Goal: Task Accomplishment & Management: Complete application form

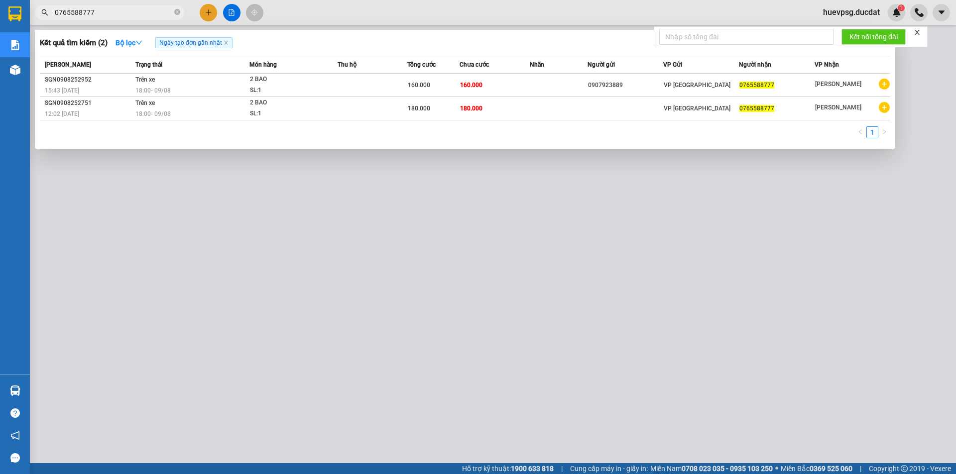
click at [207, 9] on div at bounding box center [478, 237] width 956 height 474
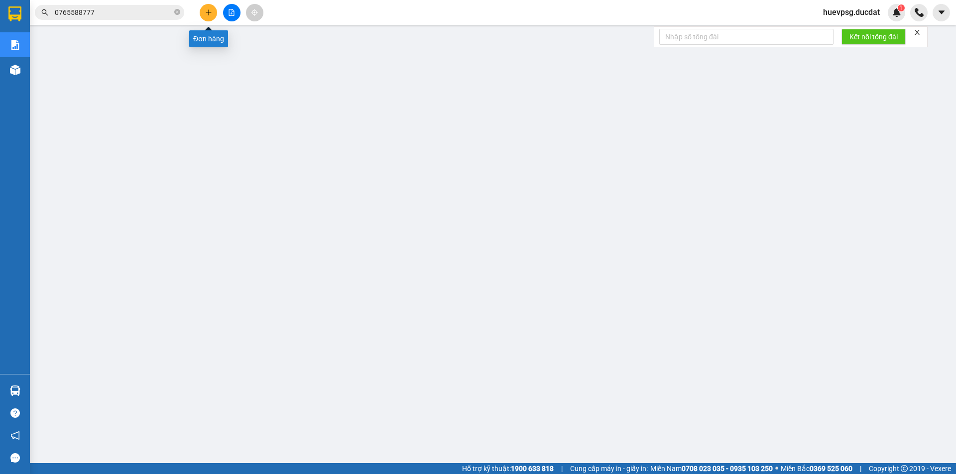
click at [213, 12] on button at bounding box center [208, 12] width 17 height 17
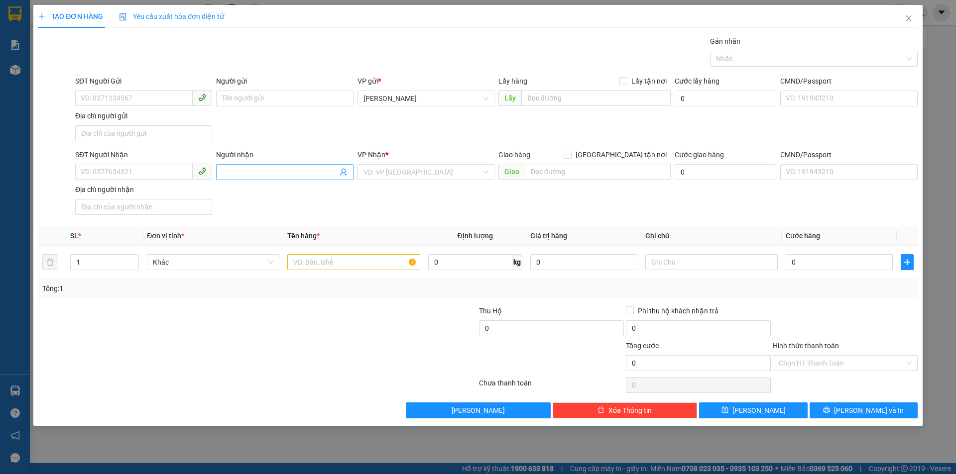
click at [254, 174] on input "Người nhận" at bounding box center [279, 172] width 115 height 11
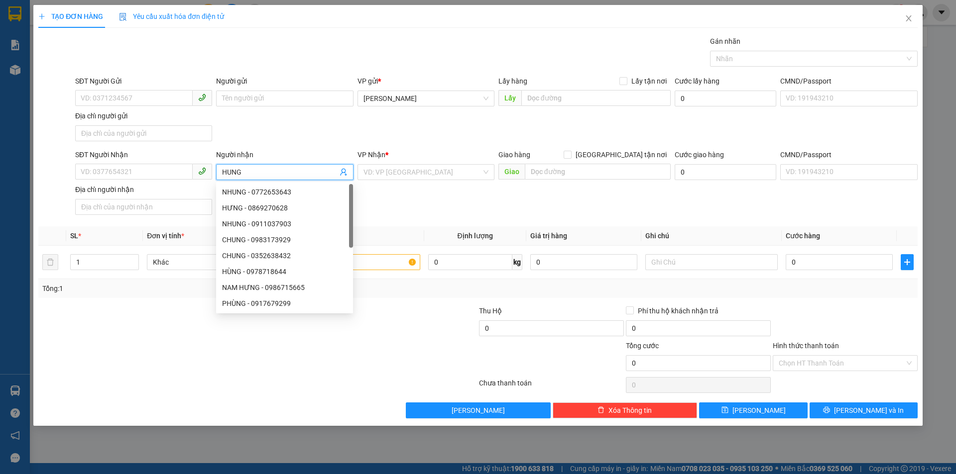
click at [254, 174] on input "HUNG" at bounding box center [279, 172] width 115 height 11
type input "HƯNG"
click at [429, 181] on div "VP Nhận * VD: VP Sài Gòn" at bounding box center [425, 166] width 137 height 35
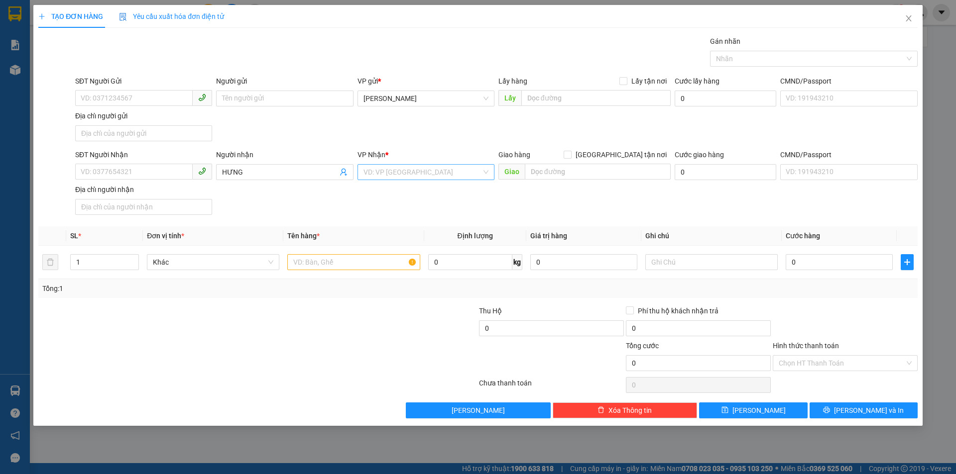
click at [429, 180] on div "VD: VP Sài Gòn" at bounding box center [425, 172] width 137 height 16
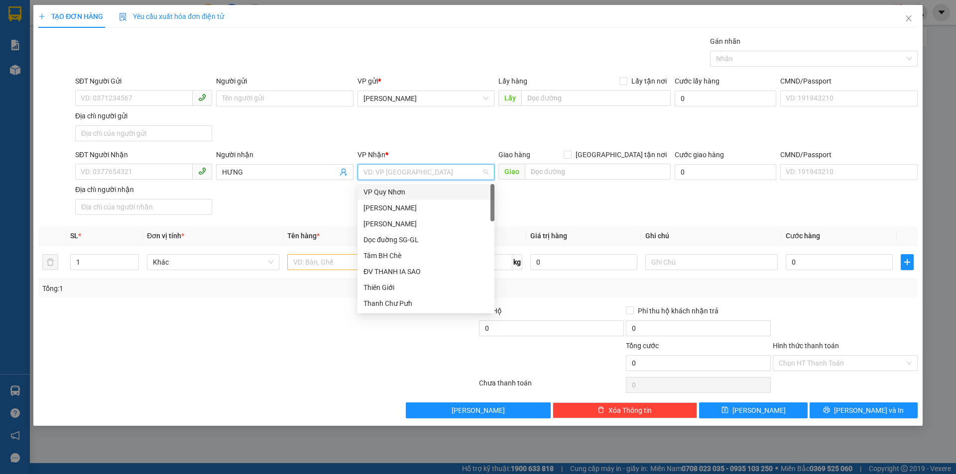
type input "V"
click at [379, 265] on div "VP [GEOGRAPHIC_DATA]" at bounding box center [425, 272] width 137 height 16
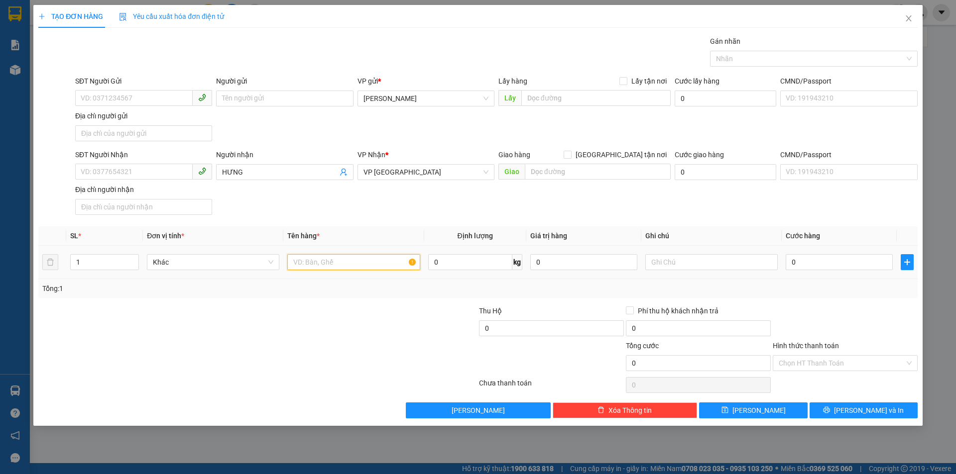
click at [375, 265] on input "text" at bounding box center [353, 262] width 132 height 16
type input "1 THÙNG"
type input "7"
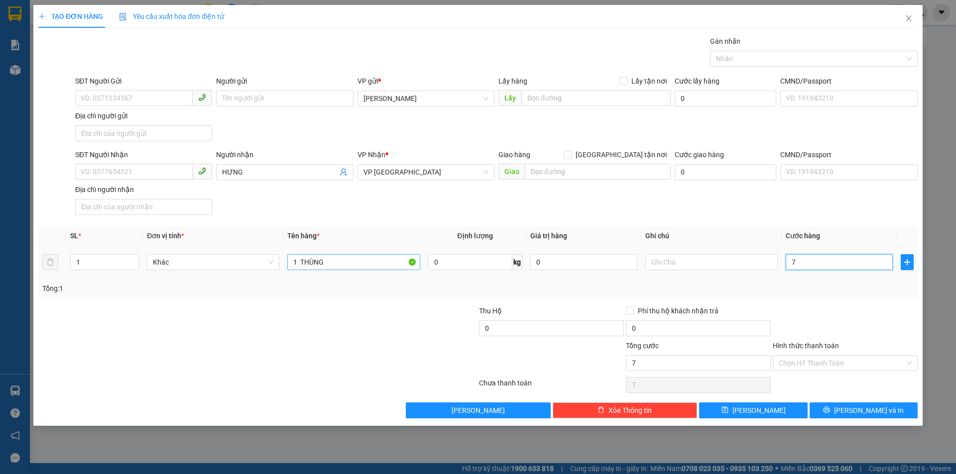
type input "70"
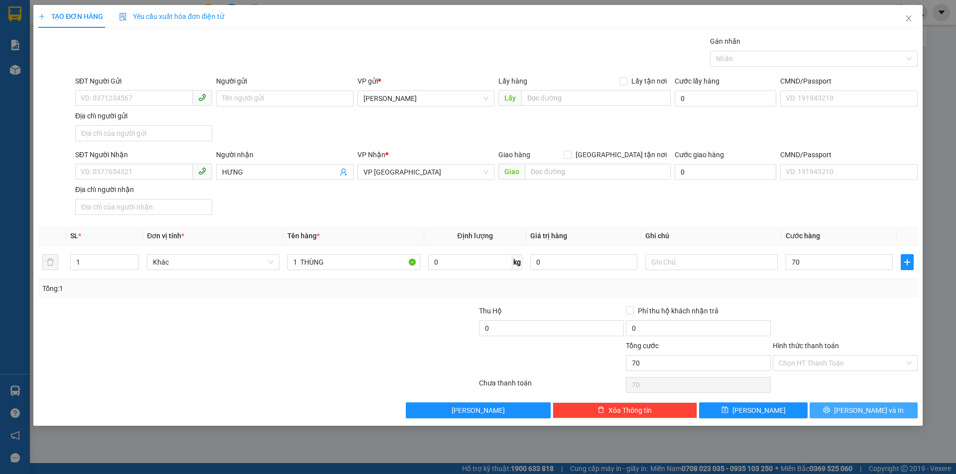
type input "70.000"
click at [904, 415] on button "Lưu và In" at bounding box center [863, 411] width 108 height 16
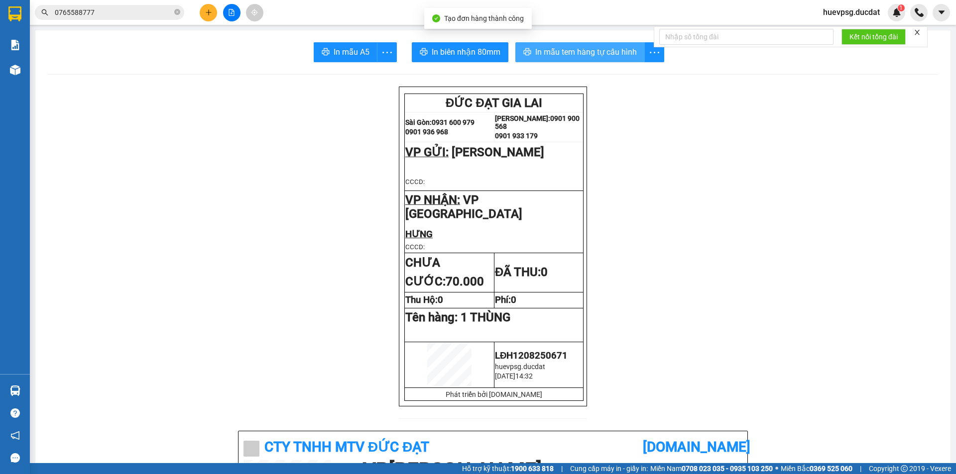
click at [607, 49] on span "In mẫu tem hàng tự cấu hình" at bounding box center [586, 52] width 102 height 12
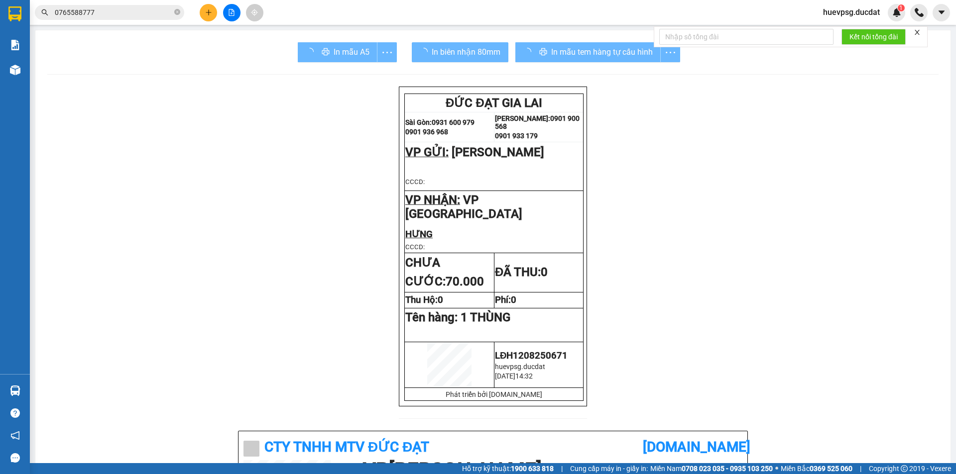
click at [553, 59] on div "In mẫu tem hàng tự cấu hình" at bounding box center [597, 52] width 165 height 20
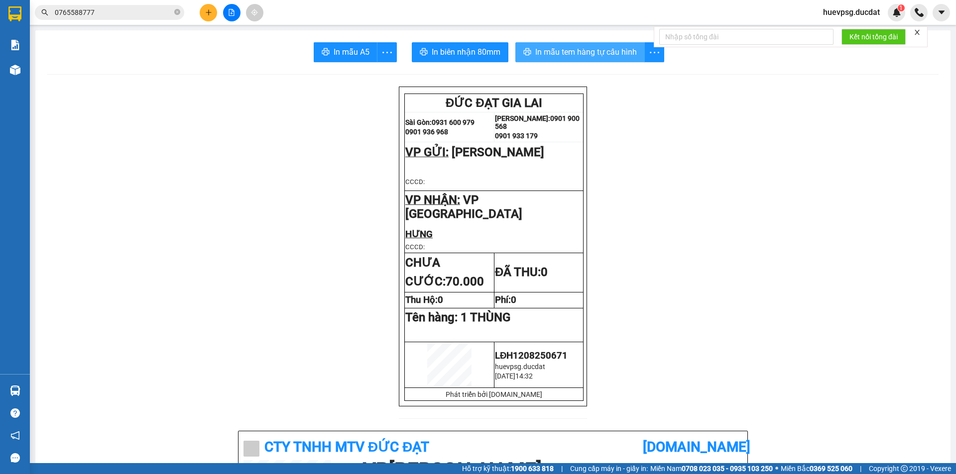
click at [603, 56] on span "In mẫu tem hàng tự cấu hình" at bounding box center [586, 52] width 102 height 12
click at [211, 11] on icon "plus" at bounding box center [208, 12] width 7 height 7
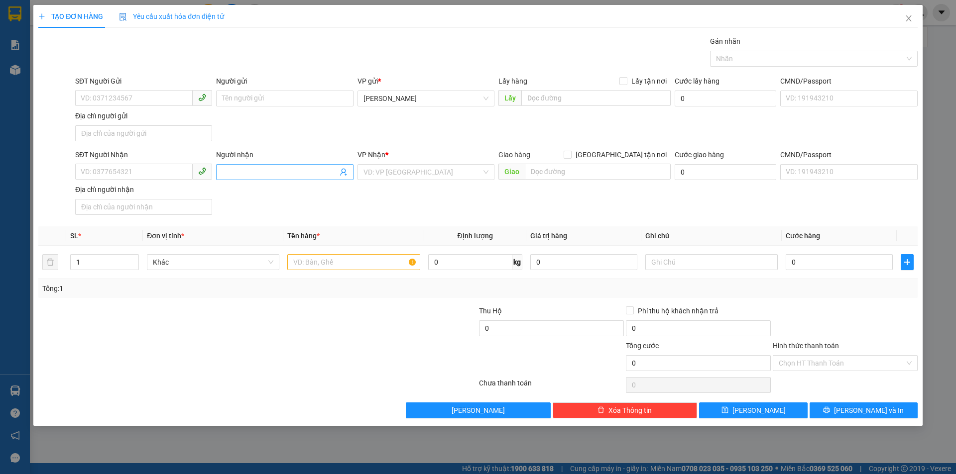
click at [273, 170] on input "Người nhận" at bounding box center [279, 172] width 115 height 11
type input "TRÂN GIA"
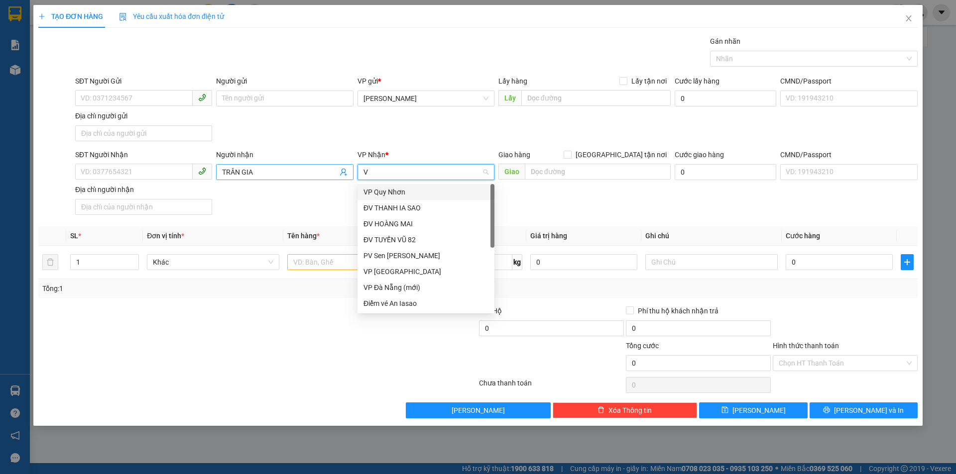
type input "VP"
click at [401, 209] on div "VP [GEOGRAPHIC_DATA]" at bounding box center [425, 208] width 125 height 11
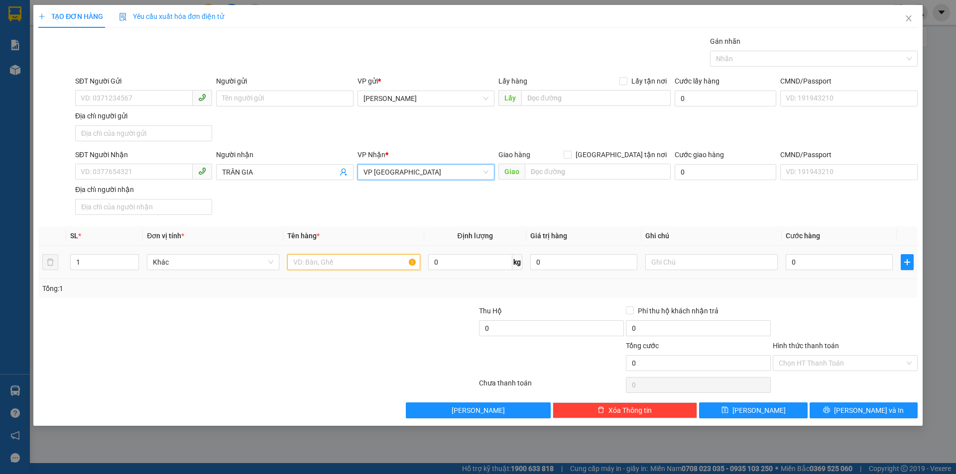
click at [358, 262] on input "text" at bounding box center [353, 262] width 132 height 16
type input "1 THÙNG"
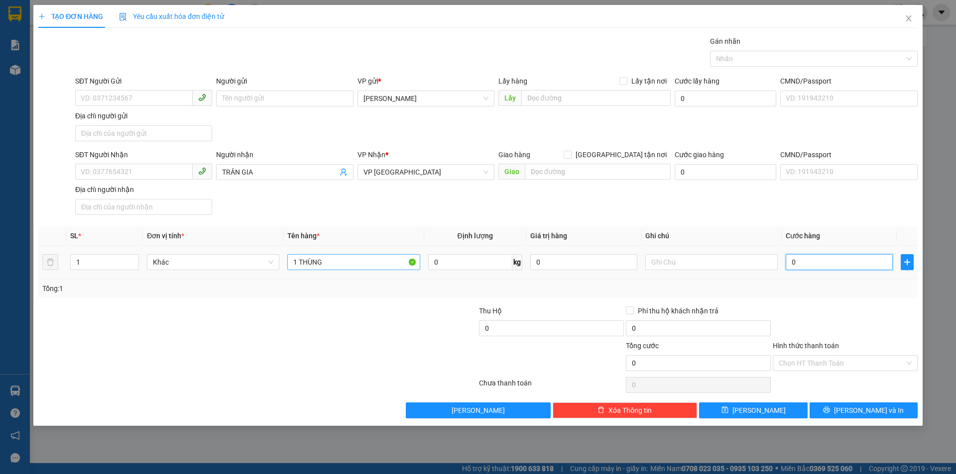
type input "5"
type input "50"
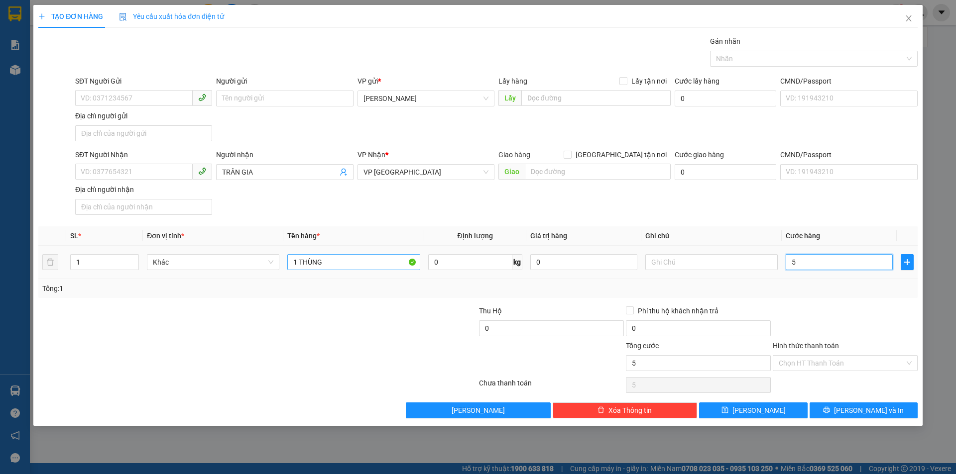
type input "50"
type input "50.000"
click at [876, 401] on div "Transit Pickup Surcharge Ids Transit Deliver Surcharge Ids Transit Deliver Surc…" at bounding box center [477, 227] width 879 height 383
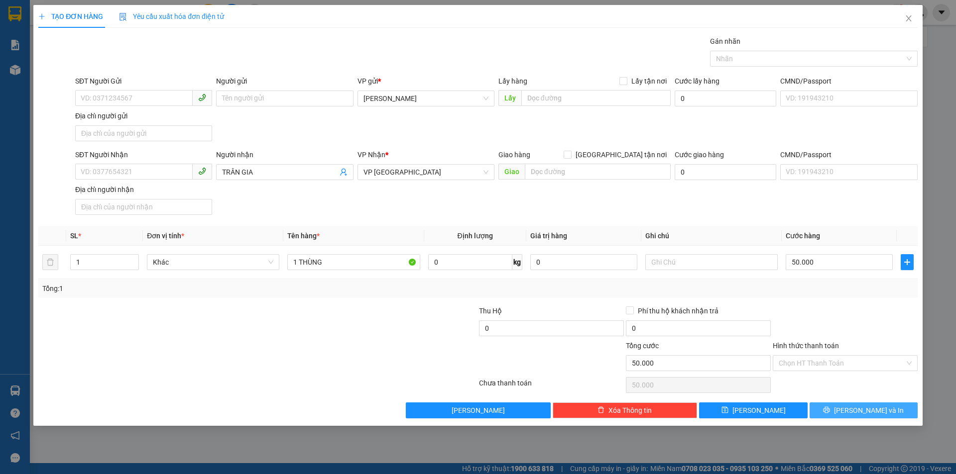
click at [876, 406] on span "Lưu và In" at bounding box center [869, 410] width 70 height 11
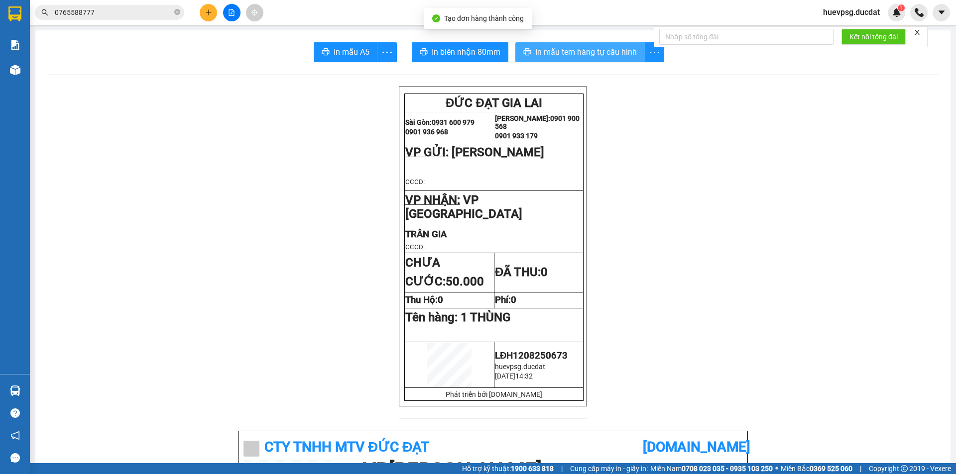
click at [573, 53] on span "In mẫu tem hàng tự cấu hình" at bounding box center [586, 52] width 102 height 12
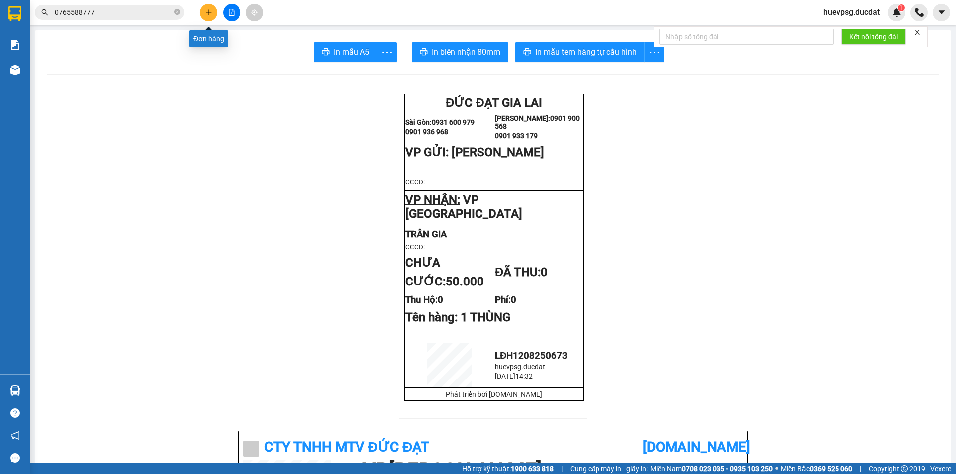
click at [206, 15] on icon "plus" at bounding box center [208, 12] width 7 height 7
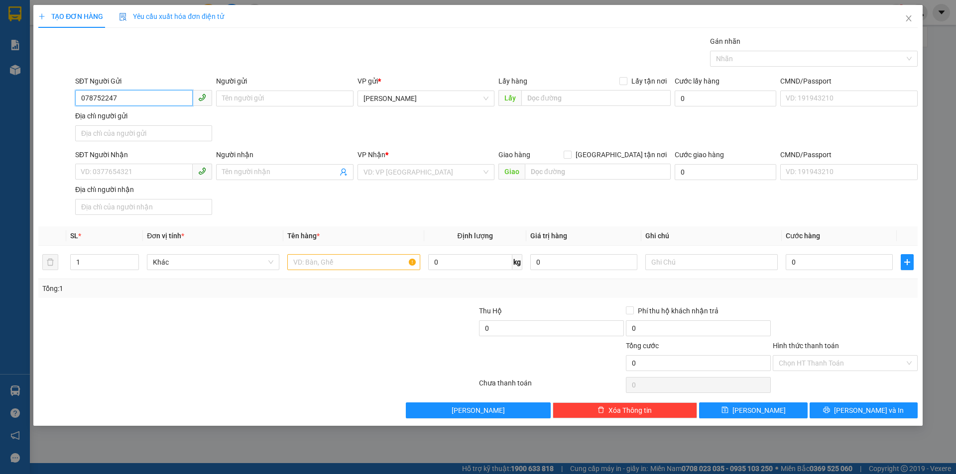
click at [96, 103] on input "078752247" at bounding box center [133, 98] width 117 height 16
click at [99, 101] on input "078752247" at bounding box center [133, 98] width 117 height 16
type input "0787522247"
click at [126, 164] on input "SĐT Người Nhận" at bounding box center [133, 172] width 117 height 16
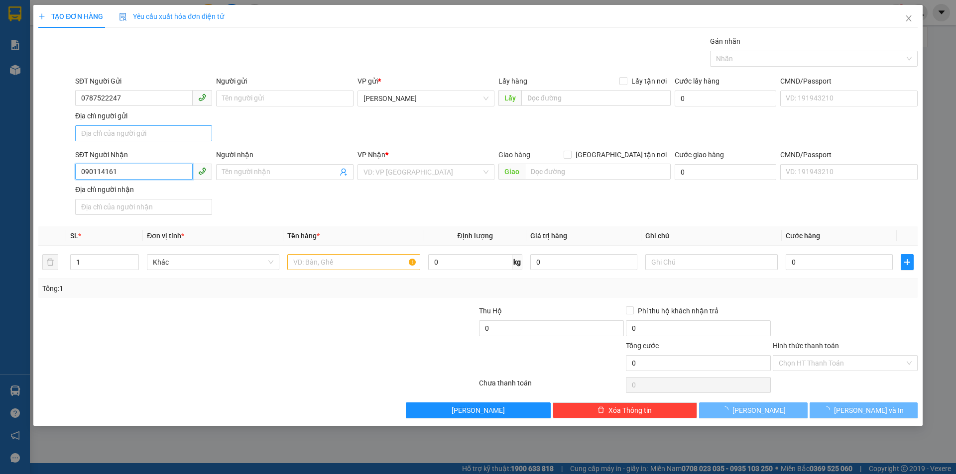
type input "0901141614"
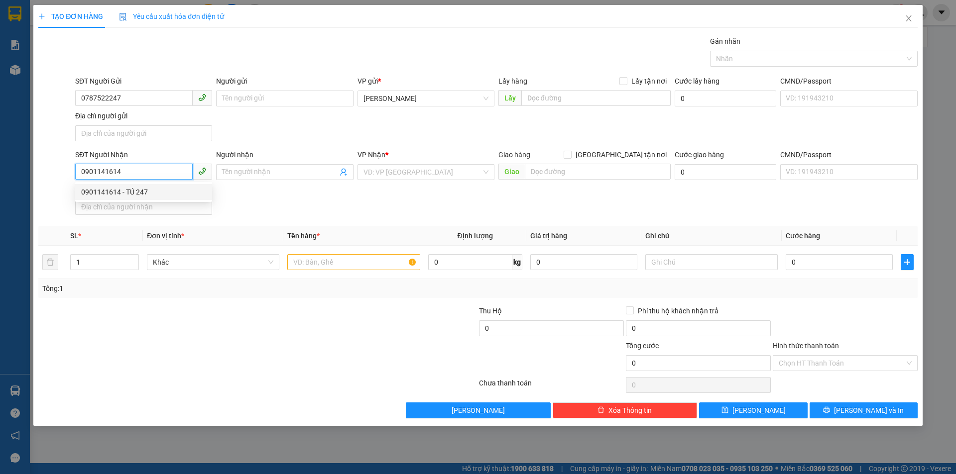
click at [137, 190] on div "0901141614 - TÚ 247" at bounding box center [143, 192] width 125 height 11
type input "TÚ 247"
type input "0901141614"
click at [340, 258] on input "text" at bounding box center [353, 262] width 132 height 16
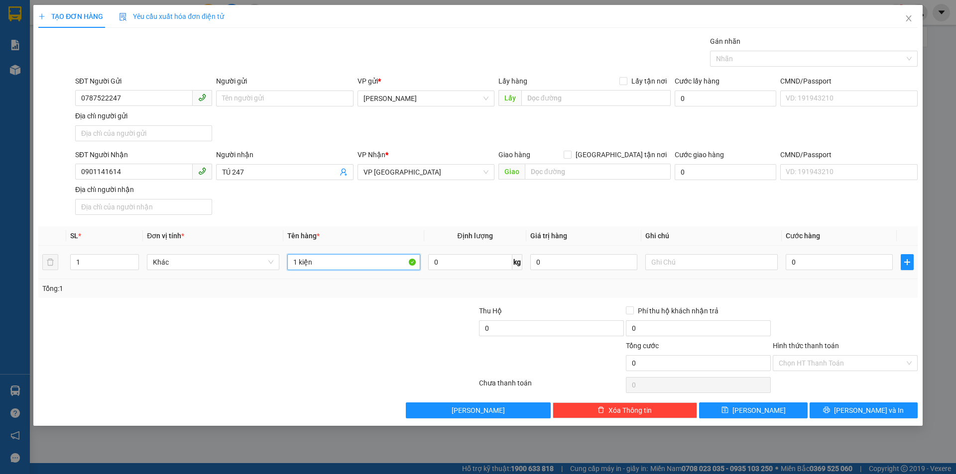
type input "1 kiện"
type input "3"
type input "30"
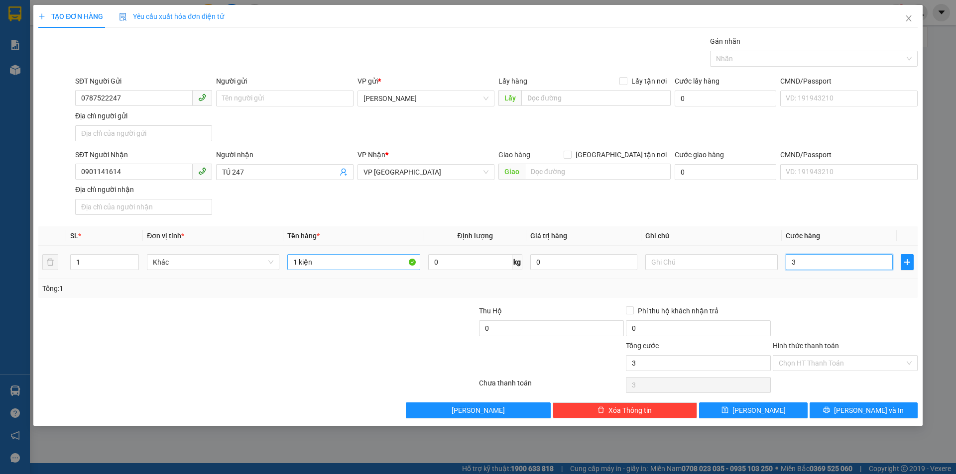
type input "30"
type input "30.000"
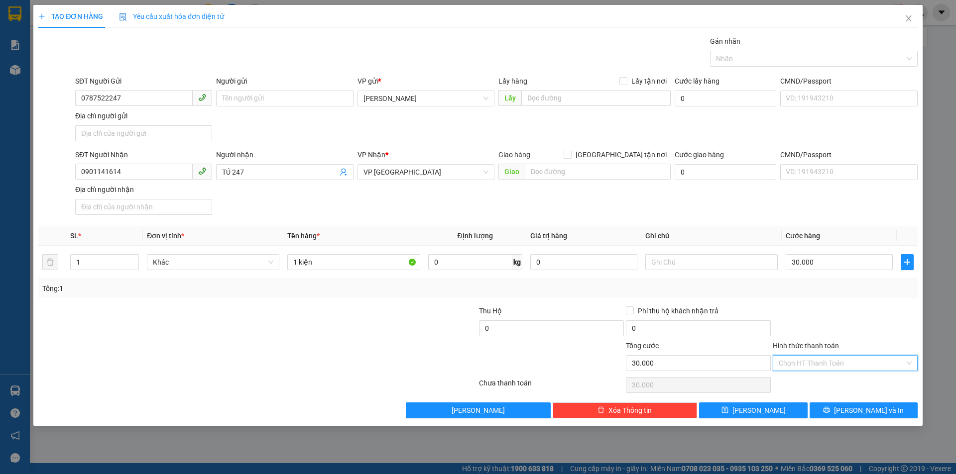
click at [810, 367] on input "Hình thức thanh toán" at bounding box center [841, 363] width 126 height 15
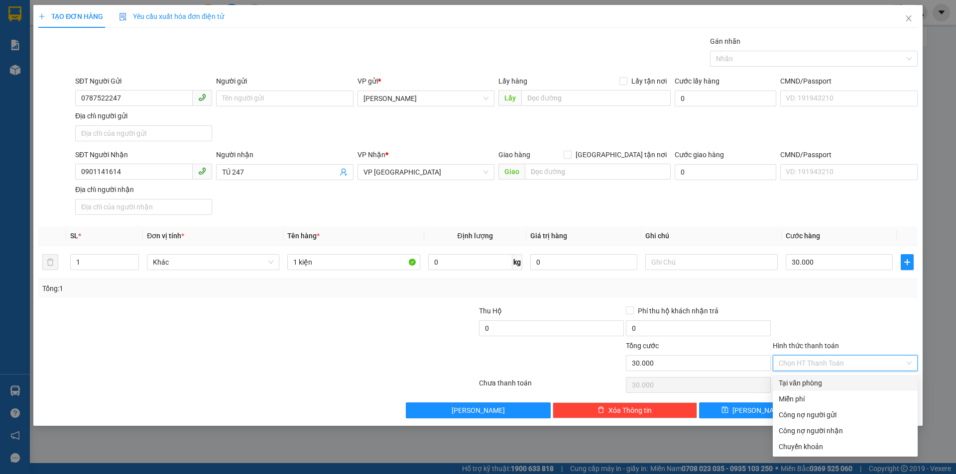
click at [808, 385] on div "Tại văn phòng" at bounding box center [844, 383] width 133 height 11
type input "0"
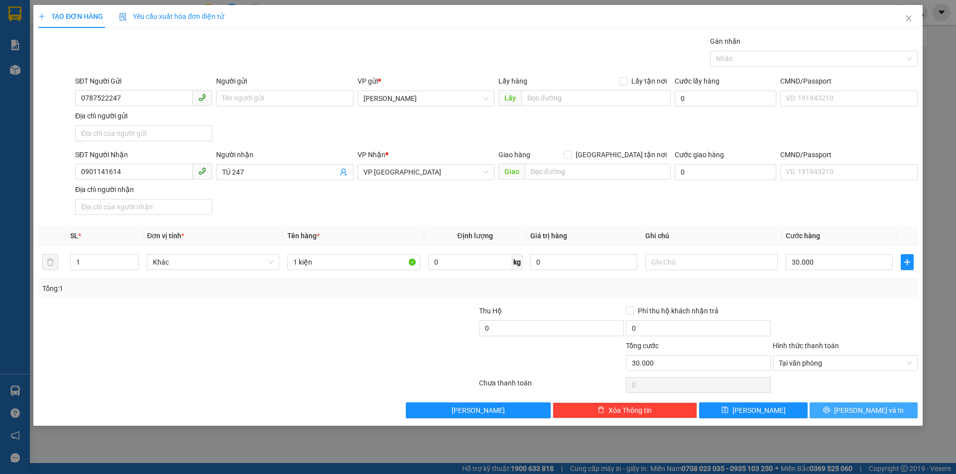
click at [877, 411] on span "Lưu và In" at bounding box center [869, 410] width 70 height 11
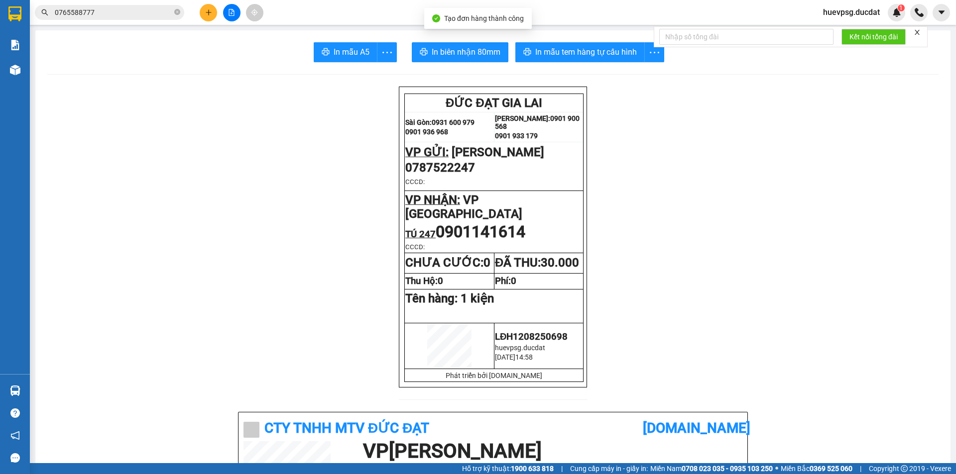
click at [610, 46] on span "In mẫu tem hàng tự cấu hình" at bounding box center [586, 52] width 102 height 12
click at [214, 14] on button at bounding box center [208, 12] width 17 height 17
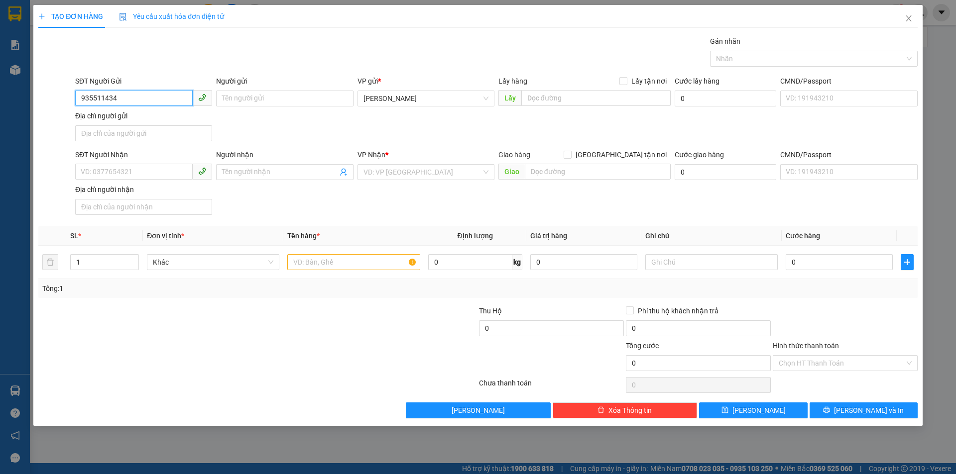
click at [83, 105] on input "935511434" at bounding box center [133, 98] width 117 height 16
click at [81, 104] on input "935511434" at bounding box center [133, 98] width 117 height 16
type input "0935511434"
click at [107, 164] on input "SĐT Người Nhận" at bounding box center [133, 172] width 117 height 16
type input "0938980344"
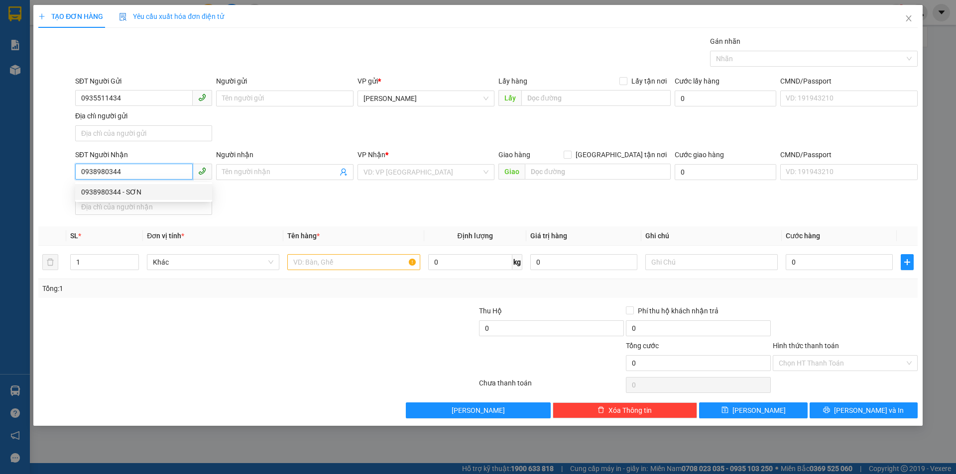
click at [141, 194] on div "0938980344 - SƠN" at bounding box center [143, 192] width 125 height 11
type input "SƠN"
type input "0938980344"
click at [342, 263] on input "text" at bounding box center [353, 262] width 132 height 16
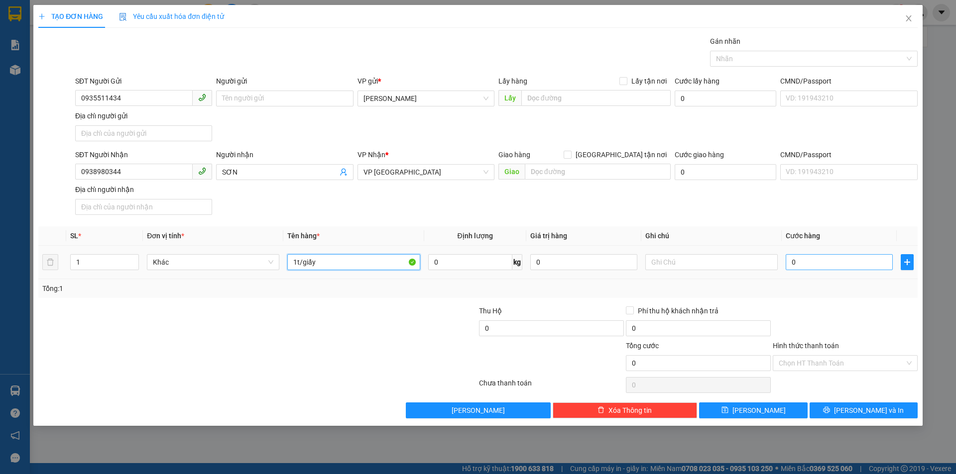
type input "1t/giấy"
click at [861, 256] on input "0" at bounding box center [838, 262] width 107 height 16
type input "5"
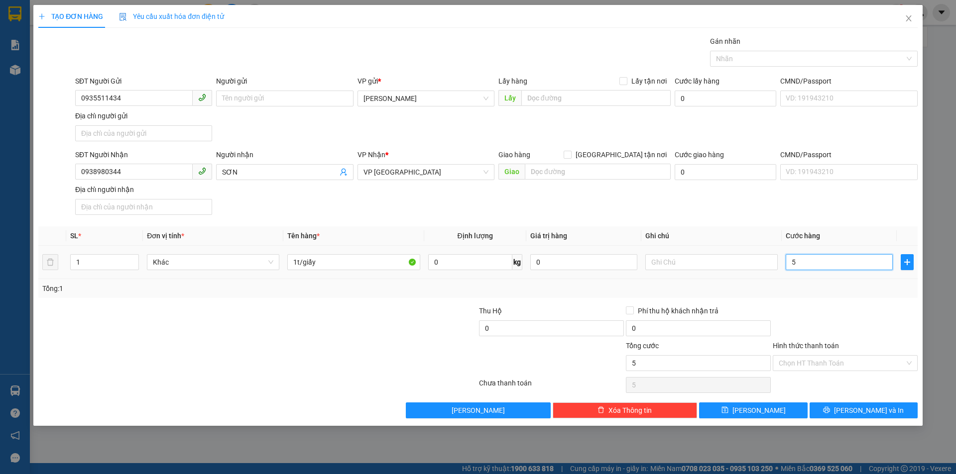
type input "50"
type input "50.000"
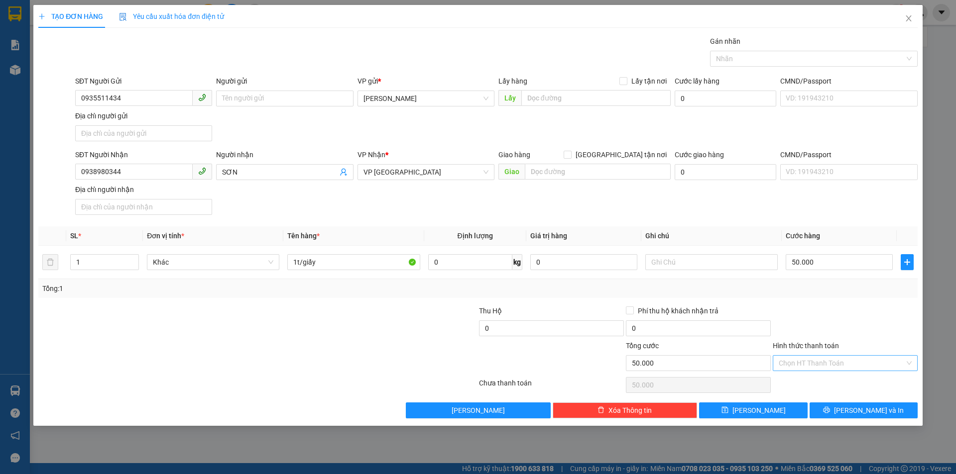
click at [861, 367] on input "Hình thức thanh toán" at bounding box center [841, 363] width 126 height 15
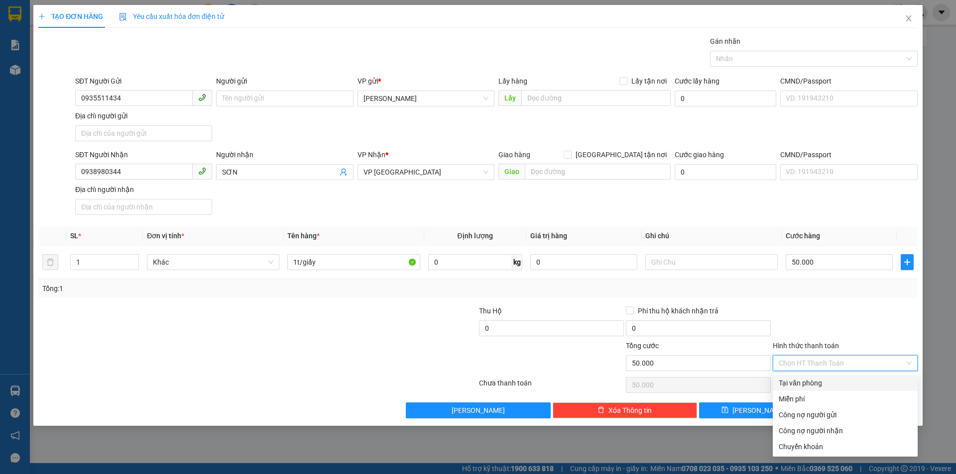
click at [857, 381] on div "Tại văn phòng" at bounding box center [844, 383] width 133 height 11
type input "0"
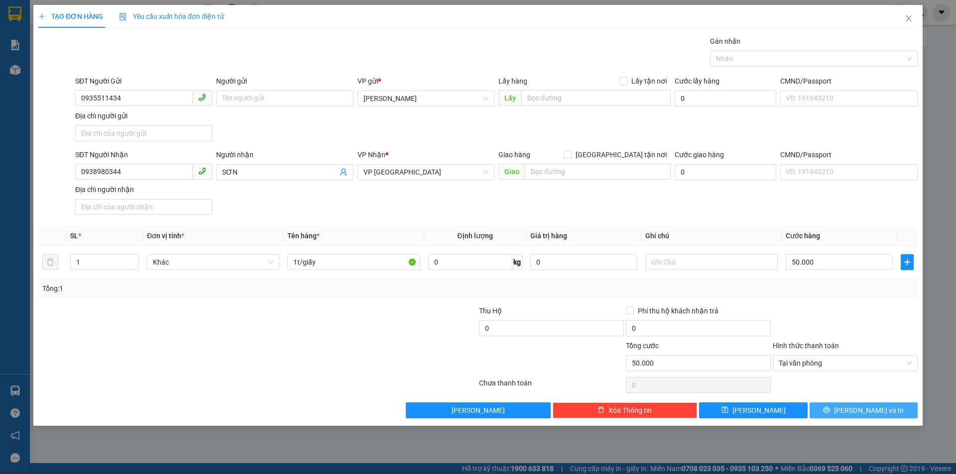
click at [872, 414] on span "Lưu và In" at bounding box center [869, 410] width 70 height 11
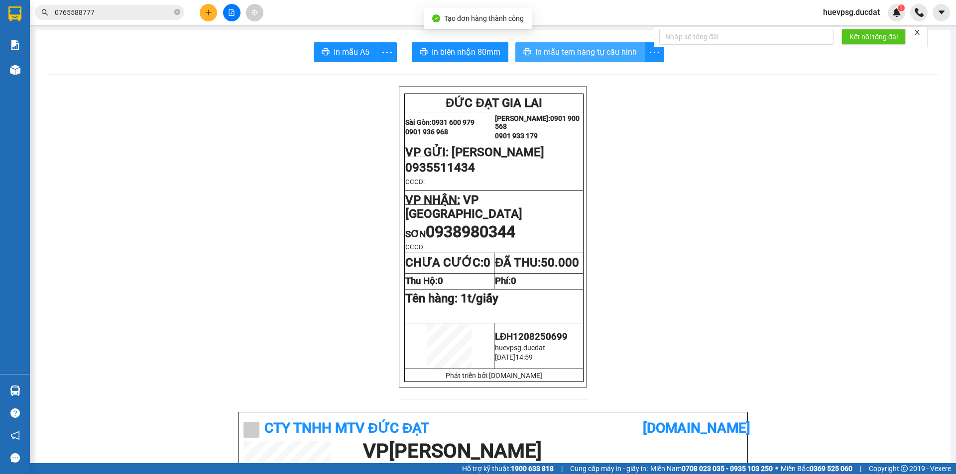
click at [589, 45] on button "In mẫu tem hàng tự cấu hình" at bounding box center [579, 52] width 129 height 20
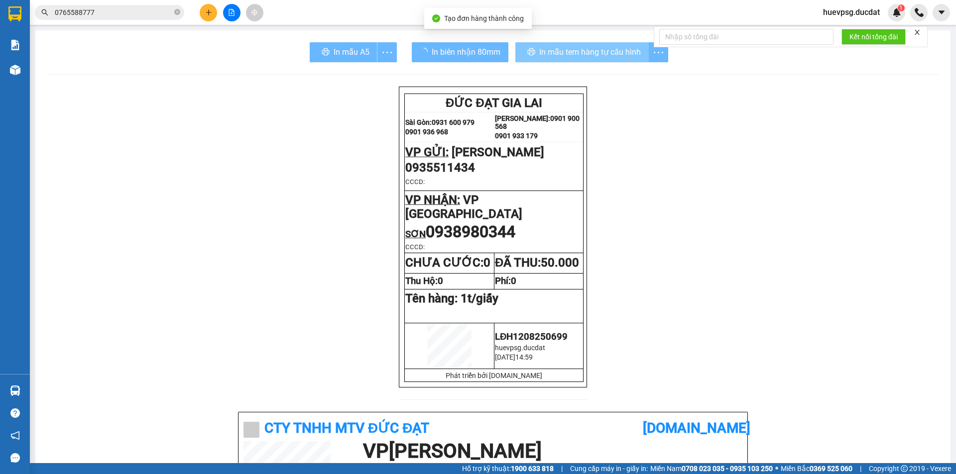
click at [203, 14] on button at bounding box center [208, 12] width 17 height 17
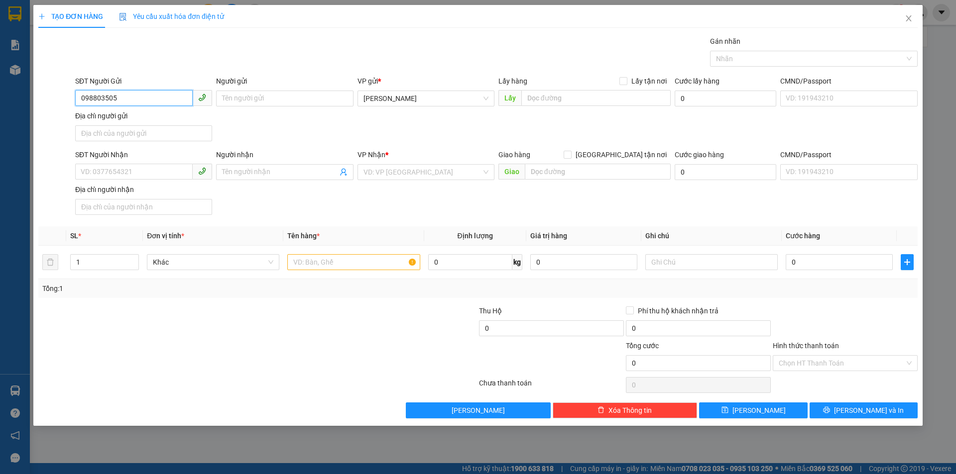
type input "0988035059"
click at [112, 116] on div "0988035059 - toàn" at bounding box center [143, 118] width 125 height 11
type input "toàn"
type input "0969214560"
type input "0988035059"
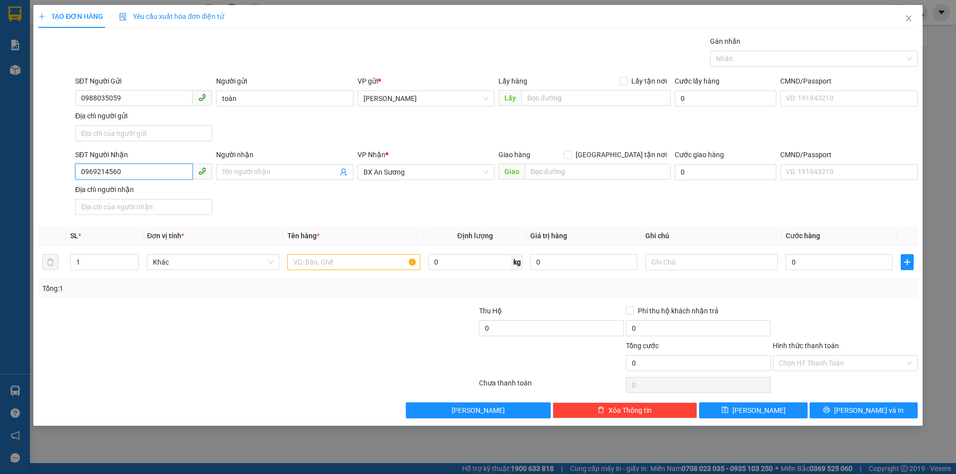
click at [151, 170] on input "0969214560" at bounding box center [133, 172] width 117 height 16
click at [96, 175] on input "0347044468" at bounding box center [133, 172] width 117 height 16
click at [396, 176] on span "BX An Sương" at bounding box center [425, 172] width 125 height 15
type input "0347044468"
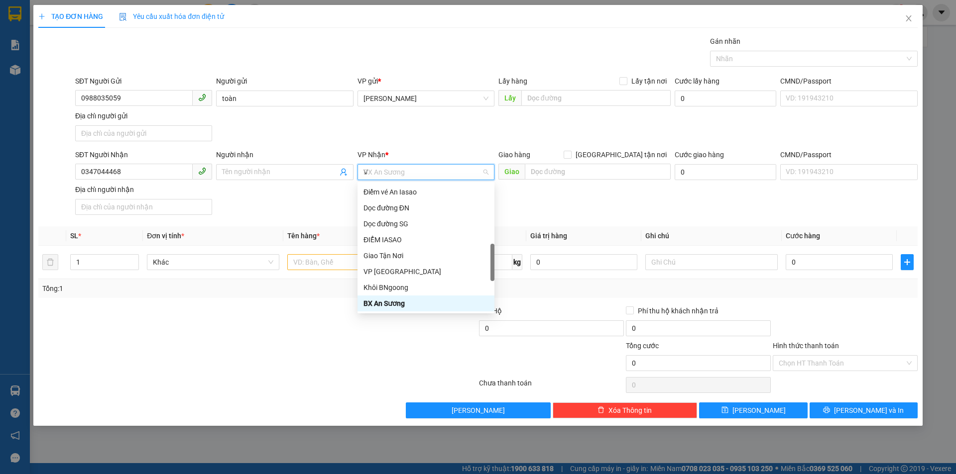
scroll to position [88, 0]
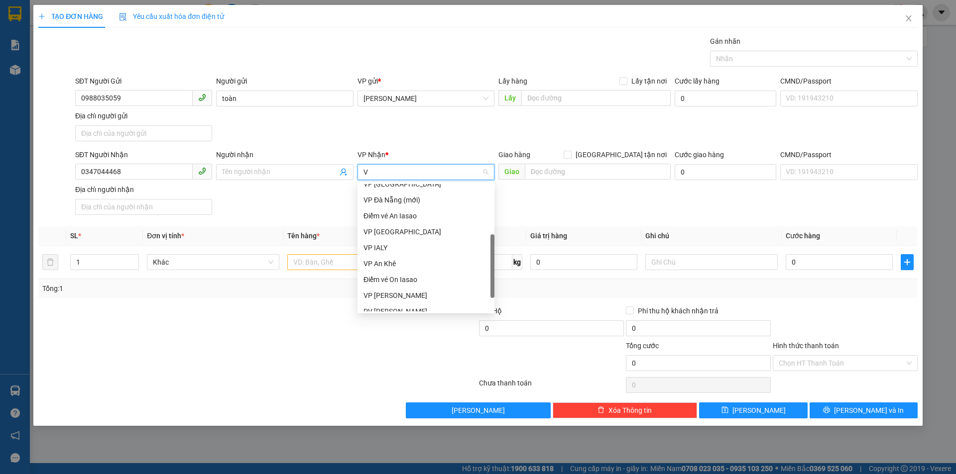
type input "VP"
click at [392, 208] on div "VP [GEOGRAPHIC_DATA]" at bounding box center [425, 208] width 125 height 11
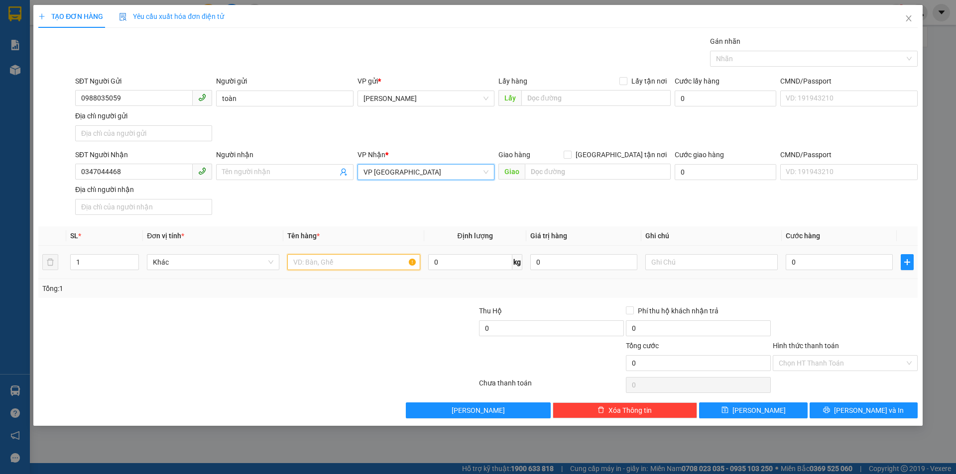
click at [357, 259] on input "text" at bounding box center [353, 262] width 132 height 16
click at [354, 260] on input "1XM 81B2-46182+! T/GIẤY" at bounding box center [353, 262] width 132 height 16
type input "1XM 81B2-46182+1 T/GIẤY"
click at [728, 257] on input "text" at bounding box center [711, 262] width 132 height 16
type input "L"
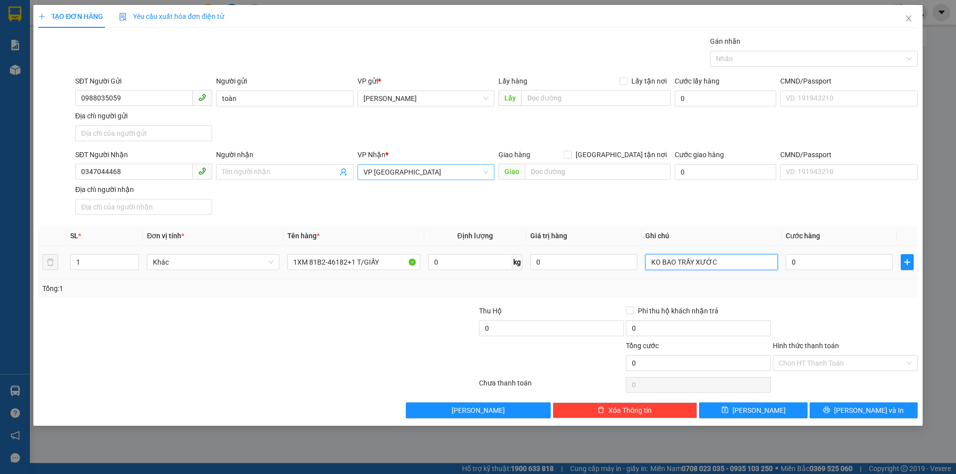
type input "KO BAO TRẦY XƯỚC"
type input "5"
type input "50"
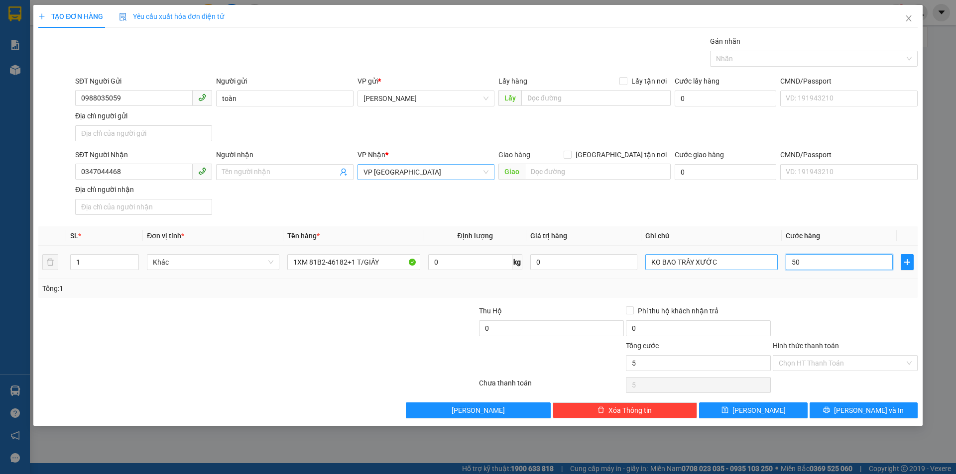
type input "50"
type input "500"
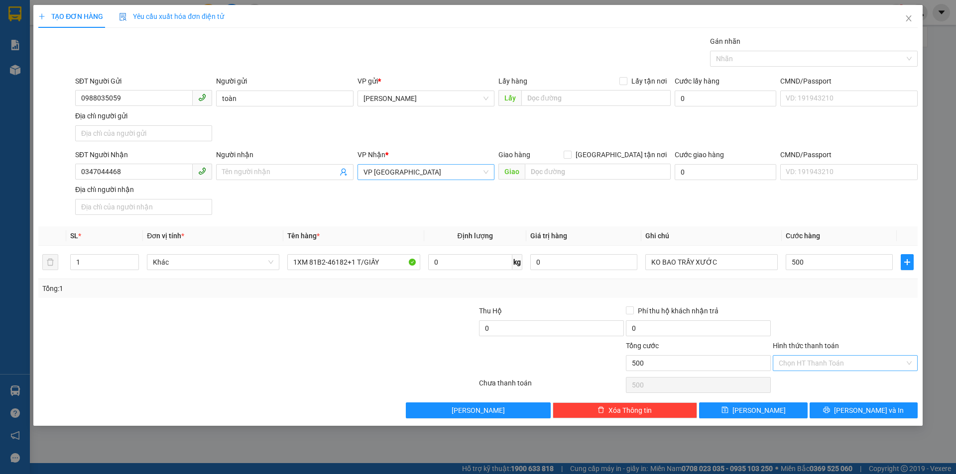
type input "500.000"
click at [843, 365] on input "Hình thức thanh toán" at bounding box center [841, 363] width 126 height 15
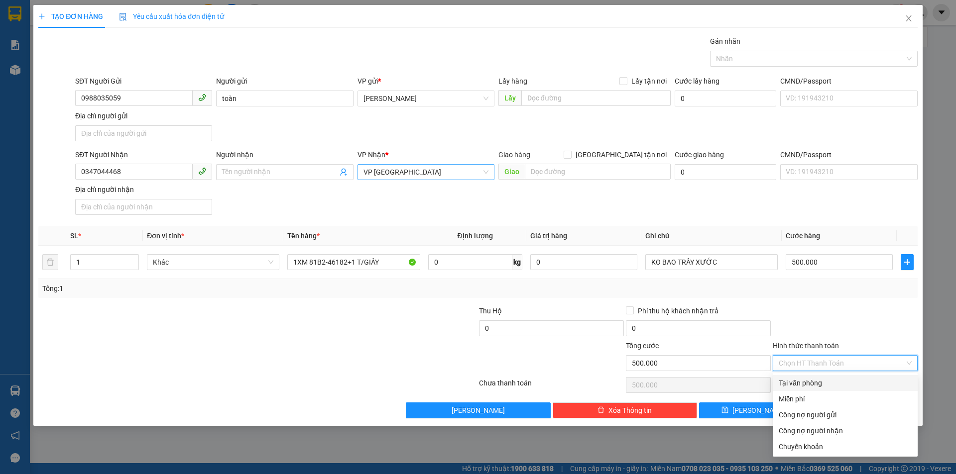
click at [836, 381] on div "Tại văn phòng" at bounding box center [844, 383] width 133 height 11
type input "0"
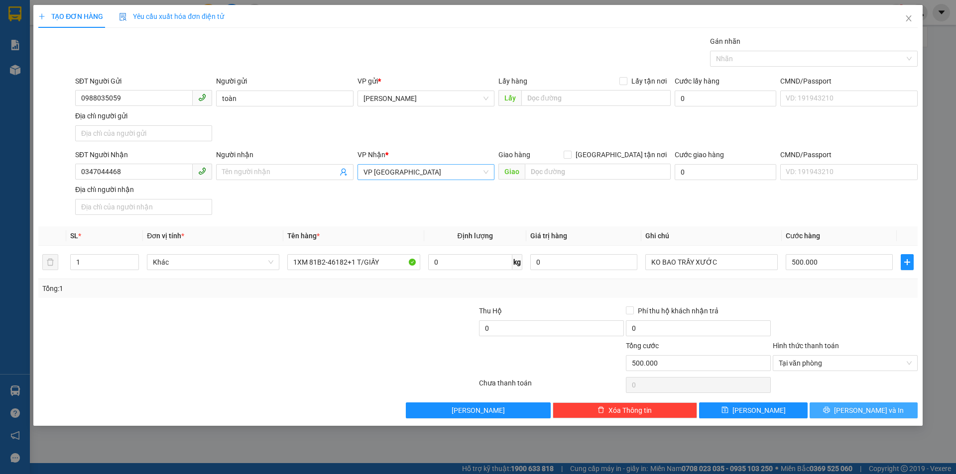
click at [857, 409] on span "Lưu và In" at bounding box center [869, 410] width 70 height 11
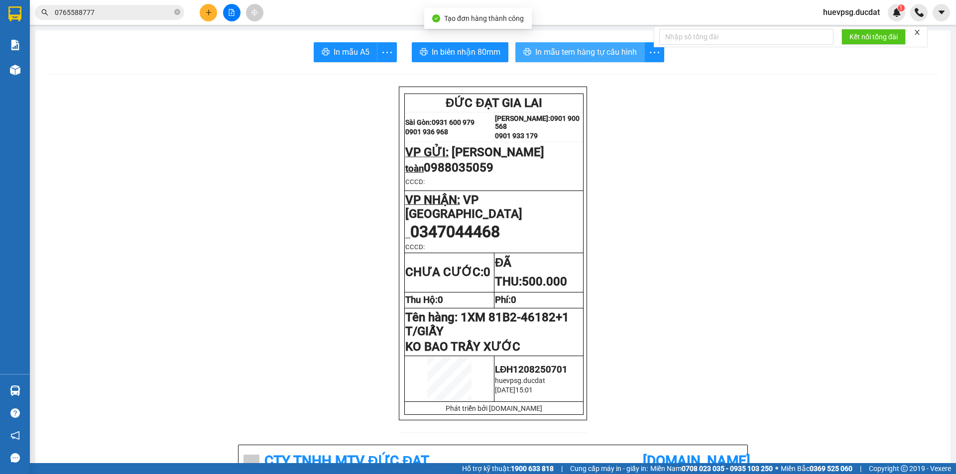
click at [584, 42] on button "In mẫu tem hàng tự cấu hình" at bounding box center [579, 52] width 129 height 20
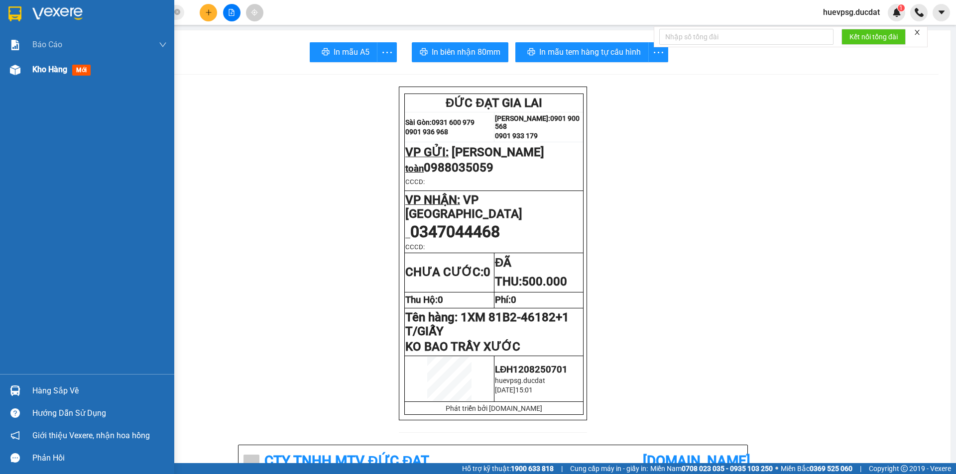
click at [63, 68] on span "Kho hàng" at bounding box center [49, 69] width 35 height 9
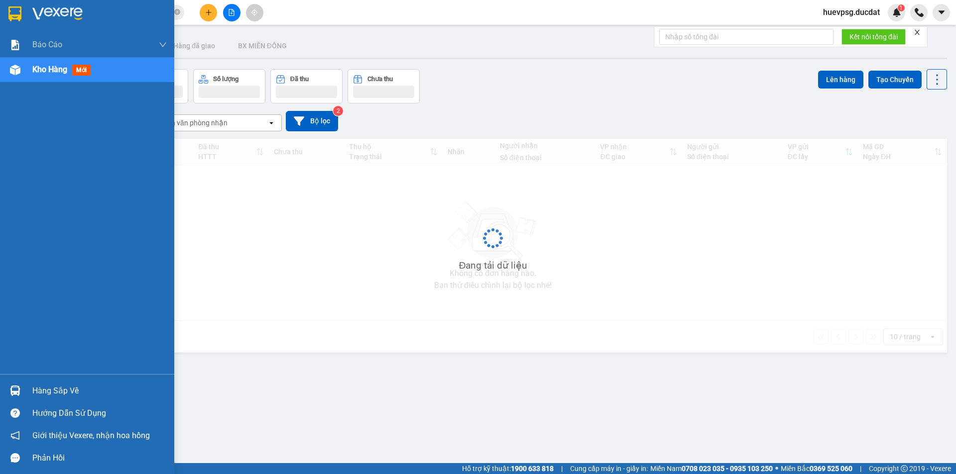
click at [63, 68] on span "Kho hàng" at bounding box center [49, 69] width 35 height 9
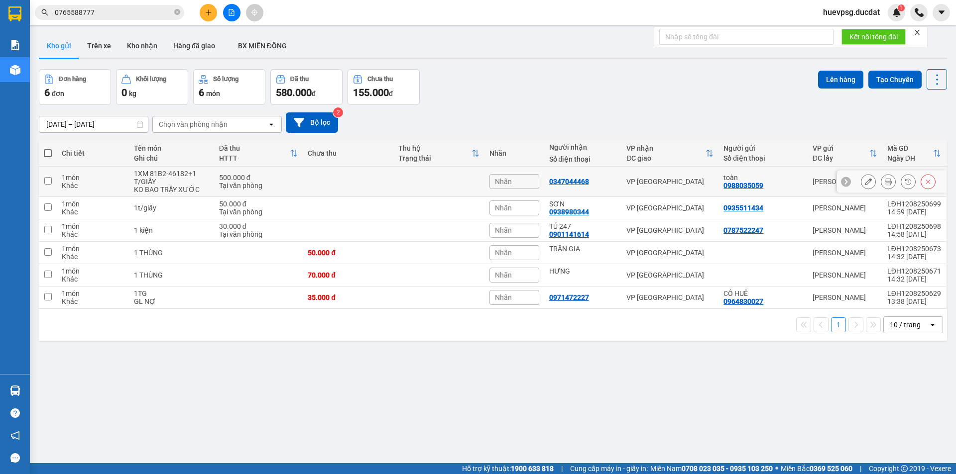
click at [861, 180] on button at bounding box center [868, 181] width 14 height 17
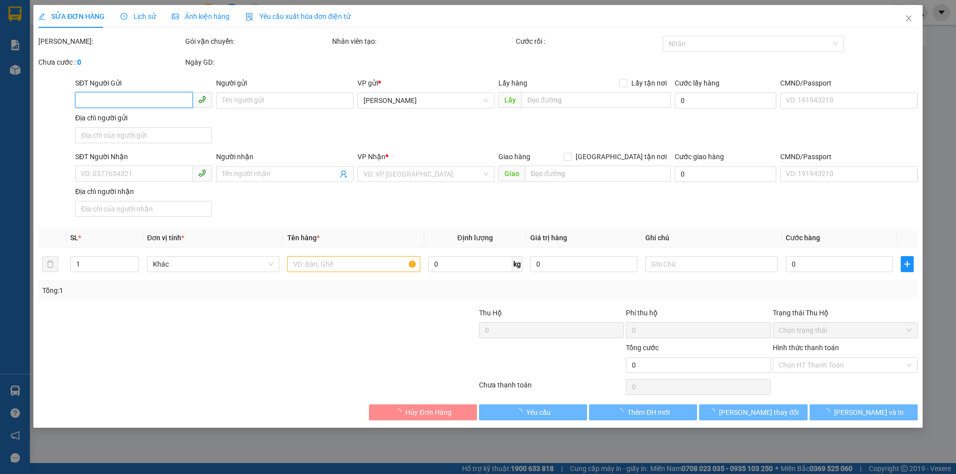
type input "0988035059"
type input "toàn"
type input "0347044468"
type input "500.000"
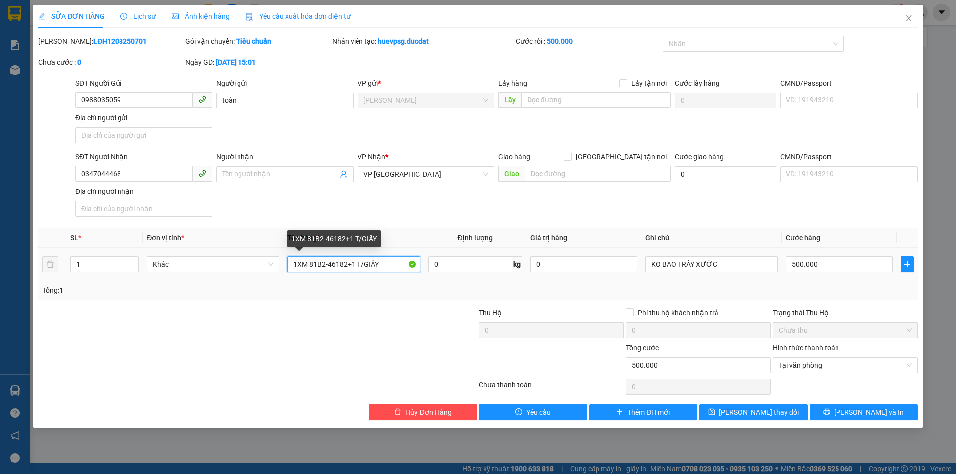
click at [381, 268] on input "1XM 81B2-46182+1 T/GIẤY" at bounding box center [353, 264] width 132 height 16
type input "1XM 81B2-46182+1 T/GIẤY /BÌ THƯ"
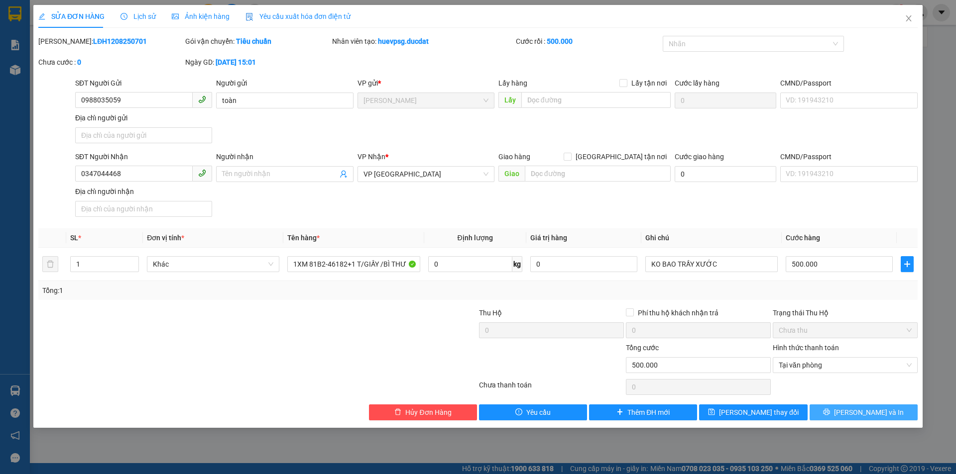
click at [890, 409] on button "Lưu và In" at bounding box center [863, 413] width 108 height 16
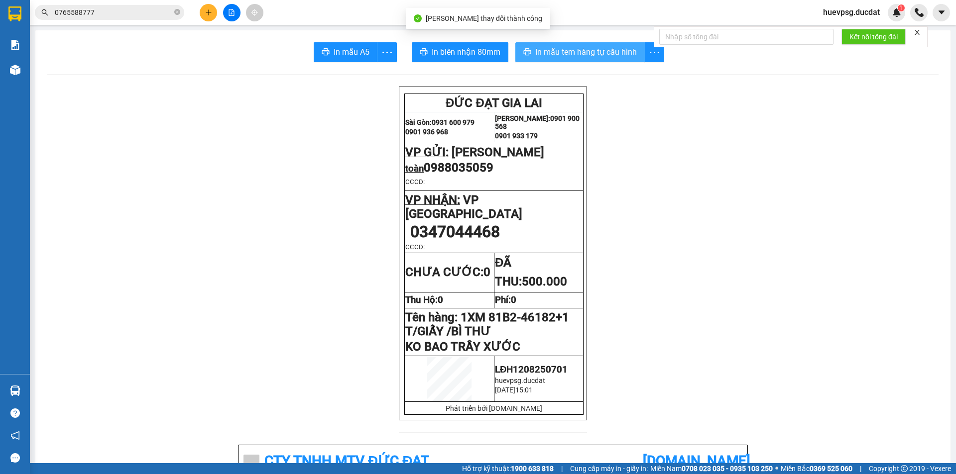
click at [542, 51] on span "In mẫu tem hàng tự cấu hình" at bounding box center [586, 52] width 102 height 12
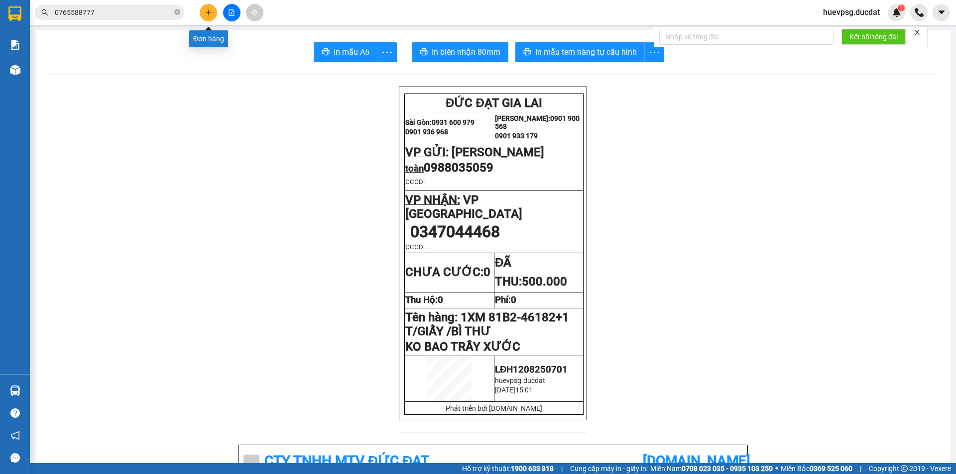
click at [215, 12] on button at bounding box center [208, 12] width 17 height 17
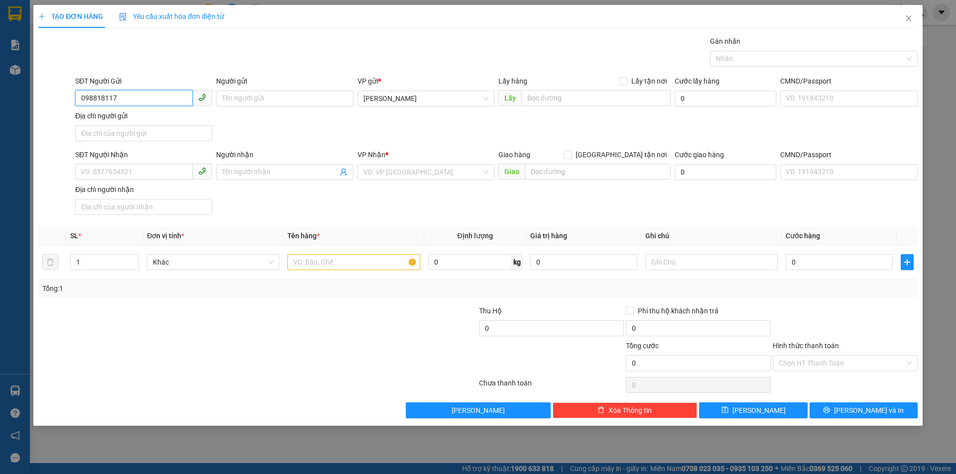
type input "0988181170"
drag, startPoint x: 135, startPoint y: 121, endPoint x: 158, endPoint y: 157, distance: 42.1
click at [135, 122] on div "0988181170" at bounding box center [143, 118] width 125 height 11
type input "0867133688"
type input "0988181170"
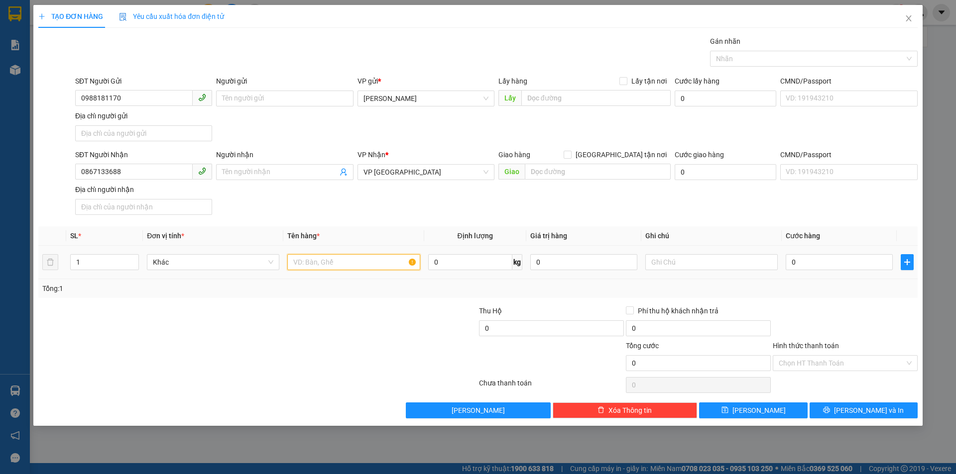
click at [308, 260] on input "text" at bounding box center [353, 262] width 132 height 16
type input "1 KIỆN XỐP"
type input "8"
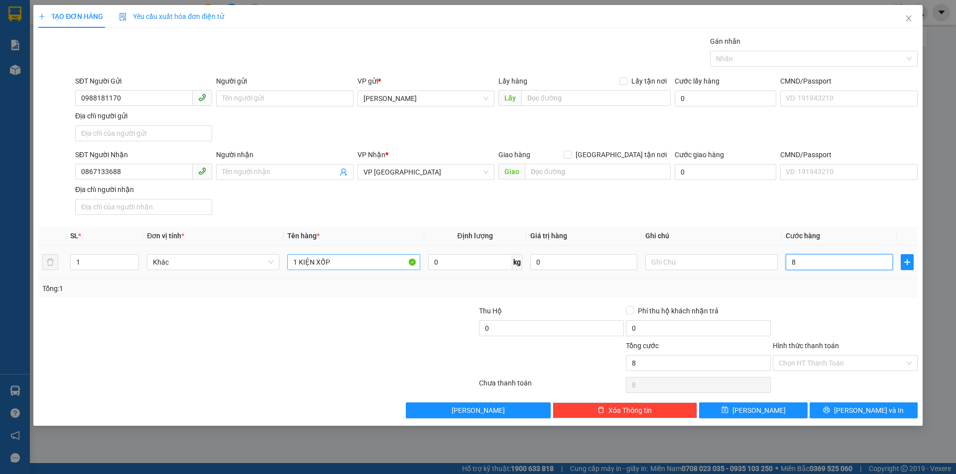
type input "80"
type input "80.000"
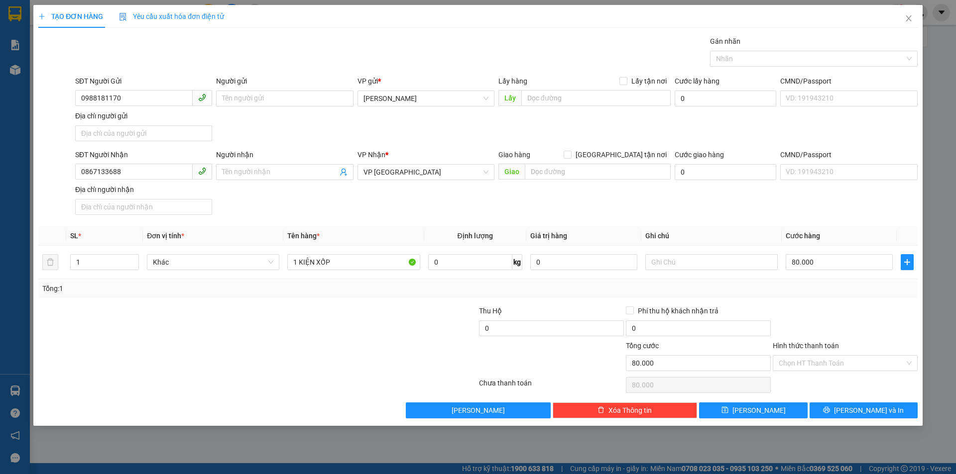
drag, startPoint x: 868, startPoint y: 368, endPoint x: 863, endPoint y: 386, distance: 19.2
click at [867, 369] on input "Hình thức thanh toán" at bounding box center [841, 363] width 126 height 15
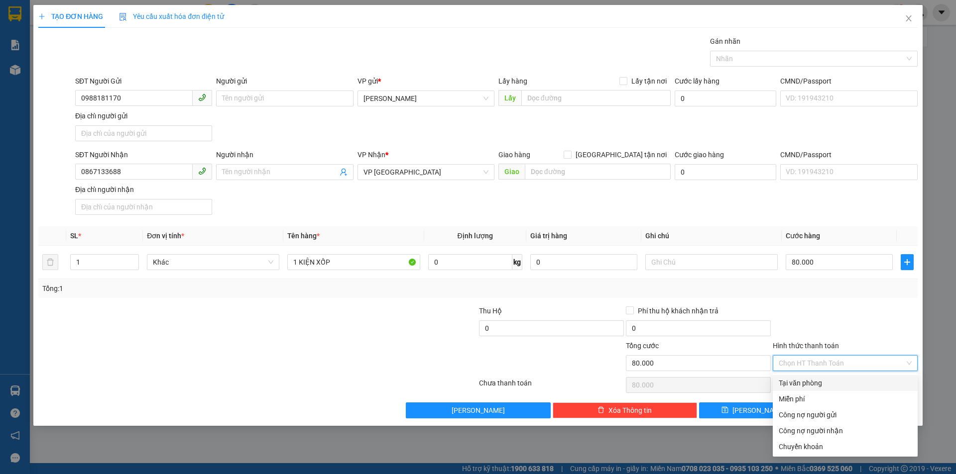
click at [861, 390] on div "Tại văn phòng" at bounding box center [844, 383] width 145 height 16
type input "0"
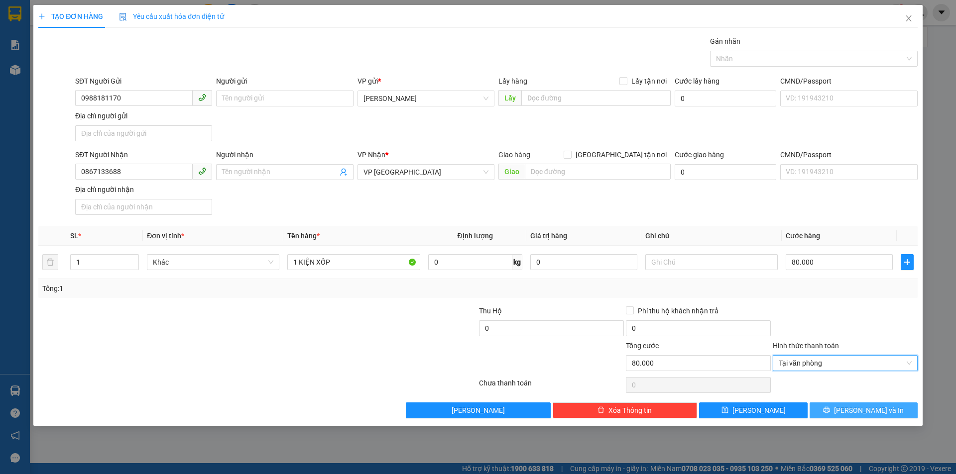
click at [870, 413] on span "Lưu và In" at bounding box center [869, 410] width 70 height 11
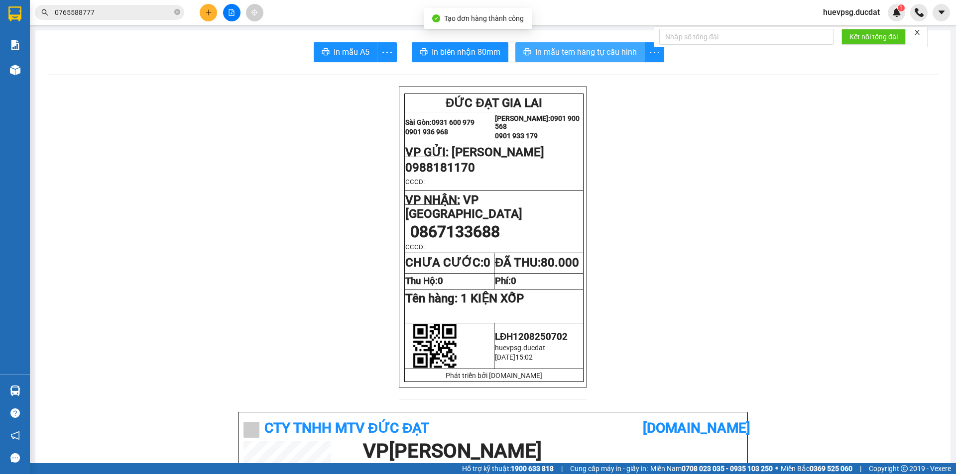
click at [535, 50] on span "In mẫu tem hàng tự cấu hình" at bounding box center [586, 52] width 102 height 12
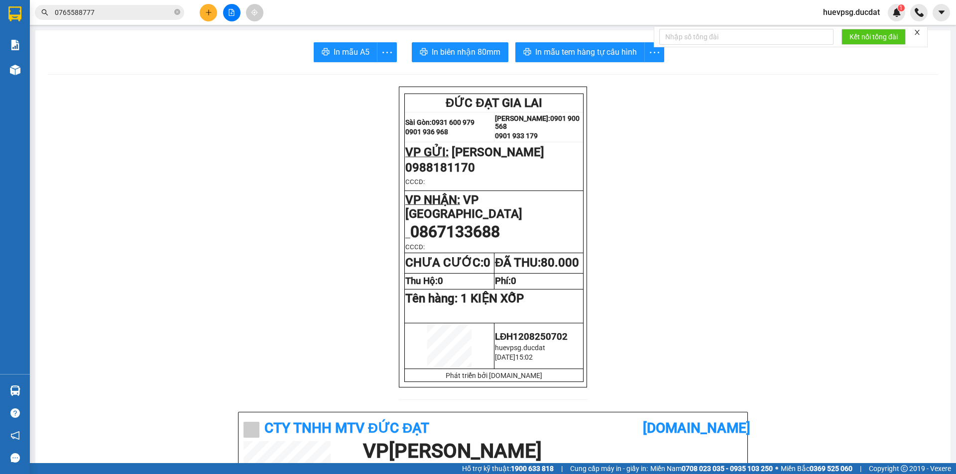
click at [202, 9] on button at bounding box center [208, 12] width 17 height 17
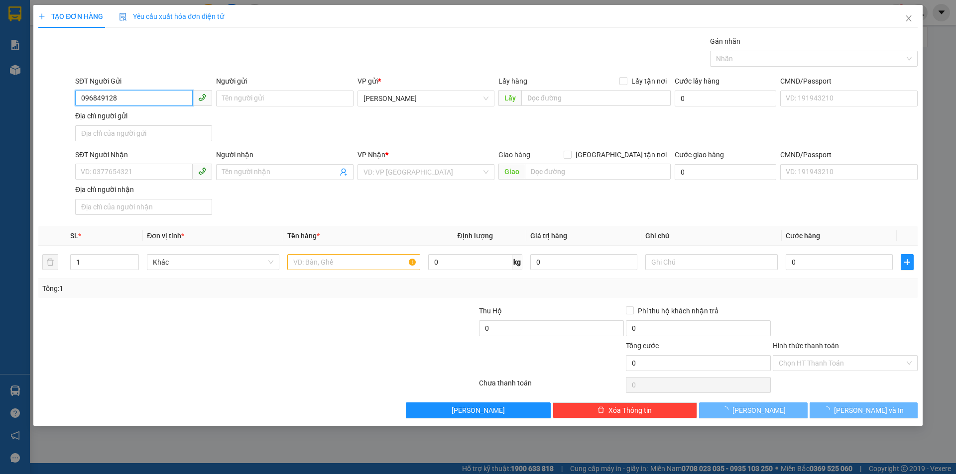
type input "0968491283"
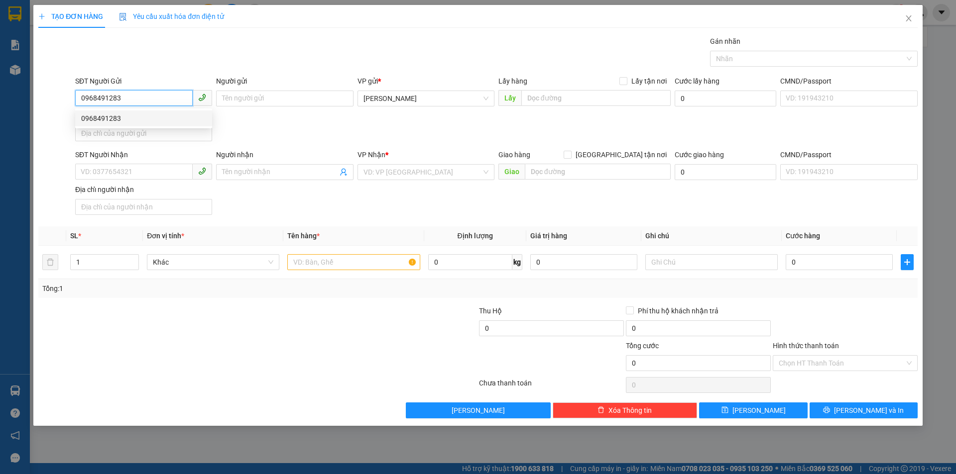
click at [152, 117] on div "0968491283" at bounding box center [143, 118] width 125 height 11
type input "0937734258"
type input "0968491283"
click at [336, 260] on input "text" at bounding box center [353, 262] width 132 height 16
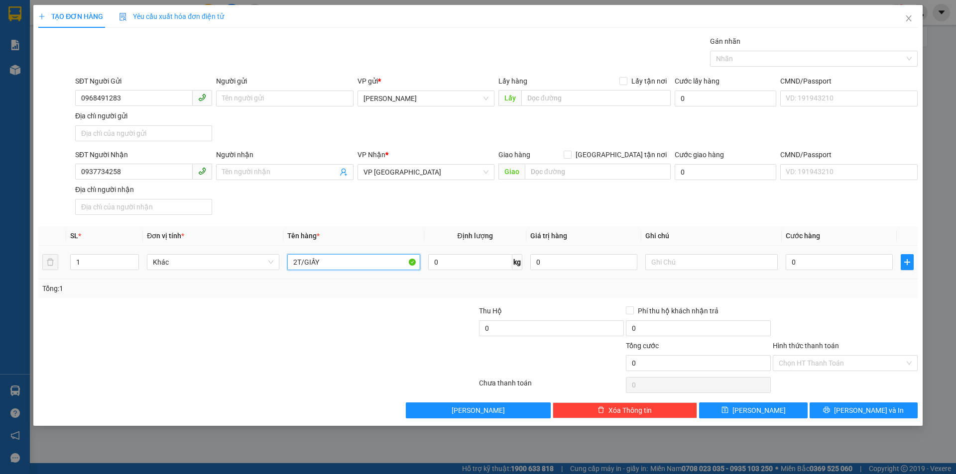
type input "2T/GIẤY"
type input "9"
type input "90"
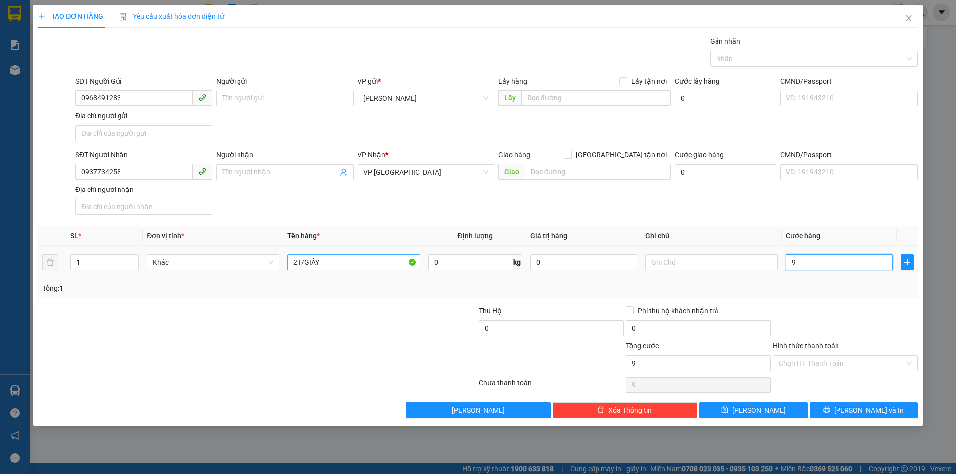
type input "90"
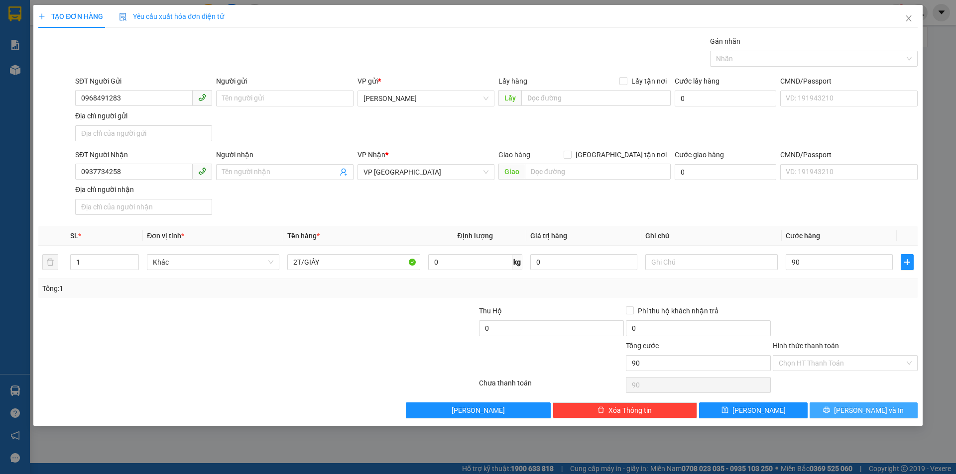
type input "90.000"
click at [866, 409] on span "Lưu và In" at bounding box center [869, 410] width 70 height 11
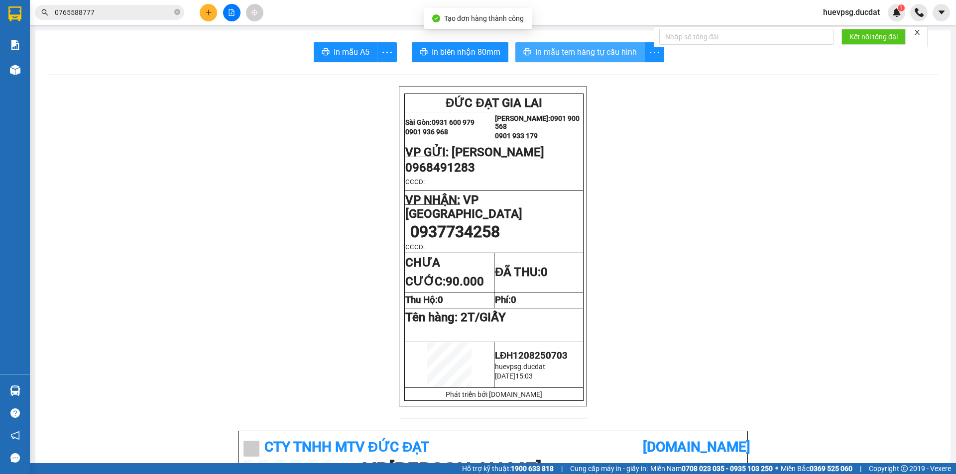
click at [592, 53] on span "In mẫu tem hàng tự cấu hình" at bounding box center [586, 52] width 102 height 12
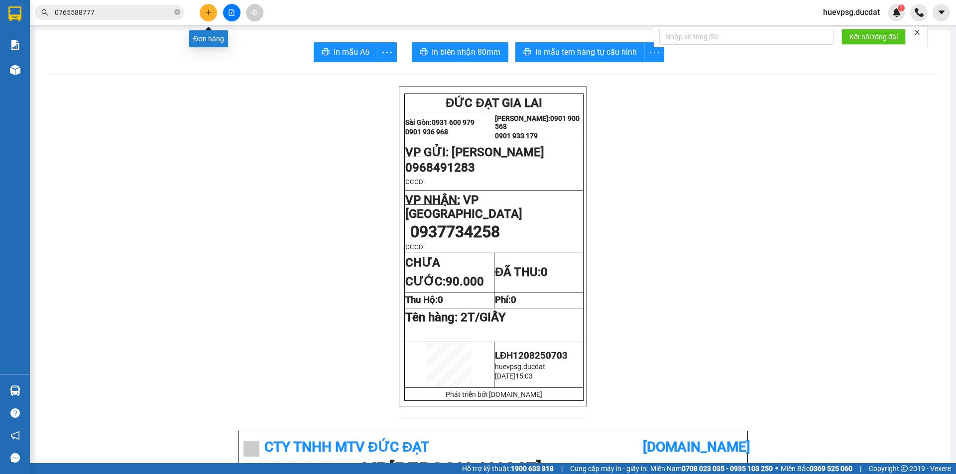
click at [213, 8] on button at bounding box center [208, 12] width 17 height 17
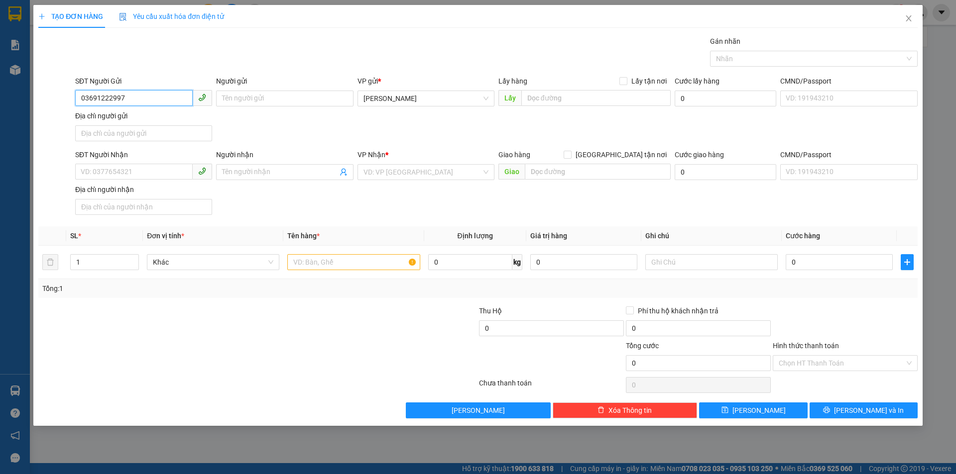
click at [102, 95] on input "03691222997" at bounding box center [133, 98] width 117 height 16
click at [101, 97] on input "03691222997" at bounding box center [133, 98] width 117 height 16
click at [105, 99] on input "03691222997" at bounding box center [133, 98] width 117 height 16
type input "0369122997"
click at [114, 114] on div "0369122997 - TÂM" at bounding box center [143, 118] width 125 height 11
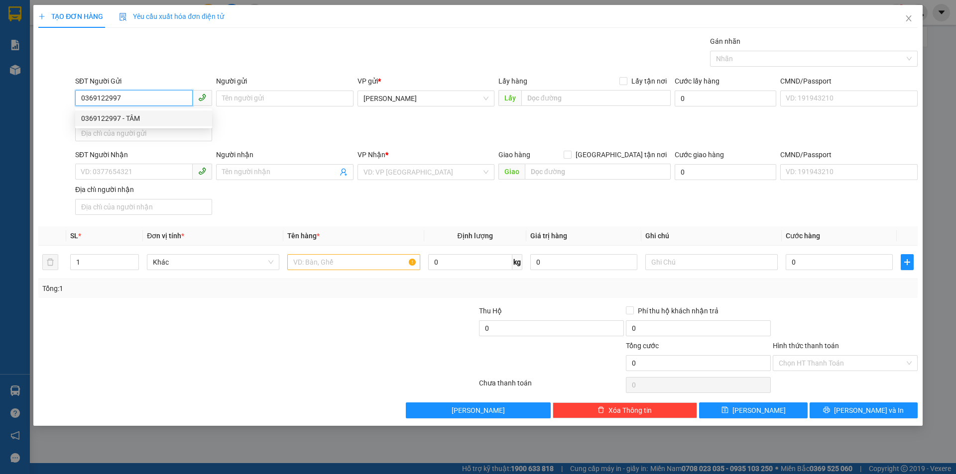
type input "TÂM"
type input "0389782781"
type input "THANH"
type input "0369122997"
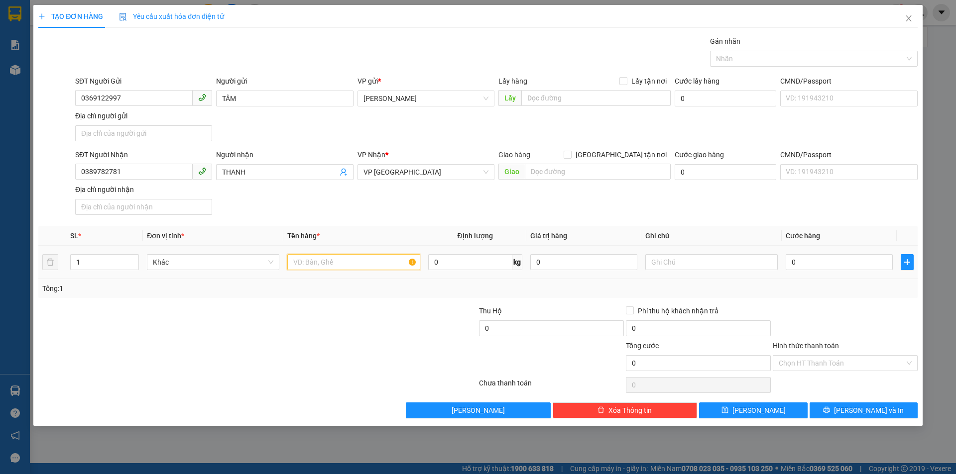
drag, startPoint x: 357, startPoint y: 270, endPoint x: 353, endPoint y: 275, distance: 6.5
click at [353, 274] on td at bounding box center [353, 262] width 140 height 33
type input "1T/GIẤY"
click at [830, 258] on input "0" at bounding box center [838, 262] width 107 height 16
type input "6"
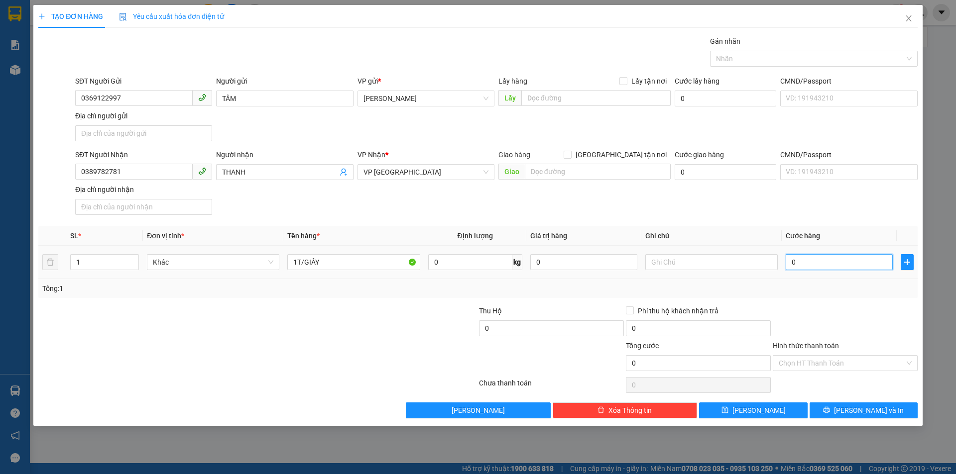
type input "6"
type input "60"
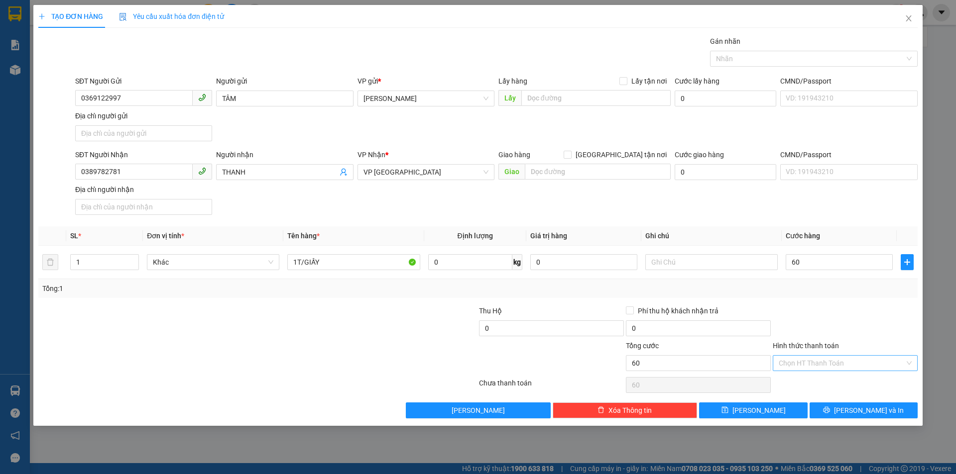
type input "60.000"
click at [829, 368] on input "Hình thức thanh toán" at bounding box center [841, 363] width 126 height 15
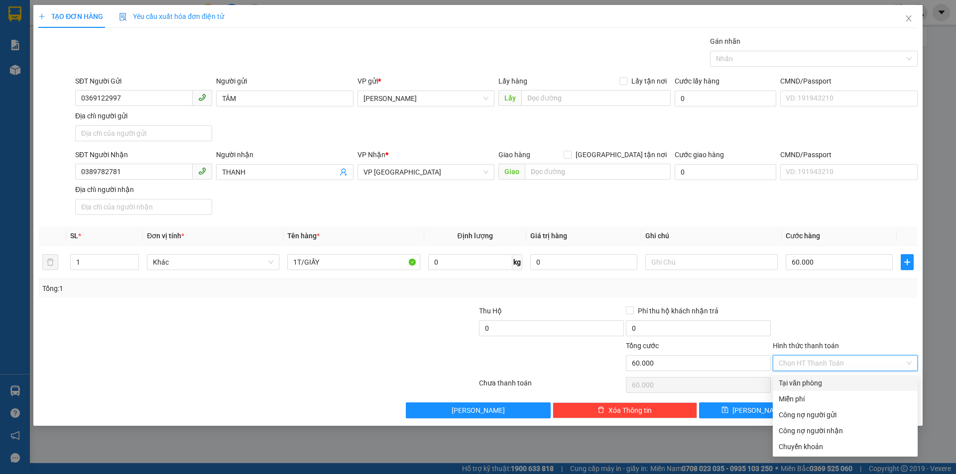
click at [823, 381] on div "Tại văn phòng" at bounding box center [844, 383] width 133 height 11
type input "0"
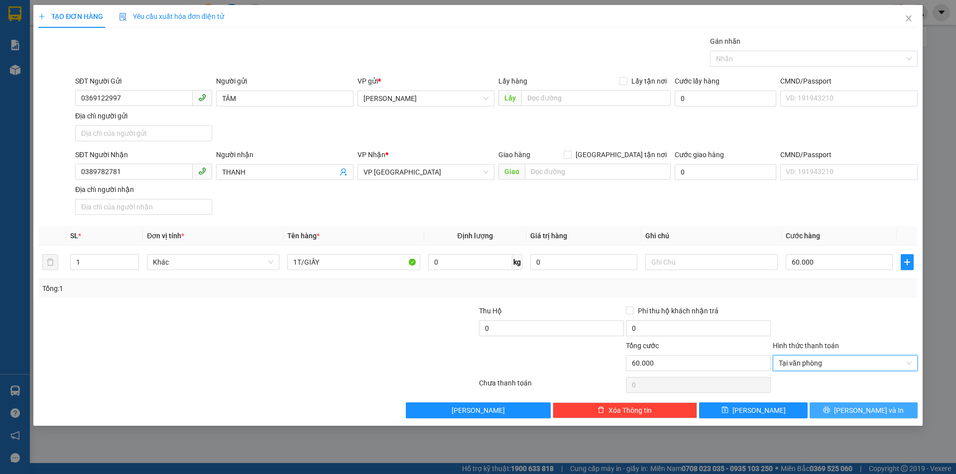
click at [817, 410] on button "Lưu và In" at bounding box center [863, 411] width 108 height 16
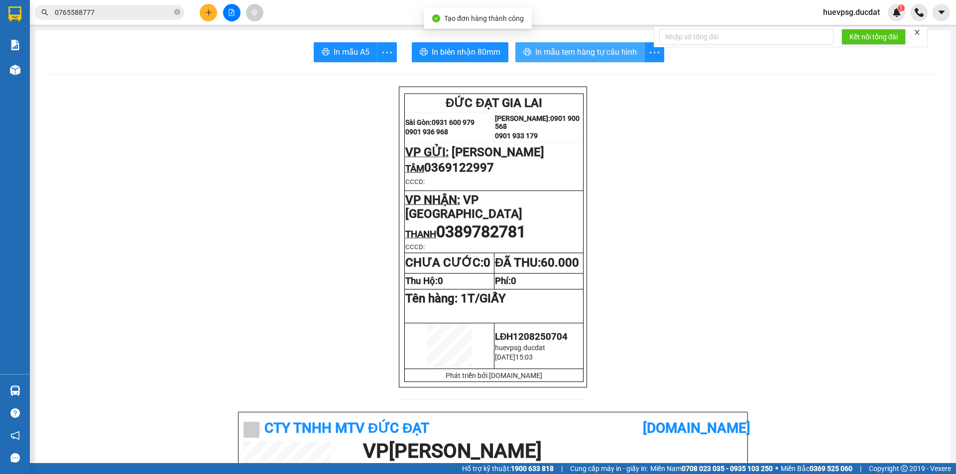
click at [606, 54] on span "In mẫu tem hàng tự cấu hình" at bounding box center [586, 52] width 102 height 12
click at [202, 4] on div at bounding box center [231, 12] width 75 height 17
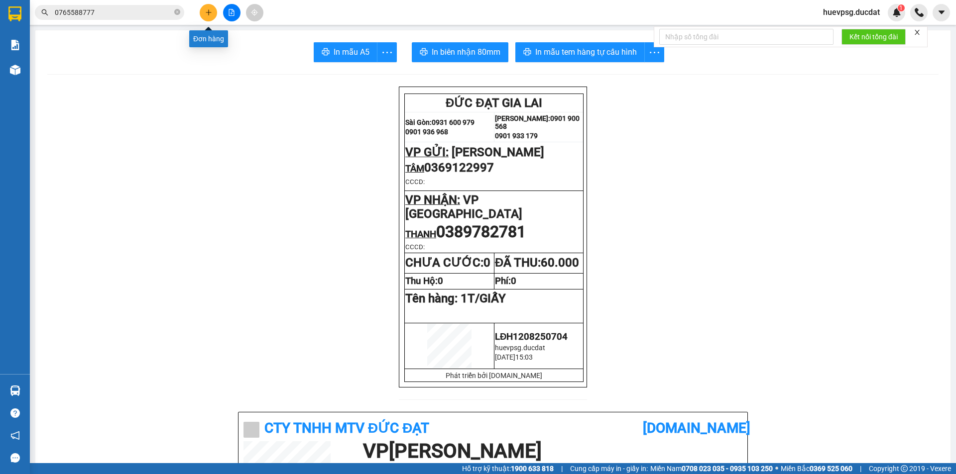
click at [202, 10] on button at bounding box center [208, 12] width 17 height 17
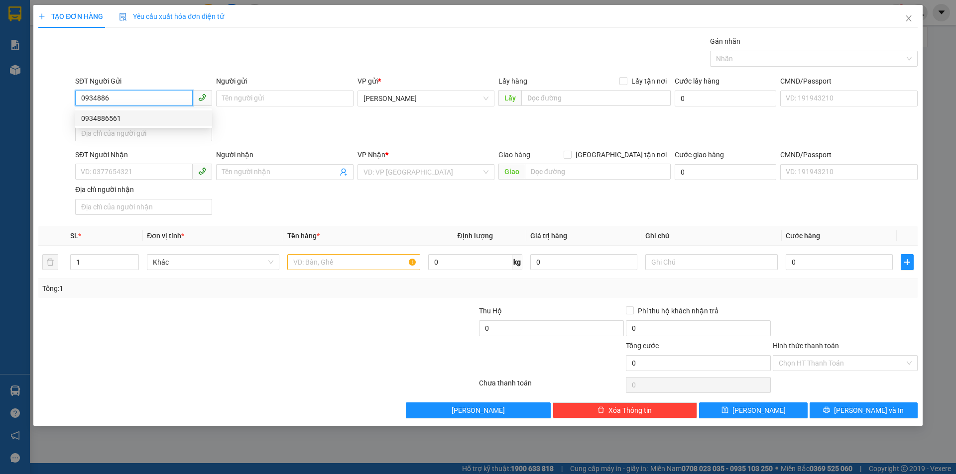
click at [143, 115] on div "0934886561" at bounding box center [143, 118] width 125 height 11
type input "0934886561"
type input "0909715069"
type input "0934886561"
click at [353, 269] on input "text" at bounding box center [353, 262] width 132 height 16
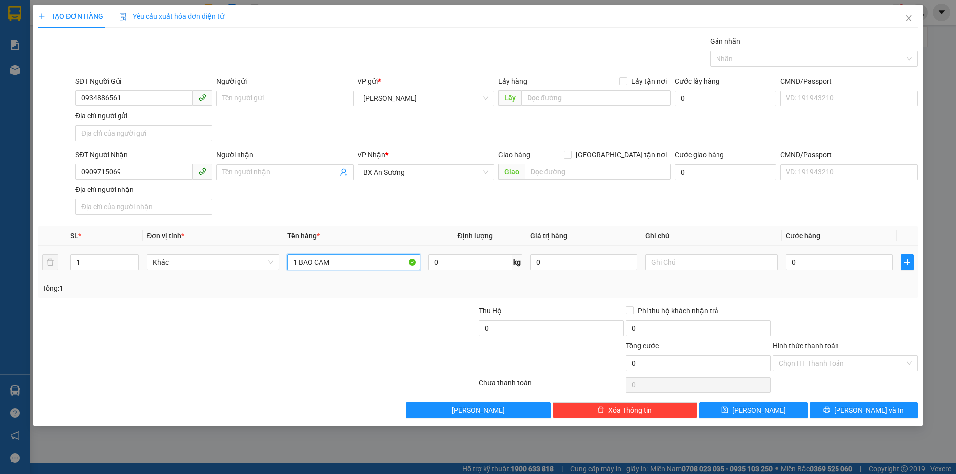
type input "1 BAO CAM"
type input "4"
type input "40"
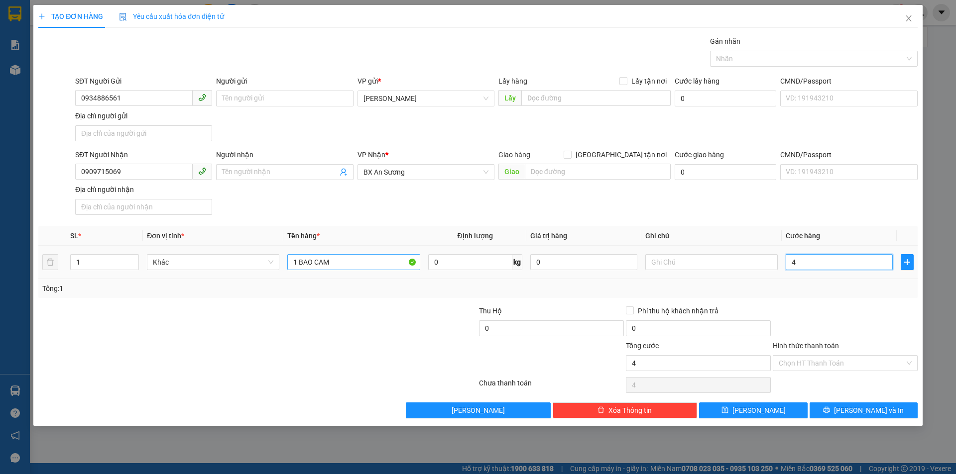
type input "40"
type input "40.000"
click at [823, 363] on input "Hình thức thanh toán" at bounding box center [841, 363] width 126 height 15
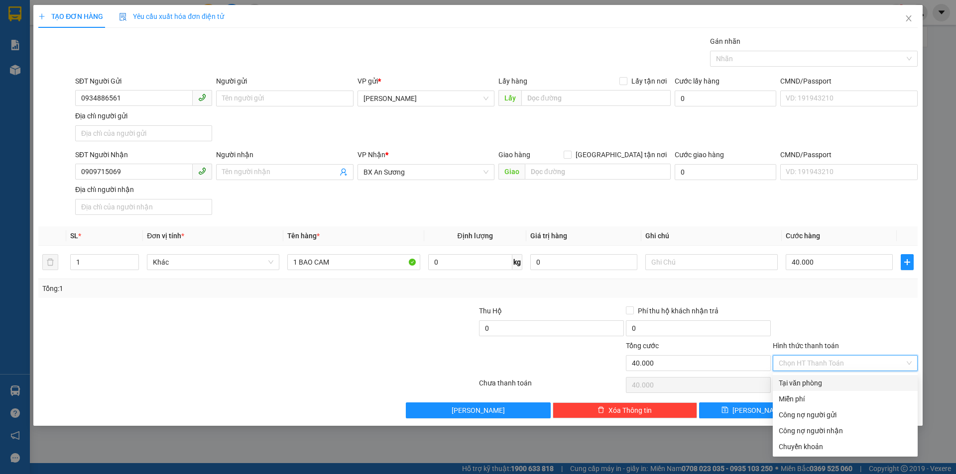
click at [826, 386] on div "Tại văn phòng" at bounding box center [844, 383] width 133 height 11
type input "0"
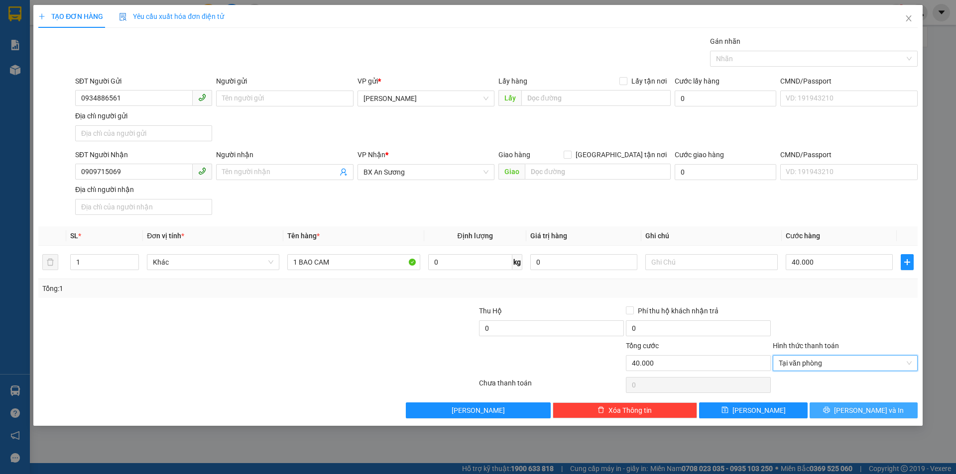
click at [866, 414] on span "Lưu và In" at bounding box center [869, 410] width 70 height 11
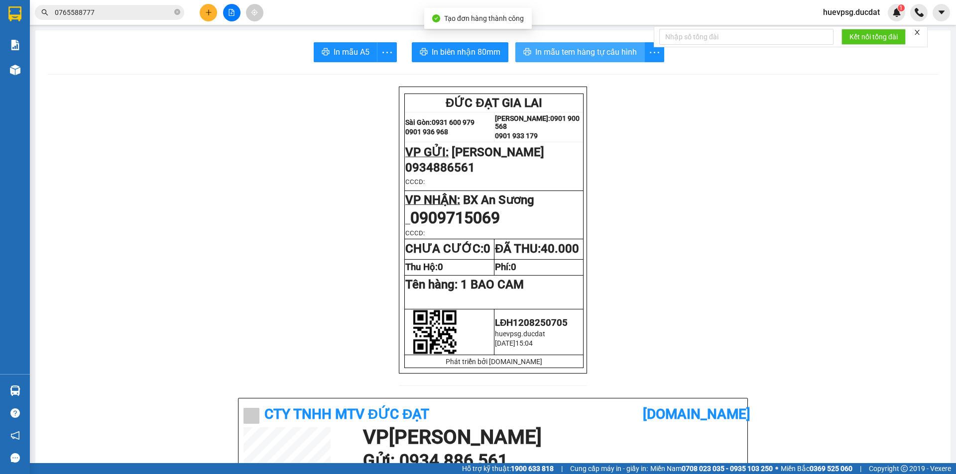
click at [530, 49] on button "In mẫu tem hàng tự cấu hình" at bounding box center [579, 52] width 129 height 20
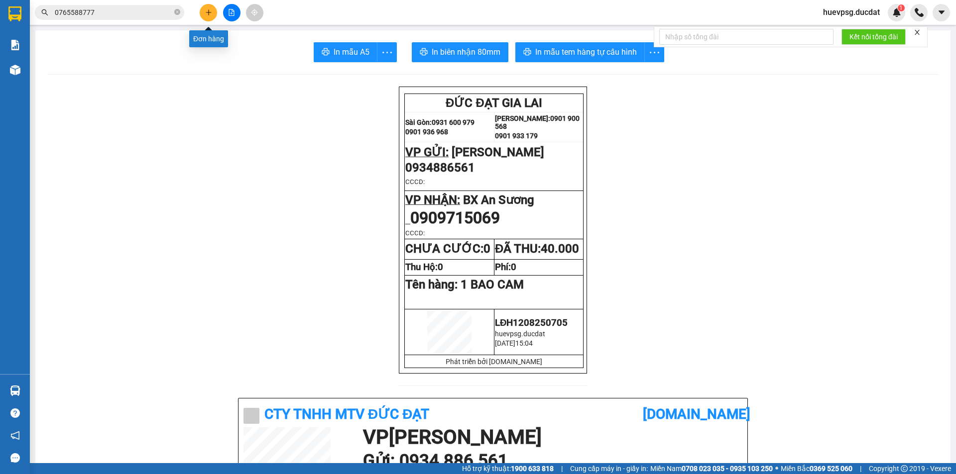
click at [209, 7] on button at bounding box center [208, 12] width 17 height 17
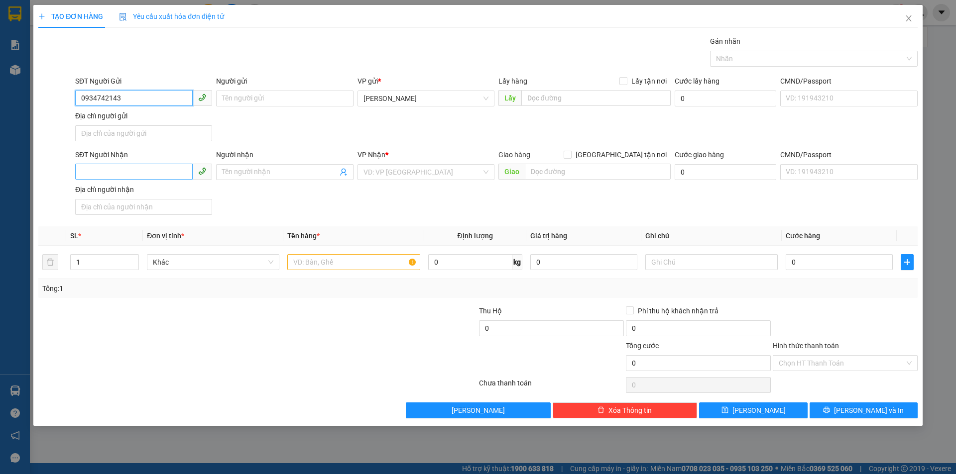
type input "0934742143"
click at [115, 165] on input "SĐT Người Nhận" at bounding box center [133, 172] width 117 height 16
click at [126, 199] on div "0903644211" at bounding box center [143, 192] width 137 height 16
type input "0903644211"
click at [343, 262] on input "text" at bounding box center [353, 262] width 132 height 16
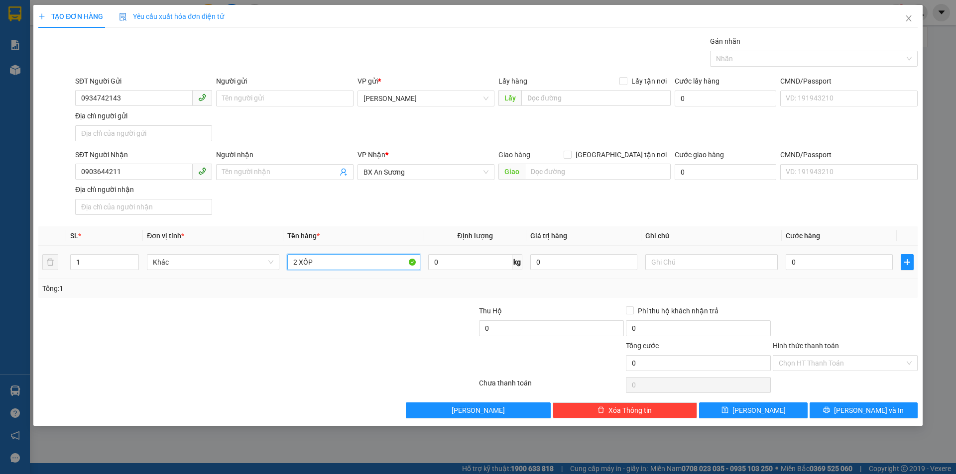
type input "2 XỐP"
type input "9"
type input "90"
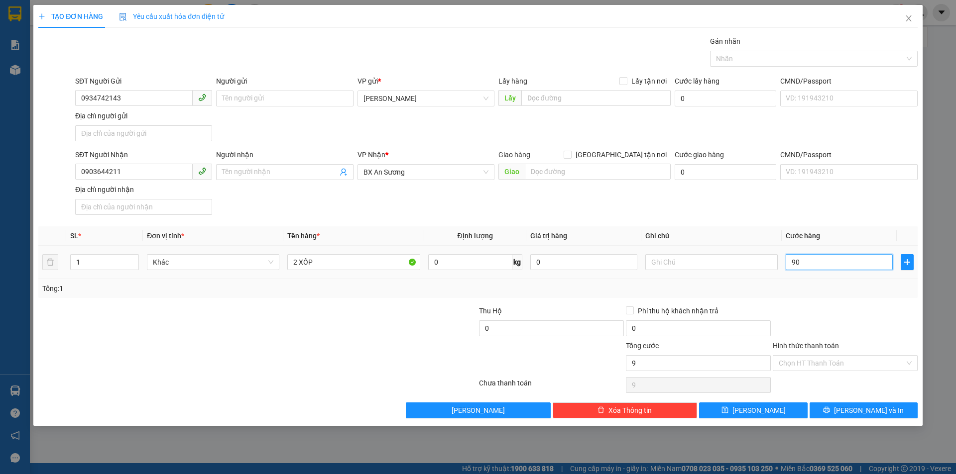
type input "90"
type input "90.000"
click at [856, 362] on input "Hình thức thanh toán" at bounding box center [841, 363] width 126 height 15
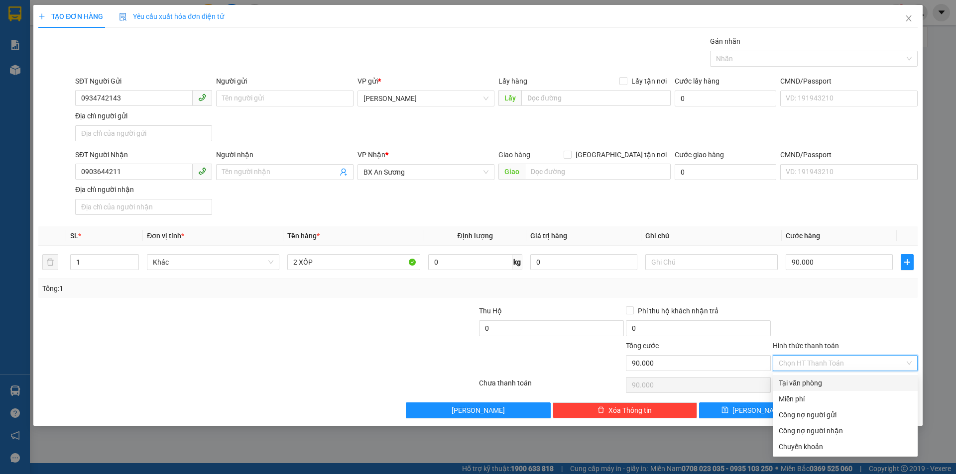
click at [847, 381] on div "Tại văn phòng" at bounding box center [844, 383] width 133 height 11
type input "0"
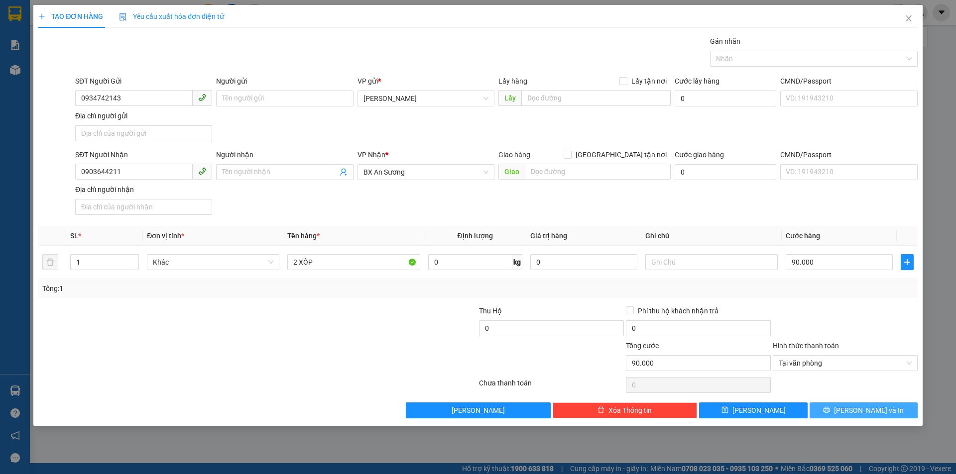
click at [863, 406] on span "Lưu và In" at bounding box center [869, 410] width 70 height 11
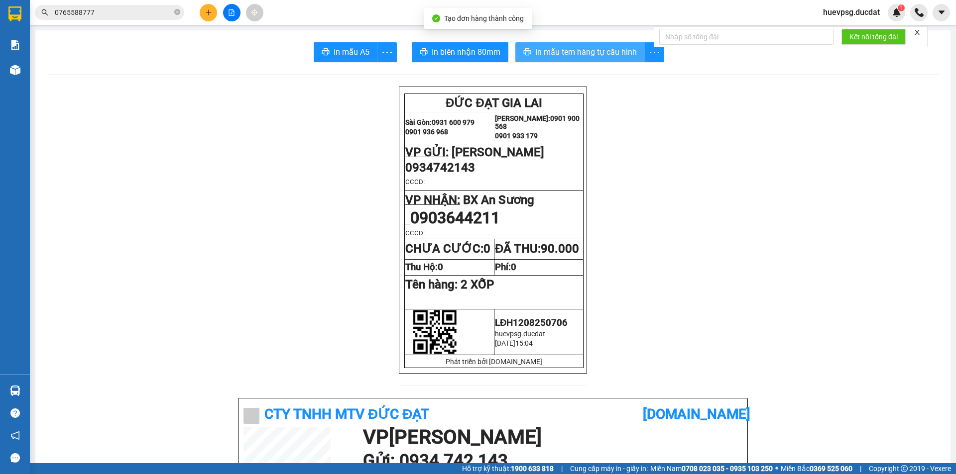
click at [582, 48] on span "In mẫu tem hàng tự cấu hình" at bounding box center [586, 52] width 102 height 12
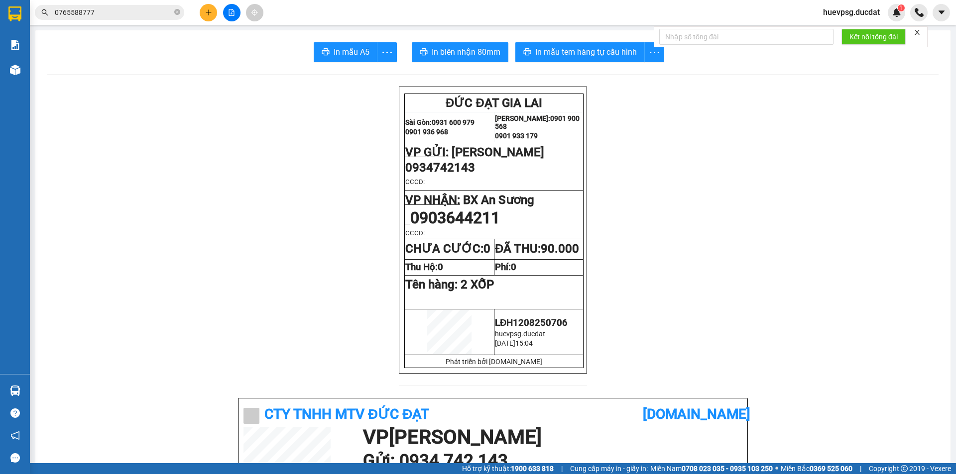
click at [208, 7] on button at bounding box center [208, 12] width 17 height 17
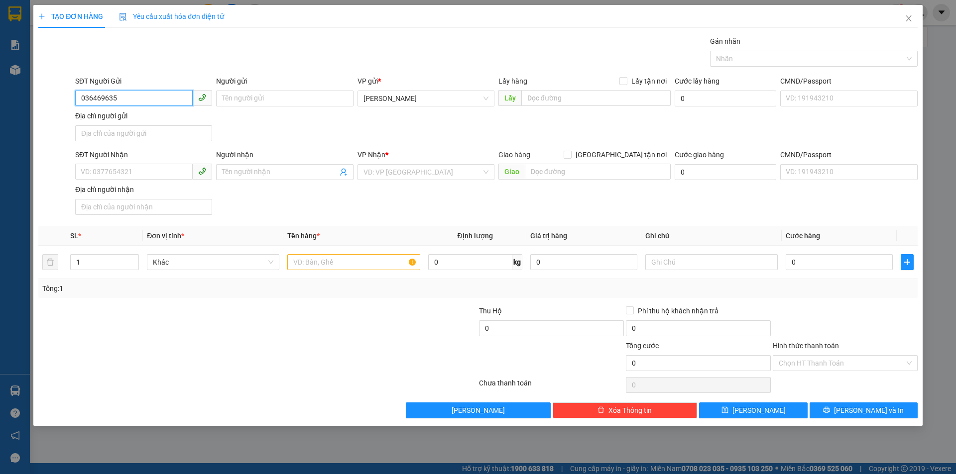
type input "0364696356"
click at [118, 113] on div "0364696356" at bounding box center [143, 118] width 125 height 11
type input "0376377005"
type input "0364696356"
click at [131, 176] on input "0376377005" at bounding box center [133, 172] width 117 height 16
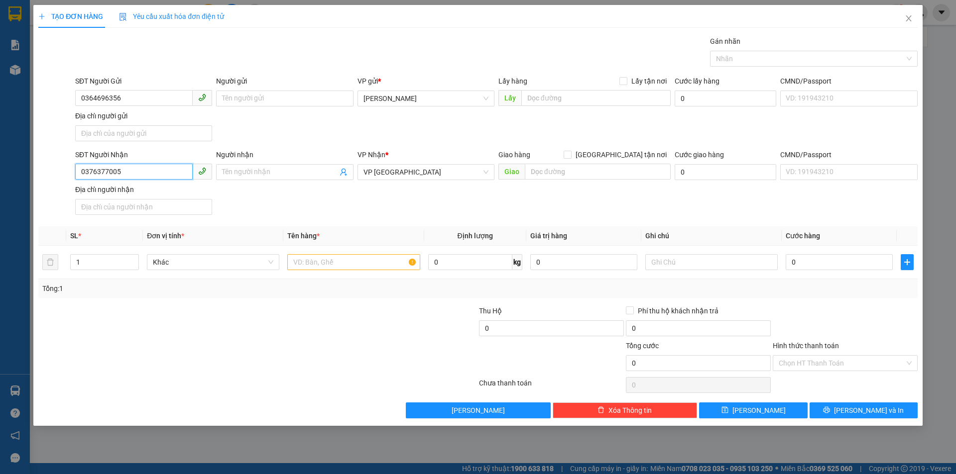
click at [131, 176] on input "0376377005" at bounding box center [133, 172] width 117 height 16
type input "0984313581"
drag, startPoint x: 123, startPoint y: 194, endPoint x: 360, endPoint y: 249, distance: 243.7
click at [122, 194] on div "0984313581" at bounding box center [143, 192] width 125 height 11
type input "NGA 3 BEN TUONG BAU BANG B DUONG"
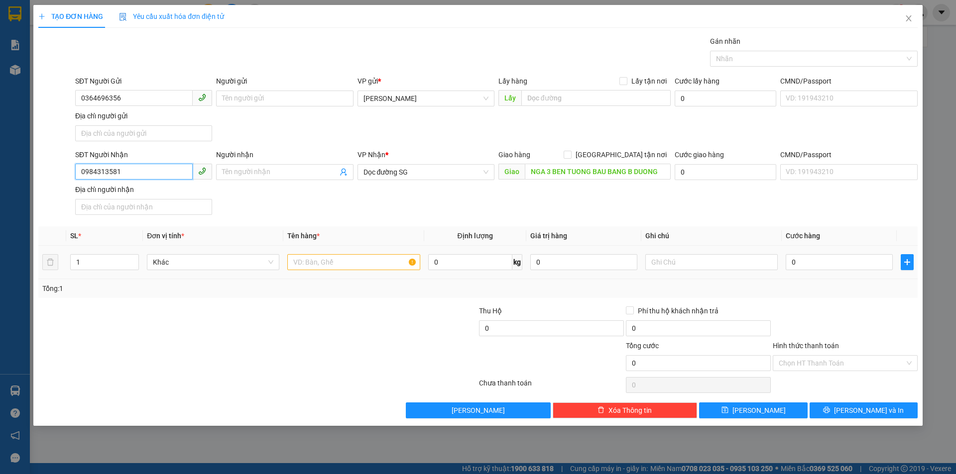
type input "0984313581"
click at [355, 266] on input "text" at bounding box center [353, 262] width 132 height 16
type input "1T/GIẤY"
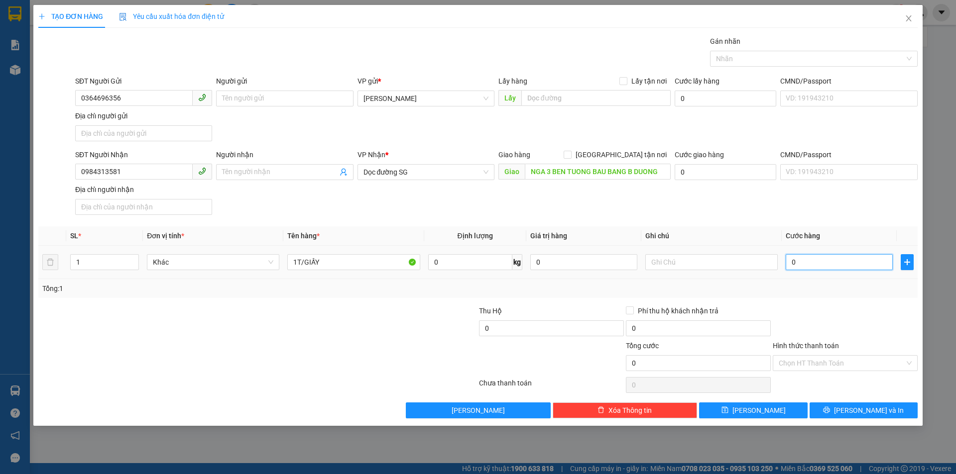
click at [817, 266] on input "0" at bounding box center [838, 262] width 107 height 16
type input "5"
type input "50"
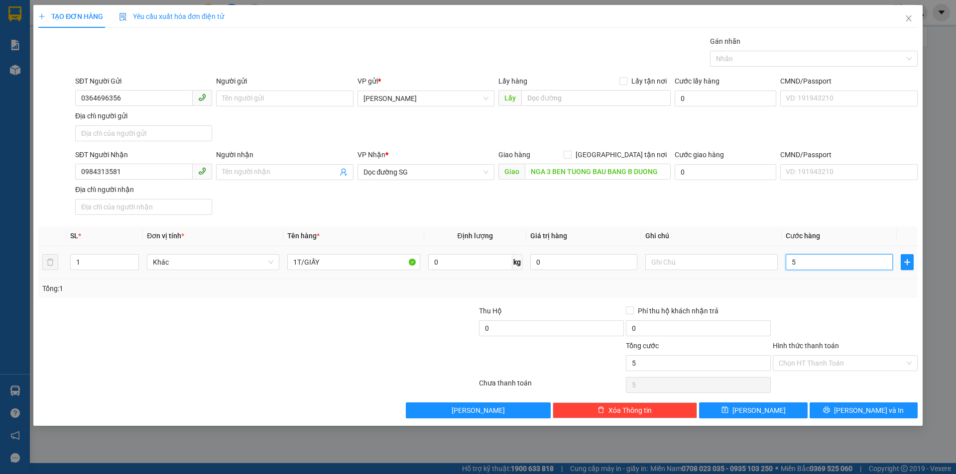
type input "50"
type input "50.000"
click at [812, 367] on input "Hình thức thanh toán" at bounding box center [841, 363] width 126 height 15
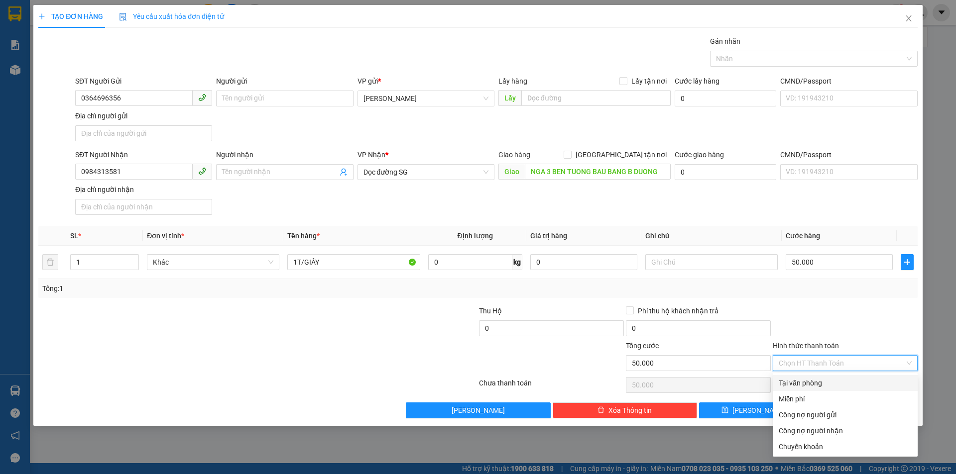
click at [811, 384] on div "Tại văn phòng" at bounding box center [844, 383] width 133 height 11
type input "0"
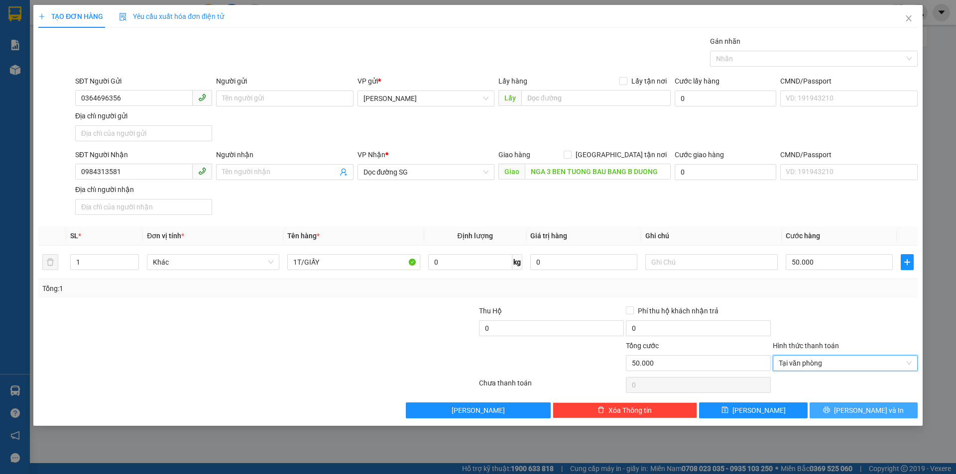
click at [833, 416] on button "Lưu và In" at bounding box center [863, 411] width 108 height 16
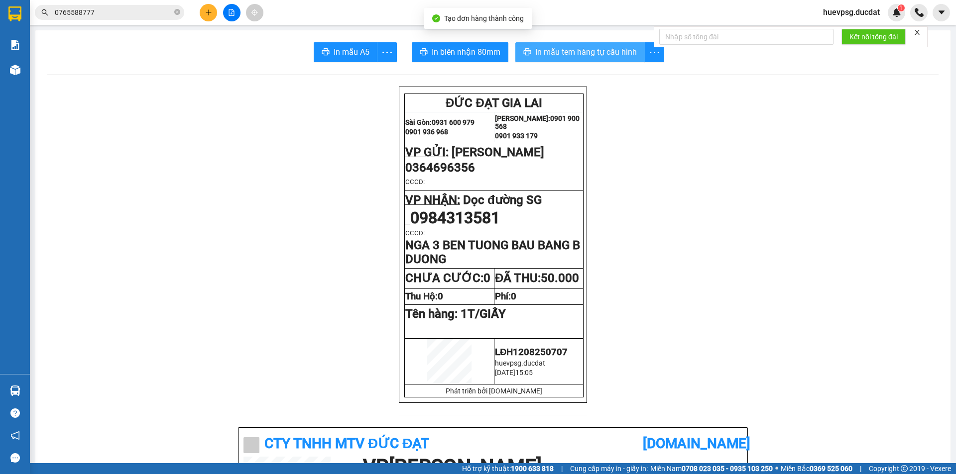
click at [594, 55] on span "In mẫu tem hàng tự cấu hình" at bounding box center [586, 52] width 102 height 12
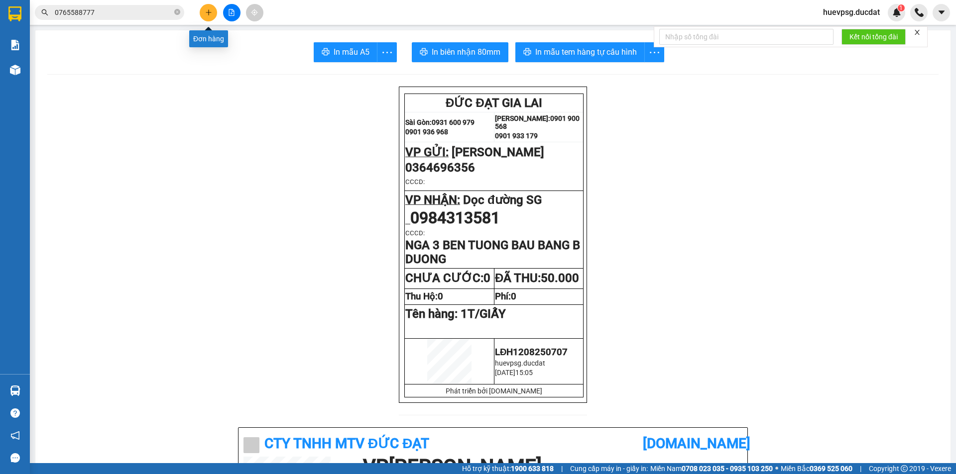
click at [208, 9] on icon "plus" at bounding box center [208, 12] width 7 height 7
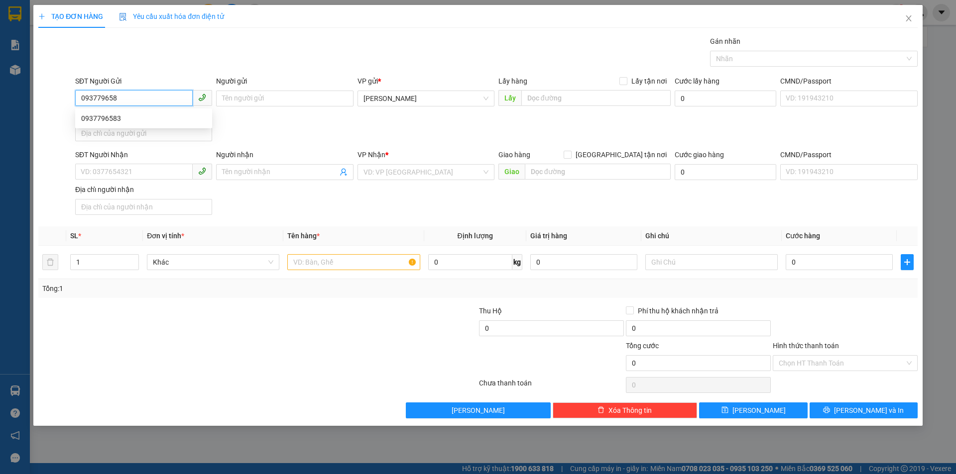
type input "0937796583"
click at [139, 120] on div "0937796583" at bounding box center [143, 118] width 125 height 11
type input "0963663465"
type input "0937796583"
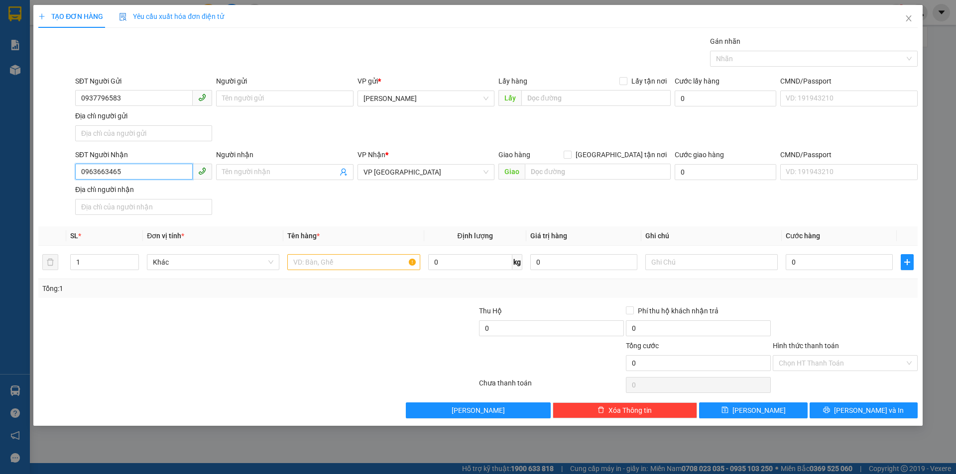
click at [159, 168] on input "0963663465" at bounding box center [133, 172] width 117 height 16
type input "0985453948"
click at [130, 191] on div "0985453948 - QUANG" at bounding box center [143, 192] width 125 height 11
type input "QUANG"
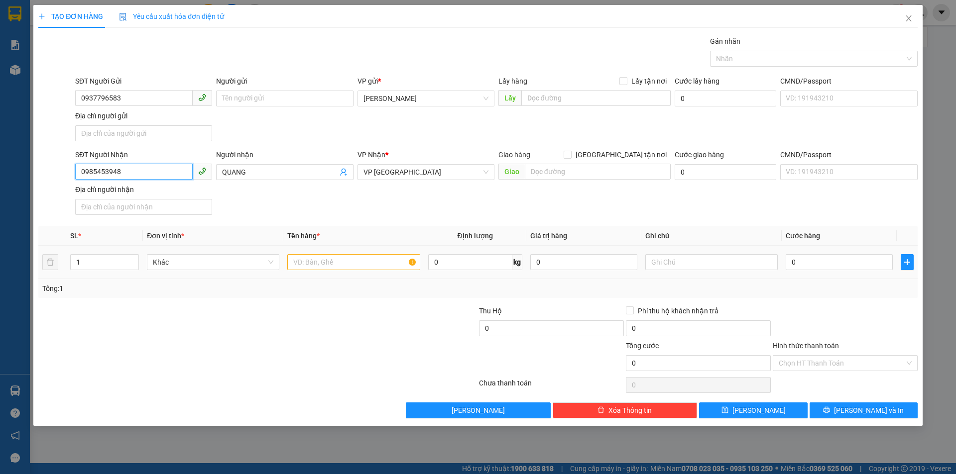
type input "0985453948"
click at [356, 265] on input "text" at bounding box center [353, 262] width 132 height 16
type input "1 HỒ SƠ"
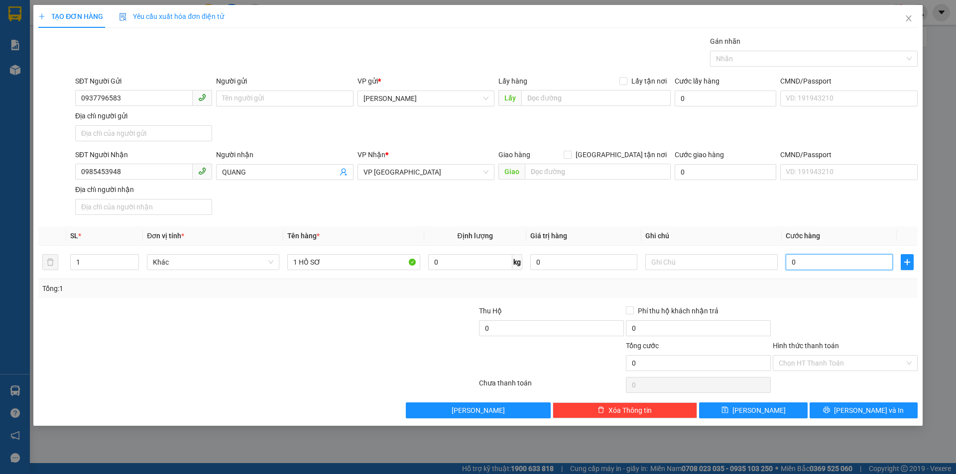
type input "3"
type input "30"
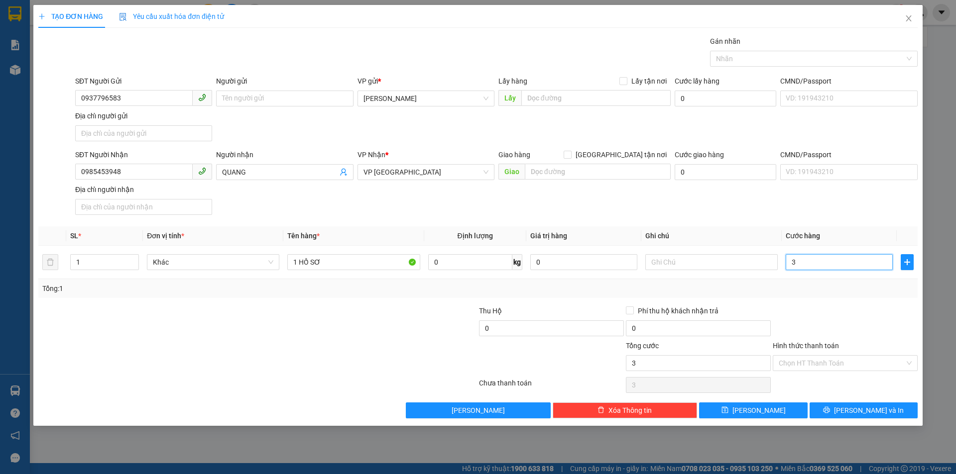
type input "30"
type input "30.000"
click at [837, 363] on input "Hình thức thanh toán" at bounding box center [841, 363] width 126 height 15
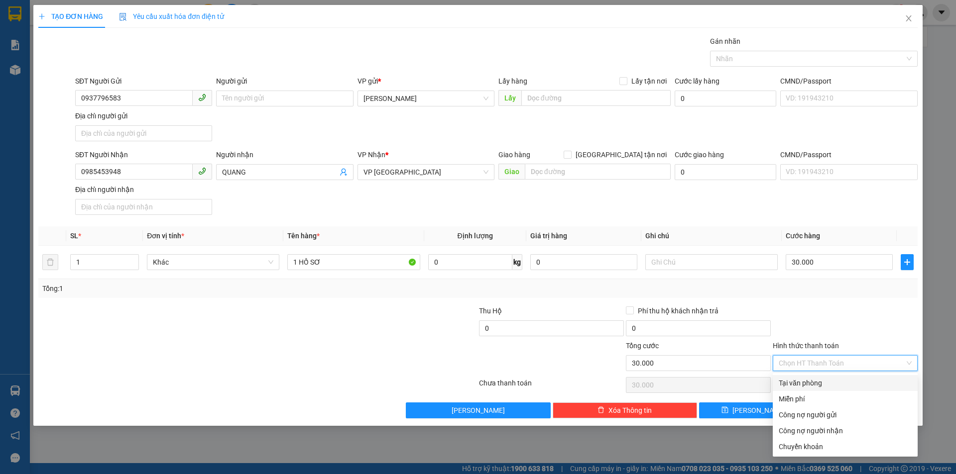
click at [835, 378] on div "Tại văn phòng" at bounding box center [844, 383] width 133 height 11
type input "0"
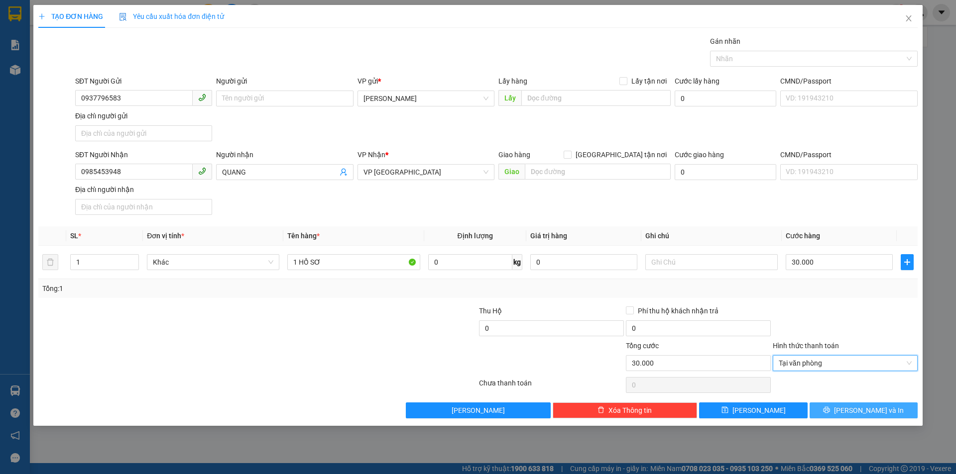
click at [854, 407] on button "Lưu và In" at bounding box center [863, 411] width 108 height 16
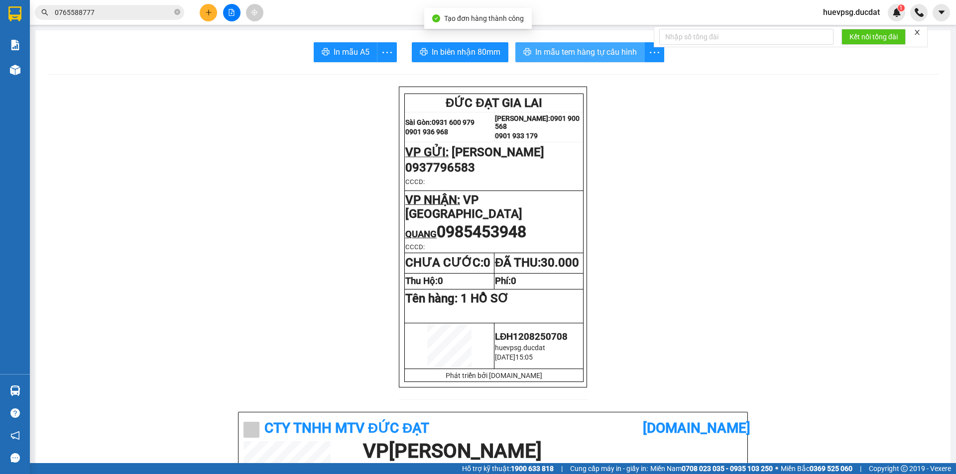
click at [594, 49] on span "In mẫu tem hàng tự cấu hình" at bounding box center [586, 52] width 102 height 12
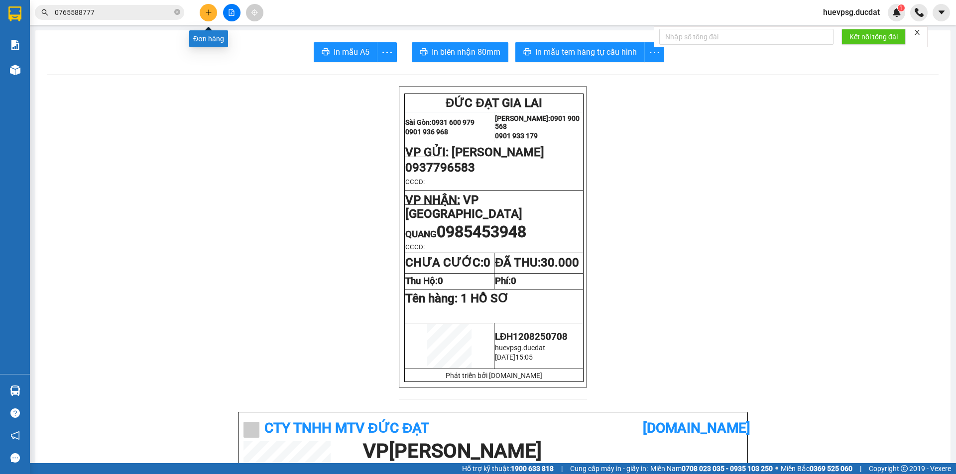
click at [203, 17] on button at bounding box center [208, 12] width 17 height 17
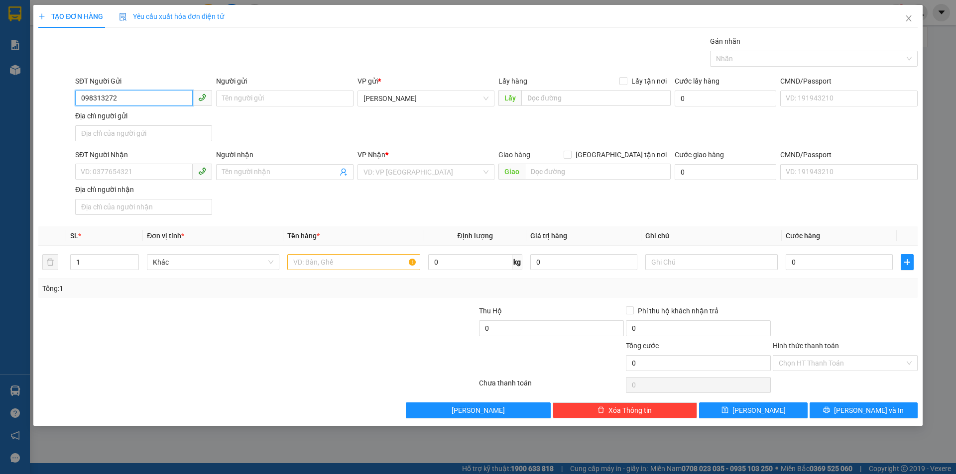
type input "0983132729"
click at [121, 115] on div "0983132729" at bounding box center [143, 118] width 125 height 11
type input "0934979424"
type input "0983132729"
click at [170, 174] on input "0934979424" at bounding box center [133, 172] width 117 height 16
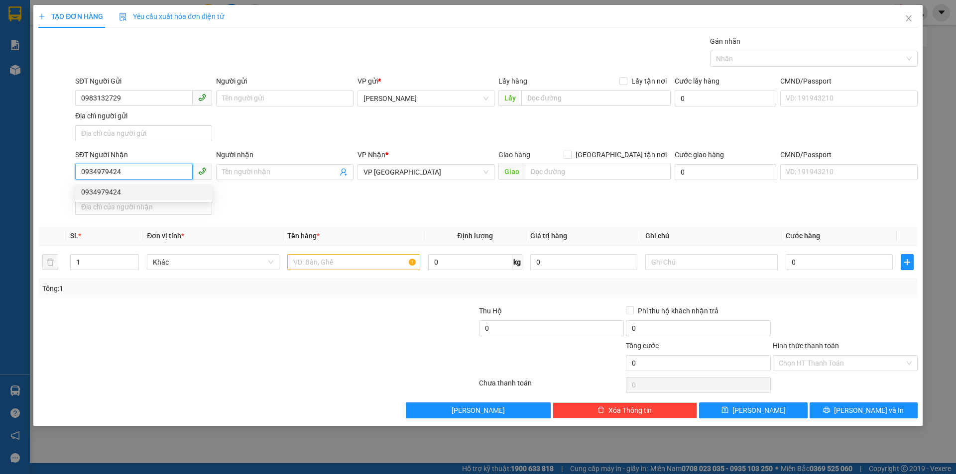
click at [77, 173] on input "0934979424" at bounding box center [133, 172] width 117 height 16
type input "0868630549"
drag, startPoint x: 95, startPoint y: 191, endPoint x: 113, endPoint y: 192, distance: 17.9
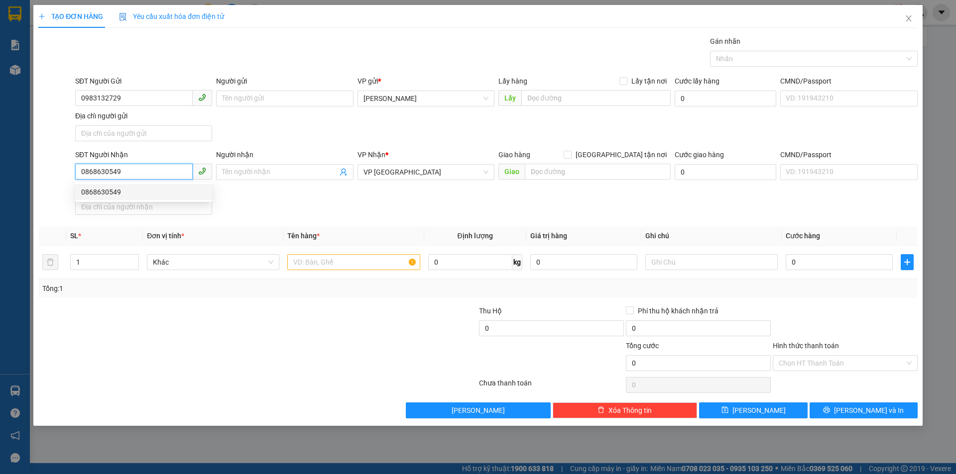
click at [96, 192] on div "0868630549" at bounding box center [143, 192] width 125 height 11
type input "KHO KIỆT Q NGÃI"
type input "0868630549"
click at [334, 262] on input "text" at bounding box center [353, 262] width 132 height 16
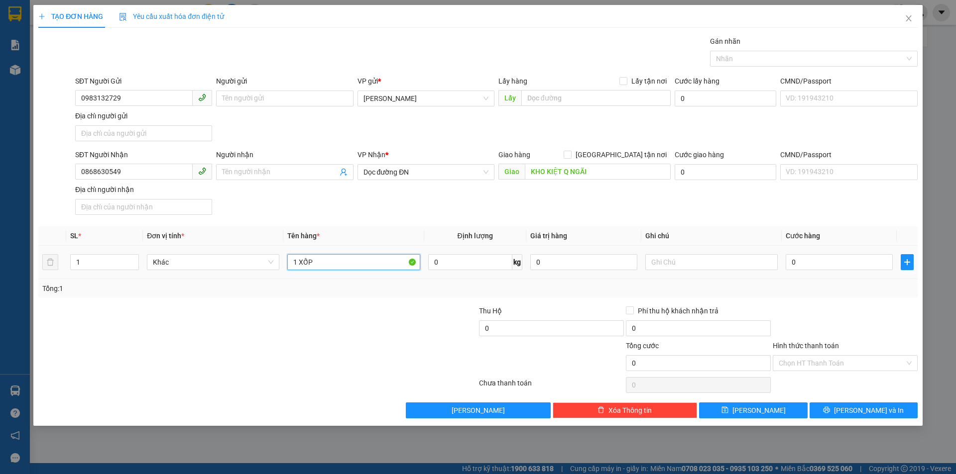
type input "1 XỐP"
type input "6"
type input "60"
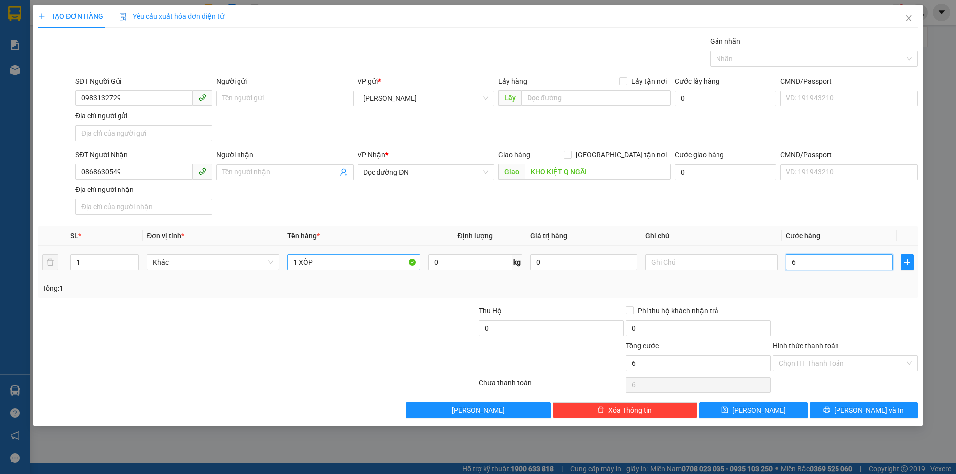
type input "60"
type input "60.000"
click at [832, 356] on div "Hình thức thanh toán Chọn HT Thanh Toán" at bounding box center [844, 357] width 145 height 35
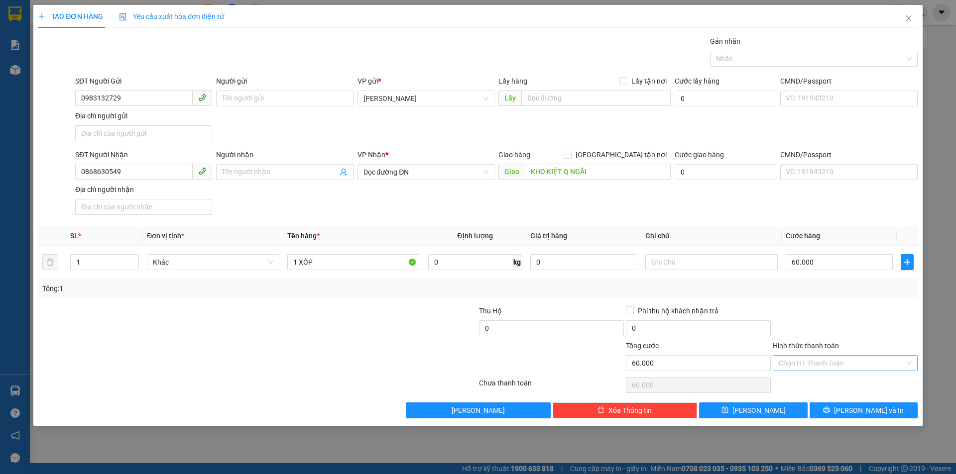
click at [832, 366] on input "Hình thức thanh toán" at bounding box center [841, 363] width 126 height 15
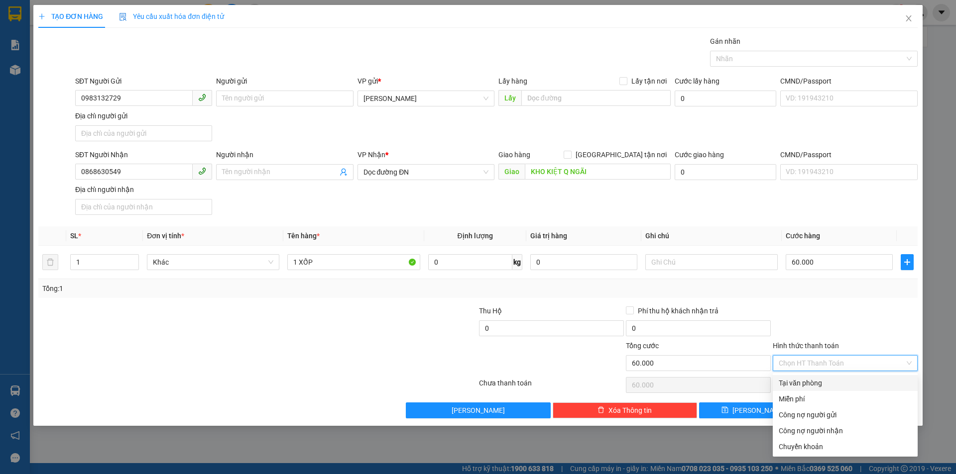
drag, startPoint x: 830, startPoint y: 381, endPoint x: 834, endPoint y: 385, distance: 6.0
click at [829, 381] on div "Tại văn phòng" at bounding box center [844, 383] width 133 height 11
type input "0"
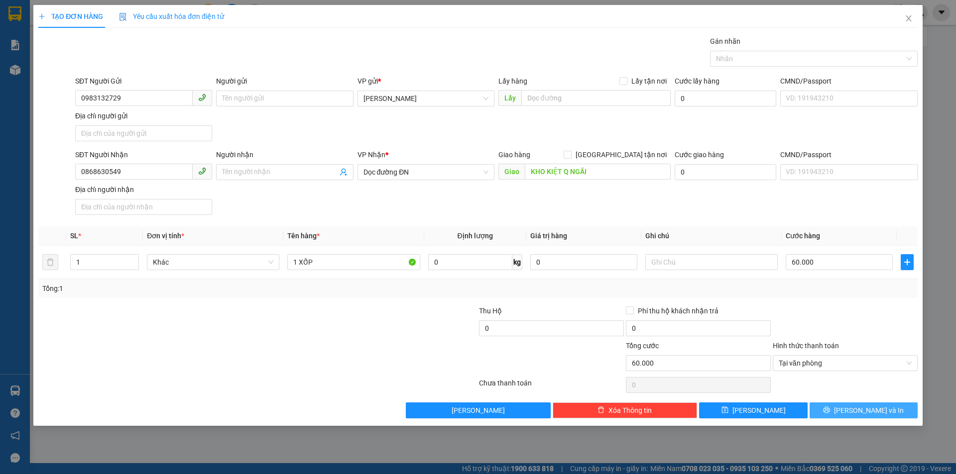
click at [864, 411] on span "Lưu và In" at bounding box center [869, 410] width 70 height 11
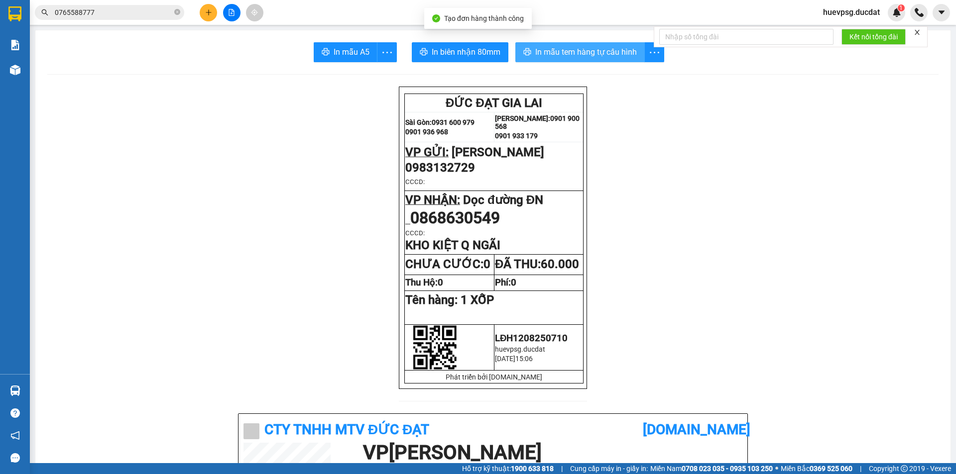
click at [577, 55] on span "In mẫu tem hàng tự cấu hình" at bounding box center [586, 52] width 102 height 12
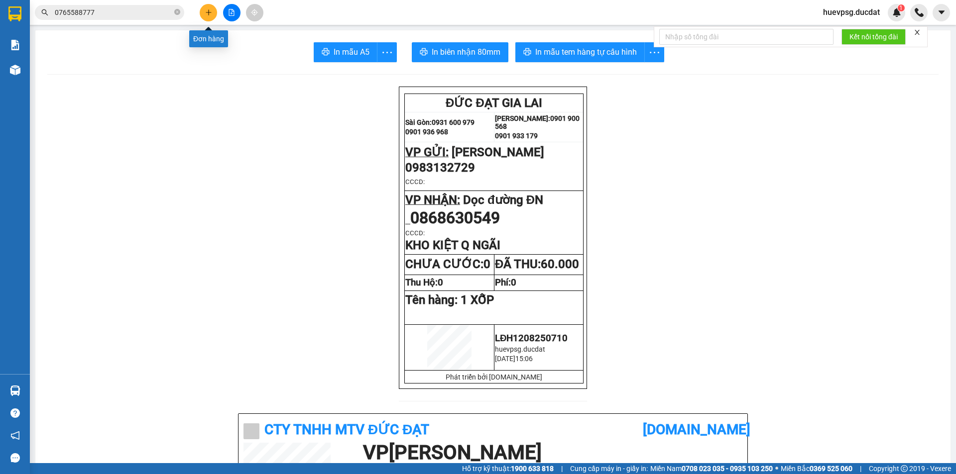
click at [213, 11] on button at bounding box center [208, 12] width 17 height 17
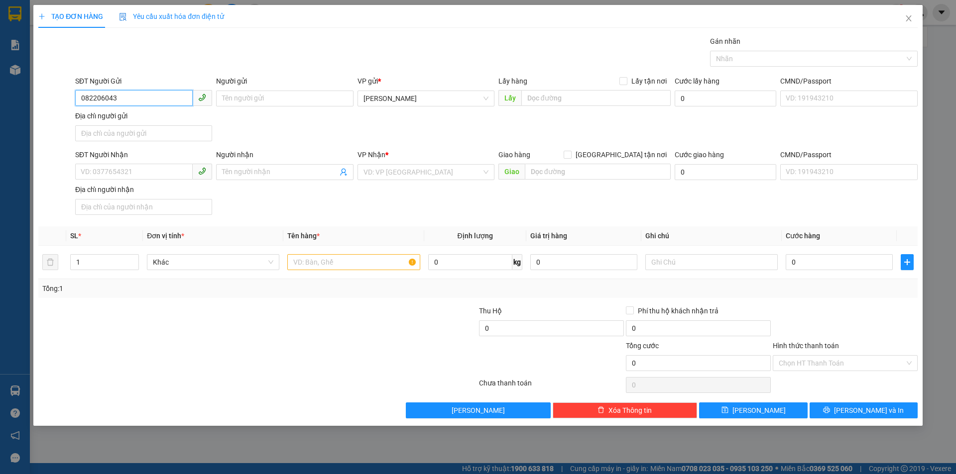
type input "0822060431"
click at [109, 116] on div "0822060431" at bounding box center [143, 118] width 125 height 11
type input "0905536572"
type input "0822060431"
click at [138, 172] on input "0905536572" at bounding box center [133, 172] width 117 height 16
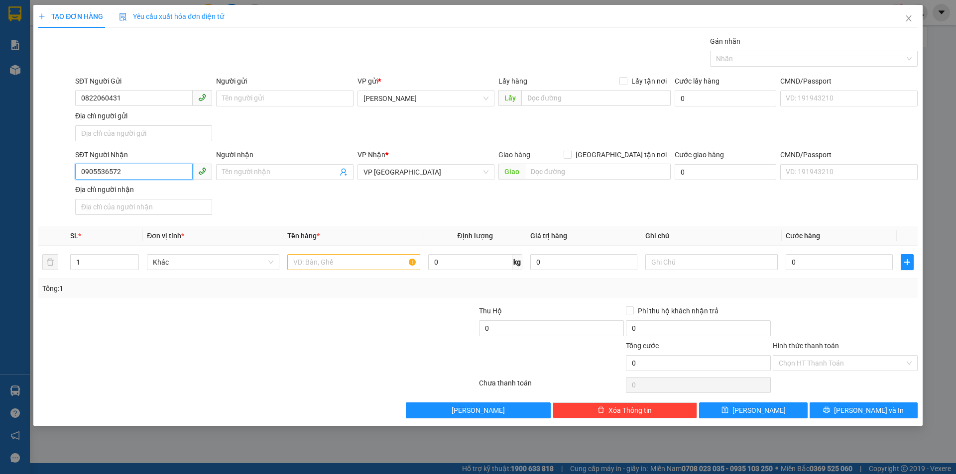
click at [138, 172] on input "0905536572" at bounding box center [133, 172] width 117 height 16
click at [405, 169] on span "VP [GEOGRAPHIC_DATA]" at bounding box center [425, 172] width 125 height 15
type input "0779724247"
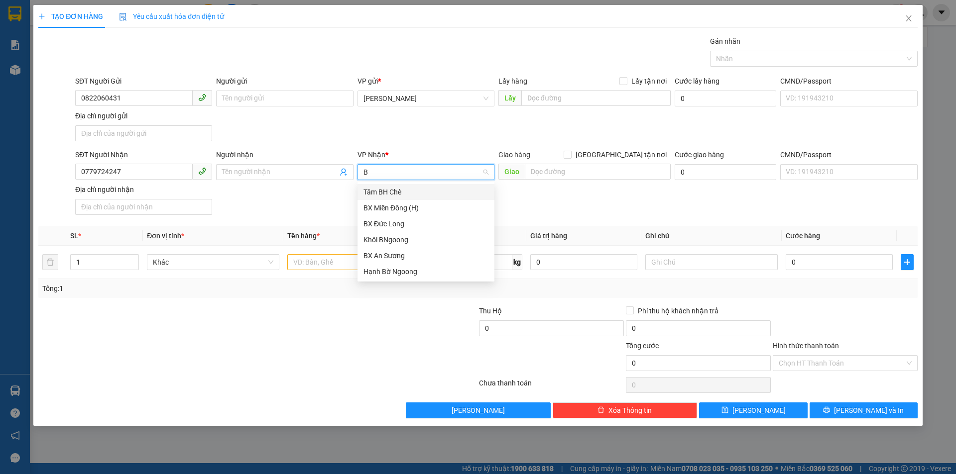
type input "BX"
click at [400, 227] on div "BX An Sương" at bounding box center [425, 223] width 125 height 11
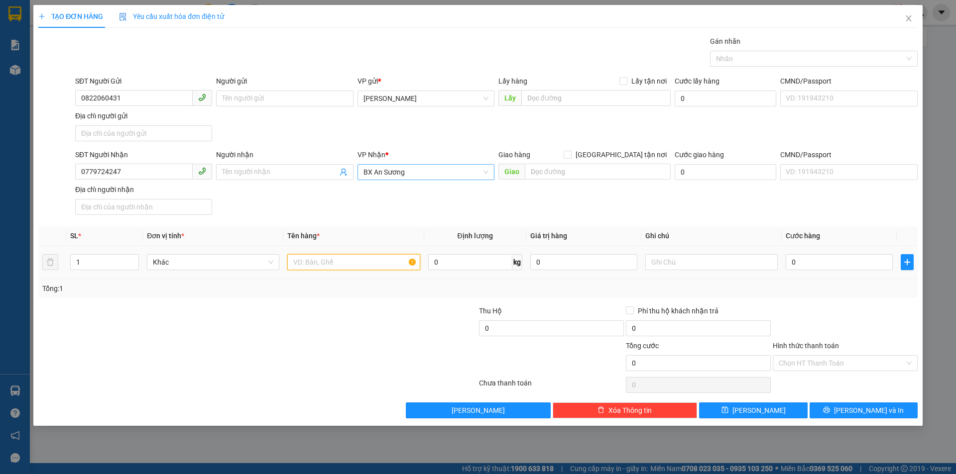
click at [386, 263] on input "text" at bounding box center [353, 262] width 132 height 16
click at [369, 263] on input "1XM 22556+1 T/GIẤY +! KIỆN GHẾ" at bounding box center [353, 262] width 132 height 16
click at [367, 261] on input "1XM 22556+1 T/GIẤY +! KIỆN GHẾ" at bounding box center [353, 262] width 132 height 16
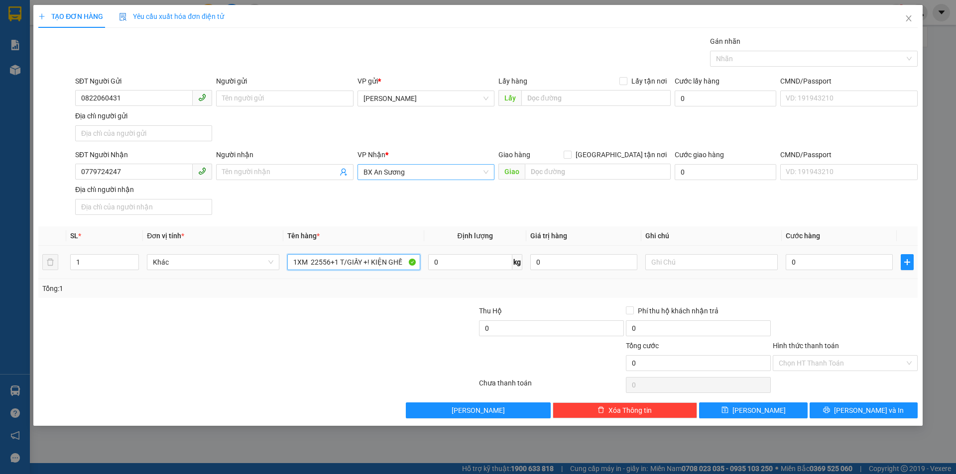
drag, startPoint x: 368, startPoint y: 262, endPoint x: 389, endPoint y: 266, distance: 21.4
click at [389, 265] on input "1XM 22556+1 T/GIẤY +! KIỆN GHẾ" at bounding box center [353, 262] width 132 height 16
click at [394, 263] on input "1XM 22556+1 T/GIẤY +1 GHẾ" at bounding box center [353, 262] width 132 height 16
click at [812, 259] on input "0" at bounding box center [838, 262] width 107 height 16
click at [740, 260] on input "text" at bounding box center [711, 262] width 132 height 16
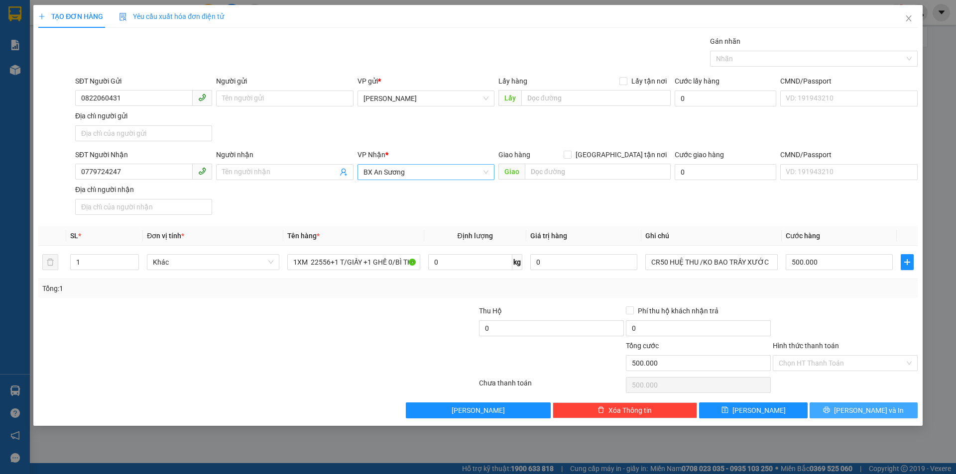
click at [879, 409] on span "Lưu và In" at bounding box center [869, 410] width 70 height 11
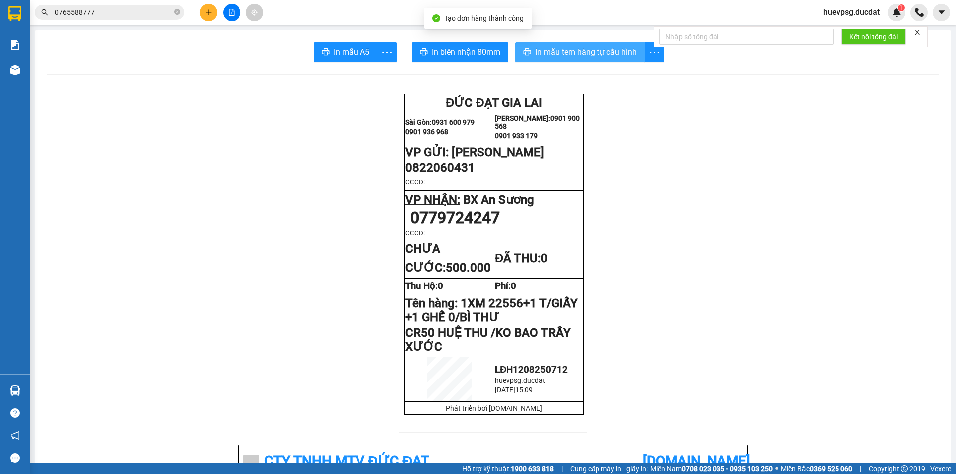
click at [582, 59] on button "In mẫu tem hàng tự cấu hình" at bounding box center [579, 52] width 129 height 20
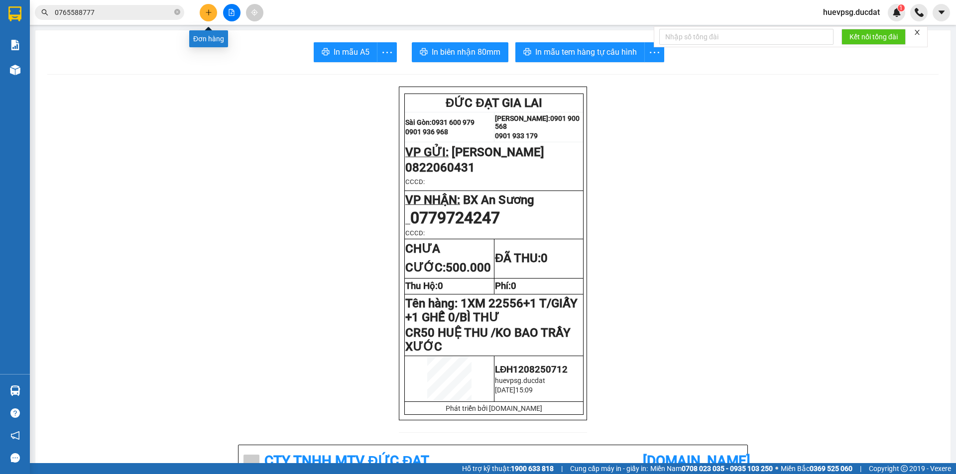
click at [206, 11] on icon "plus" at bounding box center [208, 12] width 7 height 7
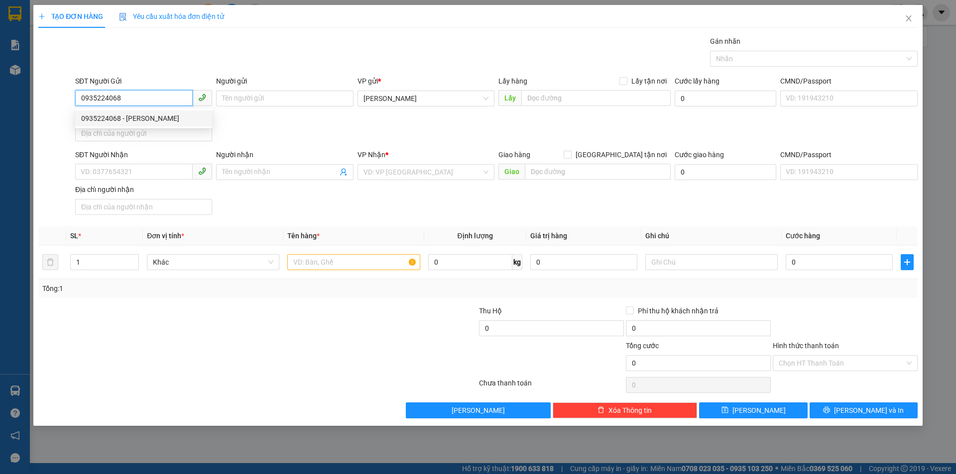
click at [136, 122] on div "0935224068 - CHI HUONG" at bounding box center [143, 118] width 125 height 11
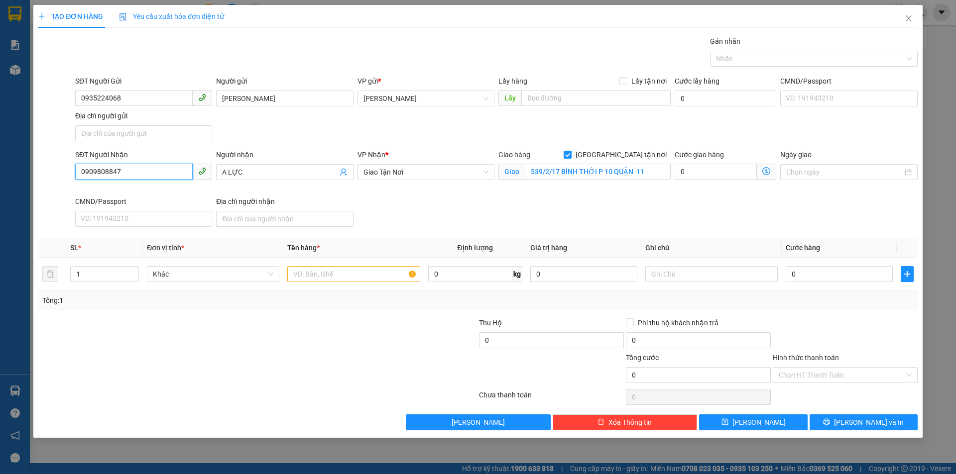
click at [143, 173] on input "0909808847" at bounding box center [133, 172] width 117 height 16
click at [141, 175] on input "09098088470913812599" at bounding box center [133, 172] width 117 height 16
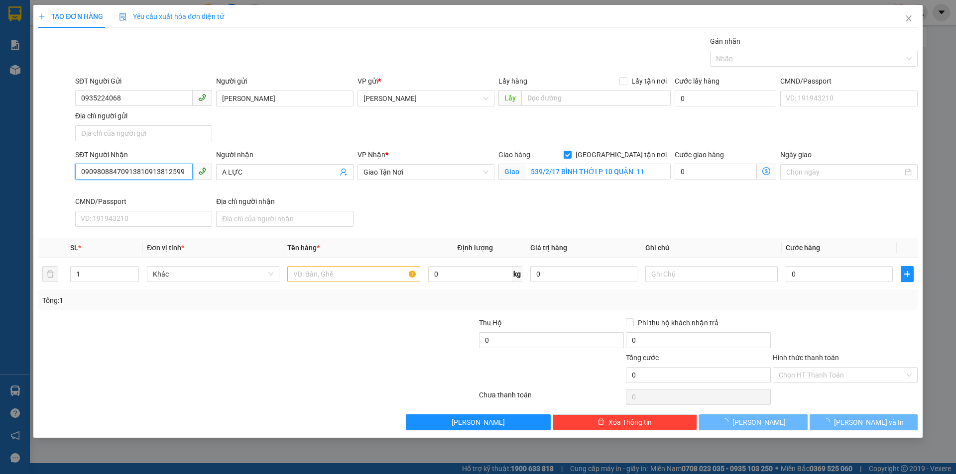
click at [141, 175] on input "090980884709138109138125992599" at bounding box center [133, 172] width 117 height 16
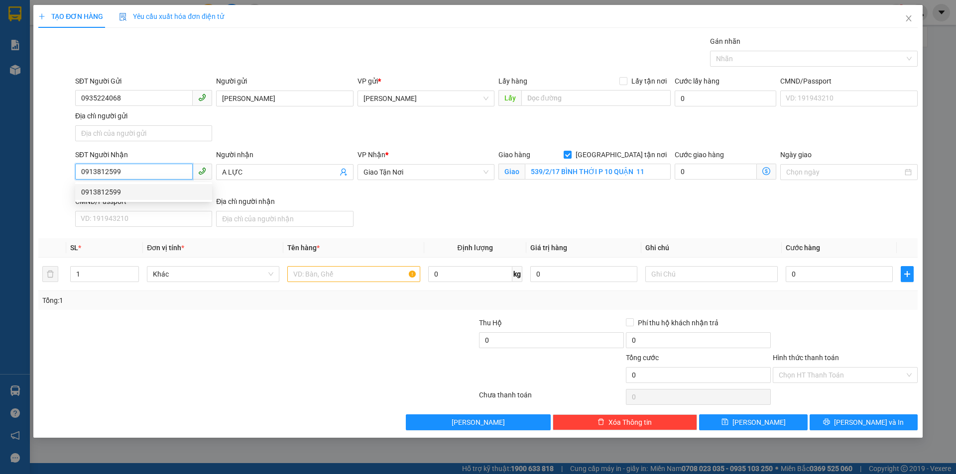
click at [112, 195] on div "0913812599" at bounding box center [143, 192] width 125 height 11
click at [379, 280] on input "text" at bounding box center [353, 274] width 132 height 16
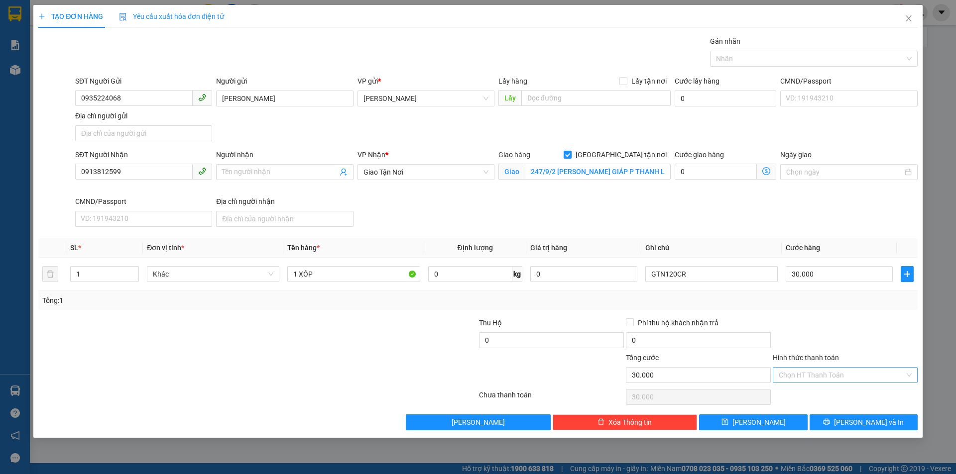
click at [840, 370] on input "Hình thức thanh toán" at bounding box center [841, 375] width 126 height 15
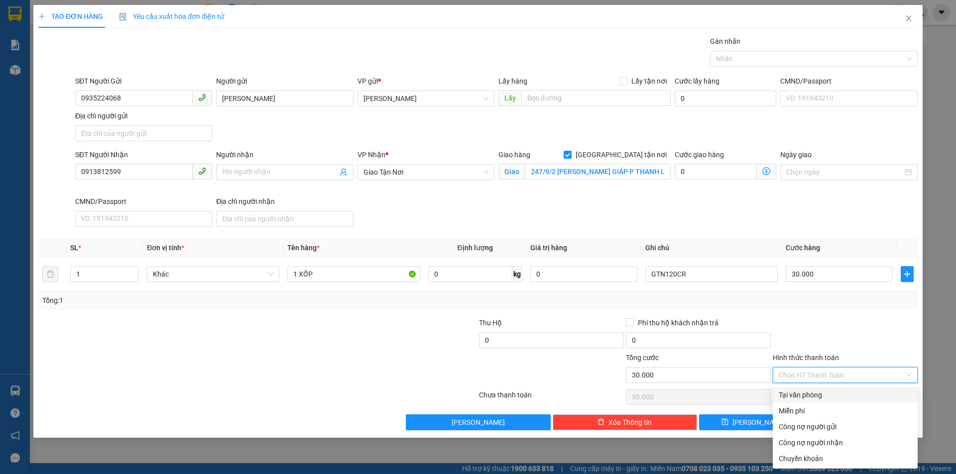
click at [832, 396] on div "Tại văn phòng" at bounding box center [844, 395] width 133 height 11
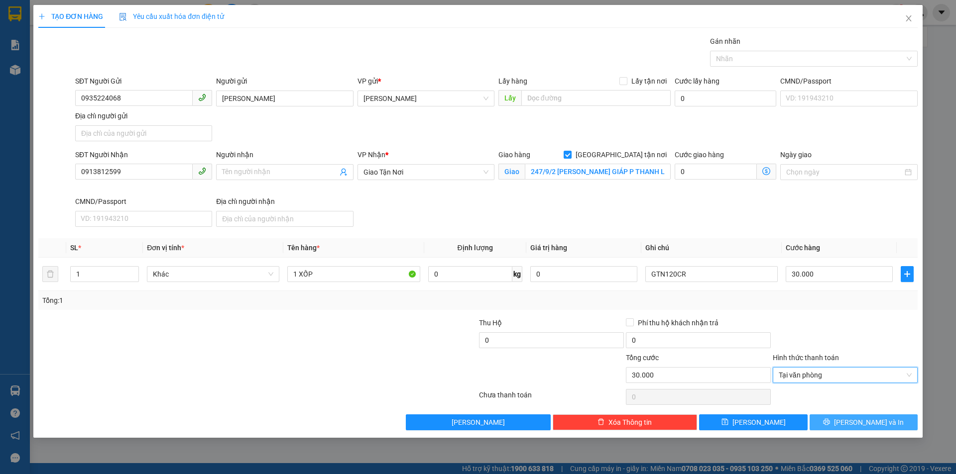
click at [874, 420] on span "Lưu và In" at bounding box center [869, 422] width 70 height 11
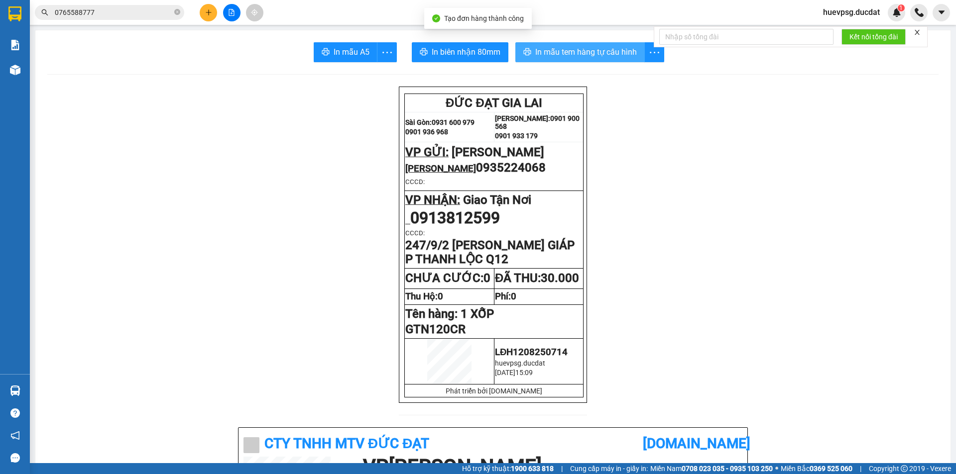
click at [598, 62] on button "In mẫu tem hàng tự cấu hình" at bounding box center [579, 52] width 129 height 20
click at [205, 17] on button at bounding box center [208, 12] width 17 height 17
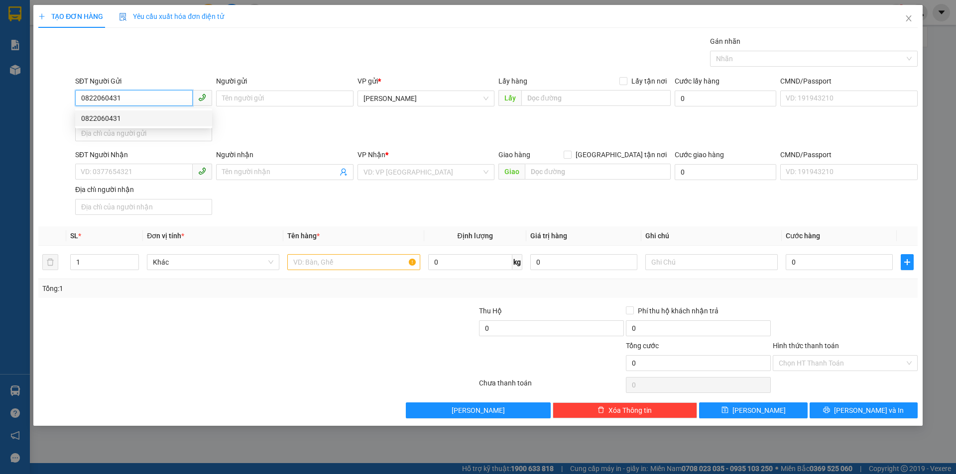
click at [140, 115] on div "0822060431" at bounding box center [143, 118] width 125 height 11
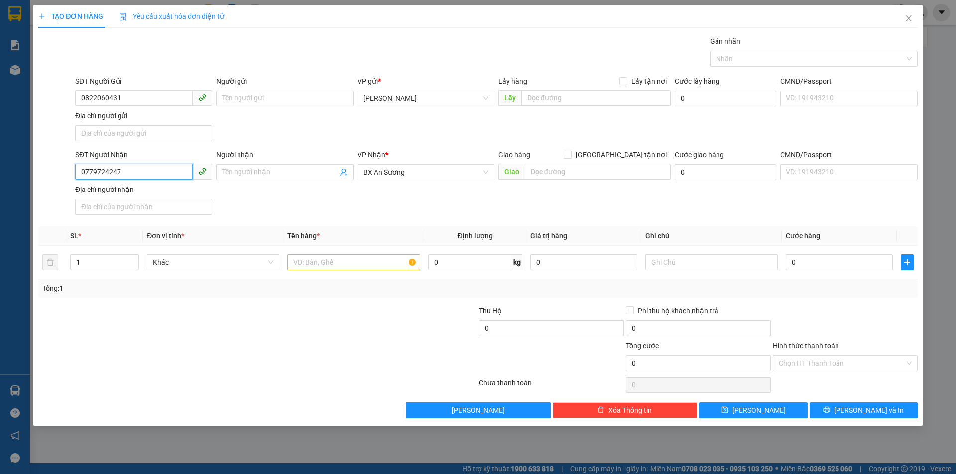
click at [130, 172] on input "0779724247" at bounding box center [133, 172] width 117 height 16
click at [123, 199] on div "0943155048" at bounding box center [143, 192] width 137 height 16
click at [379, 262] on input "text" at bounding box center [353, 262] width 132 height 16
click at [684, 266] on input "text" at bounding box center [711, 262] width 132 height 16
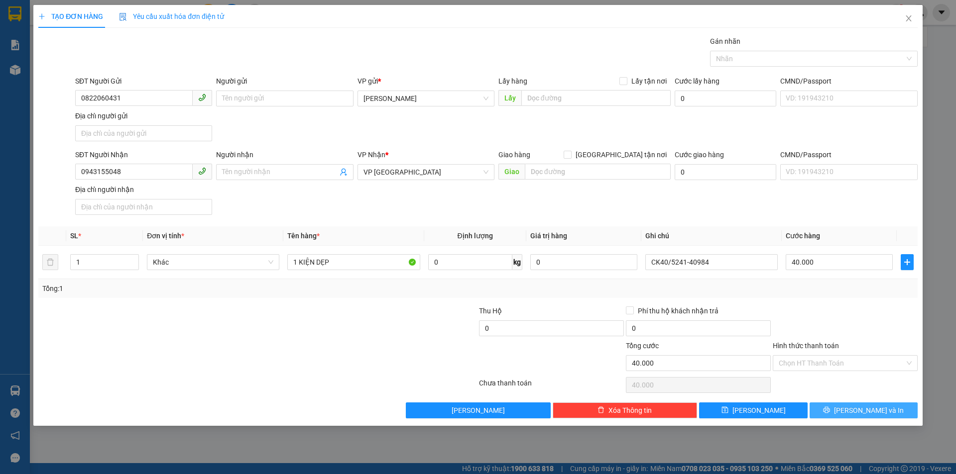
click at [856, 409] on span "Lưu và In" at bounding box center [869, 410] width 70 height 11
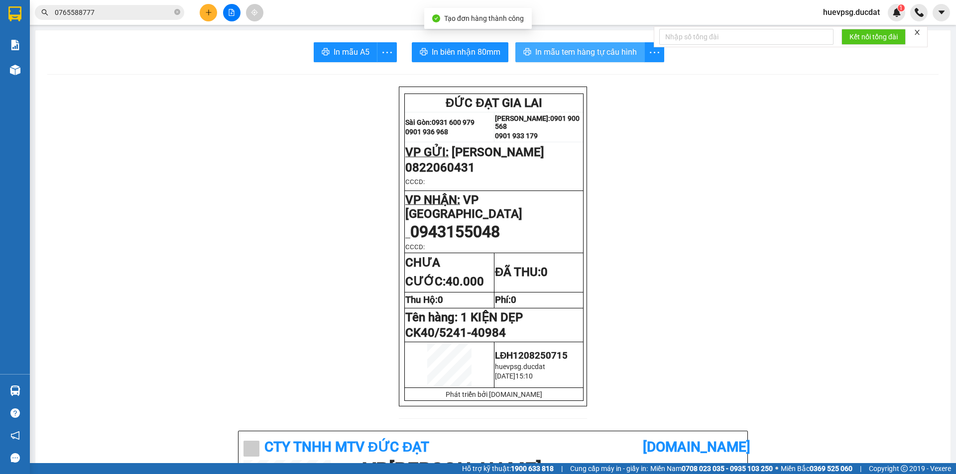
click at [595, 54] on span "In mẫu tem hàng tự cấu hình" at bounding box center [586, 52] width 102 height 12
click at [209, 8] on button at bounding box center [208, 12] width 17 height 17
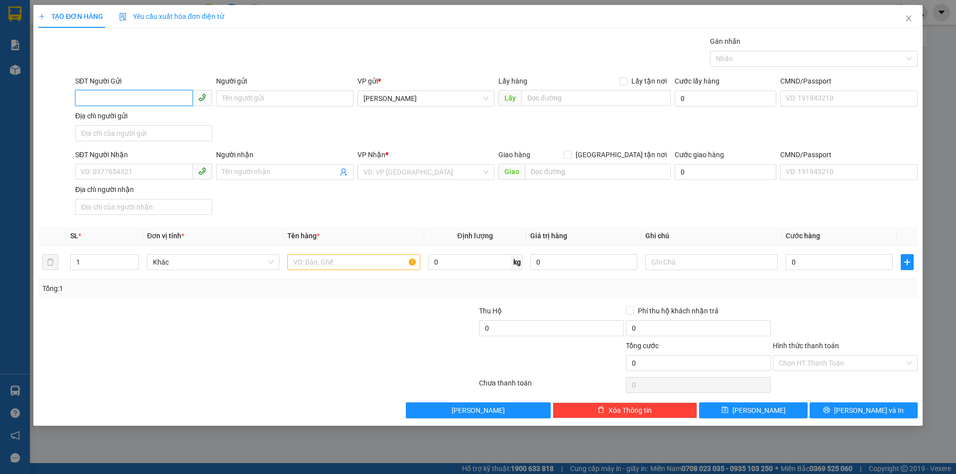
click at [170, 93] on input "SĐT Người Gửi" at bounding box center [133, 98] width 117 height 16
click at [122, 178] on input "SĐT Người Nhận" at bounding box center [133, 172] width 117 height 16
click at [235, 168] on input "Người nhận" at bounding box center [279, 172] width 115 height 11
click at [443, 173] on input "search" at bounding box center [422, 172] width 118 height 15
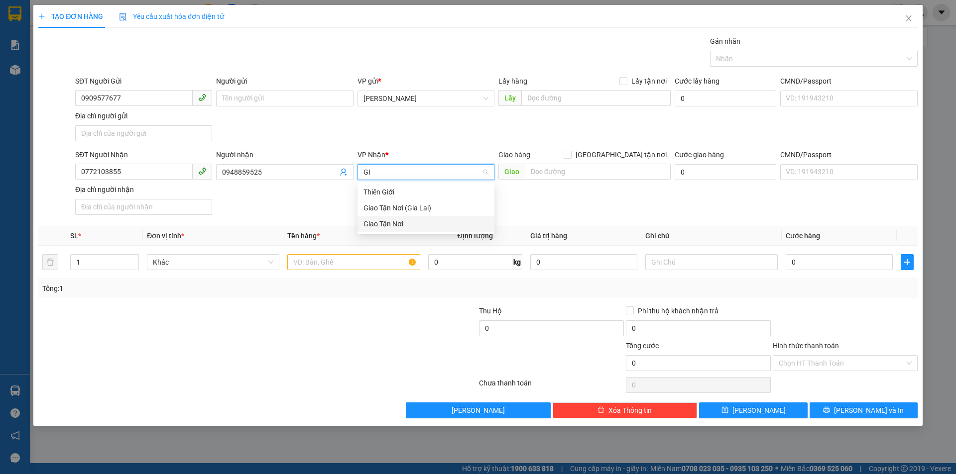
click at [407, 228] on div "Giao Tận Nơi" at bounding box center [425, 223] width 125 height 11
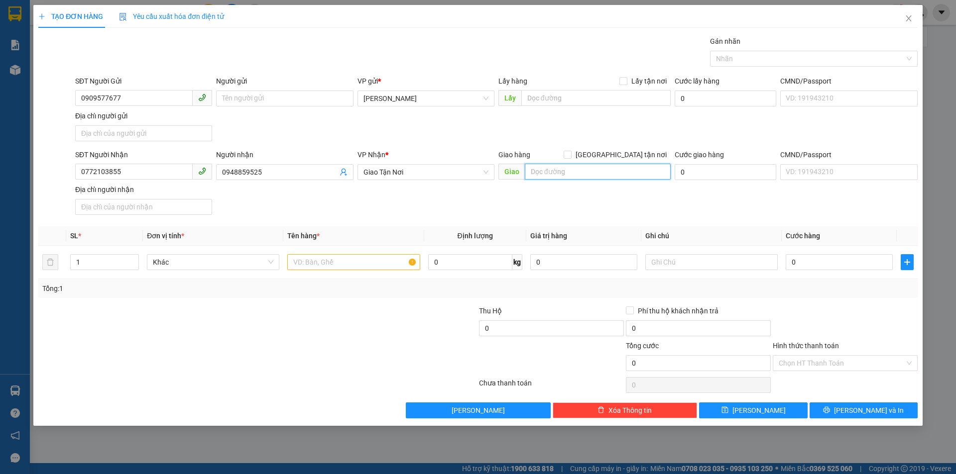
click at [537, 177] on input "text" at bounding box center [598, 172] width 146 height 16
click at [570, 157] on input "Giao tận nơi" at bounding box center [566, 154] width 7 height 7
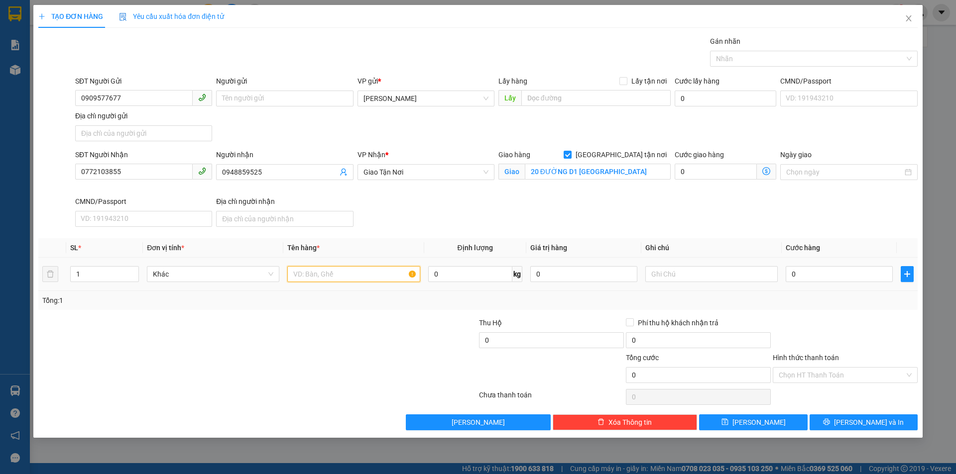
click at [373, 271] on input "text" at bounding box center [353, 274] width 132 height 16
click at [829, 269] on input "0" at bounding box center [838, 274] width 107 height 16
click at [838, 419] on button "Lưu và In" at bounding box center [863, 423] width 108 height 16
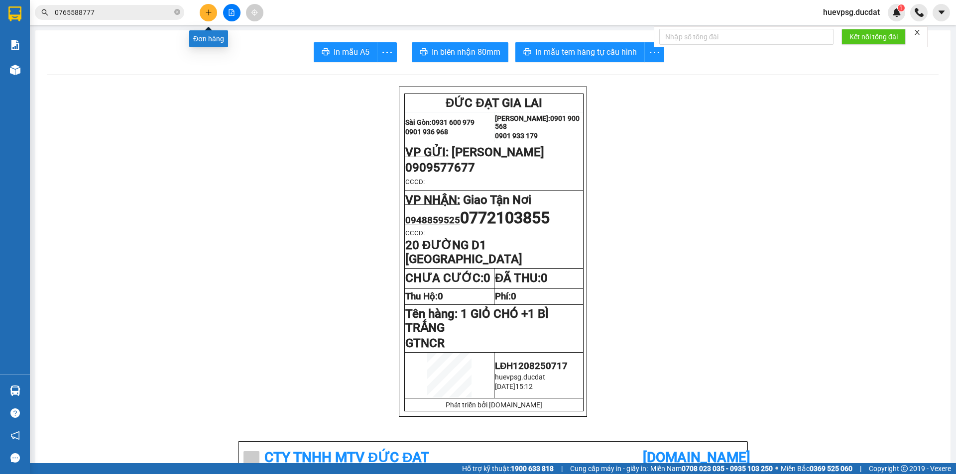
click at [207, 19] on button at bounding box center [208, 12] width 17 height 17
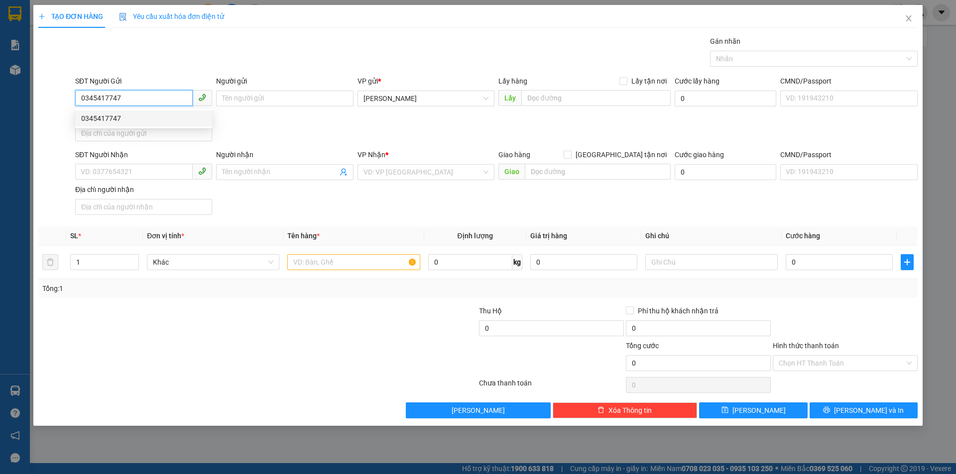
click at [157, 117] on div "0345417747" at bounding box center [143, 118] width 125 height 11
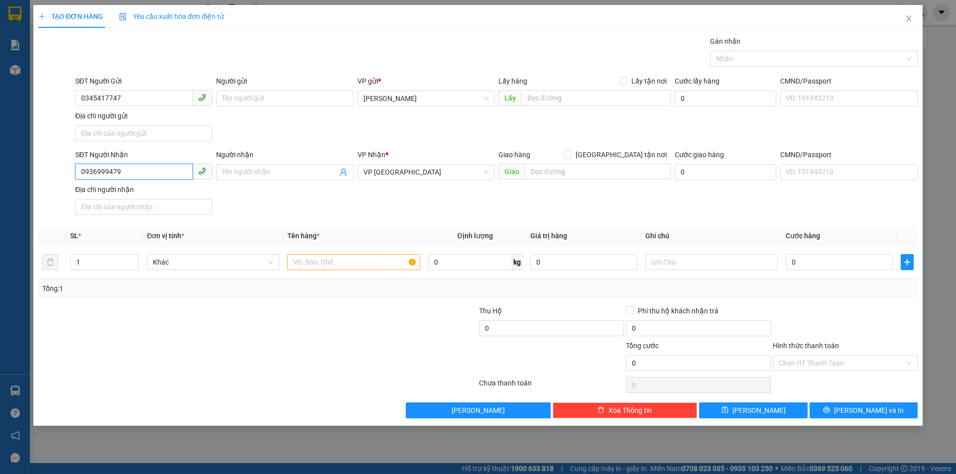
click at [109, 174] on input "0936999479" at bounding box center [133, 172] width 117 height 16
click at [94, 175] on input "0966667305" at bounding box center [133, 172] width 117 height 16
click at [97, 174] on input "0966667305" at bounding box center [133, 172] width 117 height 16
click at [382, 176] on span "VP [GEOGRAPHIC_DATA]" at bounding box center [425, 172] width 125 height 15
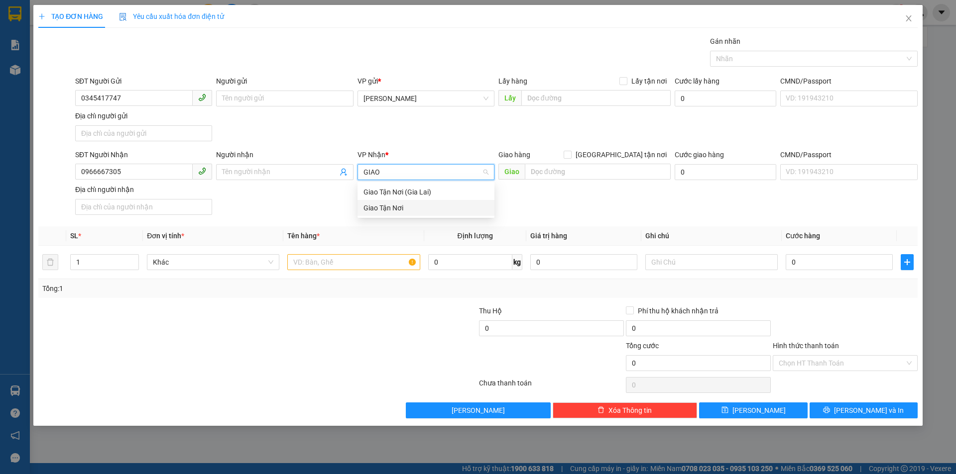
click at [439, 214] on div "Giao Tận Nơi" at bounding box center [425, 208] width 137 height 16
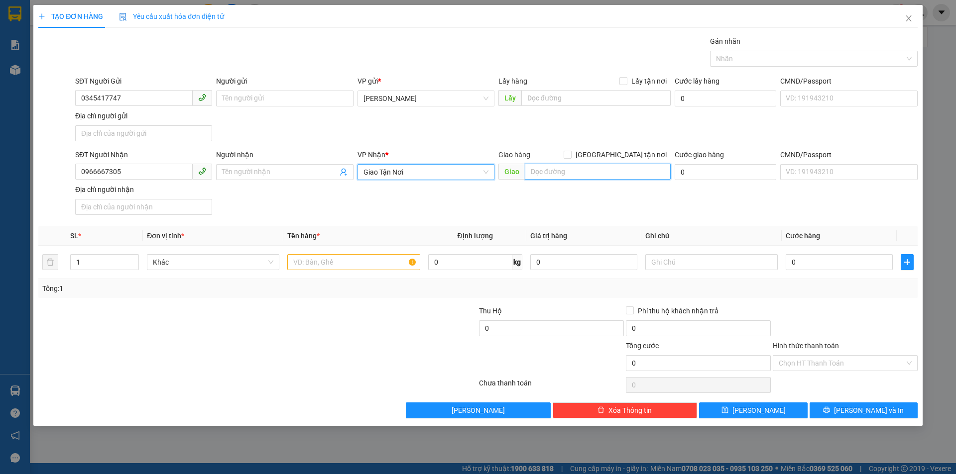
click at [572, 174] on input "text" at bounding box center [598, 172] width 146 height 16
click at [570, 153] on input "Giao tận nơi" at bounding box center [566, 154] width 7 height 7
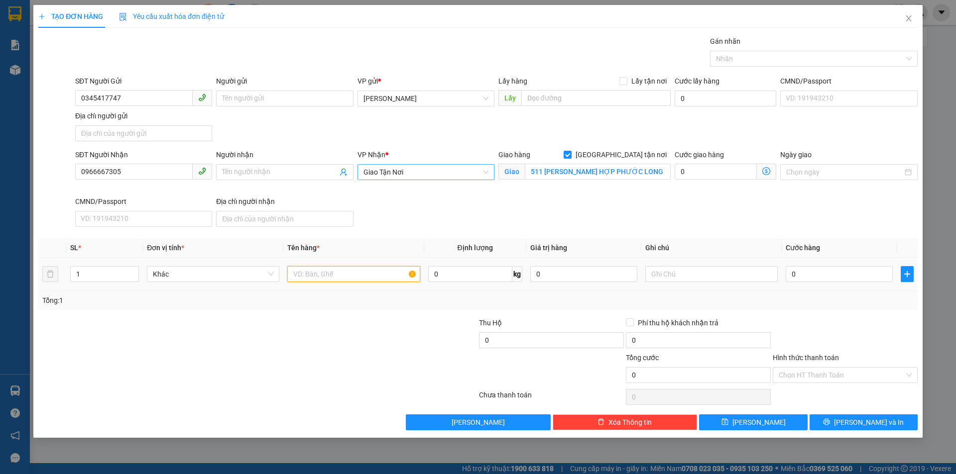
click at [408, 270] on input "text" at bounding box center [353, 274] width 132 height 16
click at [855, 377] on input "Hình thức thanh toán" at bounding box center [841, 375] width 126 height 15
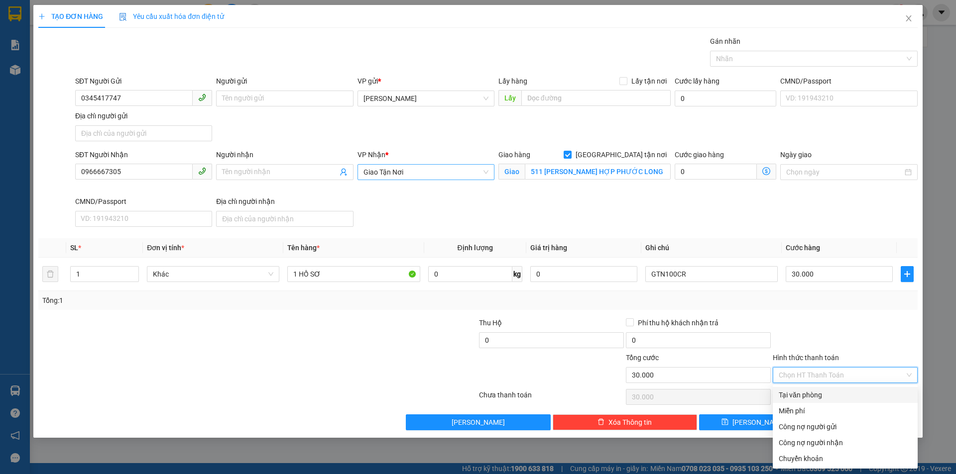
click at [843, 395] on div "Tại văn phòng" at bounding box center [844, 395] width 133 height 11
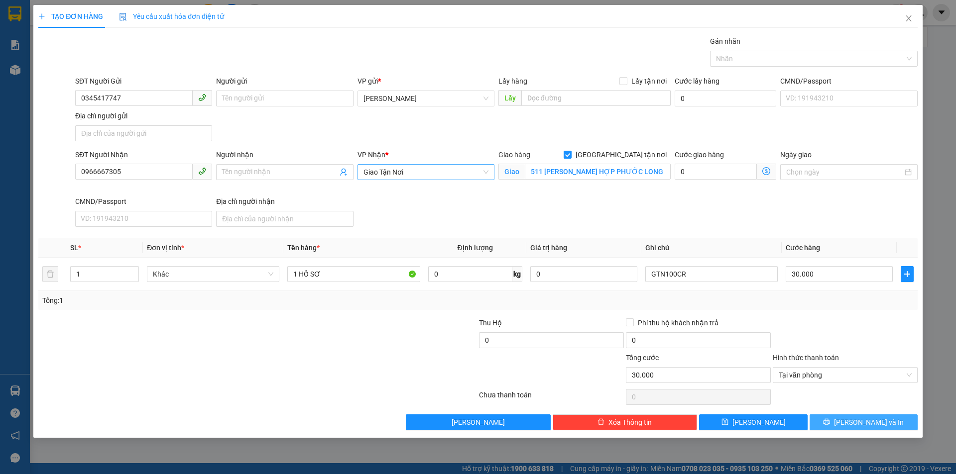
click at [858, 418] on span "Lưu và In" at bounding box center [869, 422] width 70 height 11
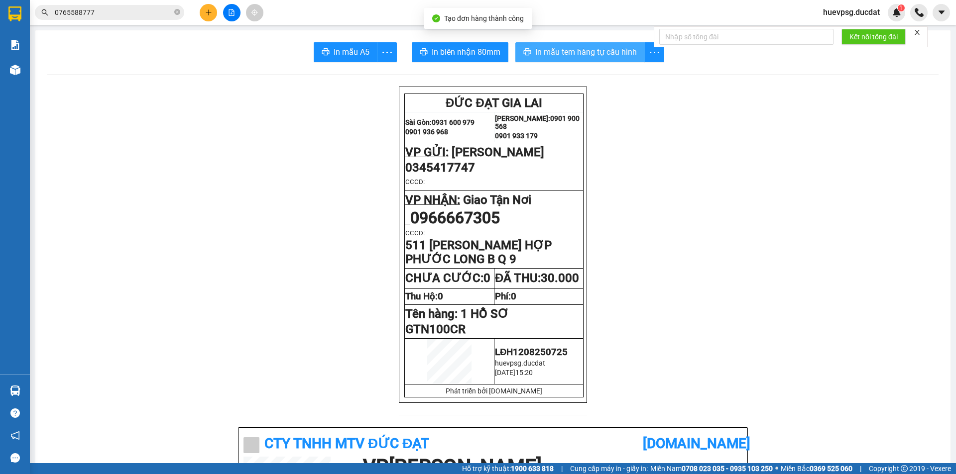
click at [604, 58] on span "In mẫu tem hàng tự cấu hình" at bounding box center [586, 52] width 102 height 12
click at [214, 16] on button at bounding box center [208, 12] width 17 height 17
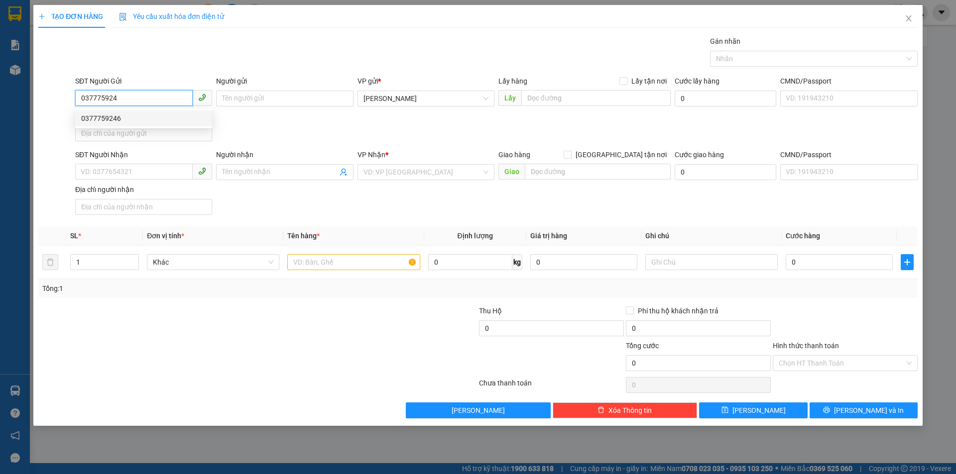
click at [138, 115] on div "0377759246" at bounding box center [143, 118] width 125 height 11
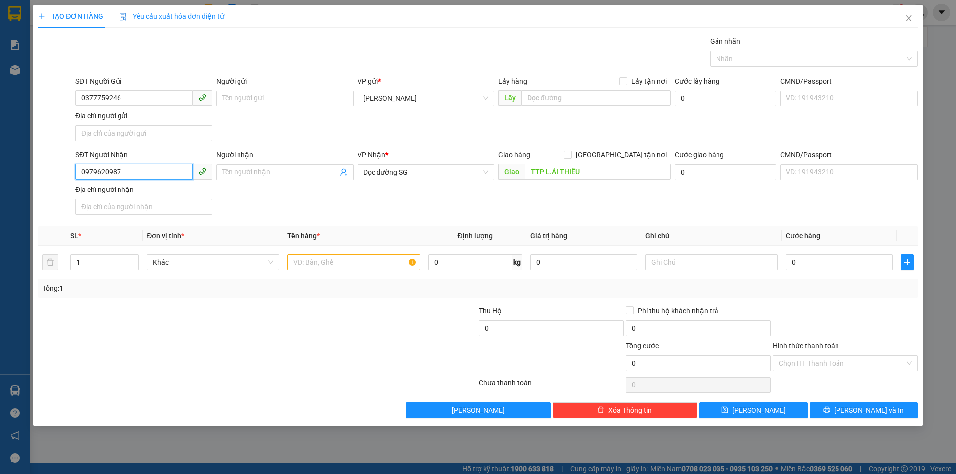
click at [116, 177] on input "0979620987" at bounding box center [133, 172] width 117 height 16
click at [115, 177] on input "0979620987" at bounding box center [133, 172] width 117 height 16
click at [124, 191] on div "0962426879 - A THỊNH" at bounding box center [143, 192] width 125 height 11
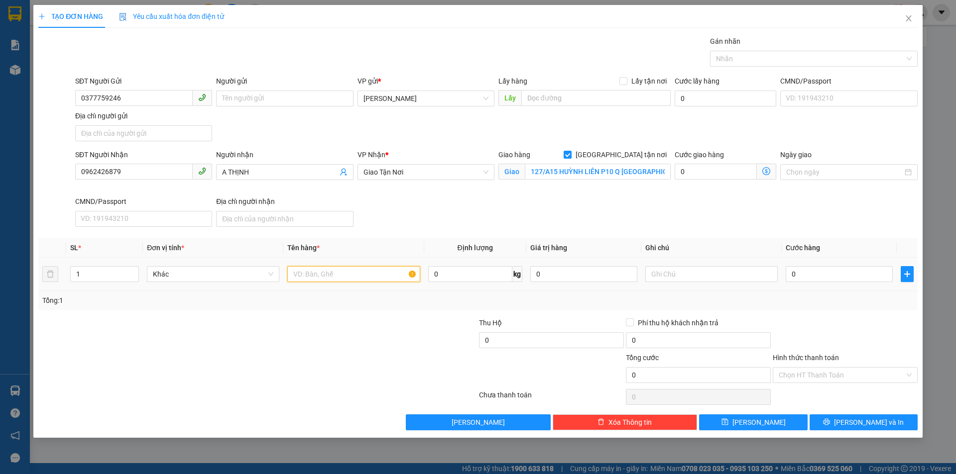
drag, startPoint x: 373, startPoint y: 276, endPoint x: 369, endPoint y: 280, distance: 5.6
click at [374, 277] on input "text" at bounding box center [353, 274] width 132 height 16
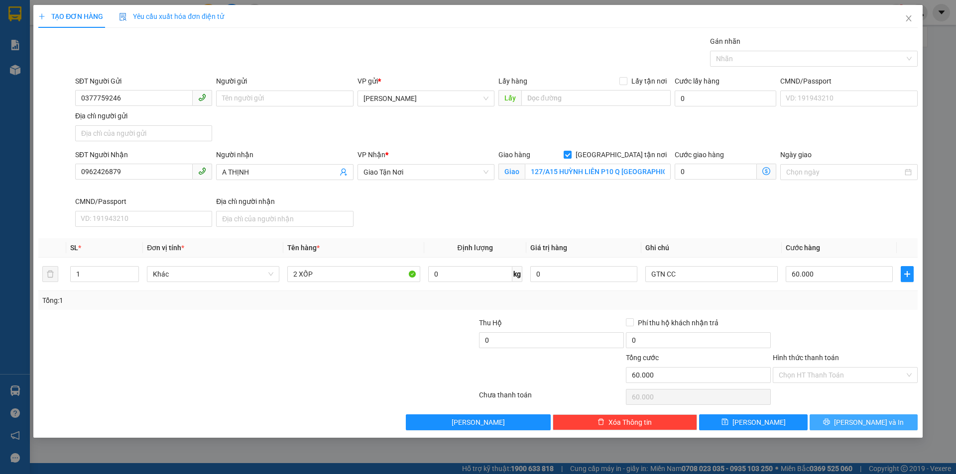
click at [883, 428] on button "Lưu và In" at bounding box center [863, 423] width 108 height 16
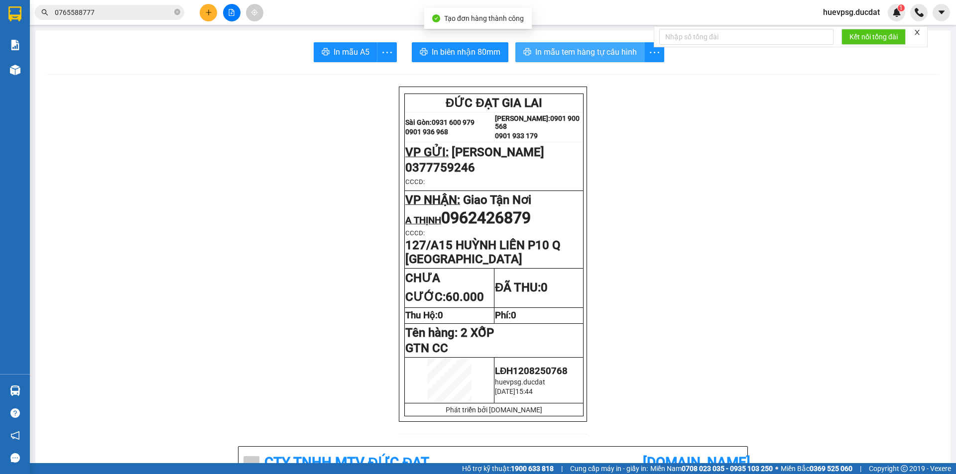
click at [554, 46] on span "In mẫu tem hàng tự cấu hình" at bounding box center [586, 52] width 102 height 12
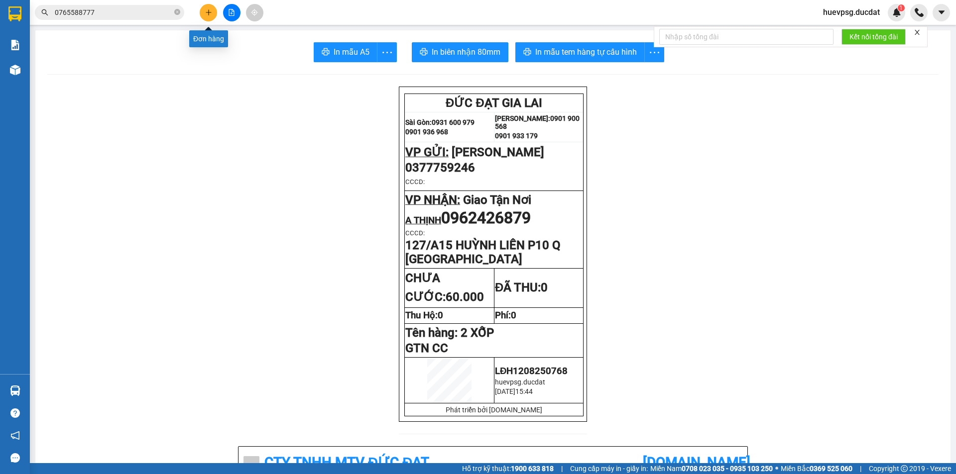
click at [208, 13] on icon "plus" at bounding box center [208, 12] width 7 height 7
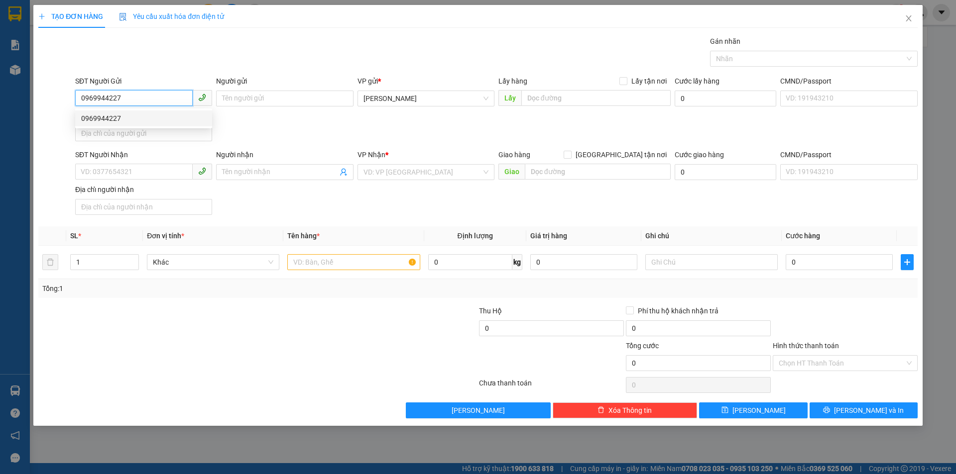
click at [143, 118] on div "0969944227" at bounding box center [143, 118] width 125 height 11
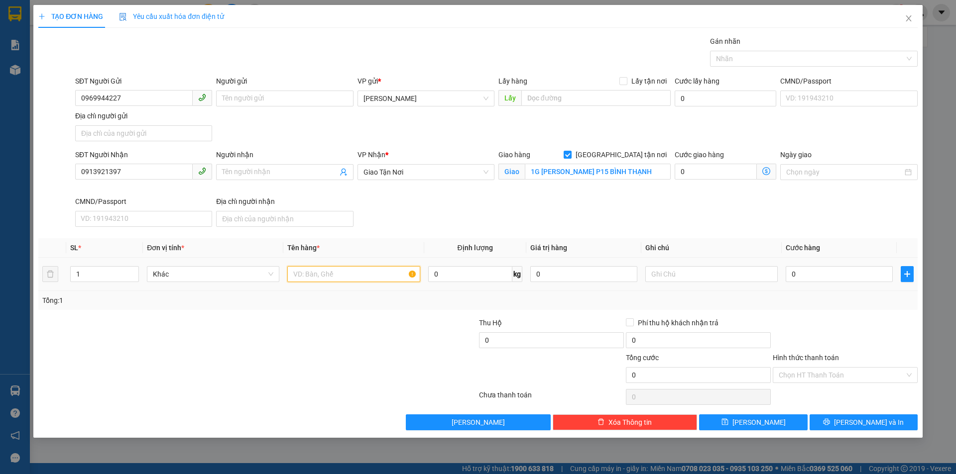
click at [355, 276] on input "text" at bounding box center [353, 274] width 132 height 16
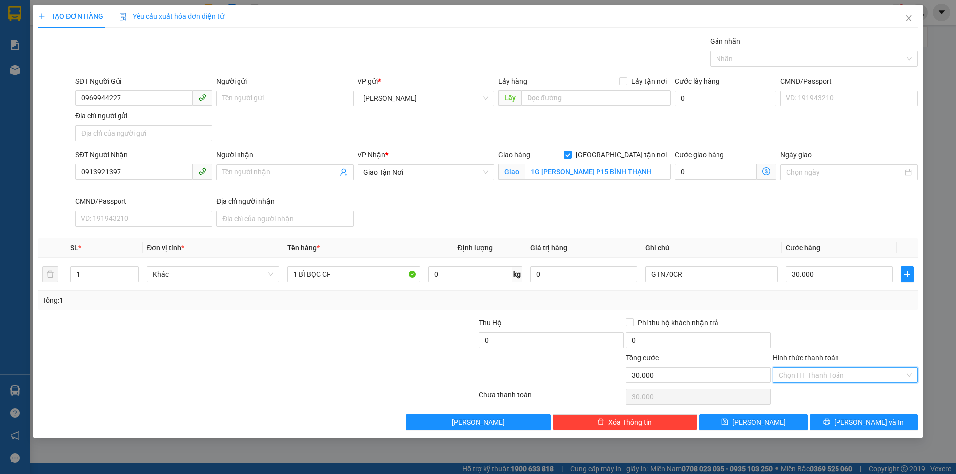
click at [864, 382] on input "Hình thức thanh toán" at bounding box center [841, 375] width 126 height 15
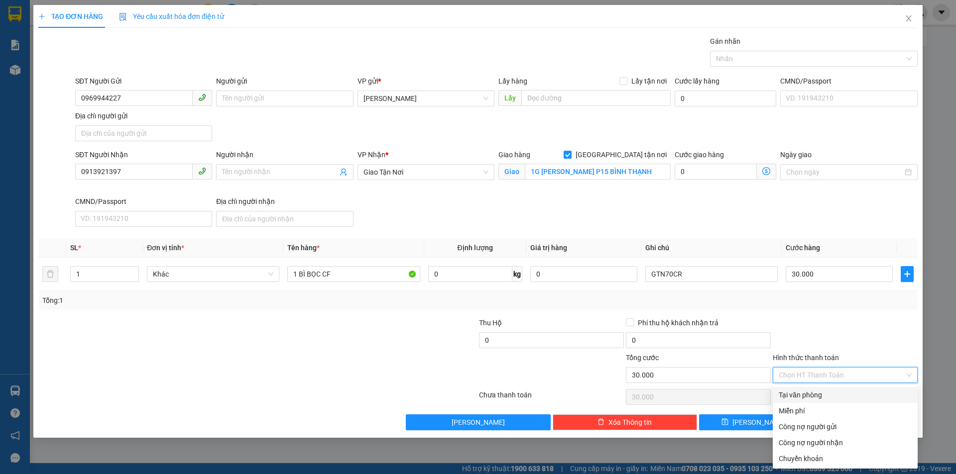
click at [839, 395] on div "Tại văn phòng" at bounding box center [844, 395] width 133 height 11
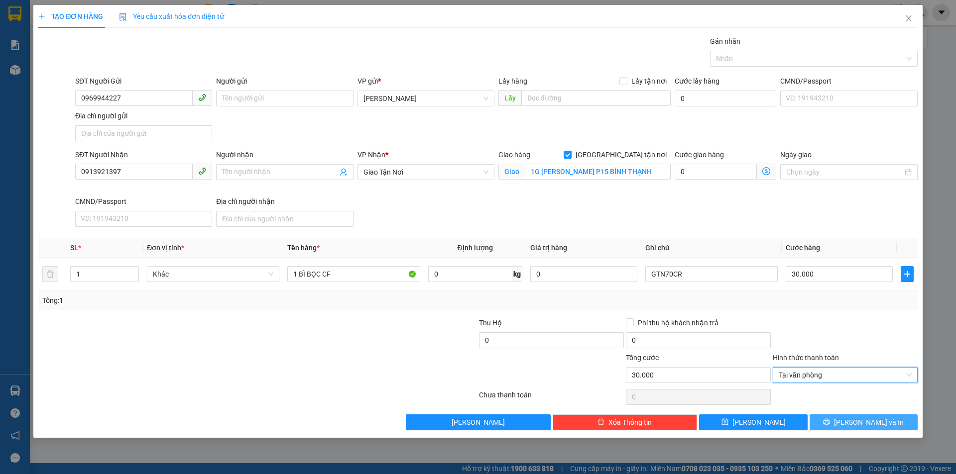
click at [906, 417] on button "Lưu và In" at bounding box center [863, 423] width 108 height 16
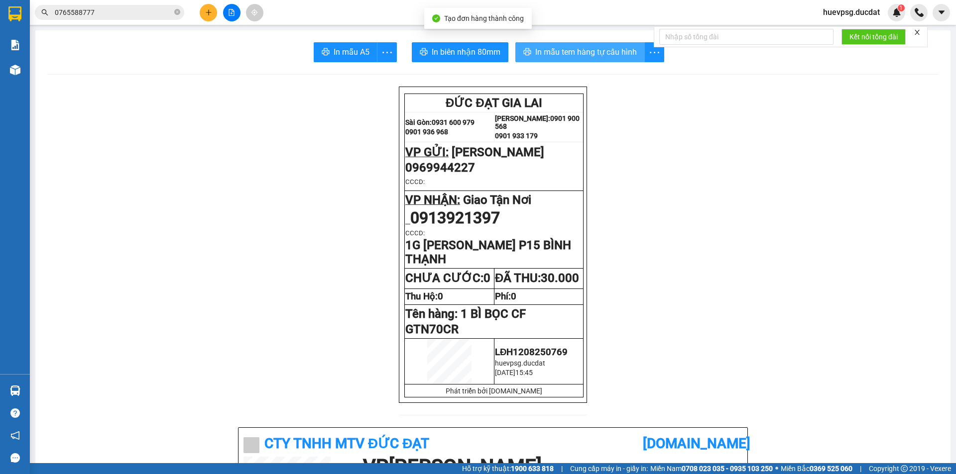
click at [533, 45] on button "In mẫu tem hàng tự cấu hình" at bounding box center [579, 52] width 129 height 20
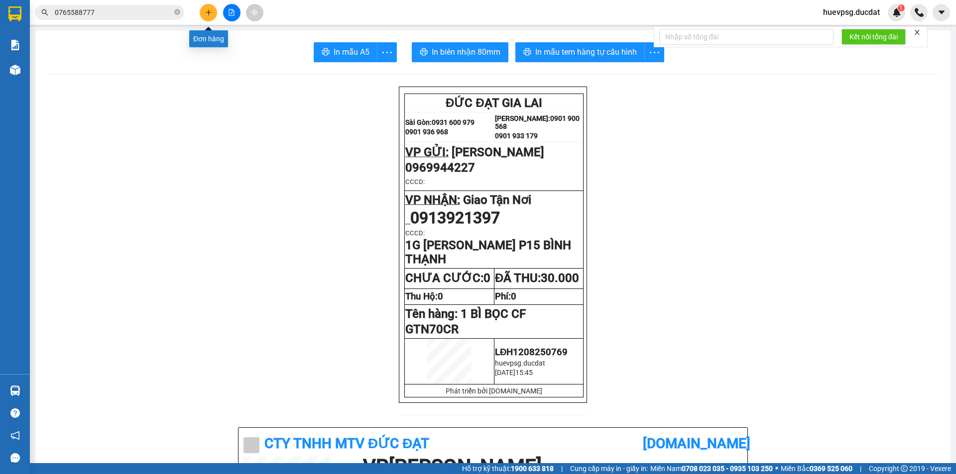
click at [214, 14] on button at bounding box center [208, 12] width 17 height 17
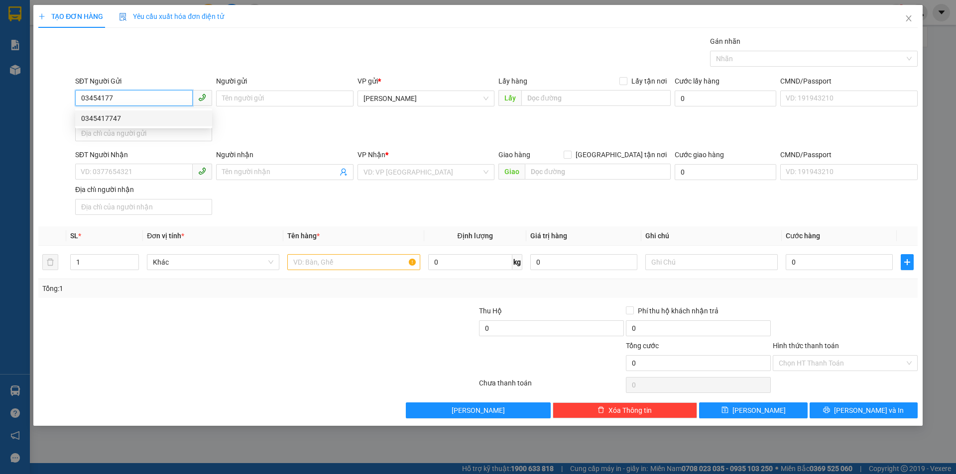
click at [136, 123] on div "0345417747" at bounding box center [143, 118] width 125 height 11
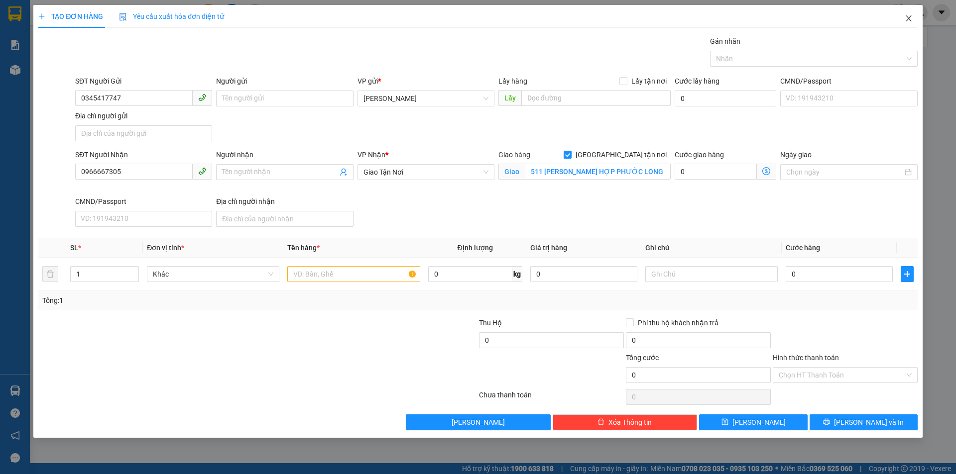
click at [909, 22] on icon "close" at bounding box center [908, 18] width 8 height 8
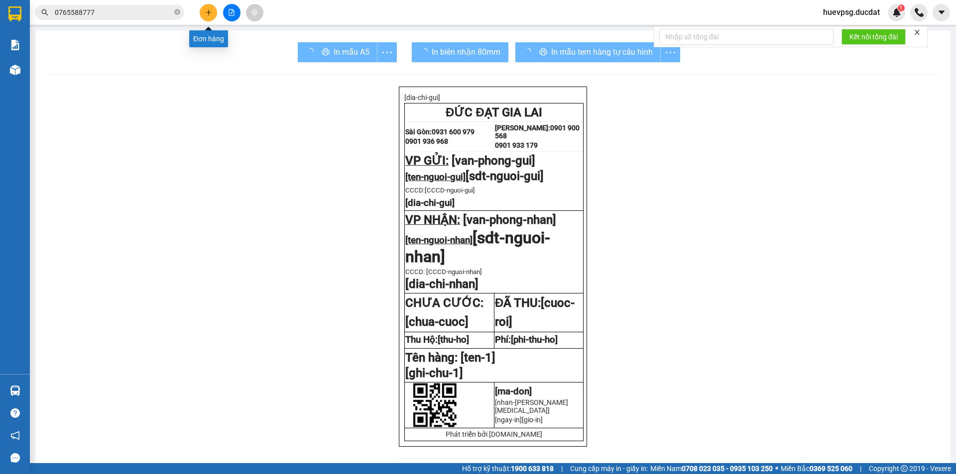
click at [211, 13] on icon "plus" at bounding box center [208, 12] width 7 height 7
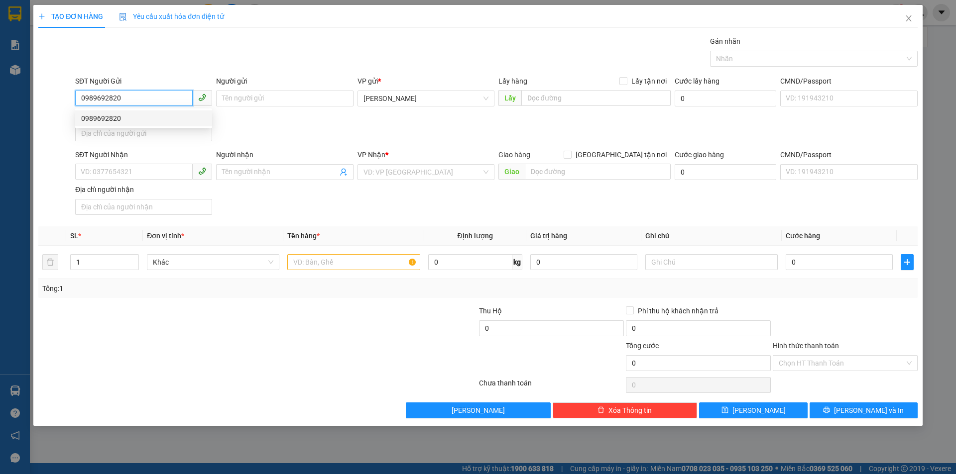
click at [109, 110] on div "0989692820" at bounding box center [143, 118] width 137 height 16
click at [324, 262] on input "text" at bounding box center [353, 262] width 132 height 16
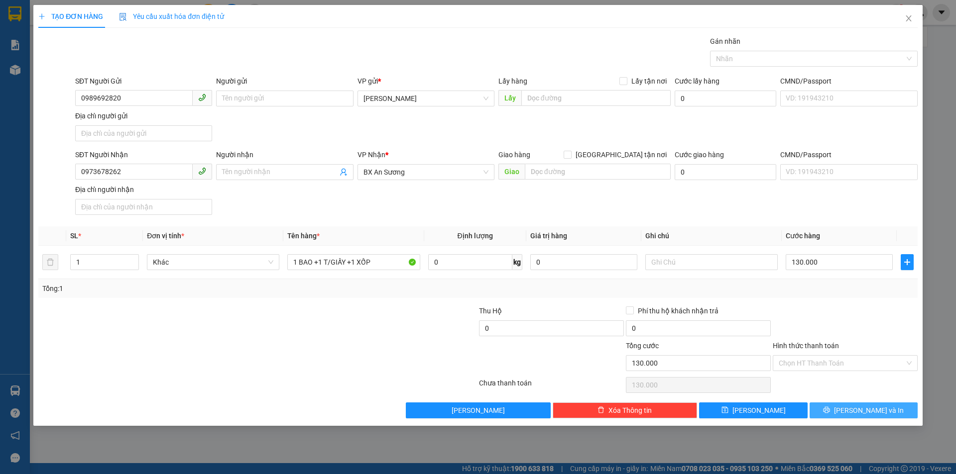
click at [850, 406] on button "Lưu và In" at bounding box center [863, 411] width 108 height 16
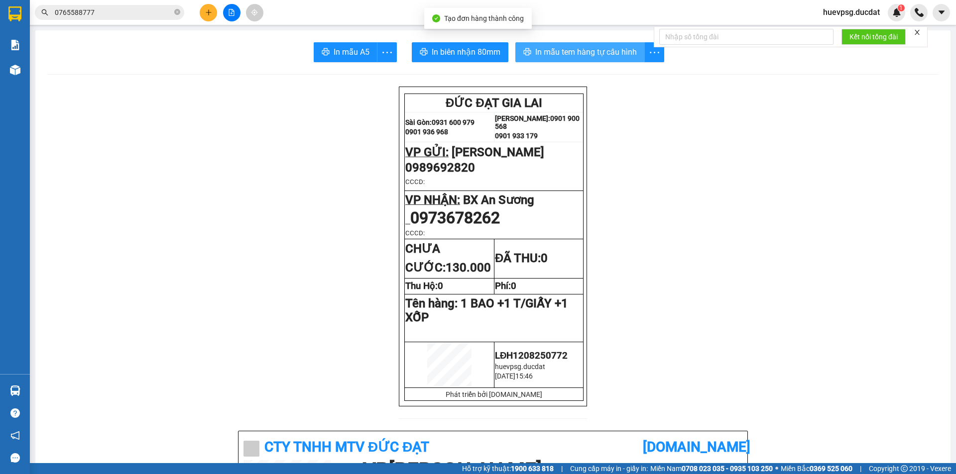
click at [572, 55] on span "In mẫu tem hàng tự cấu hình" at bounding box center [586, 52] width 102 height 12
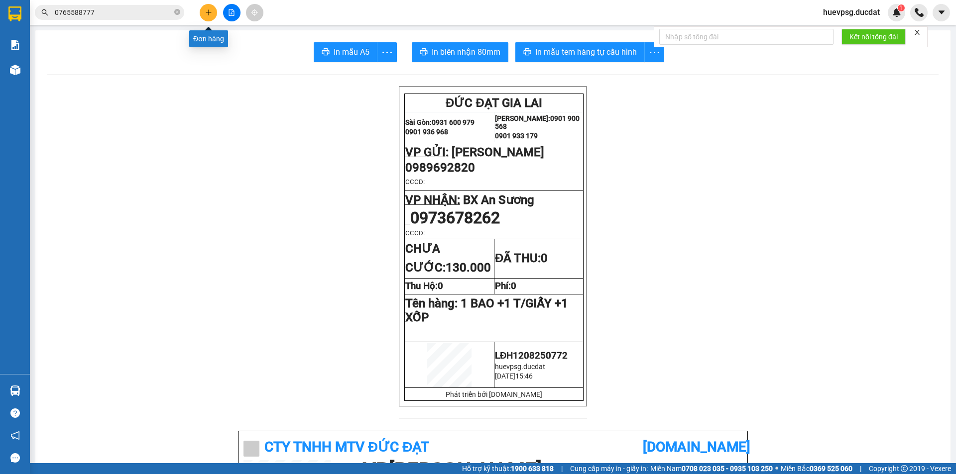
click at [203, 14] on button at bounding box center [208, 12] width 17 height 17
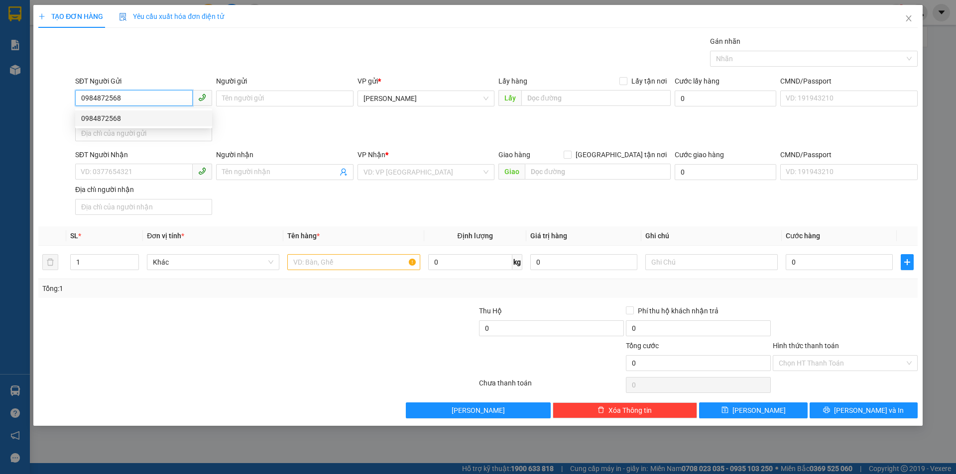
click at [122, 119] on div "0984872568" at bounding box center [143, 118] width 125 height 11
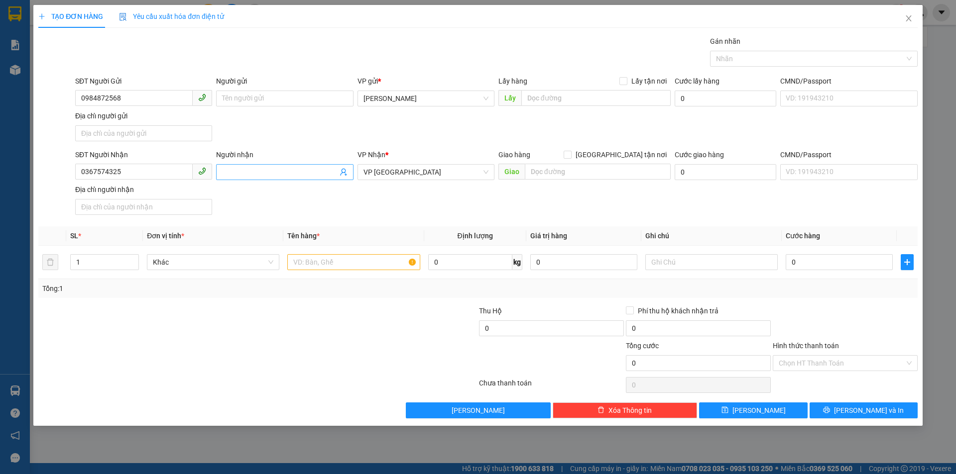
click at [293, 173] on input "Người nhận" at bounding box center [279, 172] width 115 height 11
click at [392, 170] on span "VP [GEOGRAPHIC_DATA]" at bounding box center [425, 172] width 125 height 15
click at [386, 212] on div "Dọc đường ĐN" at bounding box center [425, 208] width 125 height 11
click at [565, 168] on input "text" at bounding box center [598, 172] width 146 height 16
click at [385, 257] on input "text" at bounding box center [353, 262] width 132 height 16
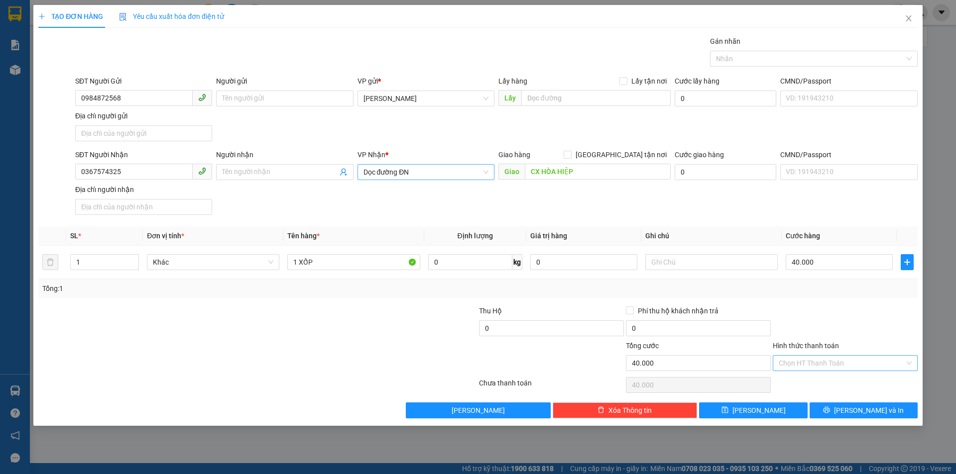
click at [893, 363] on input "Hình thức thanh toán" at bounding box center [841, 363] width 126 height 15
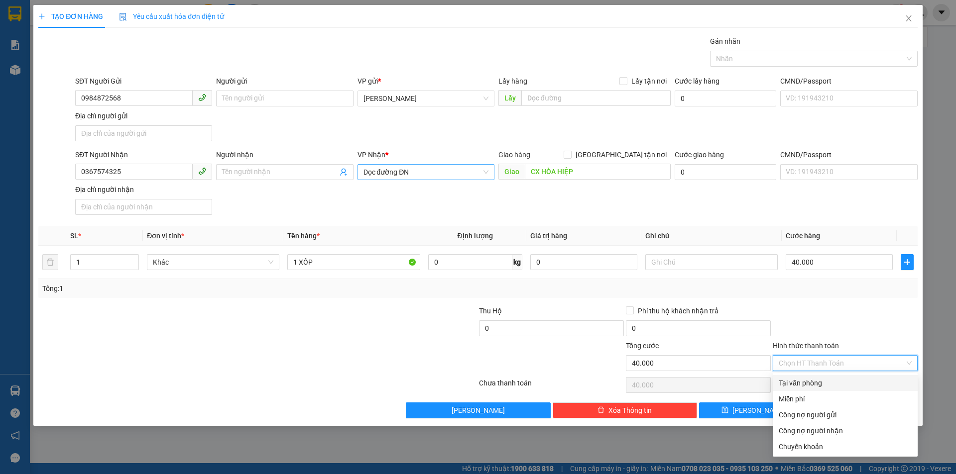
click at [876, 376] on div "Tại văn phòng" at bounding box center [844, 383] width 145 height 16
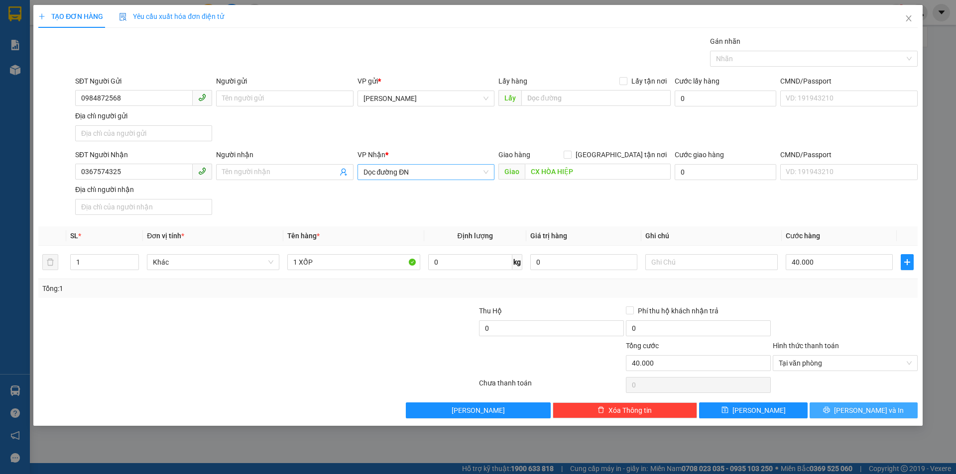
click at [891, 412] on button "Lưu và In" at bounding box center [863, 411] width 108 height 16
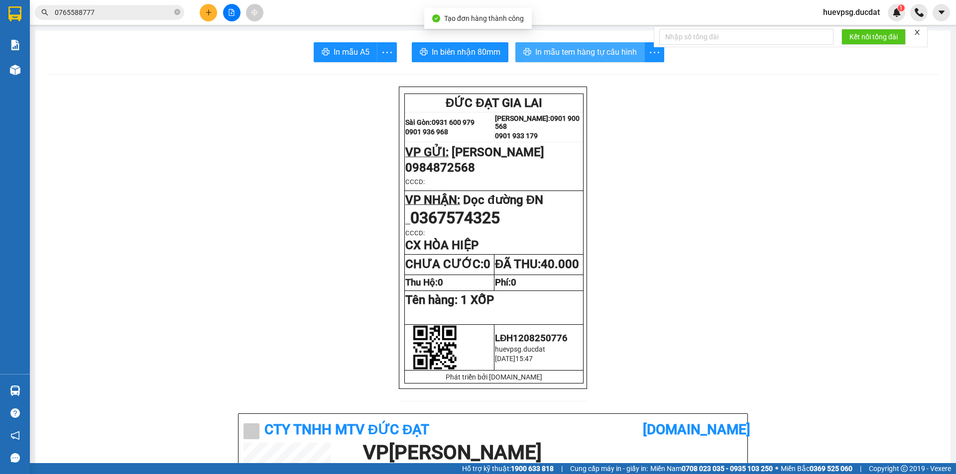
click at [598, 60] on button "In mẫu tem hàng tự cấu hình" at bounding box center [579, 52] width 129 height 20
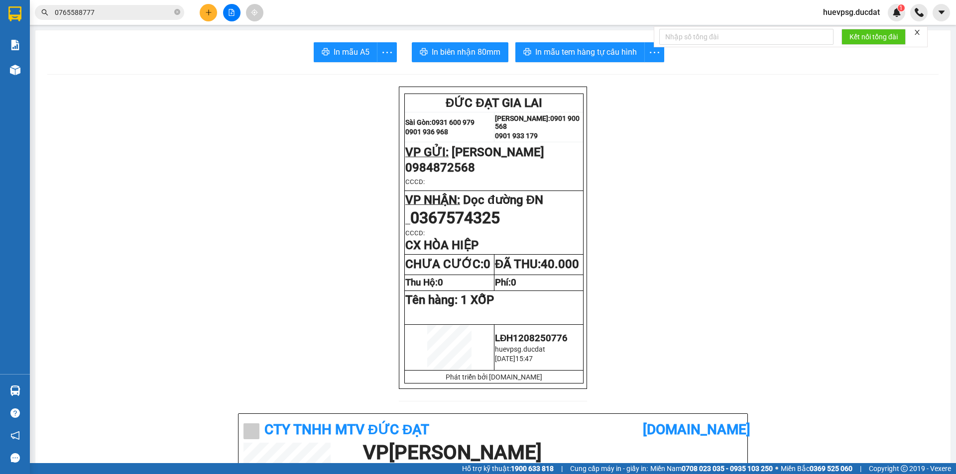
click at [205, 16] on button at bounding box center [208, 12] width 17 height 17
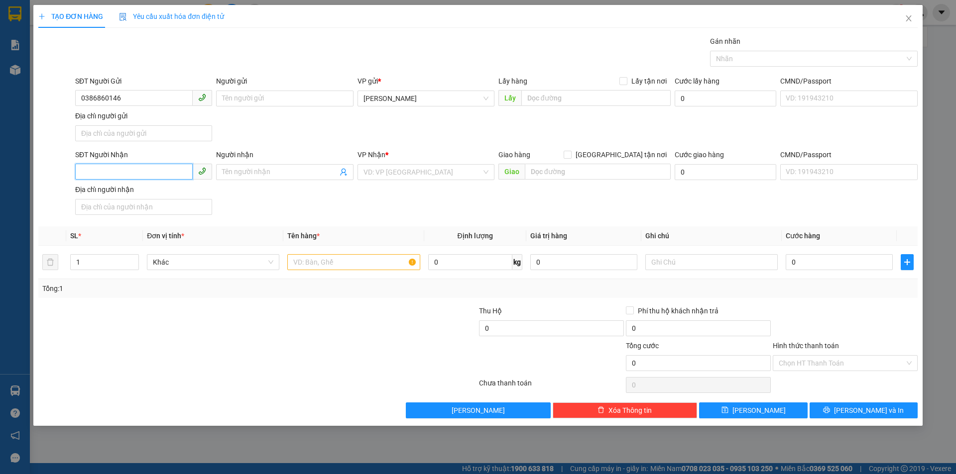
click at [130, 172] on input "SĐT Người Nhận" at bounding box center [133, 172] width 117 height 16
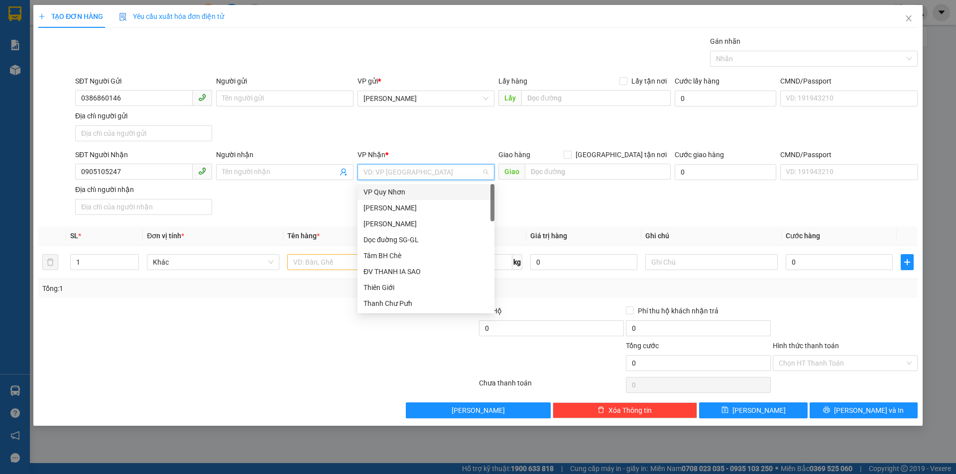
click at [434, 171] on input "search" at bounding box center [422, 172] width 118 height 15
click at [430, 204] on div "VP [GEOGRAPHIC_DATA]" at bounding box center [425, 208] width 125 height 11
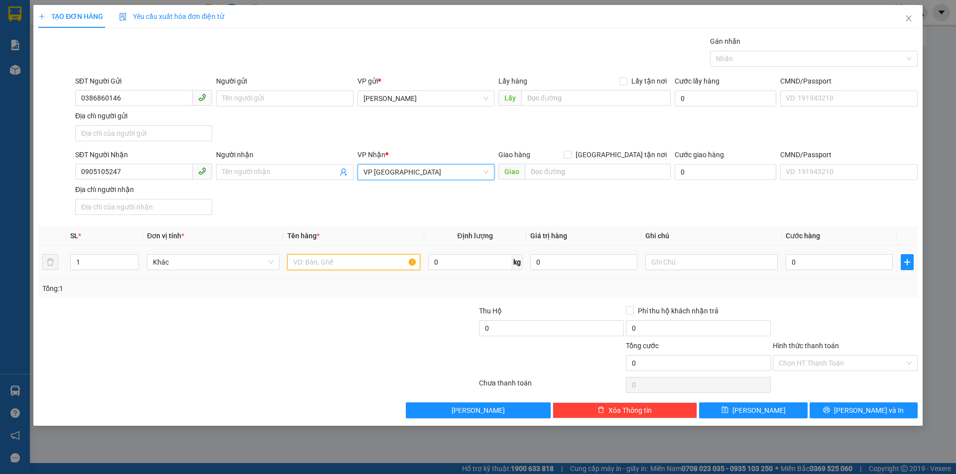
click at [372, 263] on input "text" at bounding box center [353, 262] width 132 height 16
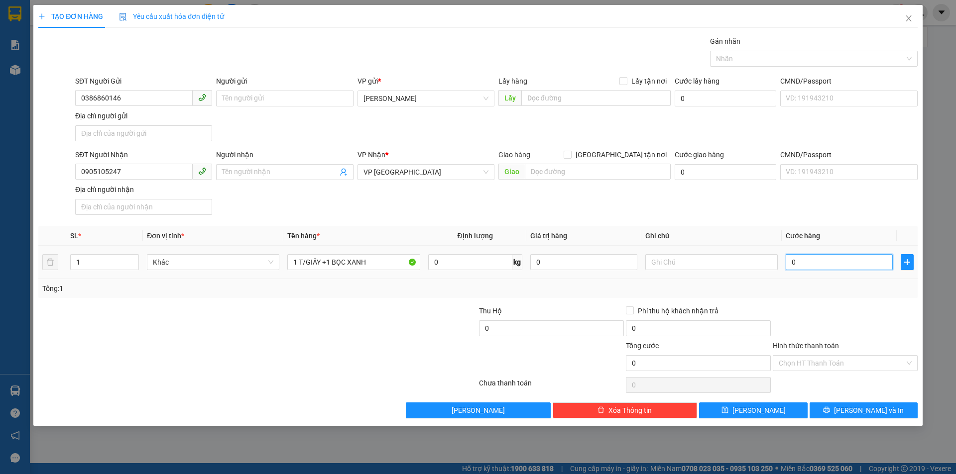
click at [793, 257] on input "0" at bounding box center [838, 262] width 107 height 16
click at [871, 406] on span "Lưu và In" at bounding box center [869, 410] width 70 height 11
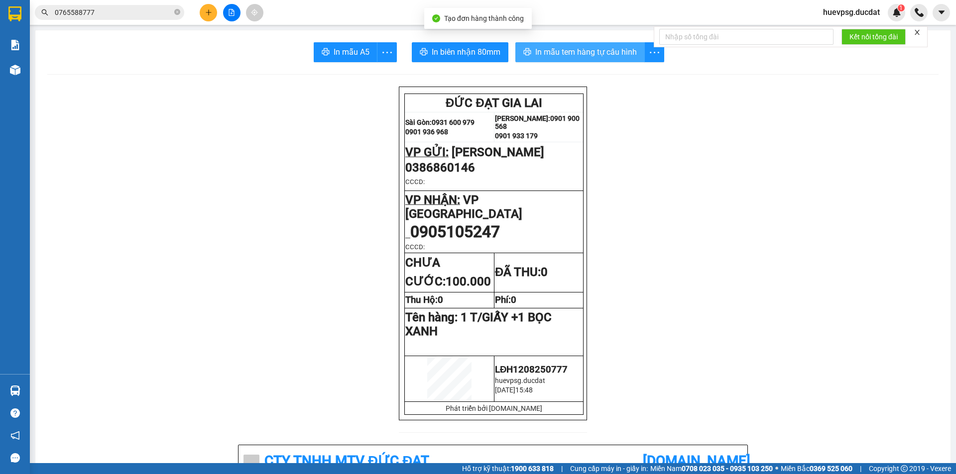
click at [630, 58] on span "In mẫu tem hàng tự cấu hình" at bounding box center [586, 52] width 102 height 12
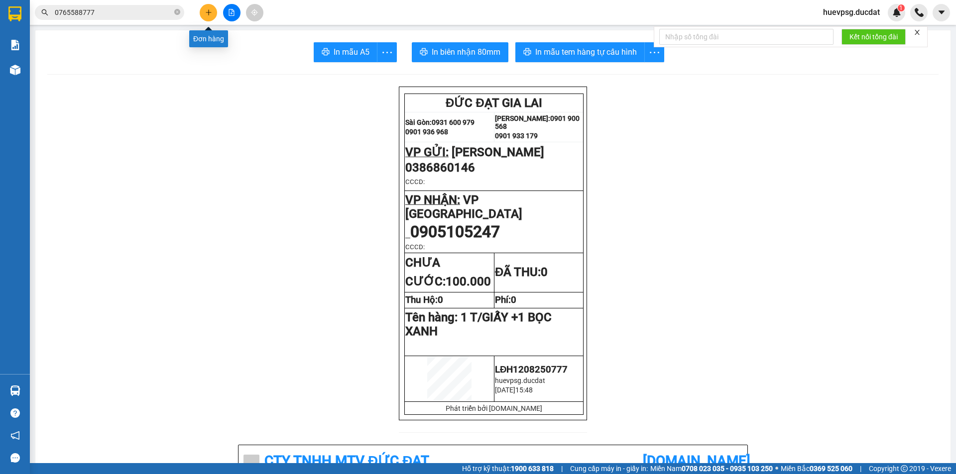
click at [206, 11] on icon "plus" at bounding box center [208, 12] width 7 height 7
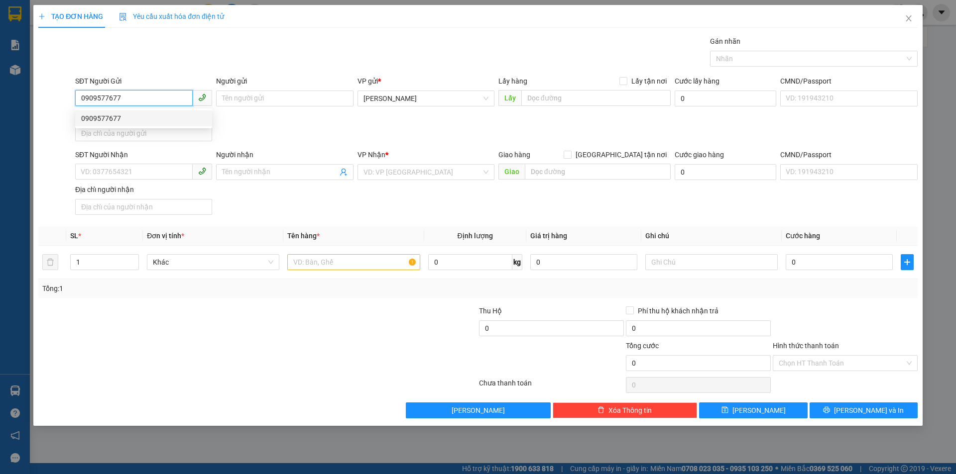
click at [134, 114] on div "0909577677" at bounding box center [143, 118] width 125 height 11
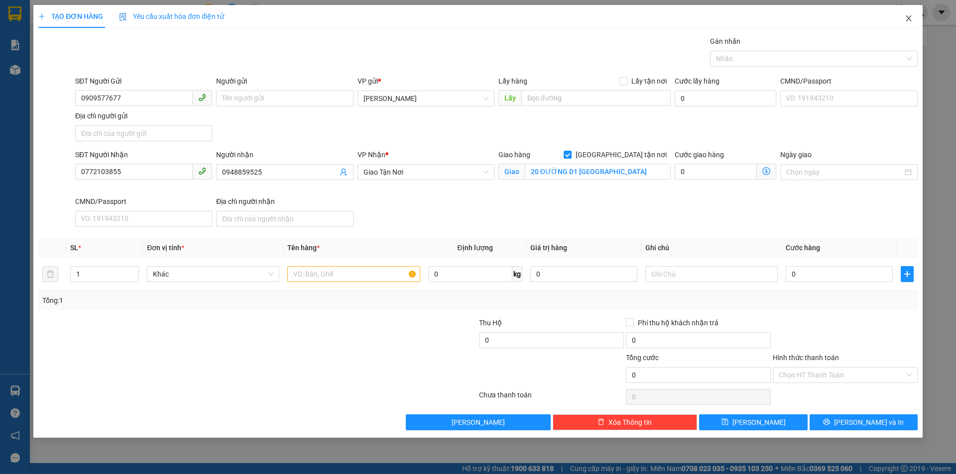
click at [910, 24] on span "Close" at bounding box center [908, 19] width 28 height 28
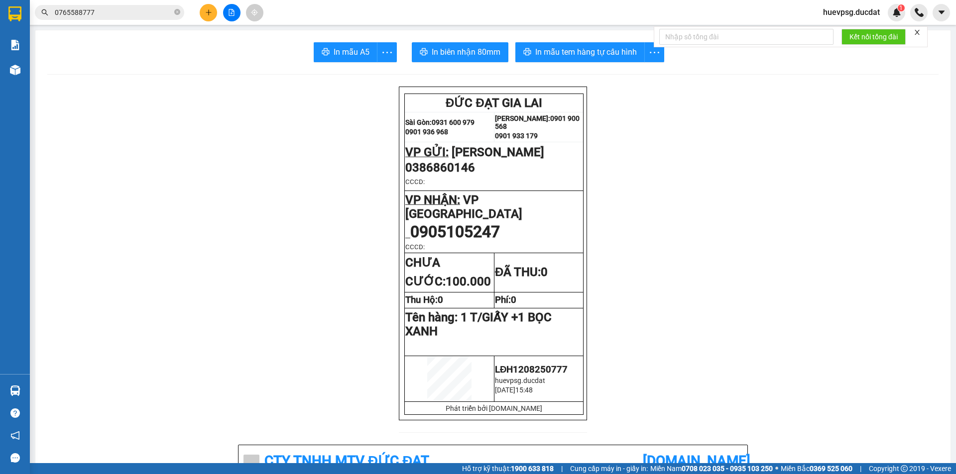
click at [199, 10] on div at bounding box center [231, 12] width 75 height 17
click at [202, 8] on button at bounding box center [208, 12] width 17 height 17
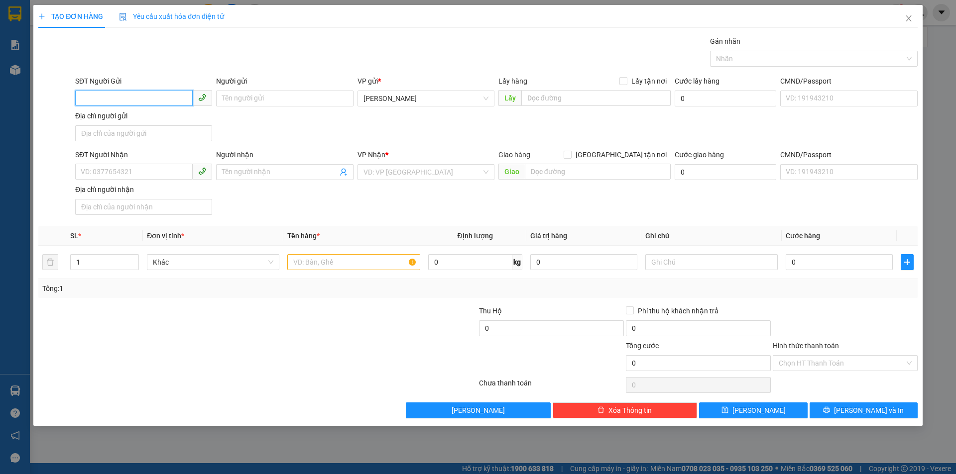
click at [135, 100] on input "SĐT Người Gửi" at bounding box center [133, 98] width 117 height 16
click at [131, 115] on div "0977620446" at bounding box center [143, 118] width 125 height 11
click at [375, 259] on input "text" at bounding box center [353, 262] width 132 height 16
click at [894, 361] on input "Hình thức thanh toán" at bounding box center [841, 363] width 126 height 15
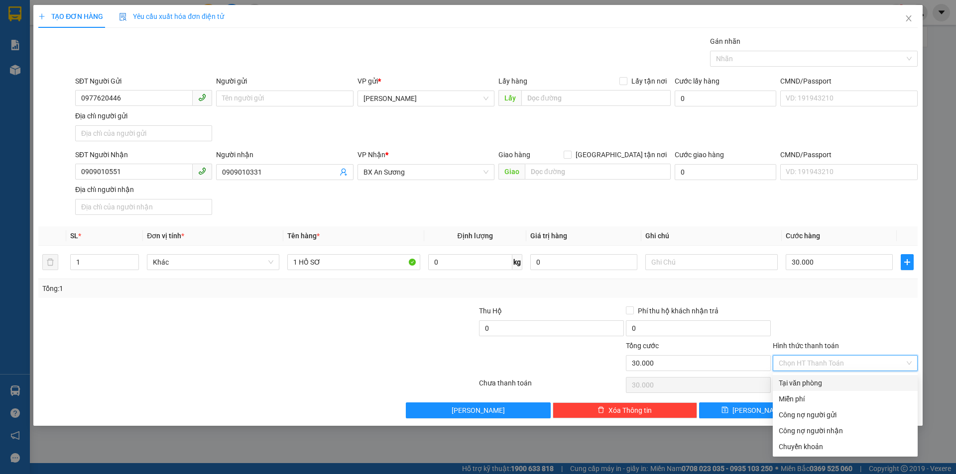
click at [859, 381] on div "Tại văn phòng" at bounding box center [844, 383] width 133 height 11
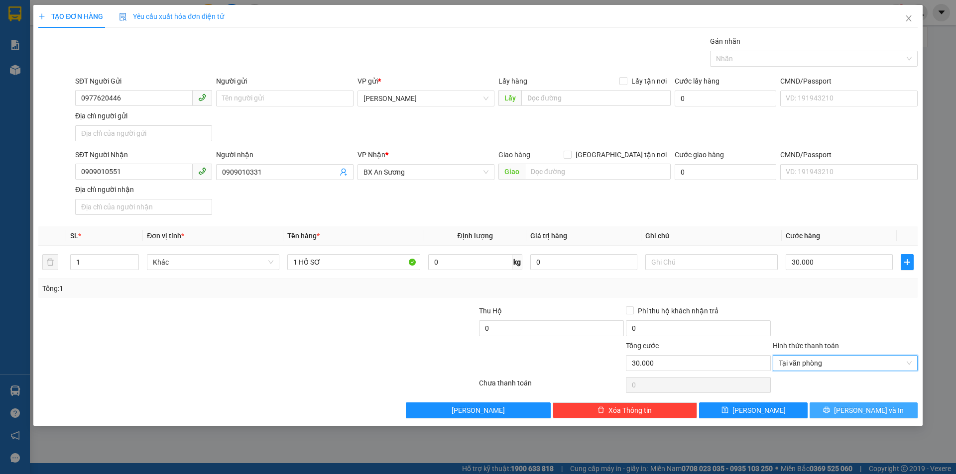
click at [862, 410] on span "Lưu và In" at bounding box center [869, 410] width 70 height 11
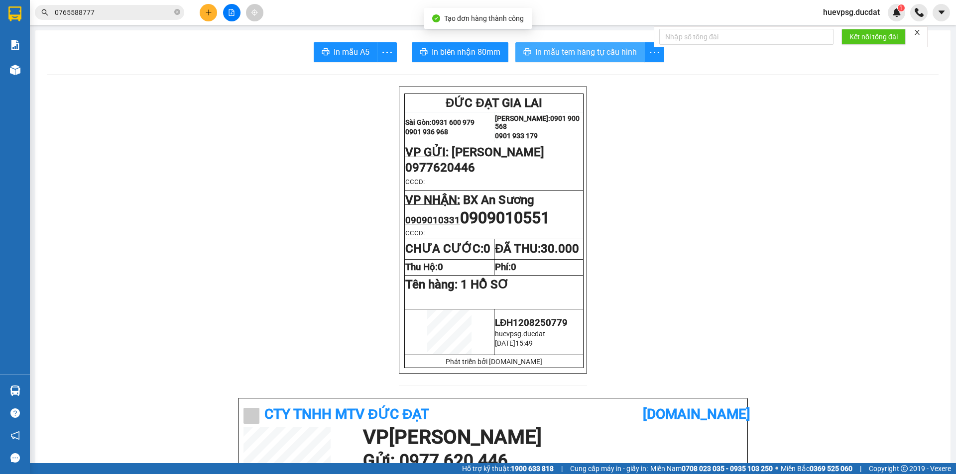
click at [627, 59] on button "In mẫu tem hàng tự cấu hình" at bounding box center [579, 52] width 129 height 20
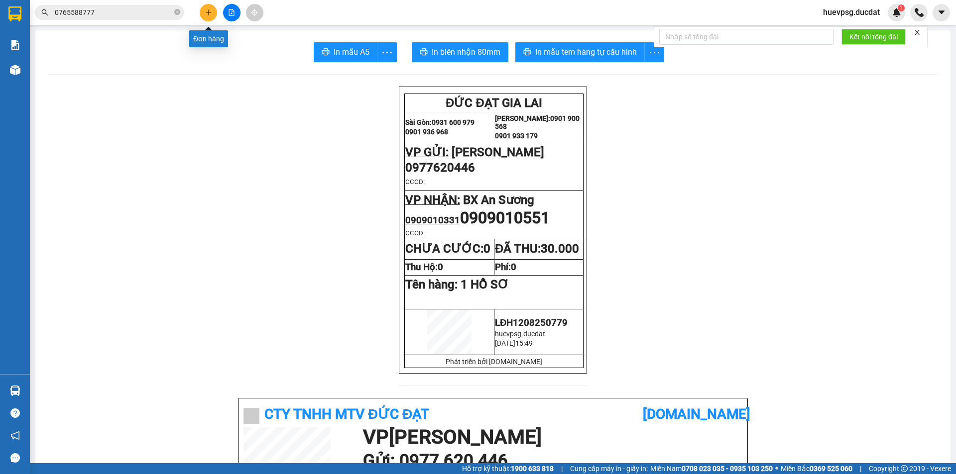
click at [213, 13] on button at bounding box center [208, 12] width 17 height 17
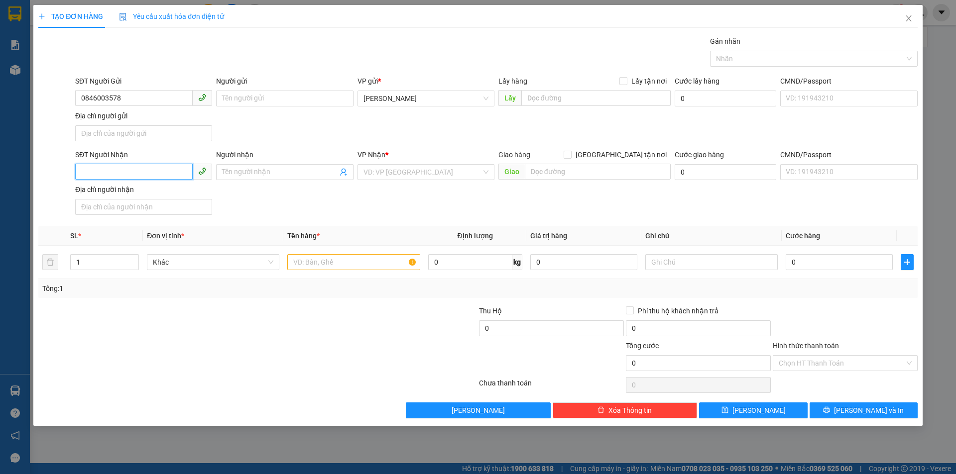
click at [150, 167] on input "SĐT Người Nhận" at bounding box center [133, 172] width 117 height 16
click at [188, 192] on div "0846003578" at bounding box center [143, 192] width 125 height 11
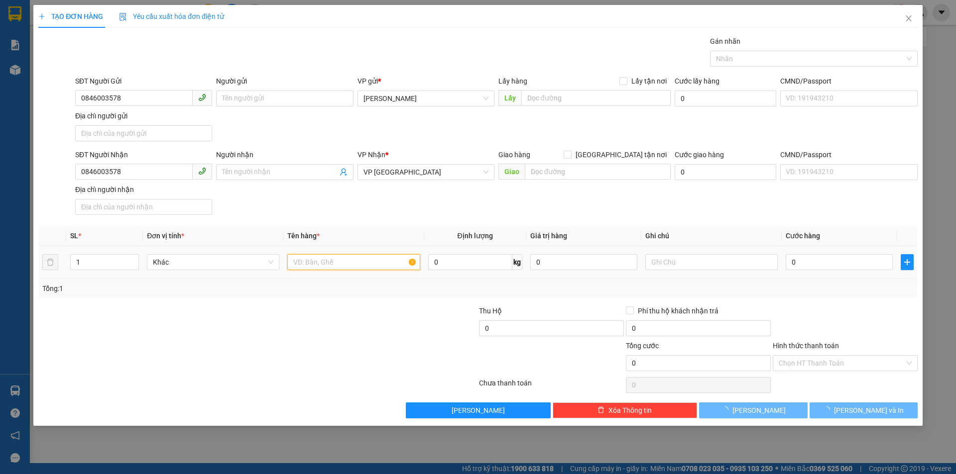
click at [347, 260] on input "text" at bounding box center [353, 262] width 132 height 16
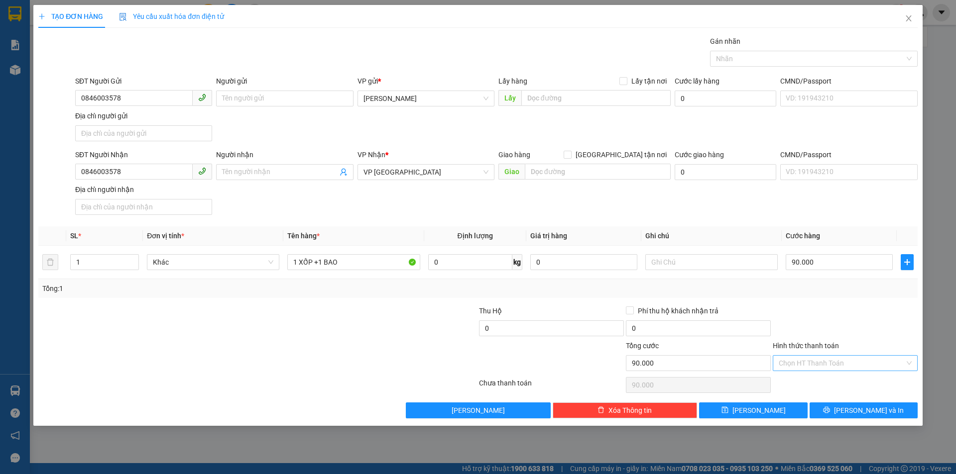
drag, startPoint x: 877, startPoint y: 361, endPoint x: 874, endPoint y: 368, distance: 7.6
click at [877, 361] on input "Hình thức thanh toán" at bounding box center [841, 363] width 126 height 15
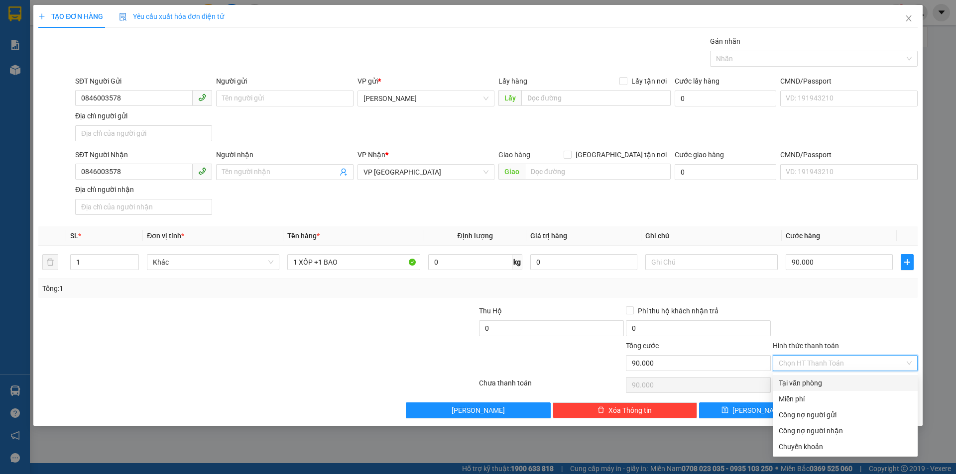
click at [840, 384] on div "Tại văn phòng" at bounding box center [844, 383] width 133 height 11
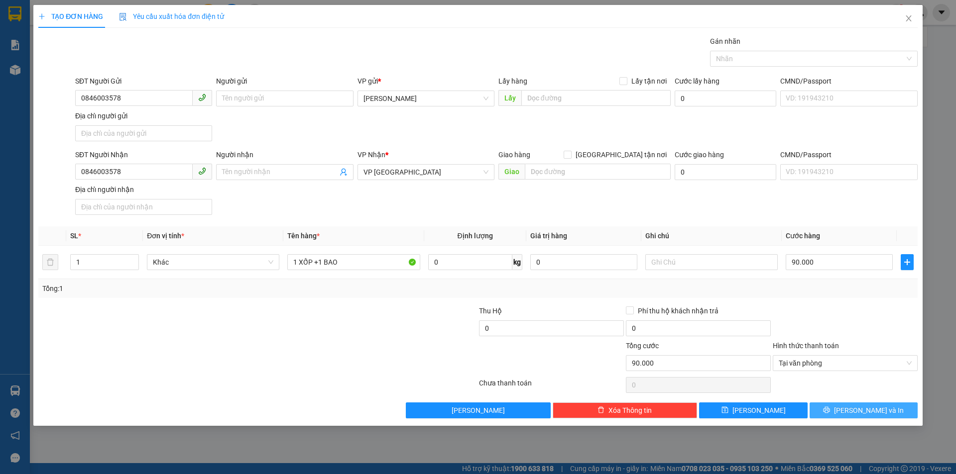
click at [867, 416] on button "Lưu và In" at bounding box center [863, 411] width 108 height 16
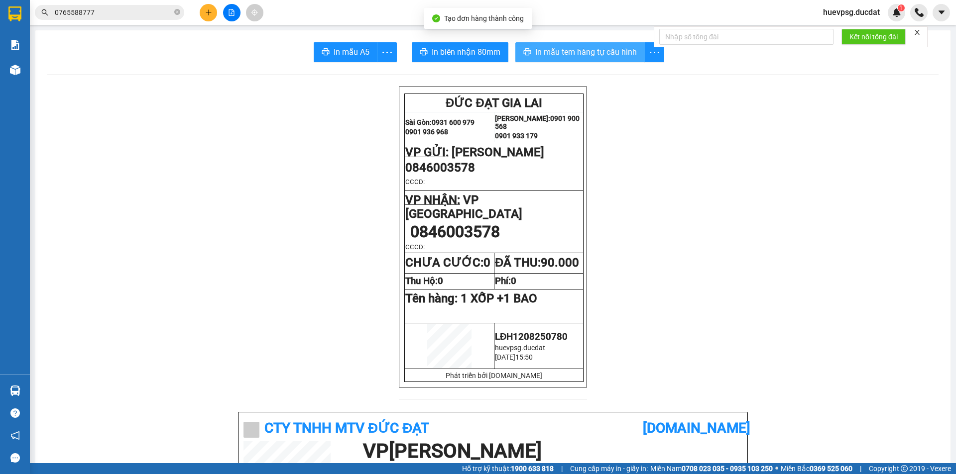
click at [592, 53] on span "In mẫu tem hàng tự cấu hình" at bounding box center [586, 52] width 102 height 12
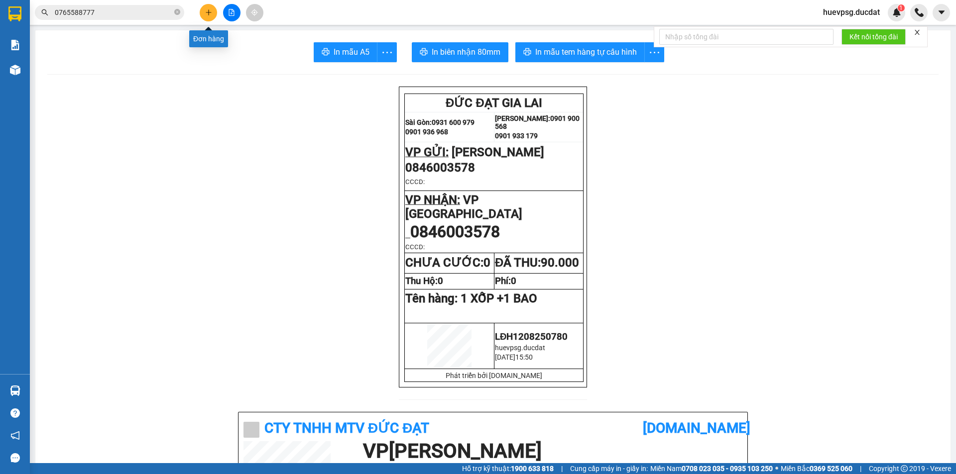
click at [201, 8] on button at bounding box center [208, 12] width 17 height 17
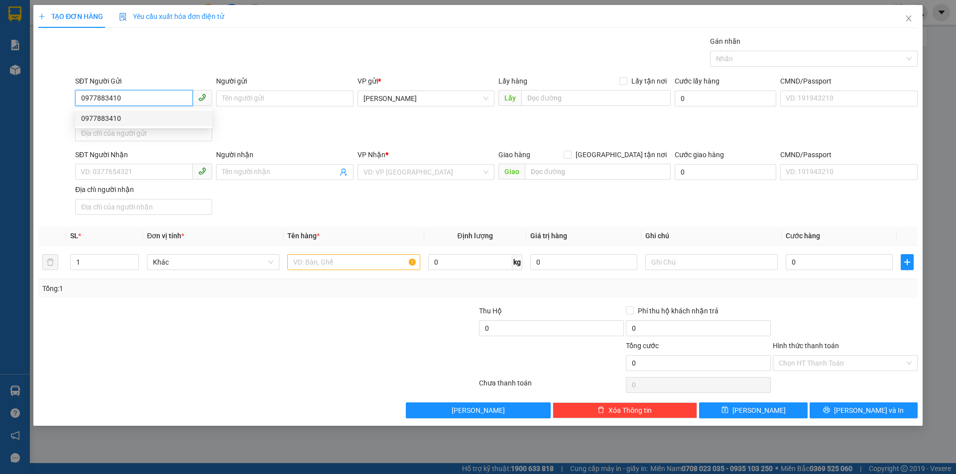
click at [138, 120] on div "0977883410" at bounding box center [143, 118] width 125 height 11
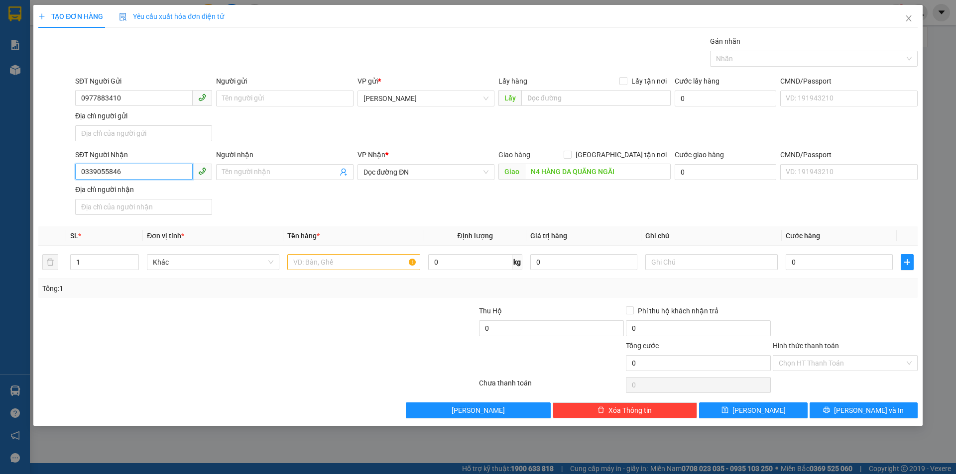
click at [110, 175] on input "0339055846" at bounding box center [133, 172] width 117 height 16
click at [402, 170] on span "Dọc đường ĐN" at bounding box center [425, 172] width 125 height 15
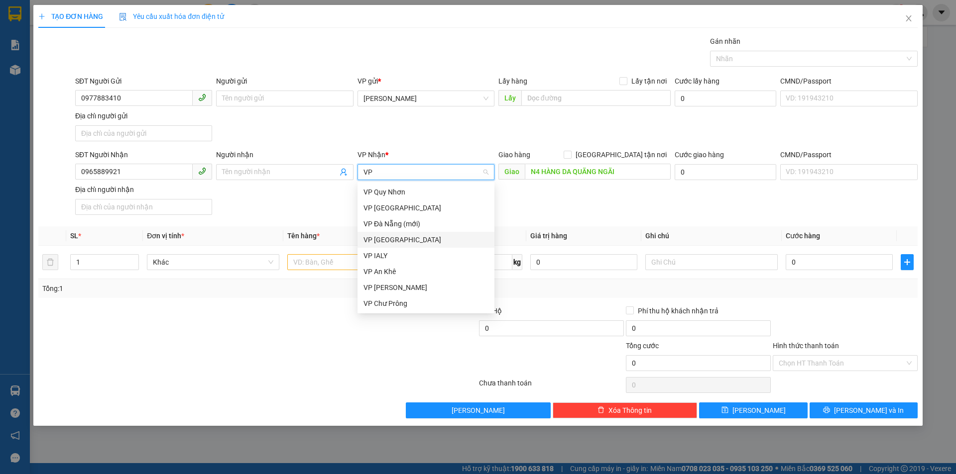
click at [381, 235] on div "VP [GEOGRAPHIC_DATA]" at bounding box center [425, 239] width 125 height 11
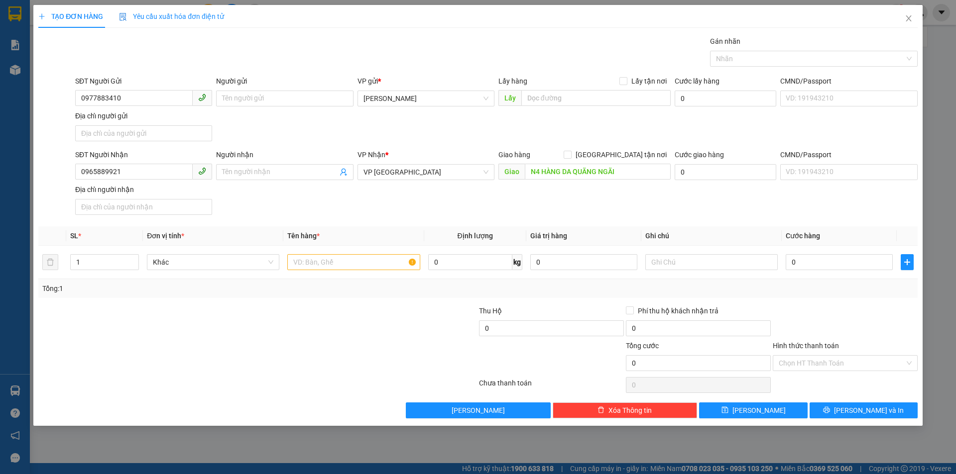
click at [568, 183] on div "Giao hàng Giao tận nơi Giao N4 HÀNG DA QUÃNG NGÃI" at bounding box center [584, 166] width 172 height 35
click at [569, 175] on input "N4 HÀNG DA QUÃNG NGÃI" at bounding box center [598, 172] width 146 height 16
click at [364, 262] on input "text" at bounding box center [353, 262] width 132 height 16
click at [856, 374] on div "Hình thức thanh toán Chọn HT Thanh Toán" at bounding box center [844, 357] width 145 height 35
click at [856, 367] on input "Hình thức thanh toán" at bounding box center [841, 363] width 126 height 15
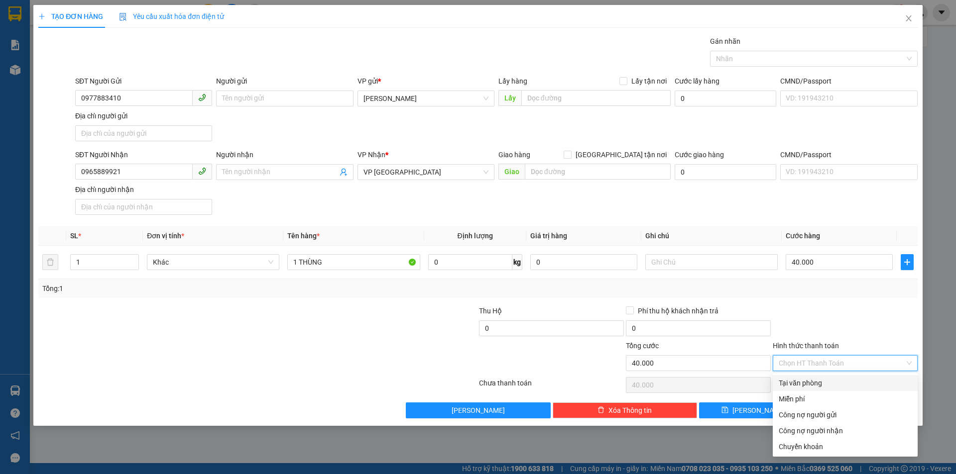
click at [848, 388] on div "Tại văn phòng" at bounding box center [844, 383] width 133 height 11
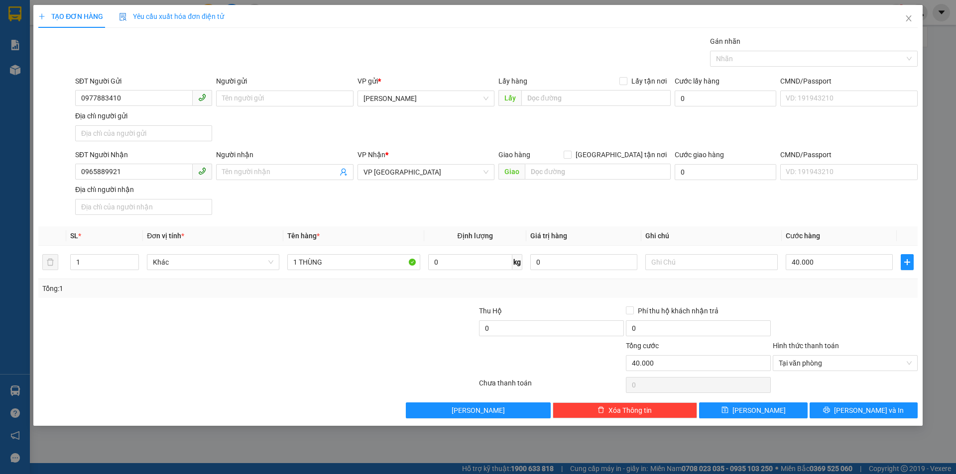
click at [854, 398] on div "Transit Pickup Surcharge Ids Transit Deliver Surcharge Ids Transit Deliver Surc…" at bounding box center [477, 227] width 879 height 383
click at [854, 412] on button "Lưu và In" at bounding box center [863, 411] width 108 height 16
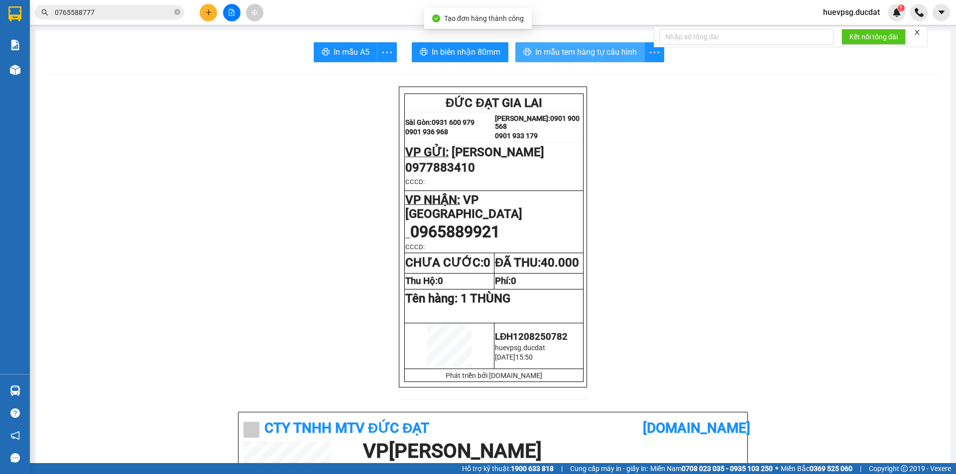
click at [552, 48] on span "In mẫu tem hàng tự cấu hình" at bounding box center [586, 52] width 102 height 12
click at [196, 15] on div at bounding box center [231, 12] width 75 height 17
click at [204, 14] on button at bounding box center [208, 12] width 17 height 17
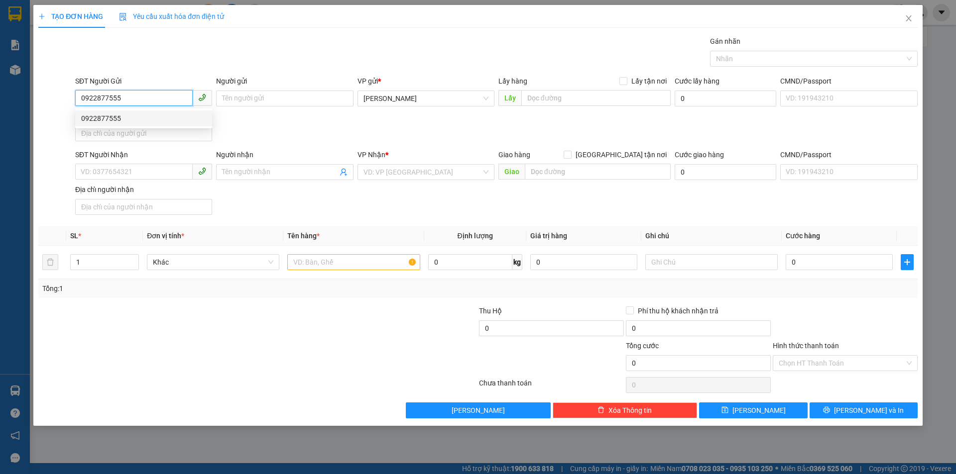
click at [130, 112] on div "0922877555" at bounding box center [143, 118] width 137 height 16
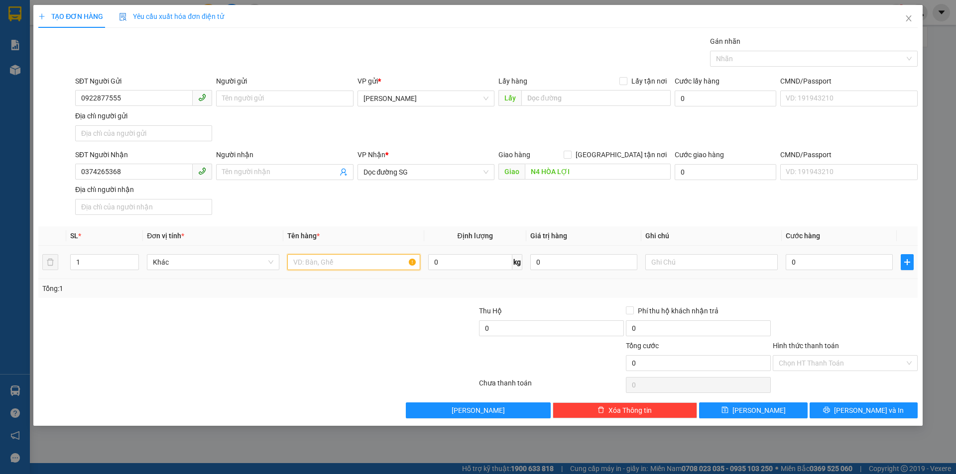
click at [331, 265] on input "text" at bounding box center [353, 262] width 132 height 16
drag, startPoint x: 852, startPoint y: 358, endPoint x: 849, endPoint y: 369, distance: 11.3
click at [851, 358] on input "Hình thức thanh toán" at bounding box center [841, 363] width 126 height 15
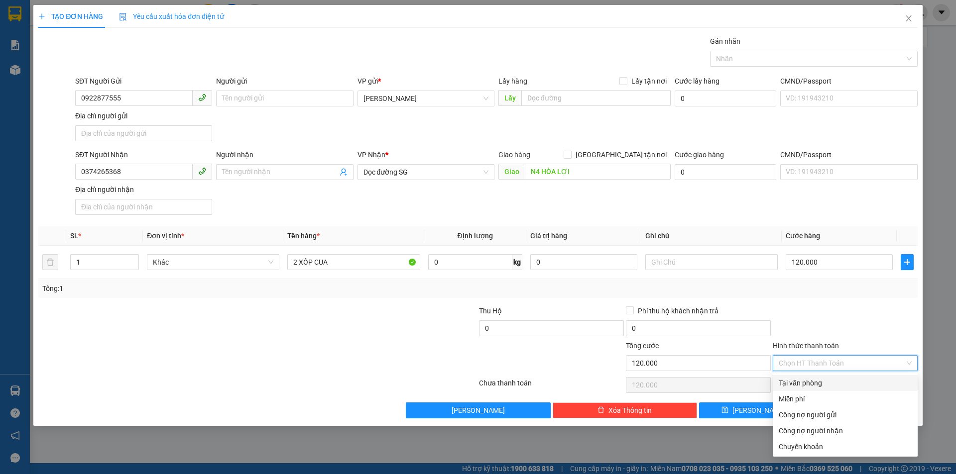
click at [836, 382] on div "Tại văn phòng" at bounding box center [844, 383] width 133 height 11
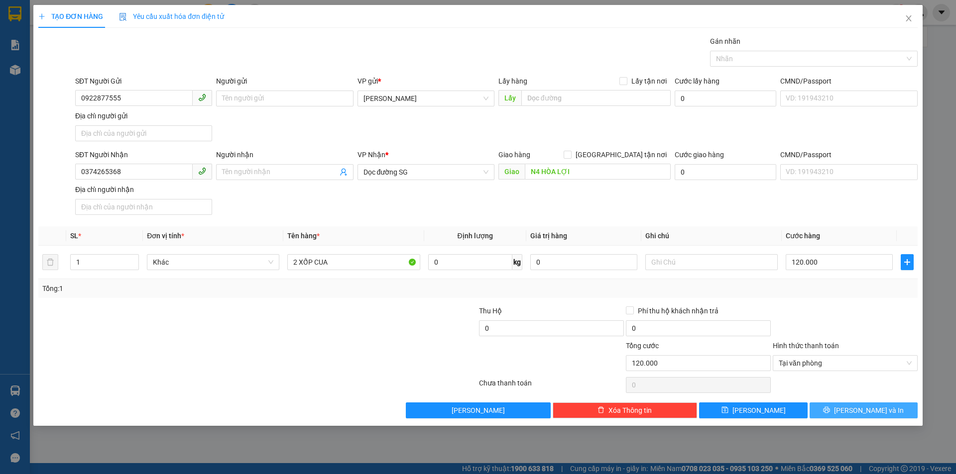
click at [830, 409] on icon "printer" at bounding box center [826, 410] width 7 height 7
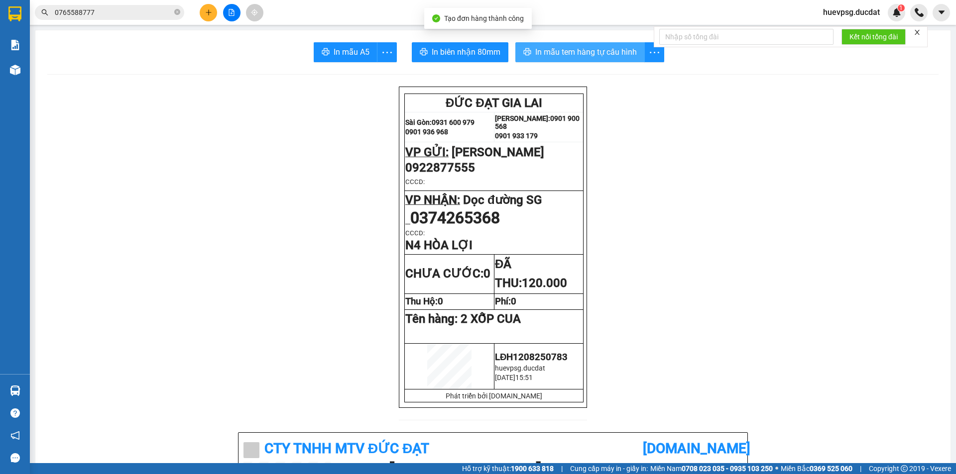
click at [588, 52] on span "In mẫu tem hàng tự cấu hình" at bounding box center [586, 52] width 102 height 12
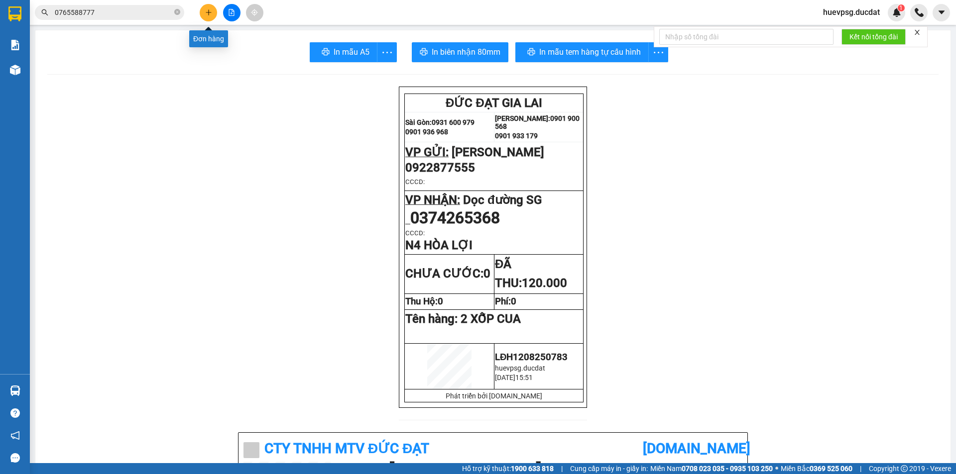
click at [211, 14] on icon "plus" at bounding box center [208, 12] width 7 height 7
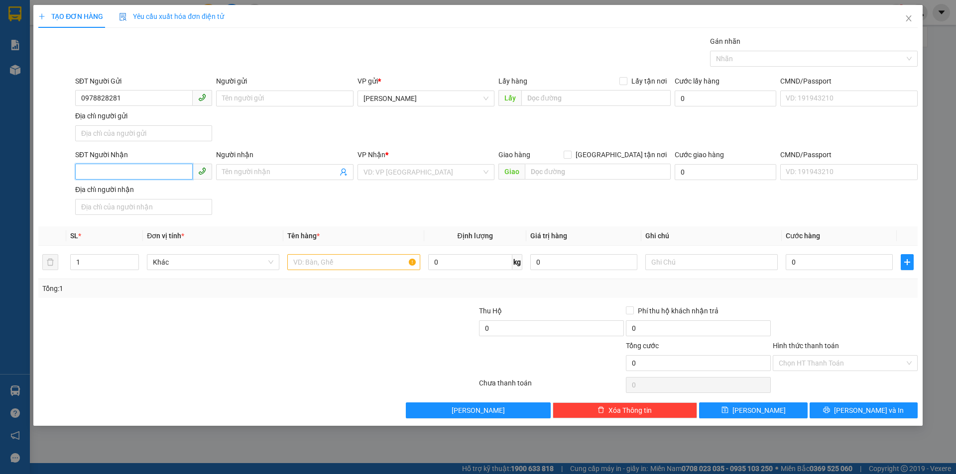
click at [117, 177] on input "SĐT Người Nhận" at bounding box center [133, 172] width 117 height 16
click at [372, 166] on input "search" at bounding box center [422, 172] width 118 height 15
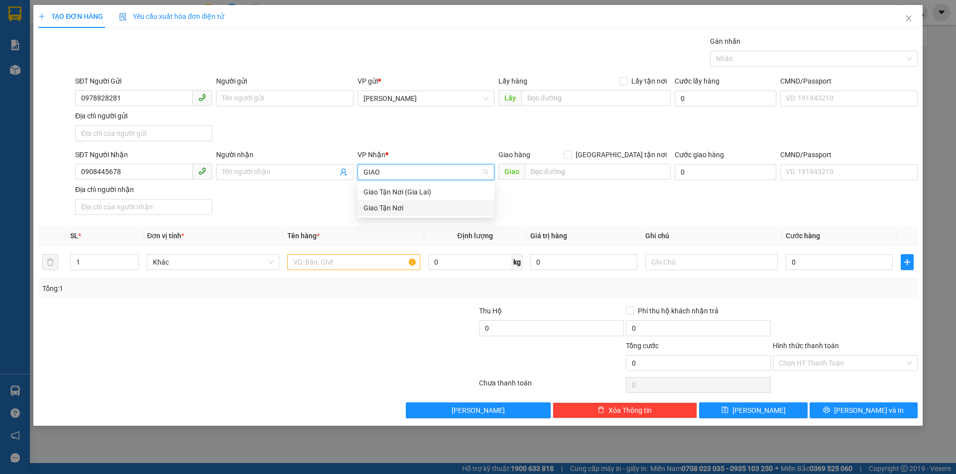
click at [374, 205] on div "Giao Tận Nơi" at bounding box center [425, 208] width 125 height 11
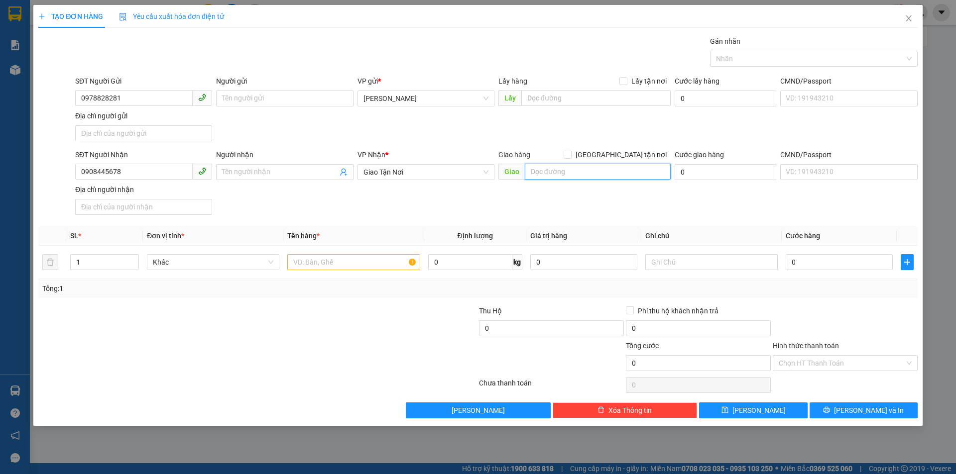
click at [567, 172] on input "text" at bounding box center [598, 172] width 146 height 16
drag, startPoint x: 618, startPoint y: 155, endPoint x: 614, endPoint y: 171, distance: 16.4
click at [570, 155] on input "Giao tận nơi" at bounding box center [566, 154] width 7 height 7
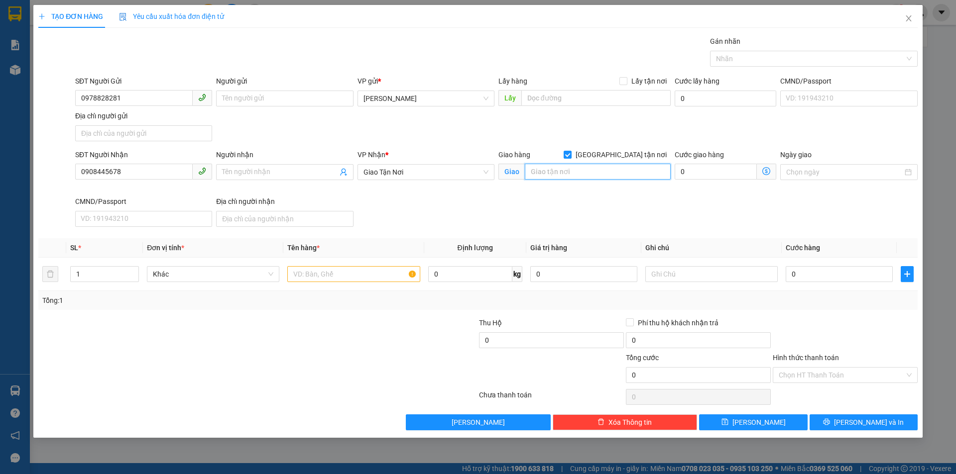
click at [612, 173] on input "text" at bounding box center [598, 172] width 146 height 16
click at [347, 273] on input "text" at bounding box center [353, 274] width 132 height 16
click at [735, 279] on input "text" at bounding box center [711, 274] width 132 height 16
click at [817, 264] on td "0" at bounding box center [838, 274] width 115 height 33
click at [816, 267] on div "0" at bounding box center [838, 274] width 107 height 20
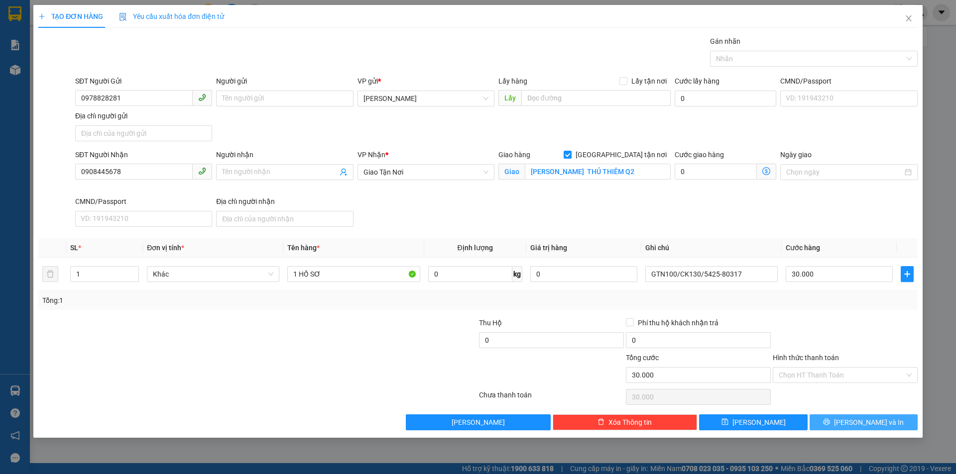
click at [898, 417] on button "Lưu và In" at bounding box center [863, 423] width 108 height 16
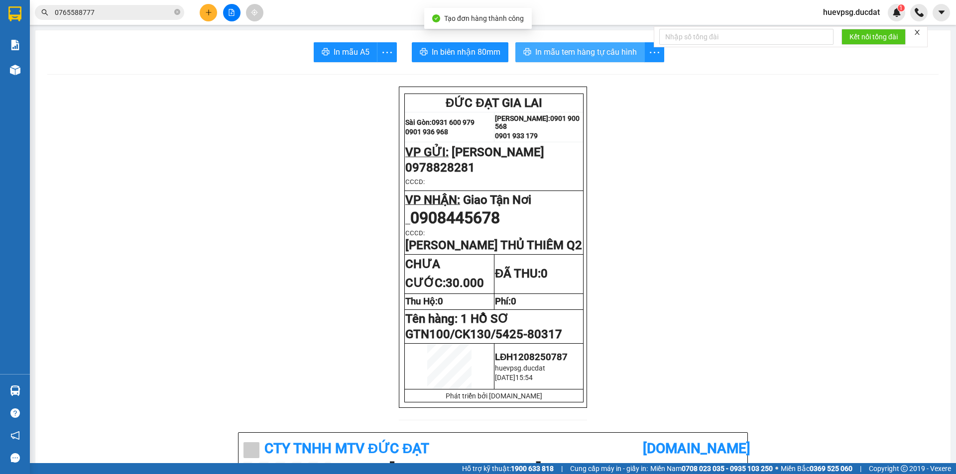
click at [535, 49] on span "In mẫu tem hàng tự cấu hình" at bounding box center [586, 52] width 102 height 12
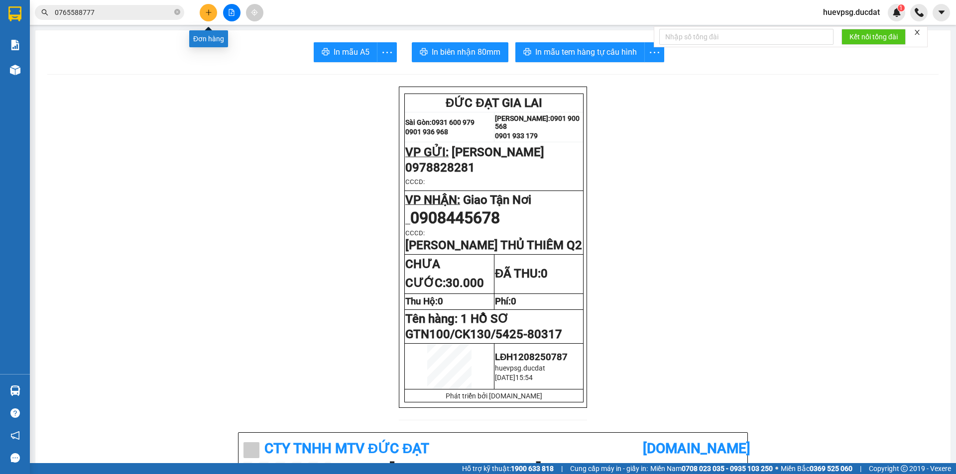
click at [208, 12] on icon "plus" at bounding box center [208, 12] width 7 height 7
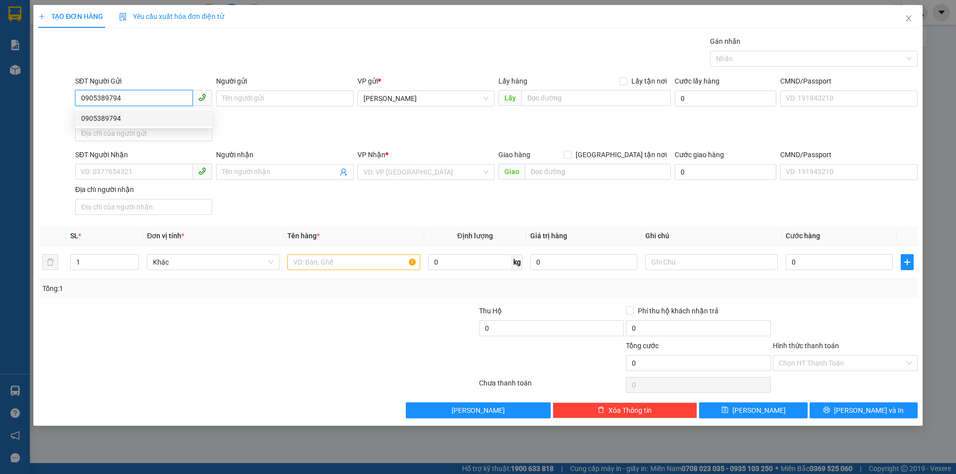
click at [110, 113] on div "0905389794" at bounding box center [143, 118] width 125 height 11
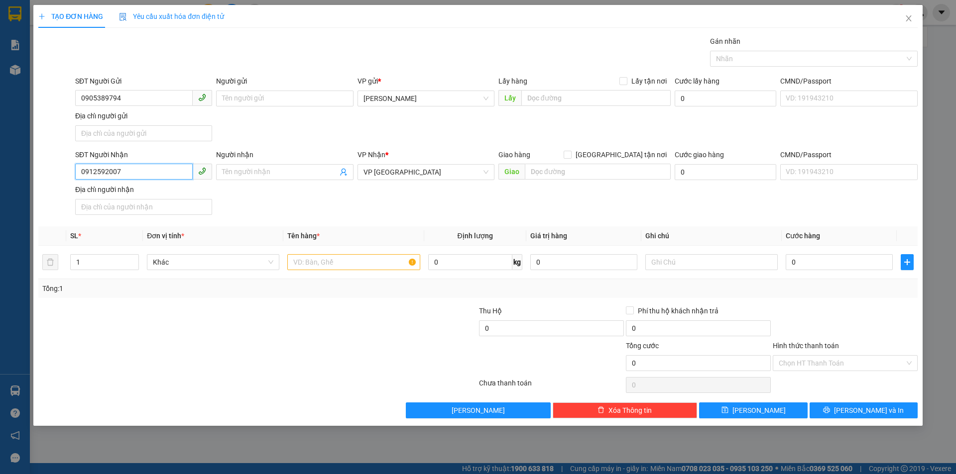
click at [136, 175] on input "0912592007" at bounding box center [133, 172] width 117 height 16
drag, startPoint x: 136, startPoint y: 175, endPoint x: 167, endPoint y: 131, distance: 53.6
click at [138, 167] on input "0912592007" at bounding box center [133, 172] width 117 height 16
click at [130, 189] on div "0903565698" at bounding box center [143, 192] width 125 height 11
click at [356, 265] on input "text" at bounding box center [353, 262] width 132 height 16
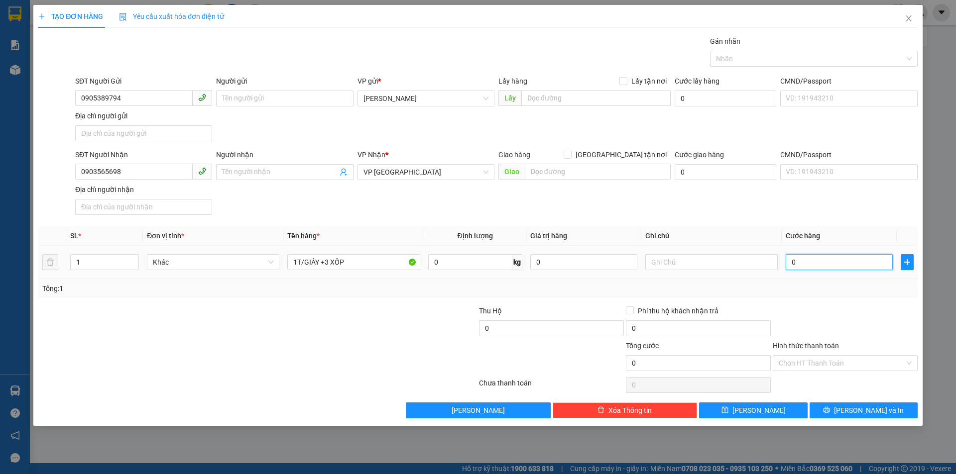
click at [809, 261] on input "0" at bounding box center [838, 262] width 107 height 16
click at [855, 366] on input "Hình thức thanh toán" at bounding box center [841, 363] width 126 height 15
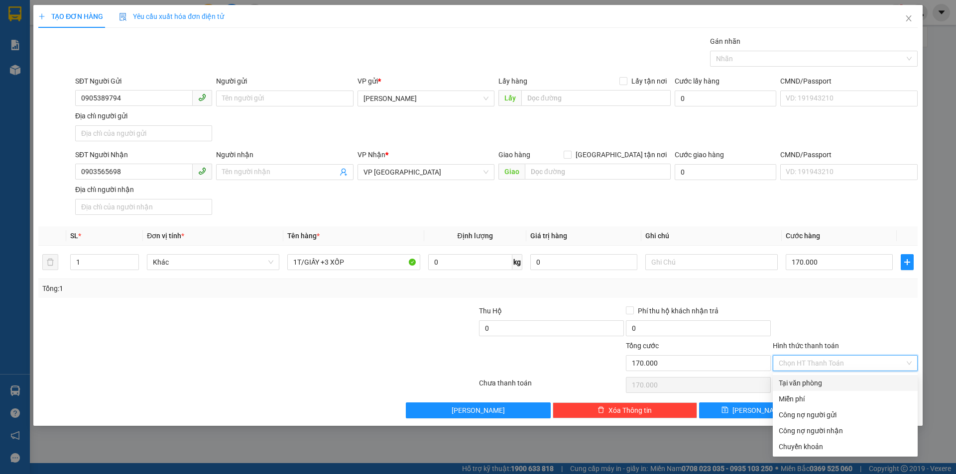
click at [846, 380] on div "Tại văn phòng" at bounding box center [844, 383] width 133 height 11
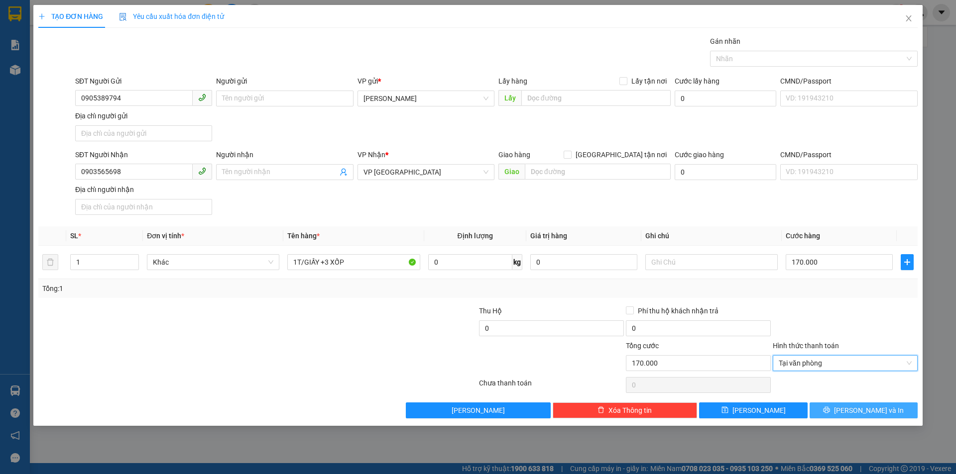
click at [861, 414] on span "Lưu và In" at bounding box center [869, 410] width 70 height 11
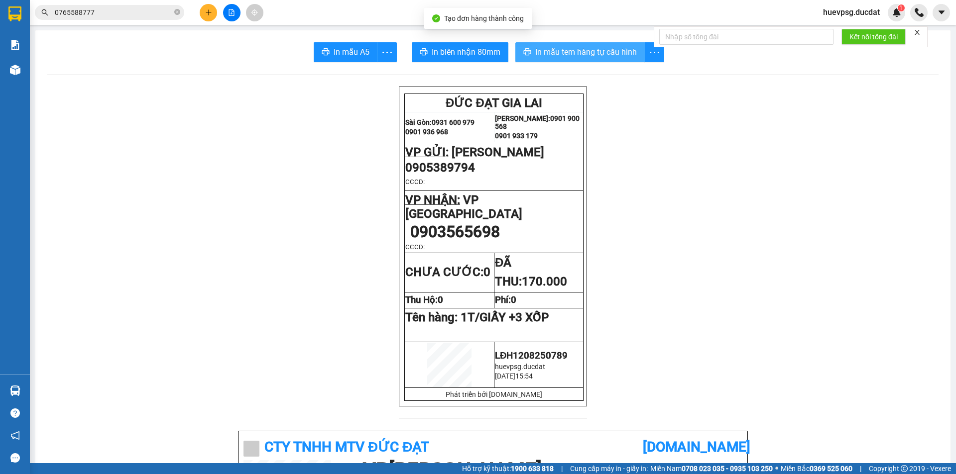
click at [606, 46] on span "In mẫu tem hàng tự cấu hình" at bounding box center [586, 52] width 102 height 12
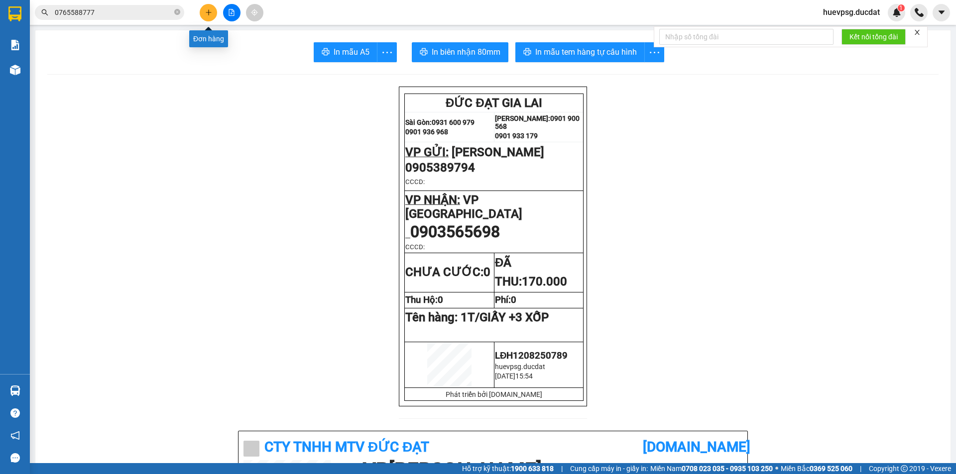
click at [208, 14] on icon "plus" at bounding box center [208, 12] width 7 height 7
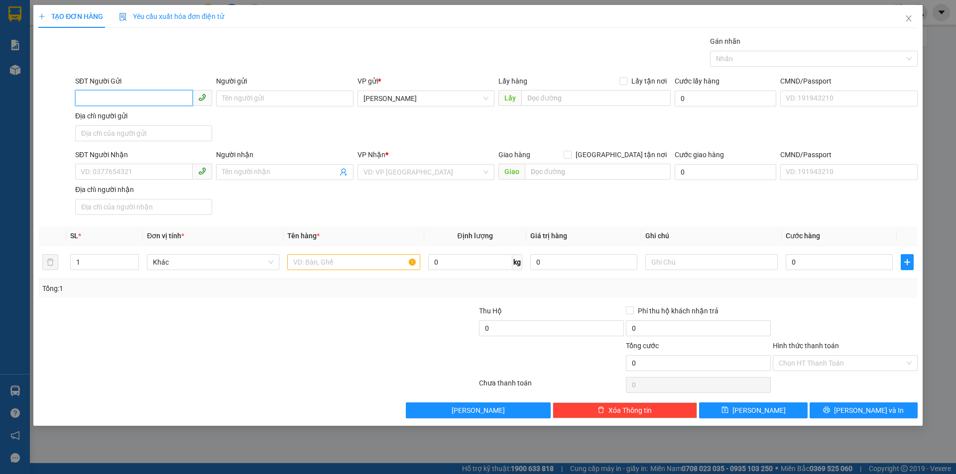
click at [130, 99] on input "SĐT Người Gửi" at bounding box center [133, 98] width 117 height 16
click at [121, 119] on div "0867034768" at bounding box center [143, 118] width 125 height 11
click at [147, 176] on input "0902822300" at bounding box center [133, 172] width 117 height 16
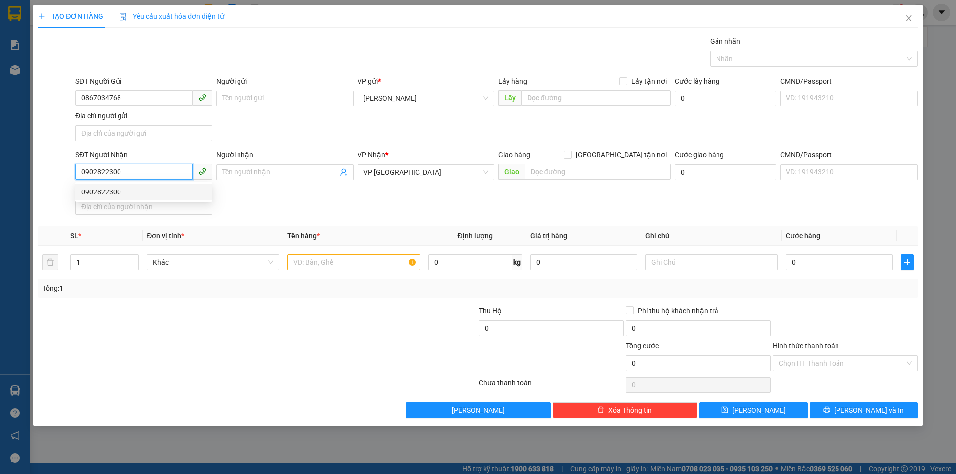
click at [147, 176] on input "0902822300" at bounding box center [133, 172] width 117 height 16
click at [388, 179] on span "VP [GEOGRAPHIC_DATA]" at bounding box center [425, 172] width 125 height 15
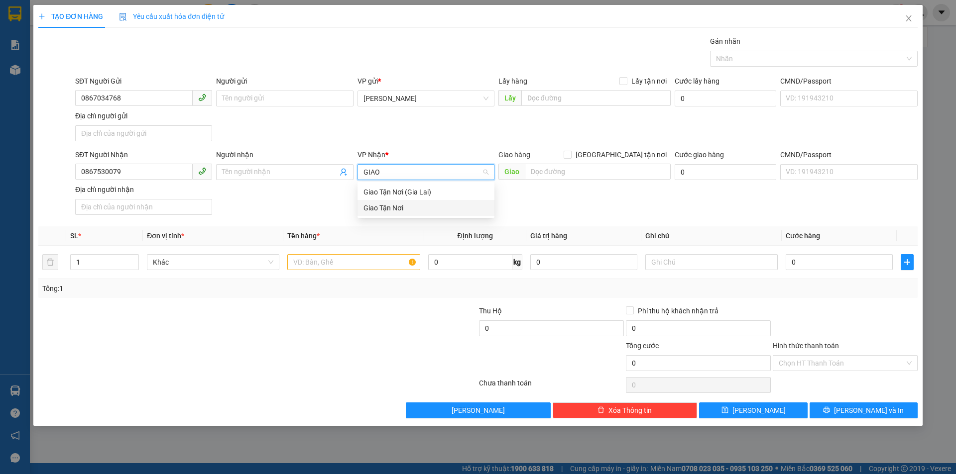
drag, startPoint x: 411, startPoint y: 215, endPoint x: 474, endPoint y: 194, distance: 67.2
click at [411, 215] on div "Giao Tận Nơi" at bounding box center [425, 208] width 137 height 16
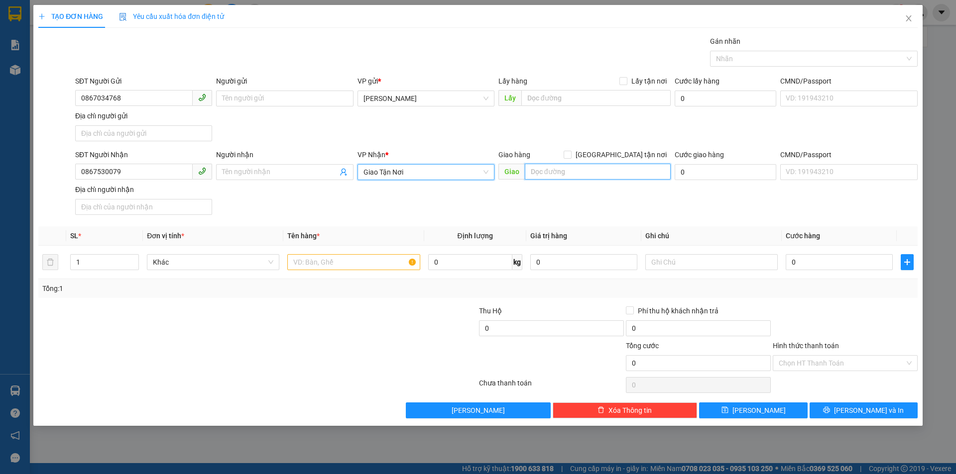
click at [579, 172] on input "text" at bounding box center [598, 172] width 146 height 16
click at [541, 175] on input "BC NHIỆT ĐỚI" at bounding box center [598, 172] width 146 height 16
click at [570, 153] on input "Giao tận nơi" at bounding box center [566, 154] width 7 height 7
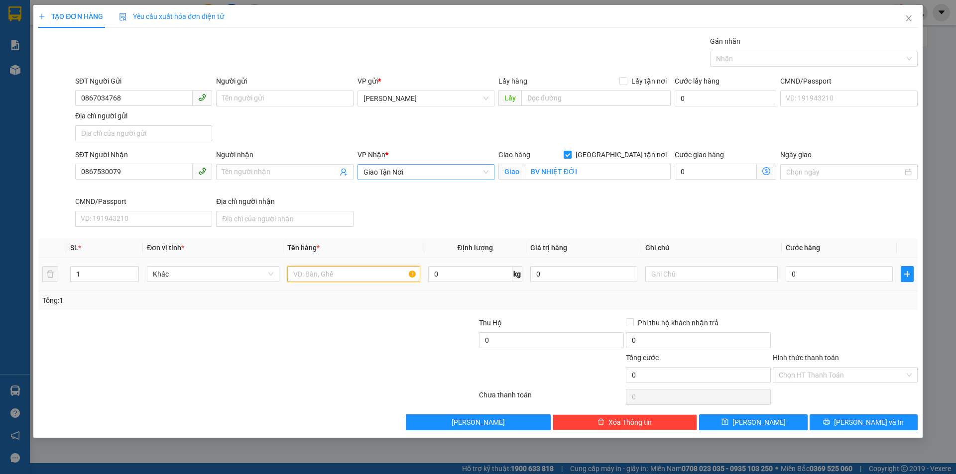
click at [388, 275] on input "text" at bounding box center [353, 274] width 132 height 16
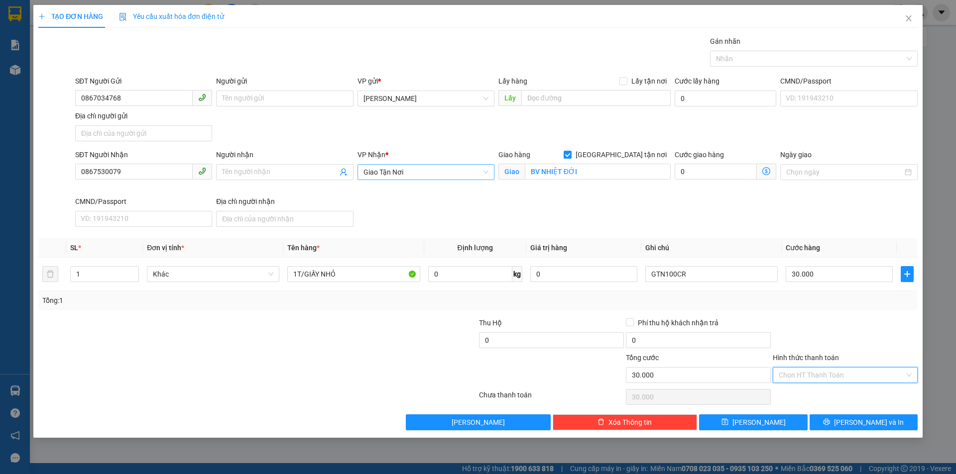
click at [823, 373] on input "Hình thức thanh toán" at bounding box center [841, 375] width 126 height 15
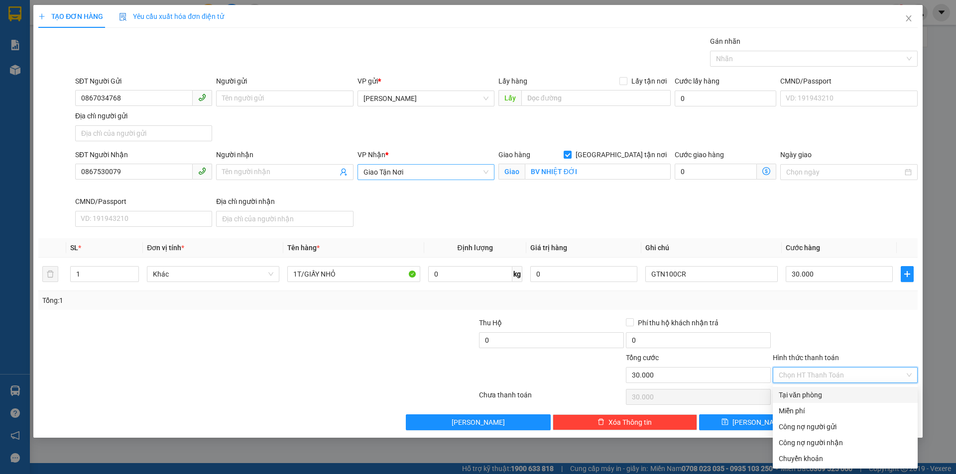
click at [818, 388] on div "Tại văn phòng" at bounding box center [844, 395] width 145 height 16
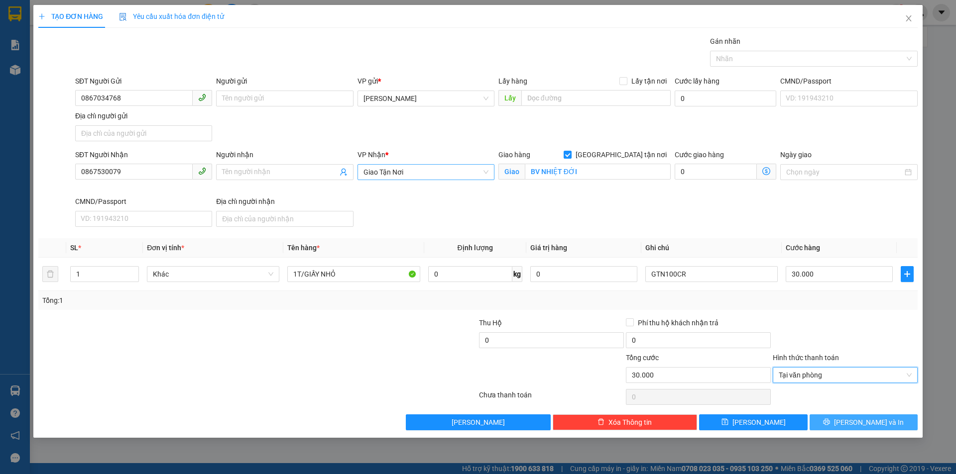
click at [861, 420] on span "Lưu và In" at bounding box center [869, 422] width 70 height 11
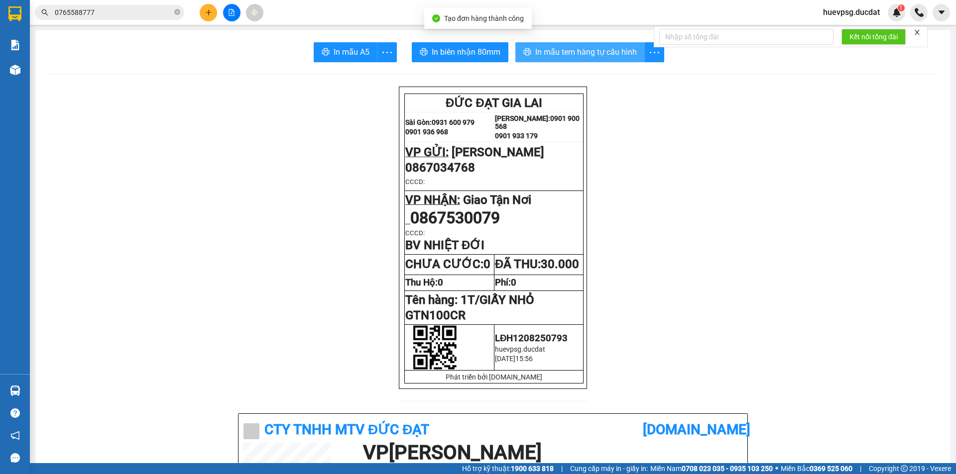
click at [573, 55] on span "In mẫu tem hàng tự cấu hình" at bounding box center [586, 52] width 102 height 12
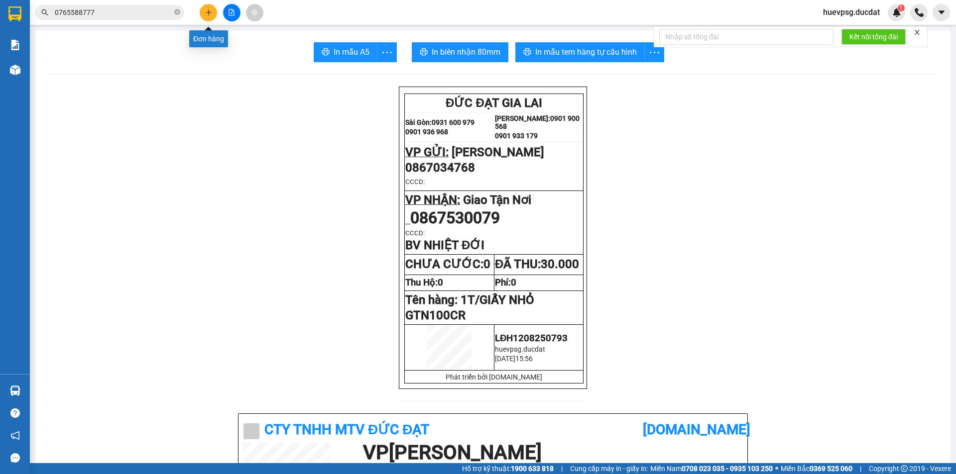
click at [208, 13] on icon "plus" at bounding box center [208, 12] width 7 height 7
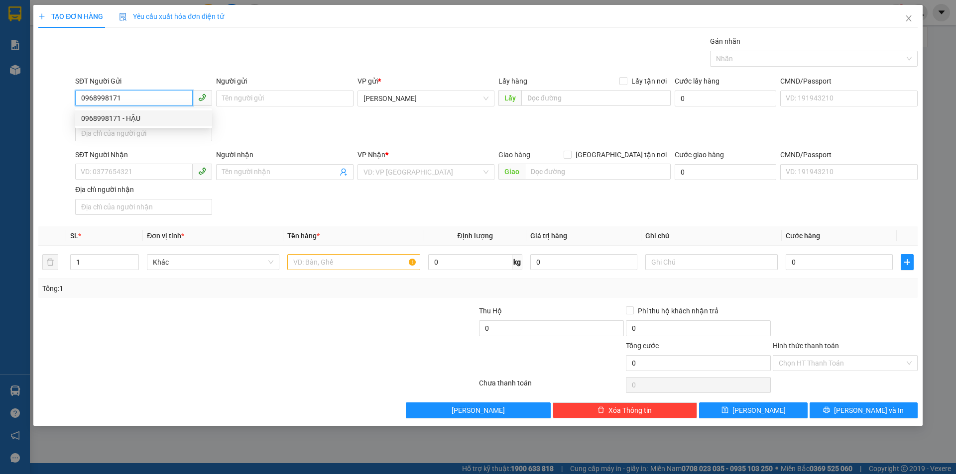
click at [156, 119] on div "0968998171 - HẬU" at bounding box center [143, 118] width 125 height 11
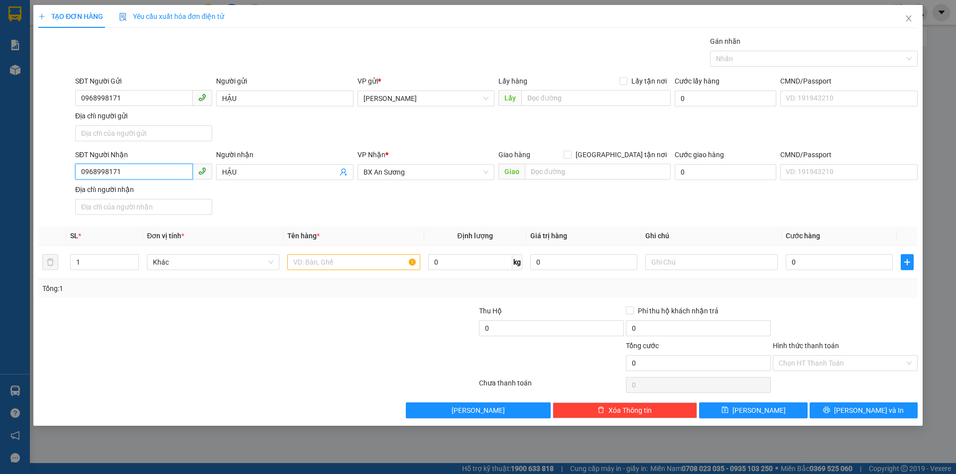
click at [150, 175] on input "0968998171" at bounding box center [133, 172] width 117 height 16
click at [165, 192] on div "0905559462 - AC TÁM SEN" at bounding box center [143, 192] width 125 height 11
click at [337, 258] on input "text" at bounding box center [353, 262] width 132 height 16
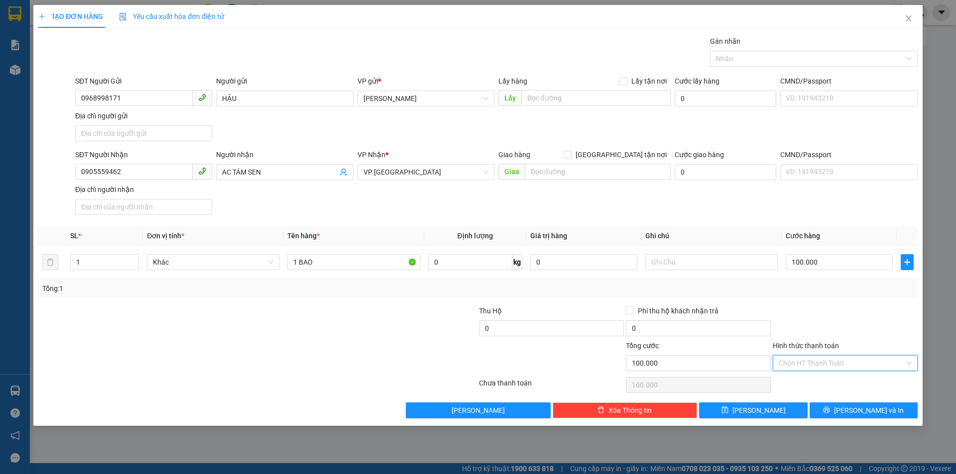
click at [832, 364] on input "Hình thức thanh toán" at bounding box center [841, 363] width 126 height 15
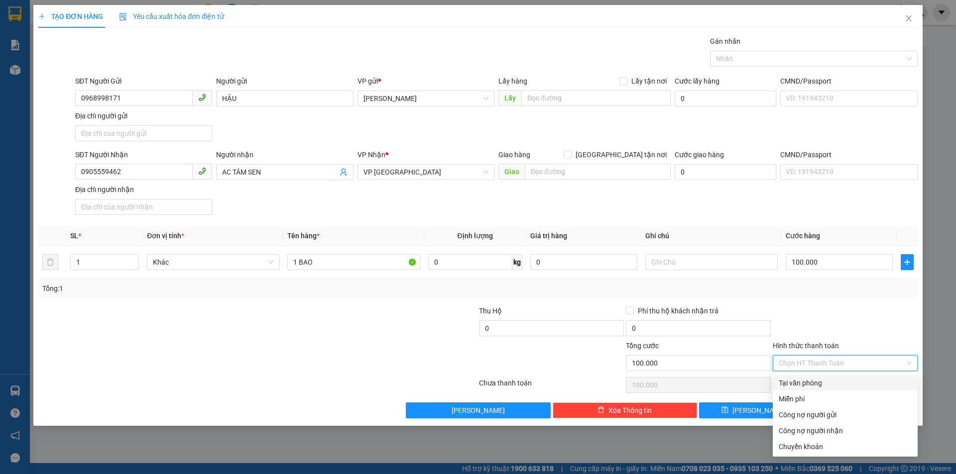
click at [837, 371] on div "Hình thức thanh toán Chọn HT Thanh Toán" at bounding box center [844, 357] width 145 height 35
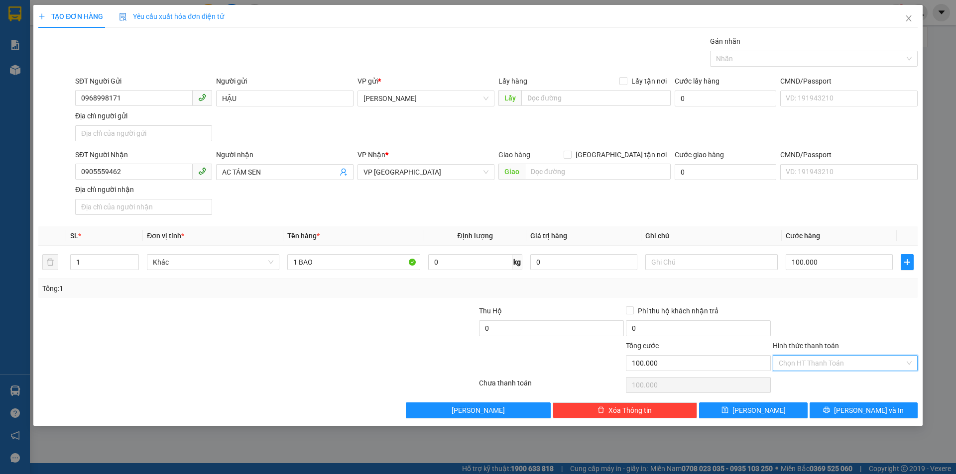
click at [844, 363] on input "Hình thức thanh toán" at bounding box center [841, 363] width 126 height 15
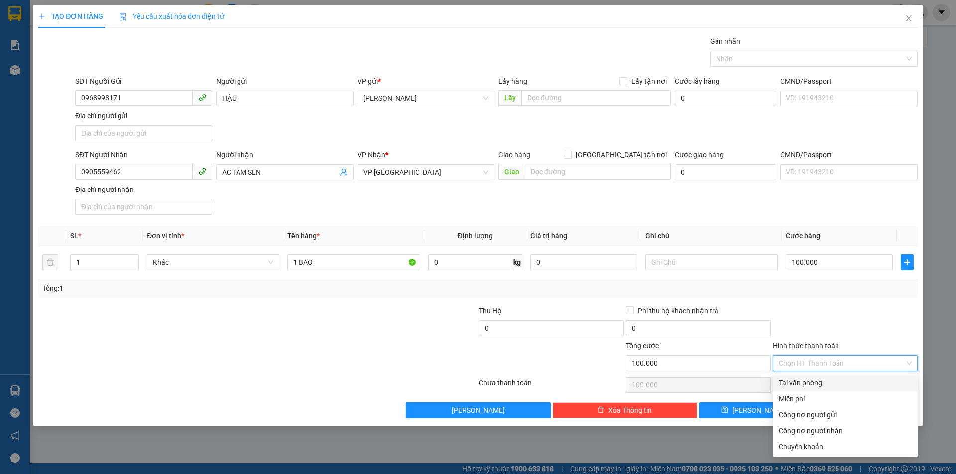
click at [835, 379] on div "Tại văn phòng" at bounding box center [844, 383] width 133 height 11
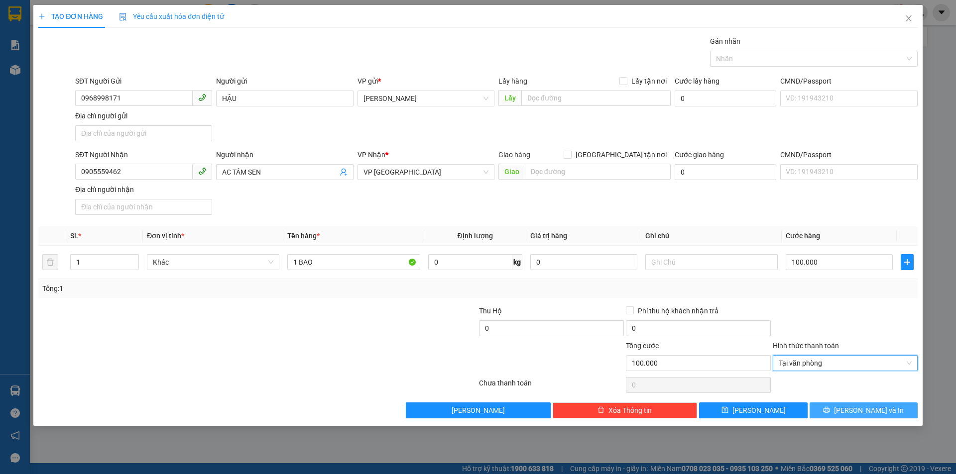
click at [868, 411] on span "Lưu và In" at bounding box center [869, 410] width 70 height 11
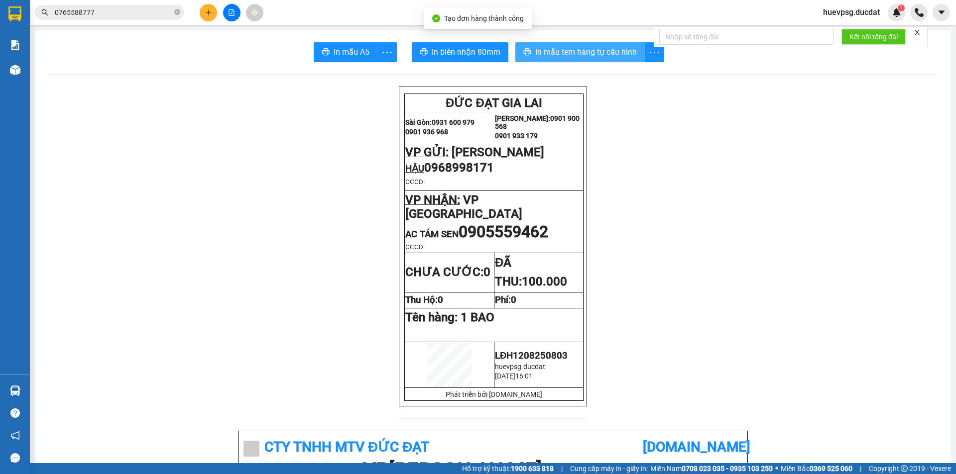
click at [614, 59] on button "In mẫu tem hàng tự cấu hình" at bounding box center [579, 52] width 129 height 20
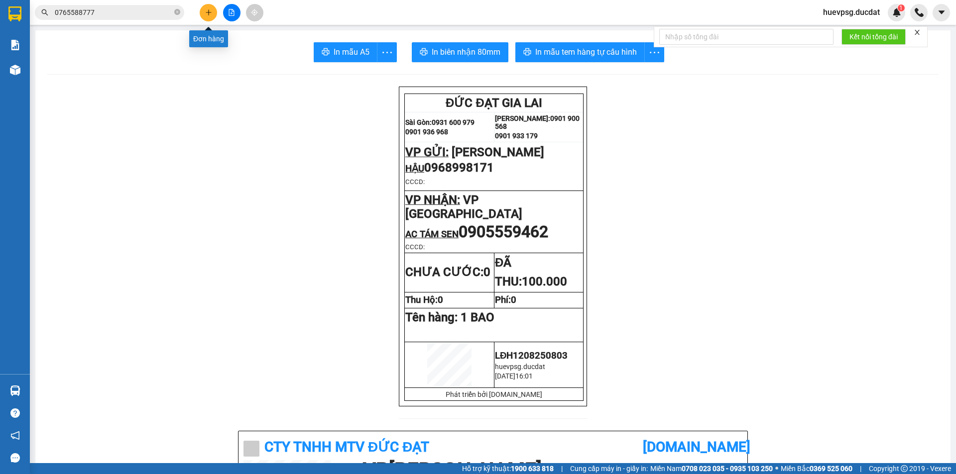
click at [207, 14] on icon "plus" at bounding box center [208, 12] width 7 height 7
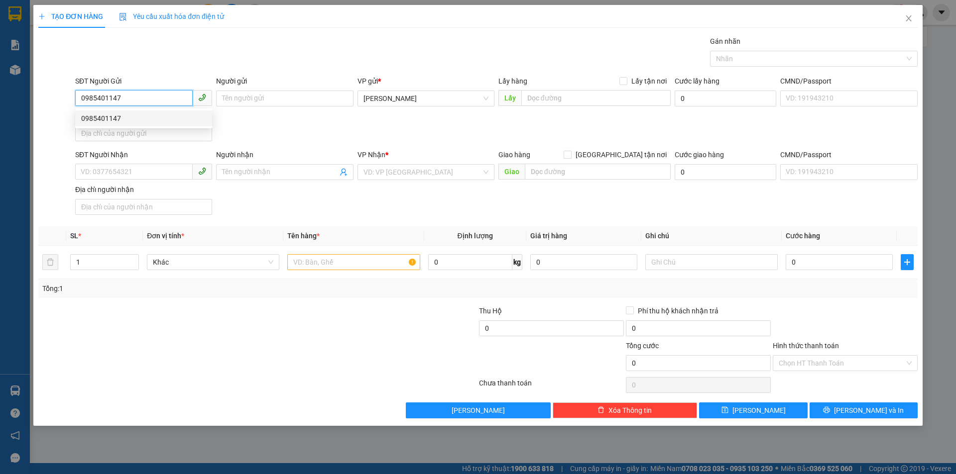
drag, startPoint x: 177, startPoint y: 110, endPoint x: 174, endPoint y: 120, distance: 10.5
click at [174, 119] on div "0985401147" at bounding box center [143, 118] width 137 height 16
click at [337, 264] on input "text" at bounding box center [353, 262] width 132 height 16
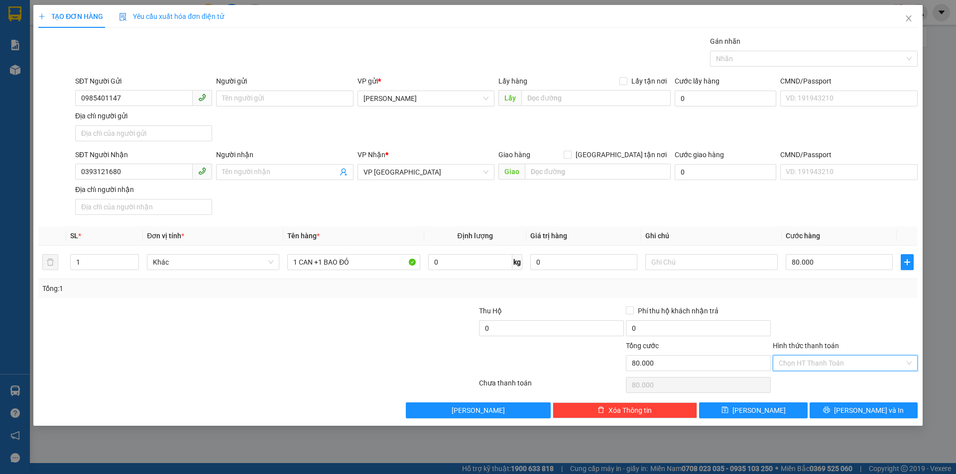
click at [815, 361] on input "Hình thức thanh toán" at bounding box center [841, 363] width 126 height 15
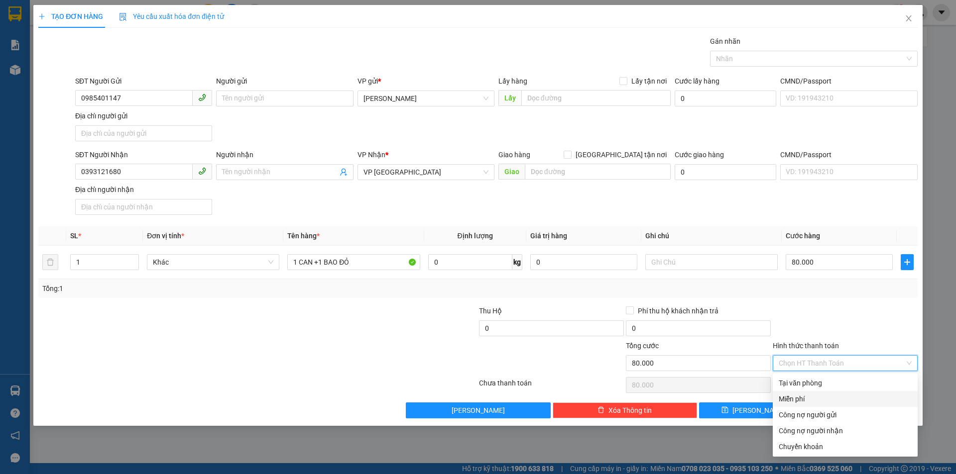
click at [811, 391] on div "Tại văn phòng" at bounding box center [844, 383] width 145 height 16
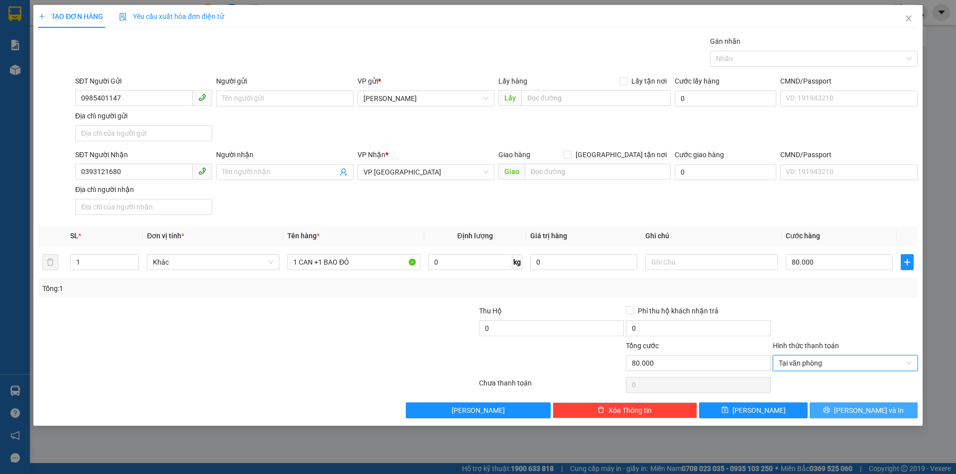
click at [825, 409] on button "Lưu và In" at bounding box center [863, 411] width 108 height 16
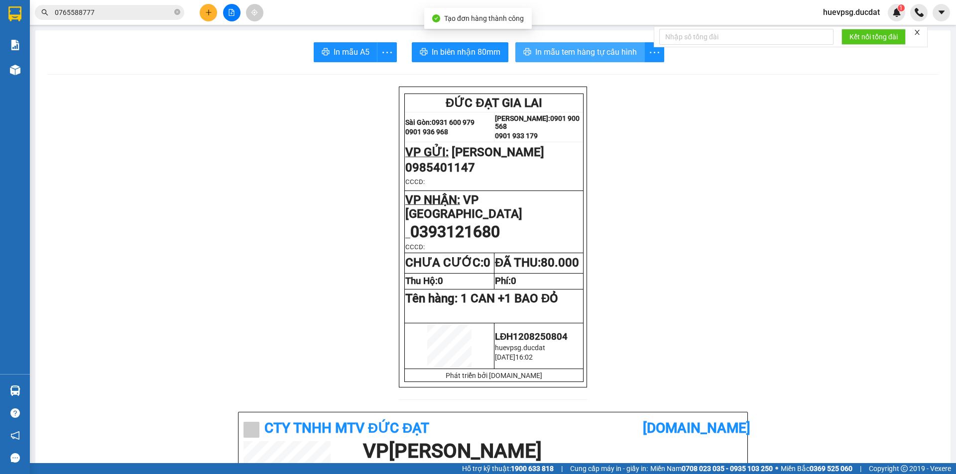
click at [600, 44] on button "In mẫu tem hàng tự cấu hình" at bounding box center [579, 52] width 129 height 20
click at [214, 9] on button at bounding box center [208, 12] width 17 height 17
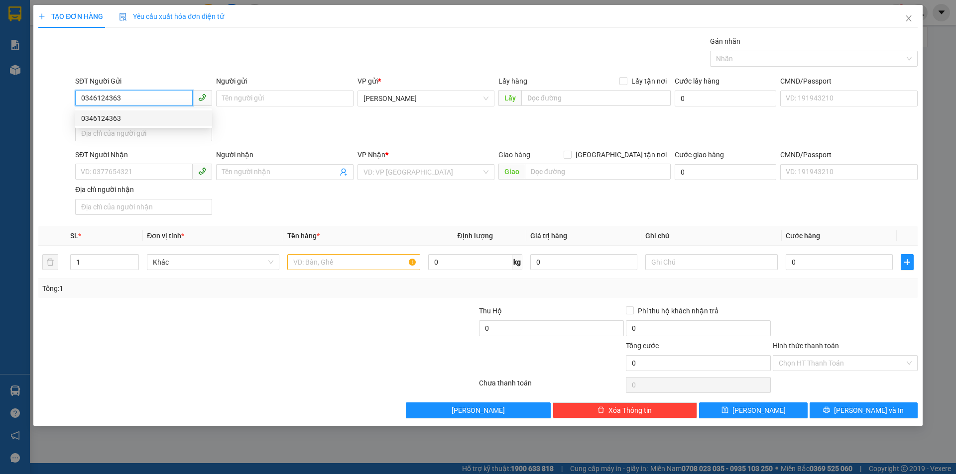
click at [127, 117] on div "0346124363" at bounding box center [143, 118] width 125 height 11
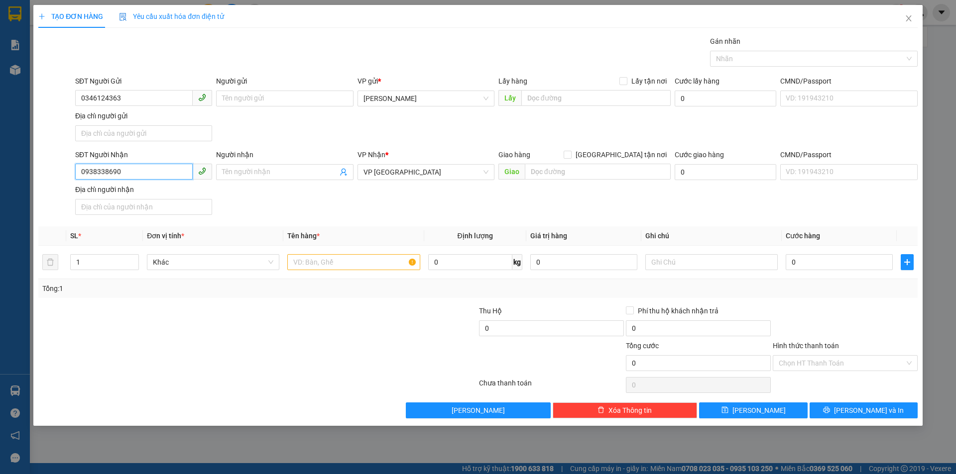
click at [146, 173] on input "0938338690" at bounding box center [133, 172] width 117 height 16
click at [396, 266] on input "text" at bounding box center [353, 262] width 132 height 16
click at [839, 255] on input "0" at bounding box center [838, 262] width 107 height 16
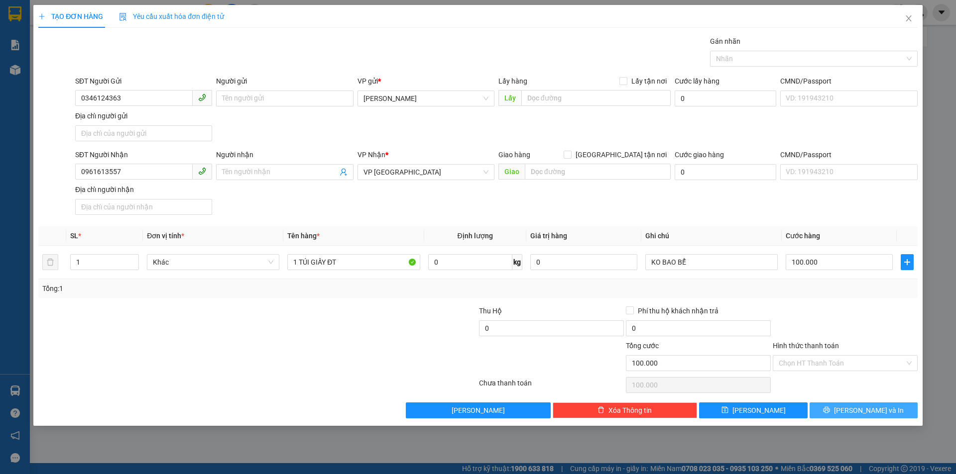
click at [884, 405] on button "Lưu và In" at bounding box center [863, 411] width 108 height 16
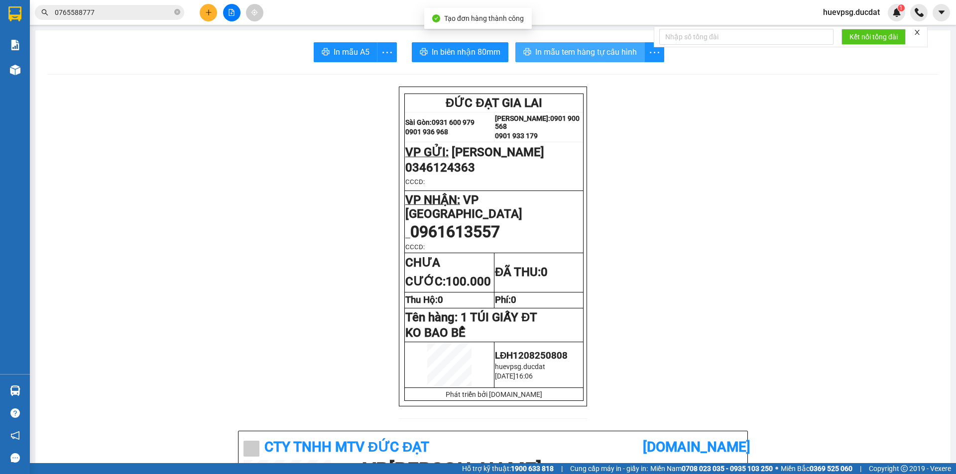
click at [617, 55] on span "In mẫu tem hàng tự cấu hình" at bounding box center [586, 52] width 102 height 12
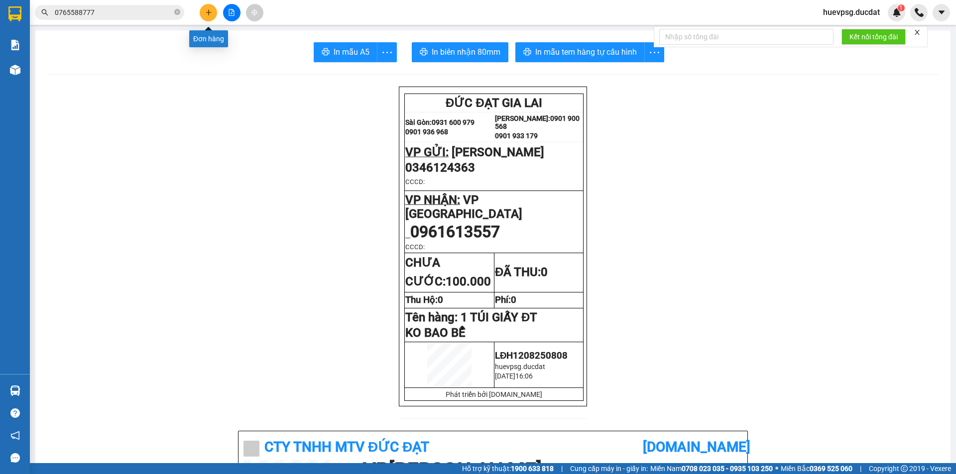
click at [205, 14] on icon "plus" at bounding box center [208, 12] width 7 height 7
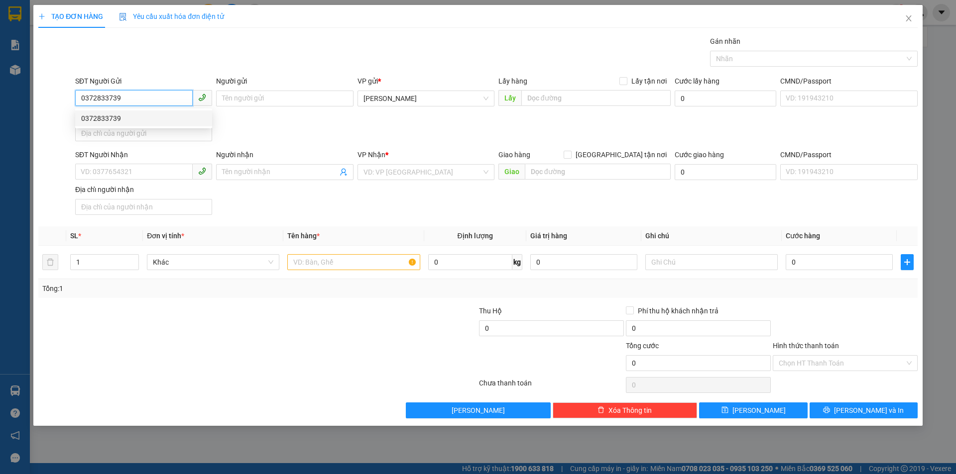
click at [130, 118] on div "0372833739" at bounding box center [143, 118] width 125 height 11
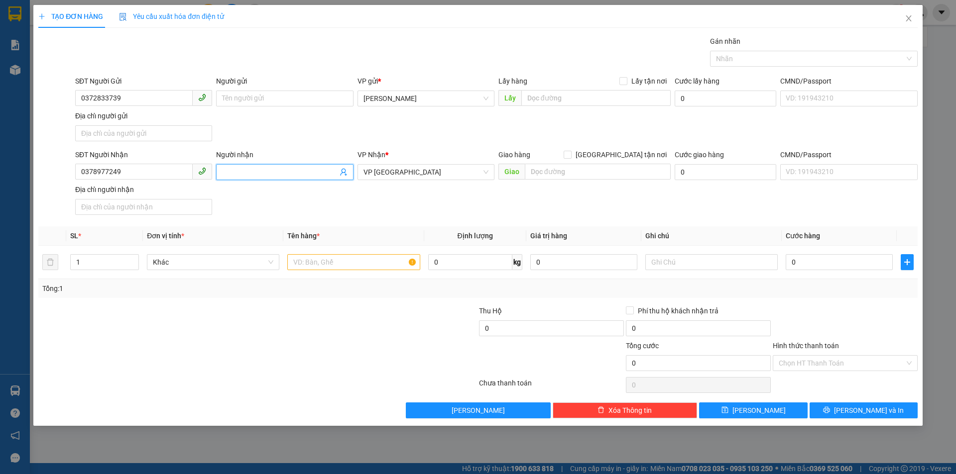
click at [243, 179] on span at bounding box center [284, 172] width 137 height 16
click at [362, 259] on input "text" at bounding box center [353, 262] width 132 height 16
click at [811, 263] on input "0" at bounding box center [838, 262] width 107 height 16
click at [864, 359] on input "Hình thức thanh toán" at bounding box center [841, 363] width 126 height 15
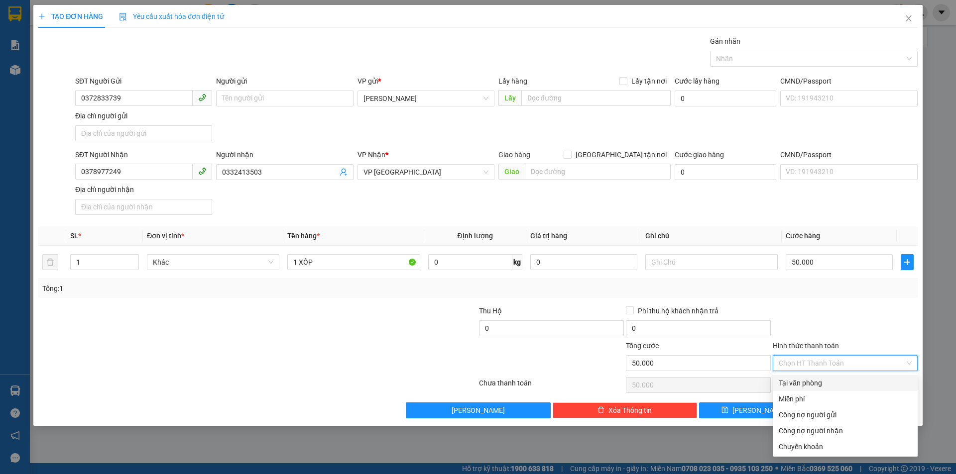
click at [843, 383] on div "Tại văn phòng" at bounding box center [844, 383] width 133 height 11
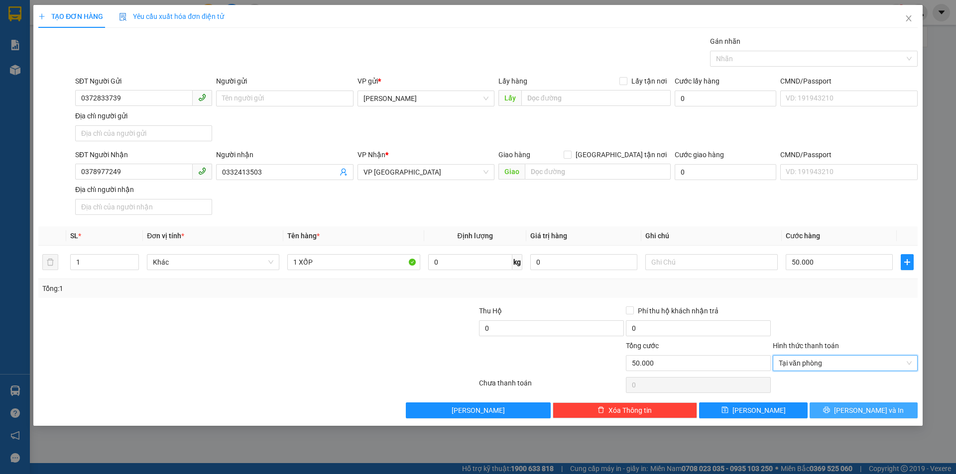
click at [862, 409] on span "Lưu và In" at bounding box center [869, 410] width 70 height 11
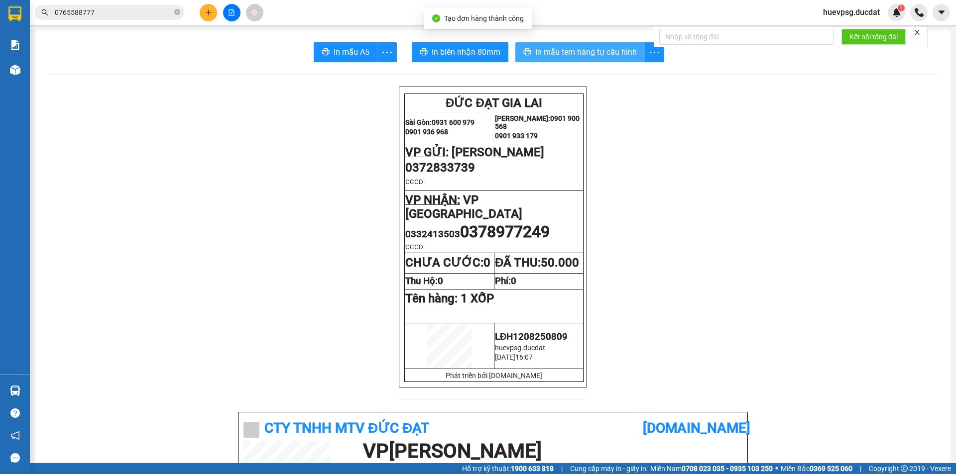
click at [578, 46] on span "In mẫu tem hàng tự cấu hình" at bounding box center [586, 52] width 102 height 12
click at [211, 10] on icon "plus" at bounding box center [208, 12] width 7 height 7
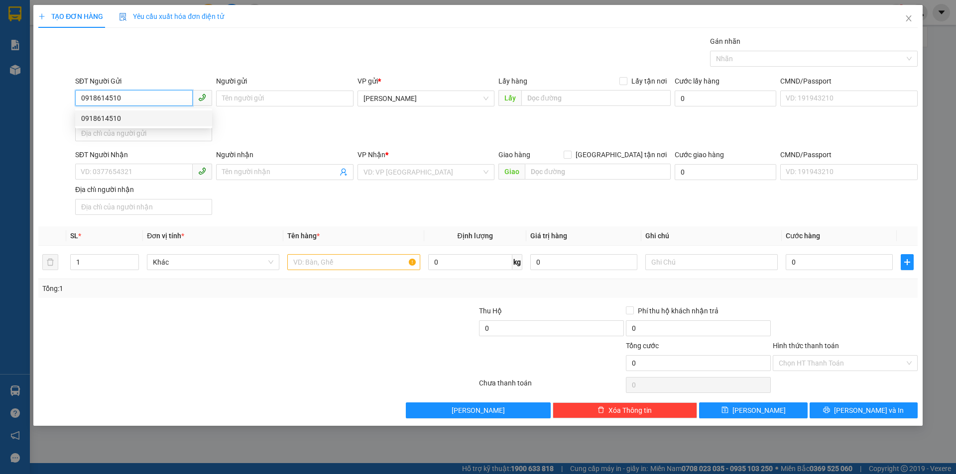
click at [149, 120] on div "0918614510" at bounding box center [143, 118] width 125 height 11
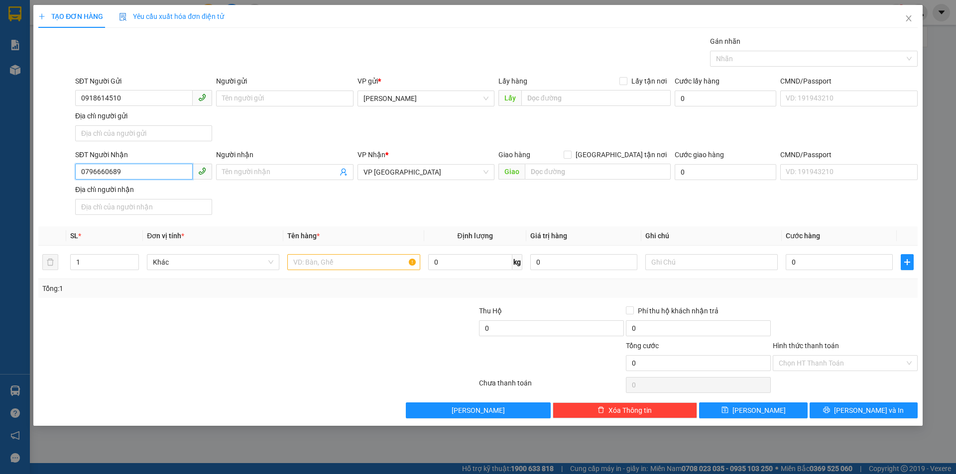
click at [132, 176] on input "0796660689" at bounding box center [133, 172] width 117 height 16
click at [126, 196] on div "0812063069" at bounding box center [143, 192] width 125 height 11
click at [338, 266] on input "text" at bounding box center [353, 262] width 132 height 16
click at [825, 257] on input "0" at bounding box center [838, 262] width 107 height 16
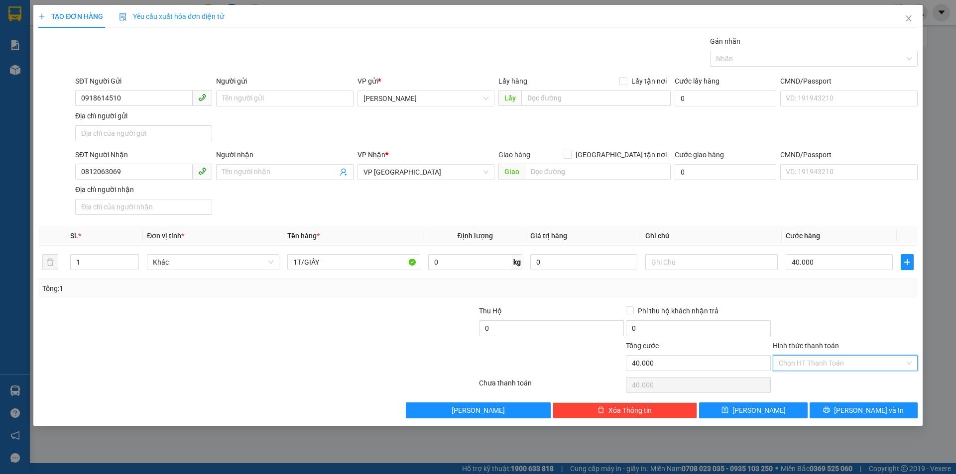
drag, startPoint x: 836, startPoint y: 360, endPoint x: 835, endPoint y: 375, distance: 15.0
click at [836, 360] on input "Hình thức thanh toán" at bounding box center [841, 363] width 126 height 15
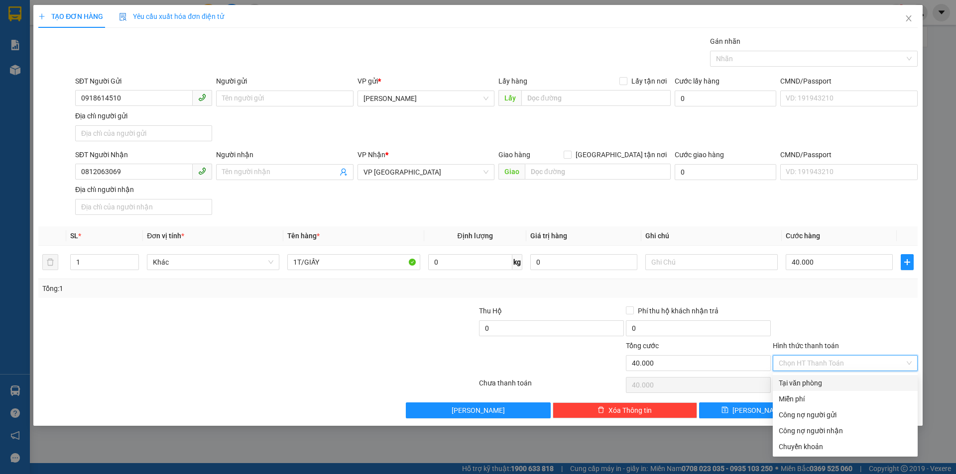
click at [835, 375] on div "Transit Pickup Surcharge Ids Transit Deliver Surcharge Ids Transit Deliver Surc…" at bounding box center [477, 227] width 879 height 383
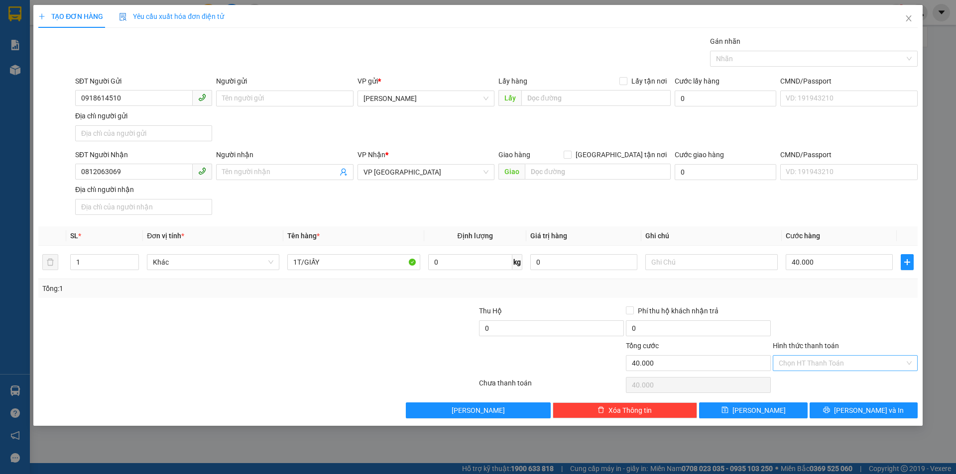
click at [843, 359] on input "Hình thức thanh toán" at bounding box center [841, 363] width 126 height 15
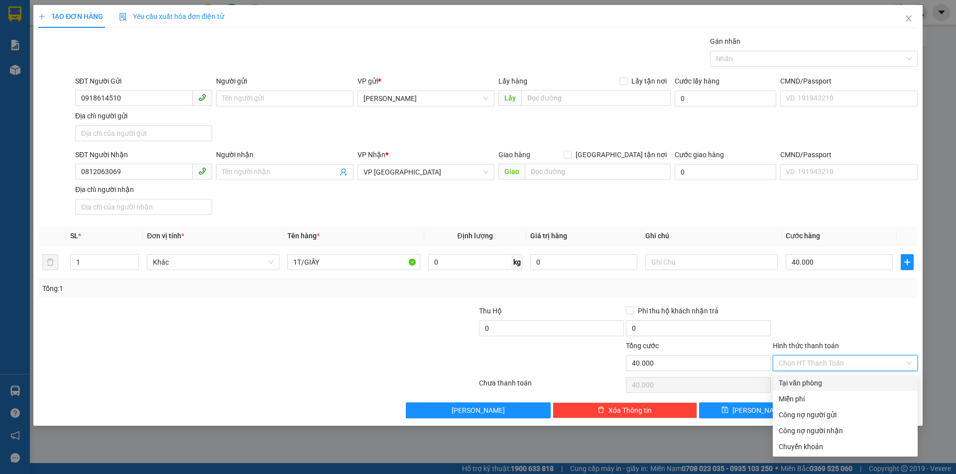
click at [833, 377] on div "Tại văn phòng" at bounding box center [844, 383] width 145 height 16
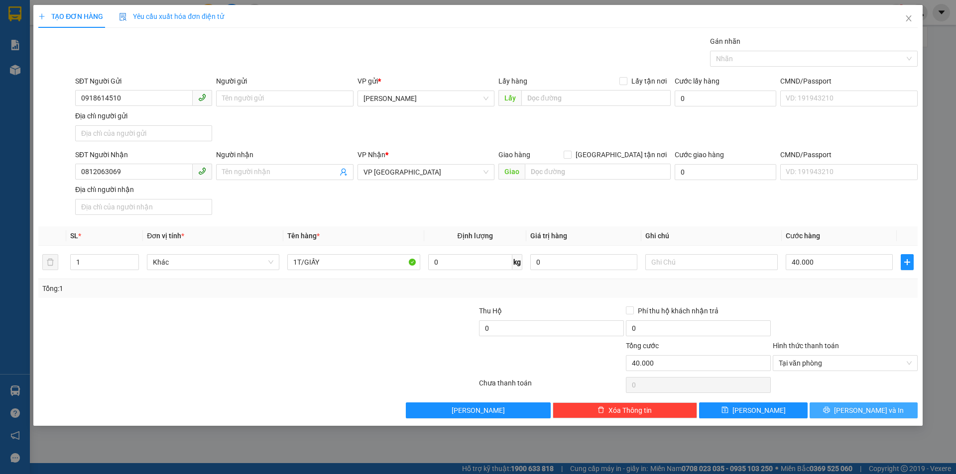
click at [869, 412] on span "Lưu và In" at bounding box center [869, 410] width 70 height 11
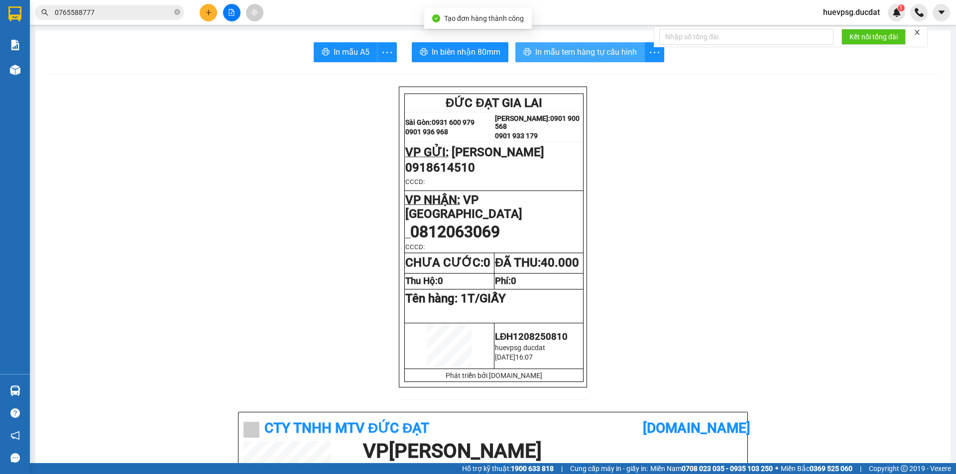
click at [568, 45] on button "In mẫu tem hàng tự cấu hình" at bounding box center [579, 52] width 129 height 20
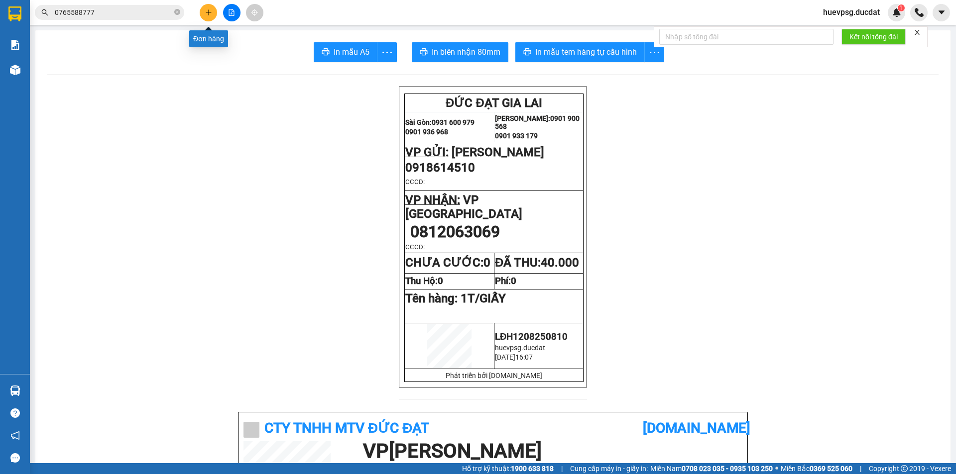
click at [208, 11] on icon "plus" at bounding box center [208, 12] width 7 height 7
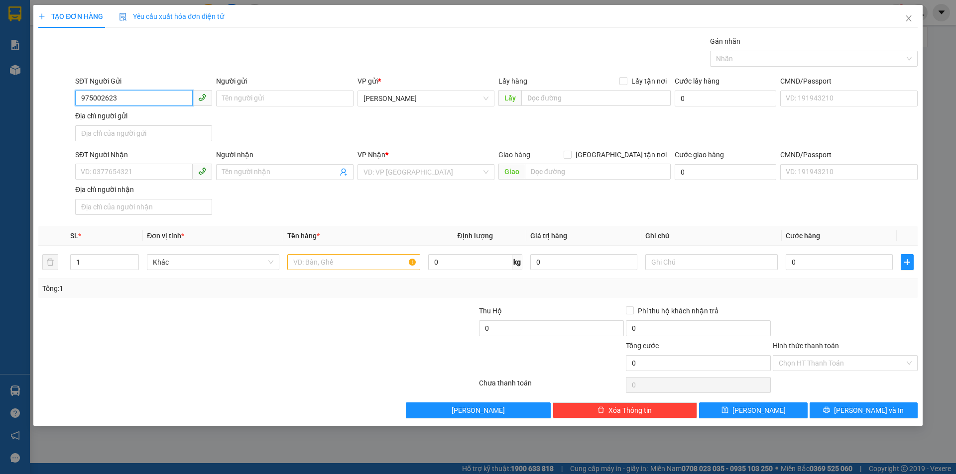
click at [80, 100] on input "975002623" at bounding box center [133, 98] width 117 height 16
click at [132, 120] on div "0975002623" at bounding box center [143, 118] width 125 height 11
click at [382, 266] on input "text" at bounding box center [353, 262] width 132 height 16
click at [872, 262] on input "0" at bounding box center [838, 262] width 107 height 16
click at [879, 358] on input "Hình thức thanh toán" at bounding box center [841, 363] width 126 height 15
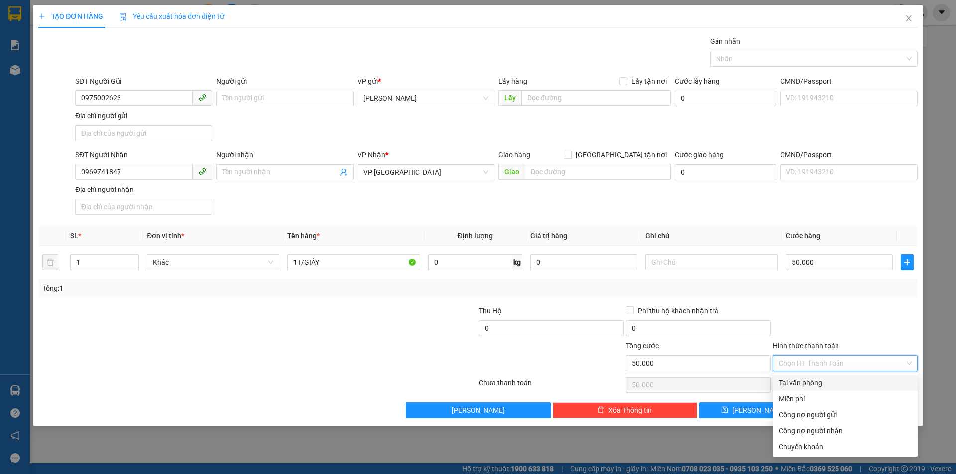
click at [828, 387] on div "Tại văn phòng" at bounding box center [844, 383] width 133 height 11
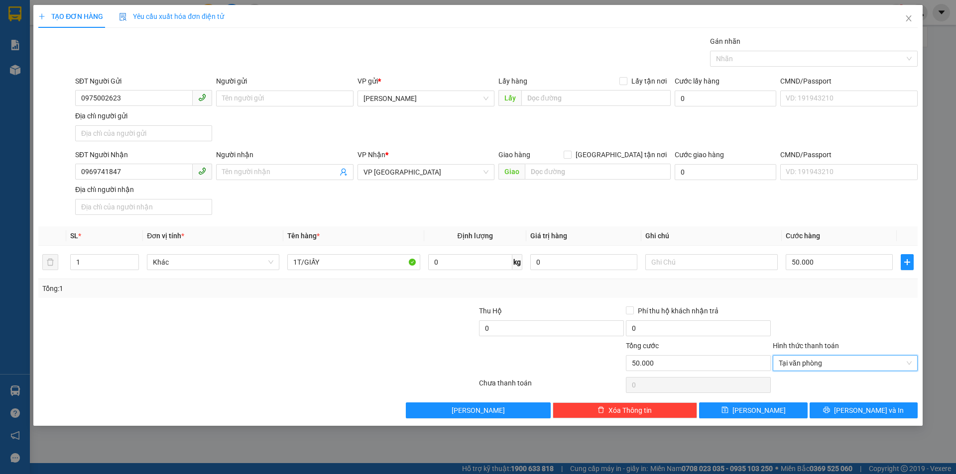
click at [888, 422] on div "TẠO ĐƠN HÀNG Yêu cầu xuất hóa đơn điện tử Transit Pickup Surcharge Ids Transit …" at bounding box center [477, 215] width 889 height 421
click at [888, 412] on button "Lưu và In" at bounding box center [863, 411] width 108 height 16
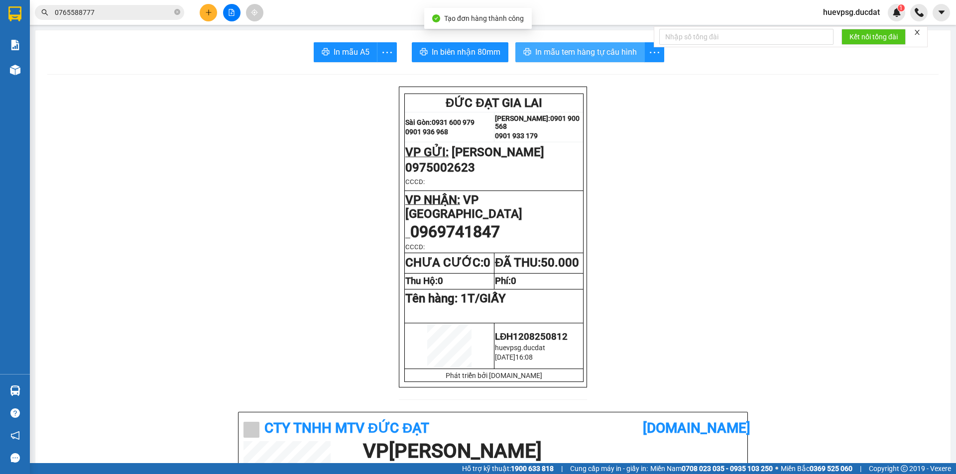
click at [621, 55] on span "In mẫu tem hàng tự cấu hình" at bounding box center [586, 52] width 102 height 12
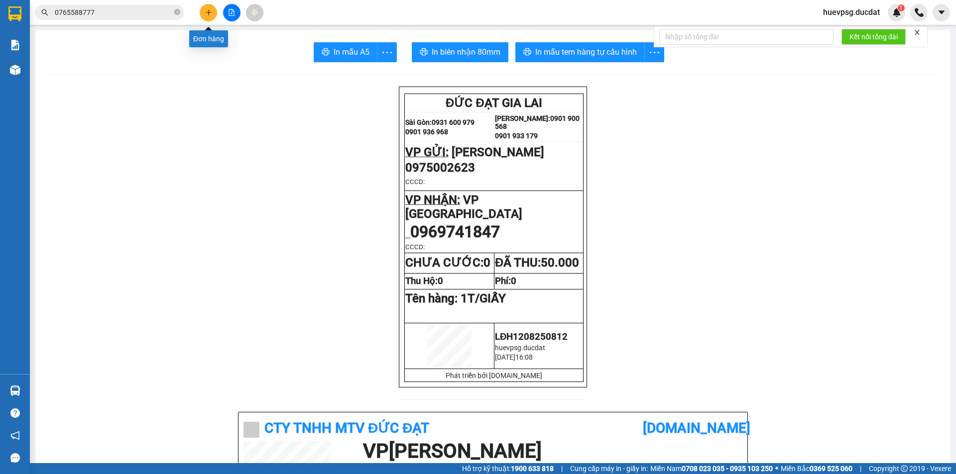
click at [209, 6] on button at bounding box center [208, 12] width 17 height 17
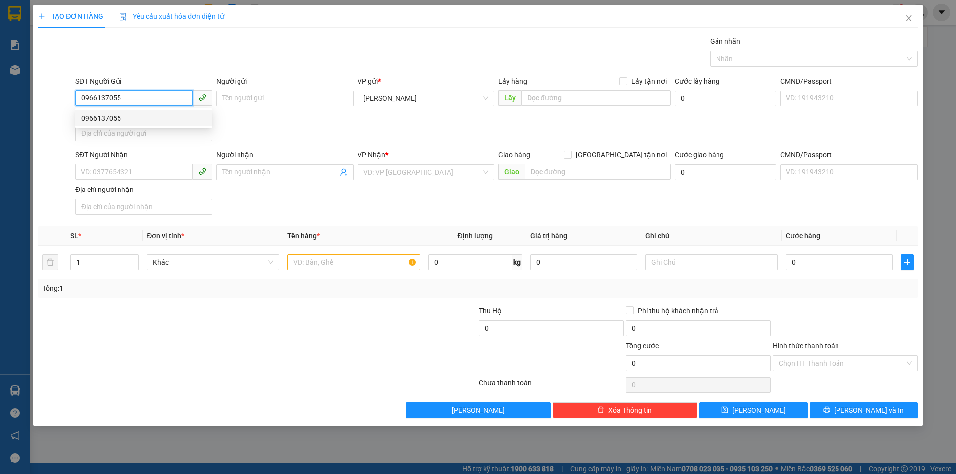
click at [126, 122] on div "0966137055" at bounding box center [143, 118] width 125 height 11
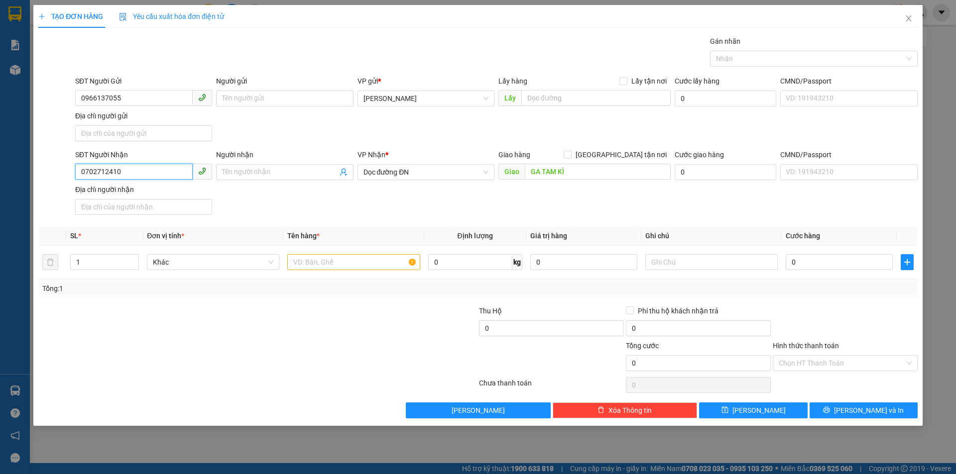
click at [135, 178] on input "0702712410" at bounding box center [133, 172] width 117 height 16
click at [389, 259] on input "text" at bounding box center [353, 262] width 132 height 16
click at [865, 268] on input "0" at bounding box center [838, 262] width 107 height 16
click at [873, 363] on input "Hình thức thanh toán" at bounding box center [841, 363] width 126 height 15
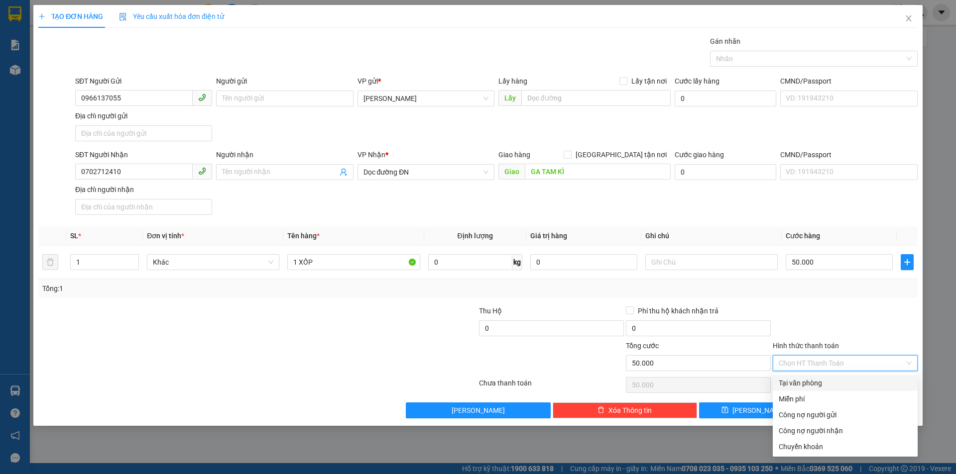
click at [844, 381] on div "Tại văn phòng" at bounding box center [844, 383] width 133 height 11
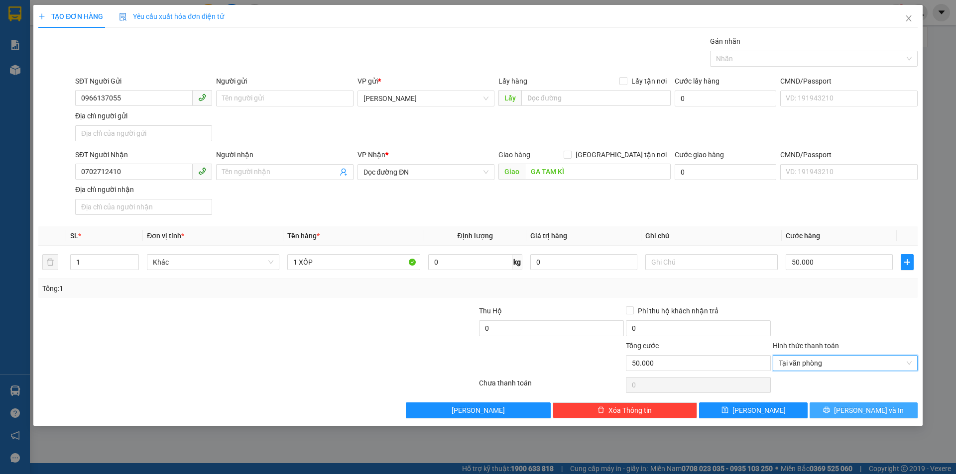
click at [877, 416] on button "Lưu và In" at bounding box center [863, 411] width 108 height 16
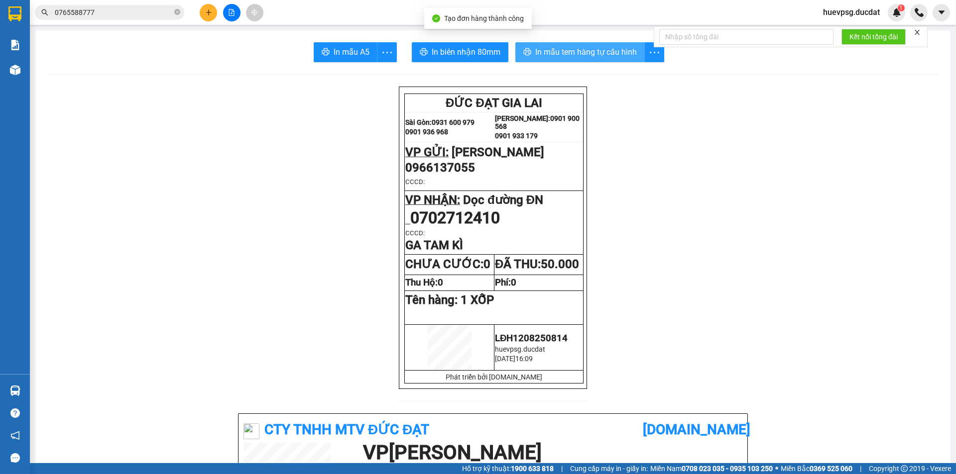
click at [585, 57] on span "In mẫu tem hàng tự cấu hình" at bounding box center [586, 52] width 102 height 12
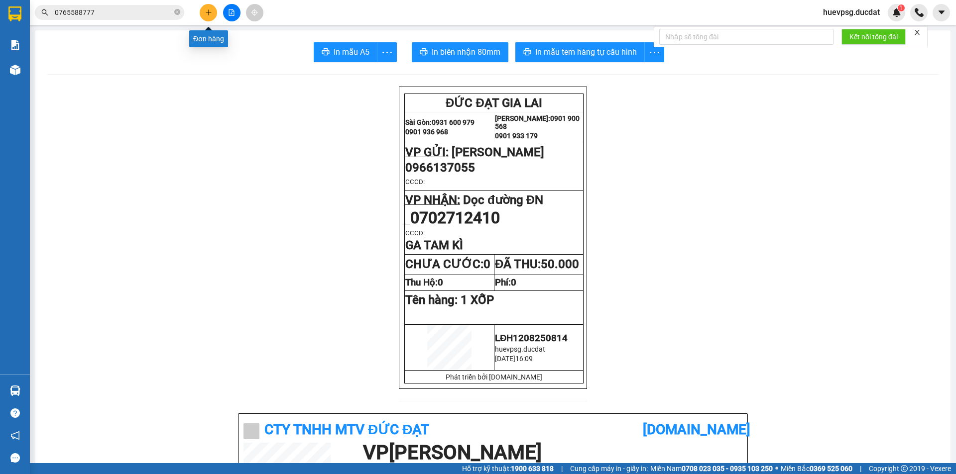
click at [207, 15] on icon "plus" at bounding box center [208, 12] width 7 height 7
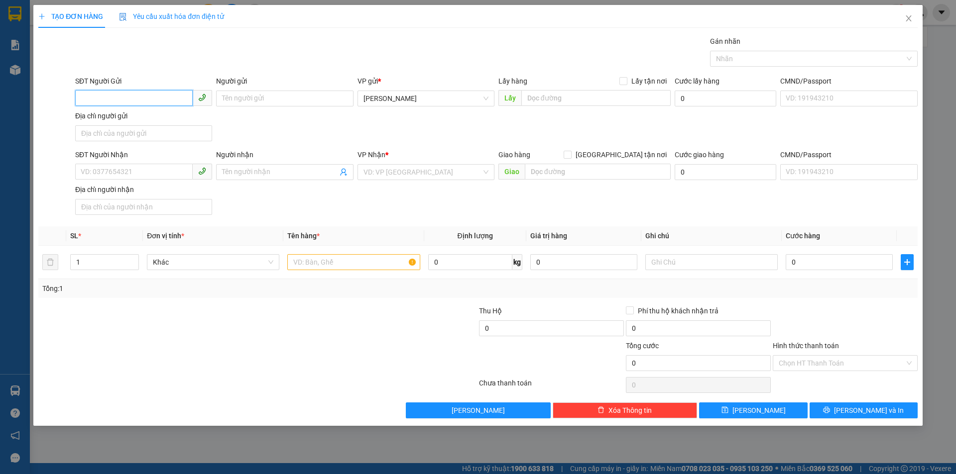
click at [154, 97] on input "SĐT Người Gửi" at bounding box center [133, 98] width 117 height 16
click at [148, 110] on div "0983280024 - DUY CHƯ" at bounding box center [143, 118] width 137 height 16
click at [371, 261] on input "text" at bounding box center [353, 262] width 132 height 16
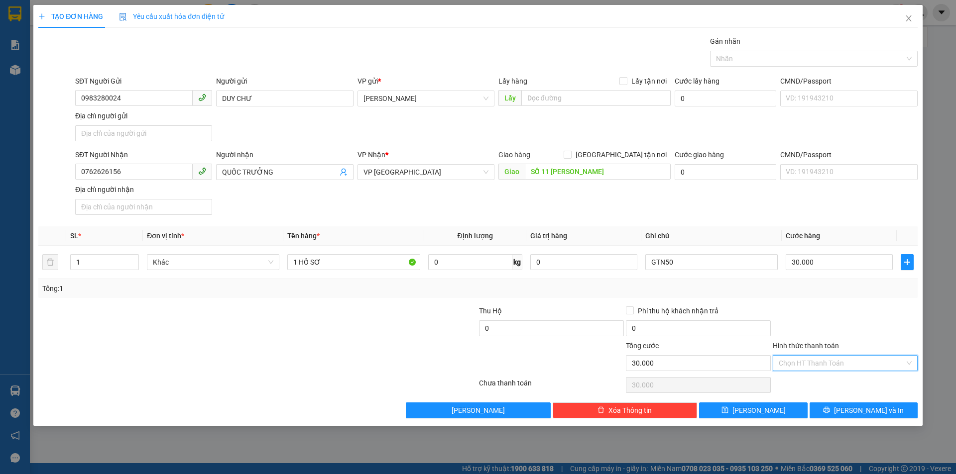
click at [845, 359] on input "Hình thức thanh toán" at bounding box center [841, 363] width 126 height 15
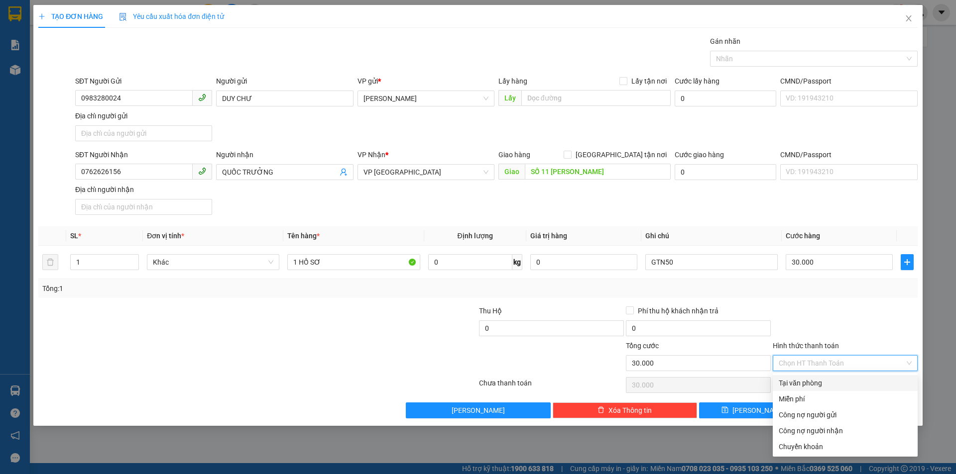
click at [805, 379] on div "Tại văn phòng" at bounding box center [844, 383] width 133 height 11
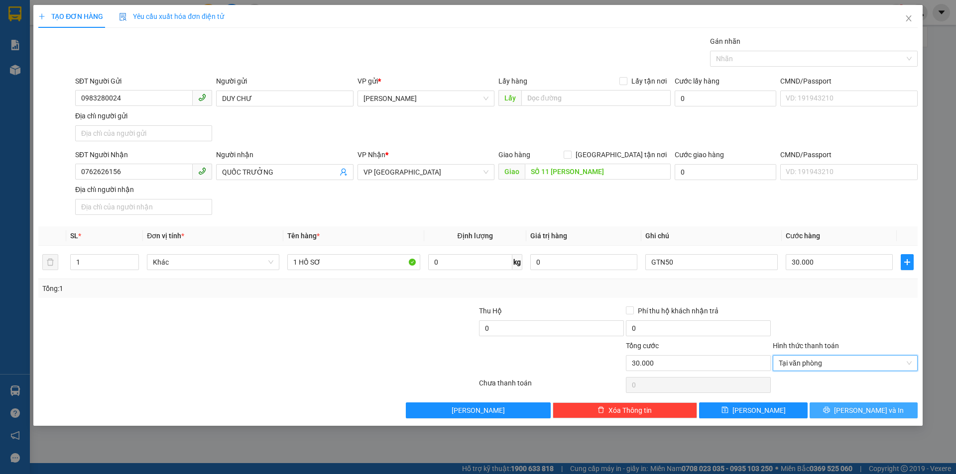
click at [869, 405] on span "Lưu và In" at bounding box center [869, 410] width 70 height 11
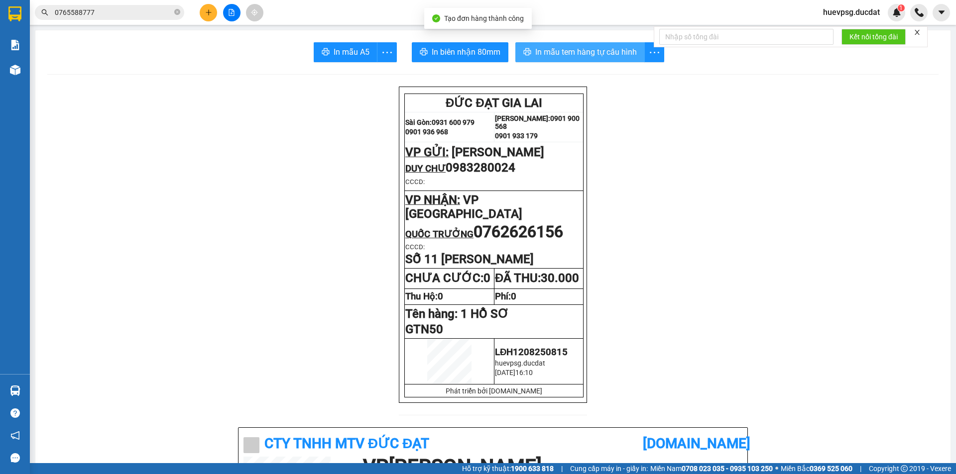
click at [626, 48] on span "In mẫu tem hàng tự cấu hình" at bounding box center [586, 52] width 102 height 12
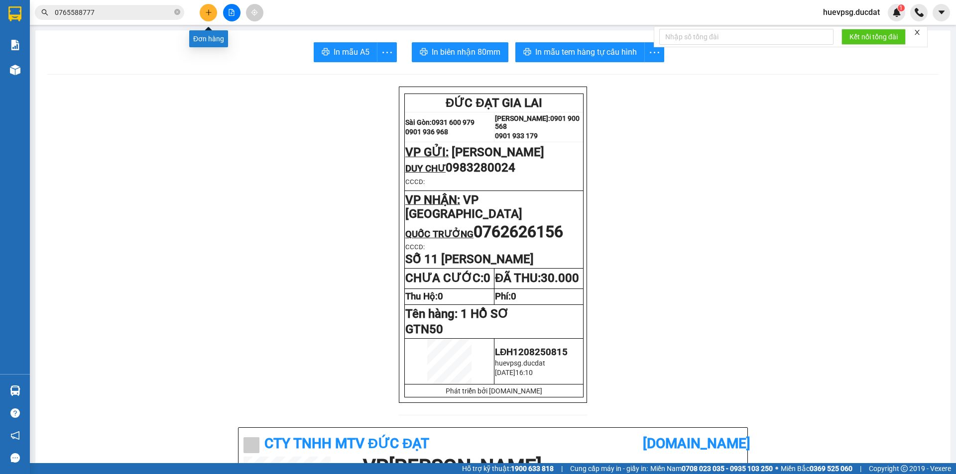
click at [214, 15] on button at bounding box center [208, 12] width 17 height 17
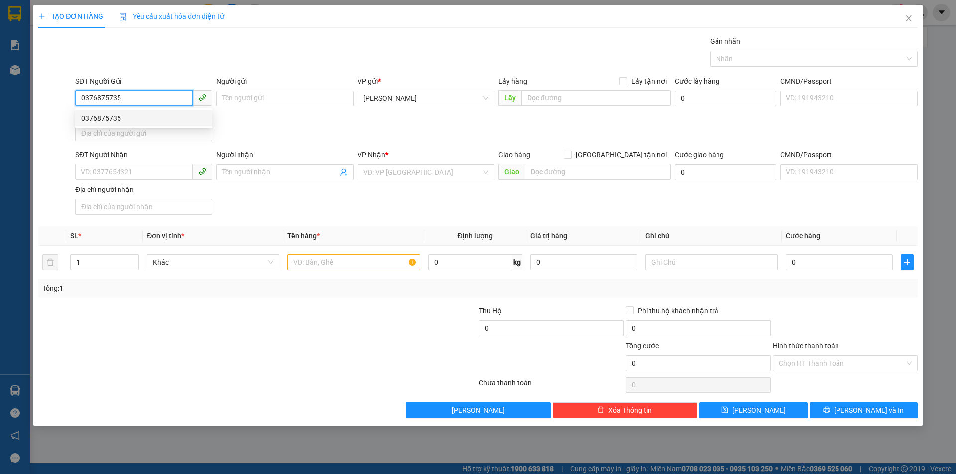
click at [106, 123] on div "0376875735" at bounding box center [143, 118] width 125 height 11
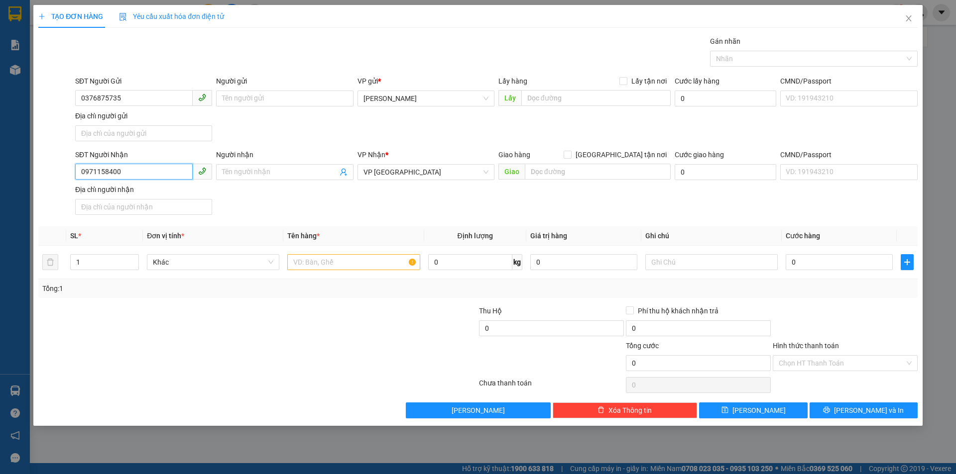
click at [159, 171] on input "0971158400" at bounding box center [133, 172] width 117 height 16
click at [349, 258] on input "text" at bounding box center [353, 262] width 132 height 16
click at [816, 365] on input "Hình thức thanh toán" at bounding box center [841, 363] width 126 height 15
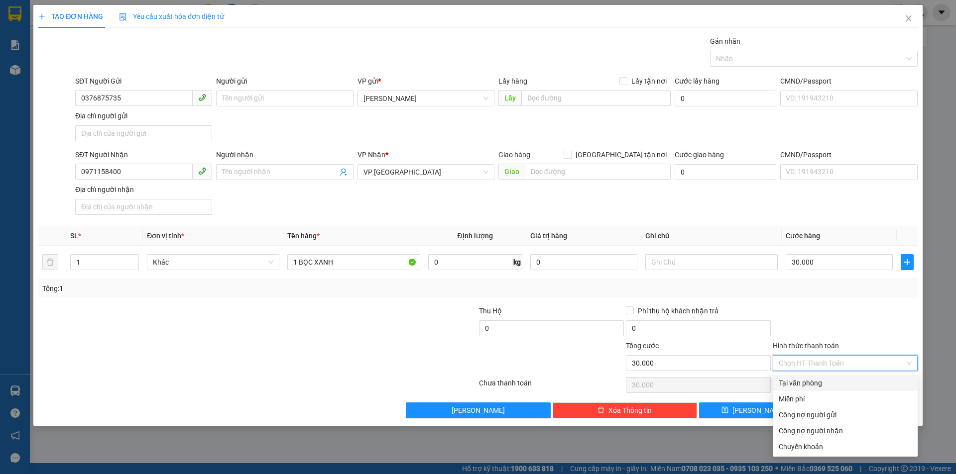
click at [813, 388] on div "Tại văn phòng" at bounding box center [844, 383] width 133 height 11
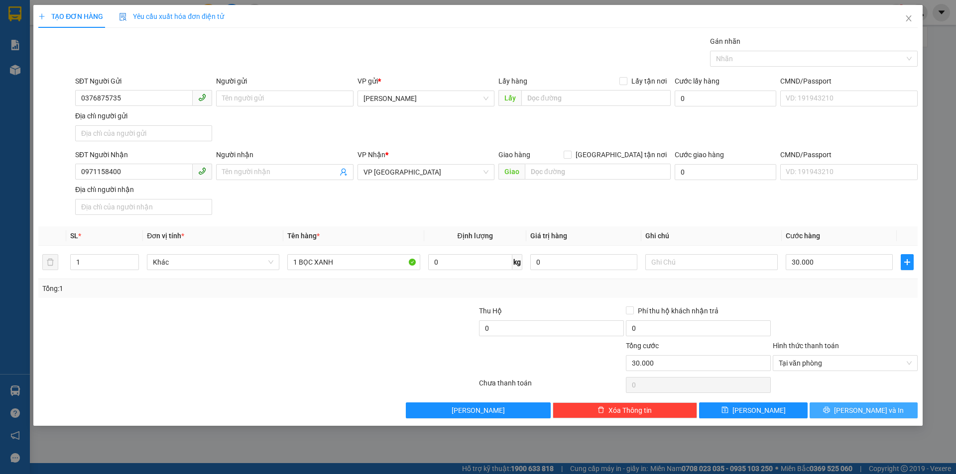
click at [867, 414] on span "Lưu và In" at bounding box center [869, 410] width 70 height 11
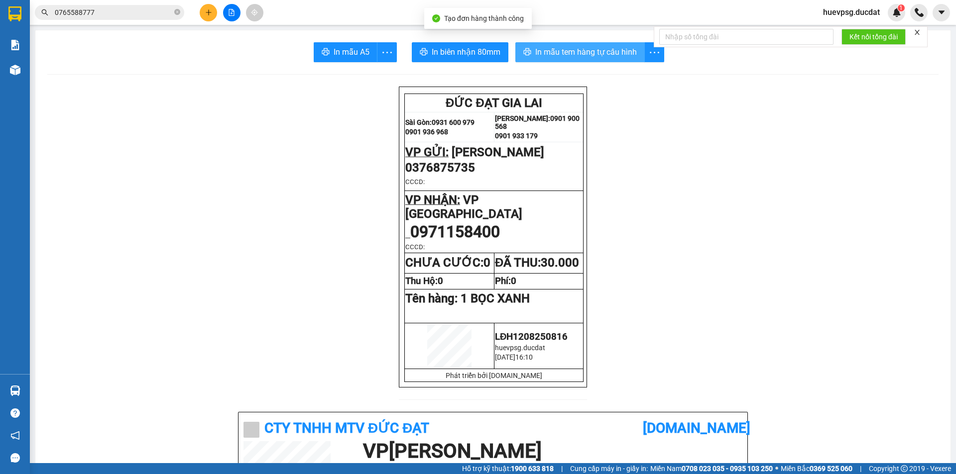
click at [626, 55] on span "In mẫu tem hàng tự cấu hình" at bounding box center [586, 52] width 102 height 12
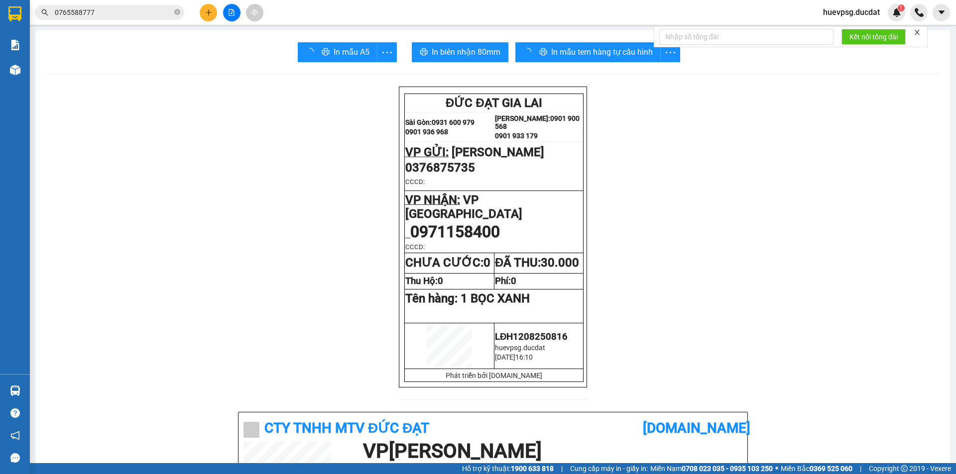
click at [210, 15] on icon "plus" at bounding box center [208, 12] width 7 height 7
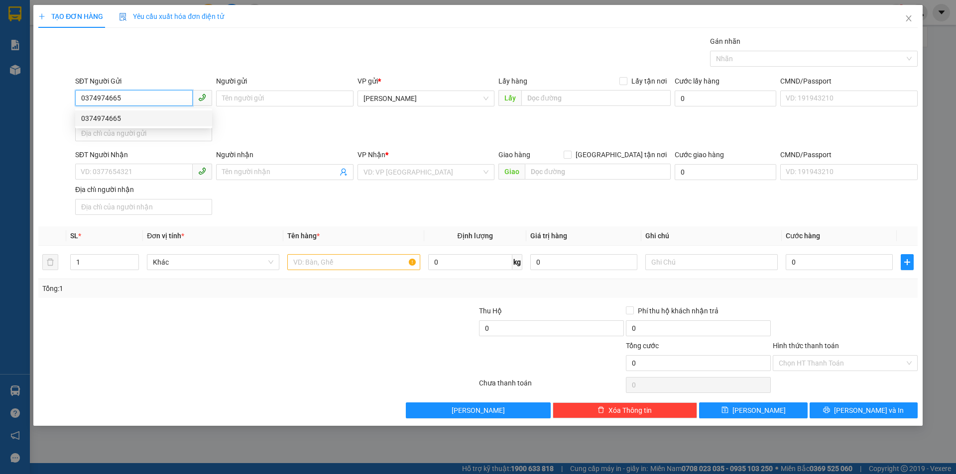
click at [114, 121] on div "0374974665" at bounding box center [143, 118] width 125 height 11
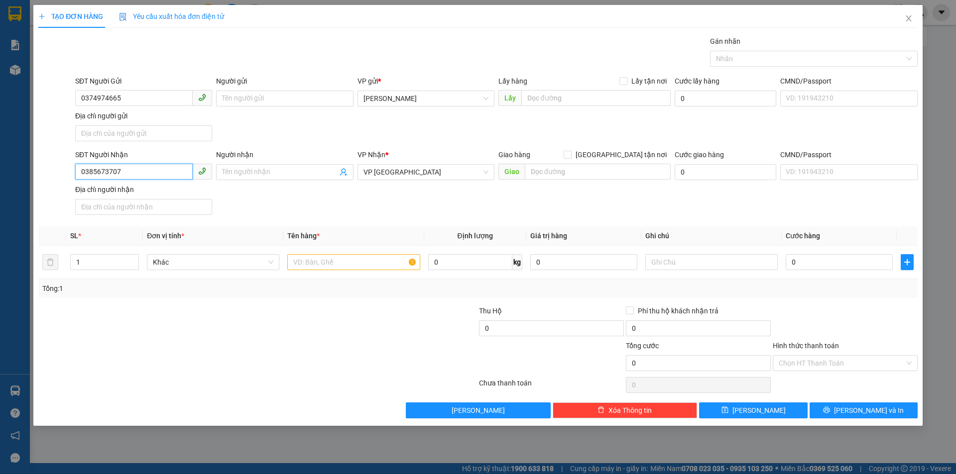
click at [125, 172] on input "0385673707" at bounding box center [133, 172] width 117 height 16
click at [118, 195] on div "0905200560" at bounding box center [143, 192] width 125 height 11
click at [259, 177] on input "Người nhận" at bounding box center [279, 172] width 115 height 11
click at [379, 265] on input "text" at bounding box center [353, 262] width 132 height 16
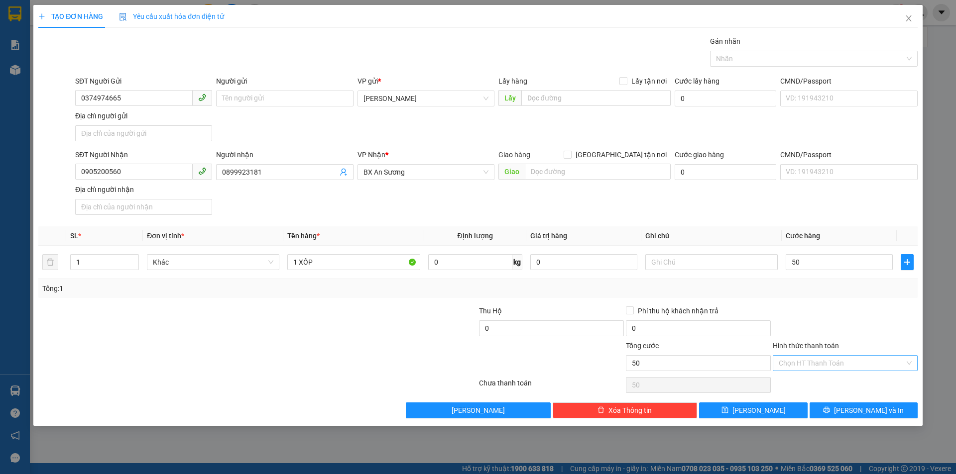
click at [826, 364] on input "Hình thức thanh toán" at bounding box center [841, 363] width 126 height 15
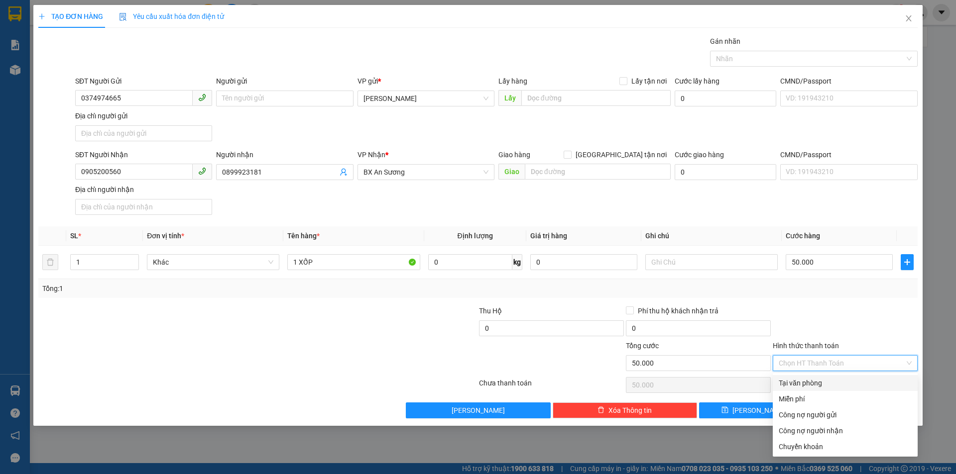
click at [822, 379] on div "Tại văn phòng" at bounding box center [844, 383] width 133 height 11
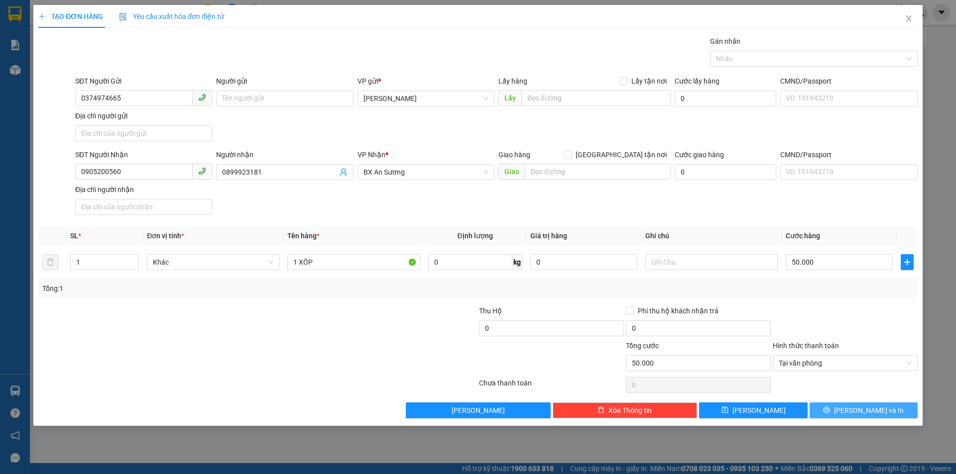
click at [830, 412] on icon "printer" at bounding box center [826, 410] width 7 height 7
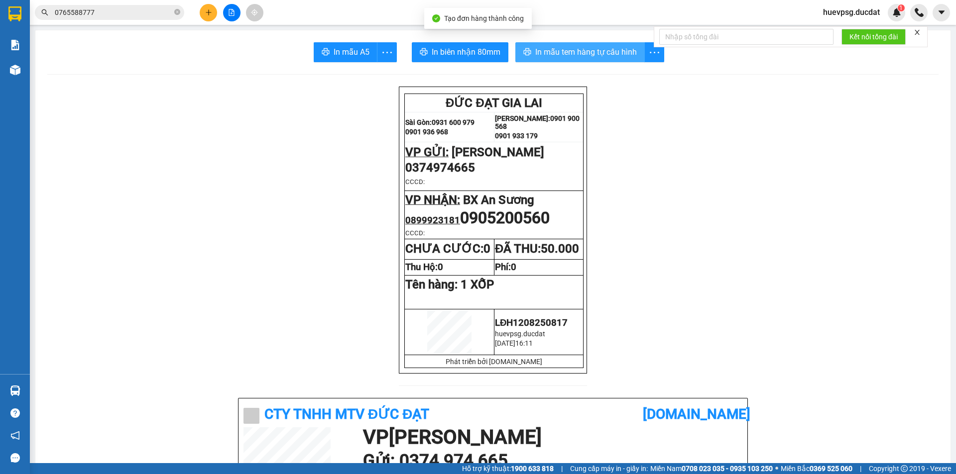
click at [589, 50] on span "In mẫu tem hàng tự cấu hình" at bounding box center [586, 52] width 102 height 12
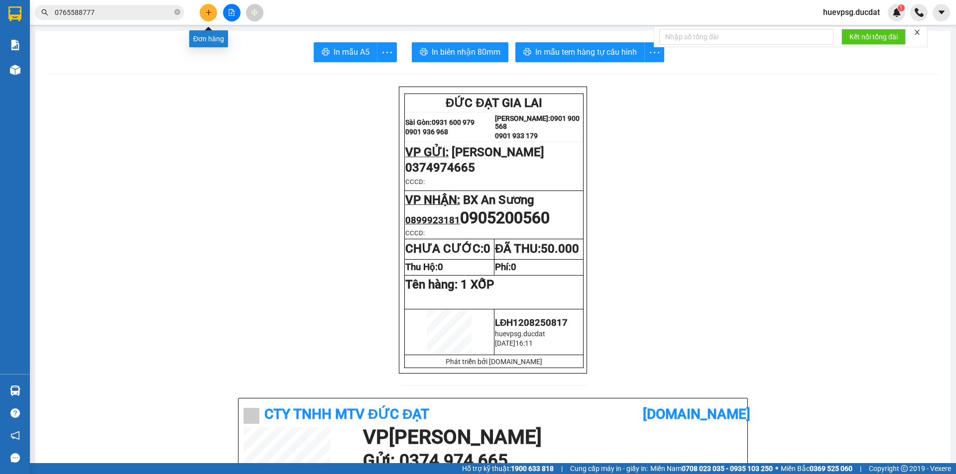
click at [201, 14] on button at bounding box center [208, 12] width 17 height 17
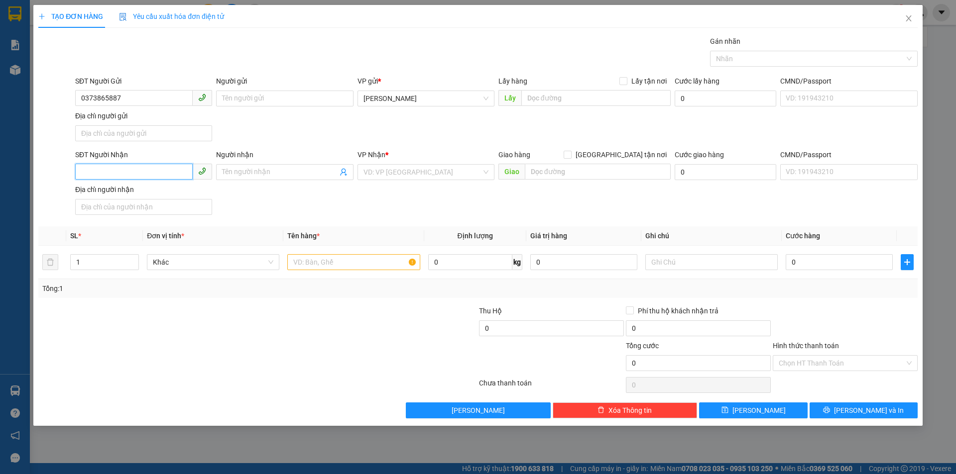
click at [126, 167] on input "SĐT Người Nhận" at bounding box center [133, 172] width 117 height 16
click at [153, 196] on div "0383157782" at bounding box center [143, 192] width 125 height 11
click at [309, 265] on input "text" at bounding box center [353, 262] width 132 height 16
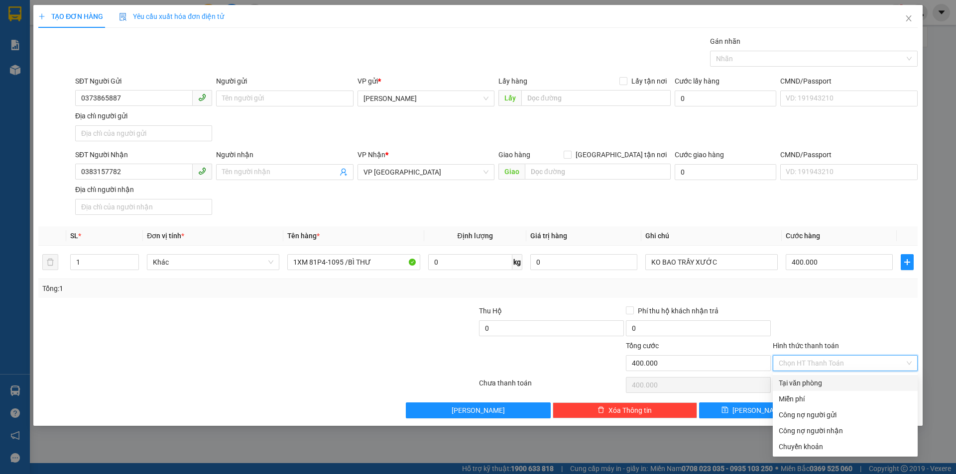
click at [832, 360] on input "Hình thức thanh toán" at bounding box center [841, 363] width 126 height 15
click at [840, 385] on div "Tại văn phòng" at bounding box center [844, 383] width 133 height 11
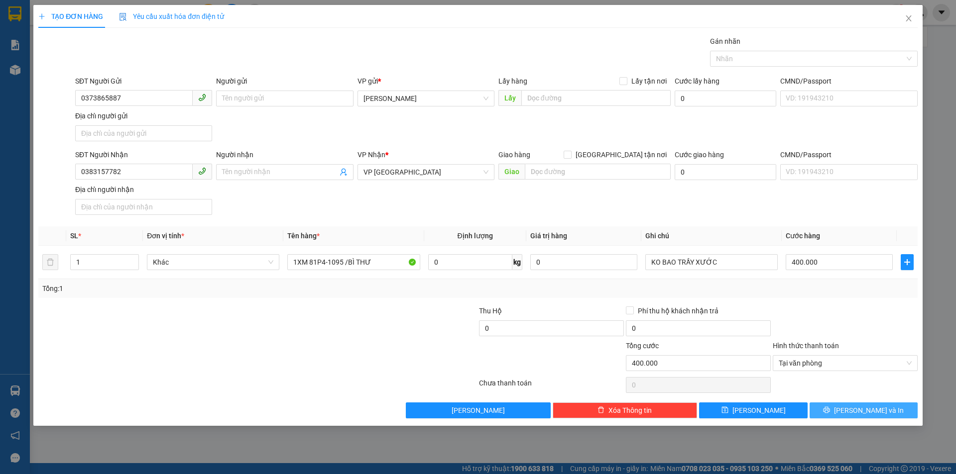
click at [876, 409] on span "Lưu và In" at bounding box center [869, 410] width 70 height 11
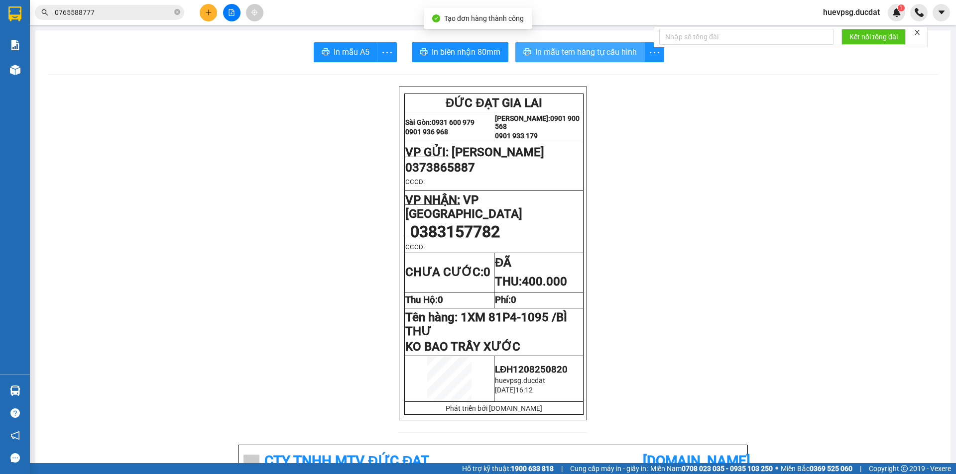
click at [590, 46] on span "In mẫu tem hàng tự cấu hình" at bounding box center [586, 52] width 102 height 12
click at [203, 12] on button at bounding box center [208, 12] width 17 height 17
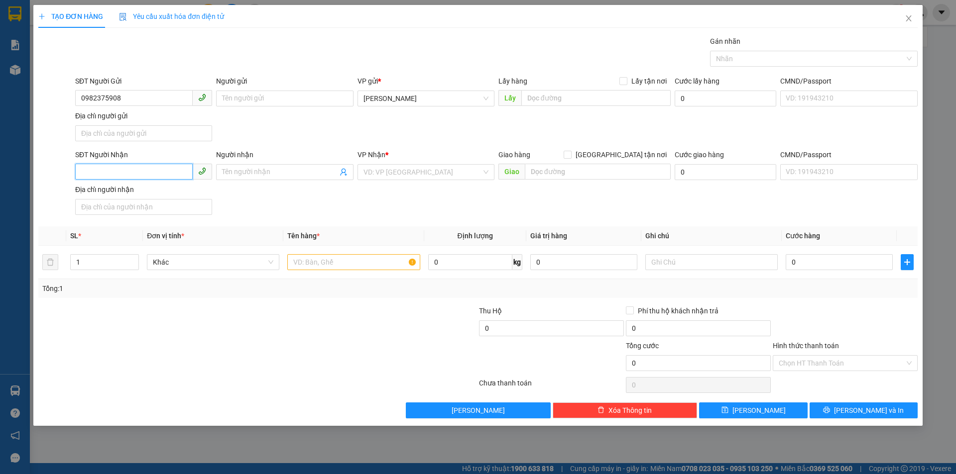
click at [112, 173] on input "SĐT Người Nhận" at bounding box center [133, 172] width 117 height 16
click at [377, 170] on input "search" at bounding box center [422, 172] width 118 height 15
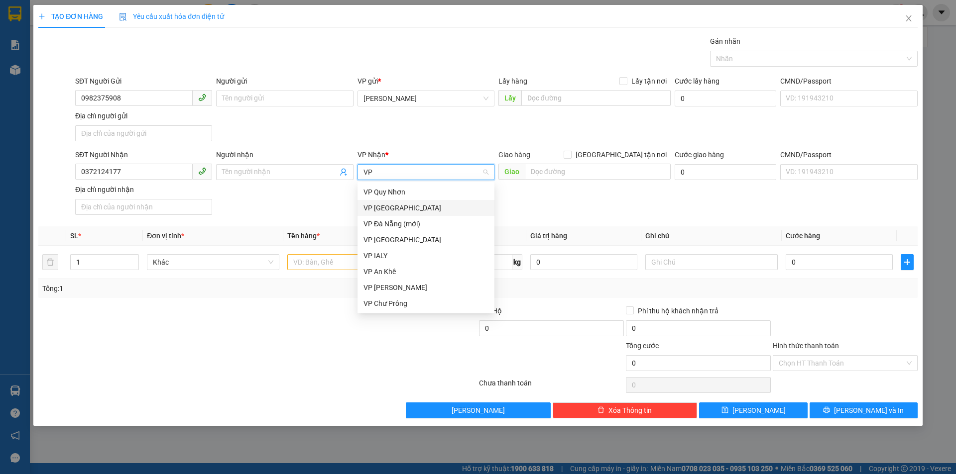
click at [389, 209] on div "VP [GEOGRAPHIC_DATA]" at bounding box center [425, 208] width 125 height 11
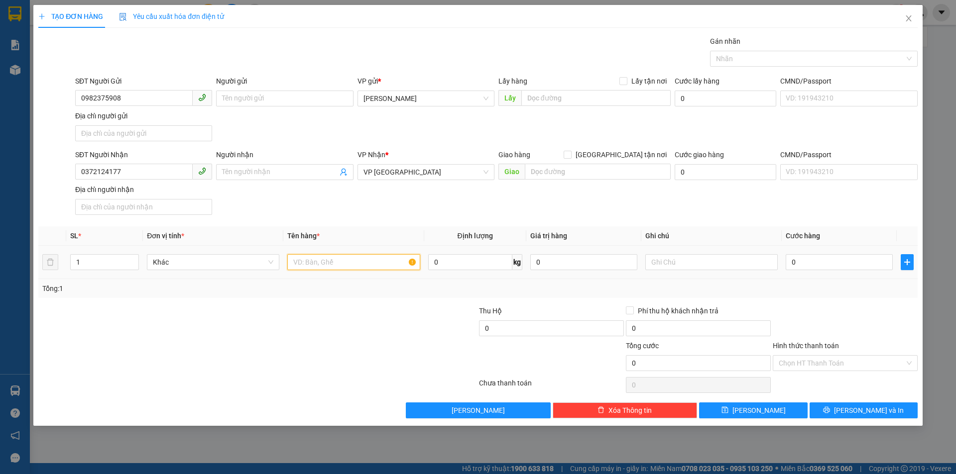
click at [364, 259] on input "text" at bounding box center [353, 262] width 132 height 16
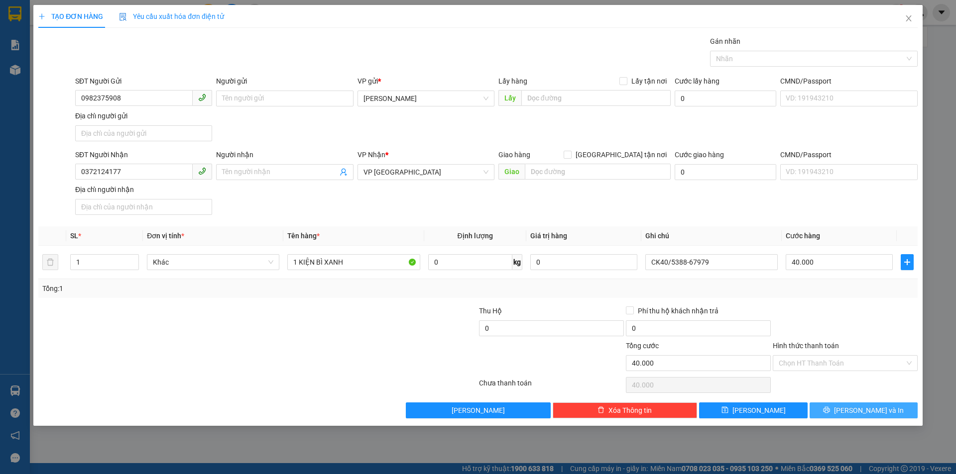
click at [897, 412] on button "Lưu và In" at bounding box center [863, 411] width 108 height 16
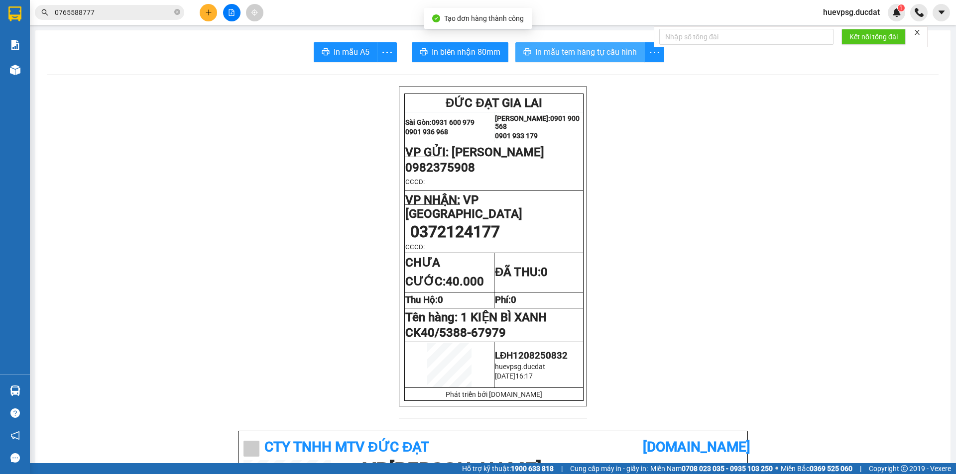
click at [553, 49] on span "In mẫu tem hàng tự cấu hình" at bounding box center [586, 52] width 102 height 12
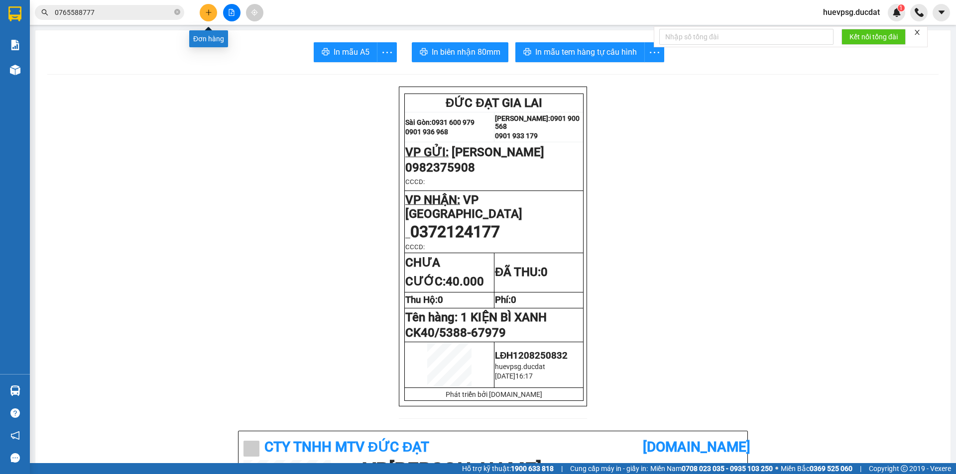
click at [211, 18] on button at bounding box center [208, 12] width 17 height 17
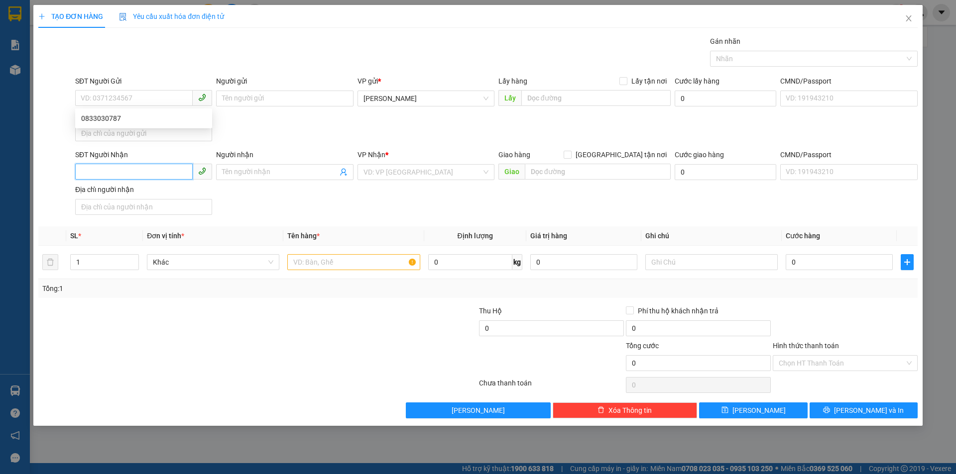
click at [145, 176] on input "SĐT Người Nhận" at bounding box center [133, 172] width 117 height 16
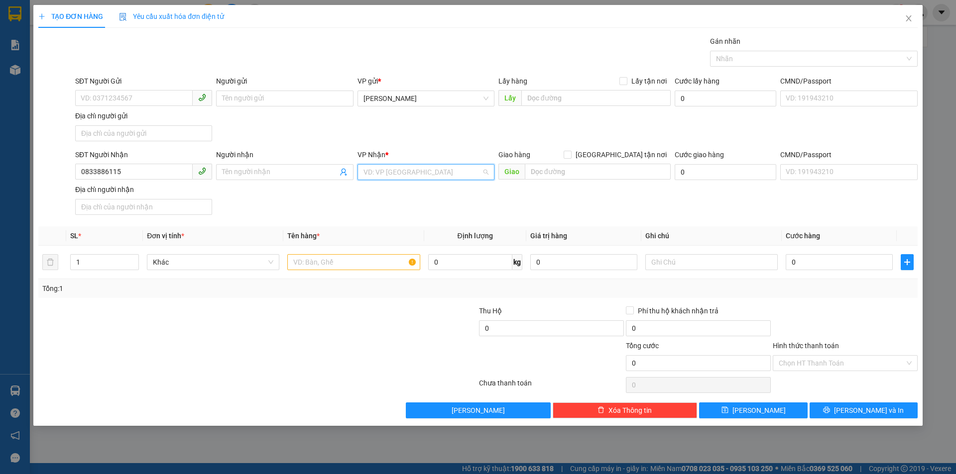
click at [405, 170] on input "search" at bounding box center [422, 172] width 118 height 15
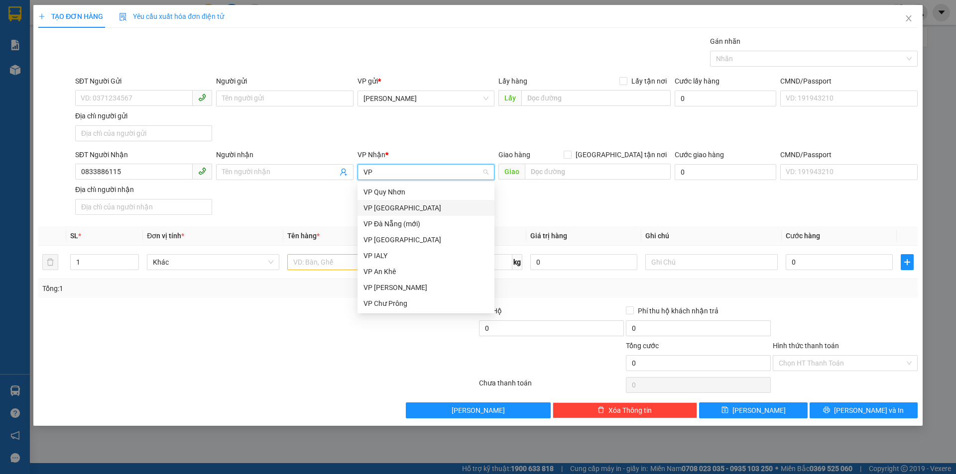
click at [396, 210] on div "VP [GEOGRAPHIC_DATA]" at bounding box center [425, 208] width 125 height 11
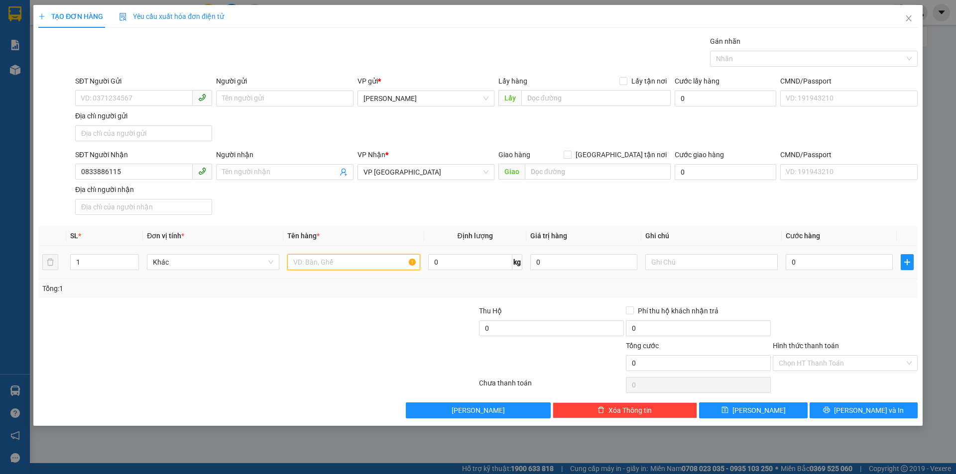
click at [364, 259] on input "text" at bounding box center [353, 262] width 132 height 16
click at [870, 360] on input "Hình thức thanh toán" at bounding box center [841, 363] width 126 height 15
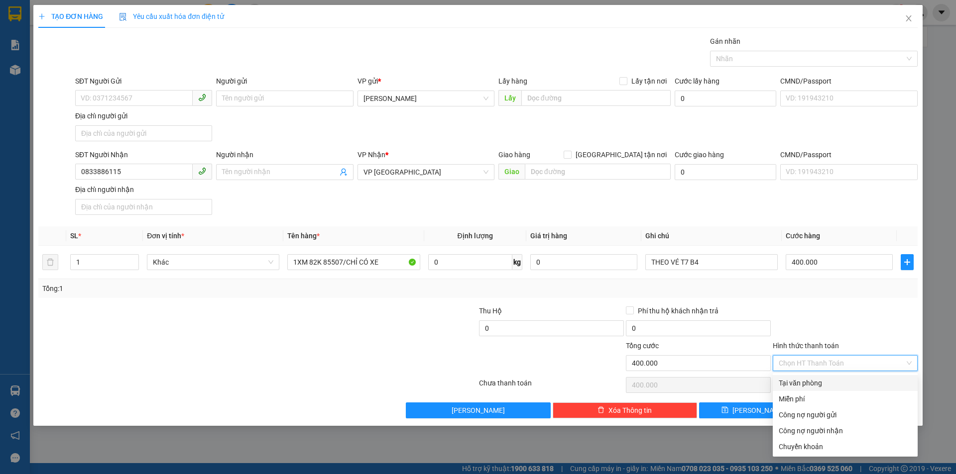
click at [832, 382] on div "Tại văn phòng" at bounding box center [844, 383] width 133 height 11
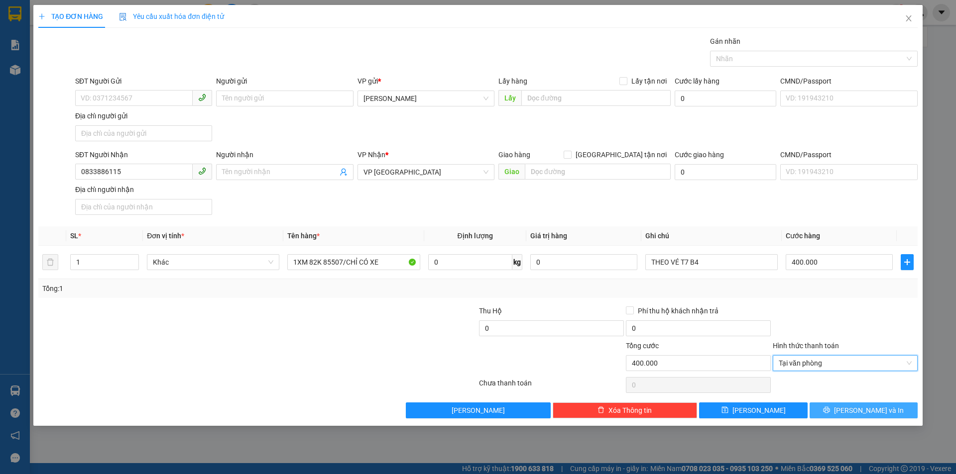
click at [850, 418] on button "Lưu và In" at bounding box center [863, 411] width 108 height 16
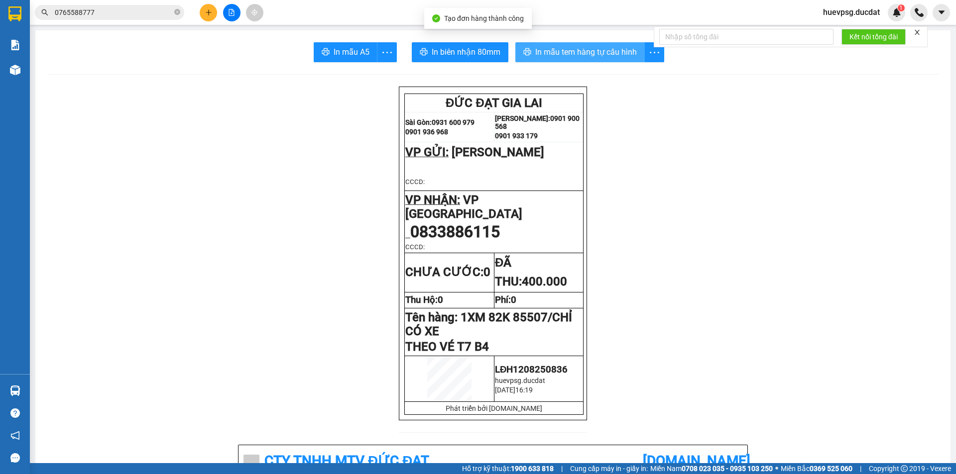
click at [590, 52] on span "In mẫu tem hàng tự cấu hình" at bounding box center [586, 52] width 102 height 12
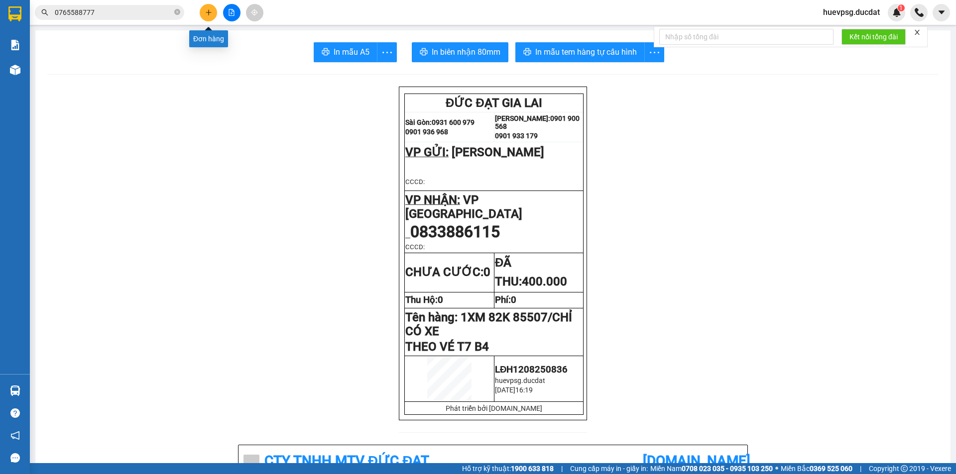
click at [211, 12] on icon "plus" at bounding box center [208, 12] width 5 height 0
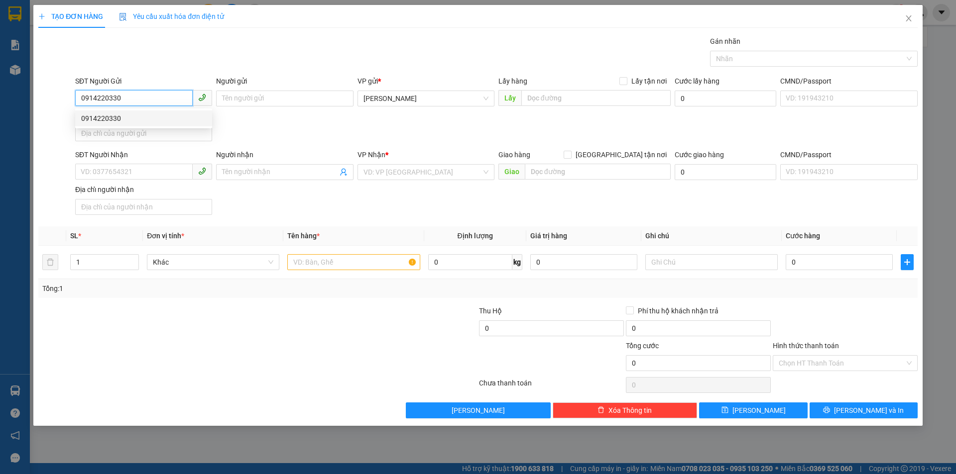
click at [199, 113] on div "0914220330" at bounding box center [143, 118] width 125 height 11
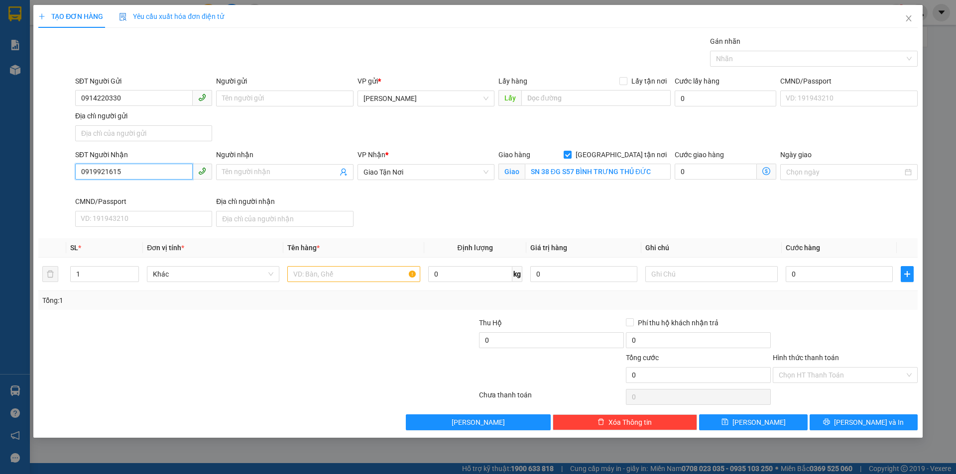
click at [101, 174] on input "0919921615" at bounding box center [133, 172] width 117 height 16
click at [599, 174] on input "SN 38 ĐG S57 BÌNH TRƯNG THỦ ĐỨC" at bounding box center [598, 172] width 146 height 16
click at [390, 275] on input "text" at bounding box center [353, 274] width 132 height 16
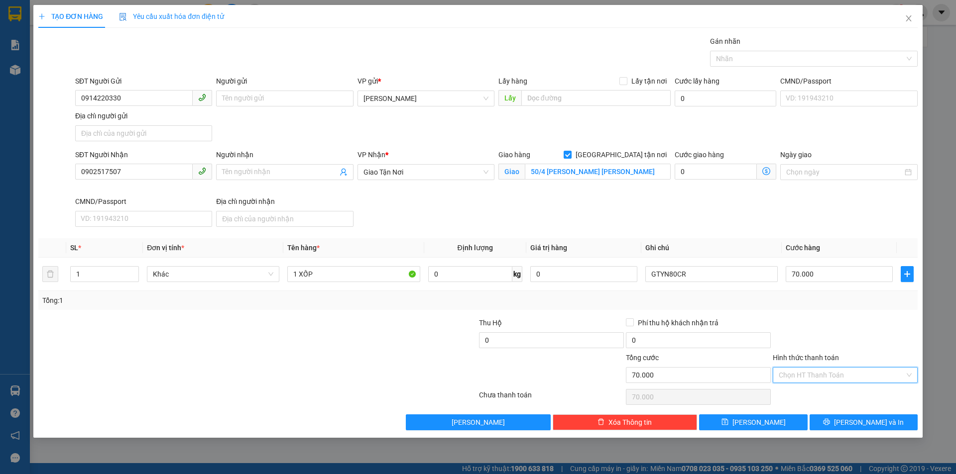
click at [789, 379] on input "Hình thức thanh toán" at bounding box center [841, 375] width 126 height 15
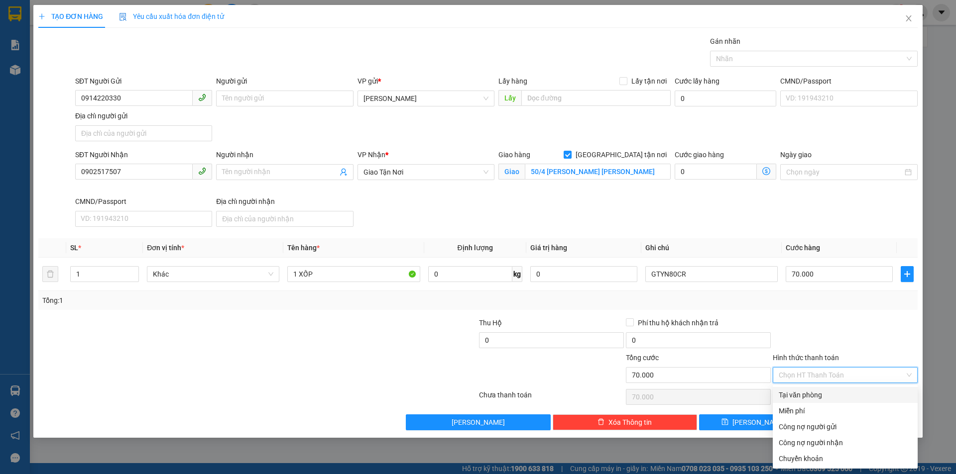
click at [796, 398] on div "Tại văn phòng" at bounding box center [844, 395] width 133 height 11
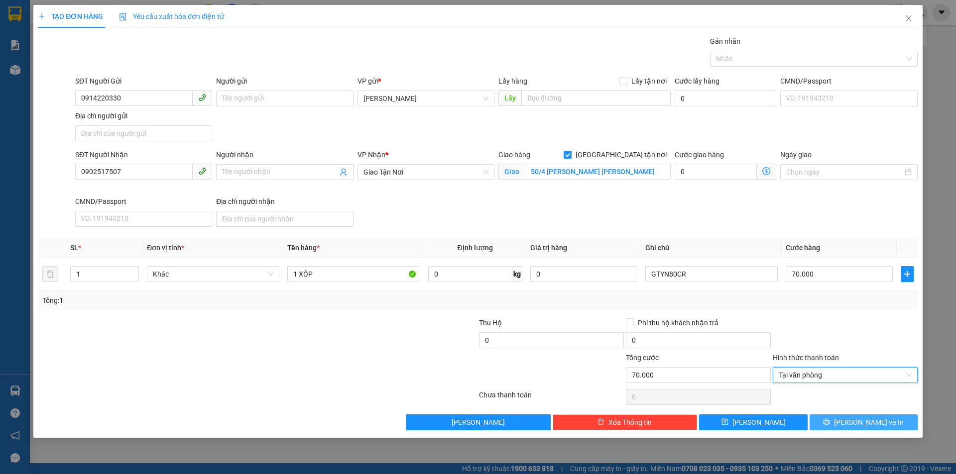
click at [855, 424] on span "Lưu và In" at bounding box center [869, 422] width 70 height 11
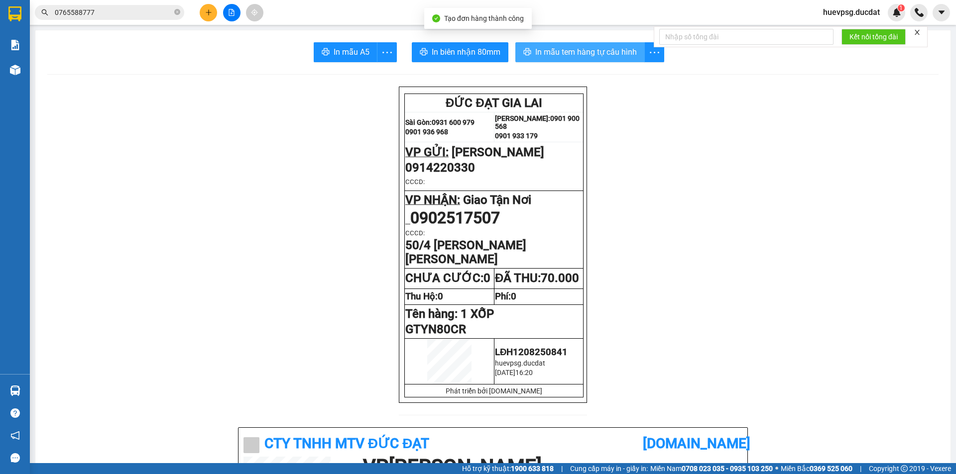
click at [600, 52] on span "In mẫu tem hàng tự cấu hình" at bounding box center [586, 52] width 102 height 12
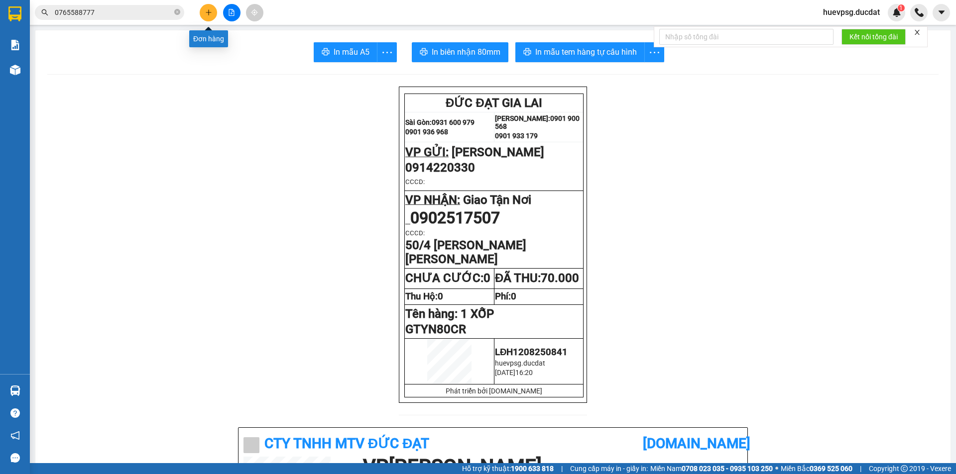
click at [210, 16] on button at bounding box center [208, 12] width 17 height 17
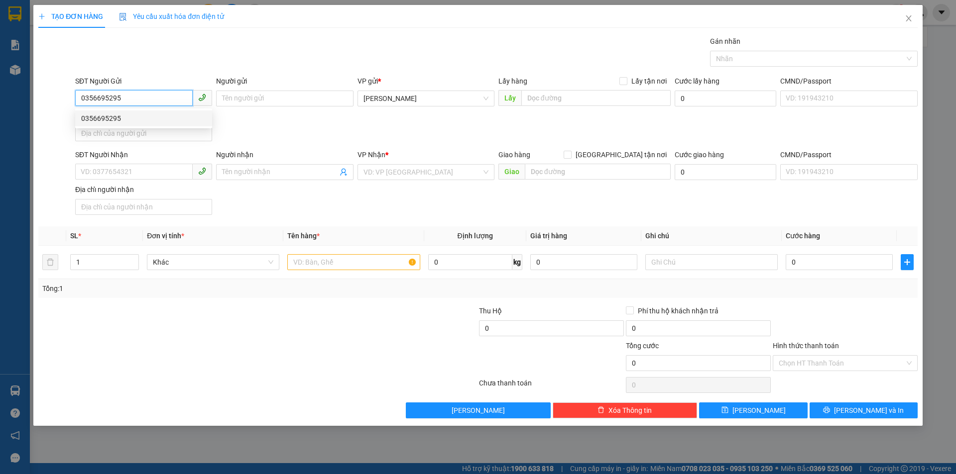
click at [141, 122] on div "0356695295" at bounding box center [143, 118] width 125 height 11
click at [367, 259] on input "text" at bounding box center [353, 262] width 132 height 16
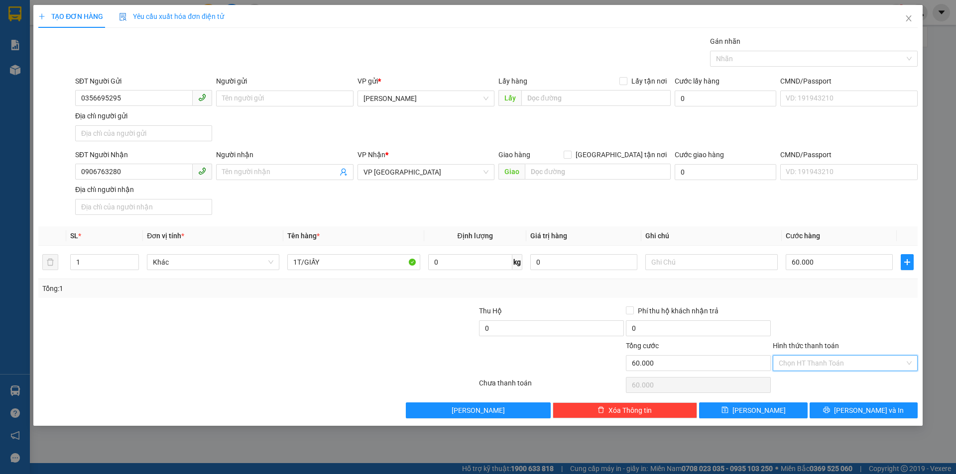
drag, startPoint x: 849, startPoint y: 363, endPoint x: 836, endPoint y: 375, distance: 18.0
click at [848, 364] on input "Hình thức thanh toán" at bounding box center [841, 363] width 126 height 15
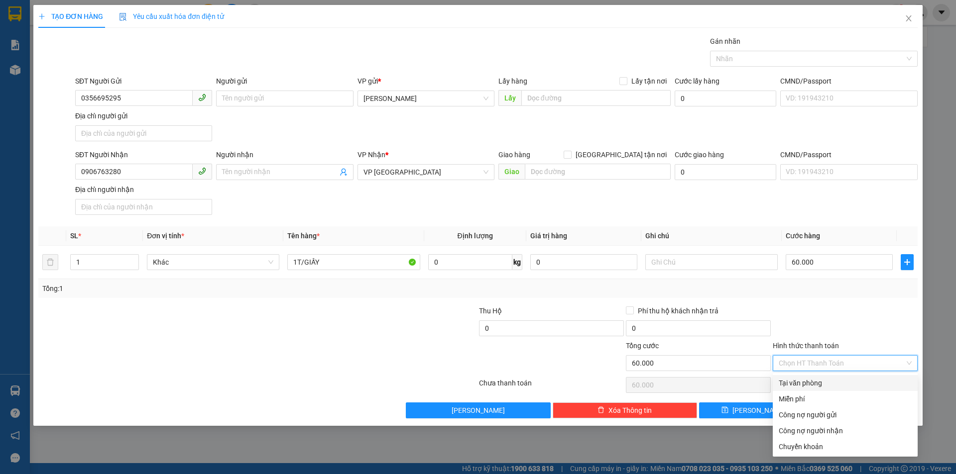
click at [835, 375] on div "Tại văn phòng" at bounding box center [844, 383] width 145 height 16
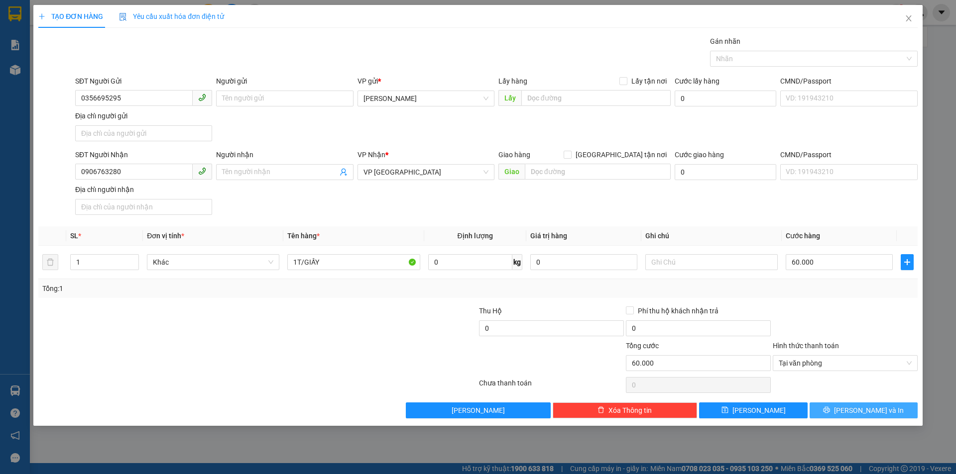
click at [835, 408] on button "Lưu và In" at bounding box center [863, 411] width 108 height 16
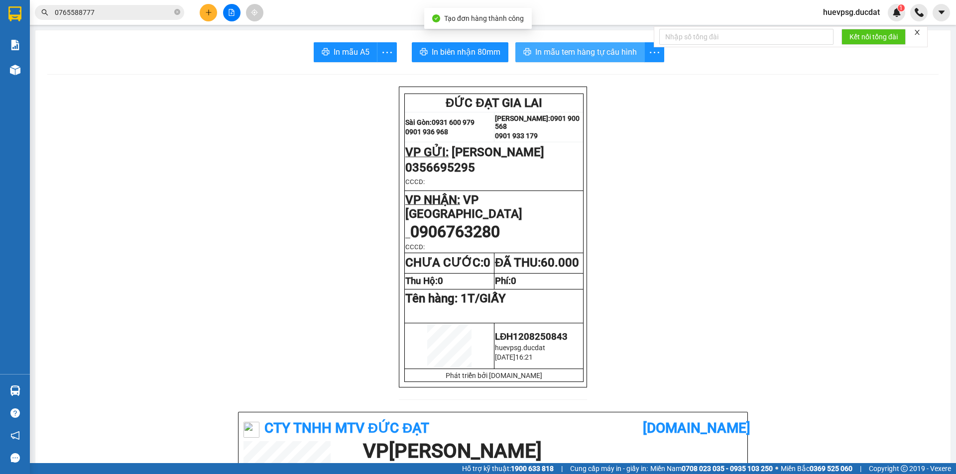
click at [596, 52] on span "In mẫu tem hàng tự cấu hình" at bounding box center [586, 52] width 102 height 12
click at [201, 15] on button at bounding box center [208, 12] width 17 height 17
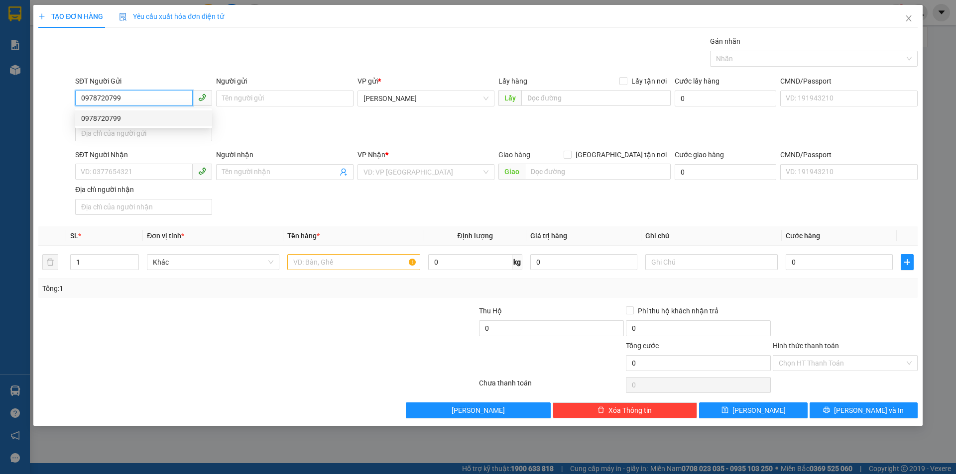
click at [103, 117] on div "0978720799" at bounding box center [143, 118] width 125 height 11
click at [369, 269] on input "text" at bounding box center [353, 262] width 132 height 16
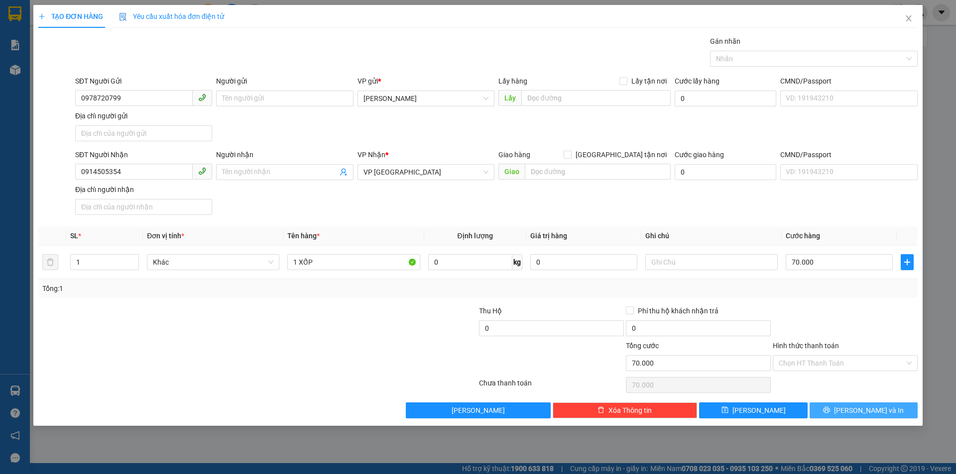
drag, startPoint x: 869, startPoint y: 406, endPoint x: 867, endPoint y: 413, distance: 7.2
click at [869, 406] on span "Lưu và In" at bounding box center [869, 410] width 70 height 11
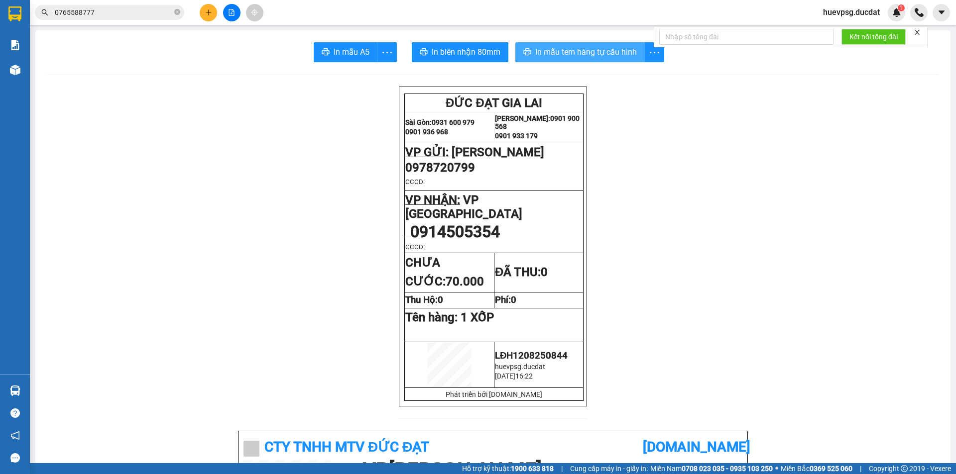
drag, startPoint x: 599, startPoint y: 48, endPoint x: 678, endPoint y: 148, distance: 127.9
click at [599, 48] on span "In mẫu tem hàng tự cấu hình" at bounding box center [586, 52] width 102 height 12
click at [217, 12] on button at bounding box center [208, 12] width 17 height 17
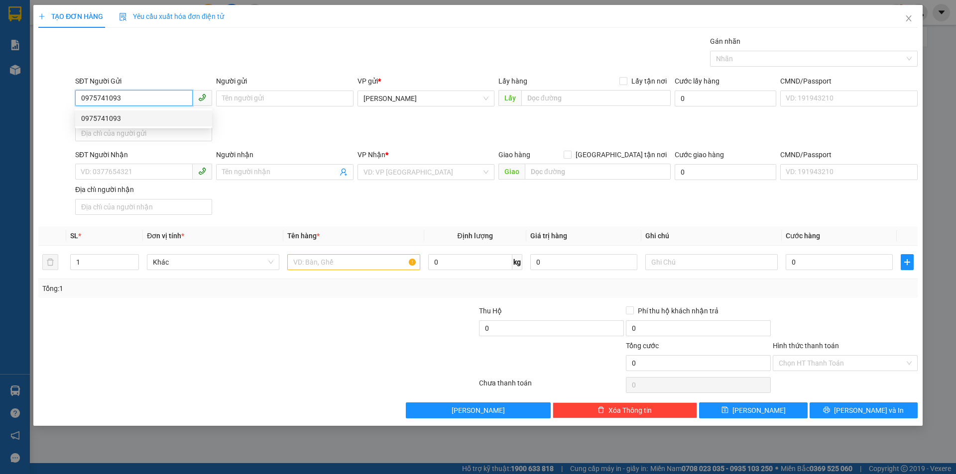
click at [146, 123] on div "0975741093" at bounding box center [143, 118] width 125 height 11
click at [367, 260] on input "text" at bounding box center [353, 262] width 132 height 16
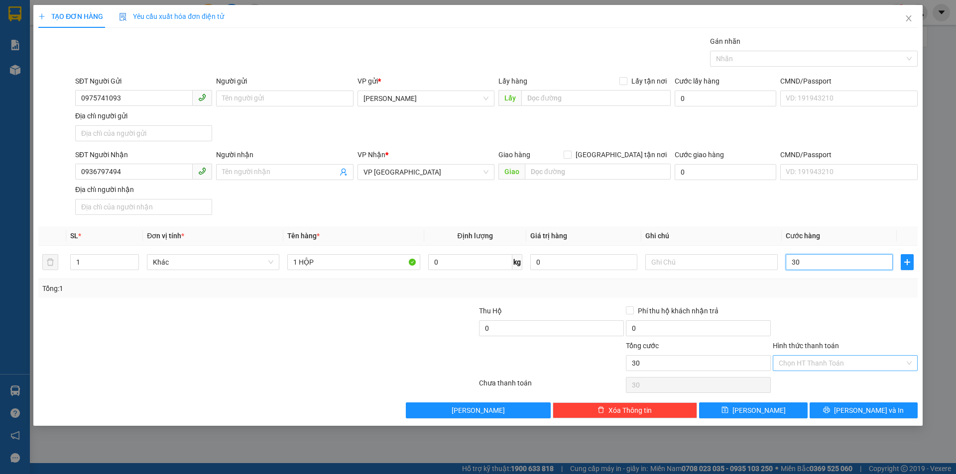
click at [901, 355] on div "Chọn HT Thanh Toán" at bounding box center [844, 363] width 145 height 16
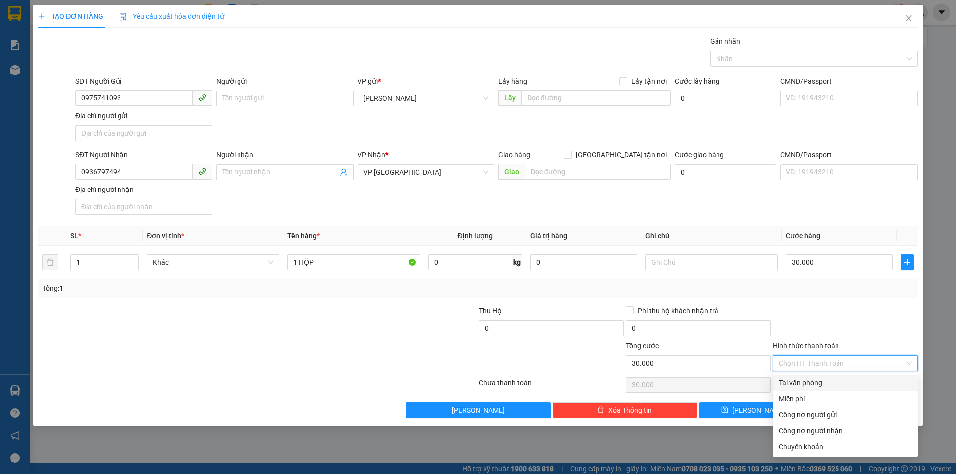
click at [833, 379] on div "Tại văn phòng" at bounding box center [844, 383] width 133 height 11
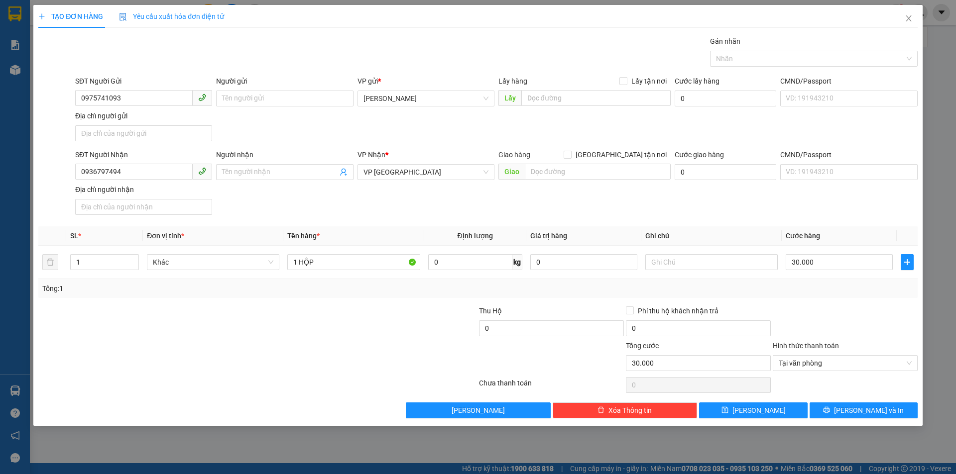
click at [872, 429] on div "TẠO ĐƠN HÀNG Yêu cầu xuất hóa đơn điện tử Transit Pickup Surcharge Ids Transit …" at bounding box center [478, 237] width 956 height 474
click at [875, 412] on span "Lưu và In" at bounding box center [869, 410] width 70 height 11
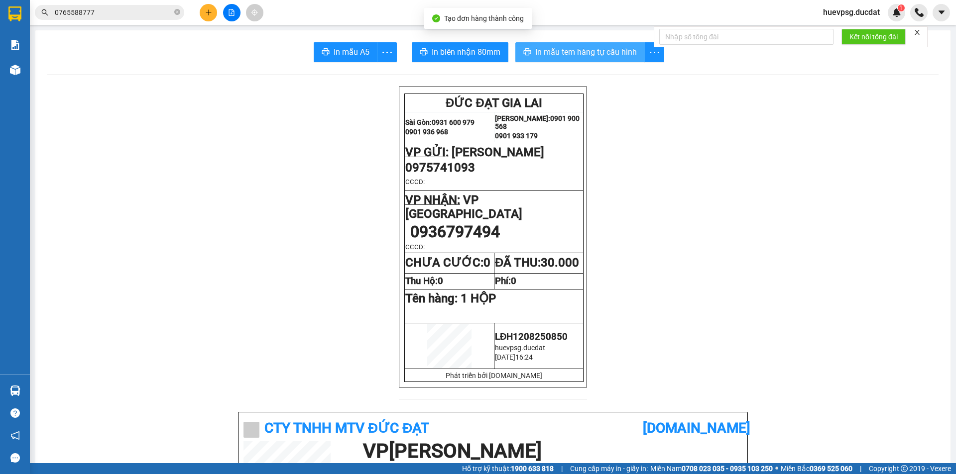
drag, startPoint x: 577, startPoint y: 48, endPoint x: 572, endPoint y: 68, distance: 21.0
click at [577, 51] on span "In mẫu tem hàng tự cấu hình" at bounding box center [586, 52] width 102 height 12
click at [207, 12] on icon "plus" at bounding box center [208, 12] width 7 height 7
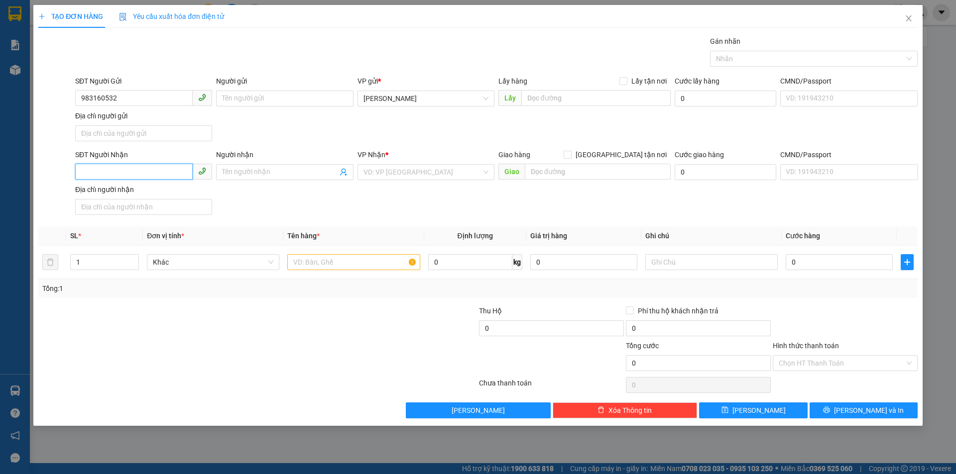
click at [172, 170] on input "SĐT Người Nhận" at bounding box center [133, 172] width 117 height 16
click at [79, 99] on input "983160532" at bounding box center [133, 98] width 117 height 16
click at [117, 171] on input "SĐT Người Nhận" at bounding box center [133, 172] width 117 height 16
click at [119, 191] on div "0898172560" at bounding box center [143, 192] width 125 height 11
click at [329, 264] on input "text" at bounding box center [353, 262] width 132 height 16
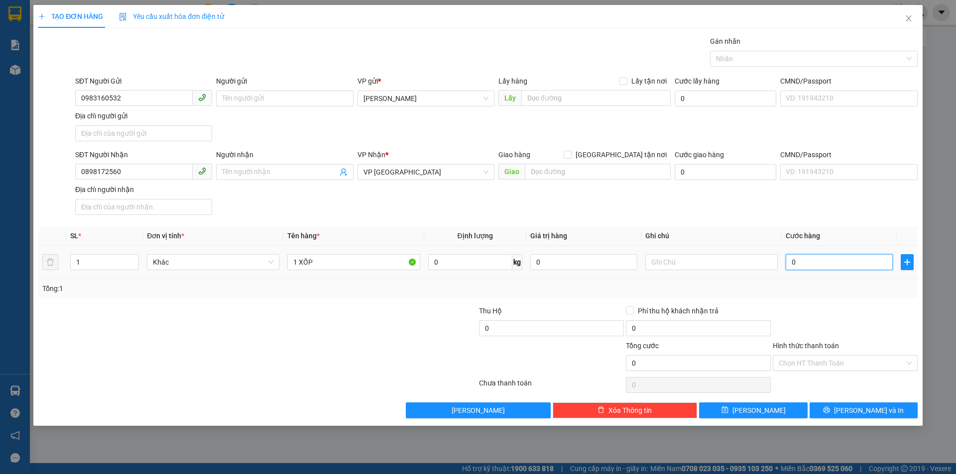
click at [809, 260] on input "0" at bounding box center [838, 262] width 107 height 16
click at [849, 361] on input "Hình thức thanh toán" at bounding box center [841, 363] width 126 height 15
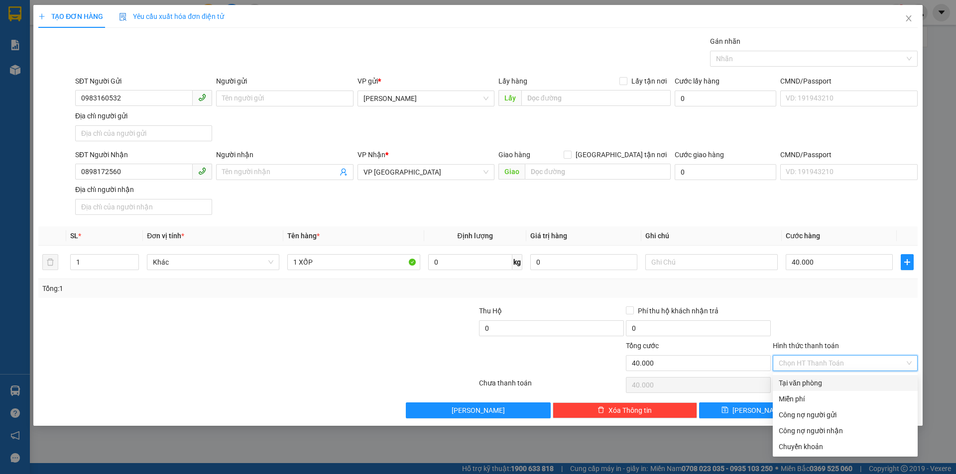
click at [848, 384] on div "Tại văn phòng" at bounding box center [844, 383] width 133 height 11
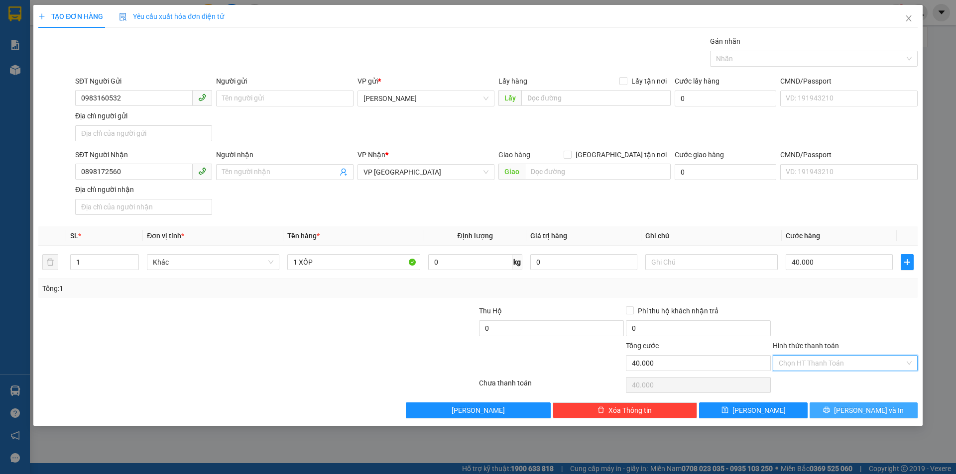
click at [899, 408] on button "Lưu và In" at bounding box center [863, 411] width 108 height 16
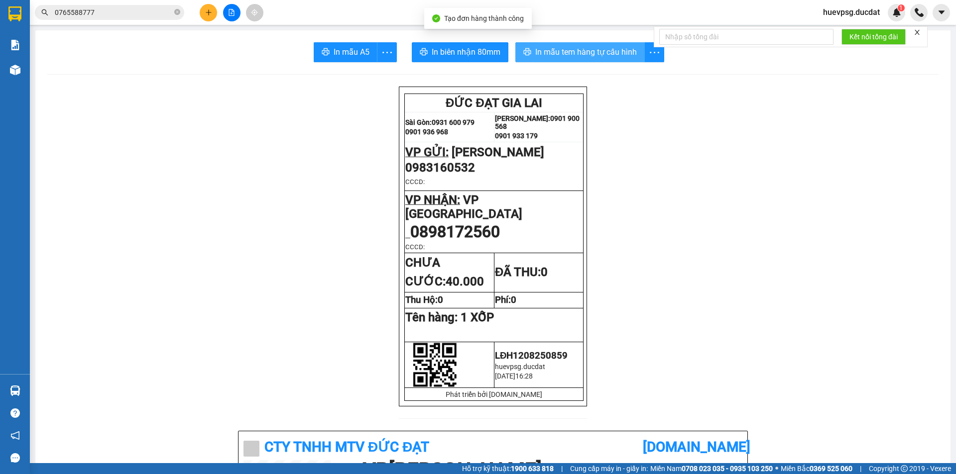
click at [572, 60] on button "In mẫu tem hàng tự cấu hình" at bounding box center [579, 52] width 129 height 20
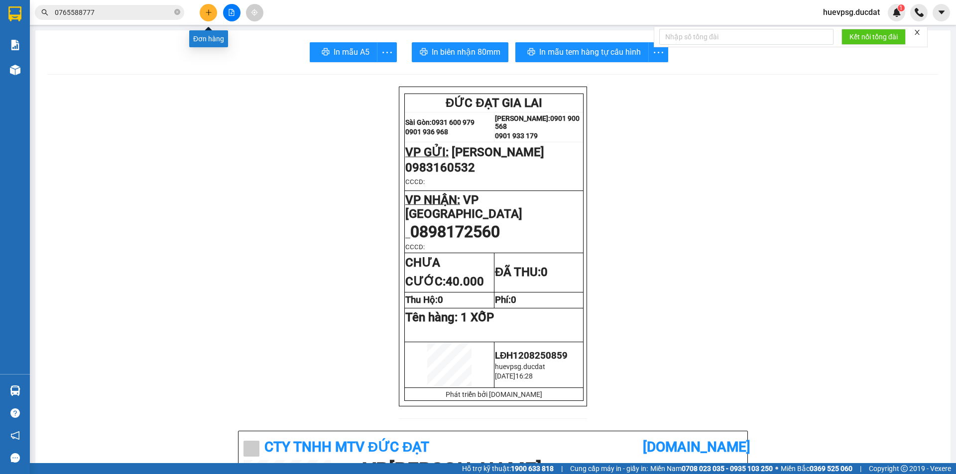
click at [211, 12] on icon "plus" at bounding box center [208, 12] width 5 height 0
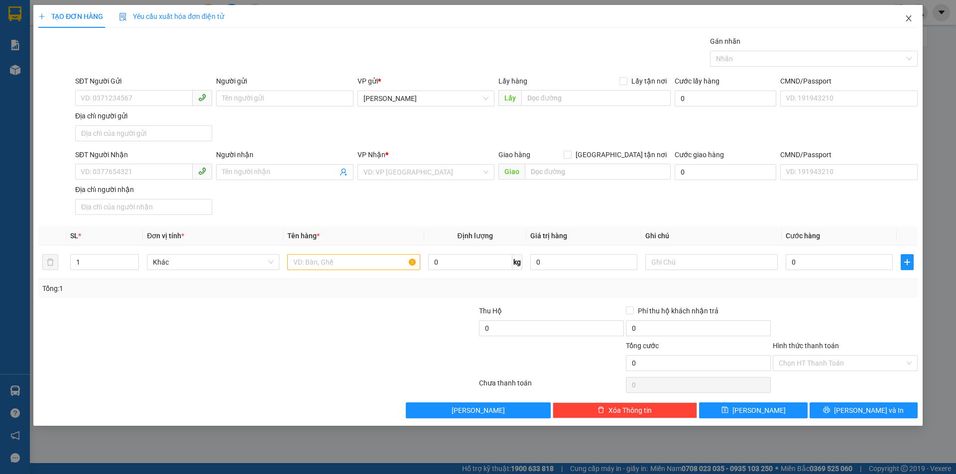
click at [911, 18] on icon "close" at bounding box center [908, 18] width 8 height 8
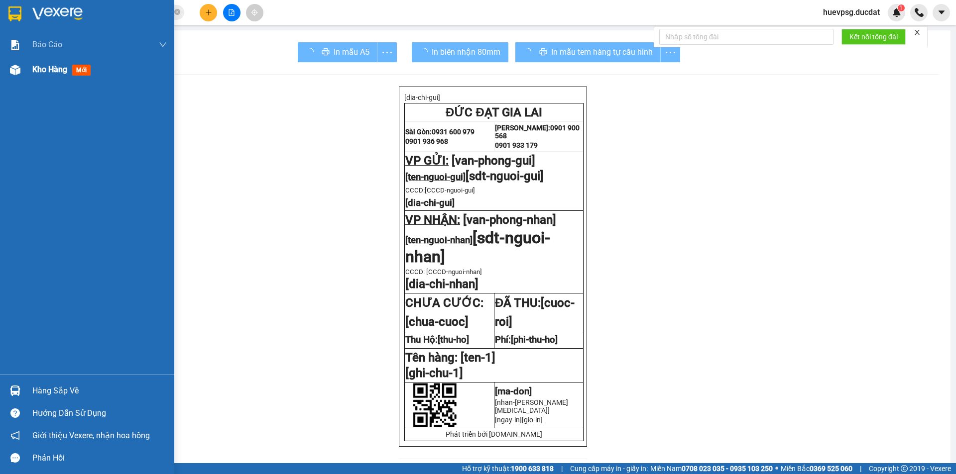
click at [48, 76] on div "Kho hàng mới" at bounding box center [99, 69] width 134 height 25
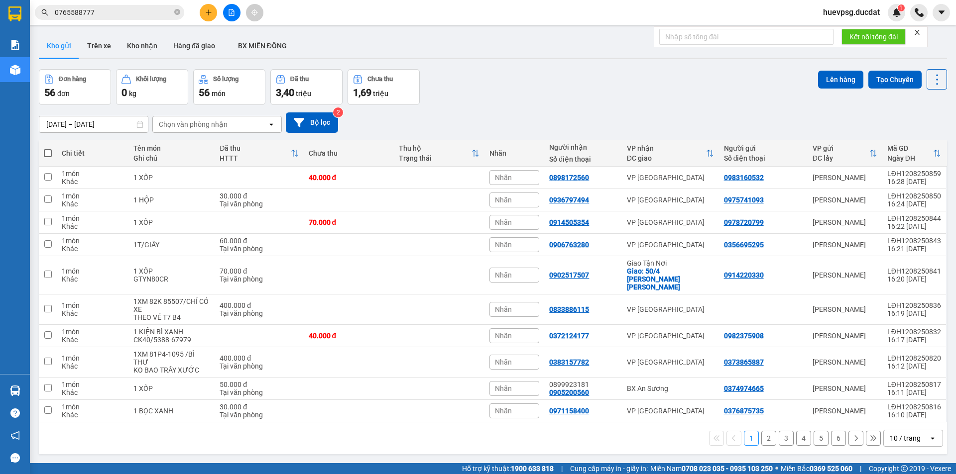
click at [866, 431] on button at bounding box center [873, 438] width 15 height 15
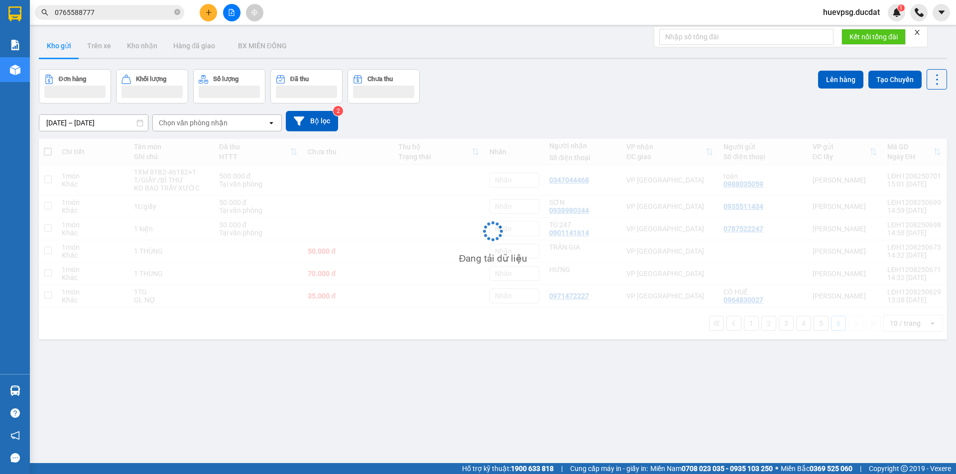
click at [903, 417] on div "ver 1.8.137 Kho gửi Trên xe Kho nhận Hàng đã giao BX MIỀN ĐÔNG Đơn hàng Khối lư…" at bounding box center [493, 267] width 916 height 474
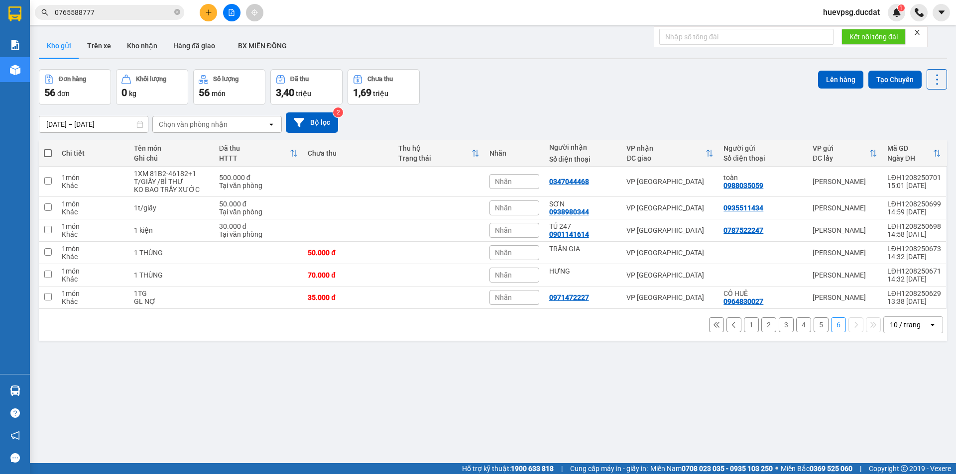
click at [903, 319] on div "10 / trang" at bounding box center [905, 325] width 45 height 16
click at [904, 438] on span "100 / trang" at bounding box center [901, 436] width 36 height 10
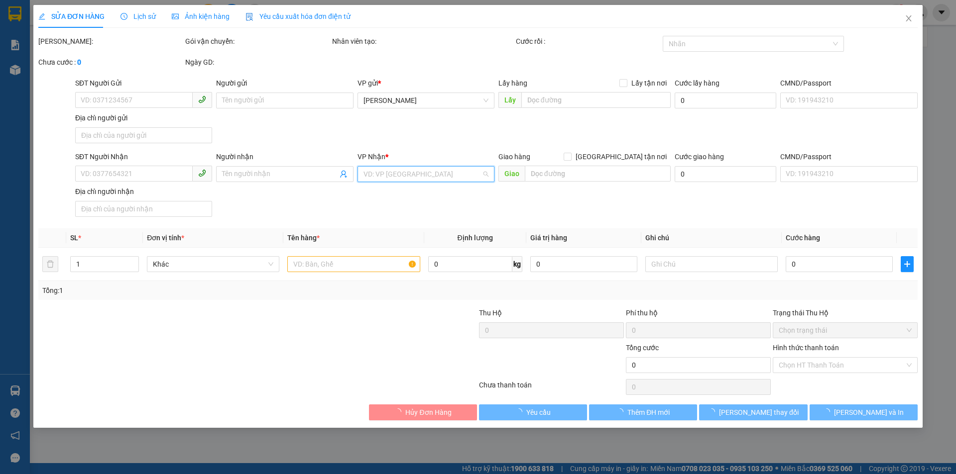
click at [416, 175] on input "search" at bounding box center [422, 174] width 118 height 15
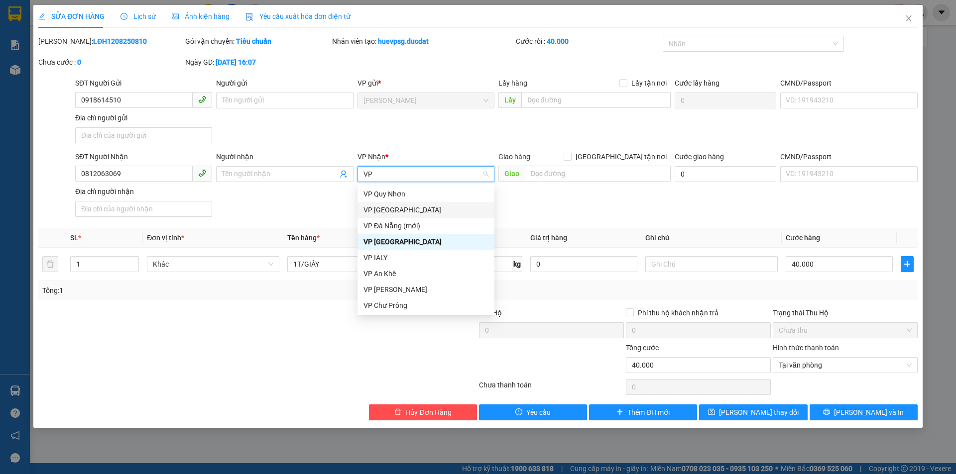
drag, startPoint x: 399, startPoint y: 210, endPoint x: 770, endPoint y: 354, distance: 398.4
click at [401, 210] on div "VP [GEOGRAPHIC_DATA]" at bounding box center [425, 210] width 125 height 11
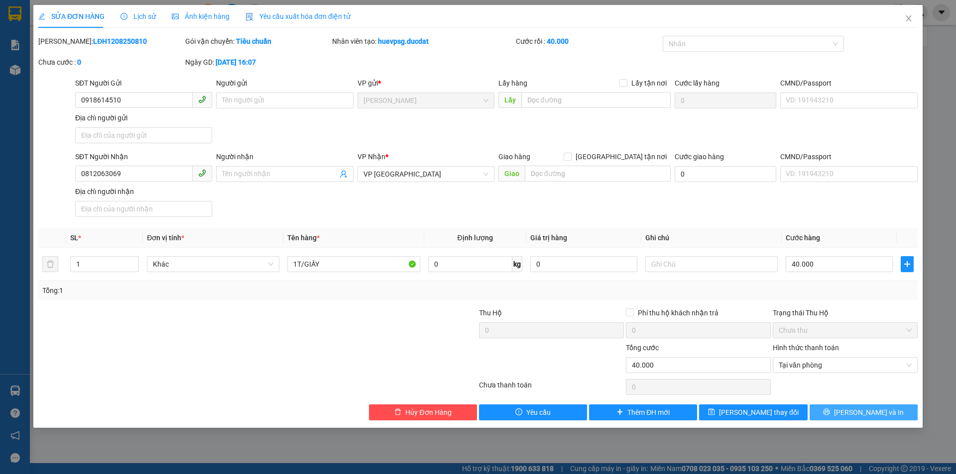
click at [869, 405] on button "Lưu và In" at bounding box center [863, 413] width 108 height 16
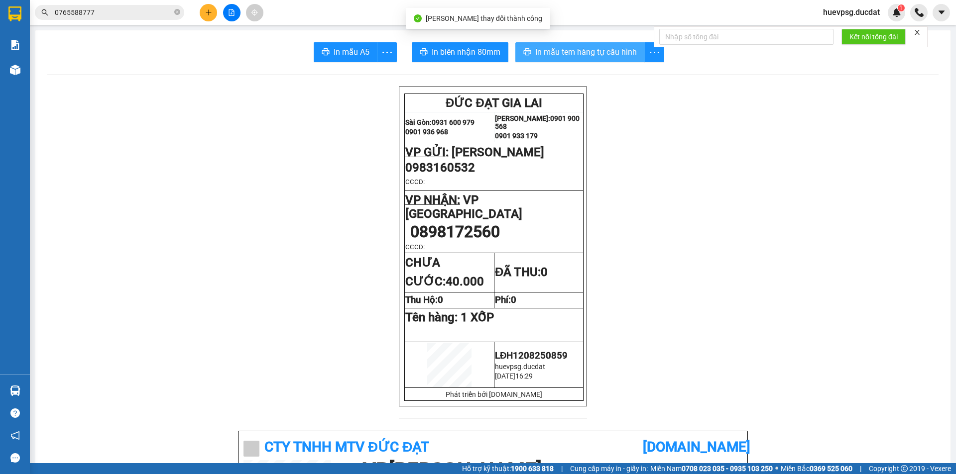
click at [593, 53] on span "In mẫu tem hàng tự cấu hình" at bounding box center [586, 52] width 102 height 12
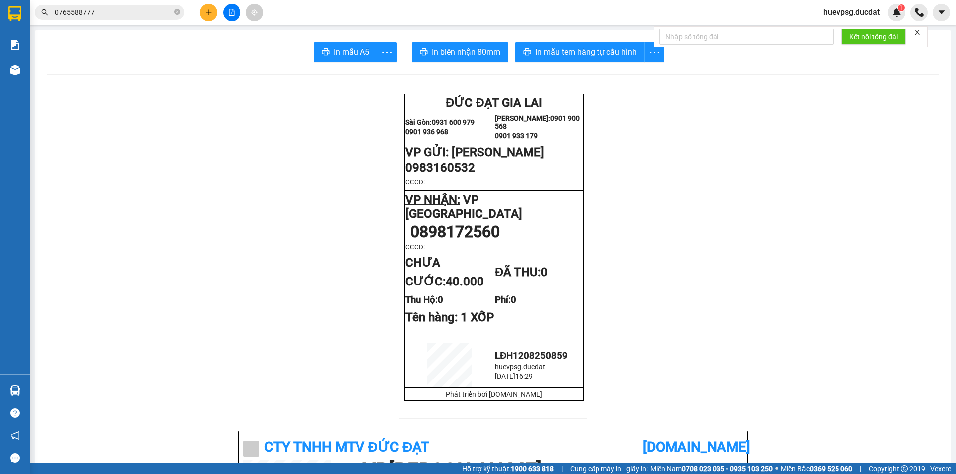
click at [208, 12] on icon "plus" at bounding box center [208, 12] width 7 height 7
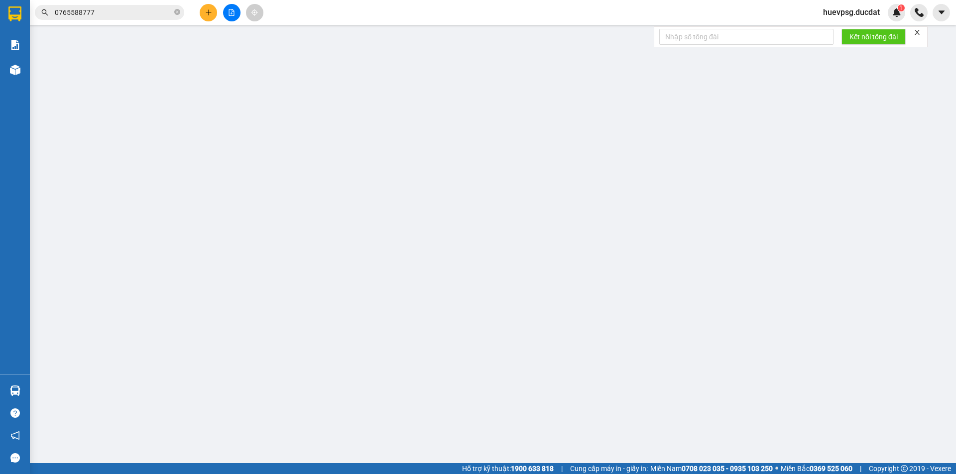
click at [205, 14] on span "Yêu cầu xuất hóa đơn điện tử" at bounding box center [171, 16] width 105 height 8
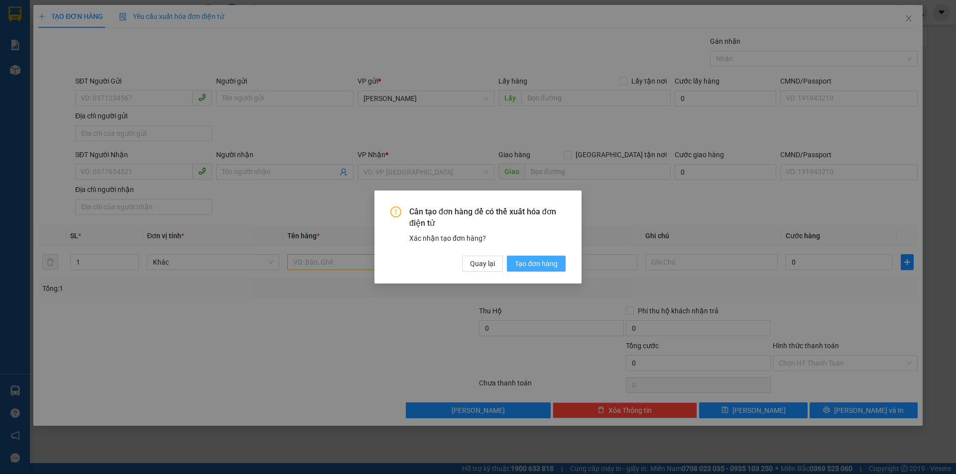
click at [536, 262] on span "Tạo đơn hàng" at bounding box center [536, 263] width 43 height 11
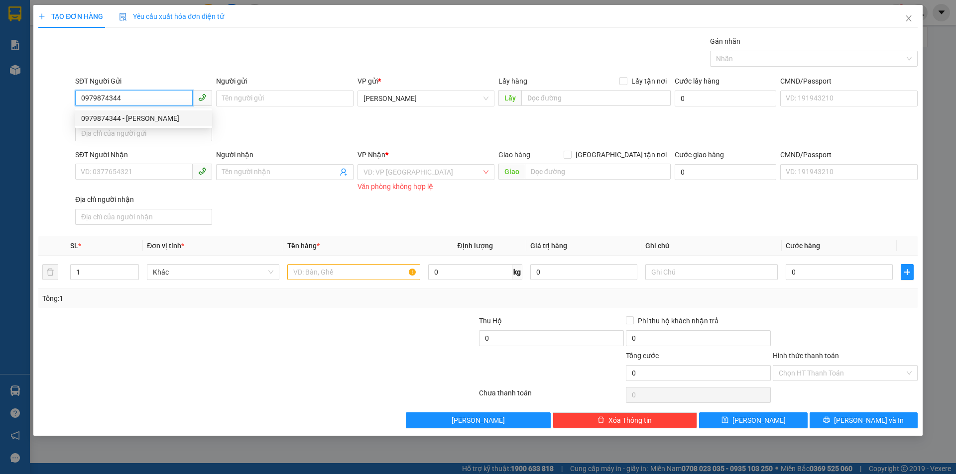
click at [110, 123] on div "0979874344 - HUYỀN" at bounding box center [143, 118] width 125 height 11
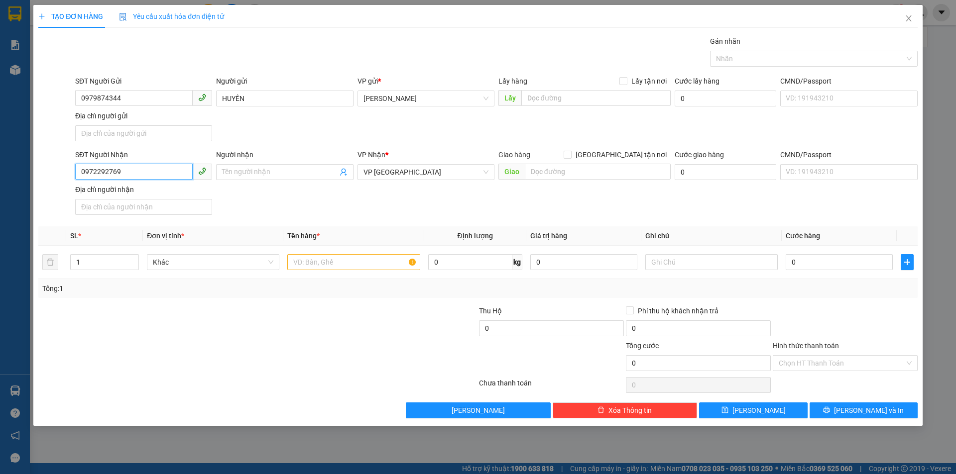
click at [99, 175] on input "0972292769" at bounding box center [133, 172] width 117 height 16
click at [385, 267] on input "text" at bounding box center [353, 262] width 132 height 16
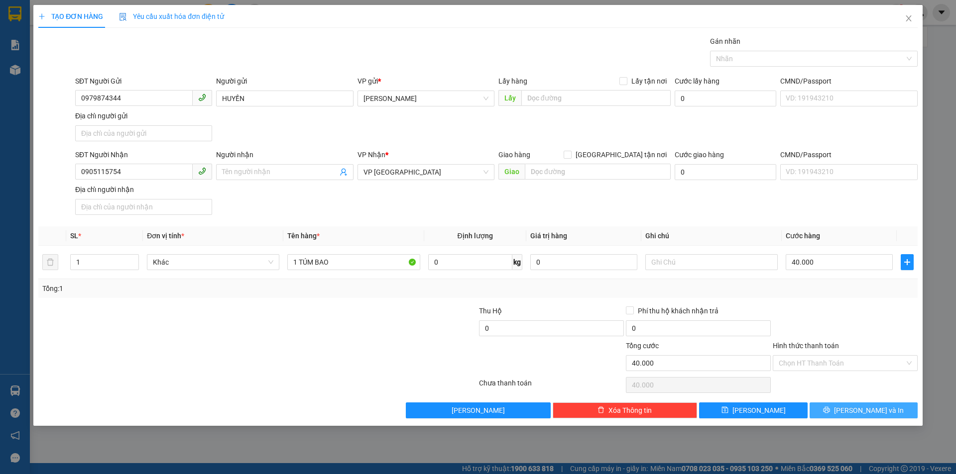
click at [865, 416] on button "Lưu và In" at bounding box center [863, 411] width 108 height 16
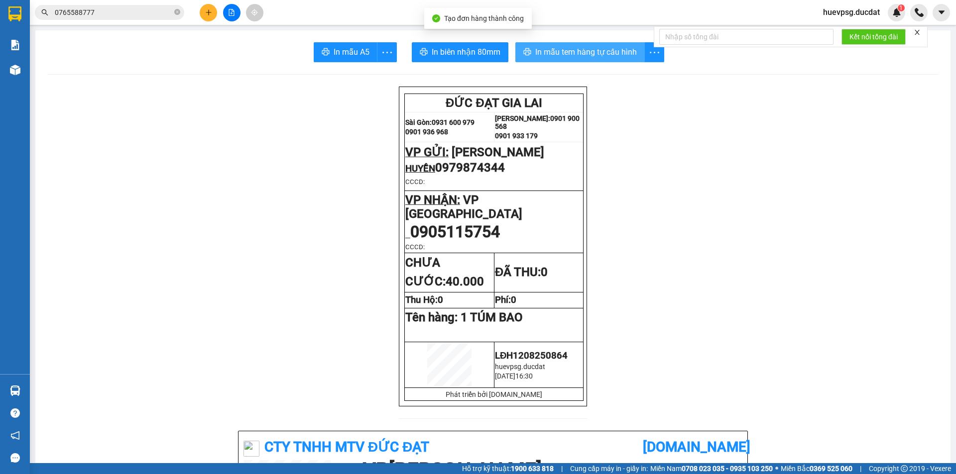
click at [621, 56] on span "In mẫu tem hàng tự cấu hình" at bounding box center [586, 52] width 102 height 12
click at [207, 10] on icon "plus" at bounding box center [208, 12] width 7 height 7
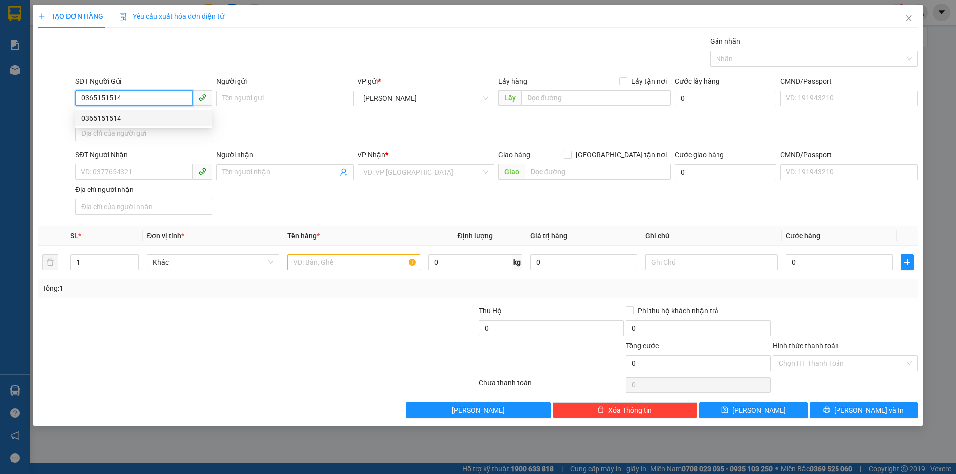
click at [123, 119] on div "0365151514" at bounding box center [143, 118] width 125 height 11
click at [353, 255] on input "text" at bounding box center [353, 262] width 132 height 16
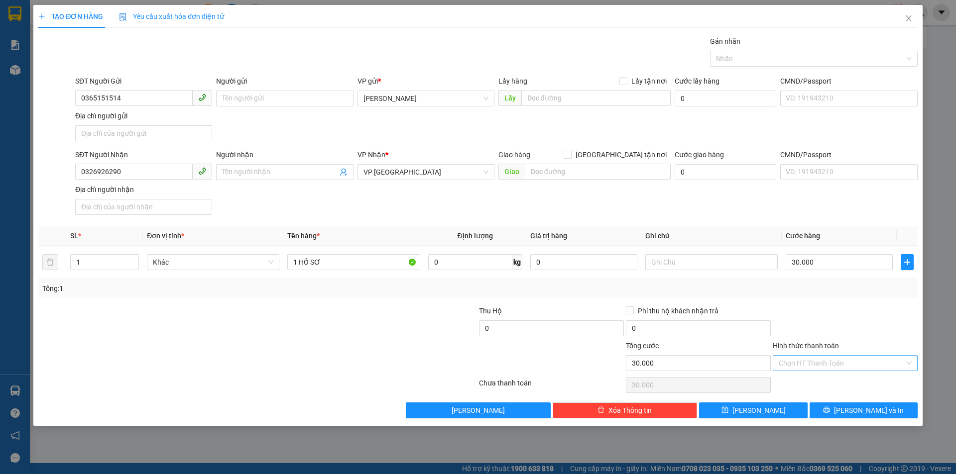
click at [843, 366] on input "Hình thức thanh toán" at bounding box center [841, 363] width 126 height 15
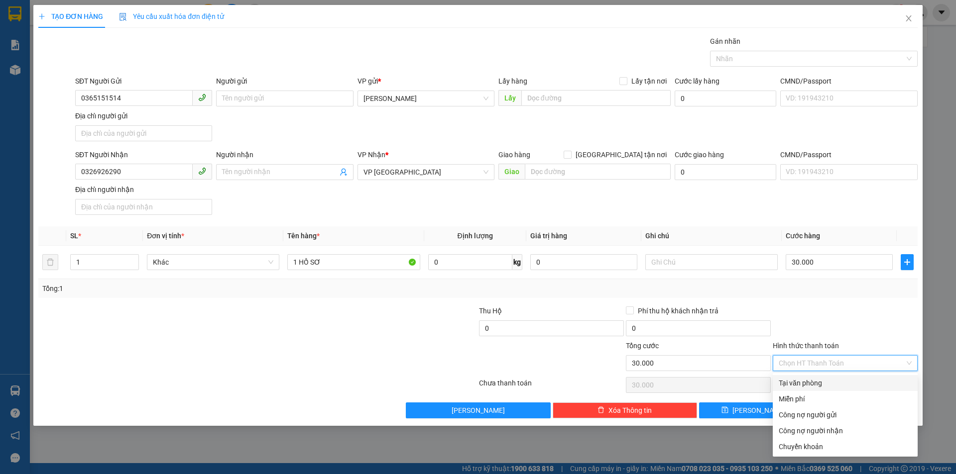
drag, startPoint x: 844, startPoint y: 378, endPoint x: 867, endPoint y: 405, distance: 36.0
click at [844, 379] on div "Tại văn phòng" at bounding box center [844, 383] width 133 height 11
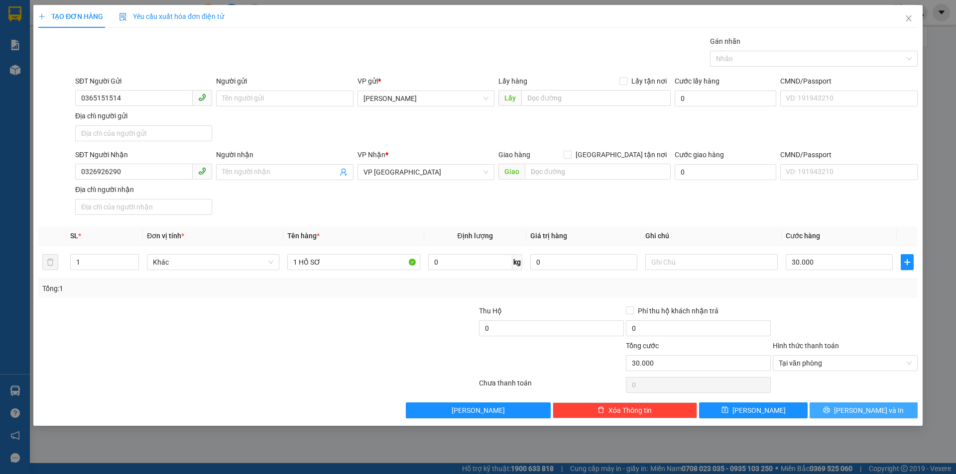
click at [870, 408] on span "Lưu và In" at bounding box center [869, 410] width 70 height 11
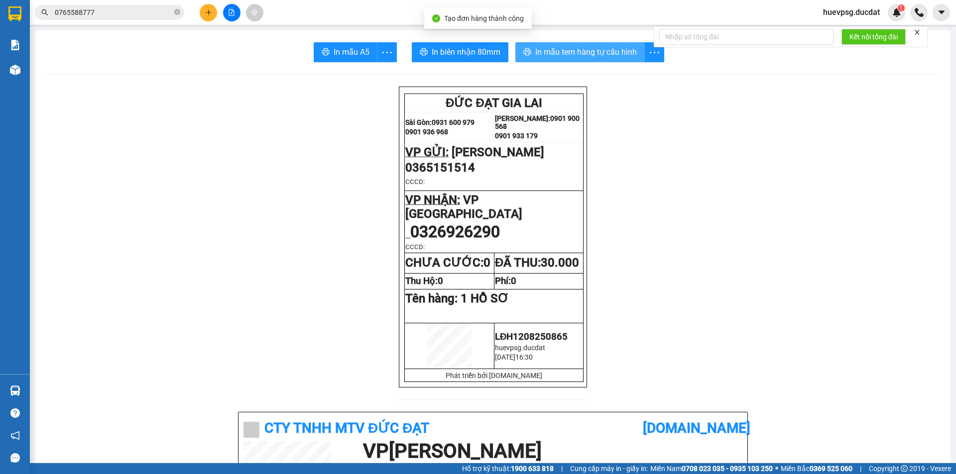
click at [563, 45] on button "In mẫu tem hàng tự cấu hình" at bounding box center [579, 52] width 129 height 20
click at [557, 60] on button "In mẫu tem hàng tự cấu hình" at bounding box center [579, 52] width 129 height 20
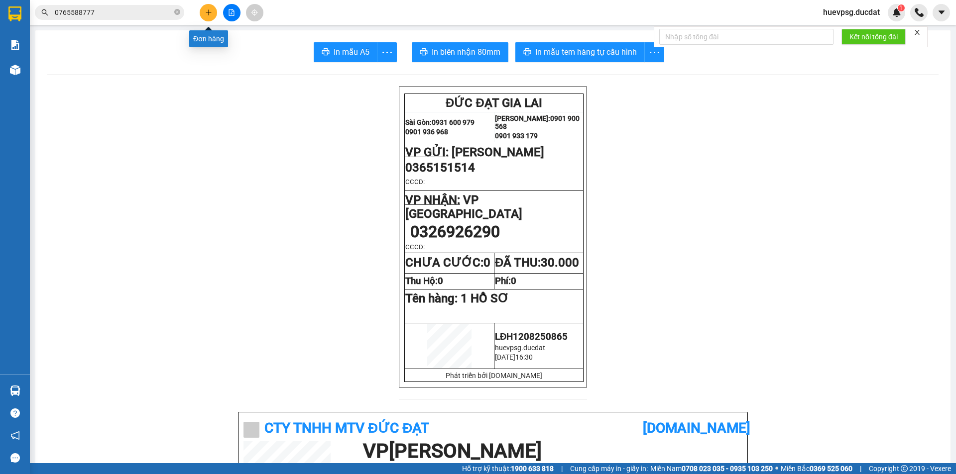
click at [214, 14] on button at bounding box center [208, 12] width 17 height 17
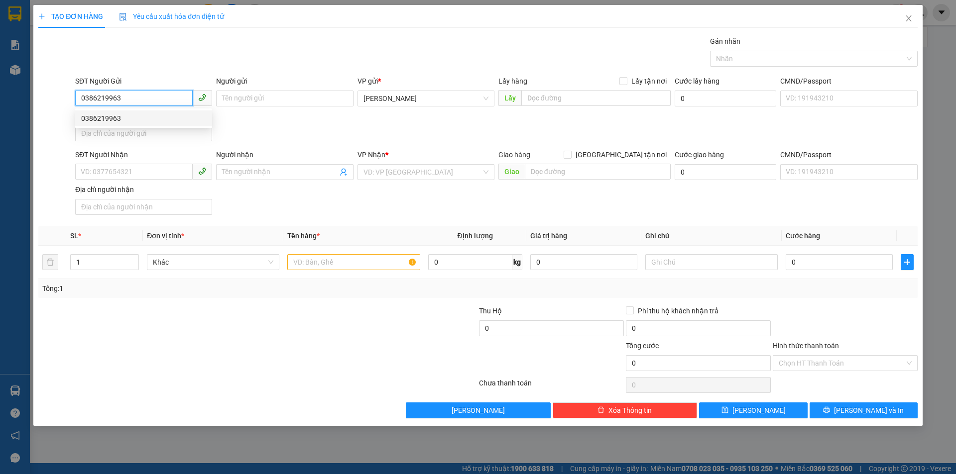
click at [134, 111] on div "0386219963" at bounding box center [143, 118] width 137 height 16
click at [328, 264] on input "text" at bounding box center [353, 262] width 132 height 16
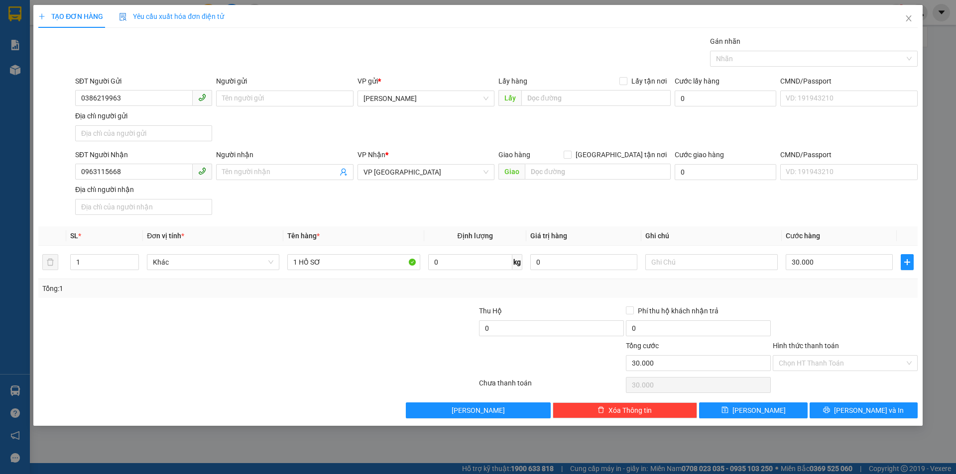
click at [829, 371] on div "Hình thức thanh toán Chọn HT Thanh Toán" at bounding box center [844, 357] width 145 height 35
click at [831, 366] on input "Hình thức thanh toán" at bounding box center [841, 363] width 126 height 15
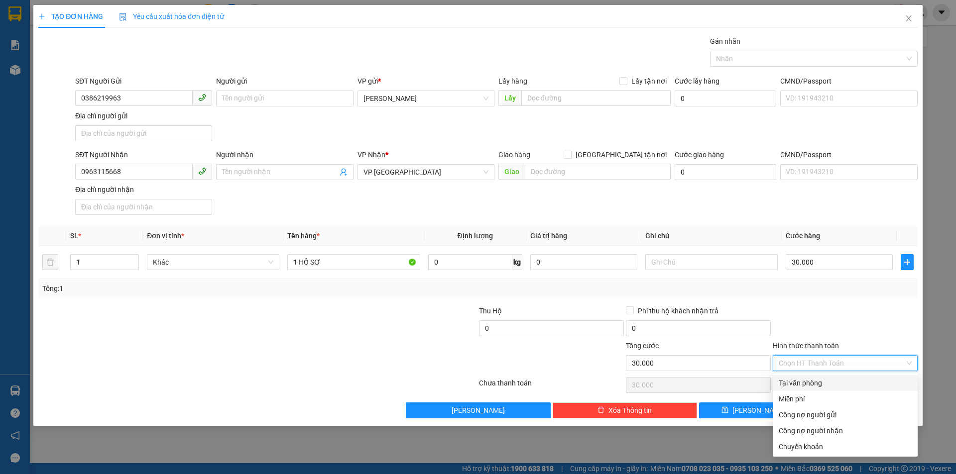
click at [828, 390] on div "Tại văn phòng" at bounding box center [844, 383] width 145 height 16
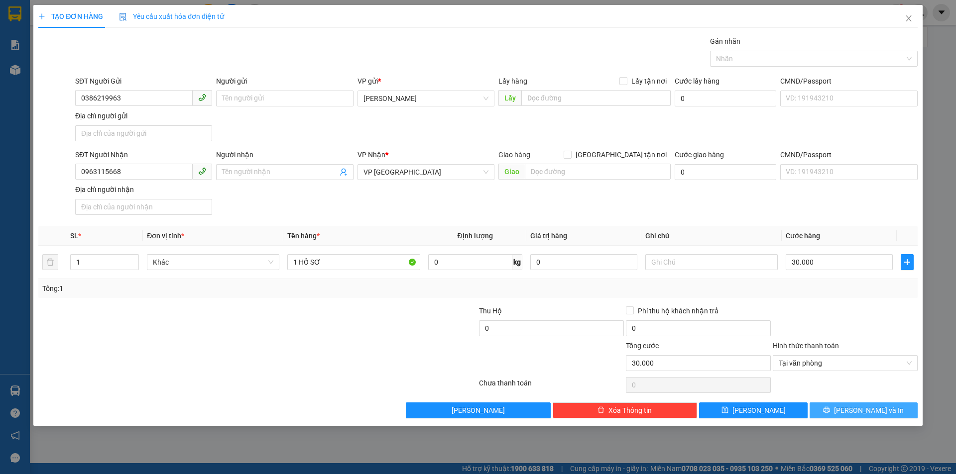
click at [858, 403] on button "Lưu và In" at bounding box center [863, 411] width 108 height 16
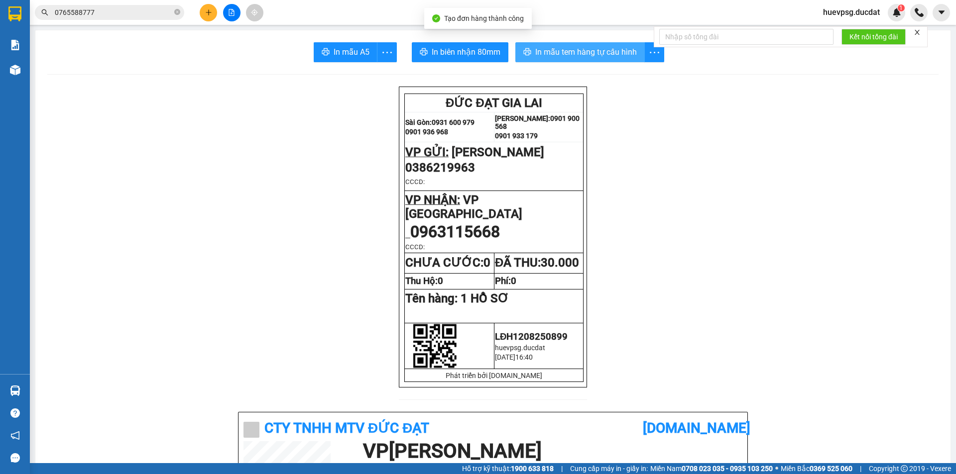
click at [598, 59] on button "In mẫu tem hàng tự cấu hình" at bounding box center [579, 52] width 129 height 20
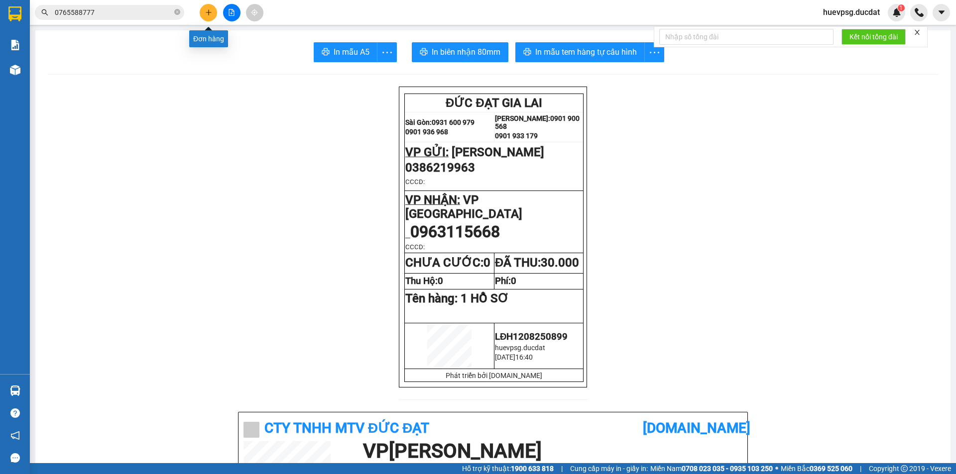
click at [203, 19] on button at bounding box center [208, 12] width 17 height 17
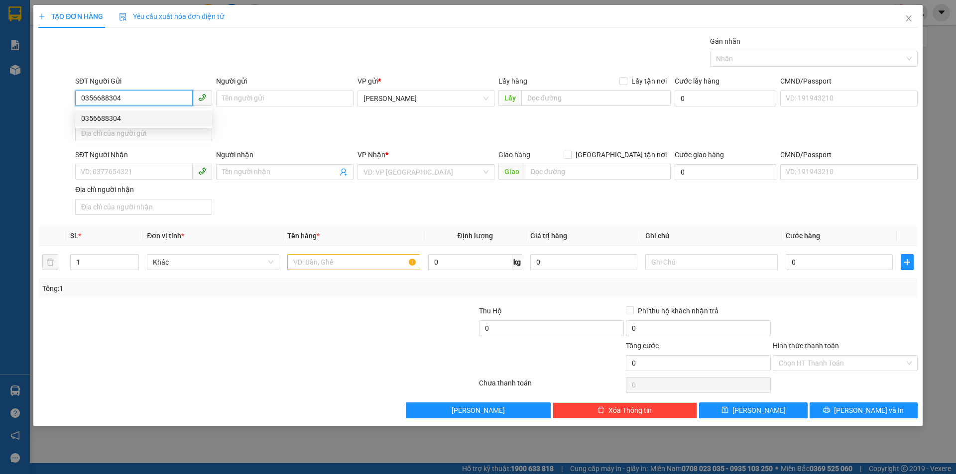
click at [83, 125] on div "0356688304" at bounding box center [143, 118] width 137 height 16
click at [358, 261] on input "text" at bounding box center [353, 262] width 132 height 16
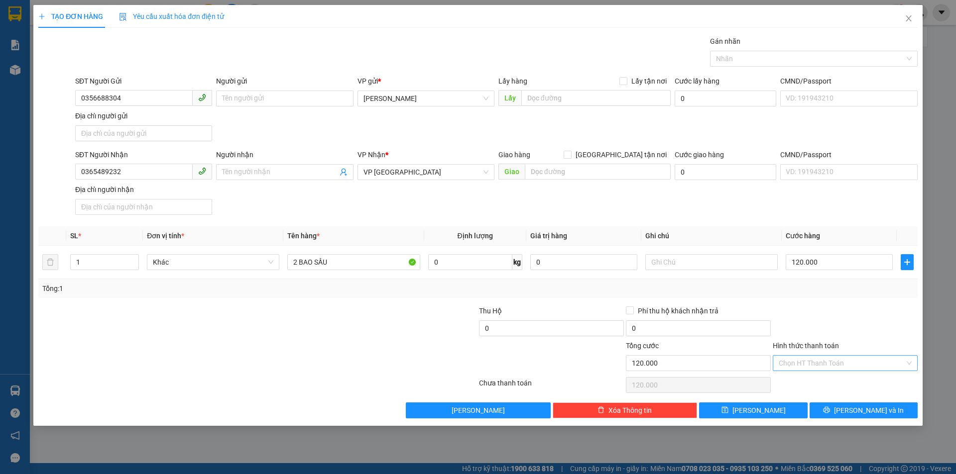
click at [827, 359] on input "Hình thức thanh toán" at bounding box center [841, 363] width 126 height 15
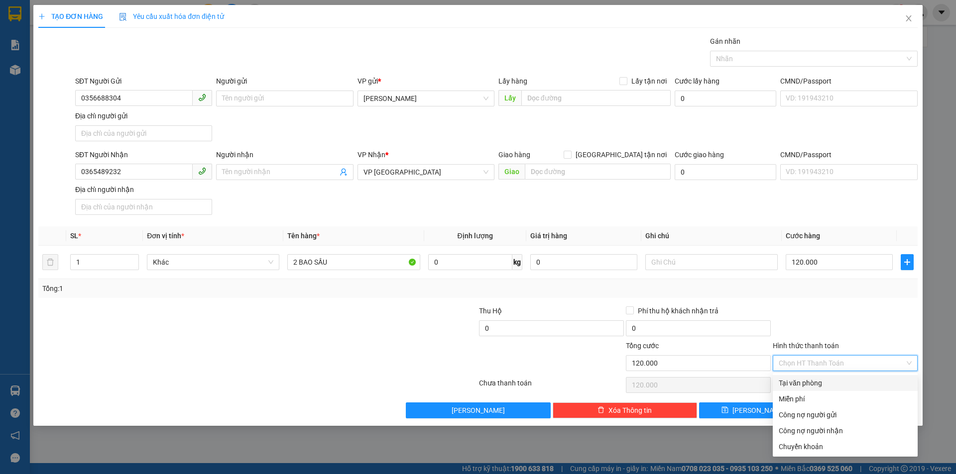
click at [830, 378] on div "Tại văn phòng" at bounding box center [844, 383] width 133 height 11
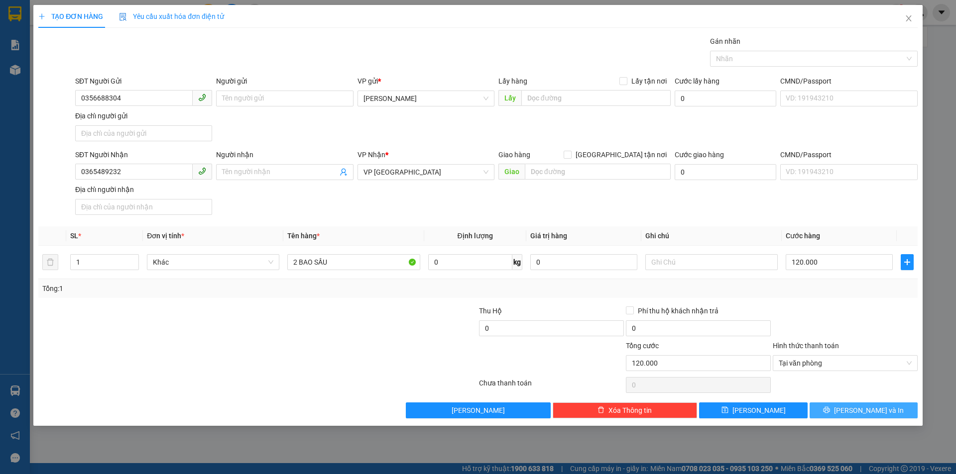
click at [852, 406] on button "Lưu và In" at bounding box center [863, 411] width 108 height 16
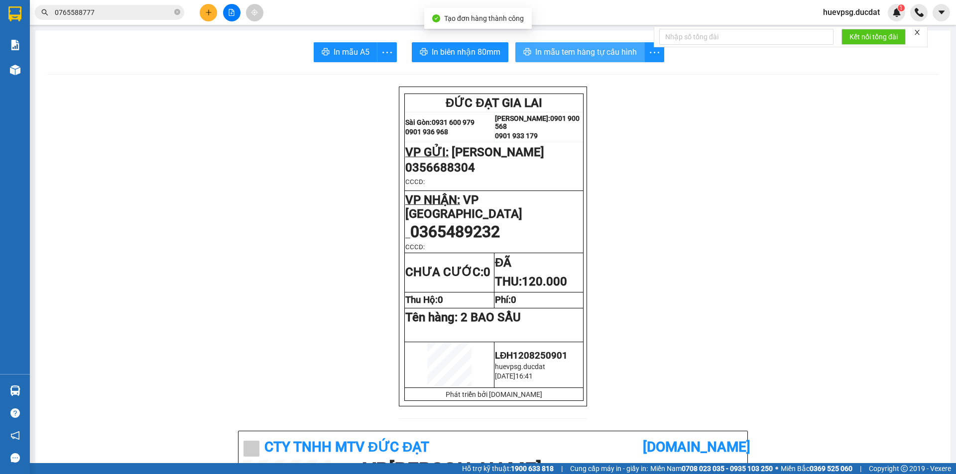
click at [552, 62] on button "In mẫu tem hàng tự cấu hình" at bounding box center [579, 52] width 129 height 20
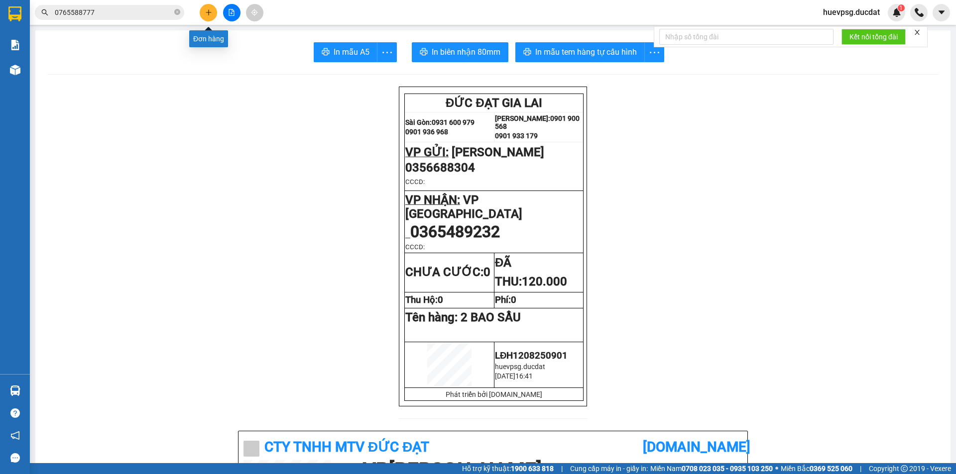
click at [212, 16] on button at bounding box center [208, 12] width 17 height 17
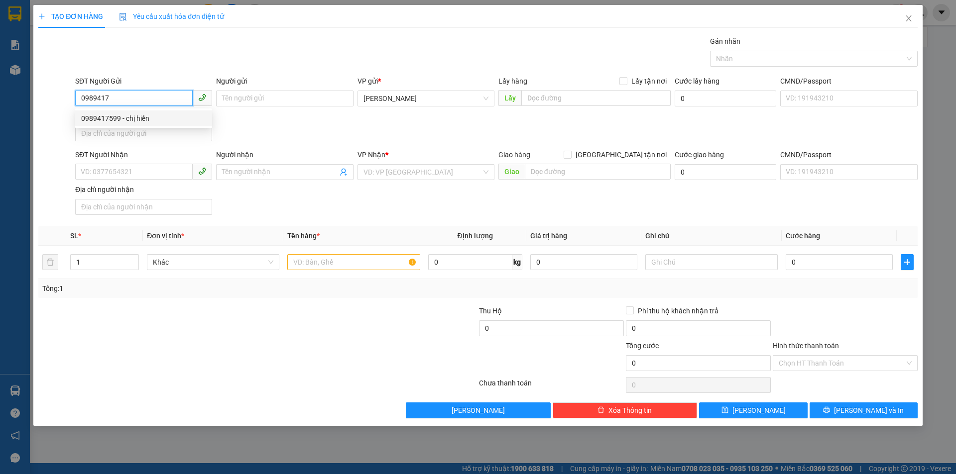
click at [113, 120] on div "0989417599 - chị hiền" at bounding box center [143, 118] width 125 height 11
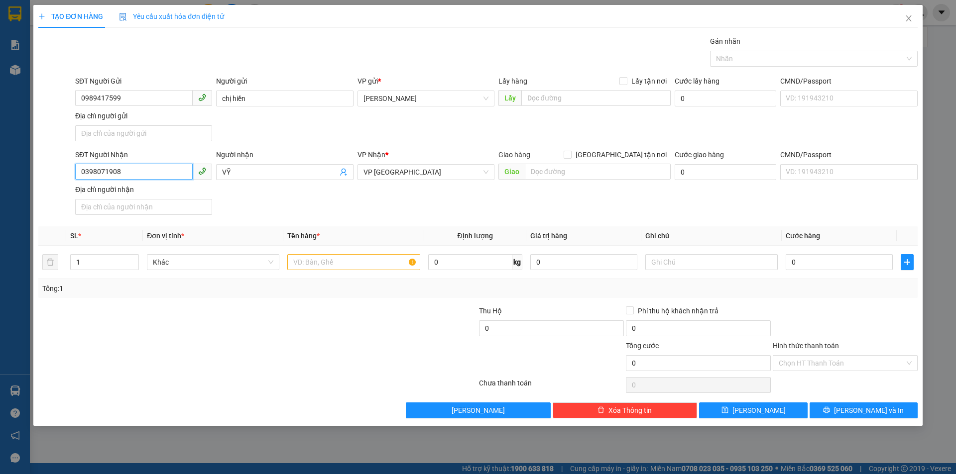
click at [136, 175] on input "0398071908" at bounding box center [133, 172] width 117 height 16
click at [95, 174] on input "0359035394" at bounding box center [133, 172] width 117 height 16
click at [112, 172] on input "0359035394" at bounding box center [133, 172] width 117 height 16
click at [375, 270] on input "text" at bounding box center [353, 262] width 132 height 16
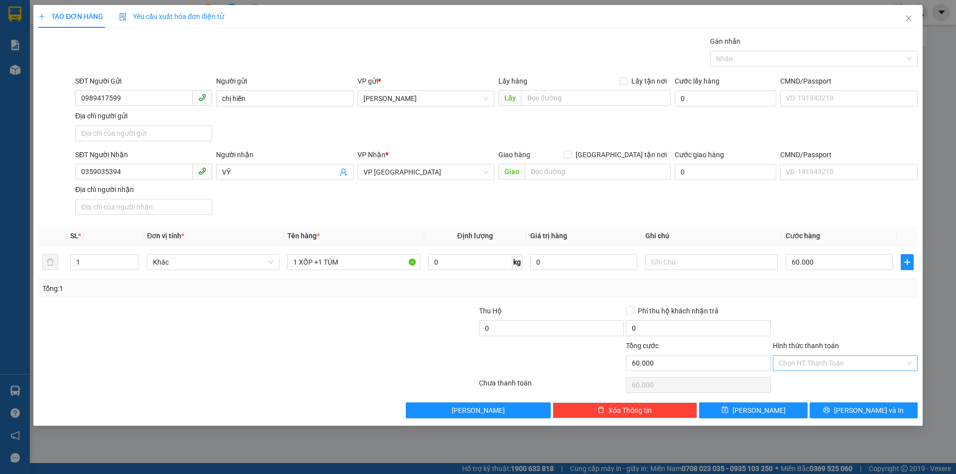
click at [813, 364] on input "Hình thức thanh toán" at bounding box center [841, 363] width 126 height 15
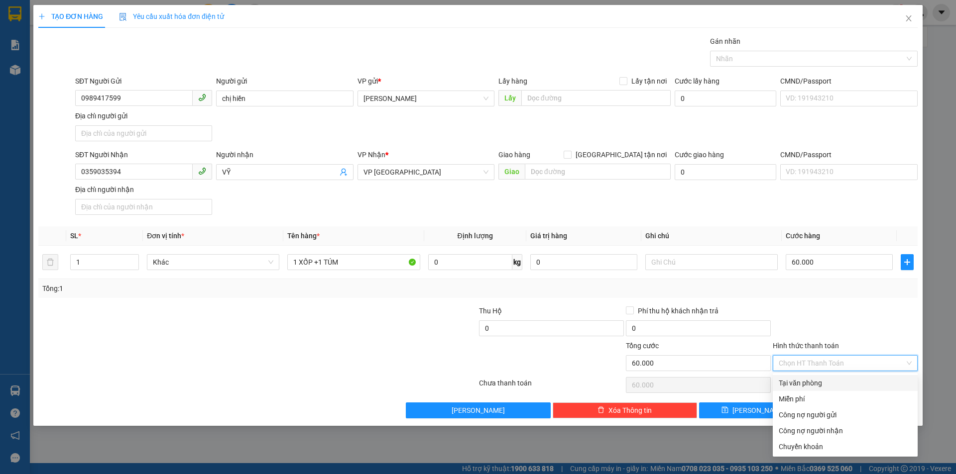
click at [810, 384] on div "Tại văn phòng" at bounding box center [844, 383] width 133 height 11
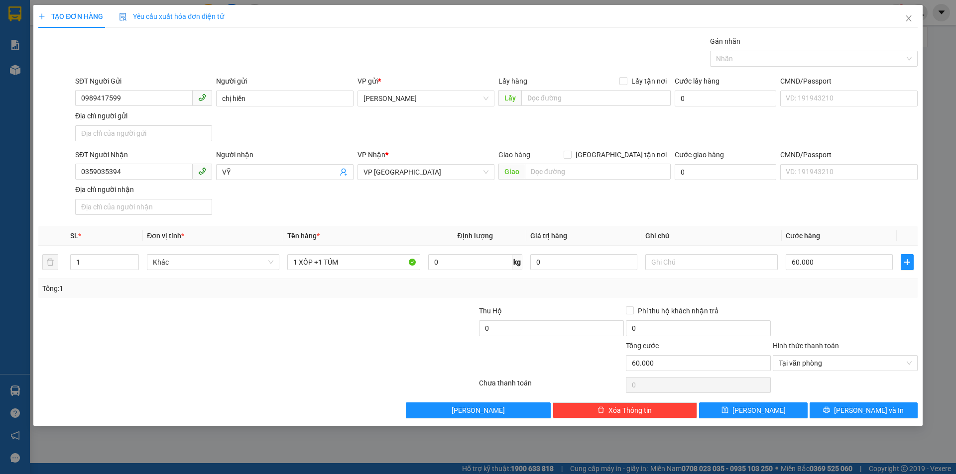
click at [871, 402] on div "Transit Pickup Surcharge Ids Transit Deliver Surcharge Ids Transit Deliver Surc…" at bounding box center [477, 227] width 879 height 383
click at [871, 405] on span "Lưu và In" at bounding box center [869, 410] width 70 height 11
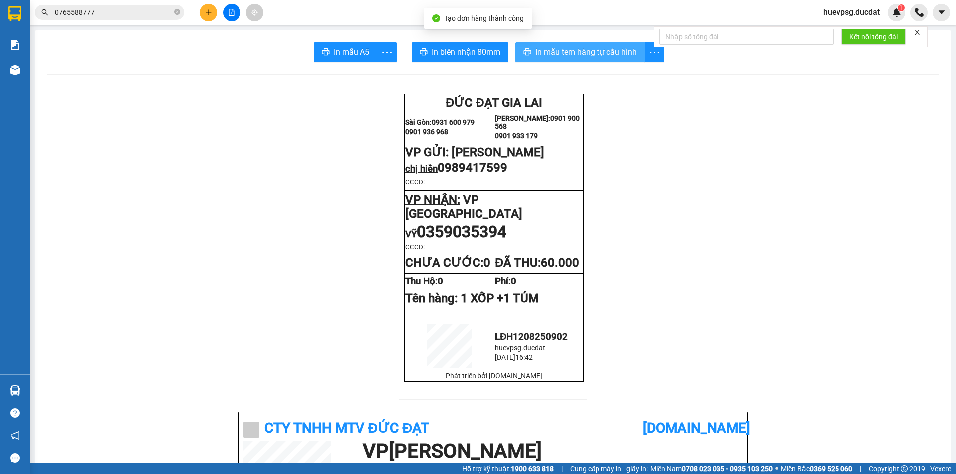
click at [553, 53] on span "In mẫu tem hàng tự cấu hình" at bounding box center [586, 52] width 102 height 12
click at [207, 15] on icon "plus" at bounding box center [208, 12] width 7 height 7
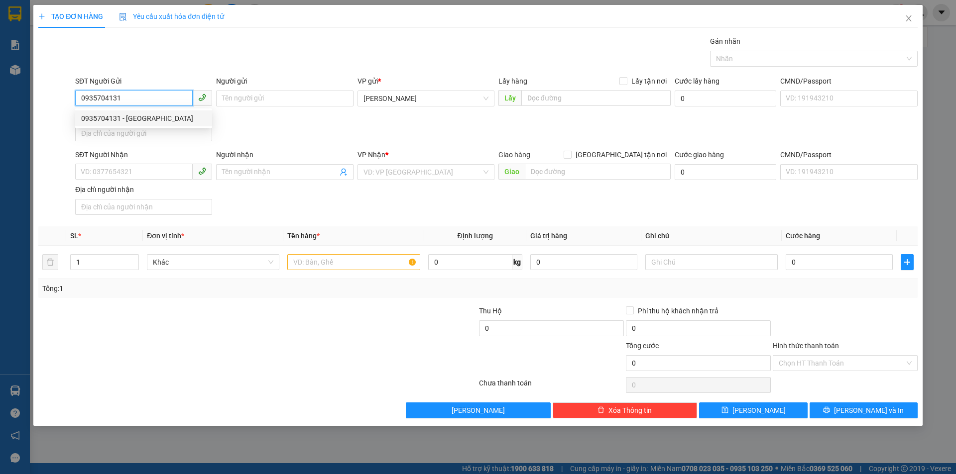
click at [124, 118] on div "0935704131 - ANH SƠN" at bounding box center [143, 118] width 125 height 11
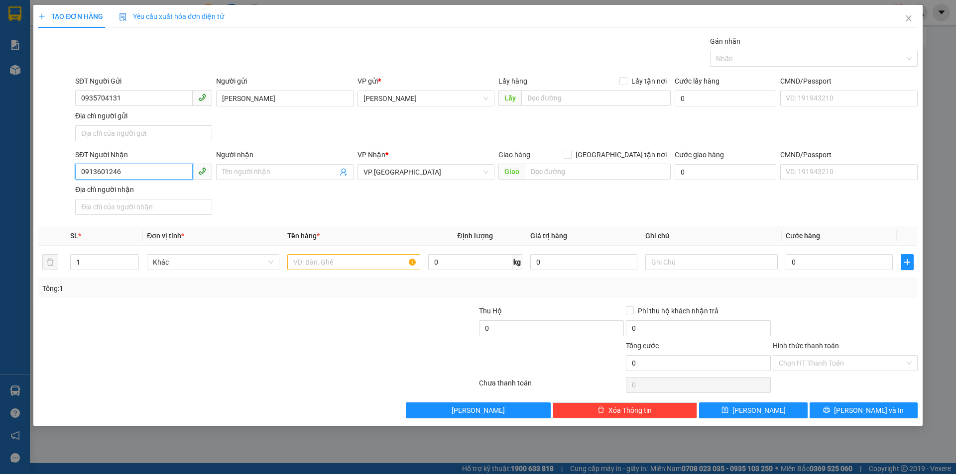
click at [157, 174] on input "0913601246" at bounding box center [133, 172] width 117 height 16
click at [143, 196] on div "0792790000" at bounding box center [143, 192] width 125 height 11
click at [321, 264] on input "text" at bounding box center [353, 262] width 132 height 16
click at [850, 260] on input "0" at bounding box center [838, 262] width 107 height 16
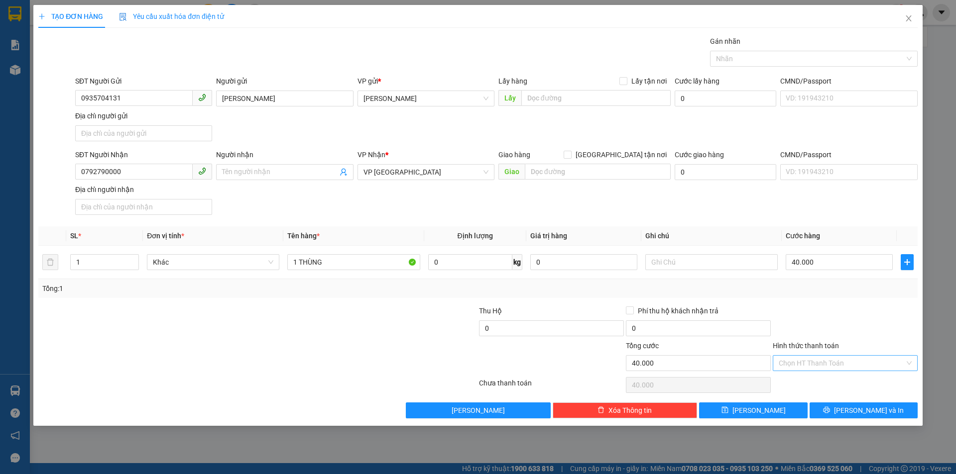
click at [807, 367] on input "Hình thức thanh toán" at bounding box center [841, 363] width 126 height 15
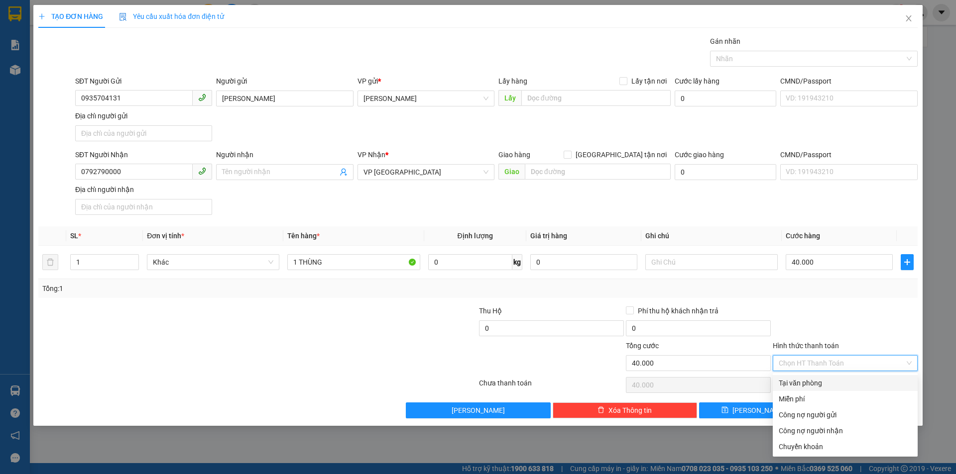
drag, startPoint x: 809, startPoint y: 381, endPoint x: 844, endPoint y: 412, distance: 46.5
click at [809, 383] on div "Tại văn phòng" at bounding box center [844, 383] width 133 height 11
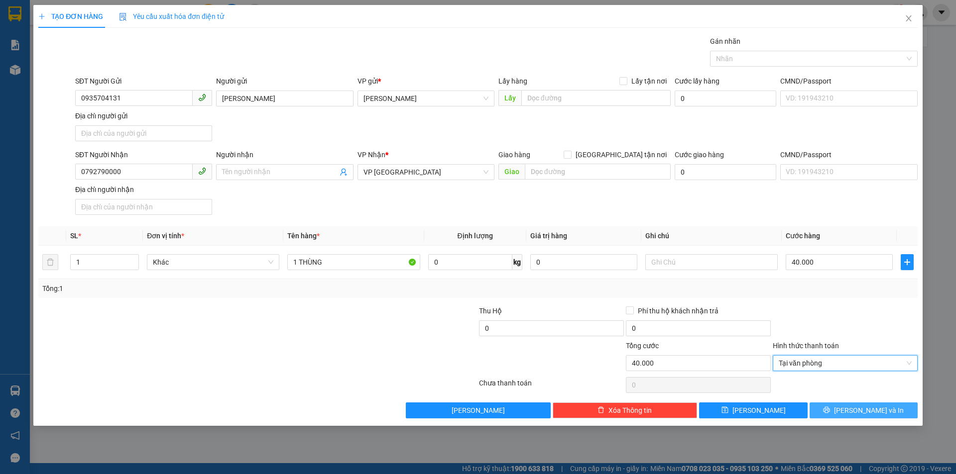
click at [847, 416] on button "Lưu và In" at bounding box center [863, 411] width 108 height 16
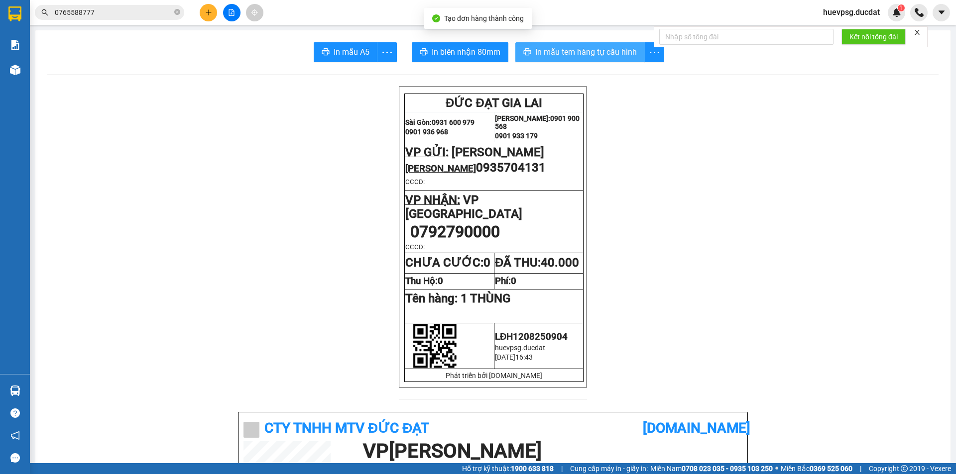
click at [599, 54] on span "In mẫu tem hàng tự cấu hình" at bounding box center [586, 52] width 102 height 12
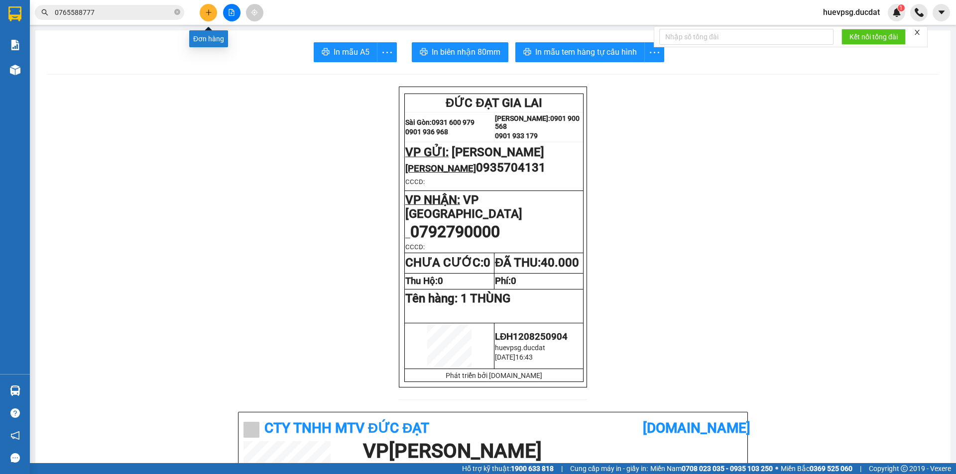
click at [207, 14] on icon "plus" at bounding box center [208, 12] width 7 height 7
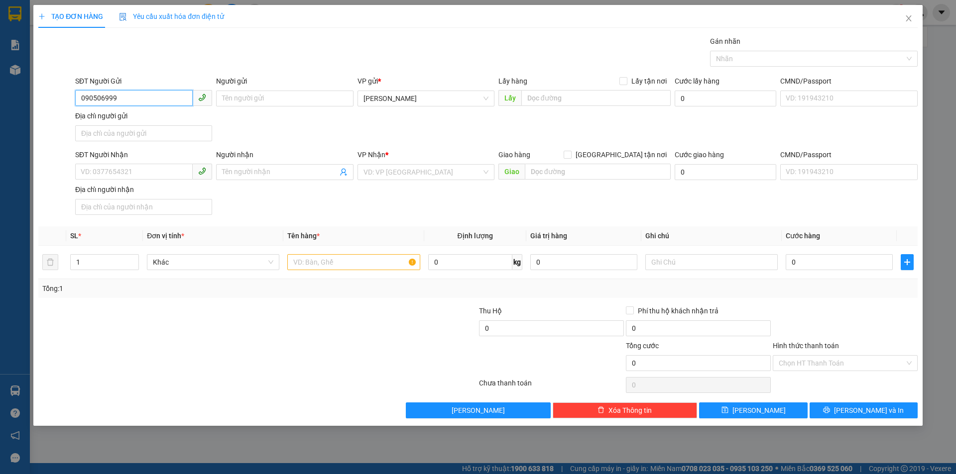
type input "0905069999"
click at [133, 117] on div "0905069999" at bounding box center [143, 118] width 125 height 11
type input "0935041777"
type input "0905069999"
click at [125, 169] on input "0935041777" at bounding box center [133, 172] width 117 height 16
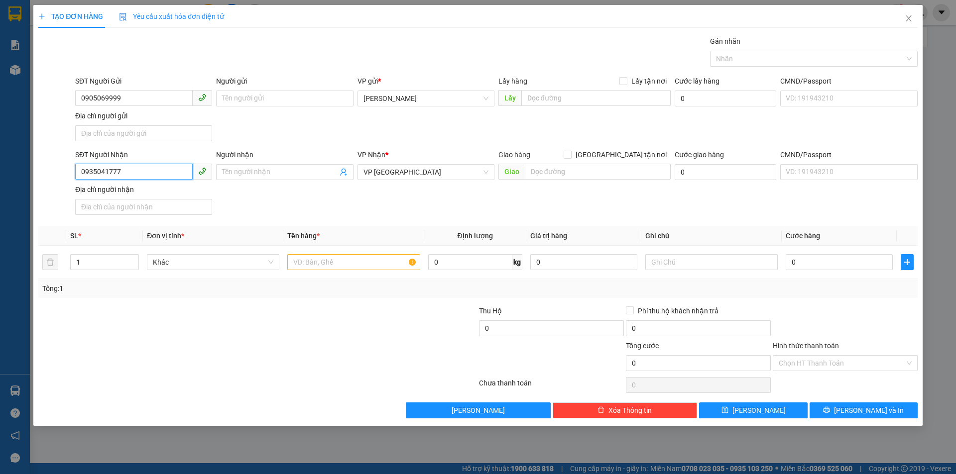
click at [125, 169] on input "0935041777" at bounding box center [133, 172] width 117 height 16
click at [120, 170] on input "0935041777" at bounding box center [133, 172] width 117 height 16
click at [134, 190] on div "0982162311" at bounding box center [143, 192] width 125 height 11
type input "0982162311"
click at [320, 266] on input "text" at bounding box center [353, 262] width 132 height 16
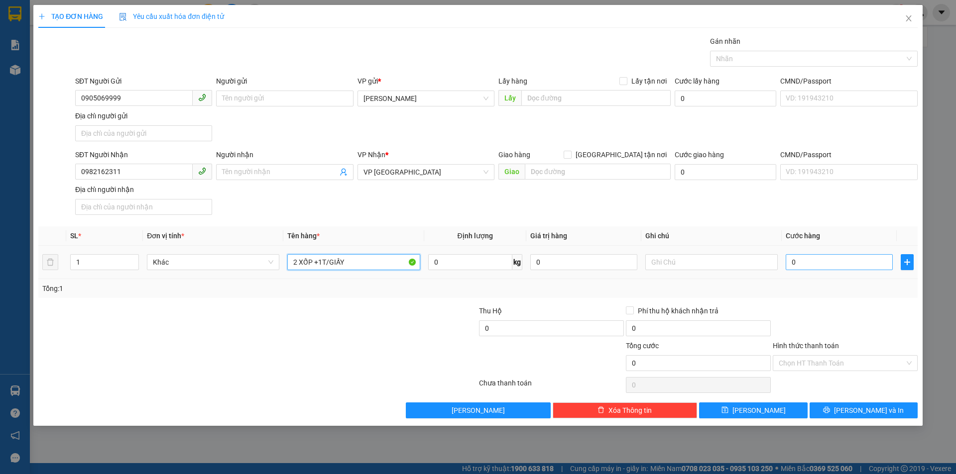
type input "2 XỐP +1T/GIẤY"
click at [803, 262] on input "0" at bounding box center [838, 262] width 107 height 16
type input "1"
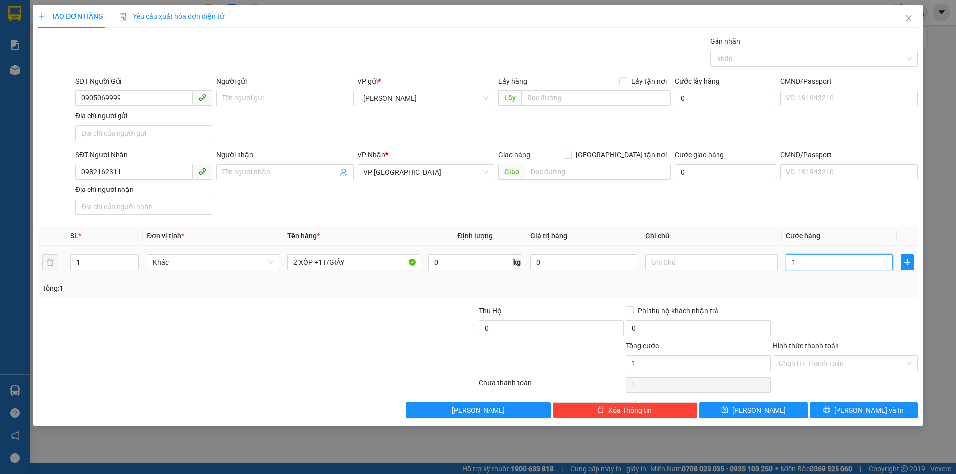
type input "15"
type input "150"
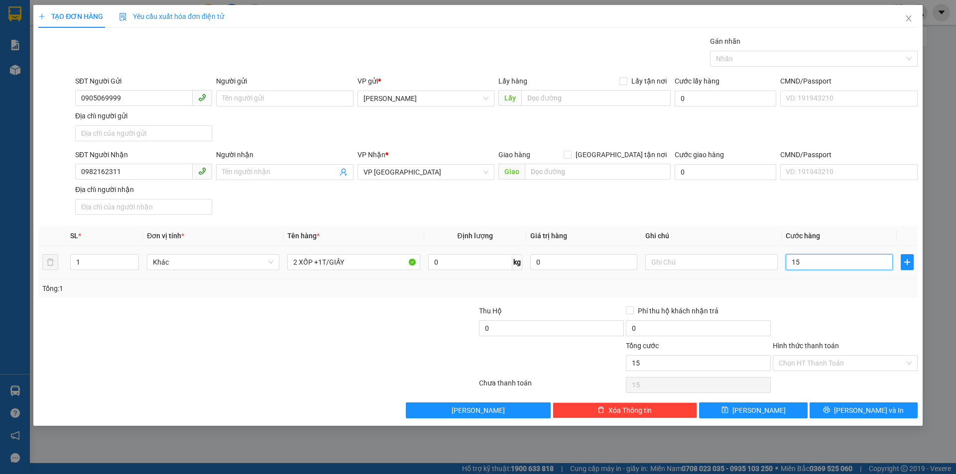
type input "150"
type input "150.000"
click at [819, 367] on input "Hình thức thanh toán" at bounding box center [841, 363] width 126 height 15
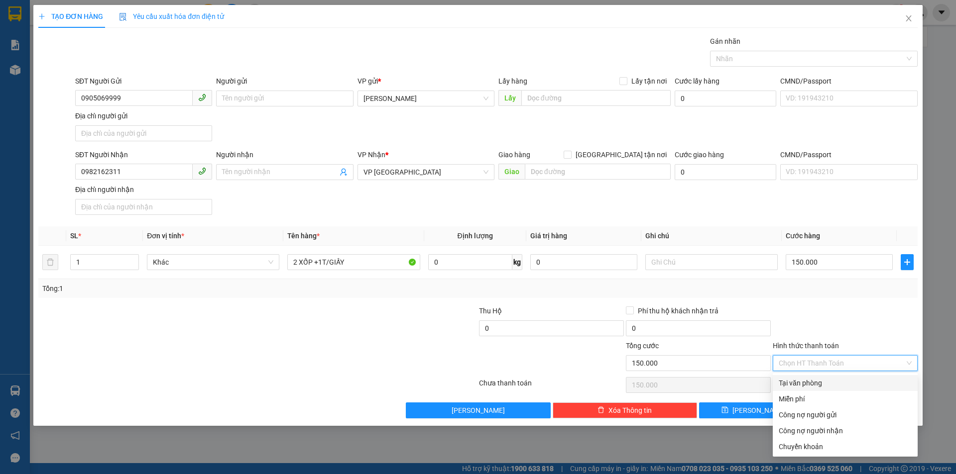
click at [820, 378] on div "Tại văn phòng" at bounding box center [844, 383] width 133 height 11
type input "0"
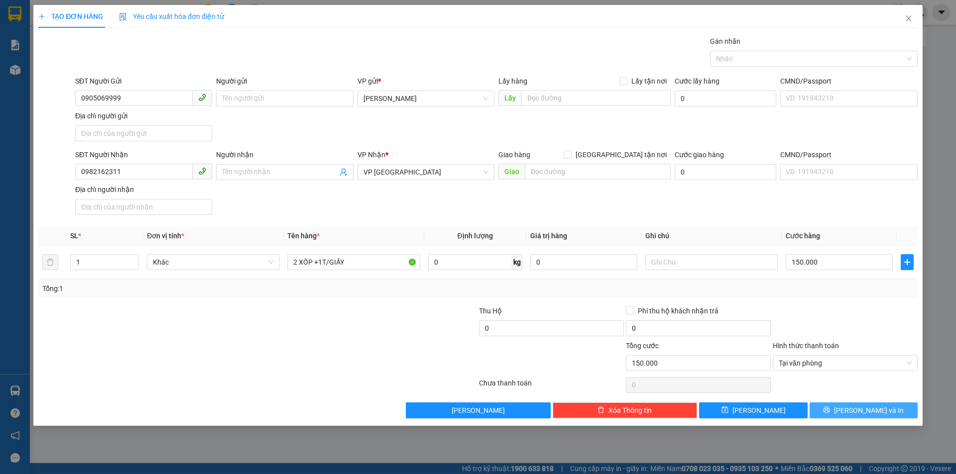
click at [866, 414] on span "Lưu và In" at bounding box center [869, 410] width 70 height 11
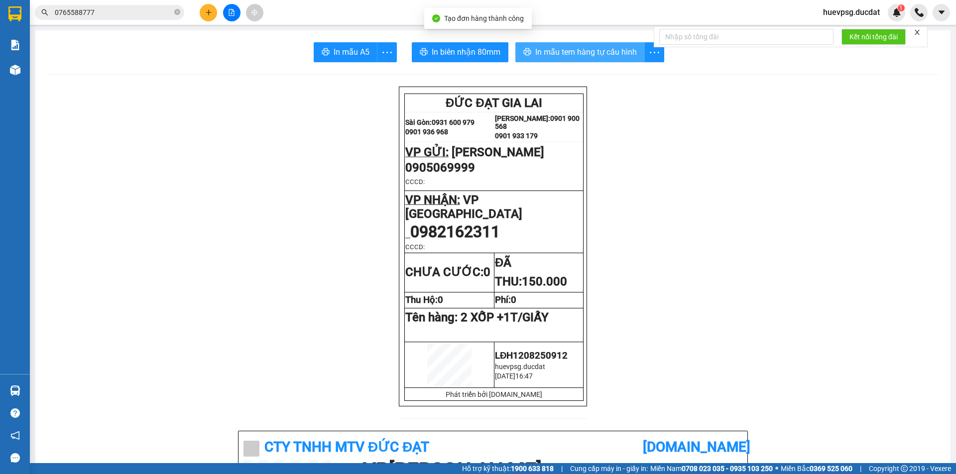
click at [600, 54] on span "In mẫu tem hàng tự cấu hình" at bounding box center [586, 52] width 102 height 12
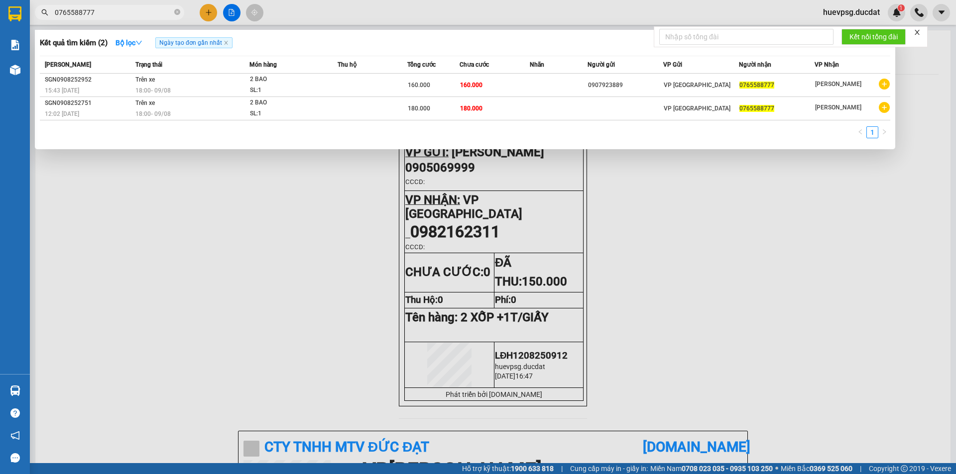
click at [105, 16] on input "0765588777" at bounding box center [113, 12] width 117 height 11
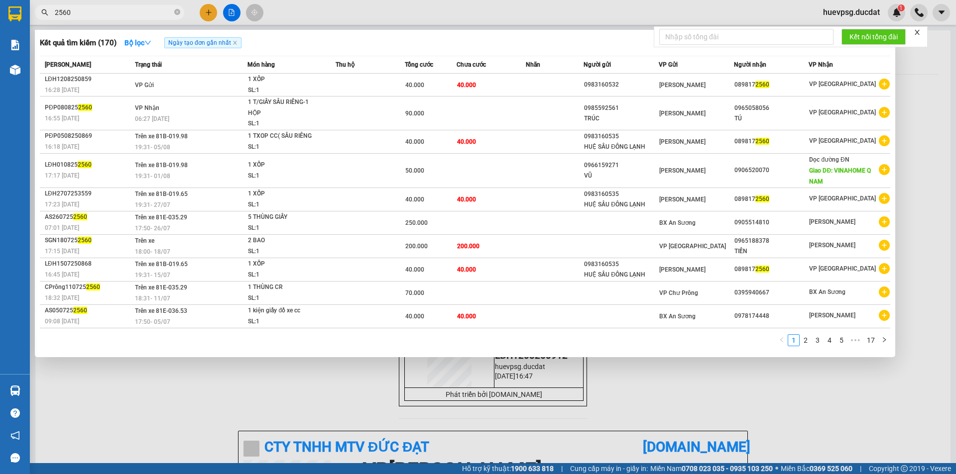
type input "2560"
click at [376, 383] on div at bounding box center [478, 237] width 956 height 474
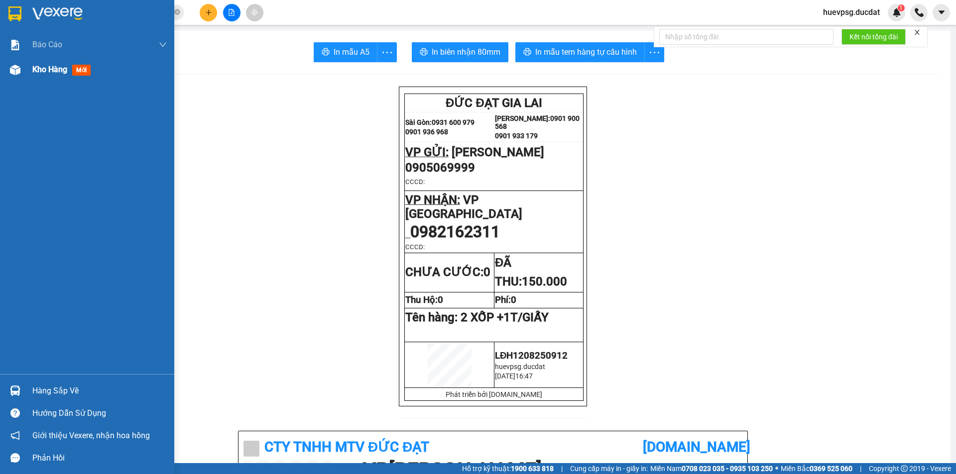
click at [52, 68] on span "Kho hàng" at bounding box center [49, 69] width 35 height 9
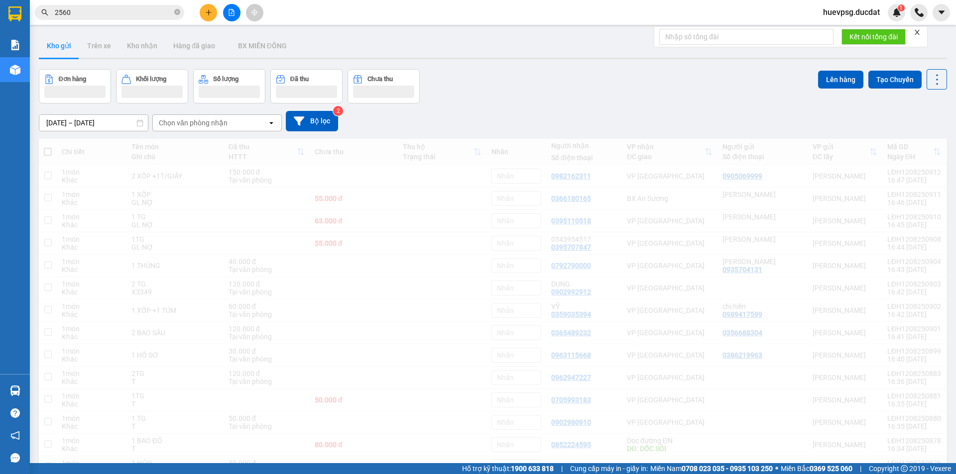
click at [180, 112] on div "10/08/2025 – 12/08/2025 Press the down arrow key to interact with the calendar …" at bounding box center [493, 121] width 908 height 20
click at [180, 115] on div "10/08/2025 – 12/08/2025 Press the down arrow key to interact with the calendar …" at bounding box center [493, 121] width 908 height 20
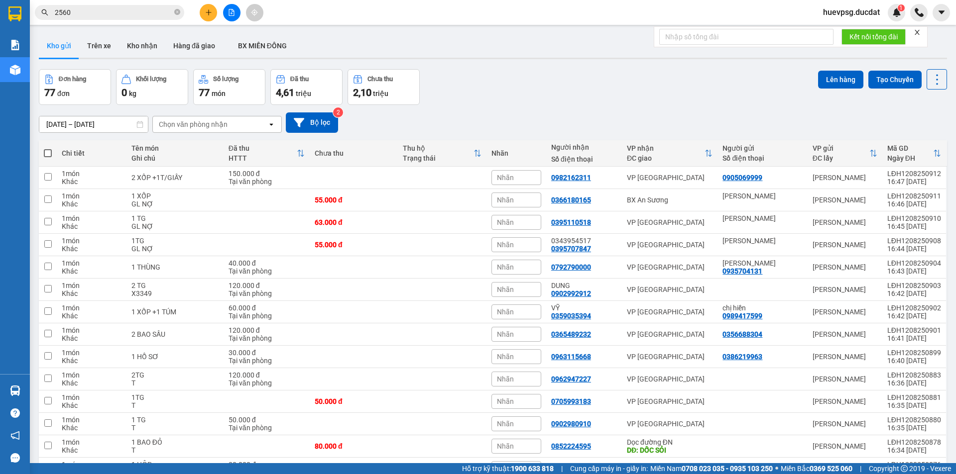
click at [179, 122] on div "Chọn văn phòng nhận" at bounding box center [193, 124] width 69 height 10
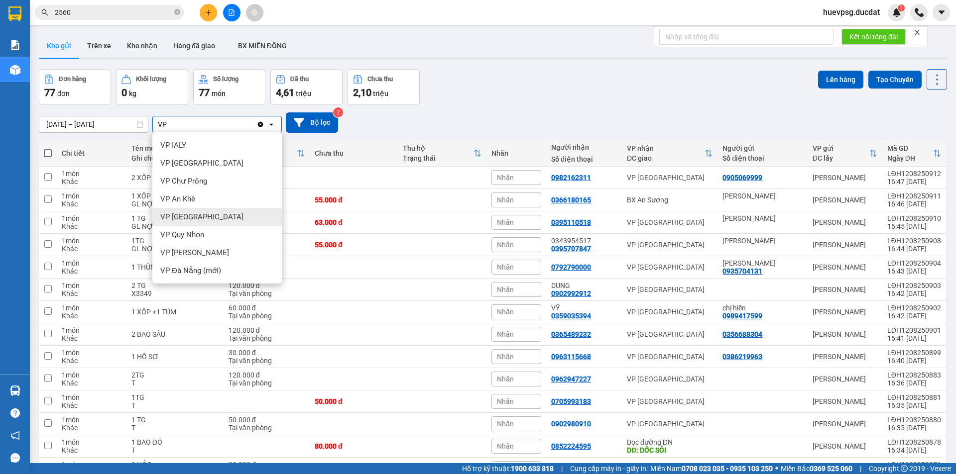
type input "VP"
click at [189, 220] on span "VP [GEOGRAPHIC_DATA]" at bounding box center [201, 217] width 83 height 10
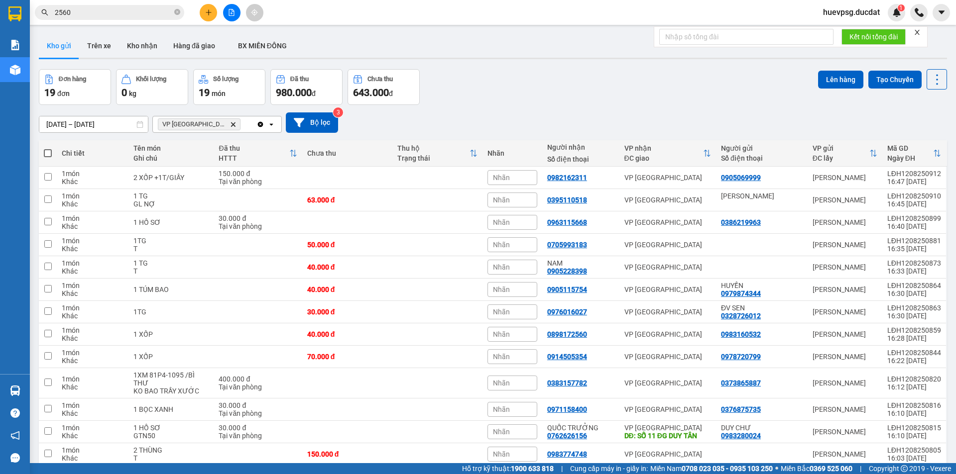
click at [230, 123] on icon "Delete" at bounding box center [233, 124] width 6 height 6
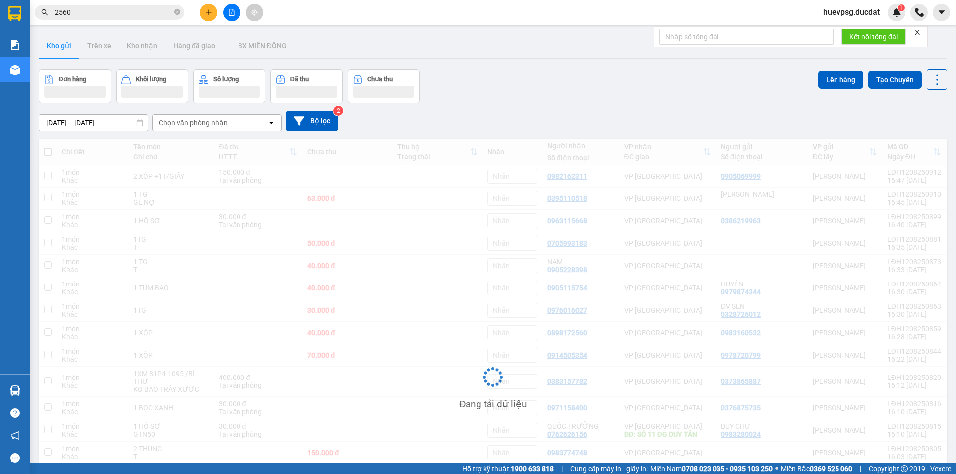
click at [201, 124] on div "Chọn văn phòng nhận" at bounding box center [193, 123] width 69 height 10
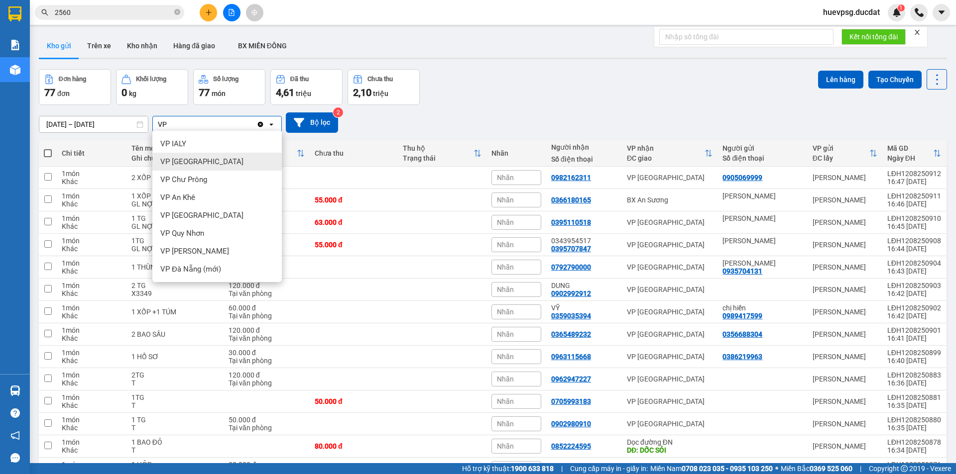
type input "VP"
click at [196, 165] on span "VP [GEOGRAPHIC_DATA]" at bounding box center [201, 162] width 83 height 10
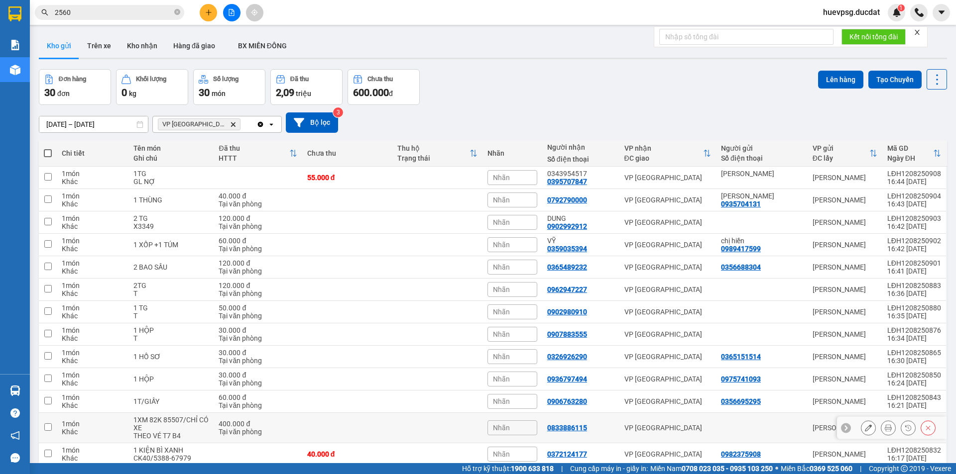
scroll to position [100, 0]
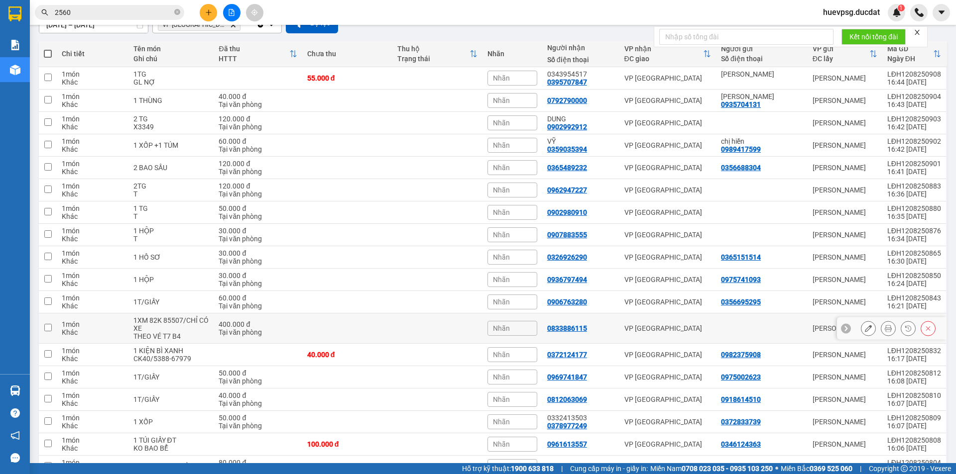
click at [176, 326] on div "1XM 82K 85507/CHỈ CÓ XE" at bounding box center [171, 325] width 76 height 16
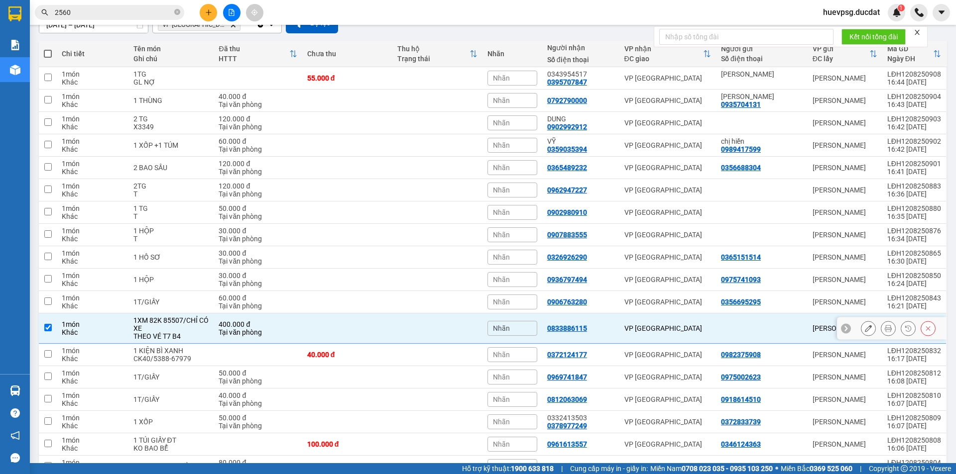
checkbox input "true"
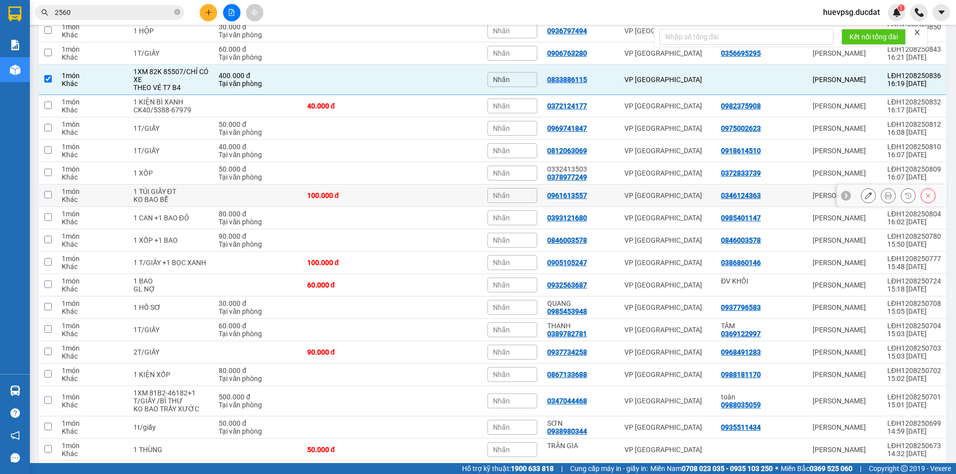
scroll to position [432, 0]
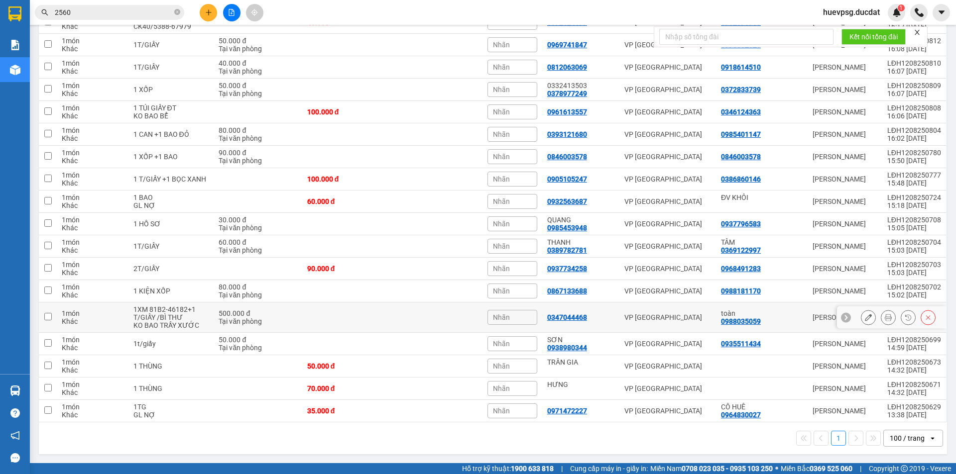
click at [194, 316] on div "1XM 81B2-46182+1 T/GIẤY /BÌ THƯ" at bounding box center [171, 314] width 76 height 16
checkbox input "true"
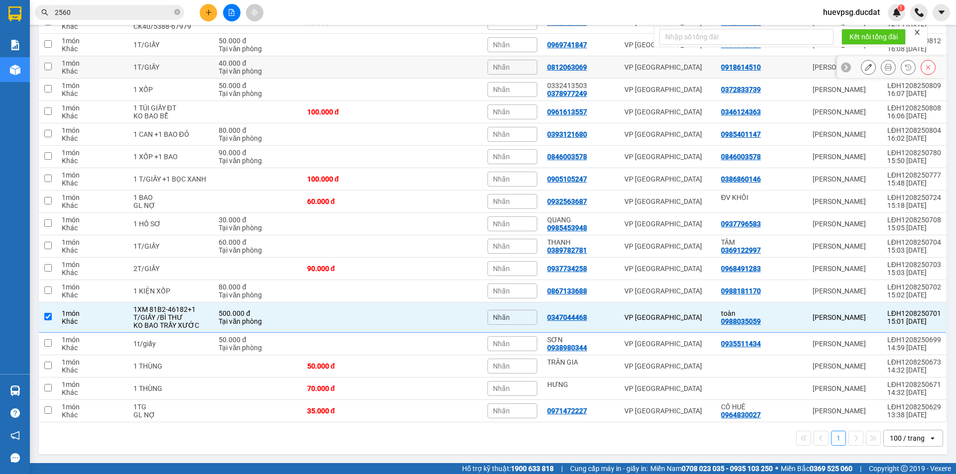
scroll to position [233, 0]
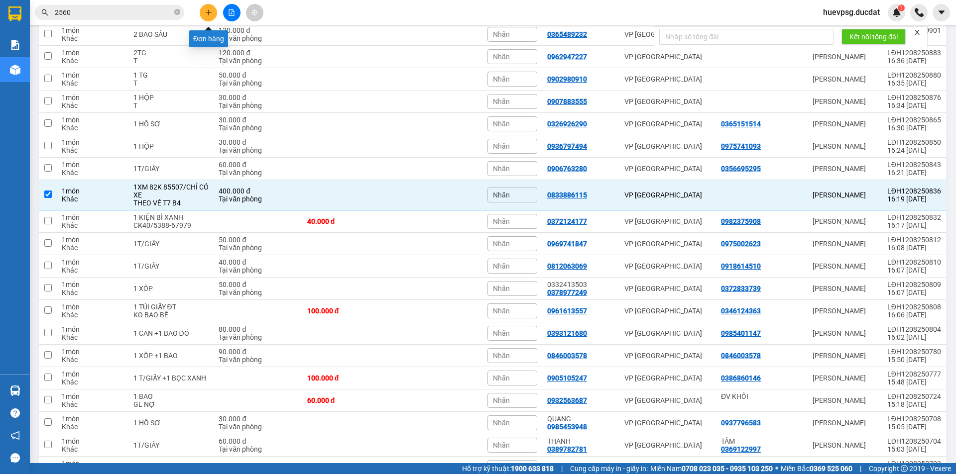
click at [206, 10] on icon "plus" at bounding box center [208, 12] width 7 height 7
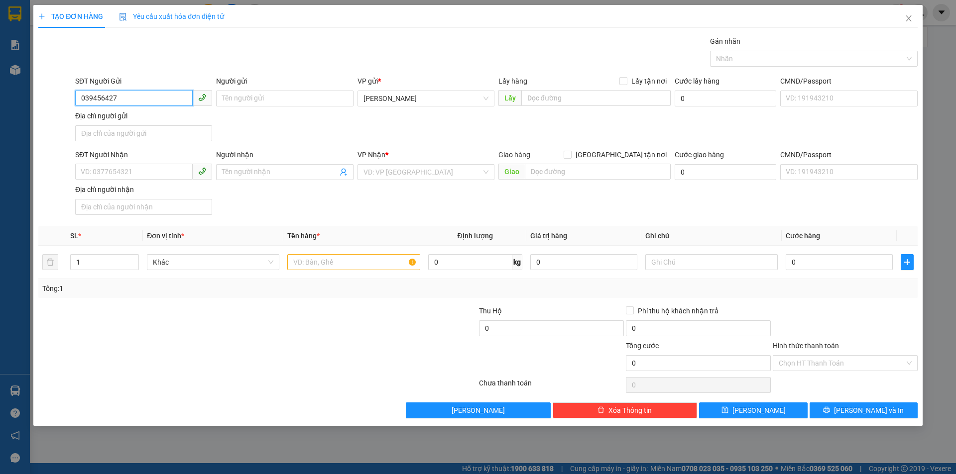
type input "0394564279"
click at [134, 113] on div "0394564279" at bounding box center [143, 118] width 125 height 11
type input "0886319555"
type input "0394564279"
click at [148, 170] on input "0886319555" at bounding box center [133, 172] width 117 height 16
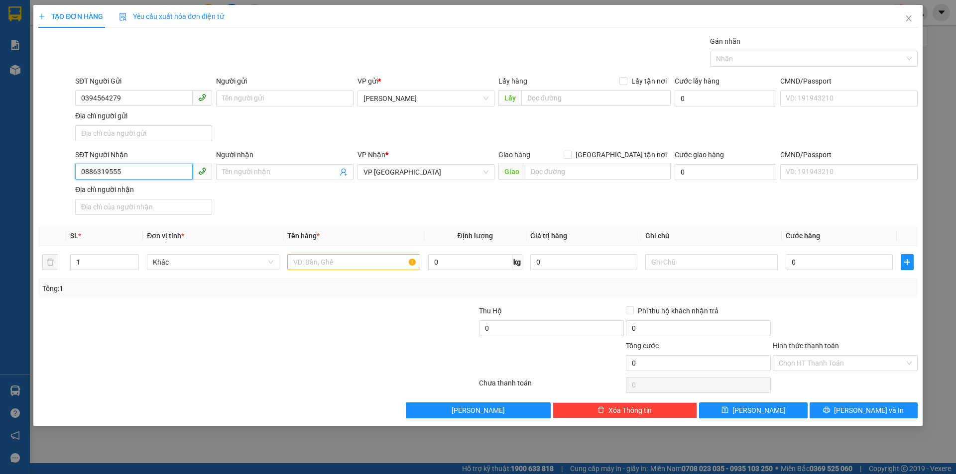
drag, startPoint x: 148, startPoint y: 170, endPoint x: 145, endPoint y: 156, distance: 14.6
click at [145, 157] on div "SĐT Người Nhận 0886319555 0886319555" at bounding box center [143, 166] width 137 height 35
click at [136, 195] on div "0972084899" at bounding box center [143, 192] width 125 height 11
type input "0972084899"
click at [376, 268] on input "text" at bounding box center [353, 262] width 132 height 16
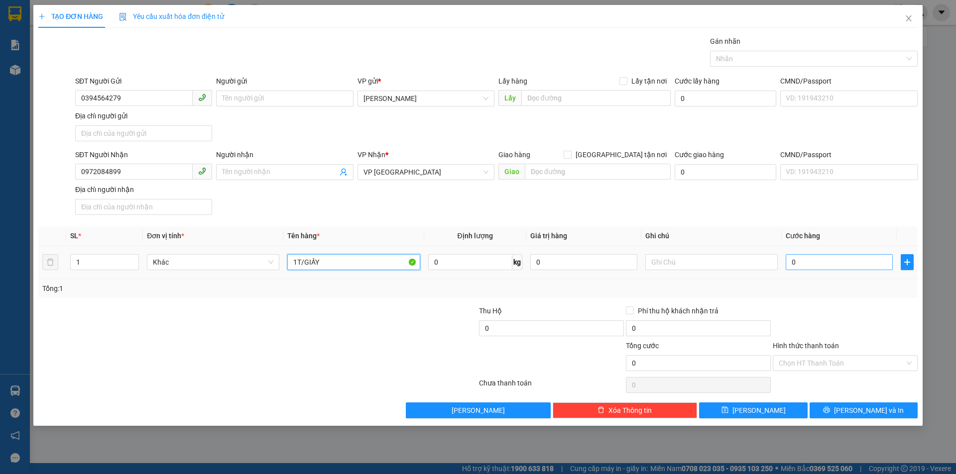
type input "1T/GIẤY"
click at [850, 263] on input "0" at bounding box center [838, 262] width 107 height 16
type input "4"
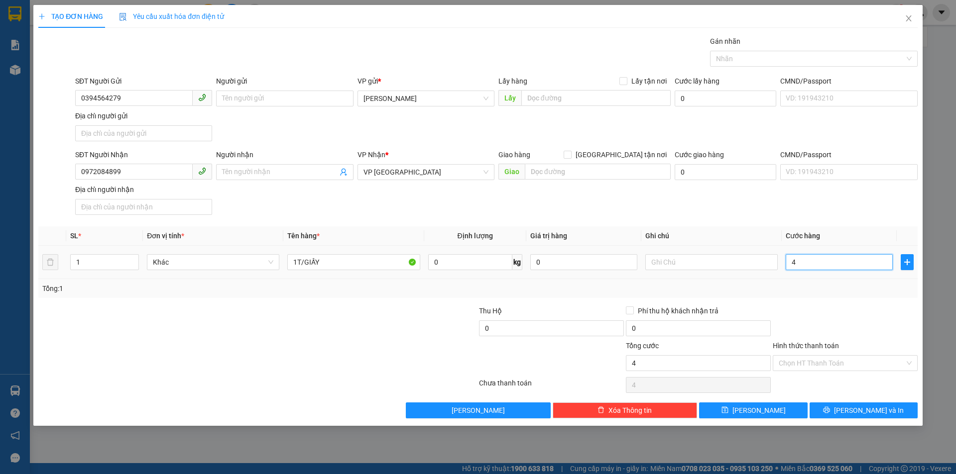
type input "40"
type input "40.000"
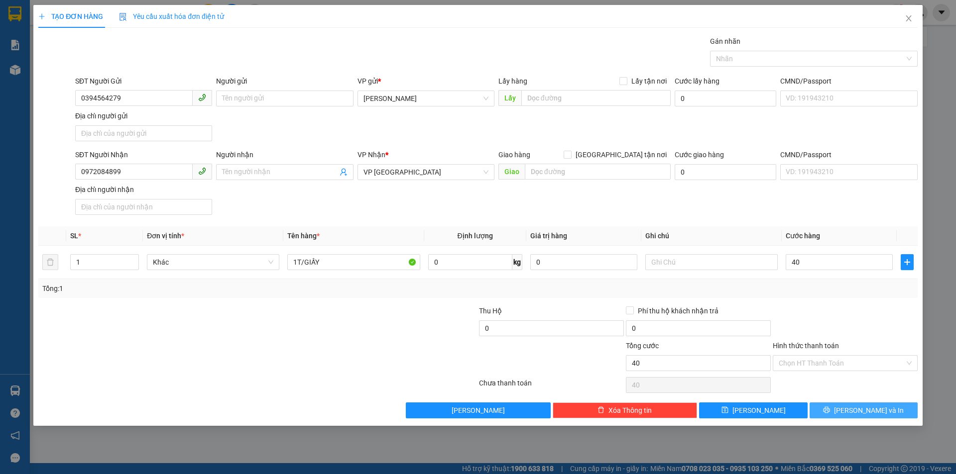
type input "40.000"
click at [871, 408] on span "Lưu và In" at bounding box center [869, 410] width 70 height 11
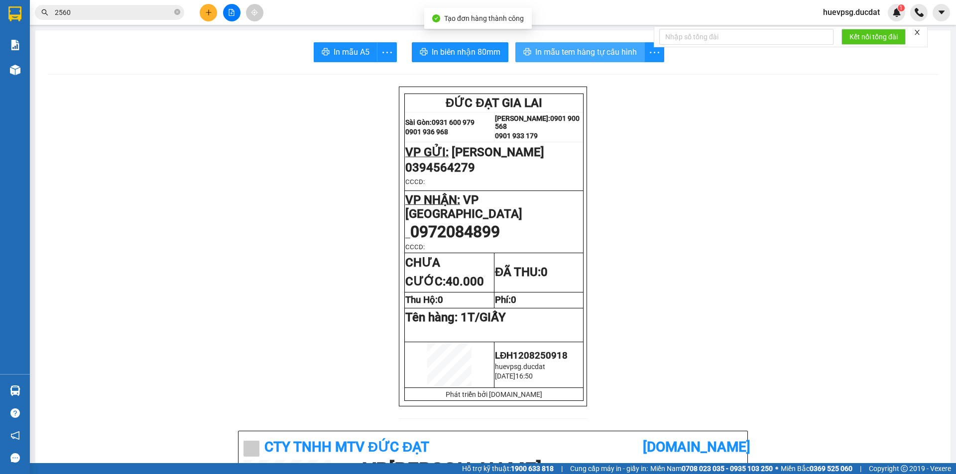
click at [585, 60] on button "In mẫu tem hàng tự cấu hình" at bounding box center [579, 52] width 129 height 20
click at [200, 12] on button at bounding box center [208, 12] width 17 height 17
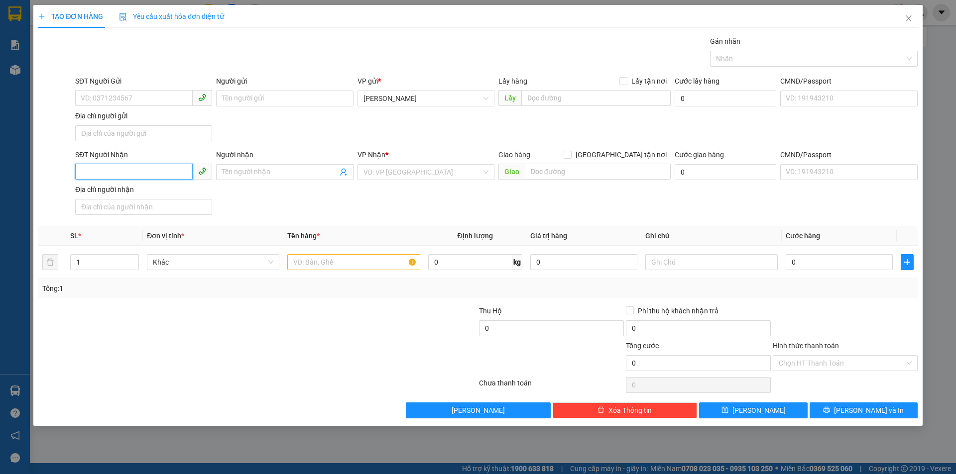
click at [142, 170] on input "SĐT Người Nhận" at bounding box center [133, 172] width 117 height 16
type input "0385422347"
click at [427, 170] on input "search" at bounding box center [422, 172] width 118 height 15
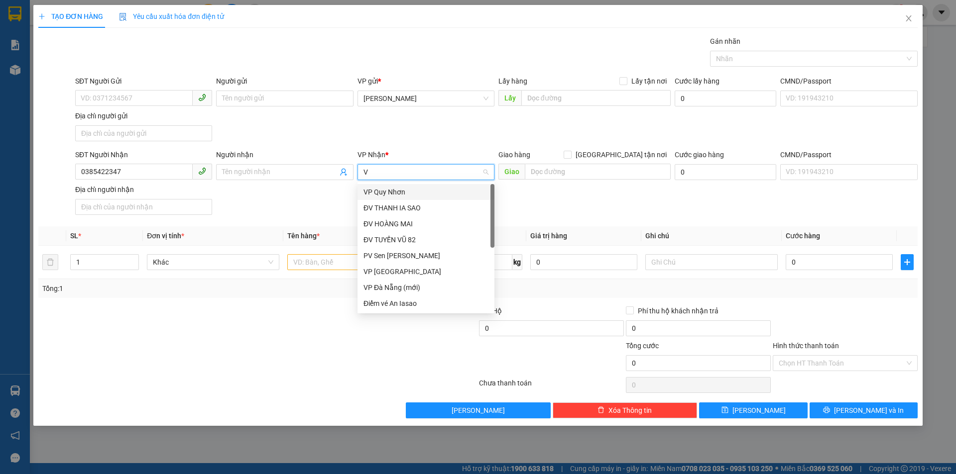
type input "VP"
click at [401, 205] on div "VP [GEOGRAPHIC_DATA]" at bounding box center [425, 208] width 125 height 11
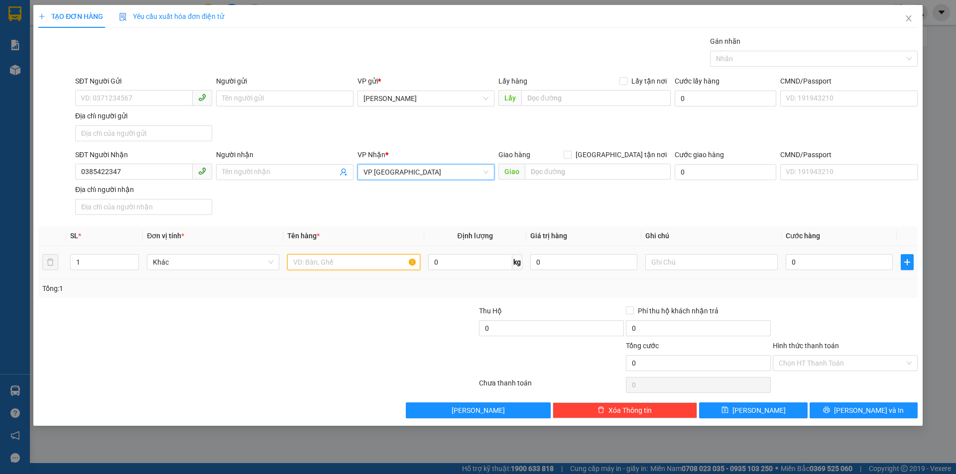
click at [351, 260] on input "text" at bounding box center [353, 262] width 132 height 16
type input "1XM 81B3-31617/BÌ THƯ"
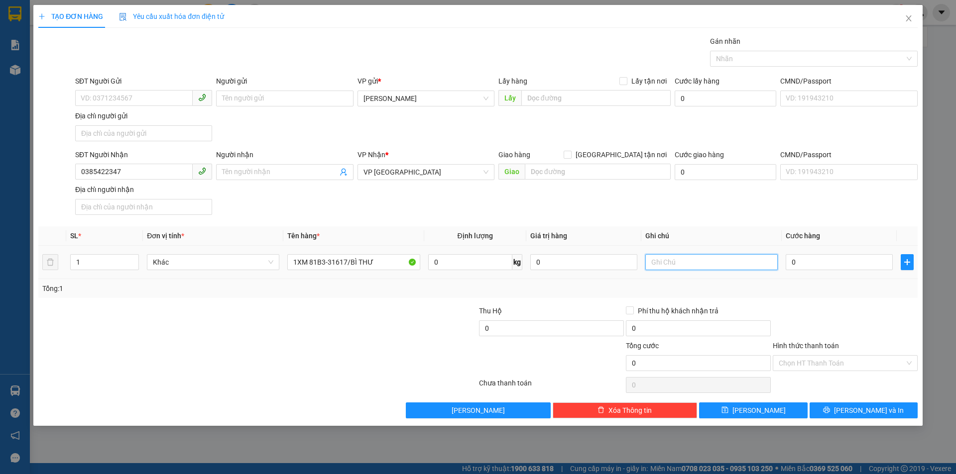
click at [743, 270] on input "text" at bounding box center [711, 262] width 132 height 16
type input "KO BAO TRẦY [PERSON_NAME]"
type input "5"
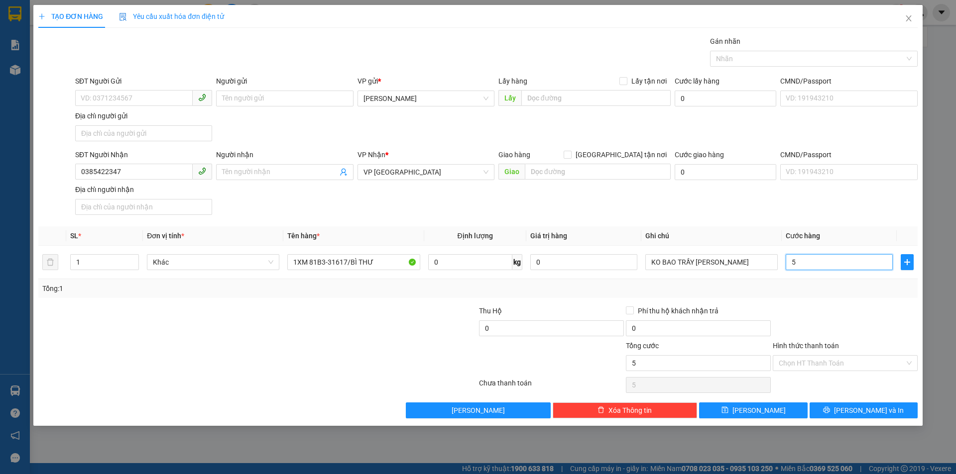
type input "50"
type input "500"
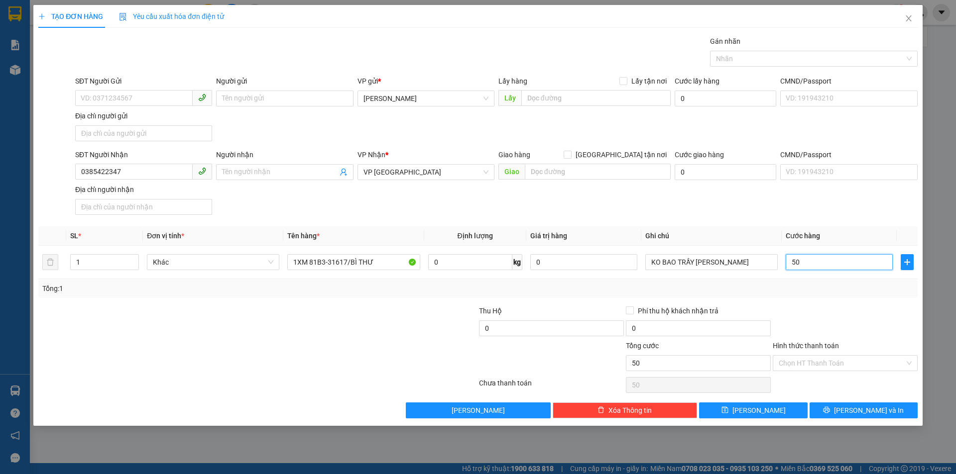
type input "500"
type input "500.000"
drag, startPoint x: 860, startPoint y: 363, endPoint x: 860, endPoint y: 372, distance: 9.0
click at [860, 364] on input "Hình thức thanh toán" at bounding box center [841, 363] width 126 height 15
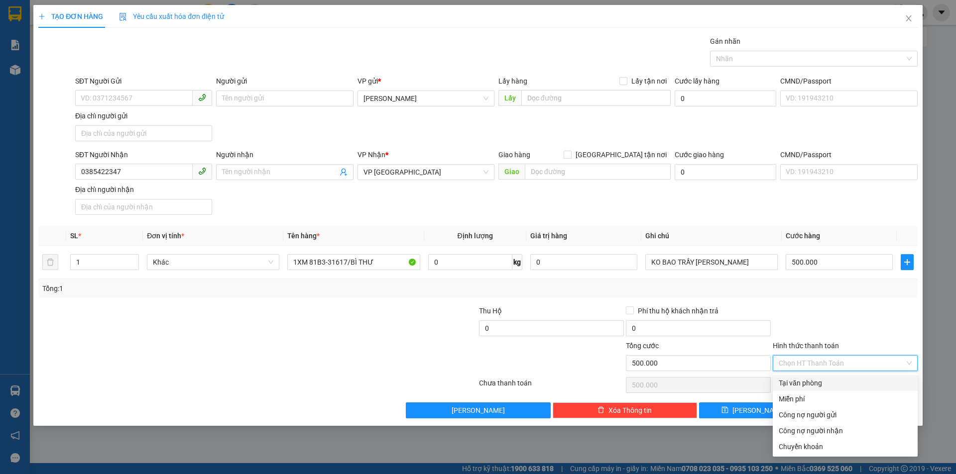
click at [856, 383] on div "Tại văn phòng" at bounding box center [844, 383] width 133 height 11
type input "0"
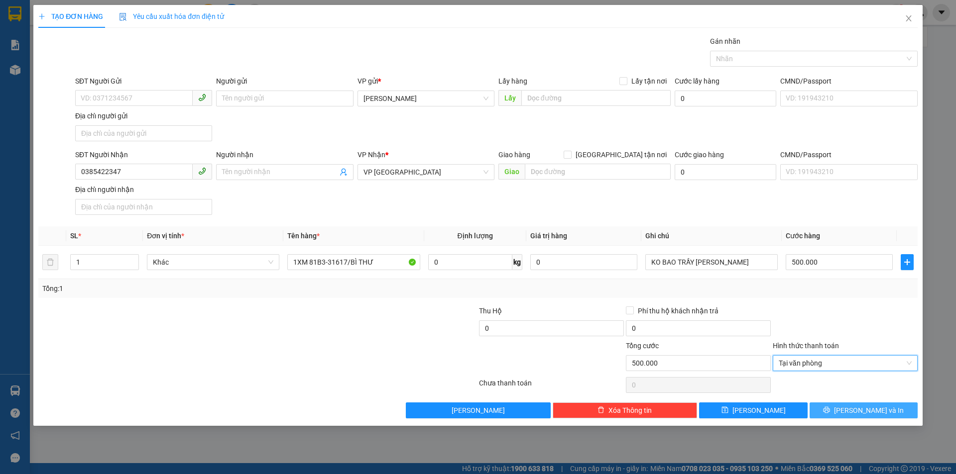
click at [894, 407] on button "Lưu và In" at bounding box center [863, 411] width 108 height 16
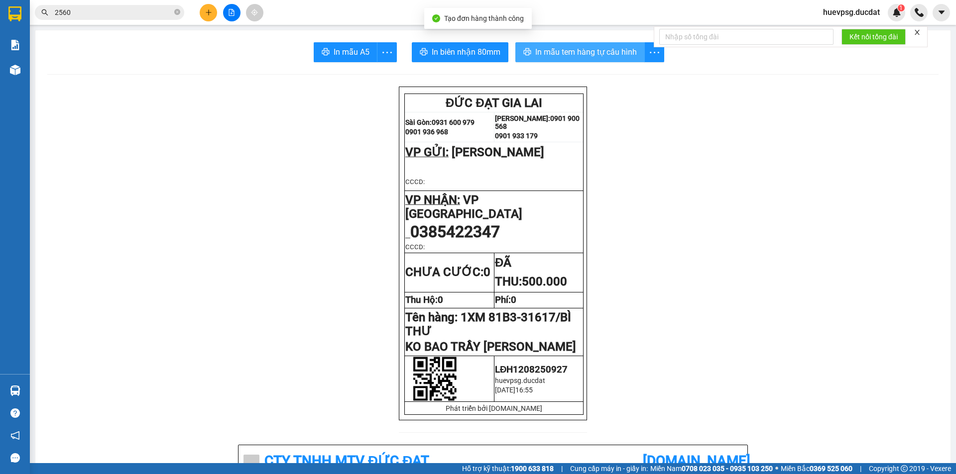
click at [548, 52] on span "In mẫu tem hàng tự cấu hình" at bounding box center [586, 52] width 102 height 12
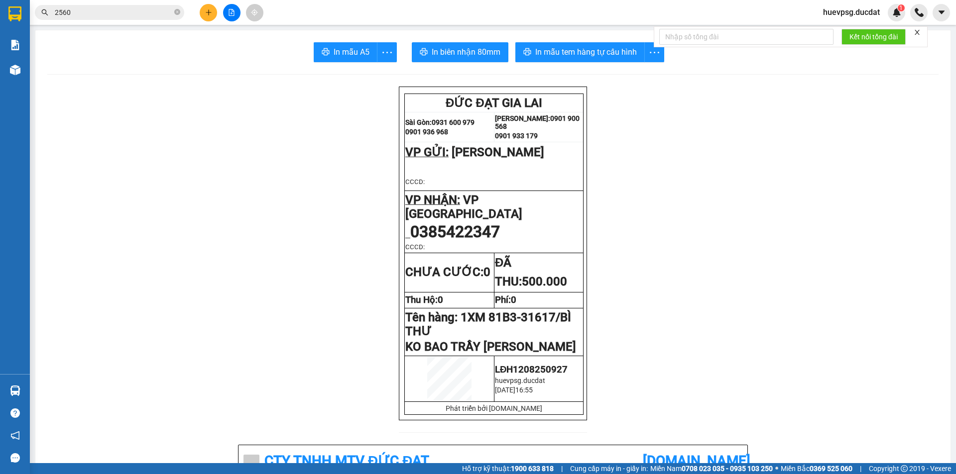
click at [210, 16] on button at bounding box center [208, 12] width 17 height 17
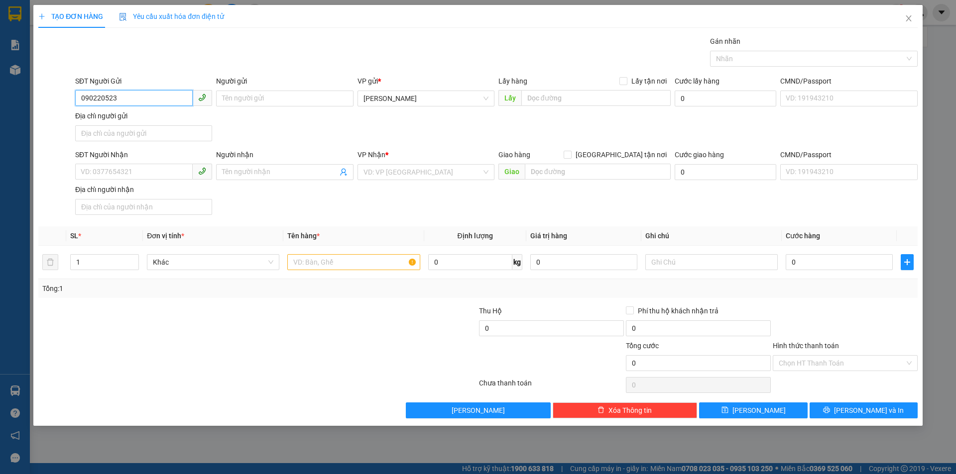
type input "0902205230"
click at [118, 122] on div "0902205230" at bounding box center [143, 118] width 125 height 11
type input "0905231431"
type input "0902205230"
click at [137, 169] on input "0905231431" at bounding box center [133, 172] width 117 height 16
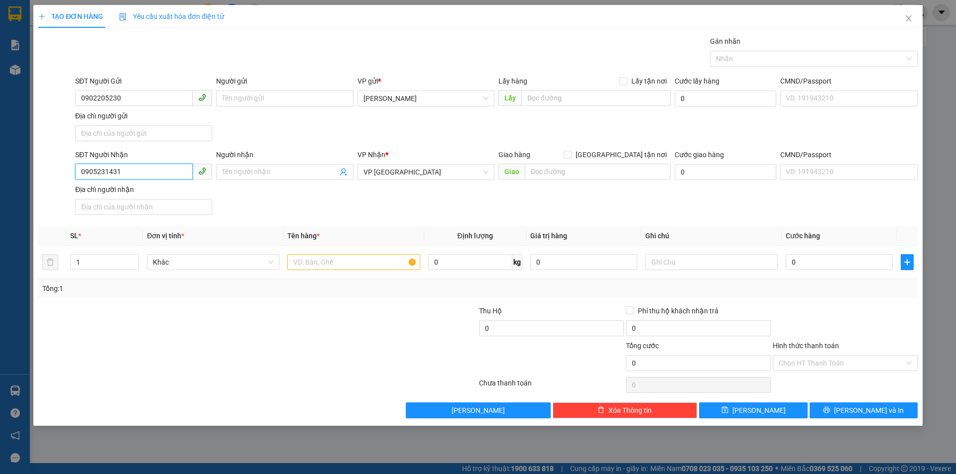
click at [137, 169] on input "0905231431" at bounding box center [133, 172] width 117 height 16
click at [135, 193] on div "0905231431" at bounding box center [143, 192] width 125 height 11
type input "0905231431"
click at [380, 255] on input "text" at bounding box center [353, 262] width 132 height 16
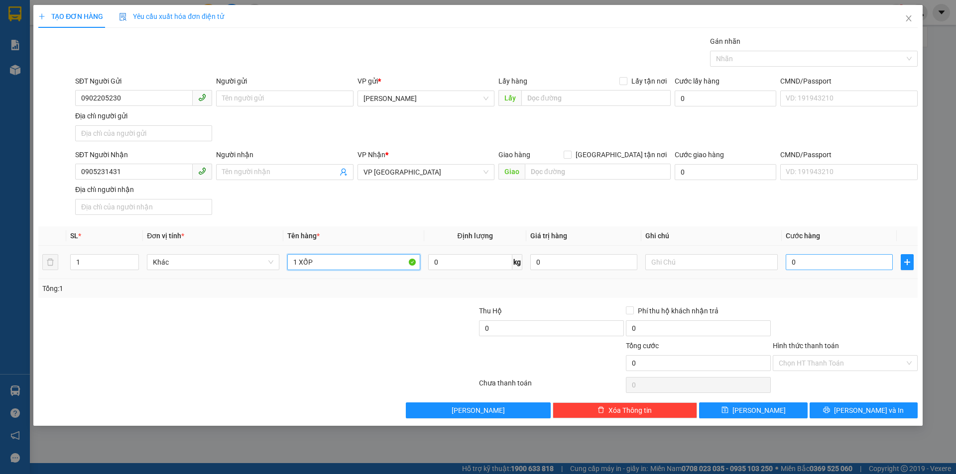
type input "1 XỐP"
click at [851, 258] on input "0" at bounding box center [838, 262] width 107 height 16
type input "8"
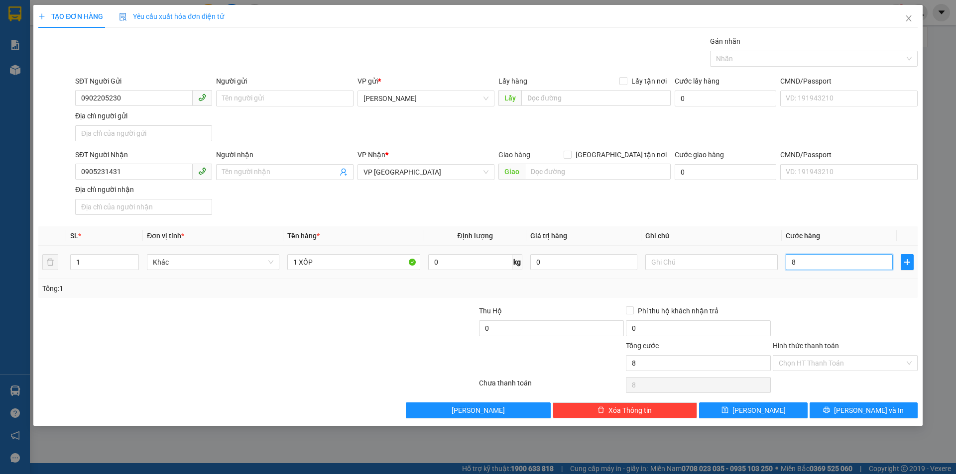
type input "80"
type input "80.000"
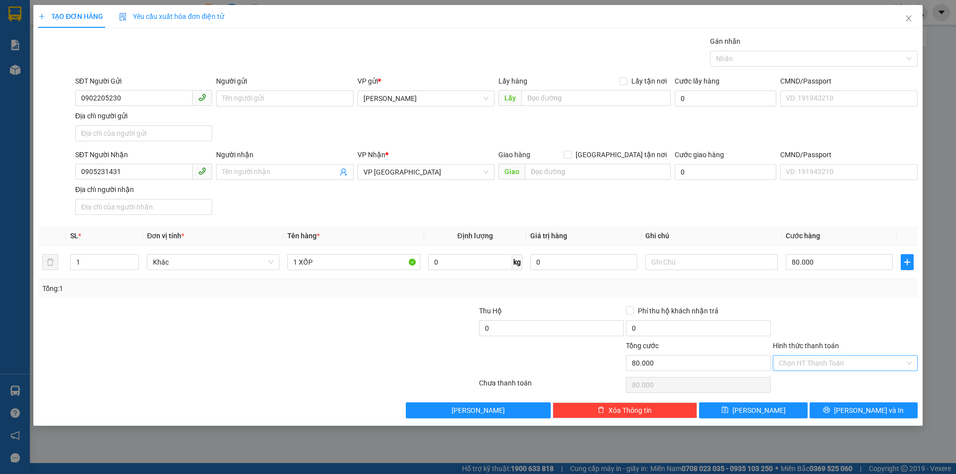
click at [870, 368] on input "Hình thức thanh toán" at bounding box center [841, 363] width 126 height 15
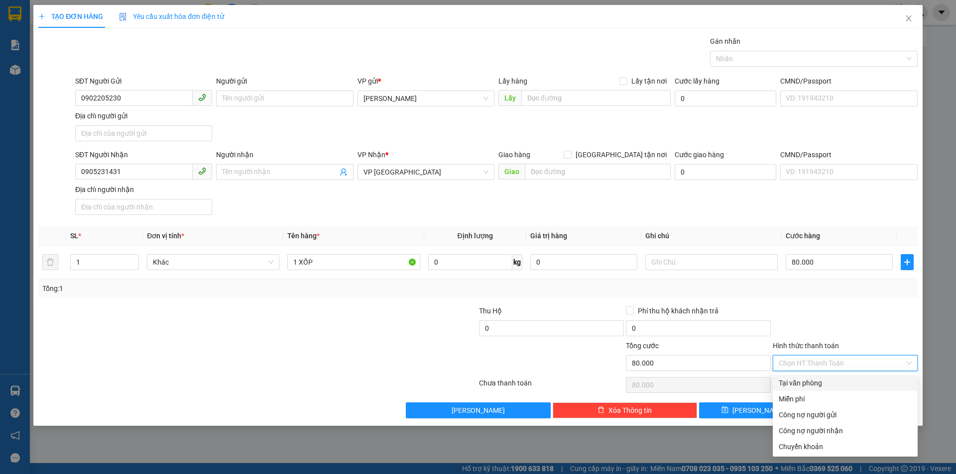
click at [849, 385] on div "Tại văn phòng" at bounding box center [844, 383] width 133 height 11
type input "0"
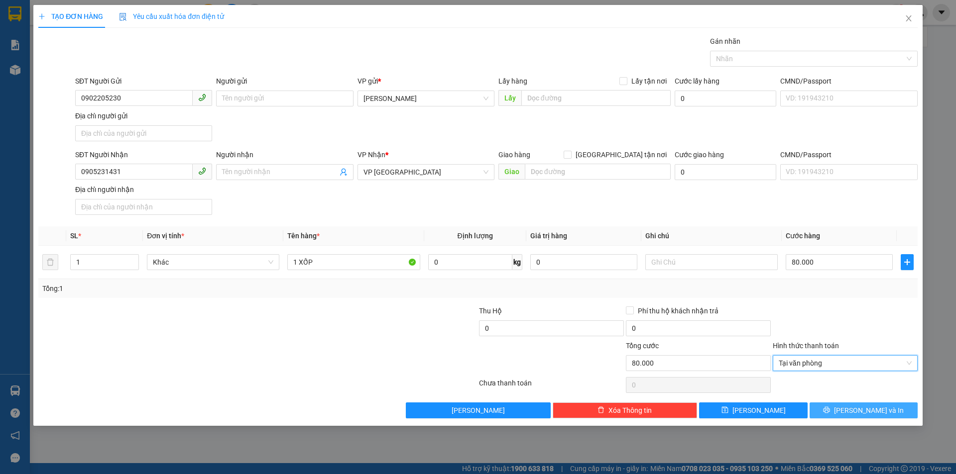
click at [852, 412] on button "Lưu và In" at bounding box center [863, 411] width 108 height 16
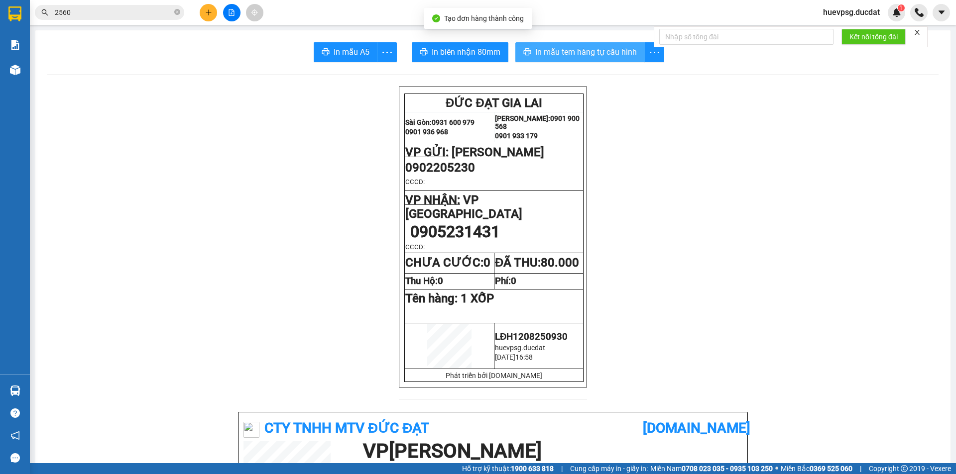
click at [583, 55] on span "In mẫu tem hàng tự cấu hình" at bounding box center [586, 52] width 102 height 12
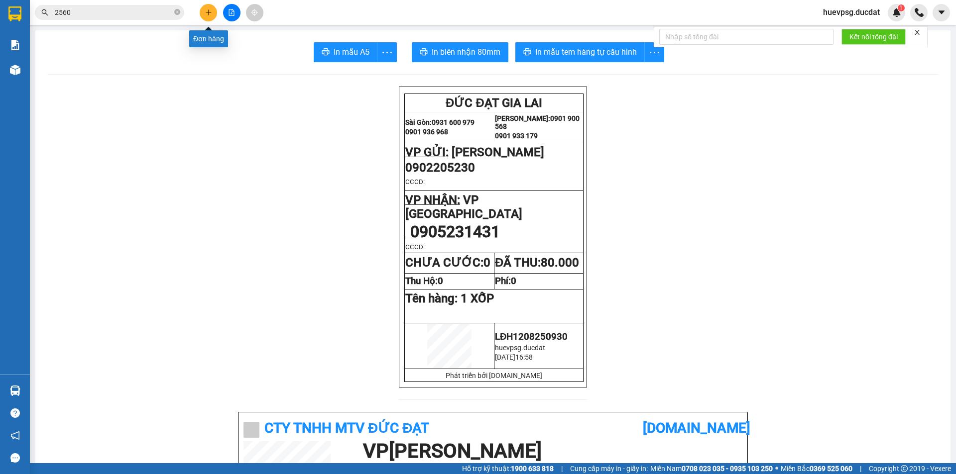
click at [210, 16] on button at bounding box center [208, 12] width 17 height 17
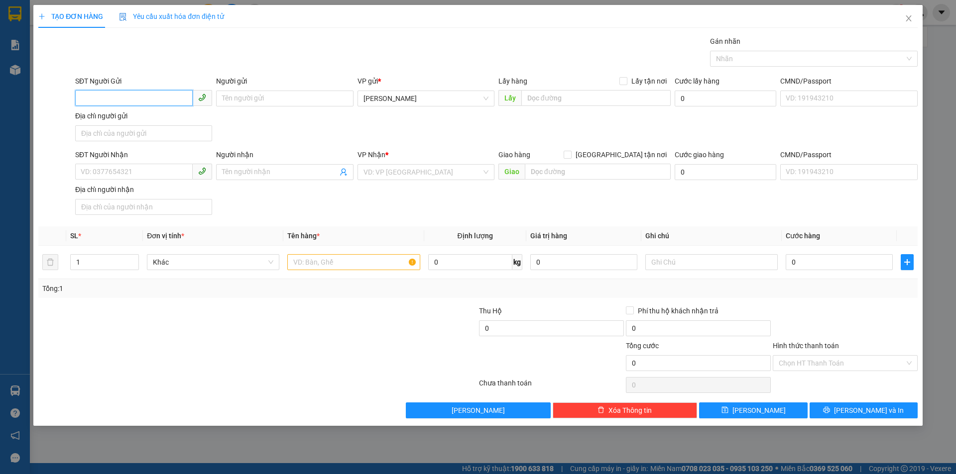
click at [138, 98] on input "SĐT Người Gửi" at bounding box center [133, 98] width 117 height 16
type input "0359645312"
click at [113, 119] on div "0359645312" at bounding box center [143, 118] width 125 height 11
type input "0901496236"
type input "0359645312"
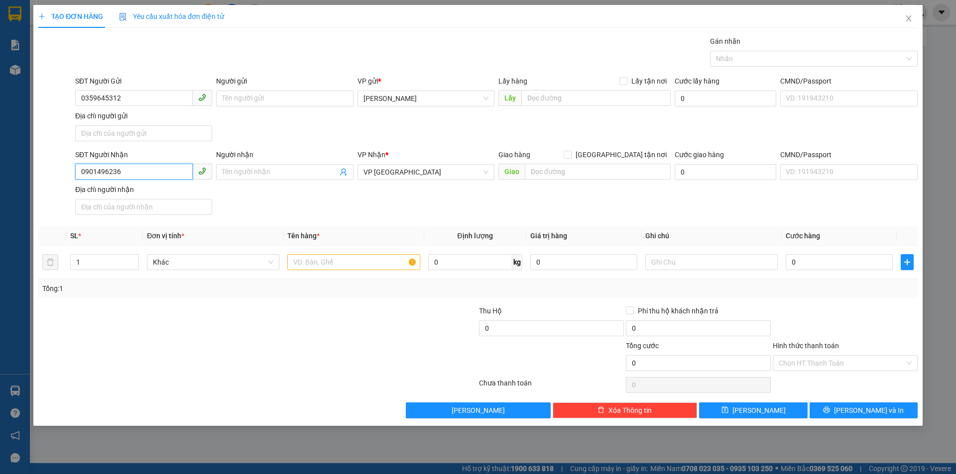
click at [101, 169] on input "0901496236" at bounding box center [133, 172] width 117 height 16
type input "0814505050"
click at [109, 195] on div "0814505050" at bounding box center [143, 192] width 125 height 11
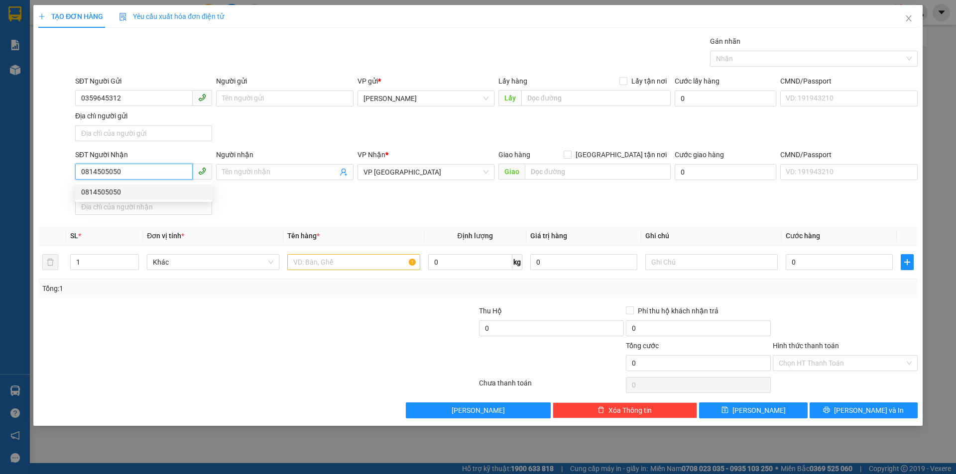
type input "KHO KIỆT"
type input "0814505050"
click at [385, 264] on input "text" at bounding box center [353, 262] width 132 height 16
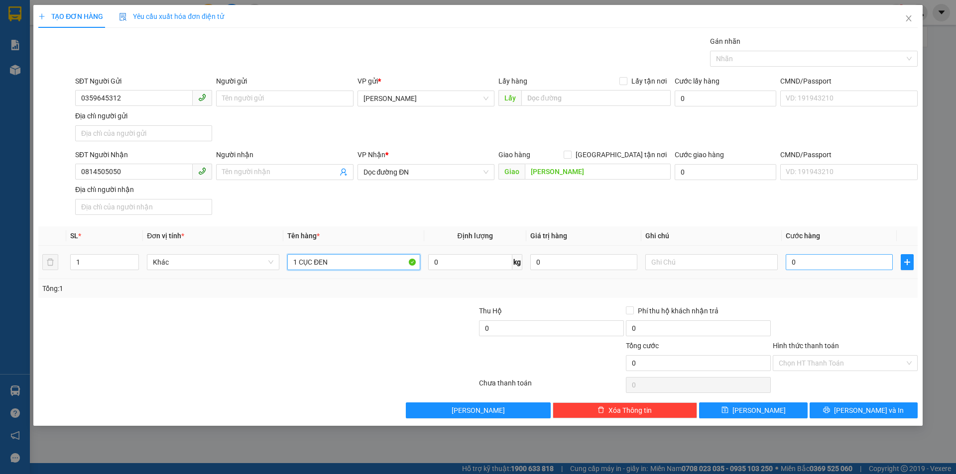
type input "1 CỤC ĐEN"
click at [879, 264] on input "0" at bounding box center [838, 262] width 107 height 16
type input "3"
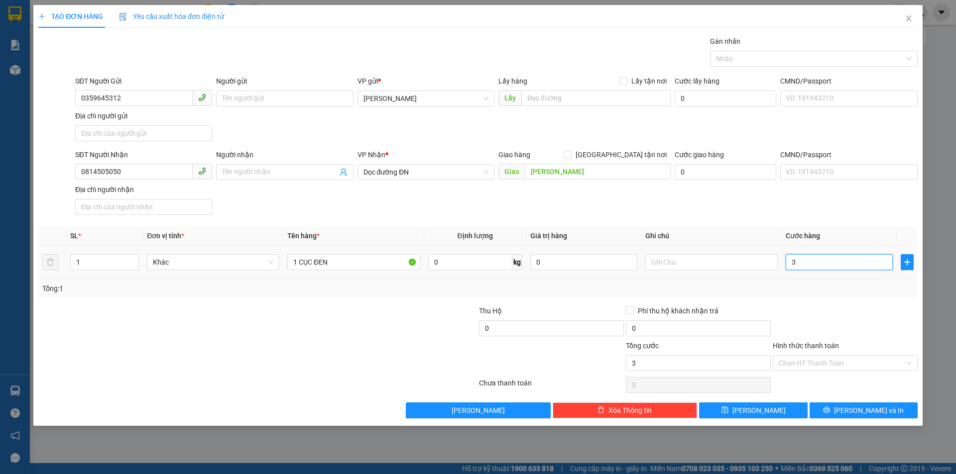
type input "30"
type input "30.000"
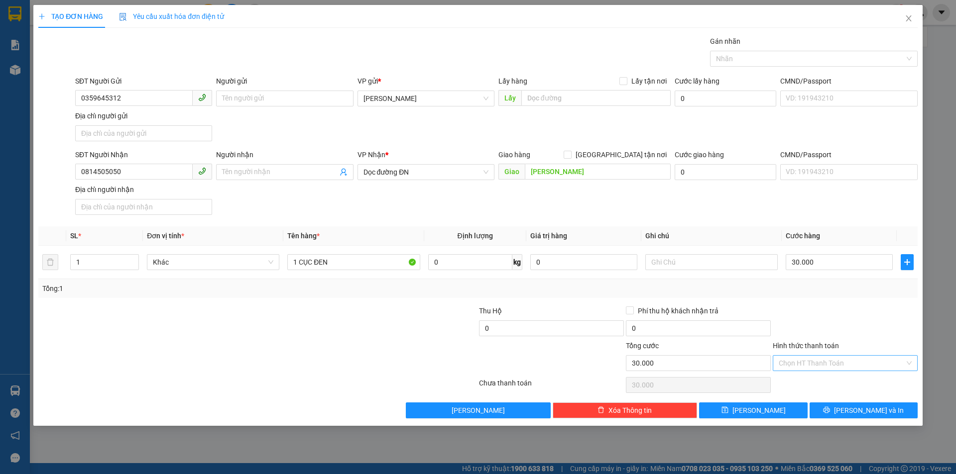
click at [854, 363] on input "Hình thức thanh toán" at bounding box center [841, 363] width 126 height 15
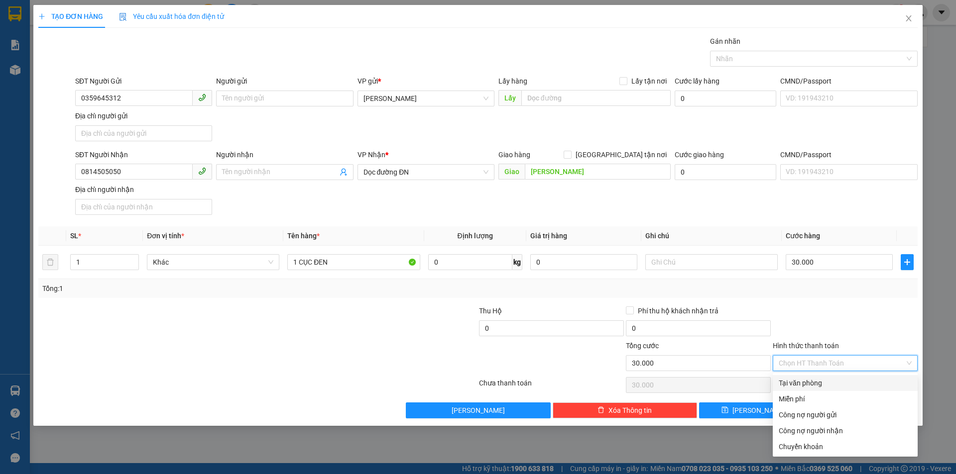
click at [834, 383] on div "Tại văn phòng" at bounding box center [844, 383] width 133 height 11
type input "0"
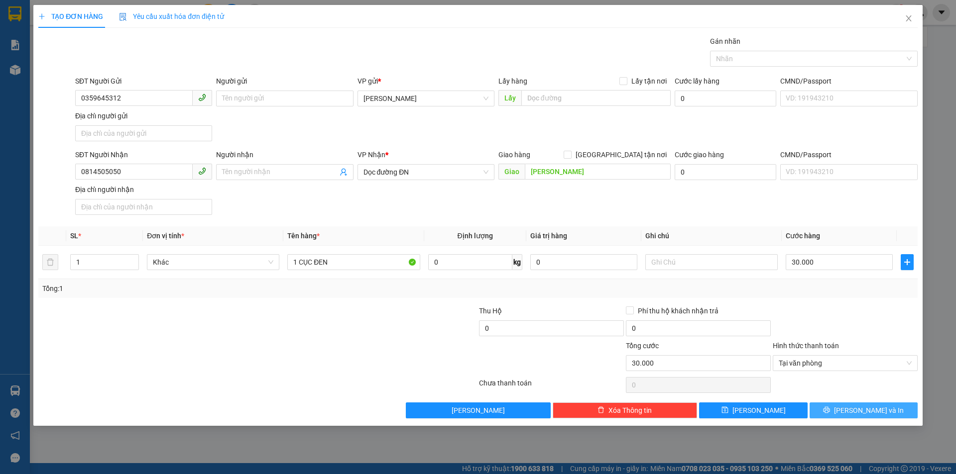
click at [878, 409] on span "Lưu và In" at bounding box center [869, 410] width 70 height 11
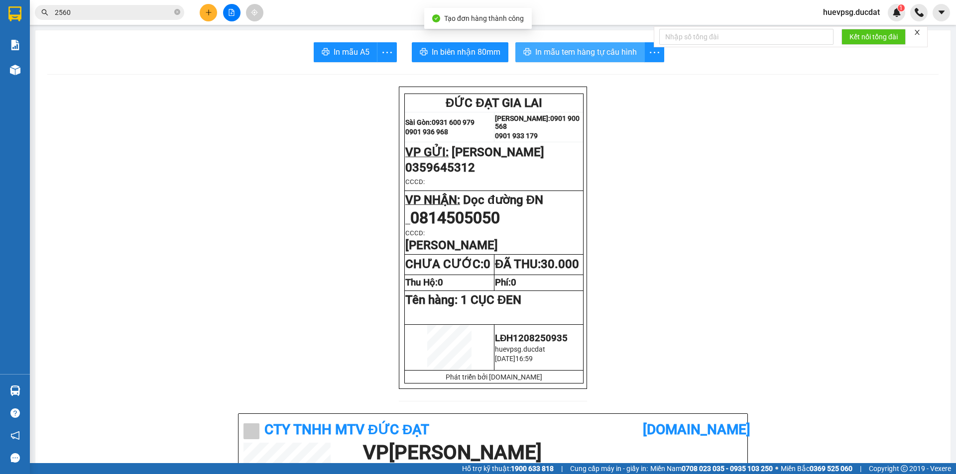
click at [569, 48] on span "In mẫu tem hàng tự cấu hình" at bounding box center [586, 52] width 102 height 12
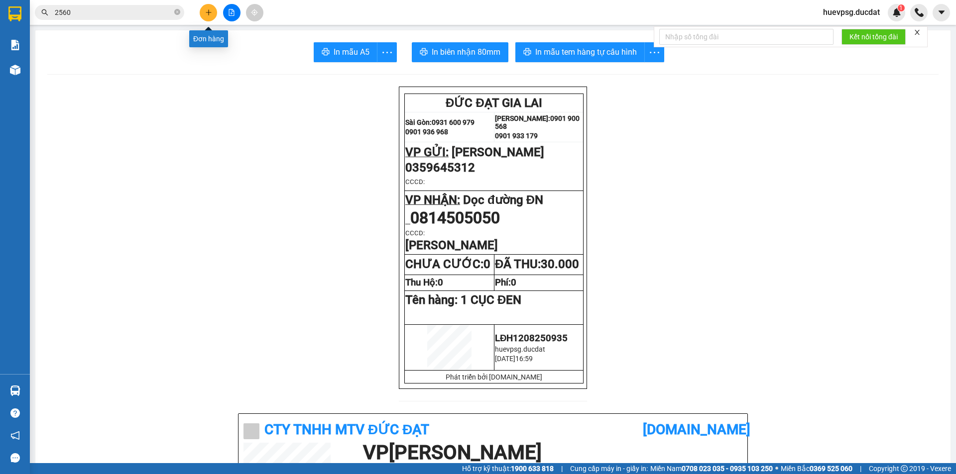
click at [208, 18] on button at bounding box center [208, 12] width 17 height 17
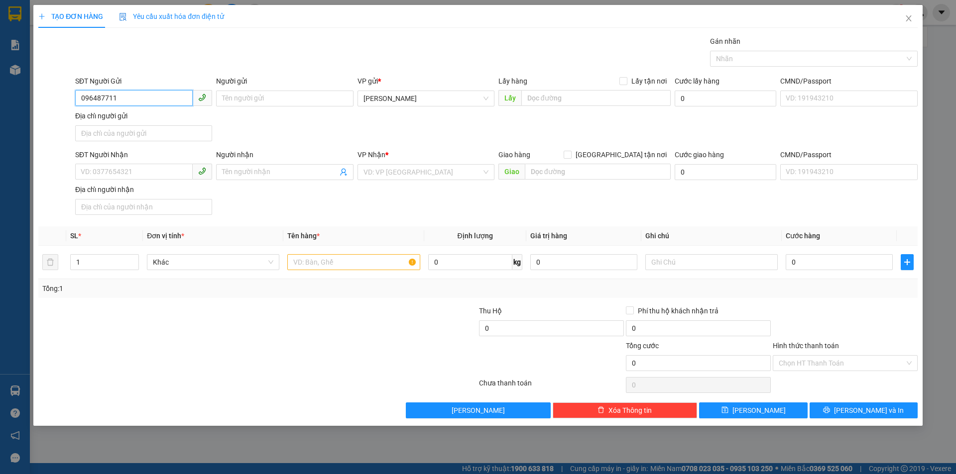
type input "0964877114"
click at [135, 117] on div "0964877114 - TRUNG" at bounding box center [143, 118] width 125 height 11
type input "TRUNG"
type input "0934800881"
type input "HẢI"
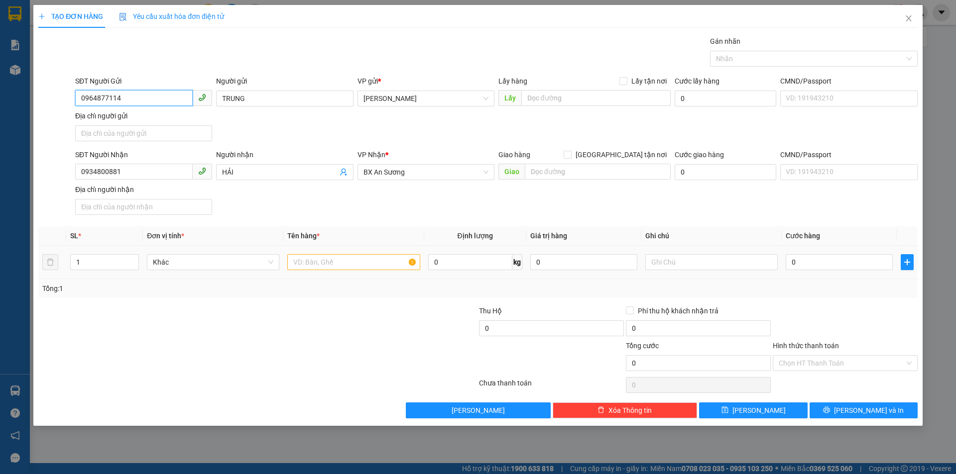
type input "0964877114"
click at [366, 270] on input "text" at bounding box center [353, 262] width 132 height 16
type input "1 LỒNG CHIM"
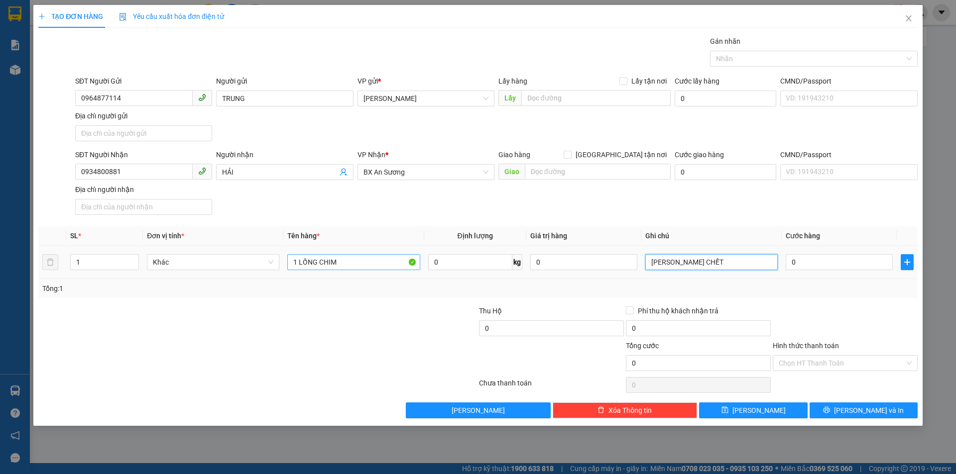
type input "[PERSON_NAME] CHẾT"
type input "1"
type input "10"
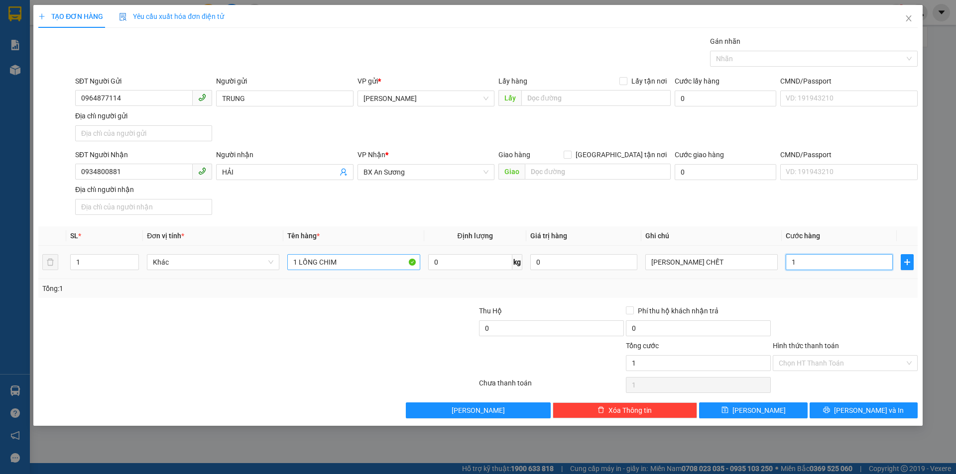
type input "10"
type input "100"
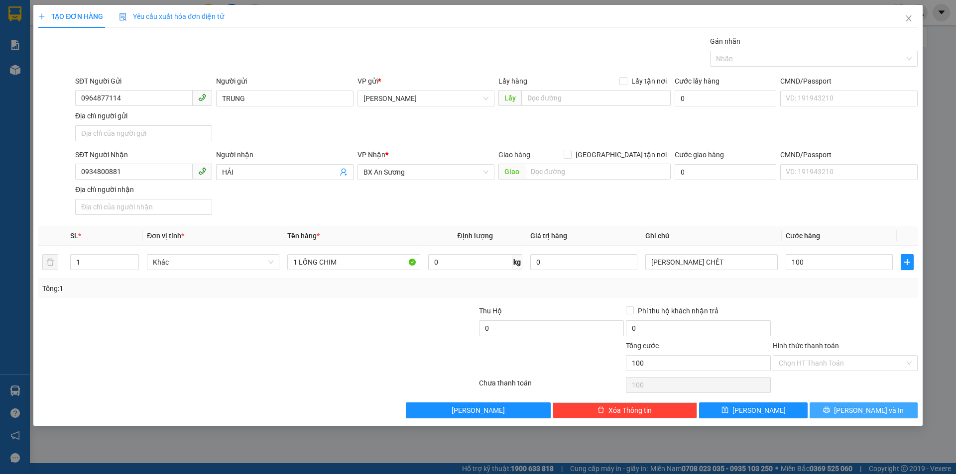
type input "100.000"
click at [852, 411] on button "Lưu và In" at bounding box center [863, 411] width 108 height 16
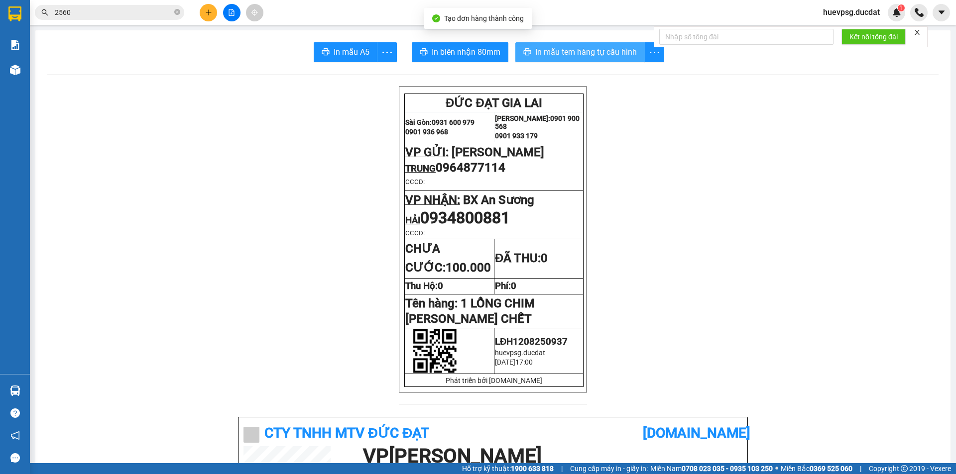
click at [585, 57] on span "In mẫu tem hàng tự cấu hình" at bounding box center [586, 52] width 102 height 12
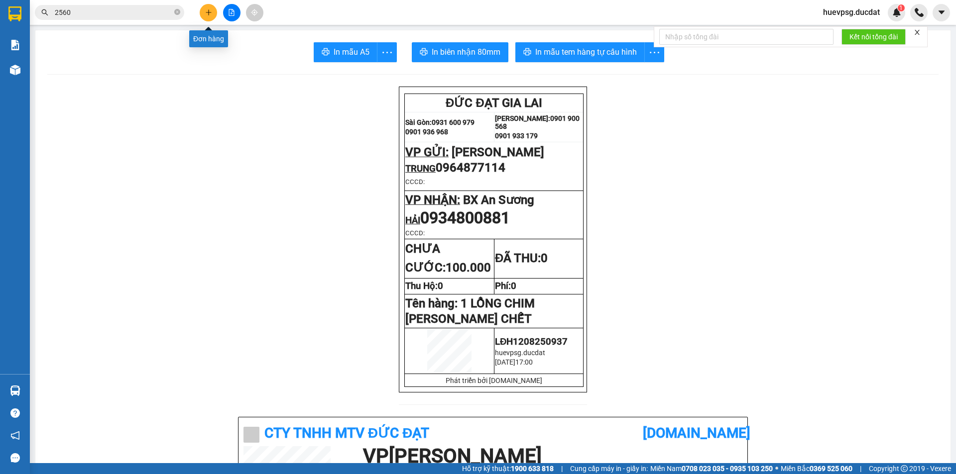
click at [207, 11] on icon "plus" at bounding box center [208, 12] width 7 height 7
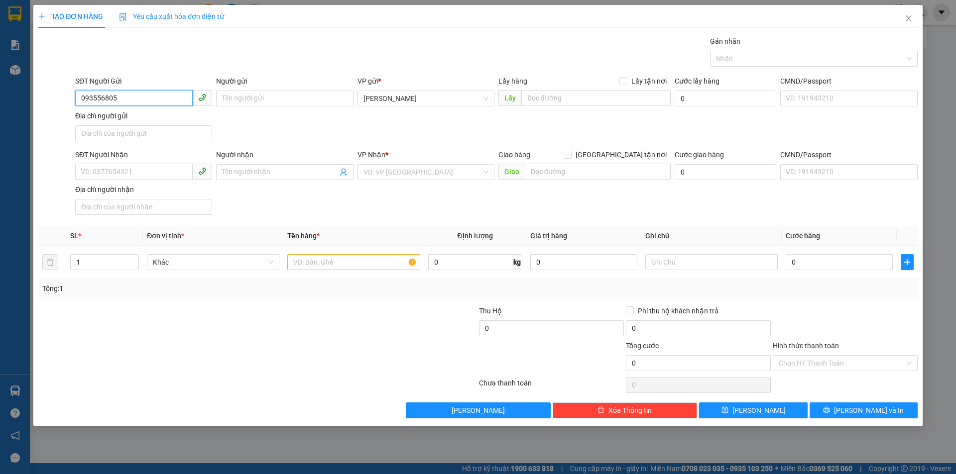
type input "0935568058"
click at [115, 123] on div "0935568058 - THỦY" at bounding box center [143, 118] width 125 height 11
type input "THỦY"
type input "0935368652"
type input "GÒ ĐẬU"
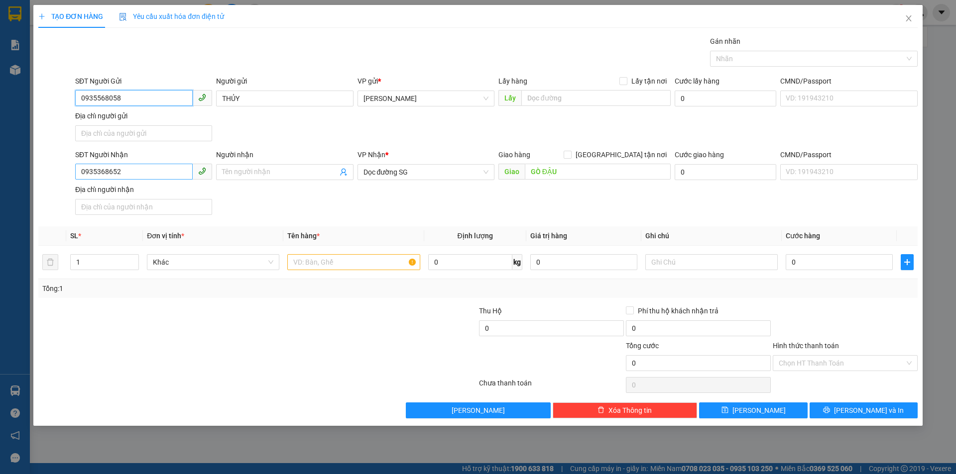
type input "0935568058"
click at [150, 174] on input "0935368652" at bounding box center [133, 172] width 117 height 16
click at [412, 171] on span "Dọc đường SG" at bounding box center [425, 172] width 125 height 15
type input "0769414221"
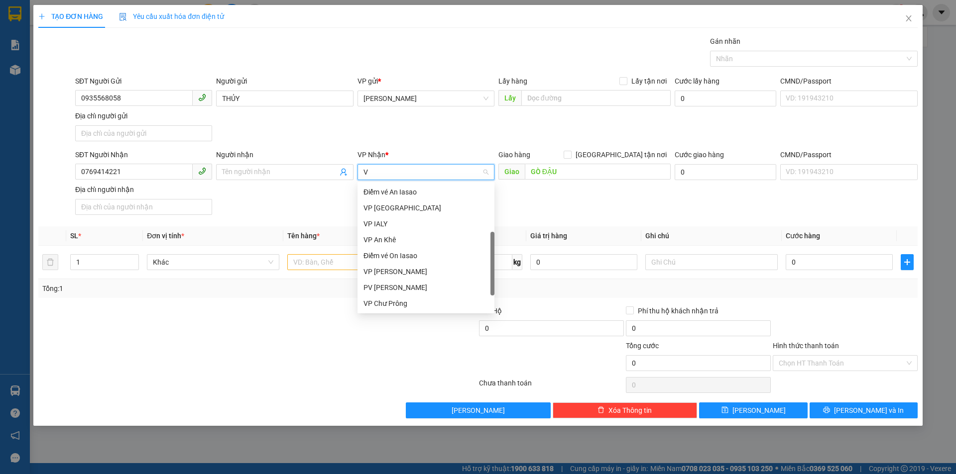
scroll to position [84, 0]
type input "VP"
click at [416, 210] on div "VP [GEOGRAPHIC_DATA]" at bounding box center [425, 208] width 125 height 11
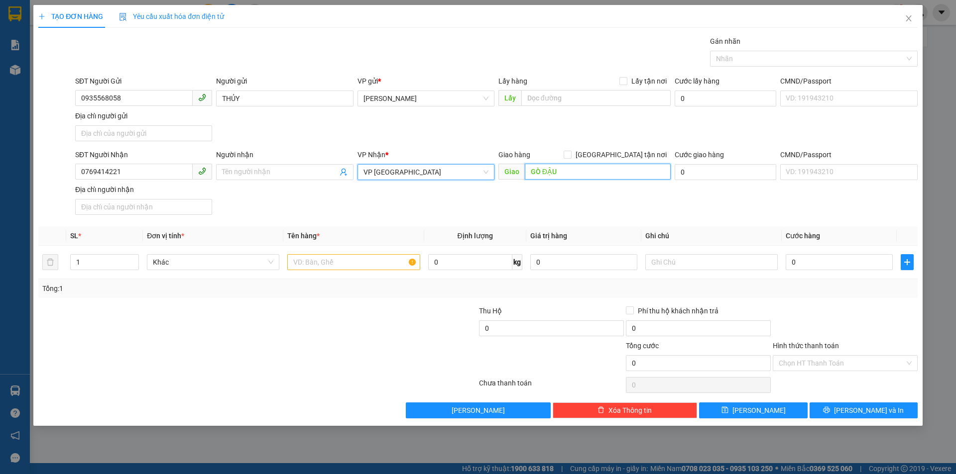
click at [559, 172] on input "GÒ ĐẬU" at bounding box center [598, 172] width 146 height 16
click at [386, 265] on input "text" at bounding box center [353, 262] width 132 height 16
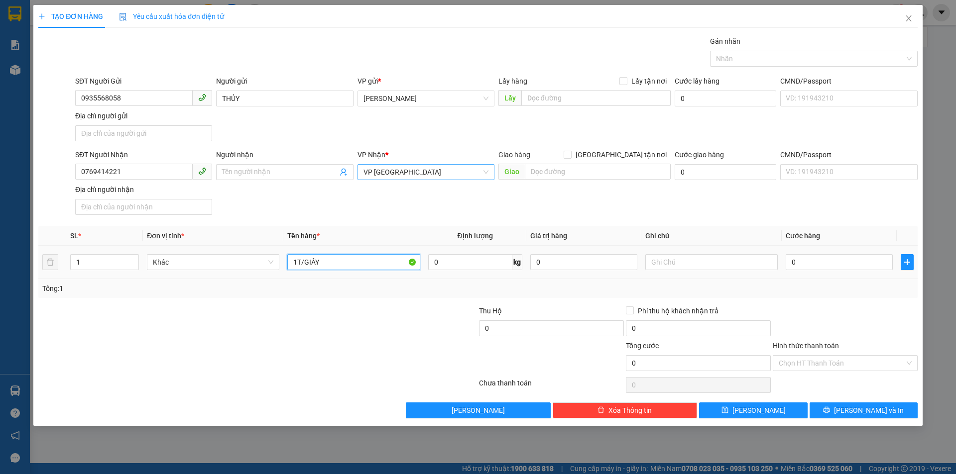
type input "1T/GIẤY"
type input "4"
type input "40"
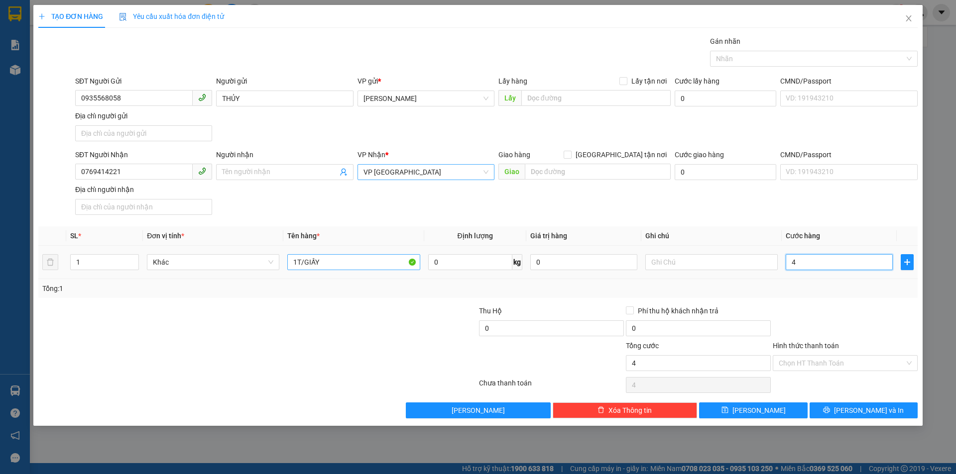
type input "40"
type input "40.000"
click at [850, 364] on input "Hình thức thanh toán" at bounding box center [841, 363] width 126 height 15
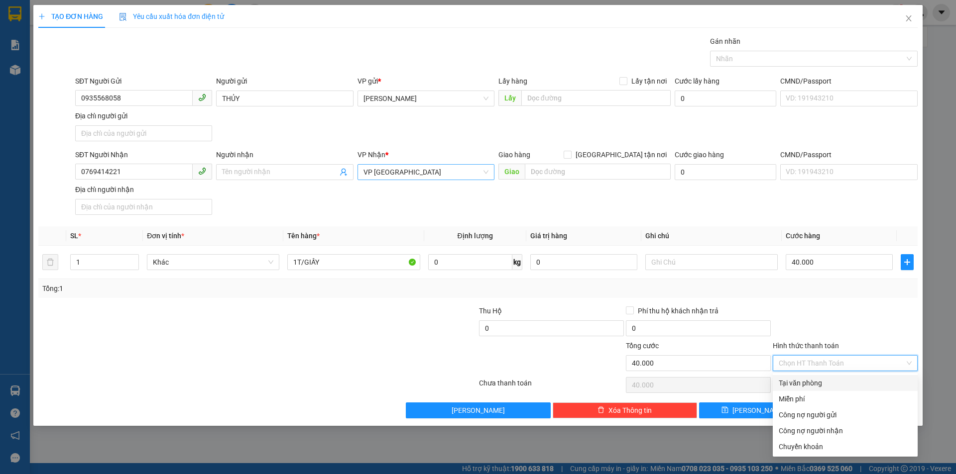
click at [839, 377] on div "Tại văn phòng" at bounding box center [844, 383] width 145 height 16
type input "0"
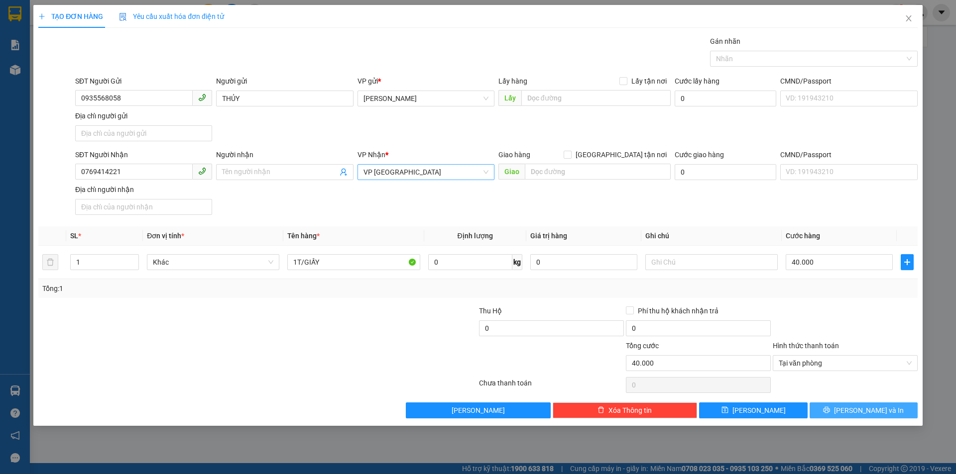
click at [857, 409] on span "Lưu và In" at bounding box center [869, 410] width 70 height 11
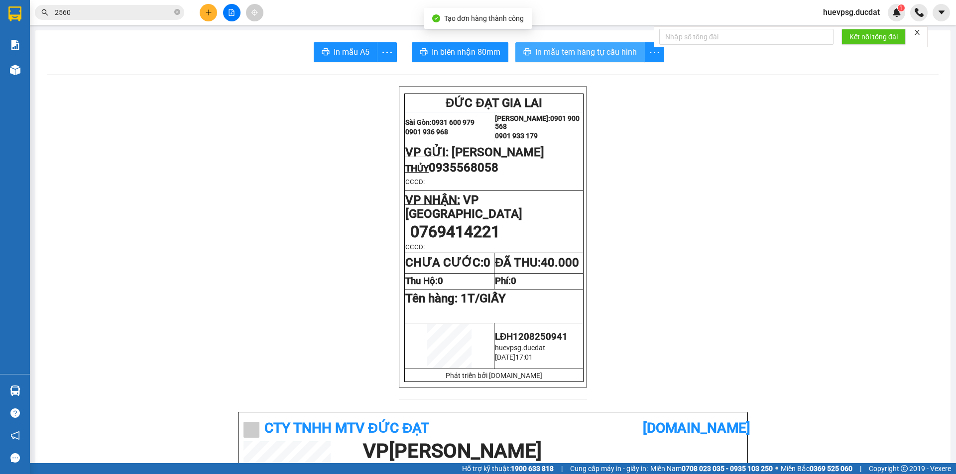
click at [594, 52] on span "In mẫu tem hàng tự cấu hình" at bounding box center [586, 52] width 102 height 12
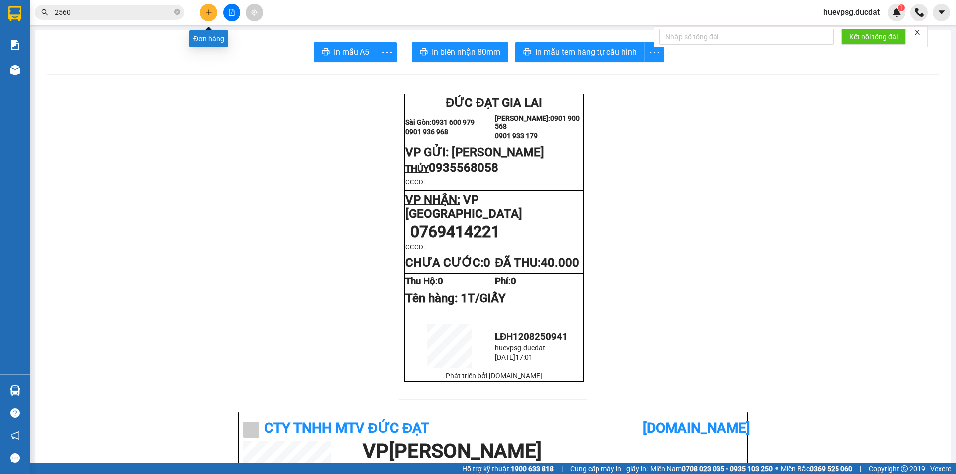
click at [211, 10] on icon "plus" at bounding box center [208, 12] width 7 height 7
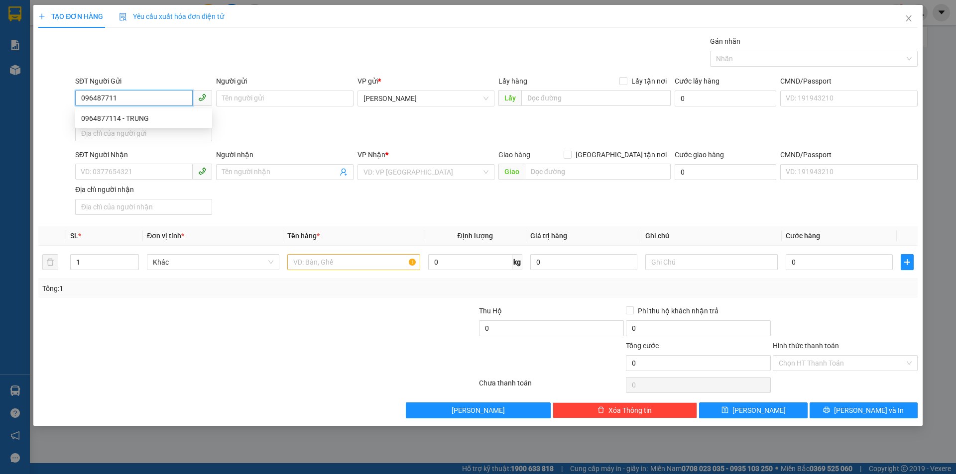
type input "0964877114"
click at [136, 117] on div "0964877114 - TRUNG" at bounding box center [143, 118] width 125 height 11
type input "TRUNG"
type input "0934800881"
type input "HẢI"
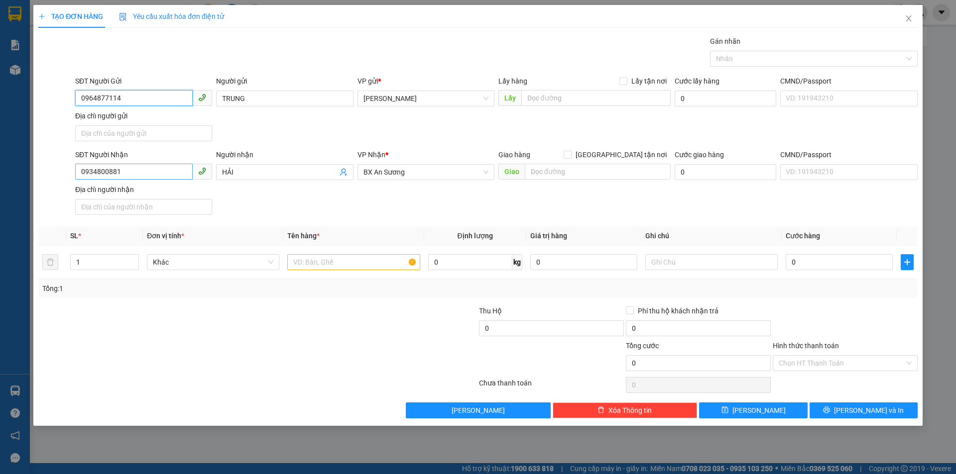
type input "0964877114"
click at [162, 174] on input "0934800881" at bounding box center [133, 172] width 117 height 16
click at [162, 173] on input "0934800881" at bounding box center [133, 172] width 117 height 16
type input "0938546651"
click at [247, 172] on input "HẢI" at bounding box center [279, 172] width 115 height 11
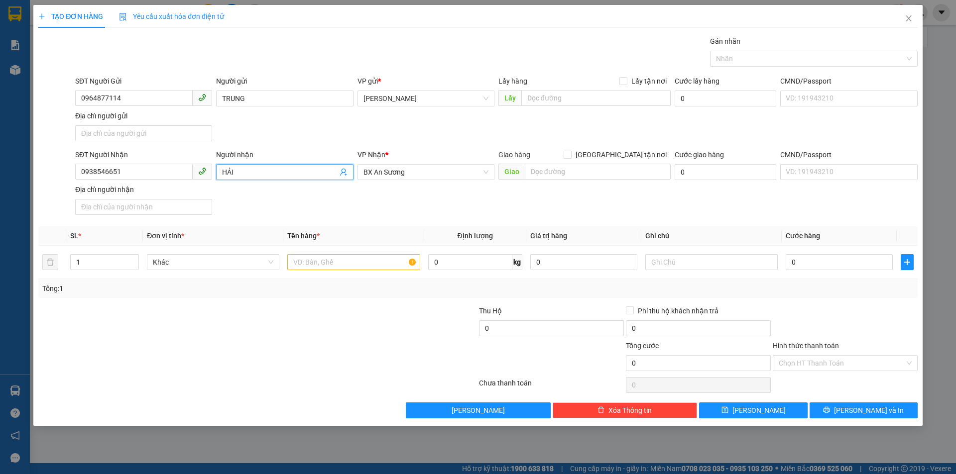
click at [247, 172] on input "HẢI" at bounding box center [279, 172] width 115 height 11
click at [427, 169] on span "BX An Sương" at bounding box center [425, 172] width 125 height 15
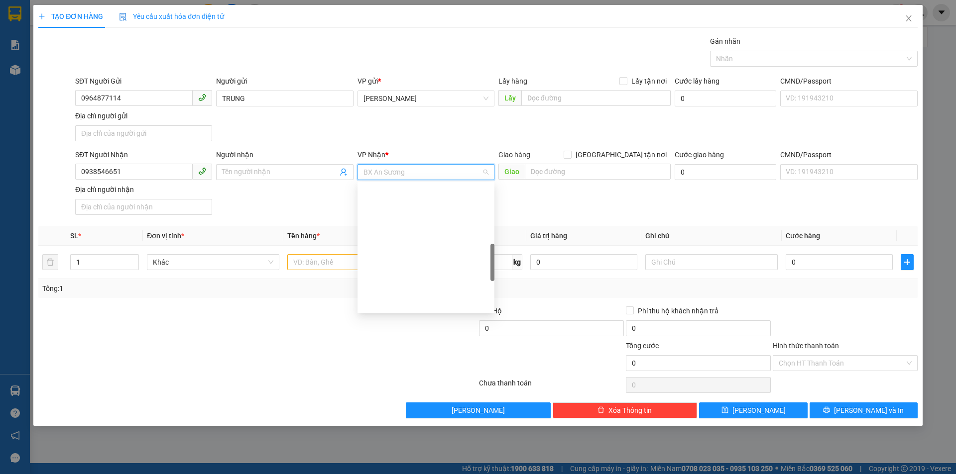
scroll to position [88, 0]
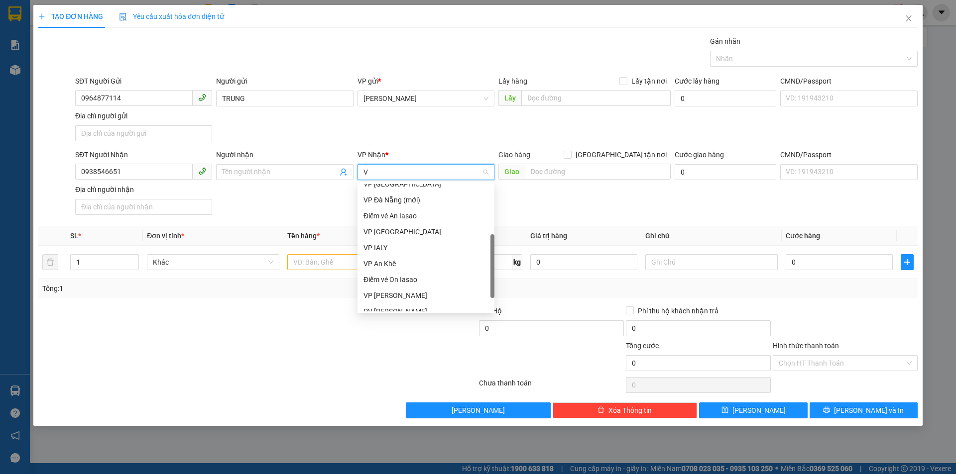
type input "VP"
click at [416, 203] on div "VP [GEOGRAPHIC_DATA]" at bounding box center [425, 208] width 125 height 11
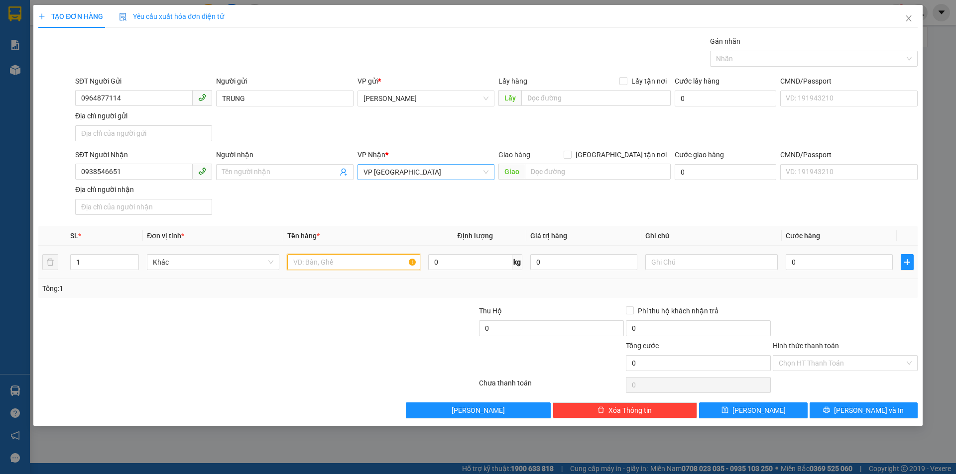
drag, startPoint x: 352, startPoint y: 262, endPoint x: 342, endPoint y: 258, distance: 10.3
click at [351, 262] on input "text" at bounding box center [353, 262] width 132 height 16
type input "1"
type input "1 LỒNG CHIM"
type input "0"
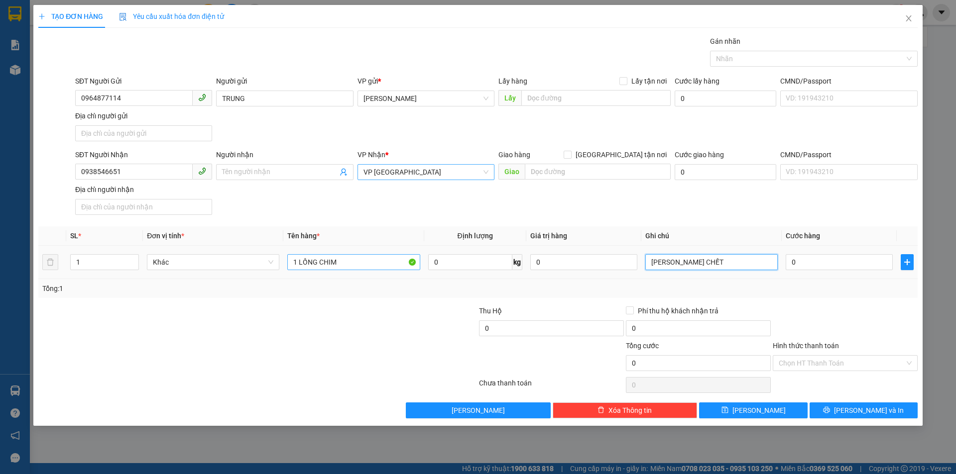
type input "[PERSON_NAME] CHẾT"
type input "1"
type input "10"
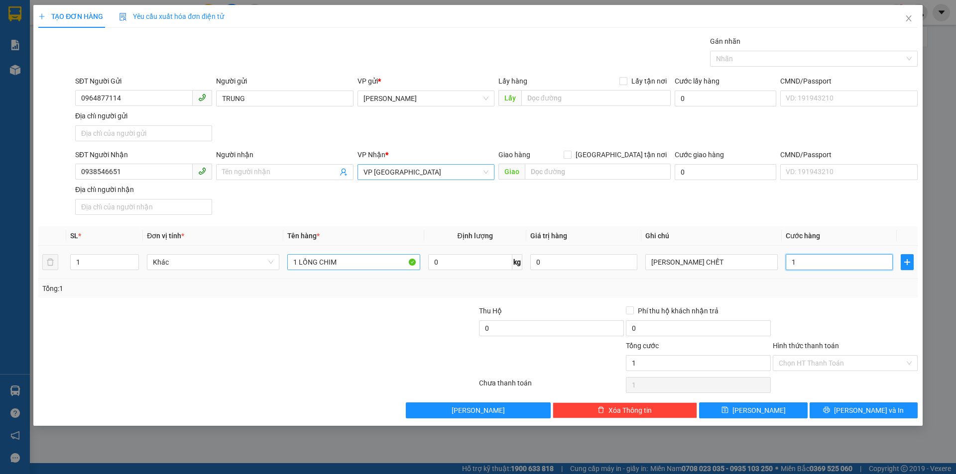
type input "10"
type input "100"
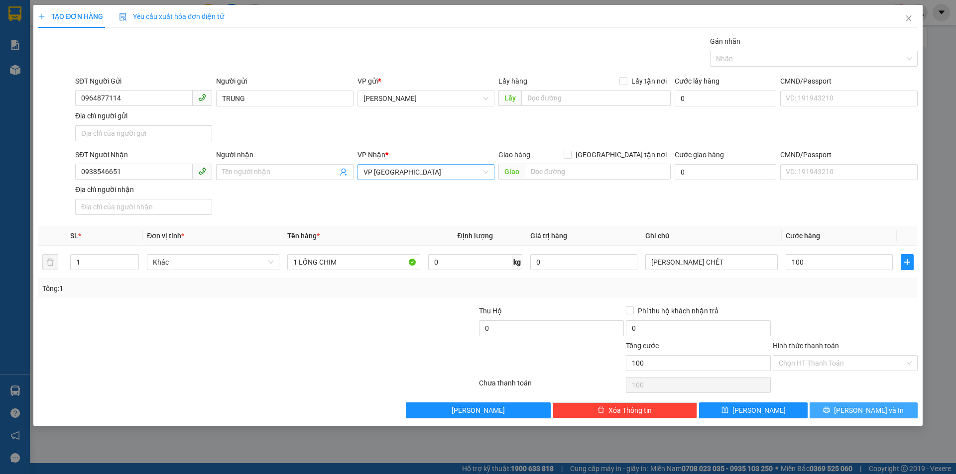
type input "100.000"
click at [869, 415] on span "Lưu và In" at bounding box center [869, 410] width 70 height 11
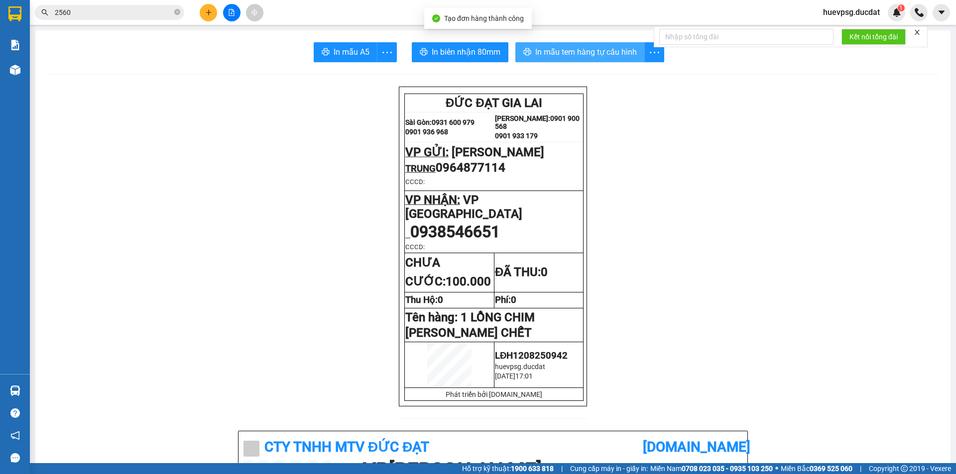
click at [577, 55] on span "In mẫu tem hàng tự cấu hình" at bounding box center [586, 52] width 102 height 12
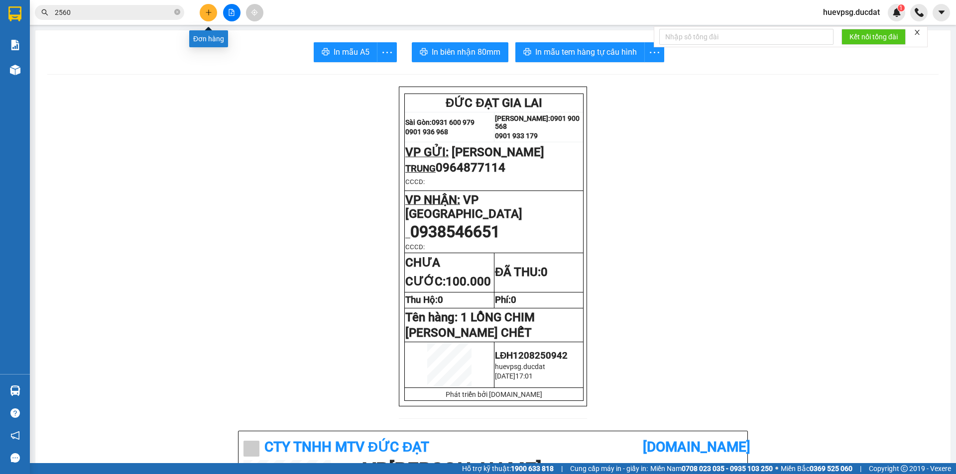
click at [208, 8] on button at bounding box center [208, 12] width 17 height 17
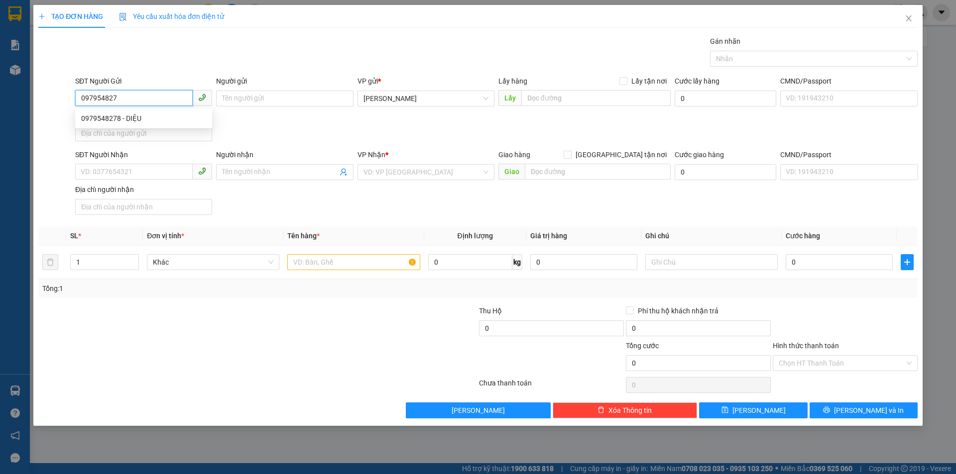
type input "0979548278"
click at [143, 119] on div "0979548278 - DIỆU" at bounding box center [143, 118] width 125 height 11
type input "DIỆU"
type input "0977351717"
type input "THOI THOI"
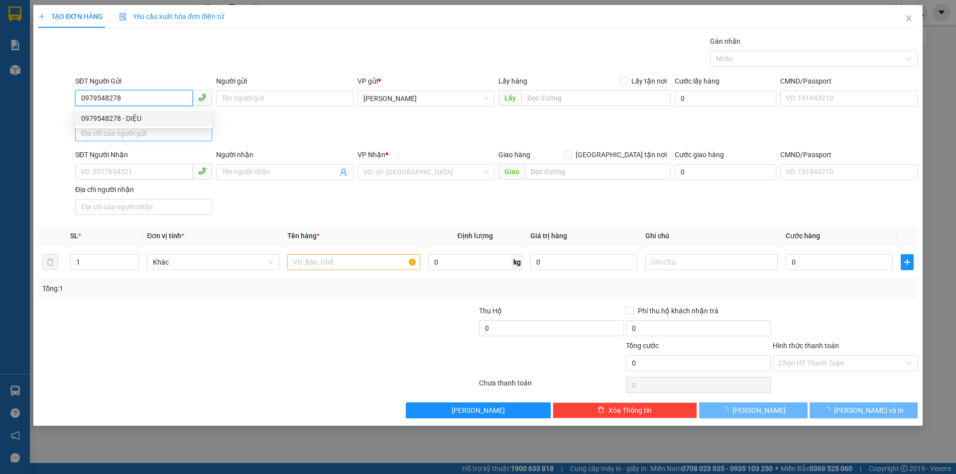
type input "N3 ĐỒN TÁM DAKNONG"
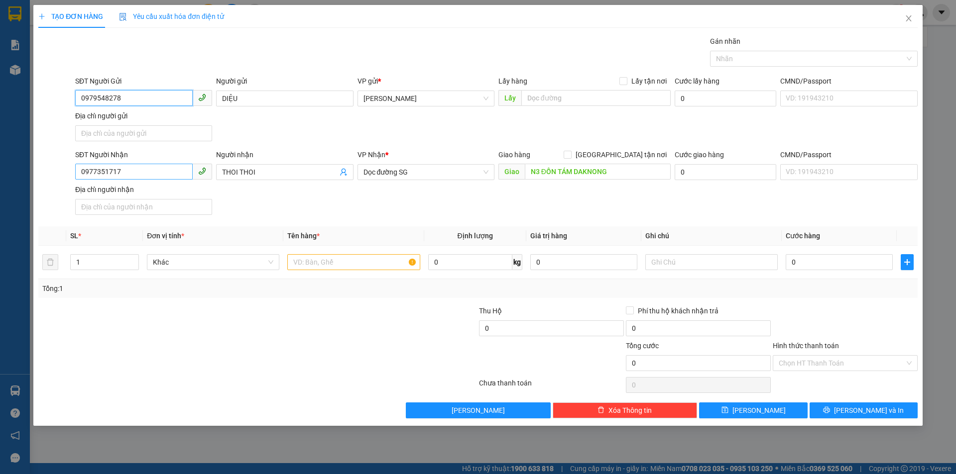
type input "0979548278"
click at [142, 170] on input "0977351717" at bounding box center [133, 172] width 117 height 16
type input "0945644059"
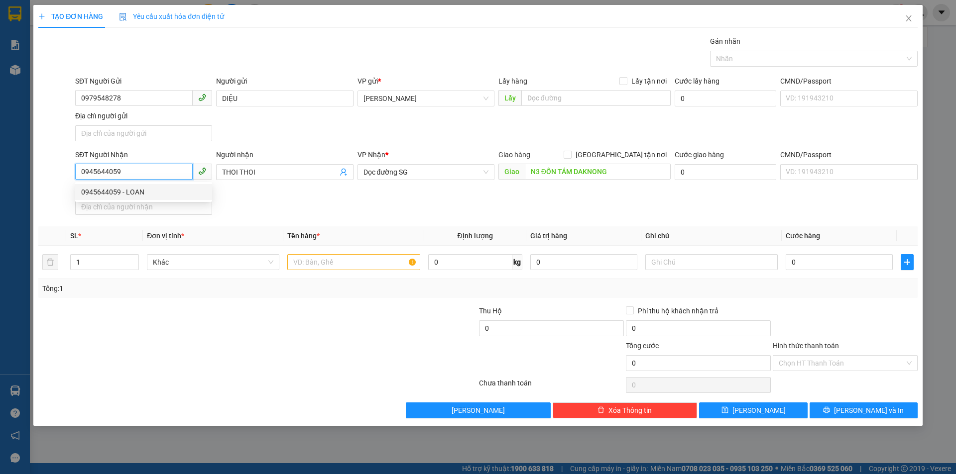
click at [121, 189] on div "0945644059 - LOAN" at bounding box center [143, 192] width 125 height 11
type input "LOAN"
type input "0945644059"
click at [360, 263] on input "text" at bounding box center [353, 262] width 132 height 16
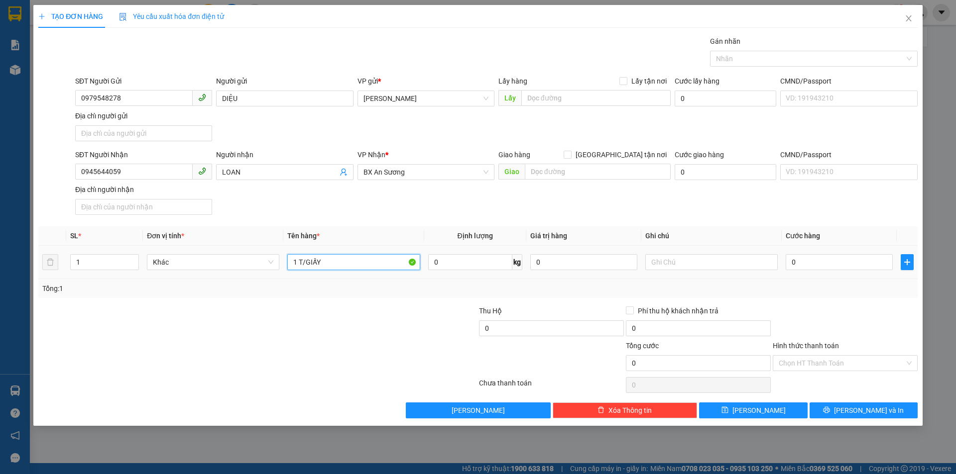
type input "1 T/GIẤY"
click at [850, 254] on div "0" at bounding box center [838, 262] width 107 height 20
click at [849, 265] on input "0" at bounding box center [838, 262] width 107 height 16
type input "5"
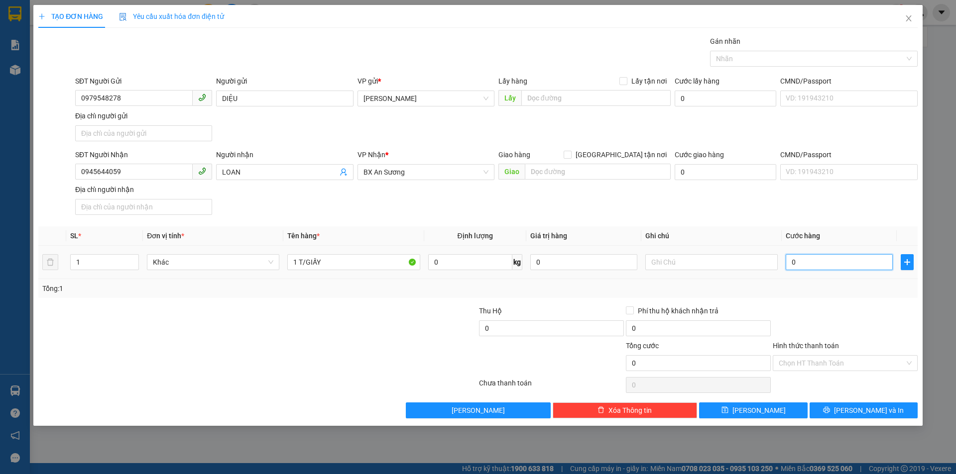
type input "5"
type input "50"
type input "50.000"
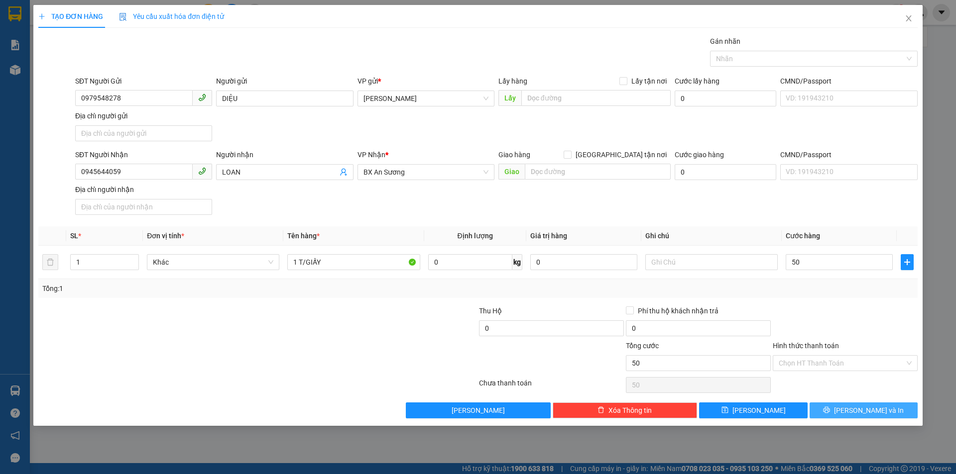
type input "50.000"
click at [833, 410] on button "Lưu và In" at bounding box center [863, 411] width 108 height 16
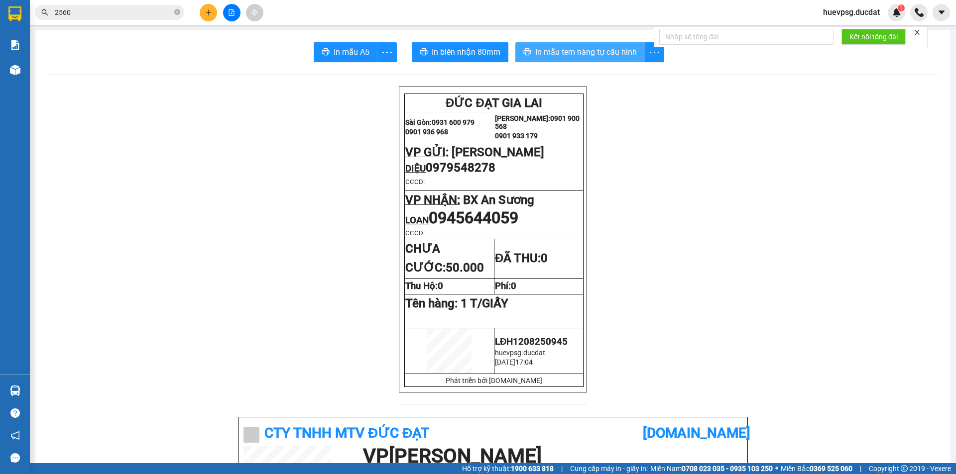
click at [567, 57] on span "In mẫu tem hàng tự cấu hình" at bounding box center [586, 52] width 102 height 12
click at [208, 12] on icon "plus" at bounding box center [208, 12] width 5 height 0
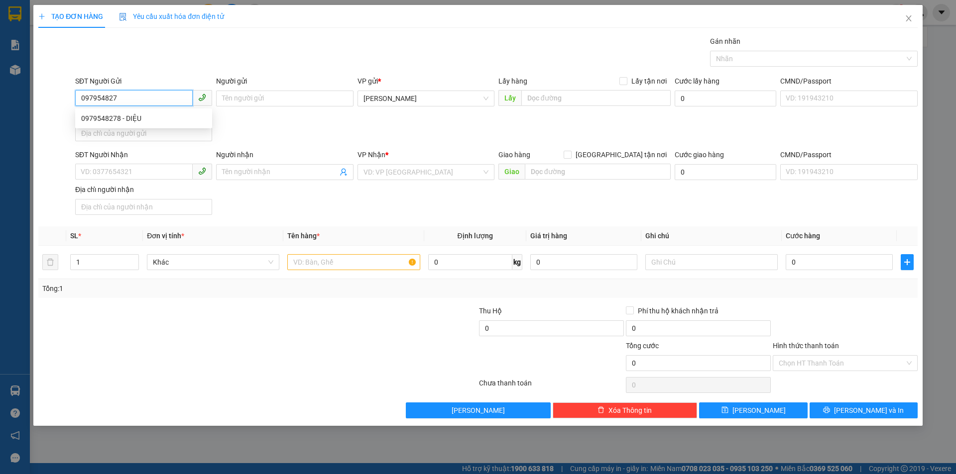
type input "0979548278"
drag, startPoint x: 136, startPoint y: 114, endPoint x: 136, endPoint y: 122, distance: 8.0
click at [136, 115] on div "0979548278 - DIỆU" at bounding box center [143, 118] width 125 height 11
type input "DIỆU"
type input "0945644059"
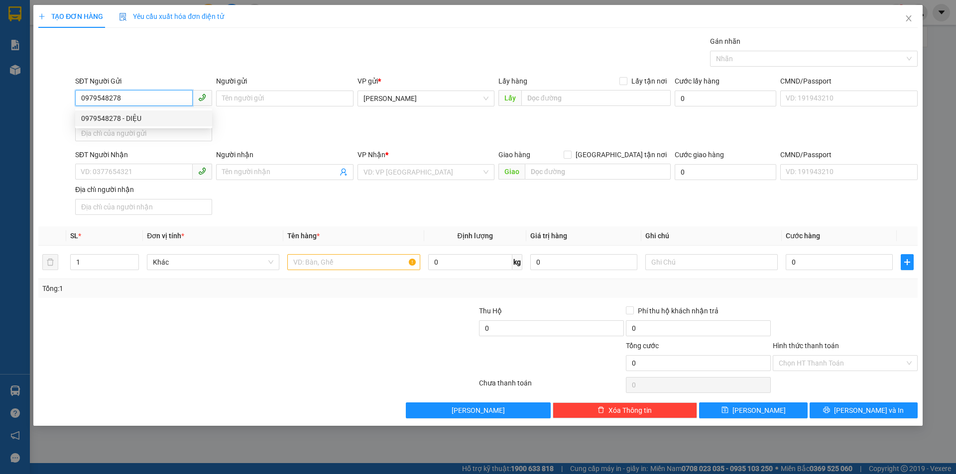
type input "LOAN"
type input "0979548278"
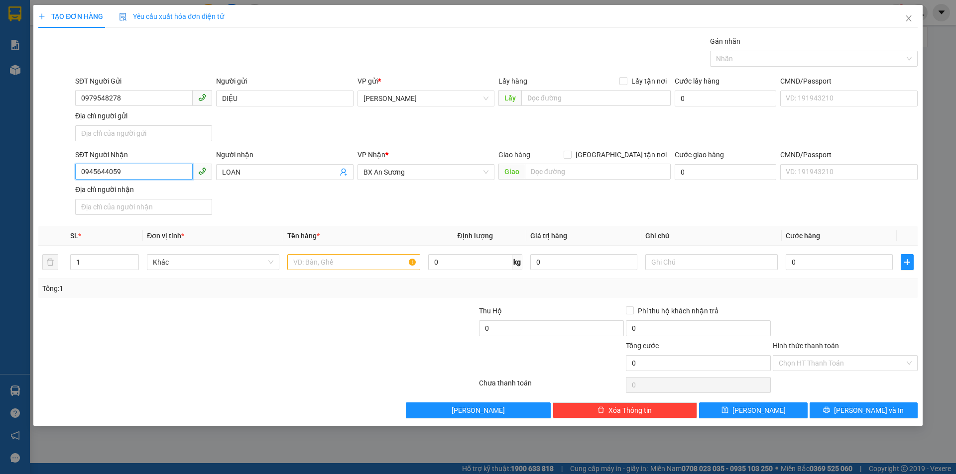
click at [114, 173] on input "0945644059" at bounding box center [133, 172] width 117 height 16
type input "0338573996"
click at [116, 191] on div "0338573996 - NHUẬN" at bounding box center [143, 192] width 125 height 11
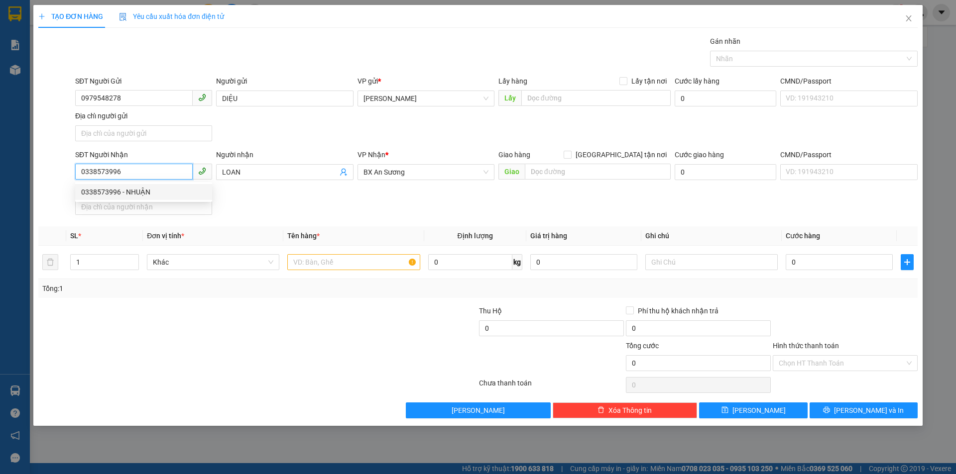
type input "NHUẬN"
type input "0338573996"
click at [319, 270] on input "text" at bounding box center [353, 262] width 132 height 16
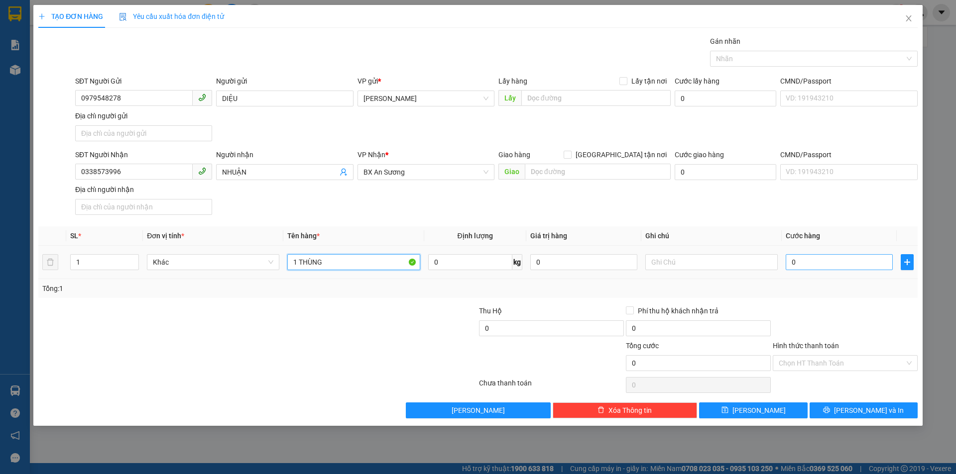
type input "1 THÙNG"
click at [821, 255] on input "0" at bounding box center [838, 262] width 107 height 16
type input "4"
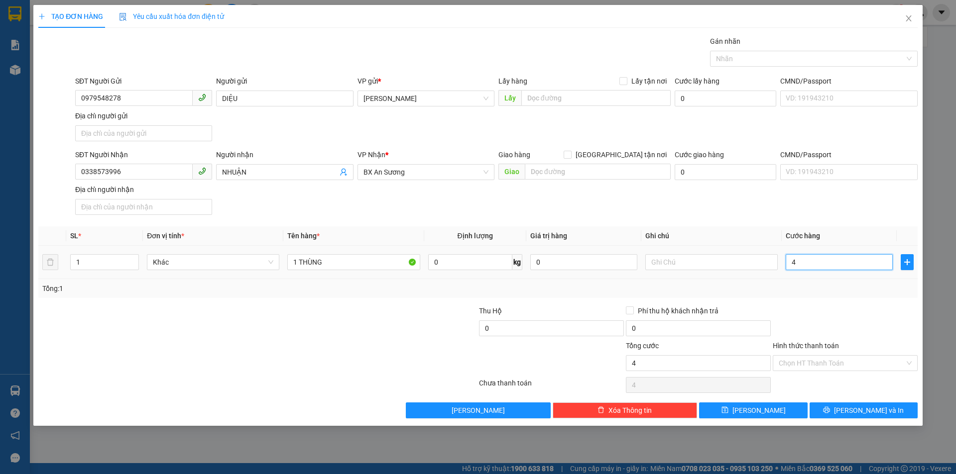
type input "40"
type input "40.000"
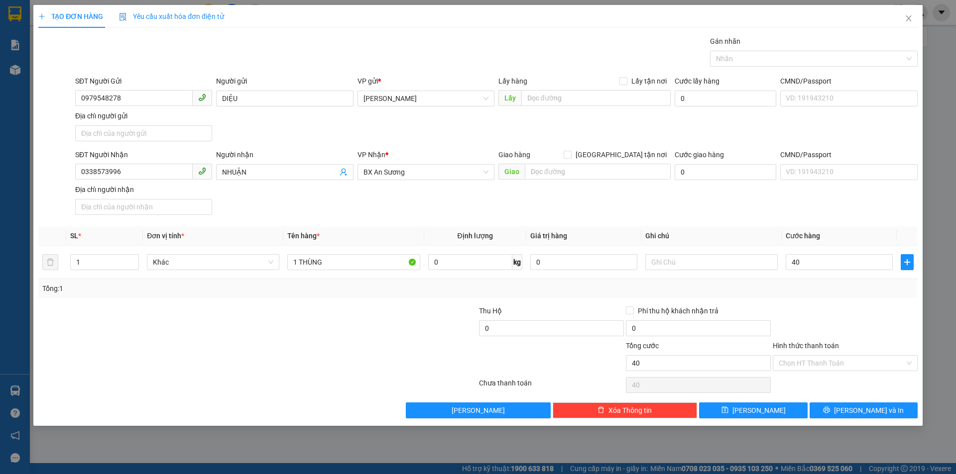
type input "40.000"
click at [821, 420] on div "TẠO ĐƠN HÀNG Yêu cầu xuất hóa đơn điện tử Transit Pickup Surcharge Ids Transit …" at bounding box center [477, 215] width 889 height 421
click at [830, 397] on div "Transit Pickup Surcharge Ids Transit Deliver Surcharge Ids Transit Deliver Surc…" at bounding box center [477, 227] width 879 height 383
click at [830, 407] on button "Lưu và In" at bounding box center [863, 411] width 108 height 16
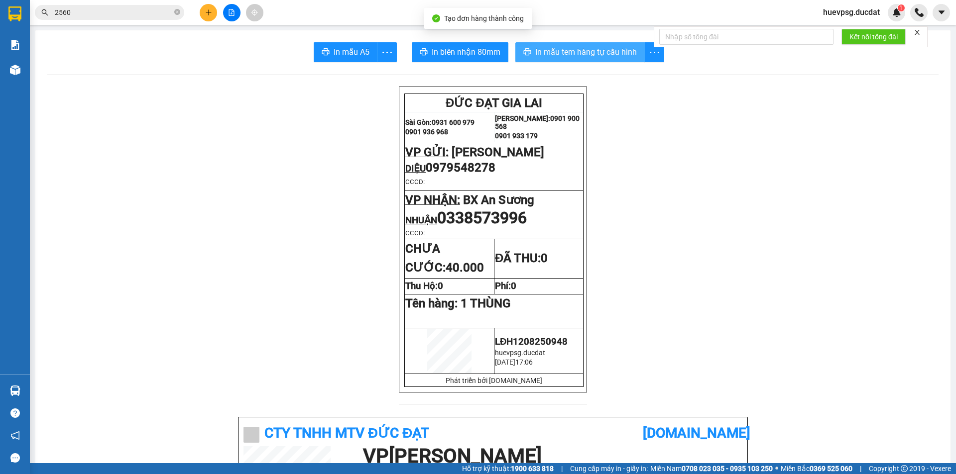
click at [564, 53] on span "In mẫu tem hàng tự cấu hình" at bounding box center [586, 52] width 102 height 12
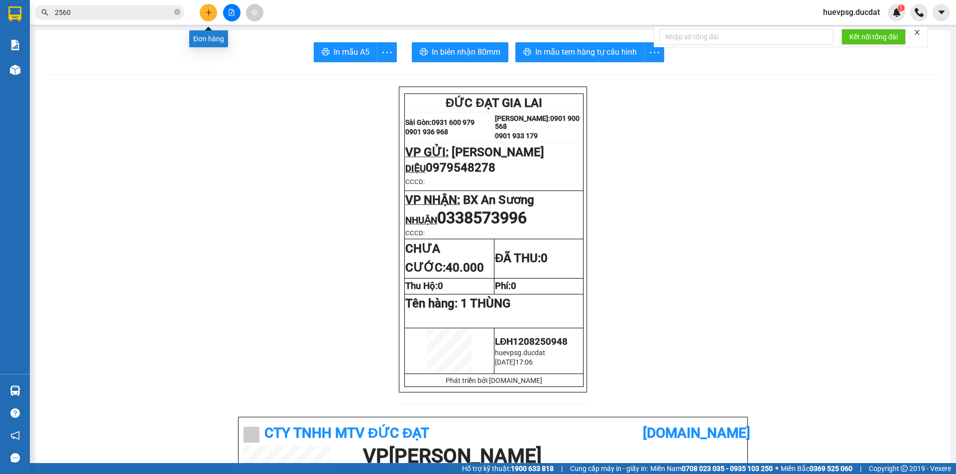
click at [212, 15] on icon "plus" at bounding box center [208, 12] width 7 height 7
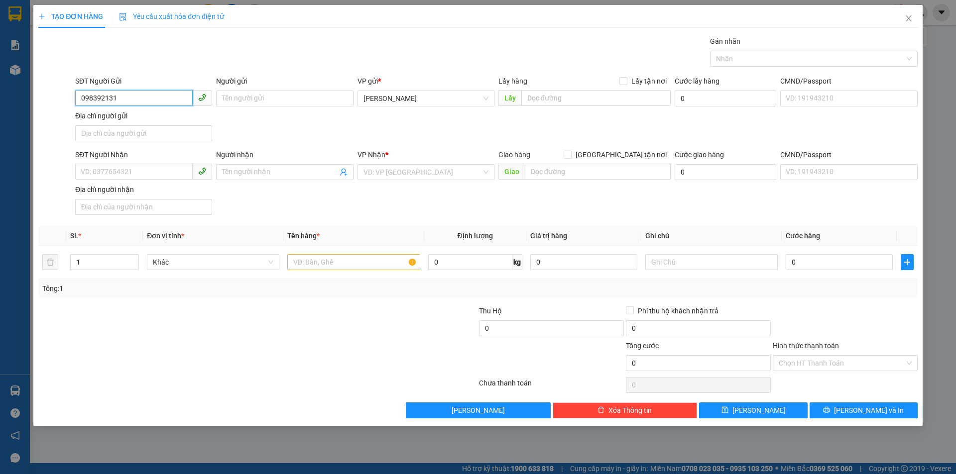
type input "0983921317"
click at [108, 114] on div "0983921317" at bounding box center [143, 118] width 125 height 11
type input "0977170347"
type input "NGA 4 HOA LAN"
type input "0983921317"
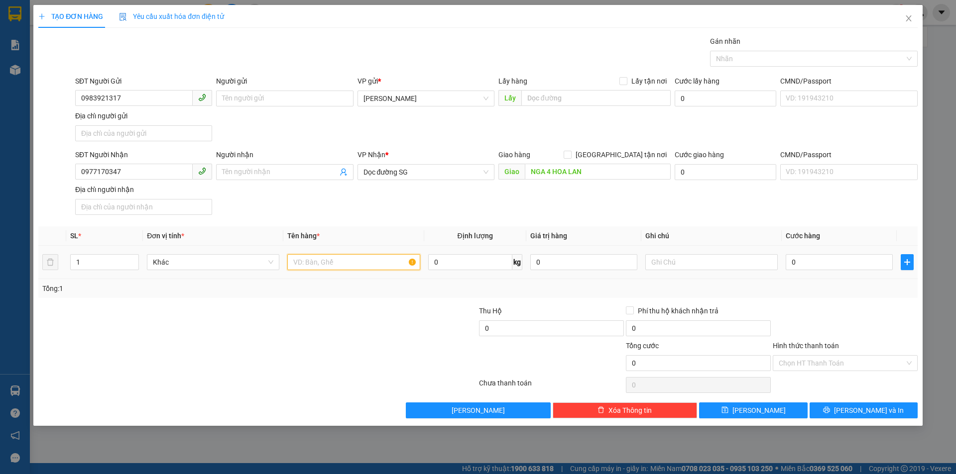
click at [399, 269] on input "text" at bounding box center [353, 262] width 132 height 16
click at [379, 268] on input "text" at bounding box center [353, 262] width 132 height 16
type input "2 XỐP"
click at [821, 261] on input "0" at bounding box center [838, 262] width 107 height 16
type input "1"
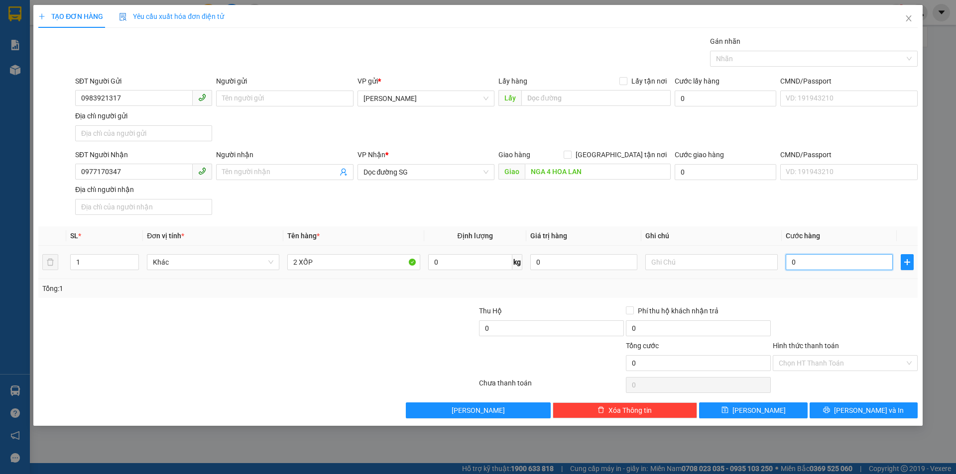
type input "1"
type input "13"
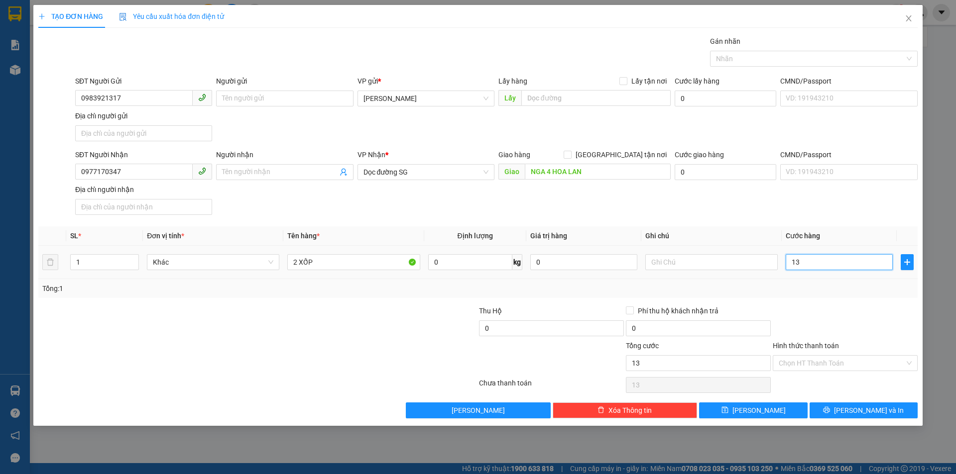
type input "130"
type input "130.000"
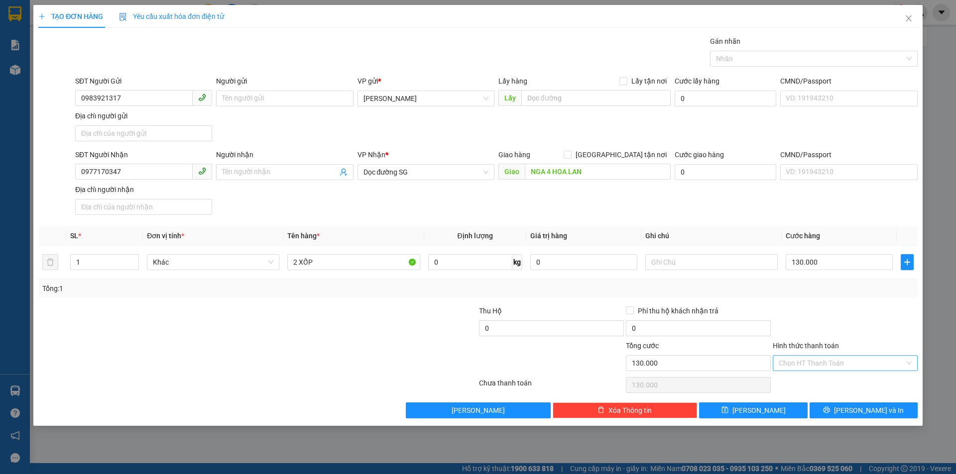
click at [867, 366] on input "Hình thức thanh toán" at bounding box center [841, 363] width 126 height 15
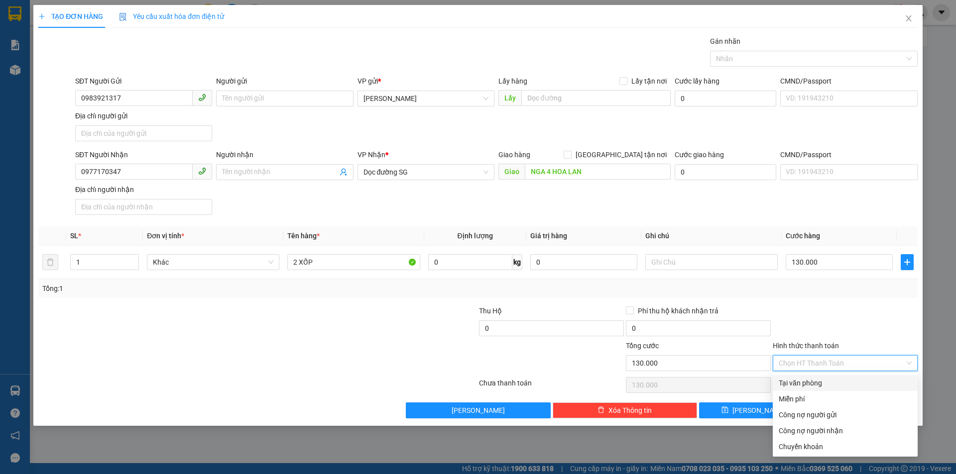
click at [846, 382] on div "Tại văn phòng" at bounding box center [844, 383] width 133 height 11
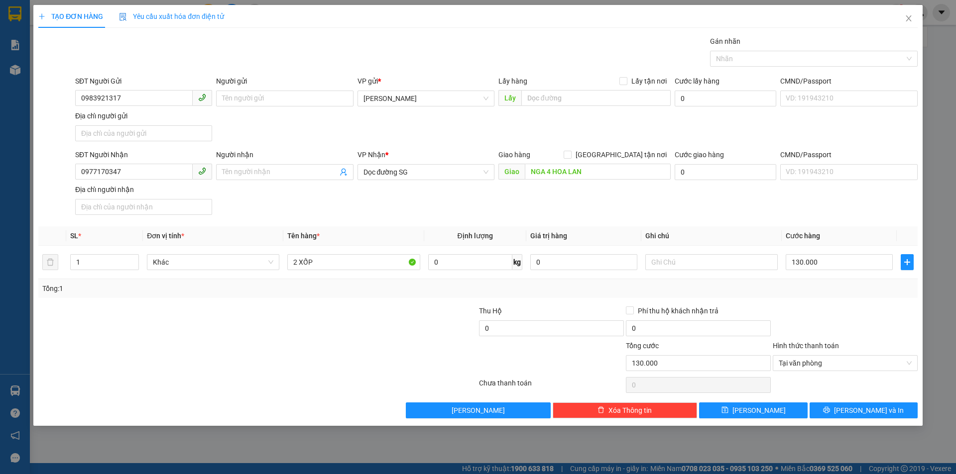
click at [858, 422] on div "TẠO ĐƠN HÀNG Yêu cầu xuất hóa đơn điện tử Transit Pickup Surcharge Ids Transit …" at bounding box center [477, 215] width 889 height 421
click at [859, 415] on span "Lưu và In" at bounding box center [869, 410] width 70 height 11
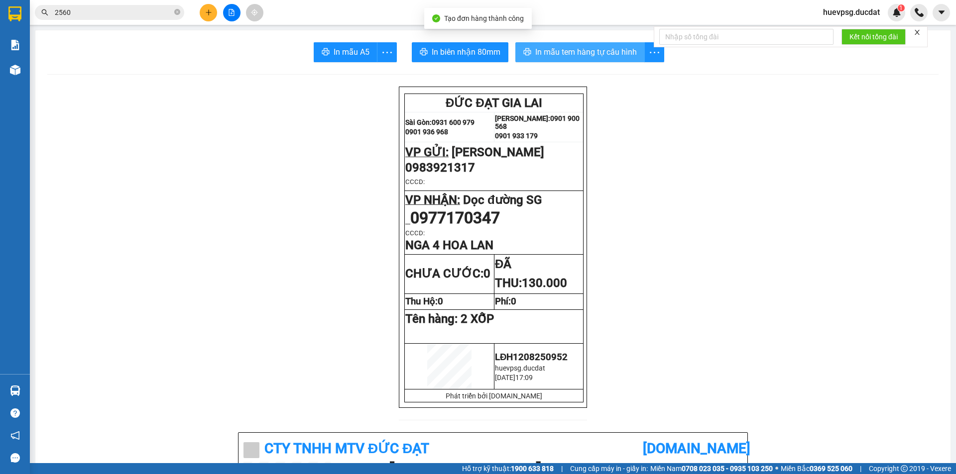
click at [567, 49] on span "In mẫu tem hàng tự cấu hình" at bounding box center [586, 52] width 102 height 12
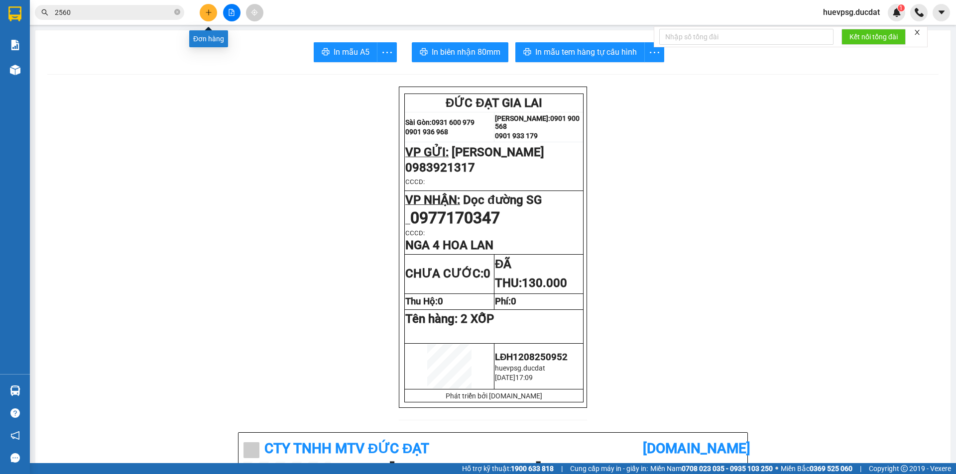
click at [204, 14] on button at bounding box center [208, 12] width 17 height 17
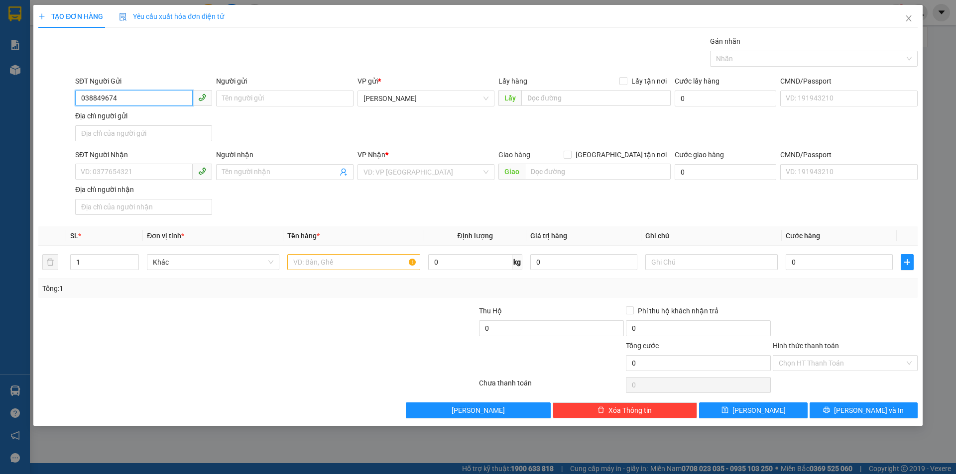
click at [109, 102] on input "038849674" at bounding box center [133, 98] width 117 height 16
click at [118, 99] on input "038849674" at bounding box center [133, 98] width 117 height 16
click at [137, 170] on input "SĐT Người Nhận" at bounding box center [133, 172] width 117 height 16
click at [404, 172] on input "search" at bounding box center [422, 172] width 118 height 15
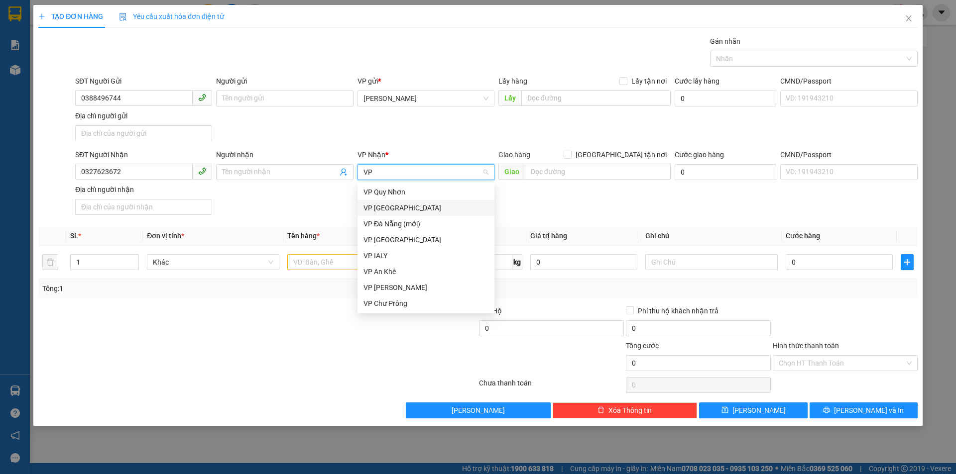
click at [385, 206] on div "VP [GEOGRAPHIC_DATA]" at bounding box center [425, 208] width 137 height 16
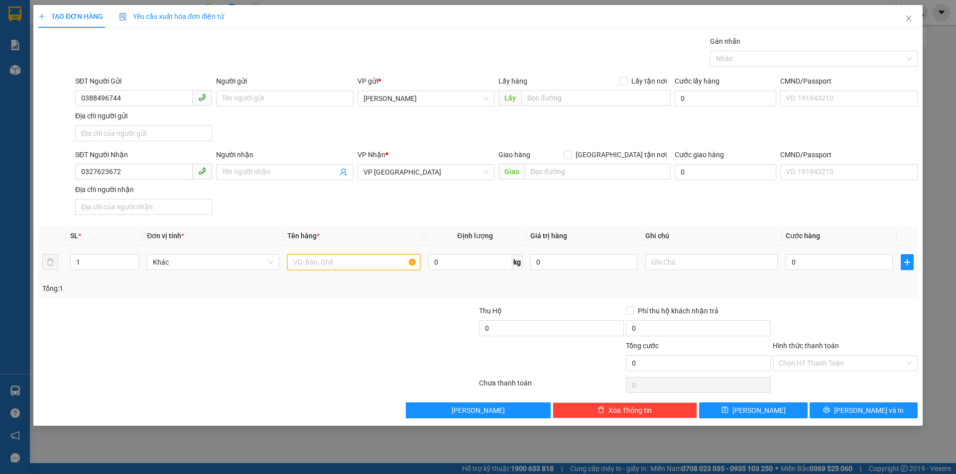
click at [371, 259] on input "text" at bounding box center [353, 262] width 132 height 16
click at [854, 359] on input "Hình thức thanh toán" at bounding box center [841, 363] width 126 height 15
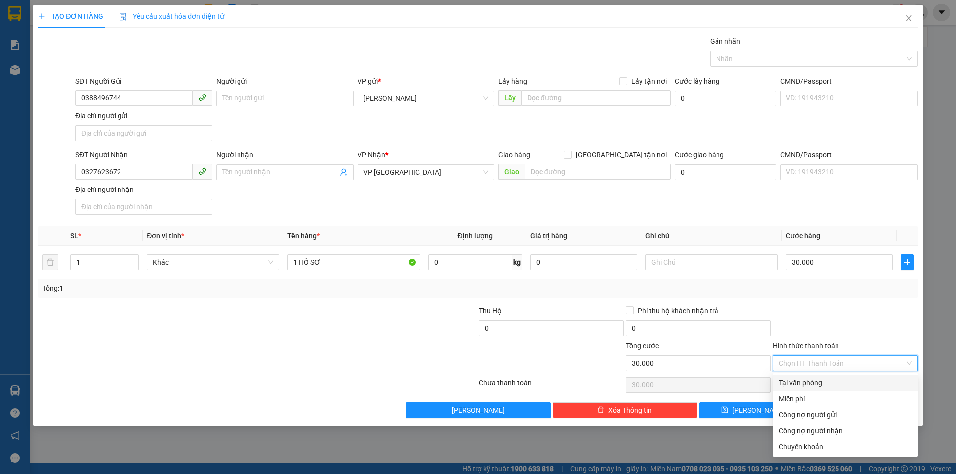
drag, startPoint x: 843, startPoint y: 385, endPoint x: 848, endPoint y: 393, distance: 9.4
click at [843, 385] on div "Tại văn phòng" at bounding box center [844, 383] width 133 height 11
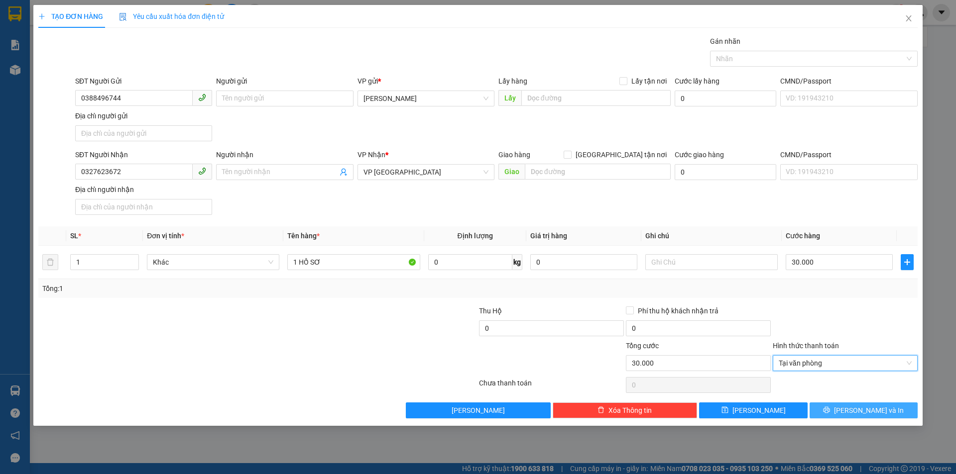
click at [864, 410] on span "Lưu và In" at bounding box center [869, 410] width 70 height 11
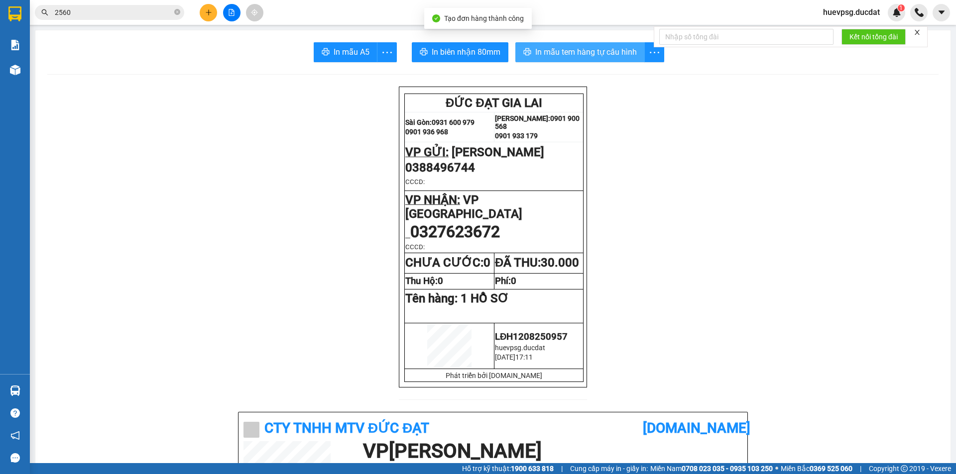
click at [595, 50] on span "In mẫu tem hàng tự cấu hình" at bounding box center [586, 52] width 102 height 12
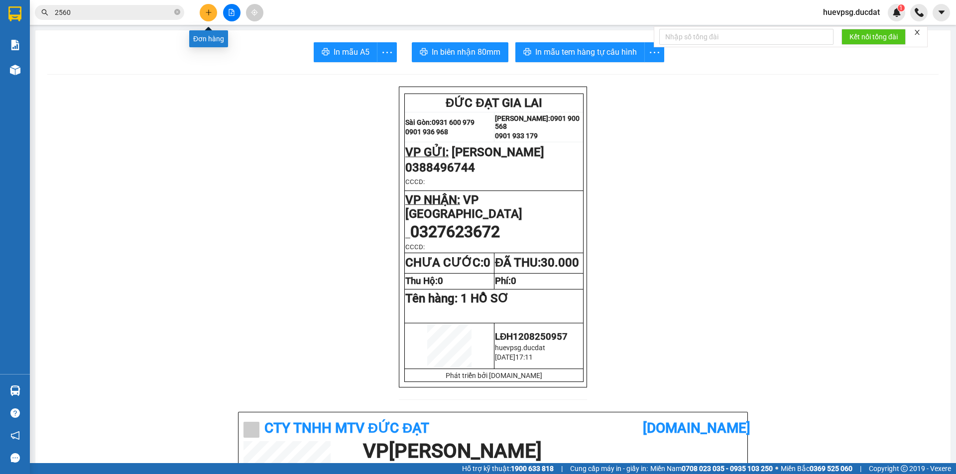
click at [204, 15] on button at bounding box center [208, 12] width 17 height 17
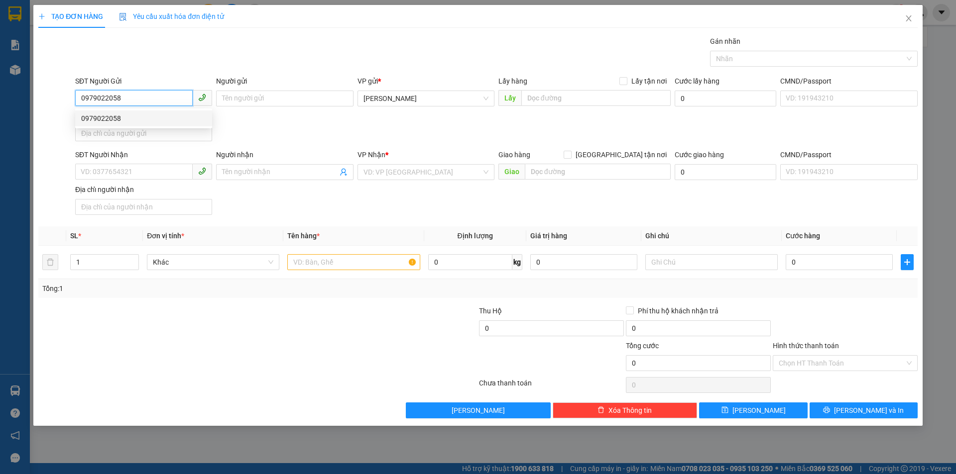
drag, startPoint x: 97, startPoint y: 104, endPoint x: 101, endPoint y: 116, distance: 13.1
click at [98, 108] on div "SĐT Người Gửi 0979022058" at bounding box center [143, 93] width 137 height 35
click at [103, 117] on div "0979022058" at bounding box center [143, 118] width 125 height 11
click at [307, 262] on input "text" at bounding box center [353, 262] width 132 height 16
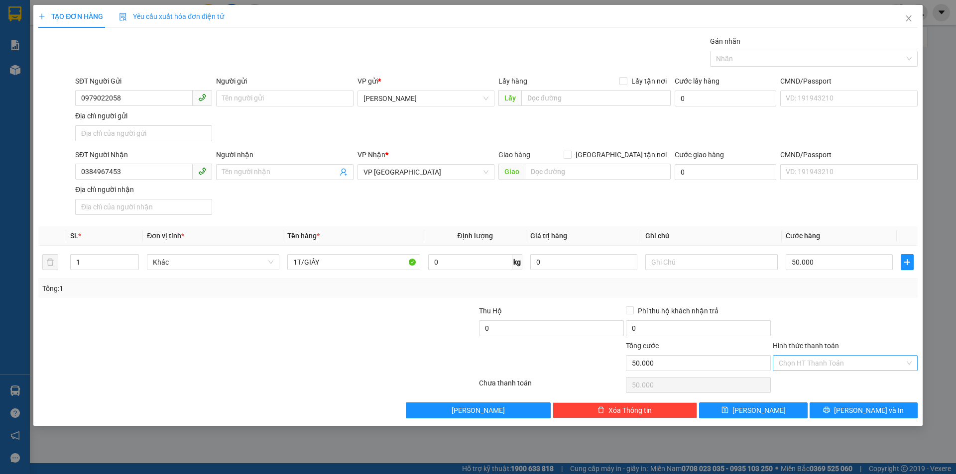
click at [842, 361] on input "Hình thức thanh toán" at bounding box center [841, 363] width 126 height 15
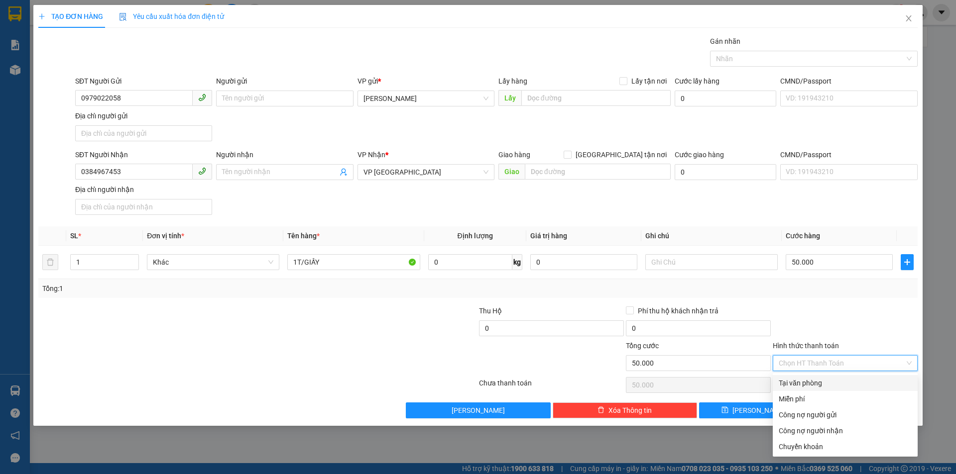
click at [832, 387] on div "Tại văn phòng" at bounding box center [844, 383] width 133 height 11
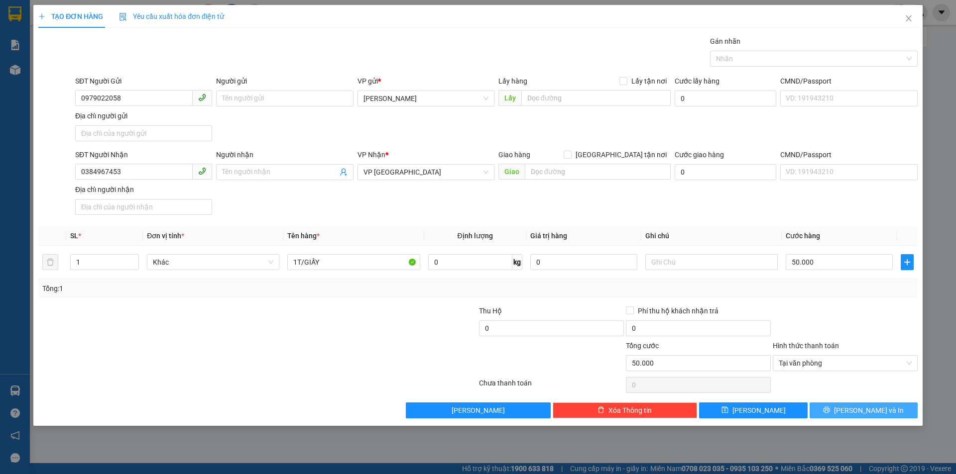
click at [872, 407] on span "Lưu và In" at bounding box center [869, 410] width 70 height 11
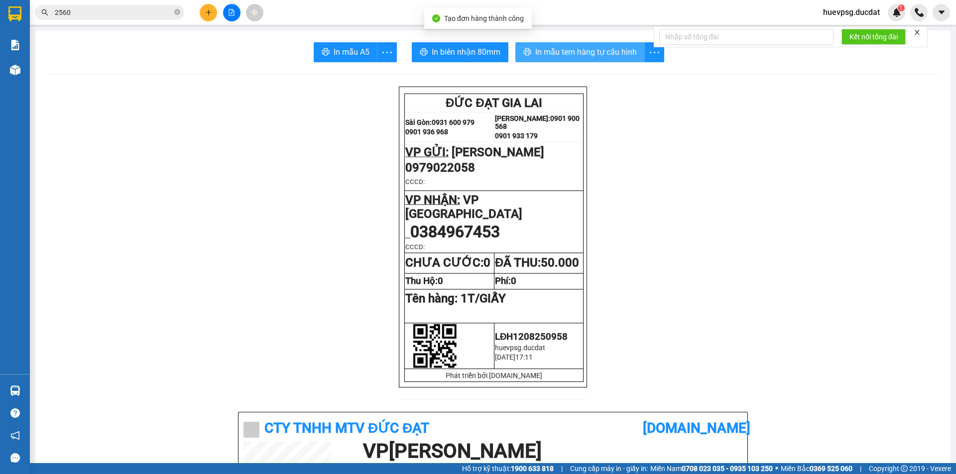
click at [600, 56] on span "In mẫu tem hàng tự cấu hình" at bounding box center [586, 52] width 102 height 12
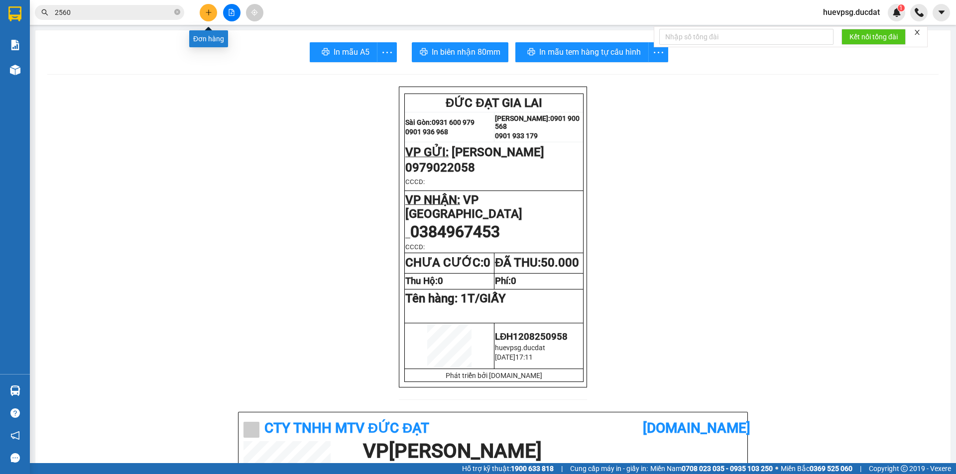
click at [214, 10] on button at bounding box center [208, 12] width 17 height 17
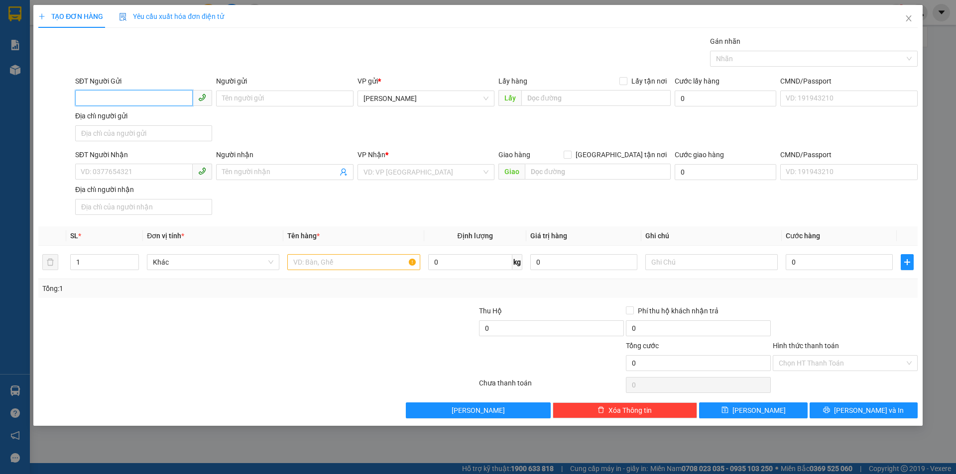
click at [144, 103] on input "SĐT Người Gửi" at bounding box center [133, 98] width 117 height 16
click at [91, 105] on input "0925046197" at bounding box center [133, 98] width 117 height 16
click at [89, 101] on input "0925046197" at bounding box center [133, 98] width 117 height 16
click at [96, 99] on input "09025046197" at bounding box center [133, 98] width 117 height 16
click at [179, 176] on input "SĐT Người Nhận" at bounding box center [133, 172] width 117 height 16
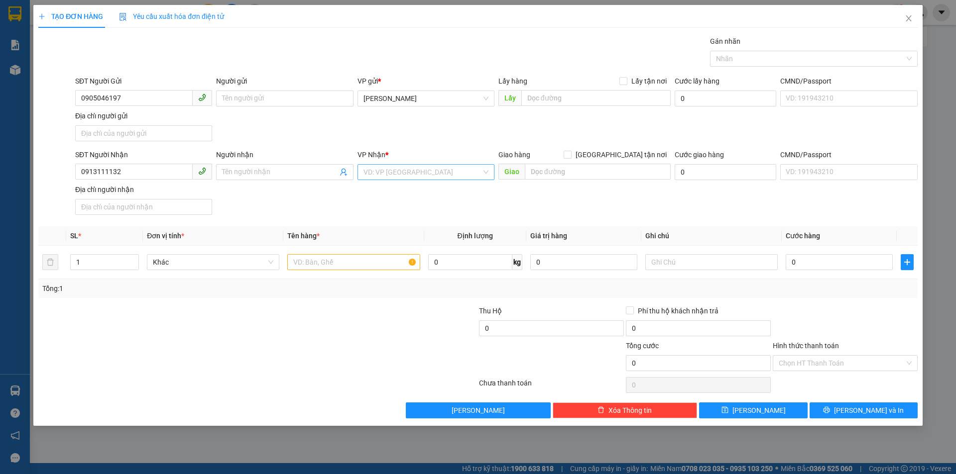
click at [377, 172] on input "search" at bounding box center [422, 172] width 118 height 15
click at [450, 207] on div "Giao Tận Nơi" at bounding box center [425, 208] width 125 height 11
click at [561, 173] on input "text" at bounding box center [598, 172] width 146 height 16
drag, startPoint x: 621, startPoint y: 152, endPoint x: 574, endPoint y: 217, distance: 79.6
click at [570, 155] on input "Giao tận nơi" at bounding box center [566, 154] width 7 height 7
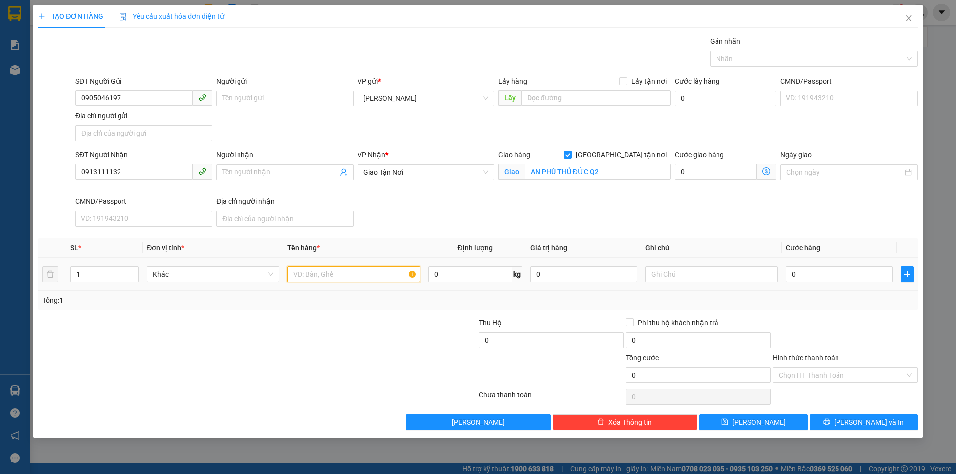
click at [368, 272] on input "text" at bounding box center [353, 274] width 132 height 16
click at [827, 380] on input "Hình thức thanh toán" at bounding box center [841, 375] width 126 height 15
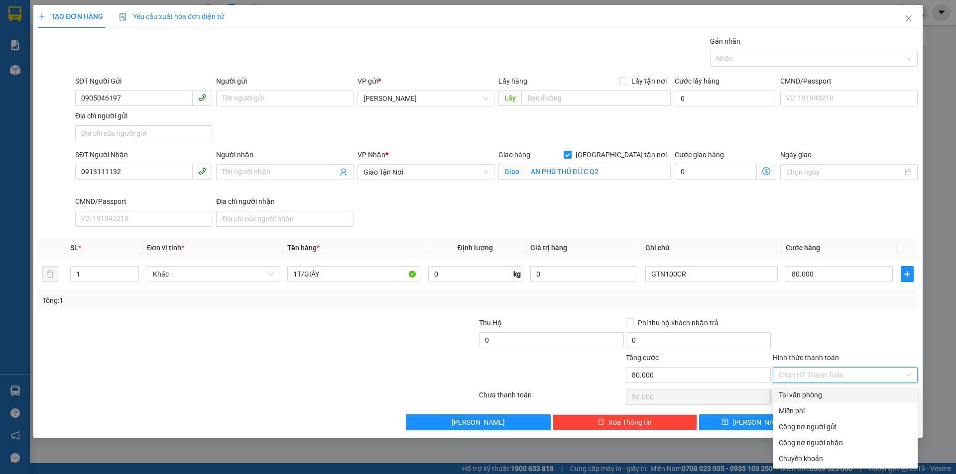
drag, startPoint x: 827, startPoint y: 388, endPoint x: 829, endPoint y: 396, distance: 7.7
click at [827, 390] on div "Tại văn phòng" at bounding box center [844, 395] width 145 height 16
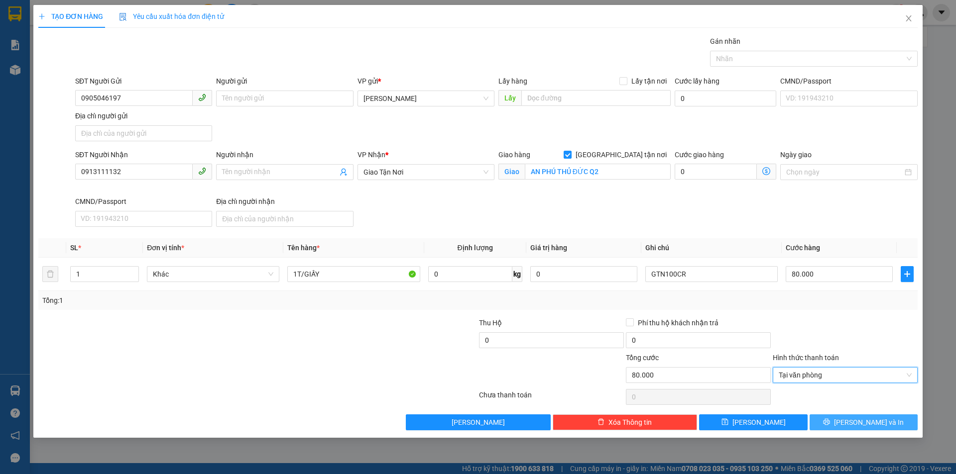
click at [860, 417] on span "Lưu và In" at bounding box center [869, 422] width 70 height 11
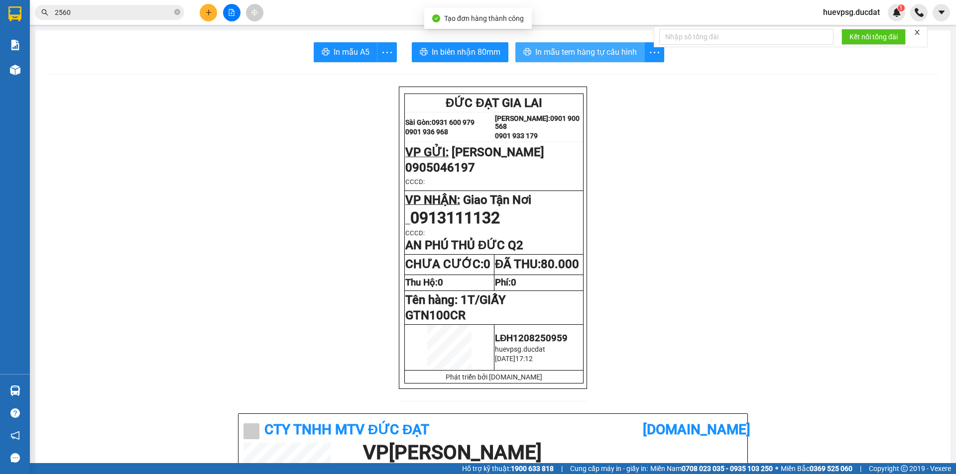
click at [603, 58] on span "In mẫu tem hàng tự cấu hình" at bounding box center [586, 52] width 102 height 12
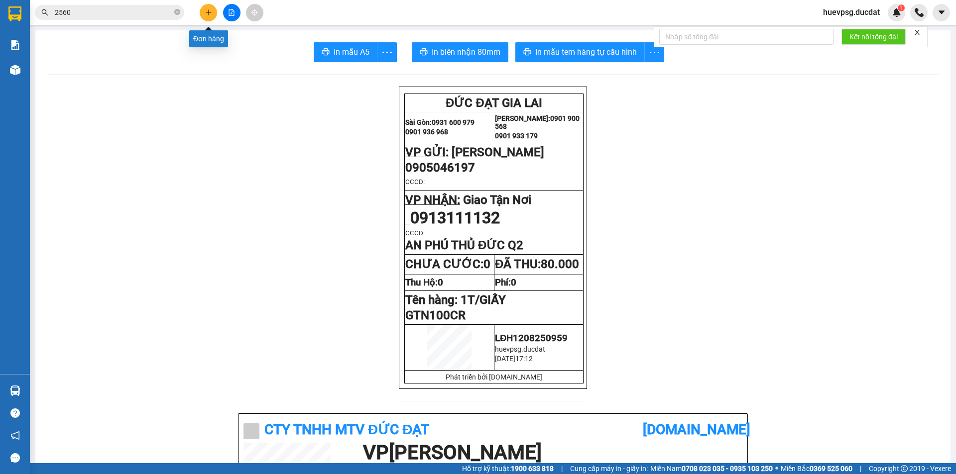
click at [207, 9] on icon "plus" at bounding box center [208, 12] width 7 height 7
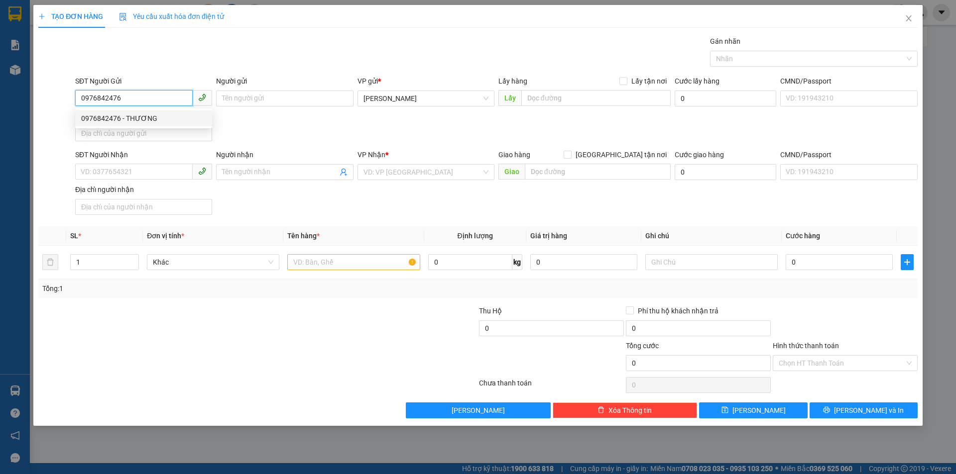
click at [108, 119] on div "0976842476 - THƯƠNG" at bounding box center [143, 118] width 125 height 11
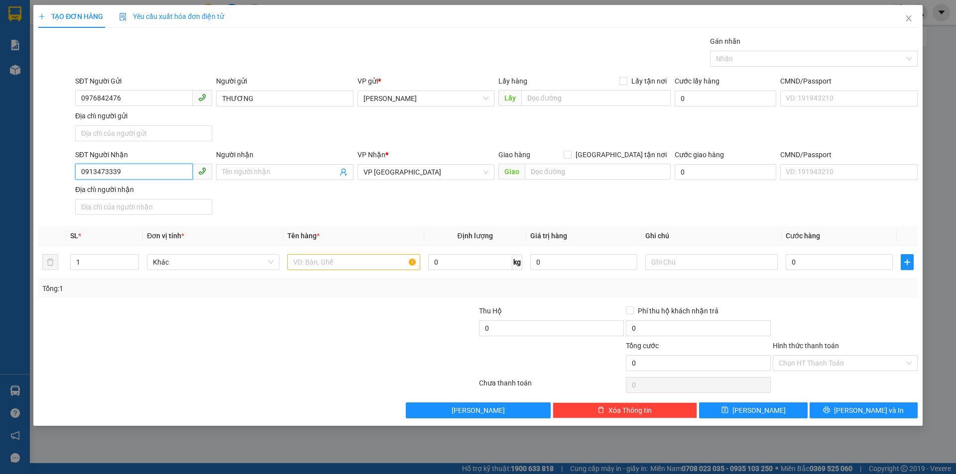
click at [130, 173] on input "0913473339" at bounding box center [133, 172] width 117 height 16
click at [326, 264] on input "text" at bounding box center [353, 262] width 132 height 16
click at [890, 363] on input "Hình thức thanh toán" at bounding box center [841, 363] width 126 height 15
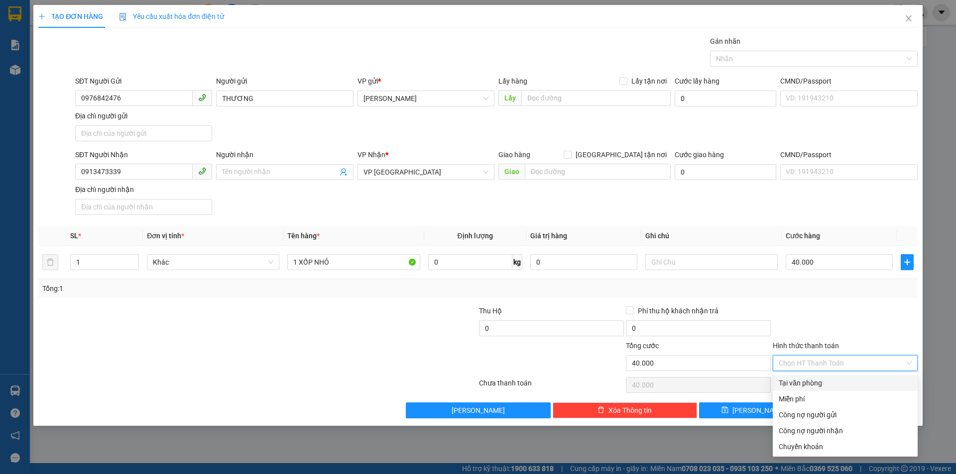
click at [817, 384] on div "Tại văn phòng" at bounding box center [844, 383] width 133 height 11
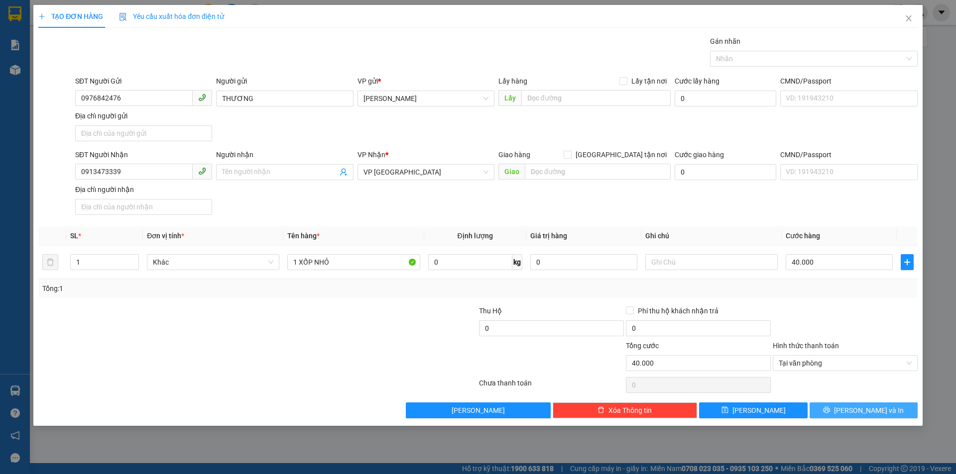
click at [859, 416] on button "Lưu và In" at bounding box center [863, 411] width 108 height 16
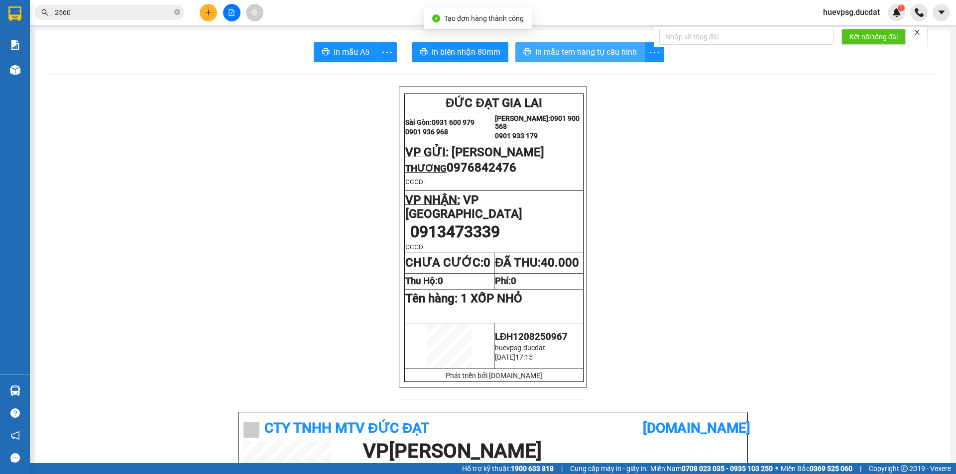
click at [610, 52] on span "In mẫu tem hàng tự cấu hình" at bounding box center [586, 52] width 102 height 12
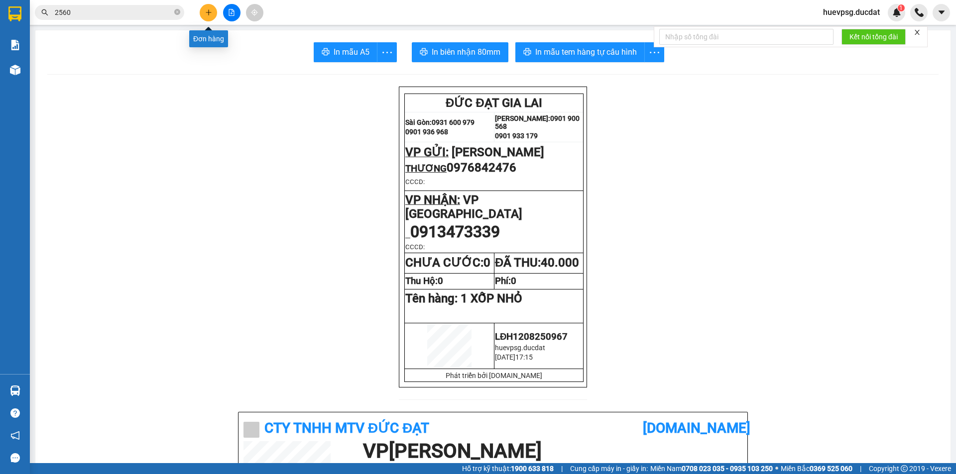
click at [212, 9] on button at bounding box center [208, 12] width 17 height 17
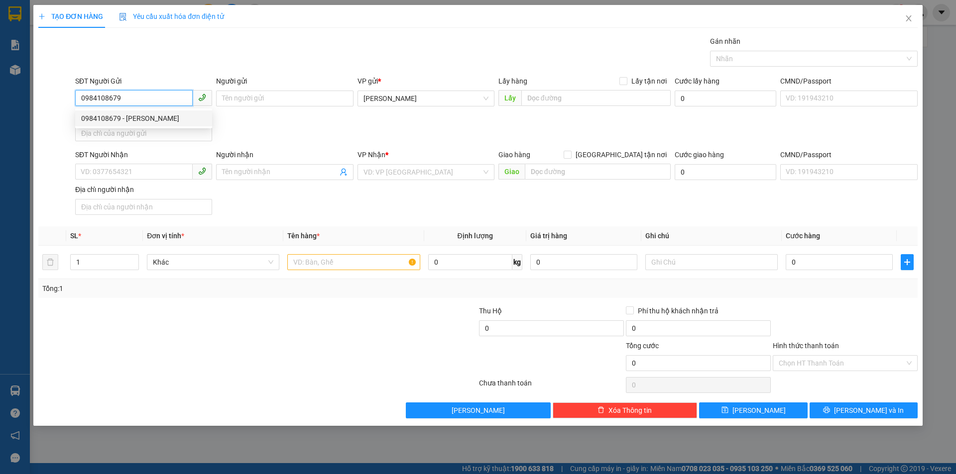
click at [107, 122] on div "0984108679 - chú đăng" at bounding box center [143, 118] width 125 height 11
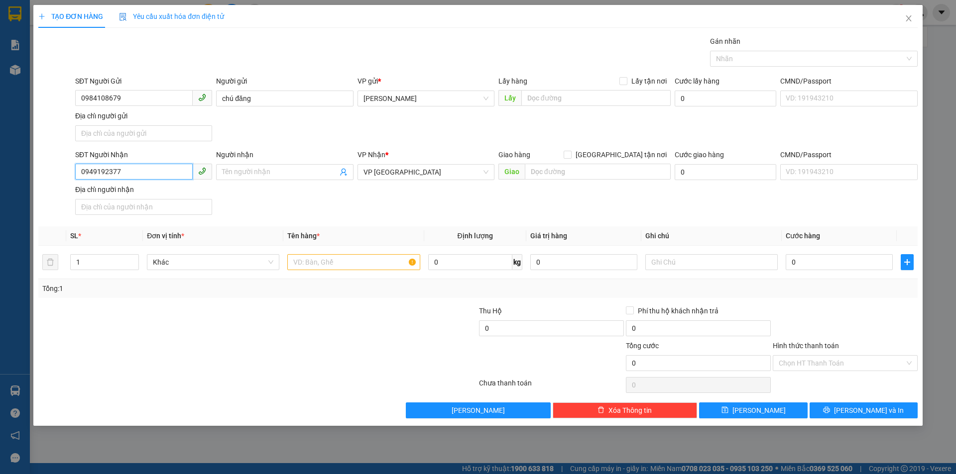
click at [150, 174] on input "0949192377" at bounding box center [133, 172] width 117 height 16
click at [150, 173] on input "0949192377" at bounding box center [133, 172] width 117 height 16
click at [129, 195] on div "0363522478 - NGUYÊN" at bounding box center [143, 192] width 125 height 11
click at [347, 267] on input "text" at bounding box center [353, 262] width 132 height 16
click at [819, 268] on input "0" at bounding box center [838, 262] width 107 height 16
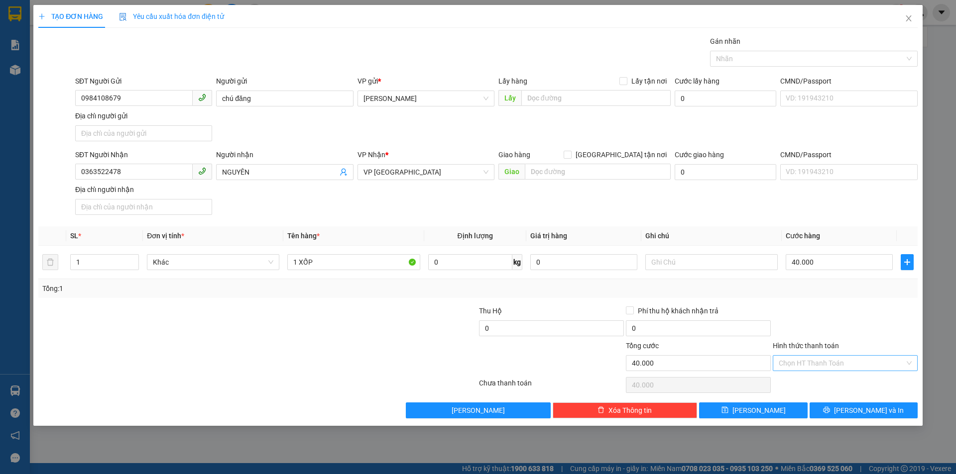
click at [829, 361] on input "Hình thức thanh toán" at bounding box center [841, 363] width 126 height 15
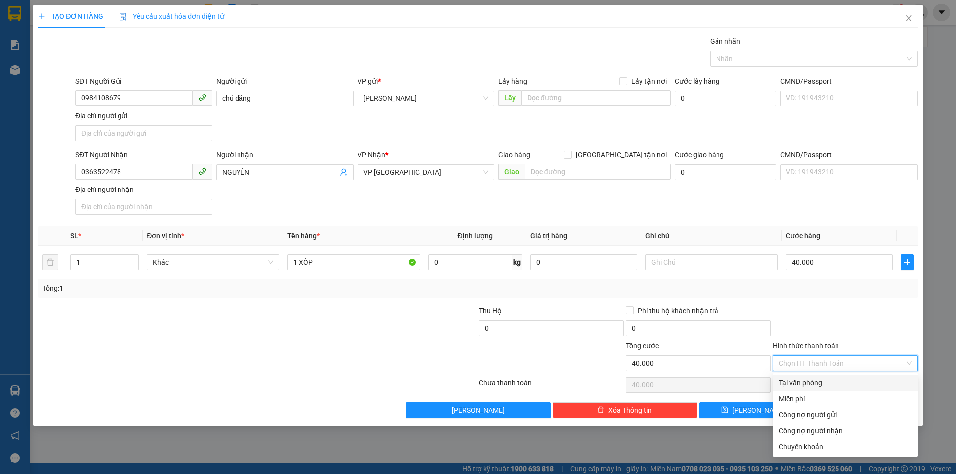
drag, startPoint x: 816, startPoint y: 378, endPoint x: 828, endPoint y: 397, distance: 22.1
click at [816, 378] on div "Tại văn phòng" at bounding box center [844, 383] width 133 height 11
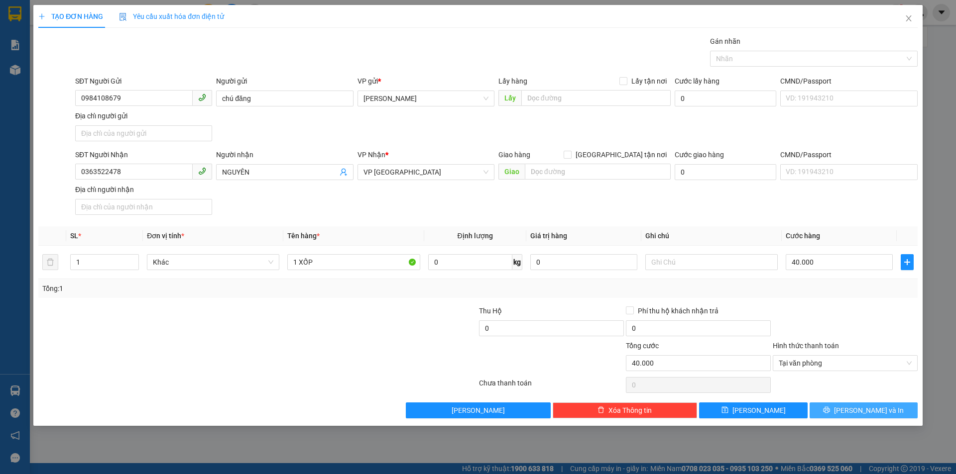
click at [843, 417] on button "Lưu và In" at bounding box center [863, 411] width 108 height 16
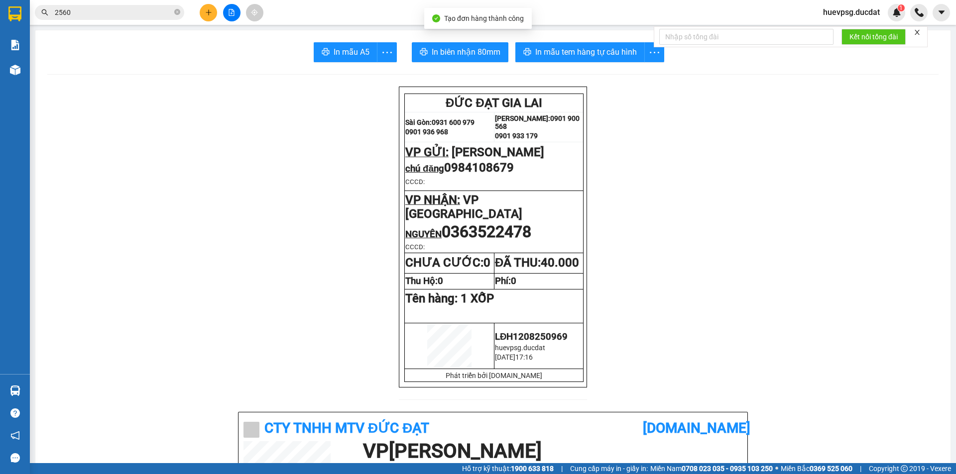
click at [609, 59] on button "In mẫu tem hàng tự cấu hình" at bounding box center [579, 52] width 129 height 20
click at [210, 12] on icon "plus" at bounding box center [208, 12] width 7 height 7
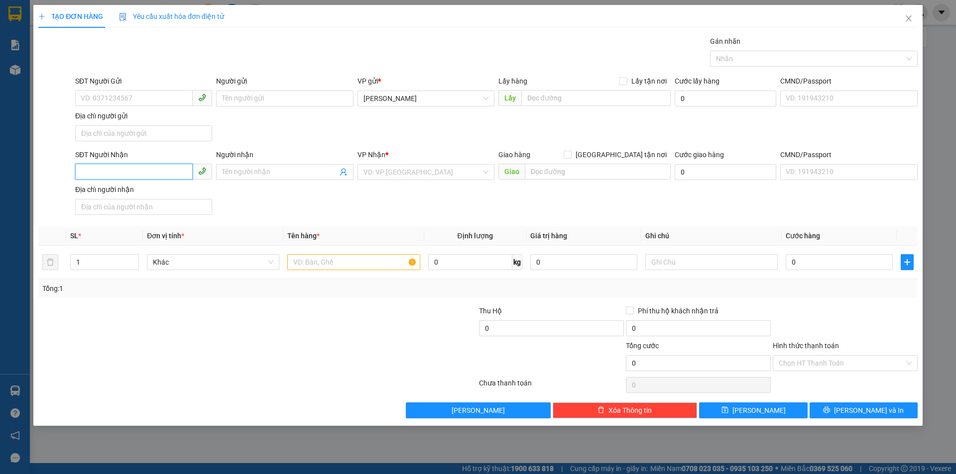
drag, startPoint x: 134, startPoint y: 173, endPoint x: 138, endPoint y: 176, distance: 5.3
click at [133, 174] on input "SĐT Người Nhận" at bounding box center [133, 172] width 117 height 16
click at [408, 178] on input "search" at bounding box center [422, 172] width 118 height 15
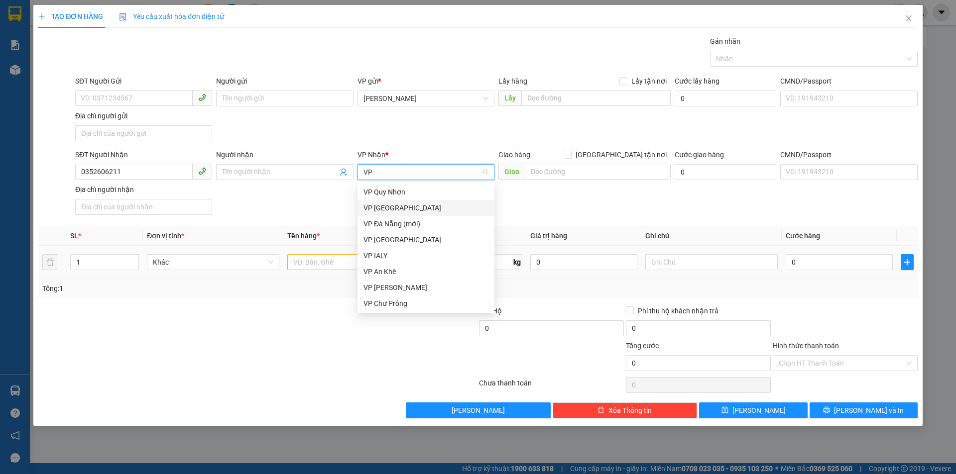
drag, startPoint x: 406, startPoint y: 211, endPoint x: 351, endPoint y: 250, distance: 67.3
click at [405, 212] on div "VP [GEOGRAPHIC_DATA]" at bounding box center [425, 208] width 125 height 11
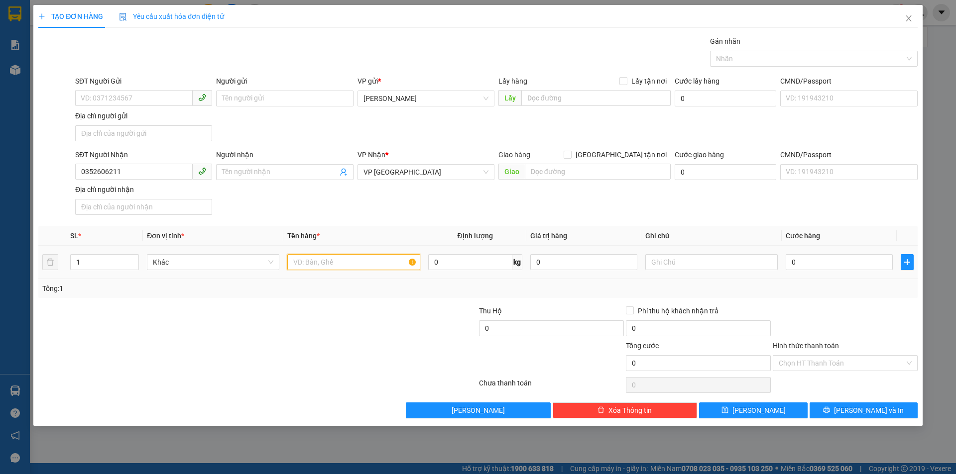
click at [331, 268] on input "text" at bounding box center [353, 262] width 132 height 16
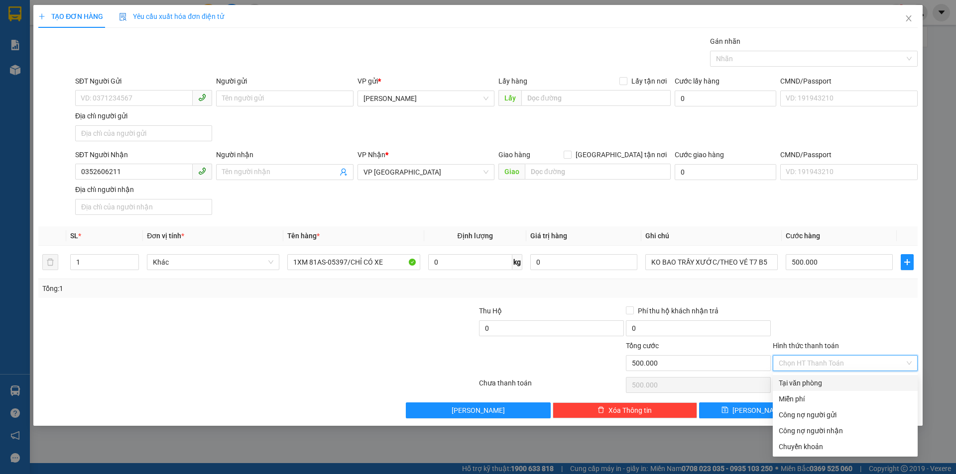
click at [857, 365] on input "Hình thức thanh toán" at bounding box center [841, 363] width 126 height 15
click at [849, 377] on div "Tại văn phòng" at bounding box center [844, 383] width 145 height 16
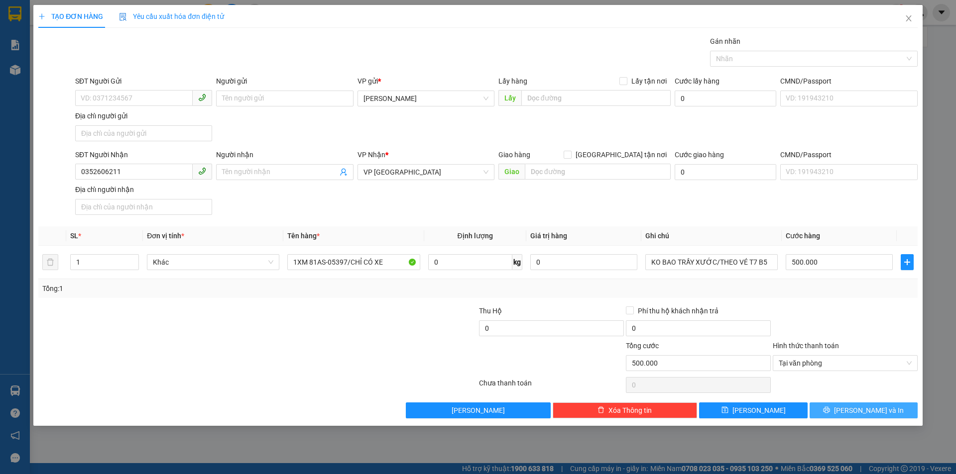
click at [873, 414] on span "Lưu và In" at bounding box center [869, 410] width 70 height 11
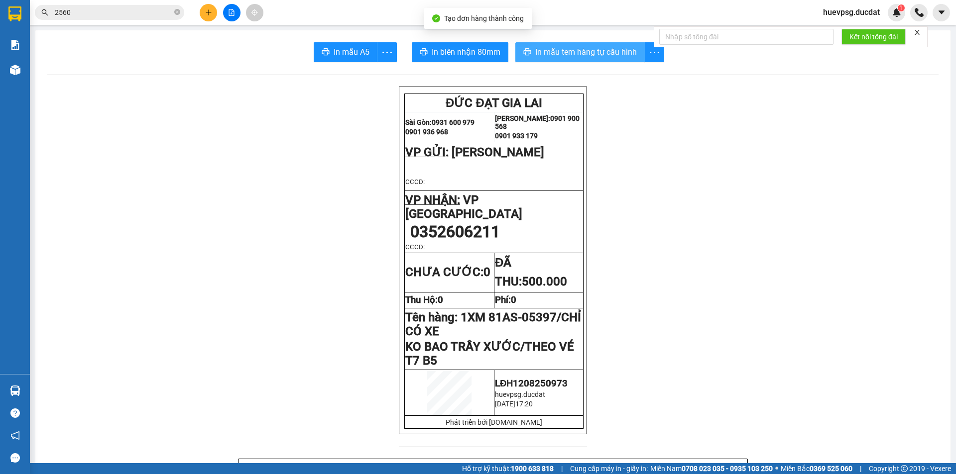
click at [612, 45] on button "In mẫu tem hàng tự cấu hình" at bounding box center [579, 52] width 129 height 20
click at [199, 14] on div at bounding box center [231, 12] width 75 height 17
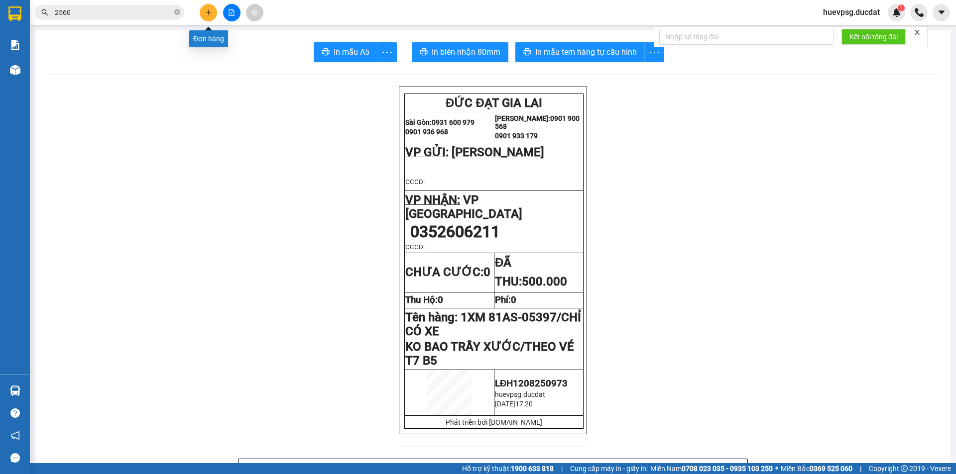
click at [209, 10] on icon "plus" at bounding box center [208, 12] width 7 height 7
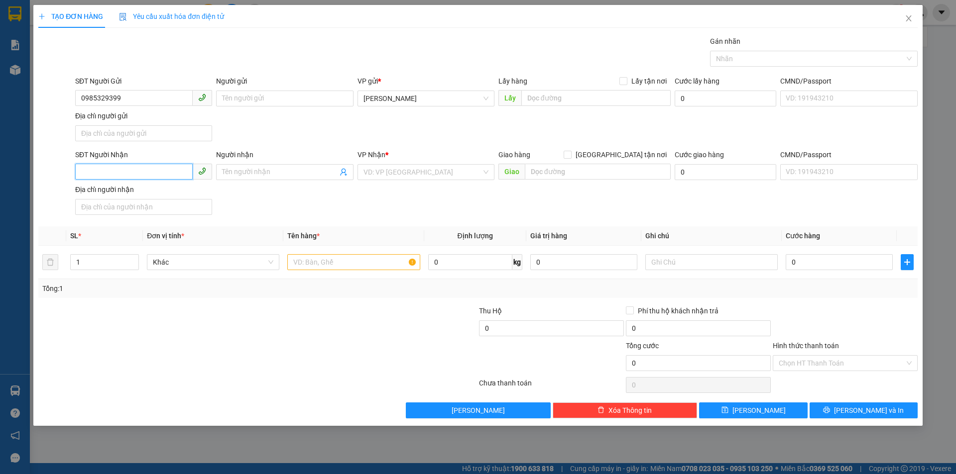
click at [125, 179] on input "SĐT Người Nhận" at bounding box center [133, 172] width 117 height 16
click at [96, 170] on input "0386180403" at bounding box center [133, 172] width 117 height 16
click at [438, 172] on input "search" at bounding box center [422, 172] width 118 height 15
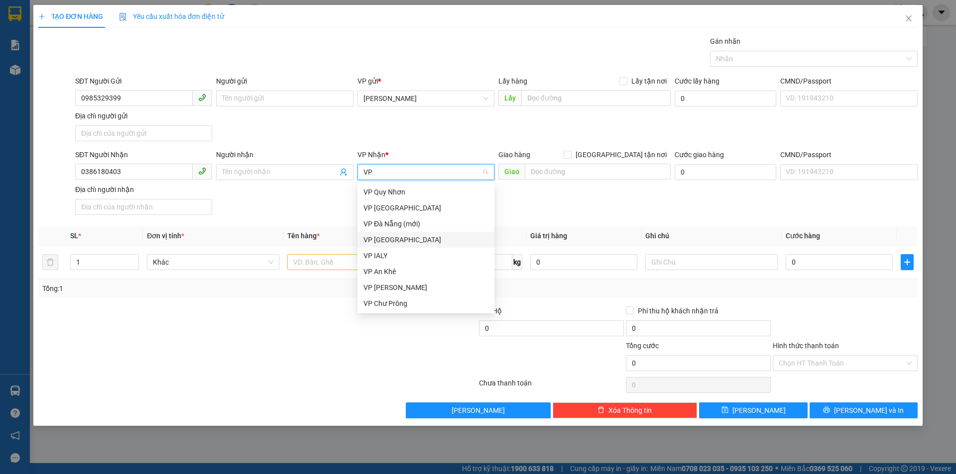
click at [396, 240] on div "VP [GEOGRAPHIC_DATA]" at bounding box center [425, 239] width 125 height 11
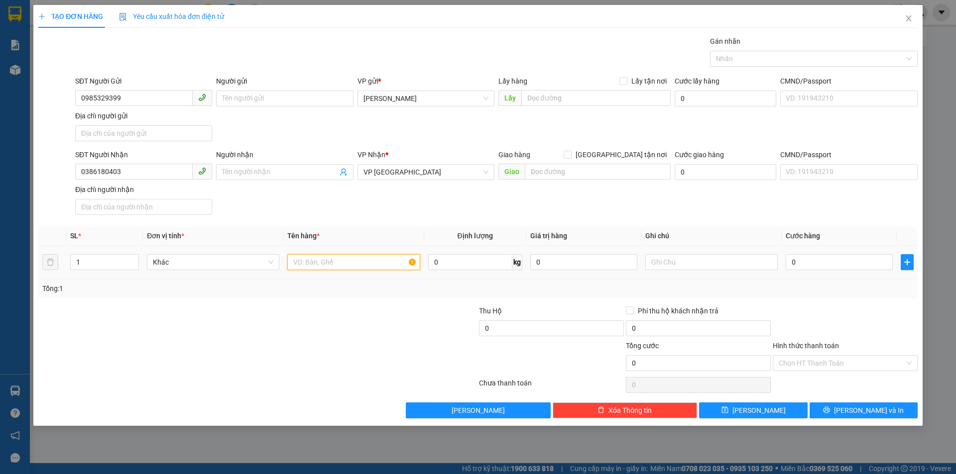
click at [372, 262] on input "text" at bounding box center [353, 262] width 132 height 16
click at [855, 263] on input "0" at bounding box center [838, 262] width 107 height 16
click at [870, 371] on div "Chọn HT Thanh Toán" at bounding box center [844, 363] width 145 height 16
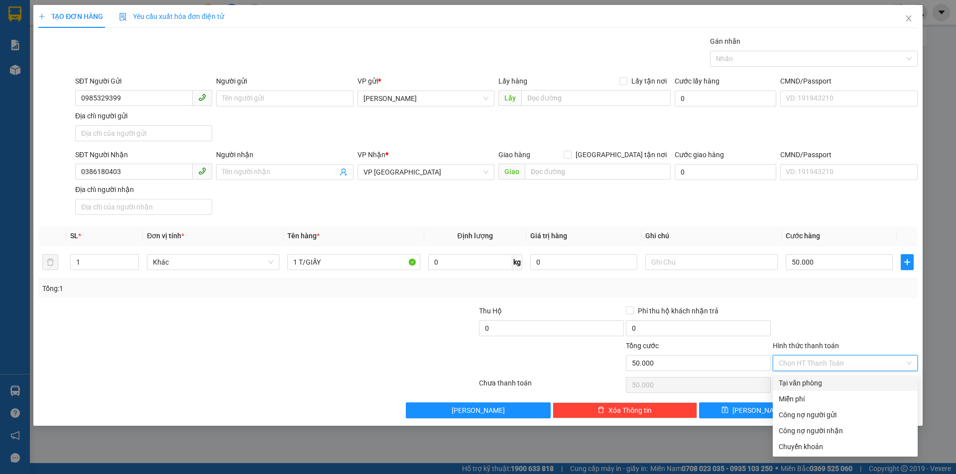
click at [843, 384] on div "Tại văn phòng" at bounding box center [844, 383] width 133 height 11
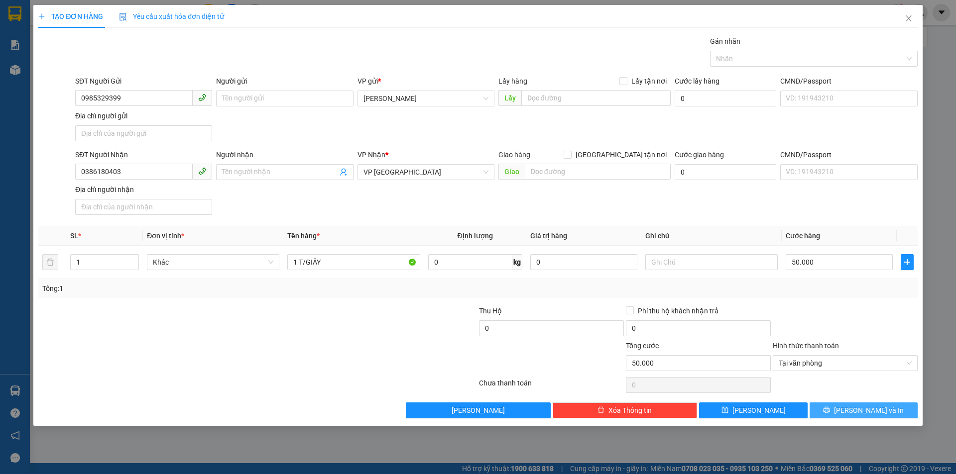
click at [867, 417] on button "Lưu và In" at bounding box center [863, 411] width 108 height 16
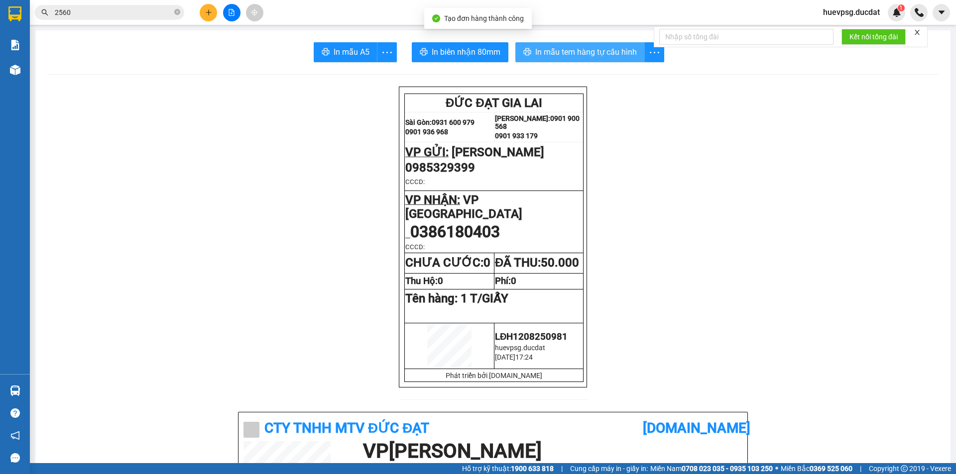
click at [630, 56] on span "In mẫu tem hàng tự cấu hình" at bounding box center [586, 52] width 102 height 12
click at [202, 13] on button at bounding box center [208, 12] width 17 height 17
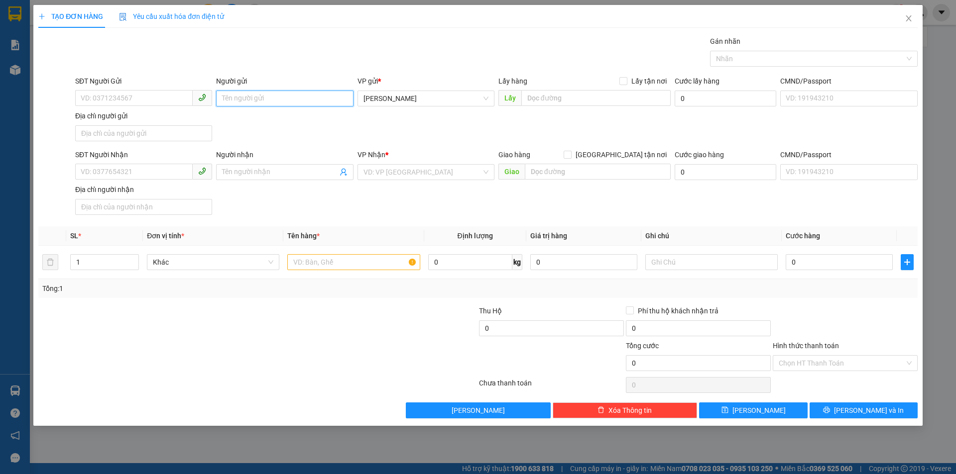
click at [268, 105] on input "Người gửi" at bounding box center [284, 99] width 137 height 16
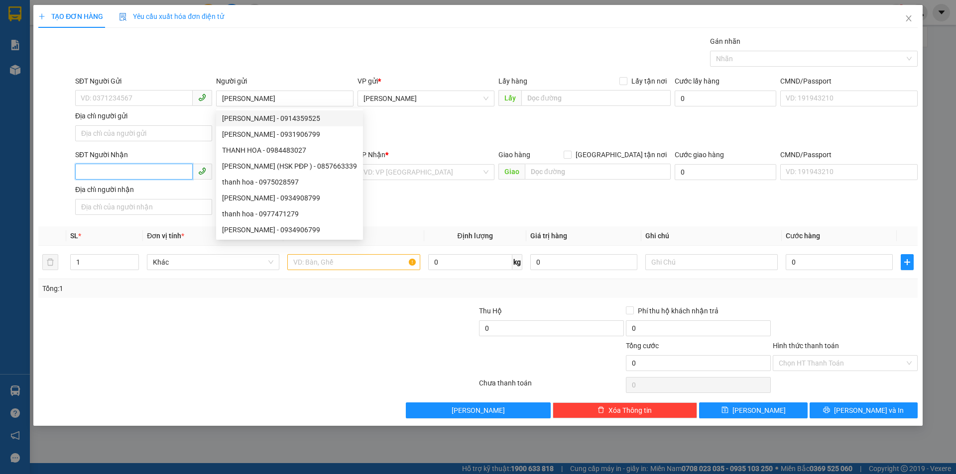
click at [149, 166] on input "SĐT Người Nhận" at bounding box center [133, 172] width 117 height 16
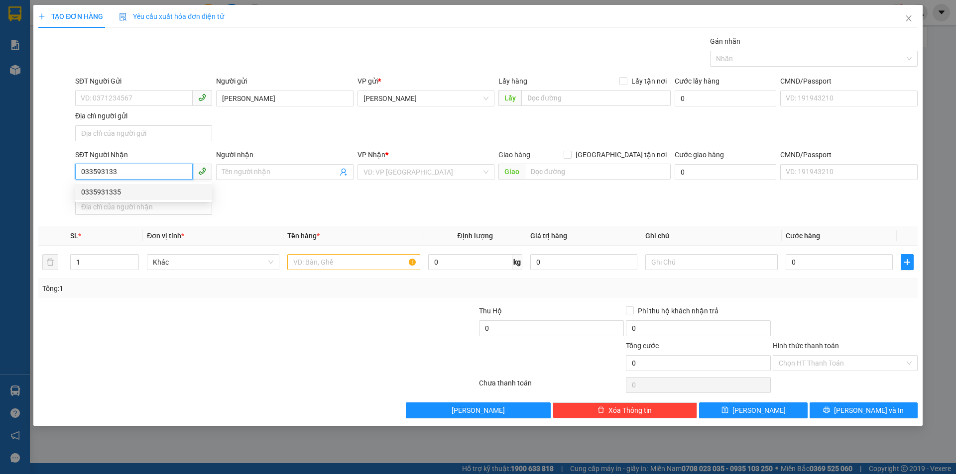
click at [147, 192] on div "0335931335" at bounding box center [143, 192] width 125 height 11
click at [366, 261] on input "text" at bounding box center [353, 262] width 132 height 16
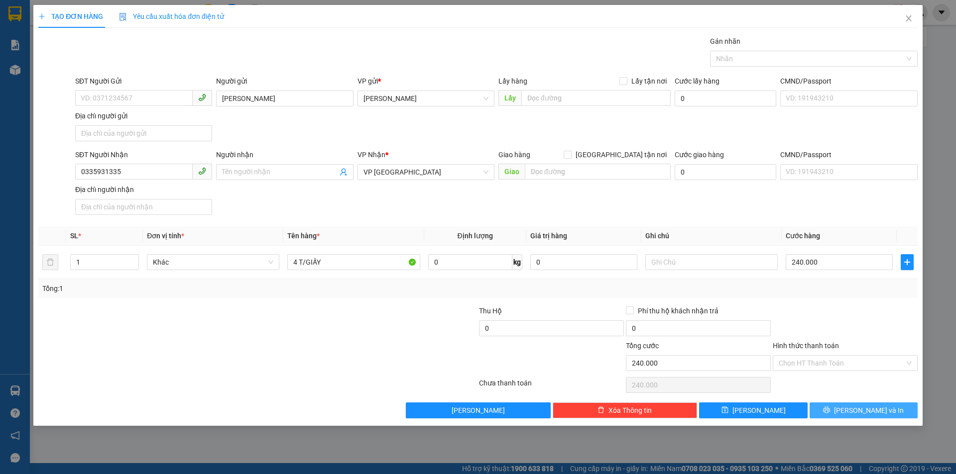
drag, startPoint x: 862, startPoint y: 412, endPoint x: 856, endPoint y: 404, distance: 10.3
click at [862, 412] on span "Lưu và In" at bounding box center [869, 410] width 70 height 11
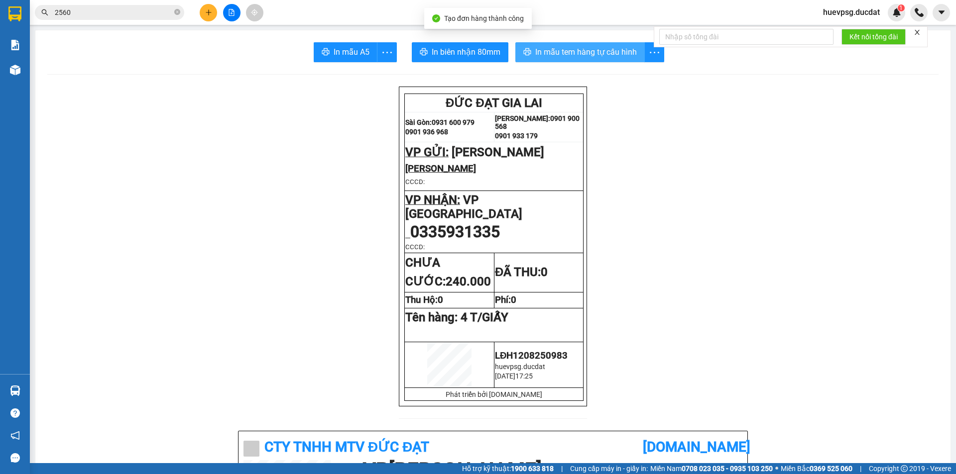
click at [571, 59] on button "In mẫu tem hàng tự cấu hình" at bounding box center [579, 52] width 129 height 20
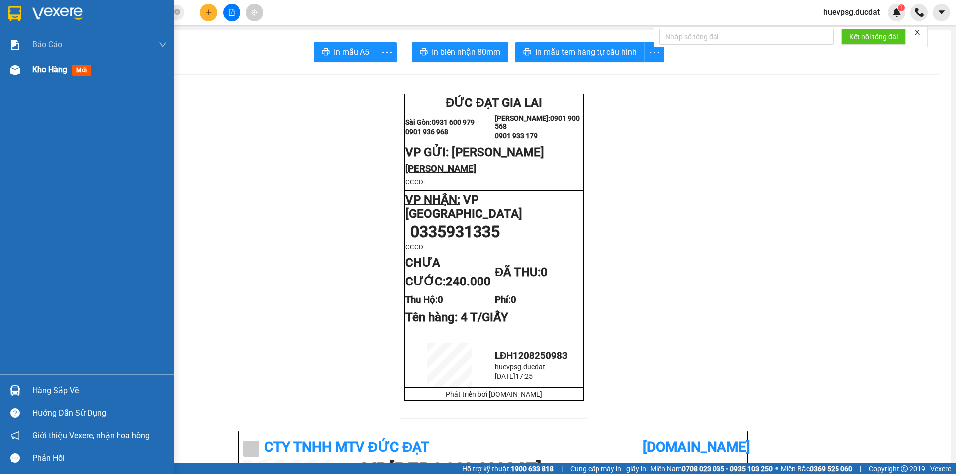
click at [39, 74] on span "Kho hàng" at bounding box center [49, 69] width 35 height 9
click at [44, 65] on span "Kho hàng" at bounding box center [49, 69] width 35 height 9
click at [47, 60] on div "Kho hàng mới" at bounding box center [99, 69] width 134 height 25
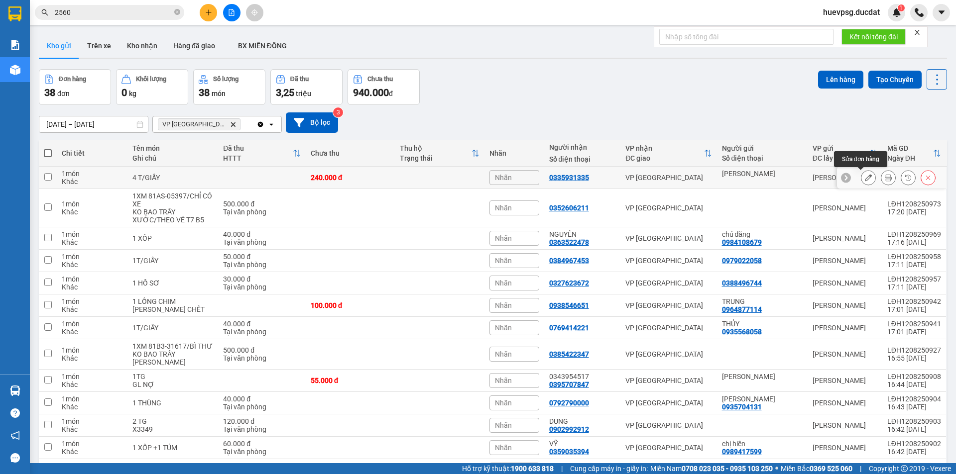
click at [865, 177] on icon at bounding box center [868, 177] width 7 height 7
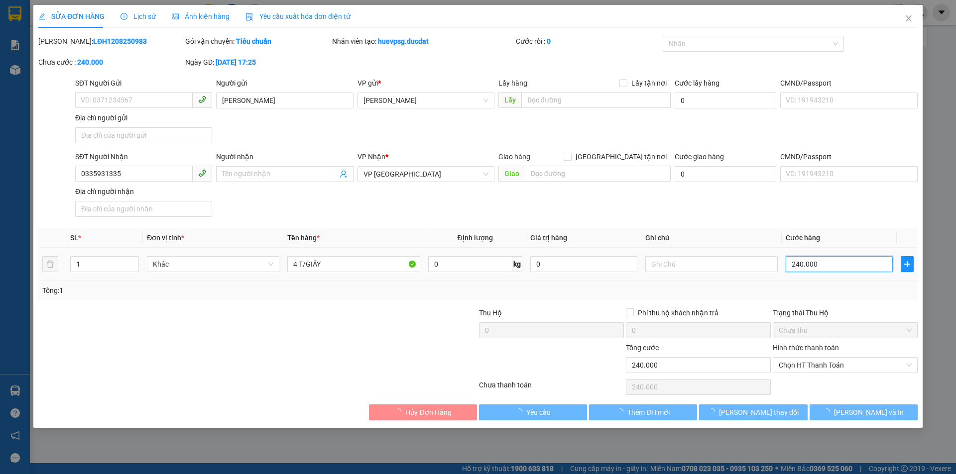
click at [808, 262] on input "240.000" at bounding box center [838, 264] width 107 height 16
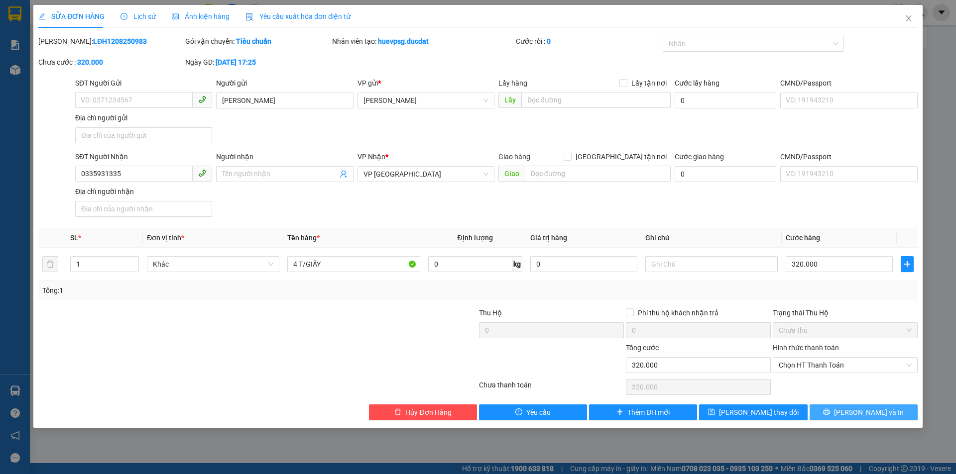
click at [897, 409] on button "Lưu và In" at bounding box center [863, 413] width 108 height 16
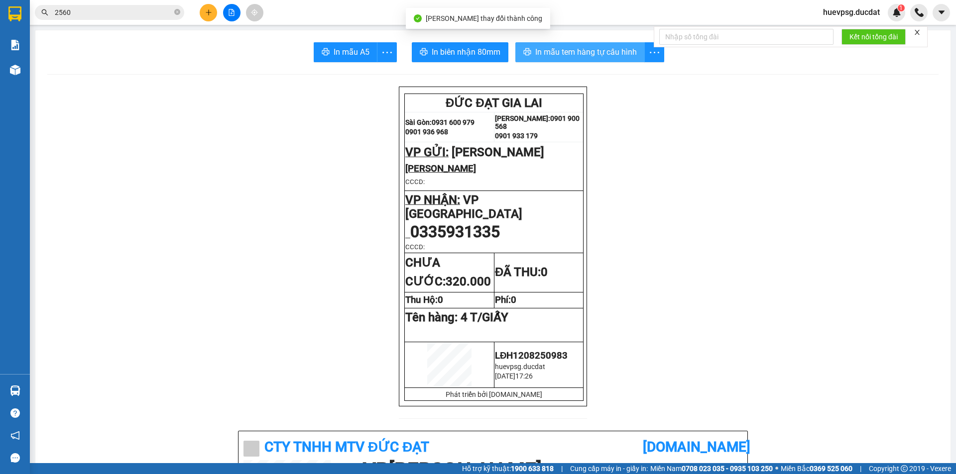
drag, startPoint x: 597, startPoint y: 55, endPoint x: 695, endPoint y: 62, distance: 98.3
click at [603, 55] on span "In mẫu tem hàng tự cấu hình" at bounding box center [586, 52] width 102 height 12
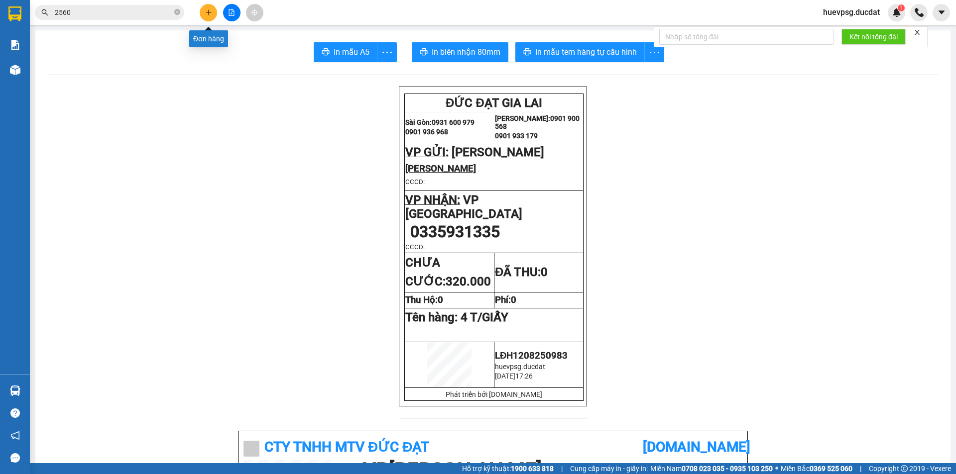
click at [208, 7] on button at bounding box center [208, 12] width 17 height 17
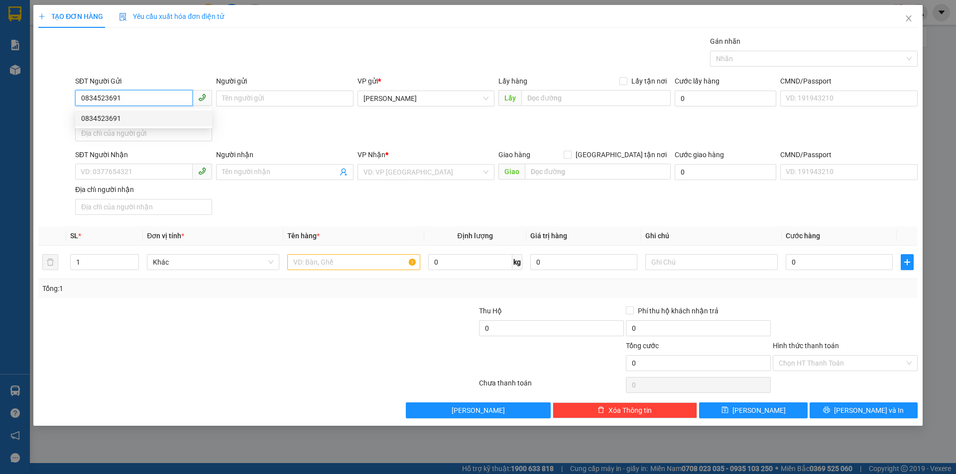
click at [131, 122] on div "0834523691" at bounding box center [143, 118] width 125 height 11
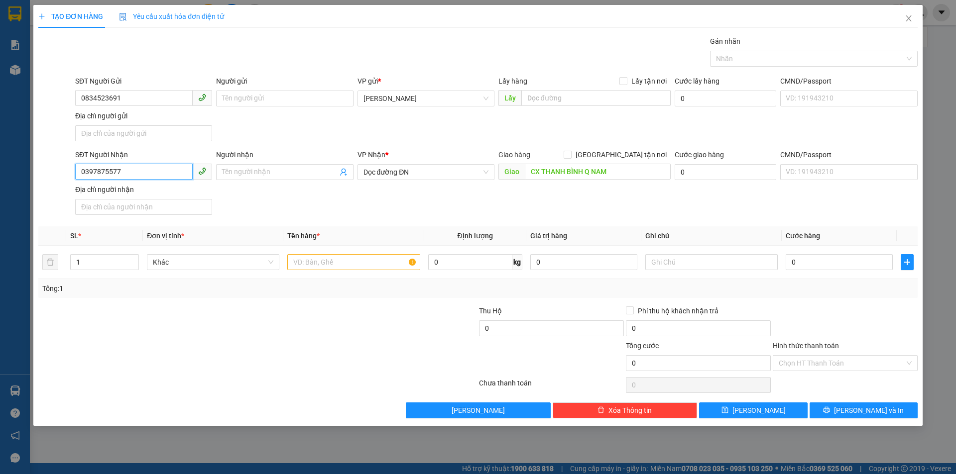
click at [145, 173] on input "0397875577" at bounding box center [133, 172] width 117 height 16
click at [434, 175] on span "Dọc đường ĐN" at bounding box center [425, 172] width 125 height 15
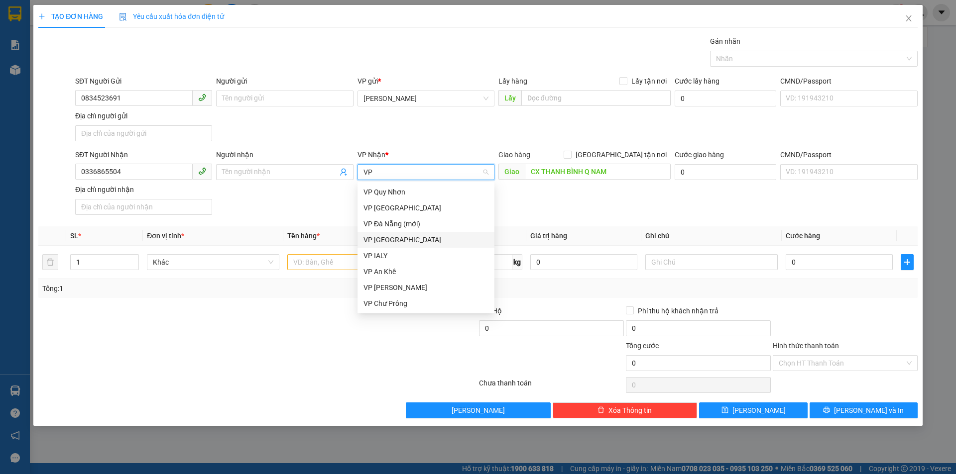
click at [371, 234] on div "VP [GEOGRAPHIC_DATA]" at bounding box center [425, 239] width 125 height 11
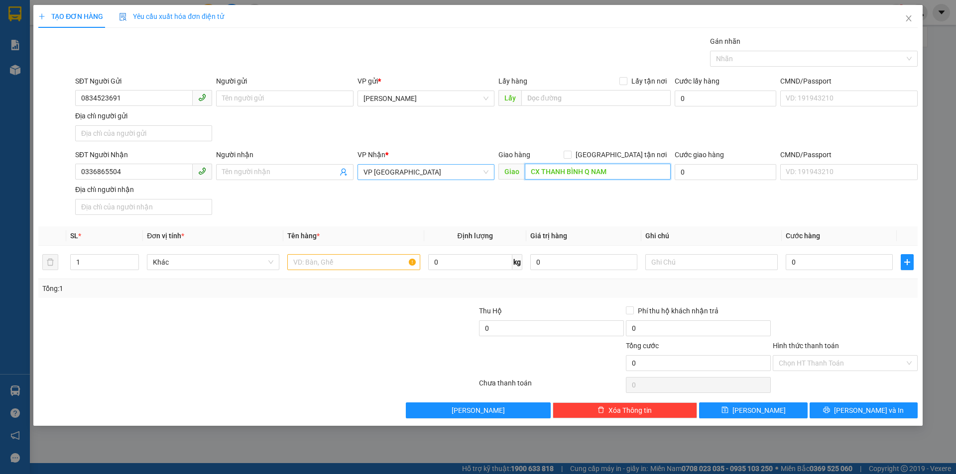
click at [577, 172] on input "CX THANH BÌNH Q NAM" at bounding box center [598, 172] width 146 height 16
click at [360, 263] on input "text" at bounding box center [353, 262] width 132 height 16
drag, startPoint x: 831, startPoint y: 273, endPoint x: 837, endPoint y: 263, distance: 12.3
click at [833, 271] on td "0" at bounding box center [838, 262] width 115 height 33
drag, startPoint x: 837, startPoint y: 263, endPoint x: 808, endPoint y: 290, distance: 40.1
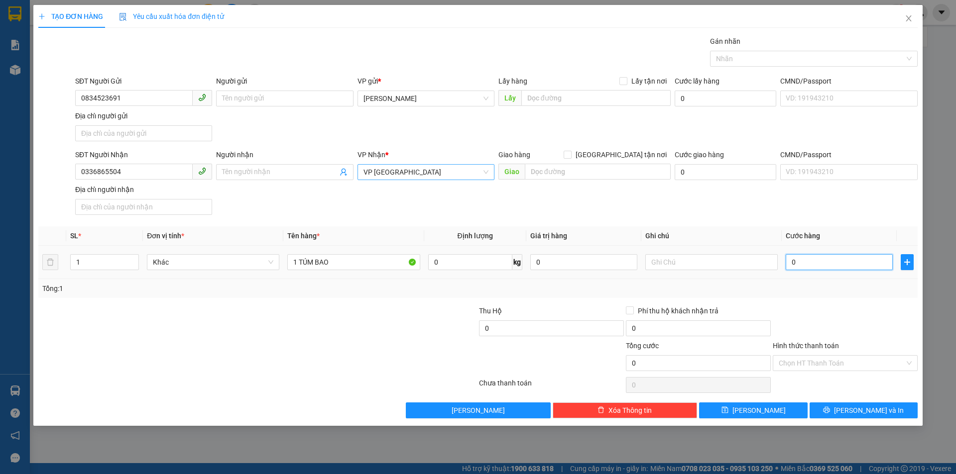
click at [837, 262] on input "0" at bounding box center [838, 262] width 107 height 16
click at [834, 413] on button "Lưu và In" at bounding box center [863, 411] width 108 height 16
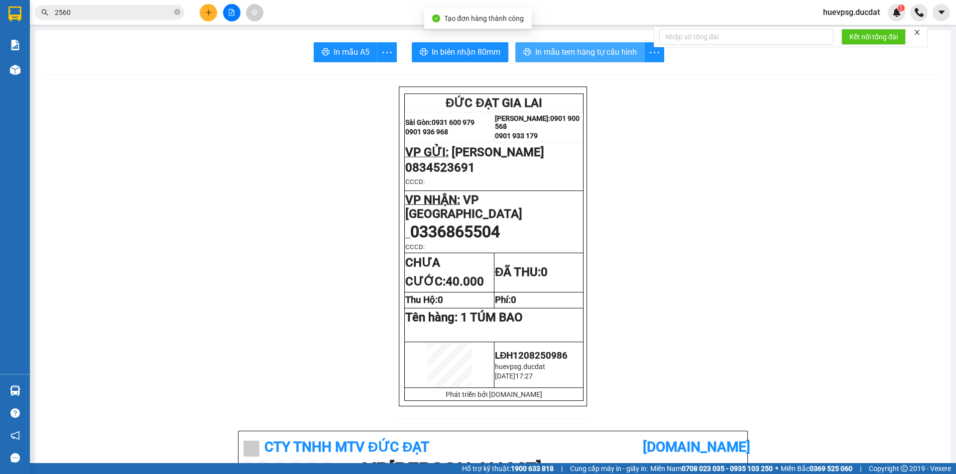
click at [629, 61] on button "In mẫu tem hàng tự cấu hình" at bounding box center [579, 52] width 129 height 20
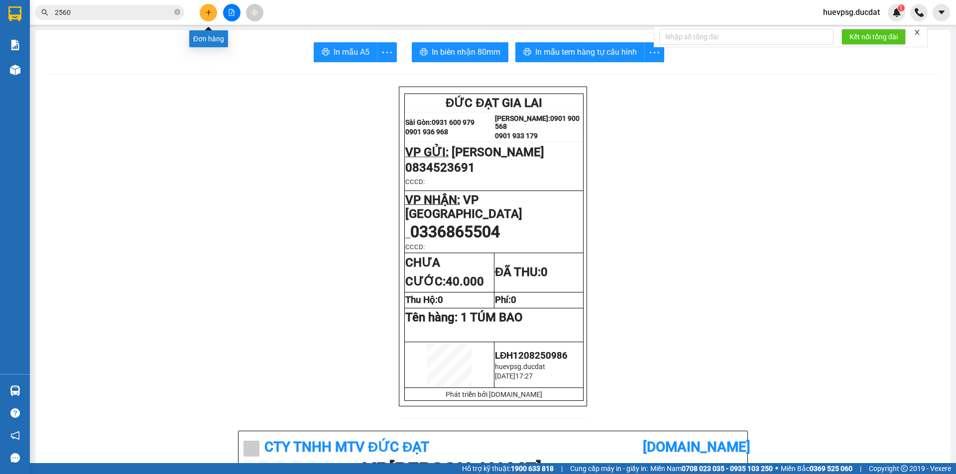
click at [204, 13] on button at bounding box center [208, 12] width 17 height 17
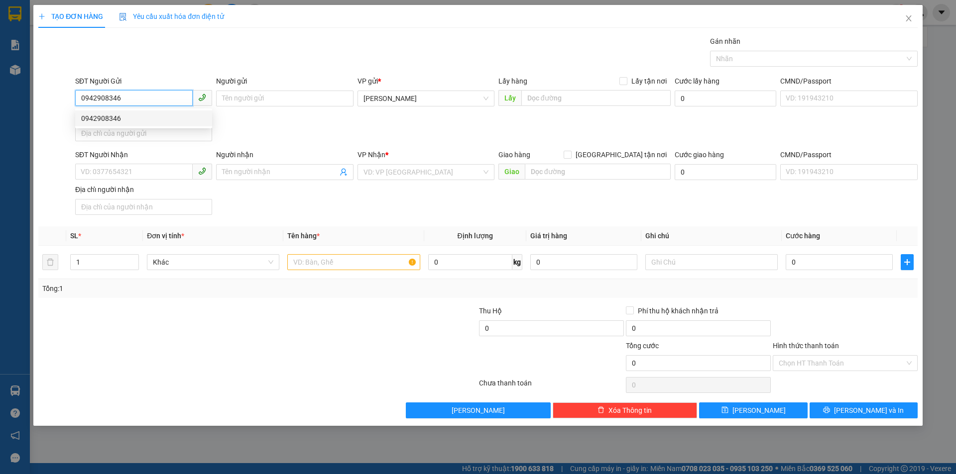
click at [156, 119] on div "0942908346" at bounding box center [143, 118] width 125 height 11
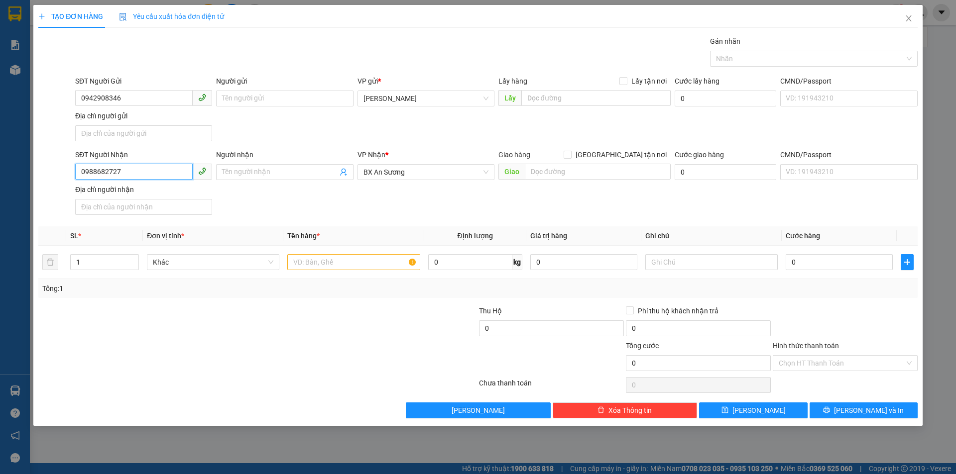
click at [156, 176] on input "0988682727" at bounding box center [133, 172] width 117 height 16
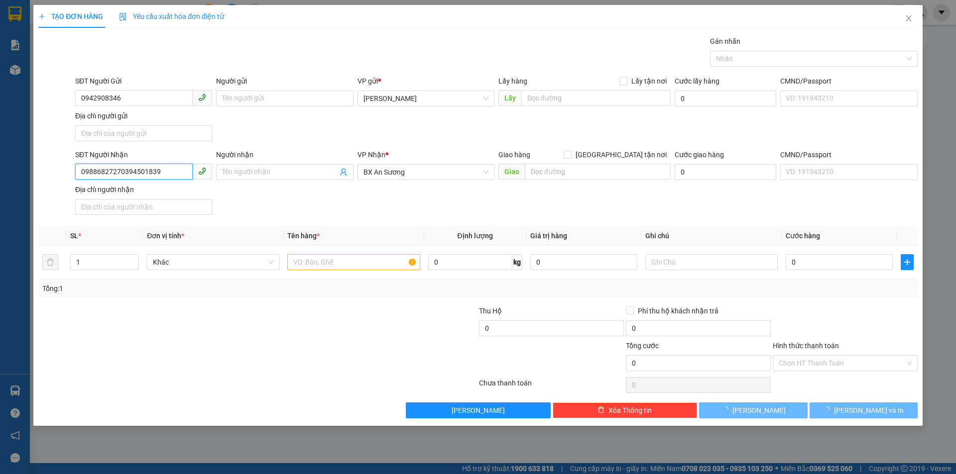
click at [157, 176] on input "09886827270394501839" at bounding box center [133, 172] width 117 height 16
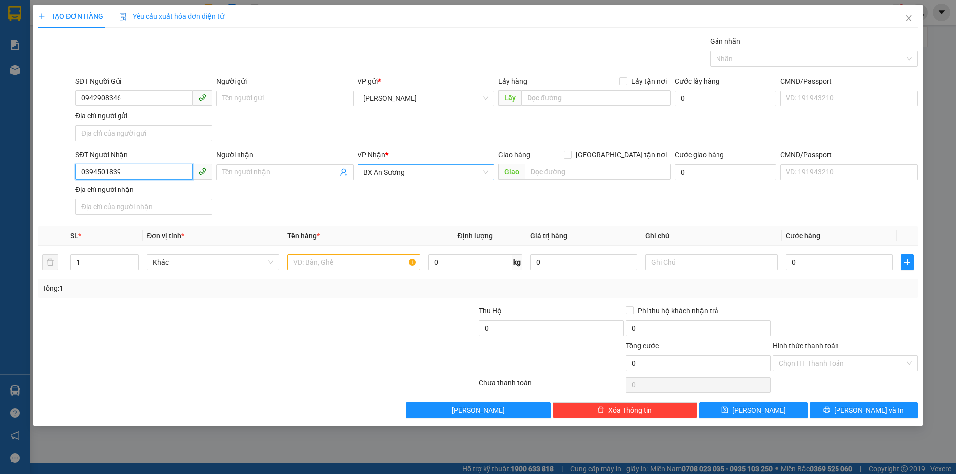
click at [397, 173] on span "BX An Sương" at bounding box center [425, 172] width 125 height 15
drag, startPoint x: 397, startPoint y: 221, endPoint x: 517, endPoint y: 177, distance: 128.2
click at [402, 217] on div "Dọc đường SG" at bounding box center [425, 224] width 137 height 16
click at [630, 174] on input "text" at bounding box center [598, 172] width 146 height 16
click at [357, 260] on input "text" at bounding box center [353, 262] width 132 height 16
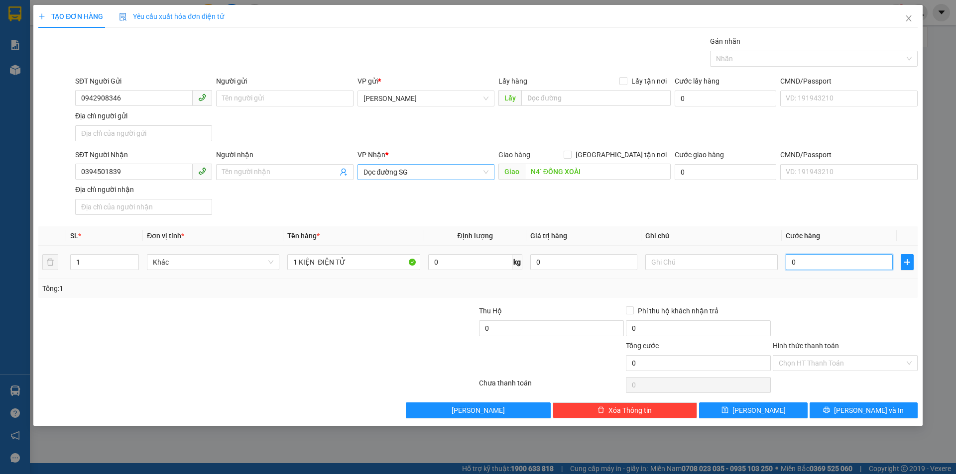
click at [863, 263] on input "0" at bounding box center [838, 262] width 107 height 16
click at [753, 267] on input "text" at bounding box center [711, 262] width 132 height 16
click at [804, 359] on input "Hình thức thanh toán" at bounding box center [841, 363] width 126 height 15
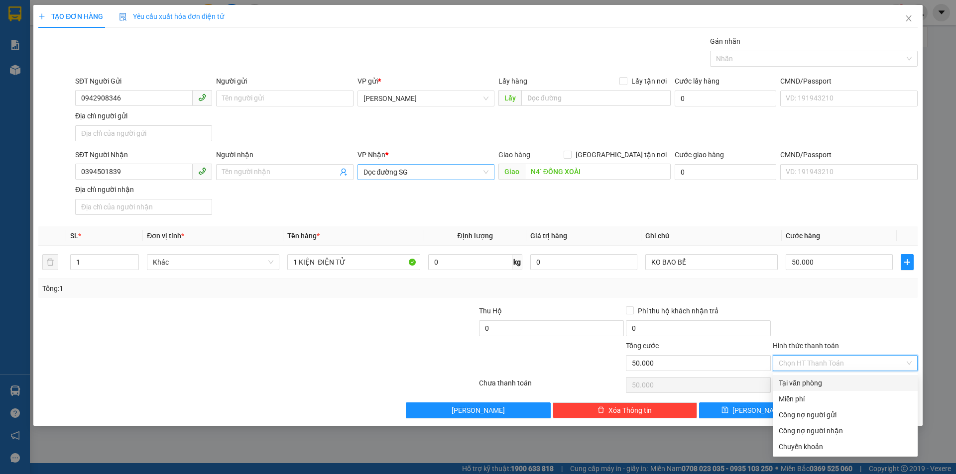
click at [806, 379] on div "Tại văn phòng" at bounding box center [844, 383] width 133 height 11
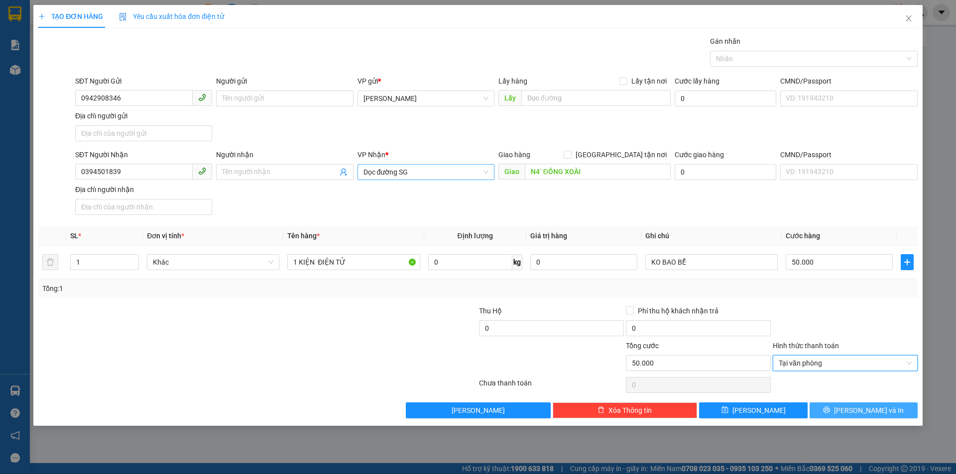
click at [842, 417] on button "Lưu và In" at bounding box center [863, 411] width 108 height 16
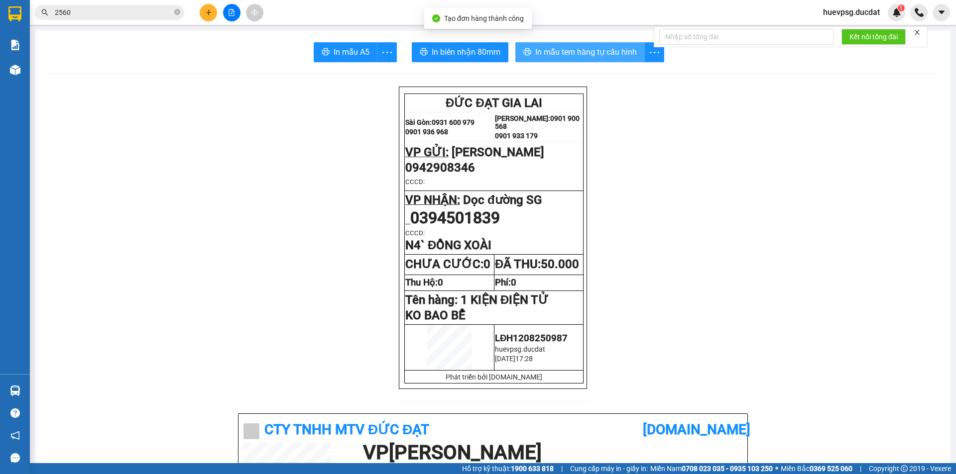
click at [625, 48] on span "In mẫu tem hàng tự cấu hình" at bounding box center [586, 52] width 102 height 12
click at [212, 12] on button at bounding box center [208, 12] width 17 height 17
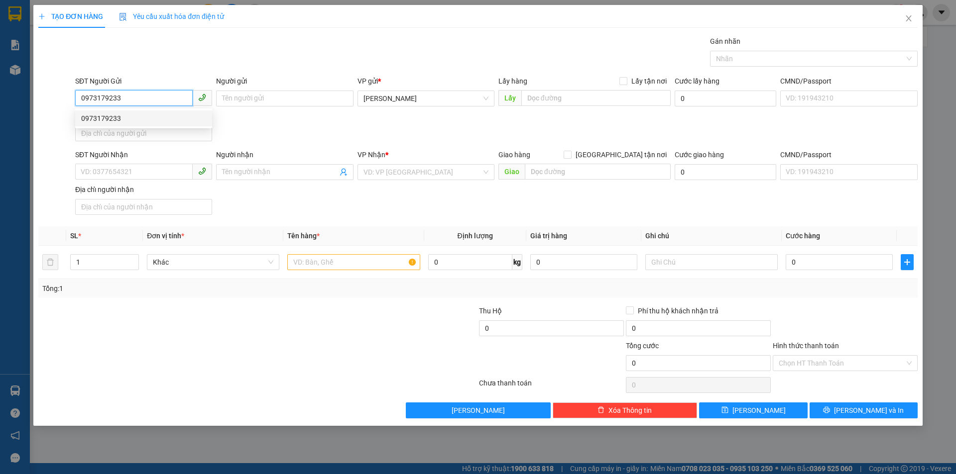
click at [136, 115] on div "0973179233" at bounding box center [143, 118] width 125 height 11
click at [340, 265] on input "text" at bounding box center [353, 262] width 132 height 16
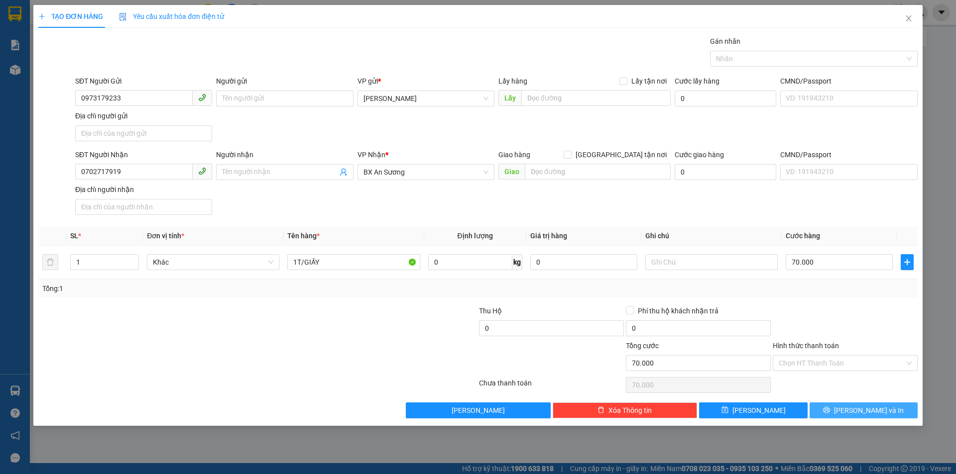
click at [832, 413] on button "Lưu và In" at bounding box center [863, 411] width 108 height 16
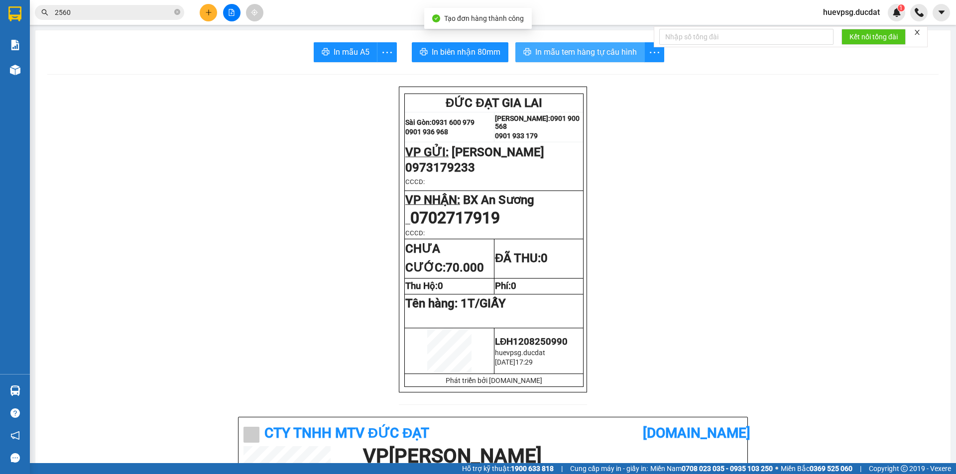
click at [551, 53] on span "In mẫu tem hàng tự cấu hình" at bounding box center [586, 52] width 102 height 12
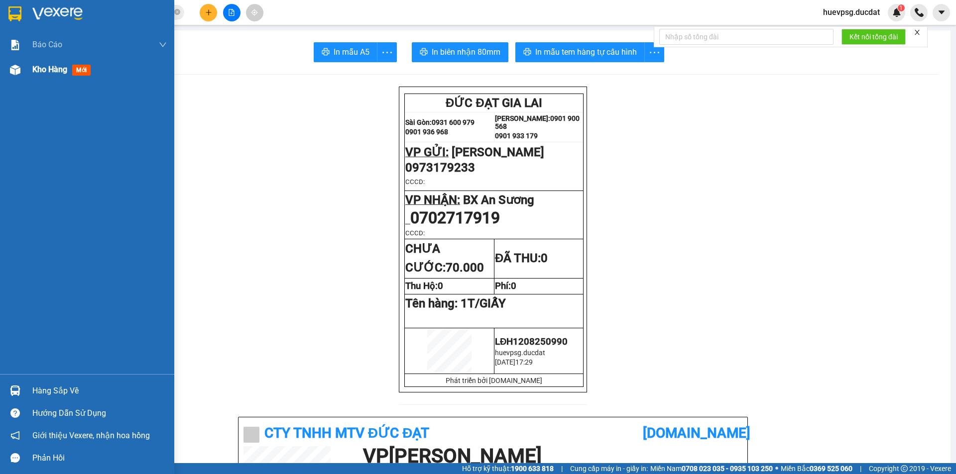
click at [52, 65] on span "Kho hàng" at bounding box center [49, 69] width 35 height 9
click at [53, 63] on div "Kho hàng mới" at bounding box center [63, 69] width 62 height 12
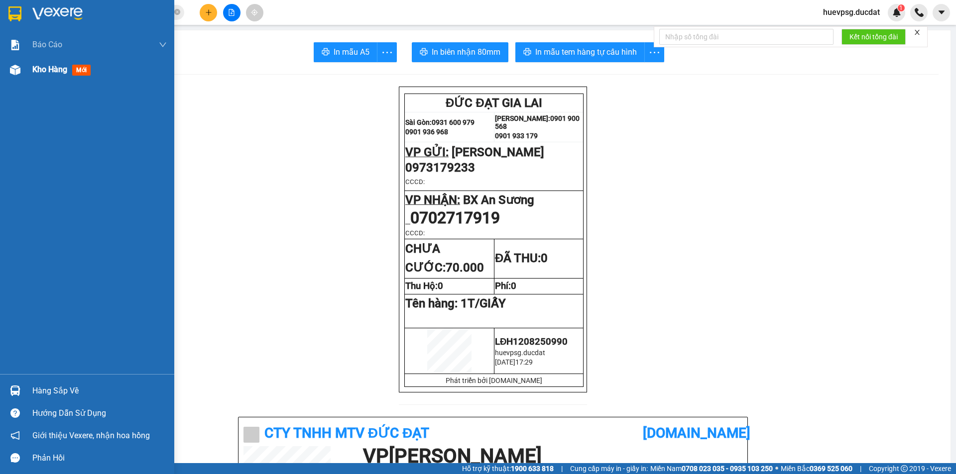
click at [53, 63] on div "Kho hàng mới" at bounding box center [63, 69] width 62 height 12
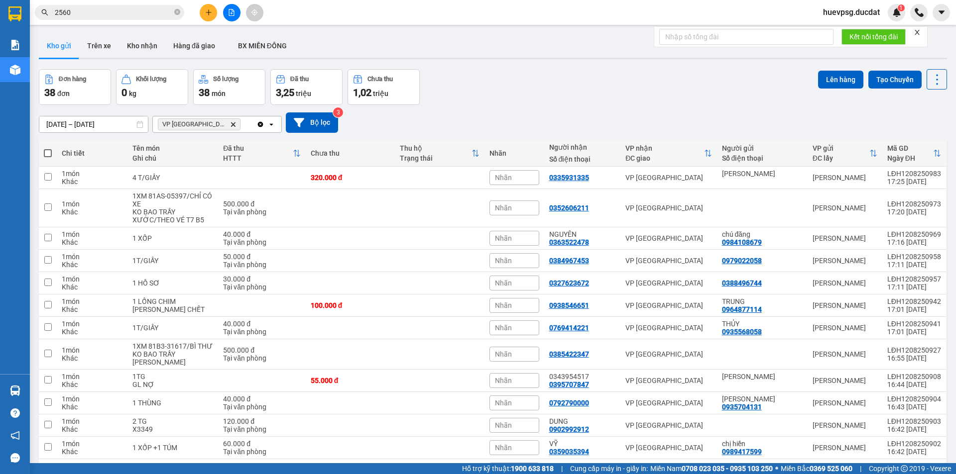
click at [230, 126] on icon "Delete" at bounding box center [233, 124] width 6 height 6
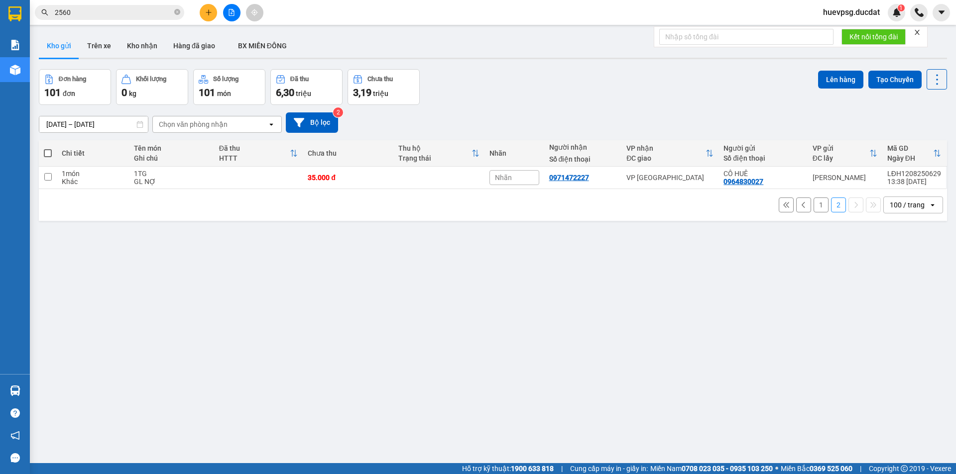
click at [816, 198] on button "1" at bounding box center [820, 205] width 15 height 15
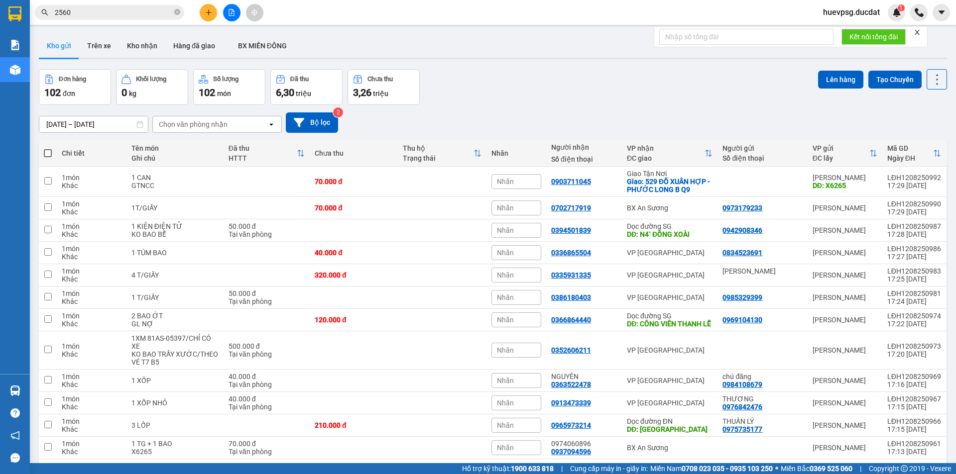
click at [153, 9] on input "2560" at bounding box center [113, 12] width 117 height 11
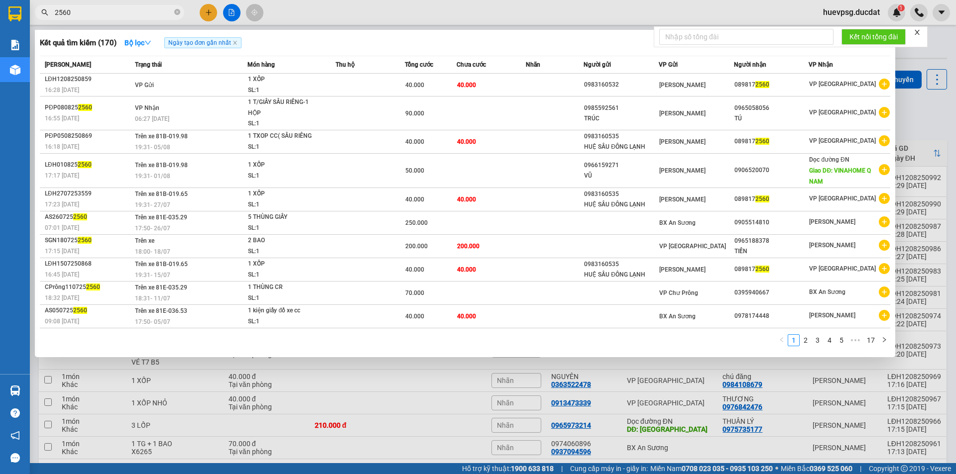
click at [153, 10] on input "2560" at bounding box center [113, 12] width 117 height 11
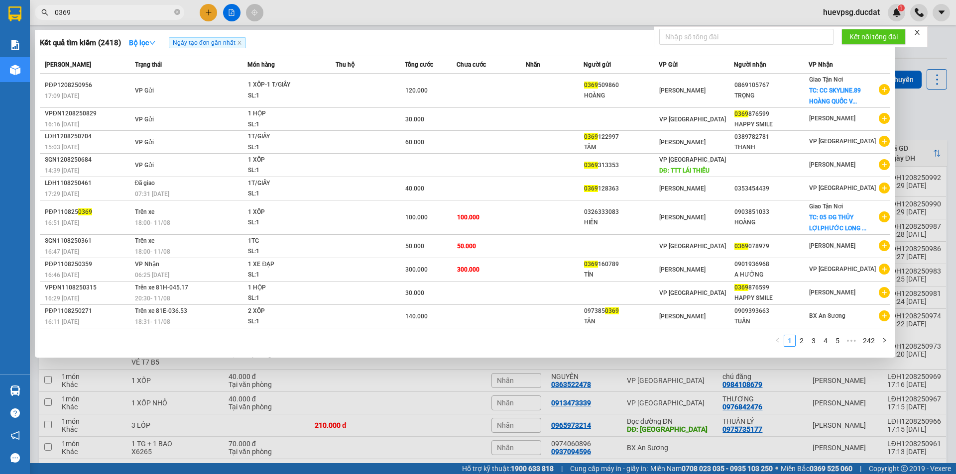
click at [63, 11] on input "0369" at bounding box center [113, 12] width 117 height 11
click at [63, 12] on input "0369" at bounding box center [113, 12] width 117 height 11
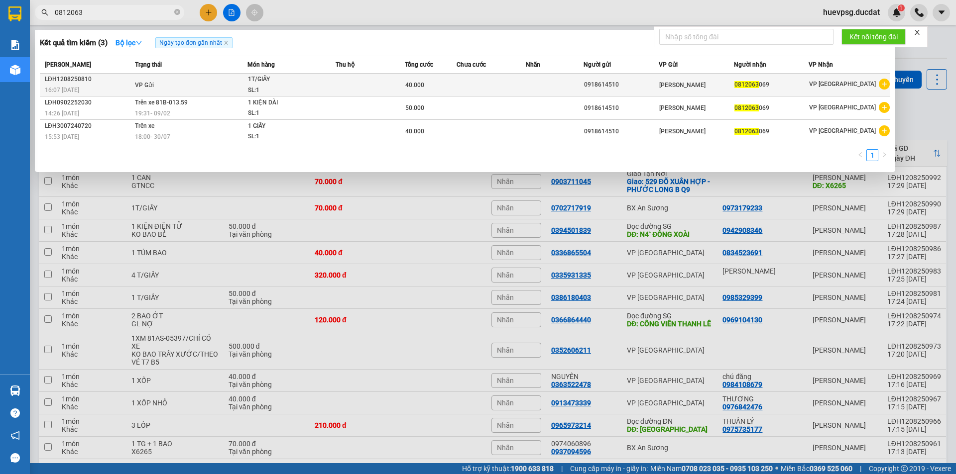
click at [510, 90] on td at bounding box center [490, 85] width 69 height 23
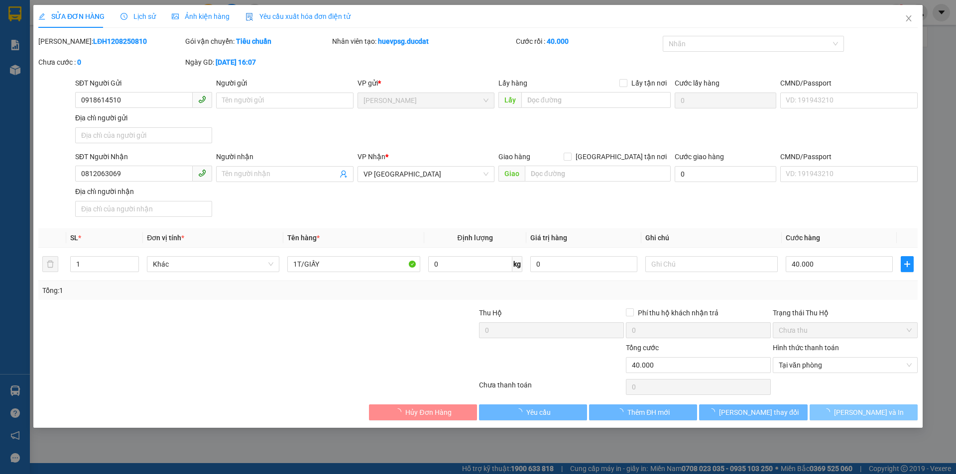
click at [900, 412] on button "Lưu và In" at bounding box center [863, 413] width 108 height 16
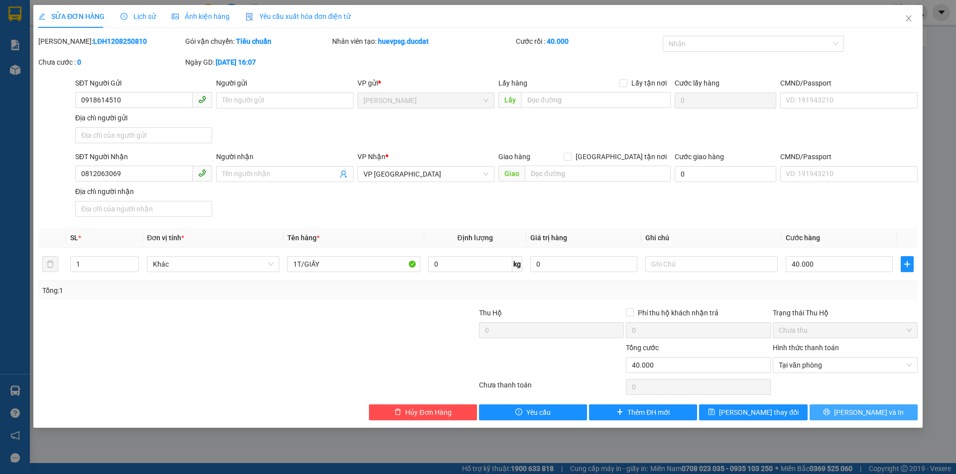
click at [874, 414] on span "Lưu và In" at bounding box center [869, 412] width 70 height 11
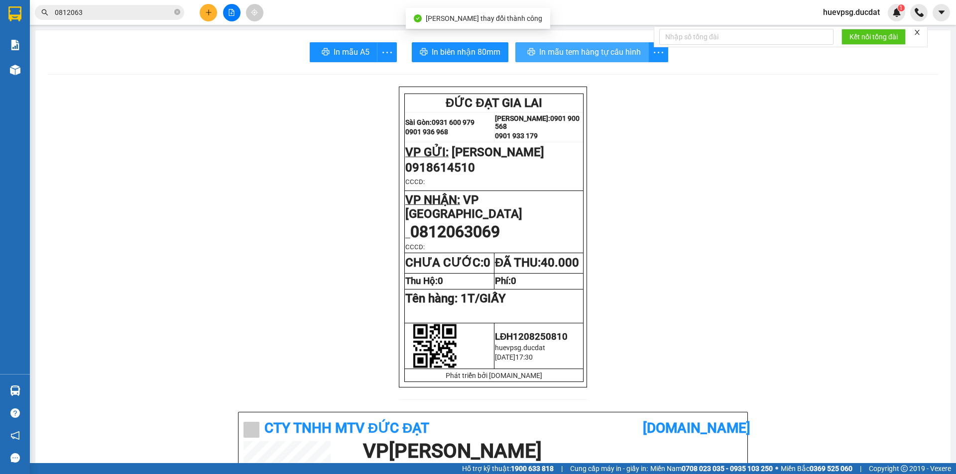
click at [599, 46] on span "In mẫu tem hàng tự cấu hình" at bounding box center [590, 52] width 102 height 12
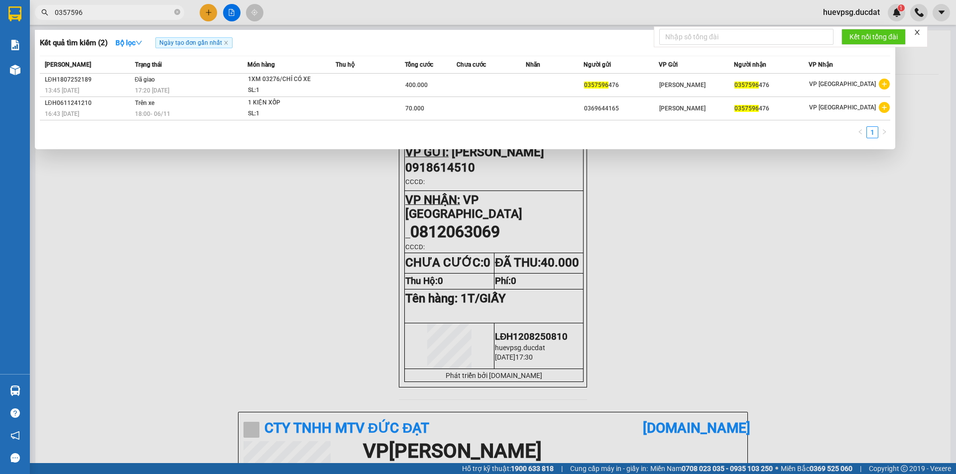
click at [146, 14] on input "0357596" at bounding box center [113, 12] width 117 height 11
click at [75, 11] on input "0357596476" at bounding box center [113, 12] width 117 height 11
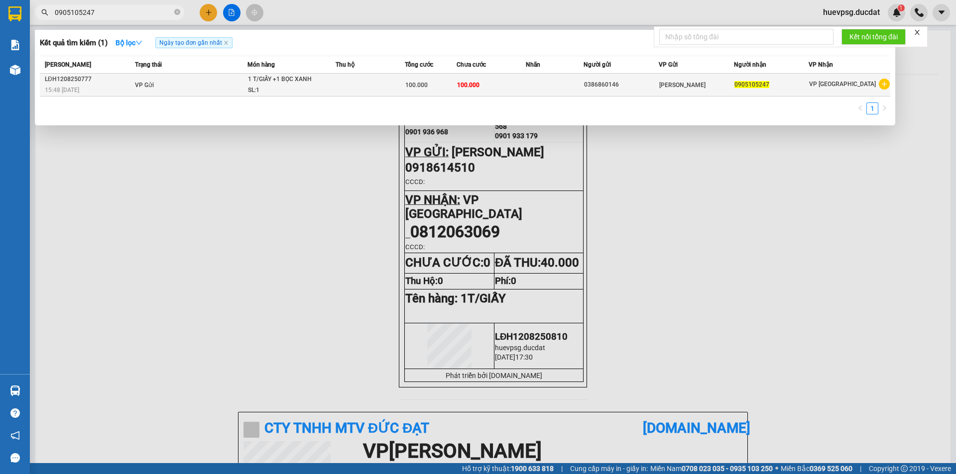
click at [342, 88] on td at bounding box center [369, 85] width 69 height 23
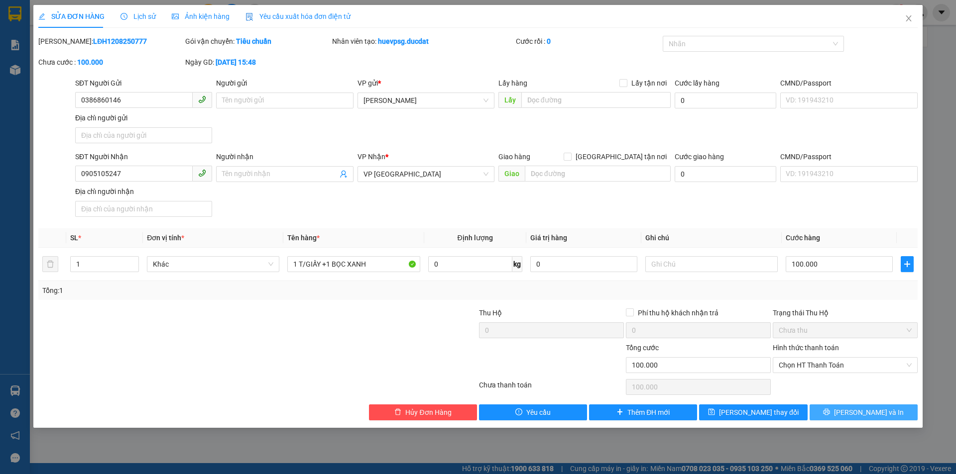
click at [830, 413] on icon "printer" at bounding box center [826, 412] width 7 height 7
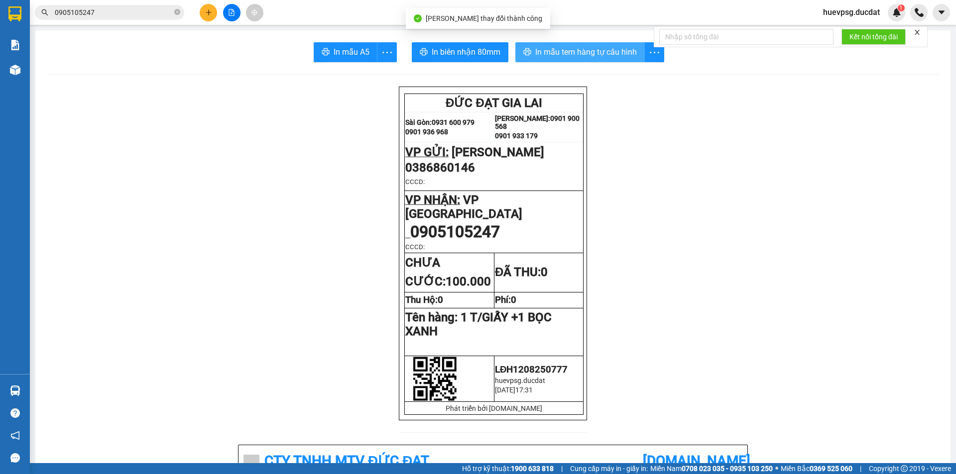
click at [625, 47] on span "In mẫu tem hàng tự cấu hình" at bounding box center [586, 52] width 102 height 12
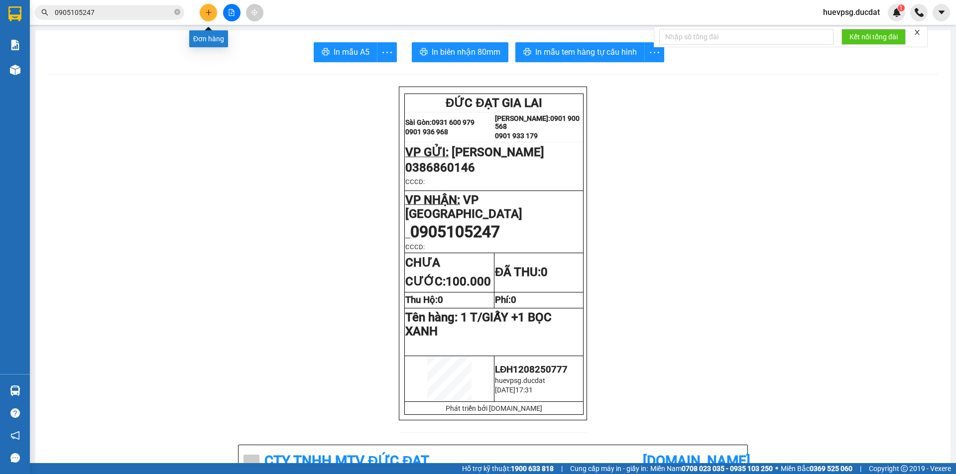
click at [213, 14] on button at bounding box center [208, 12] width 17 height 17
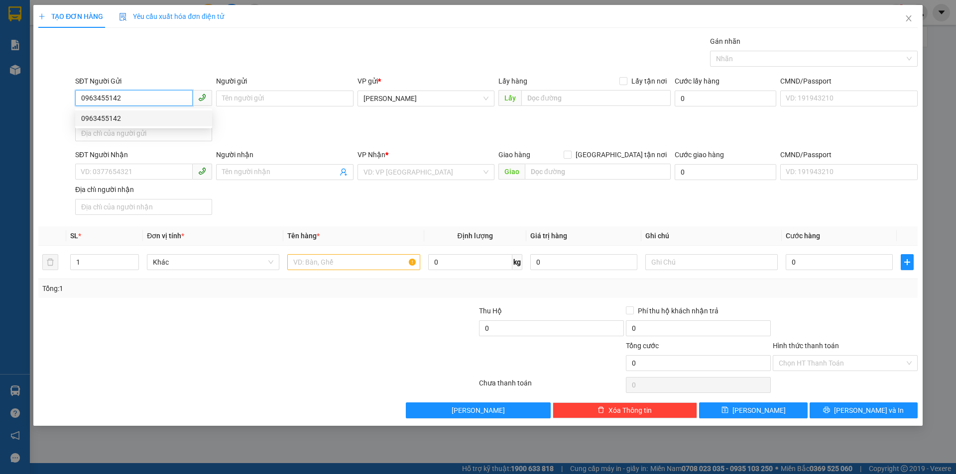
click at [177, 121] on div "0963455142" at bounding box center [143, 118] width 125 height 11
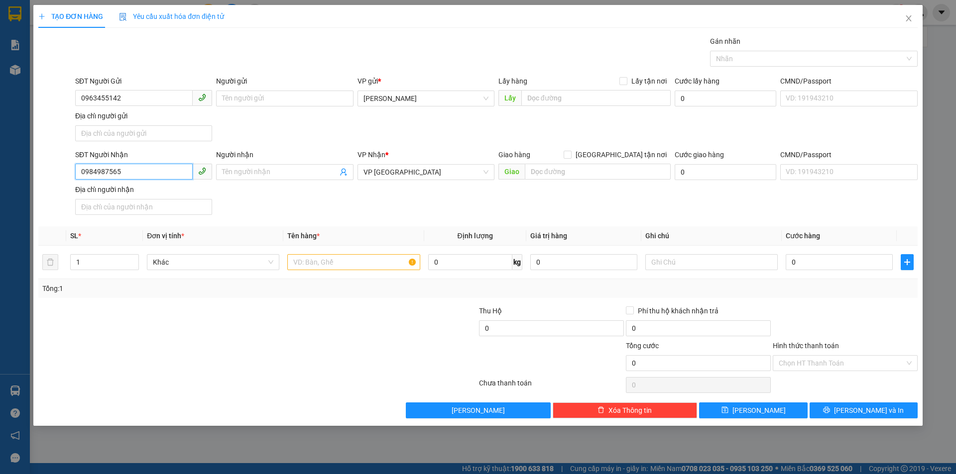
click at [162, 172] on input "0984987565" at bounding box center [133, 172] width 117 height 16
click at [162, 189] on div "0889567456" at bounding box center [143, 192] width 125 height 11
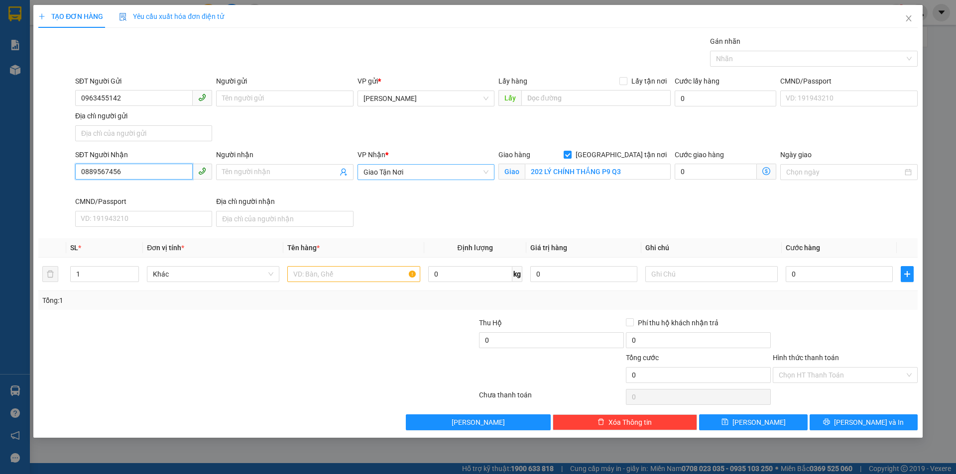
click at [425, 172] on span "Giao Tận Nơi" at bounding box center [425, 172] width 125 height 15
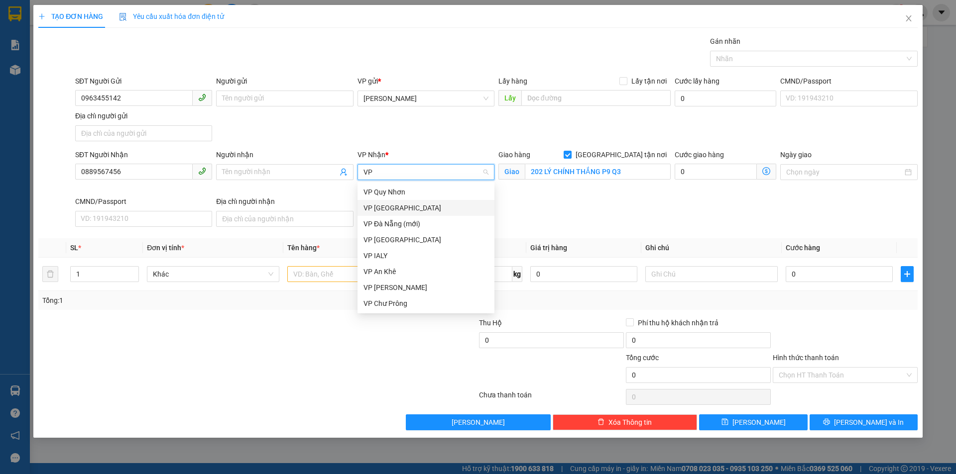
click at [415, 205] on div "VP [GEOGRAPHIC_DATA]" at bounding box center [425, 208] width 125 height 11
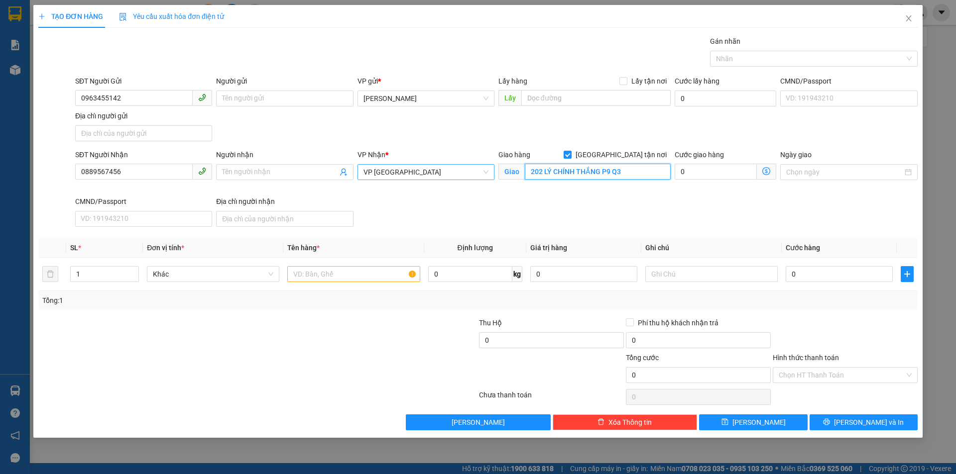
click at [553, 167] on input "202 LÝ CHÍNH THẮNG P9 Q3" at bounding box center [598, 172] width 146 height 16
click at [570, 152] on input "Giao tận nơi" at bounding box center [566, 154] width 7 height 7
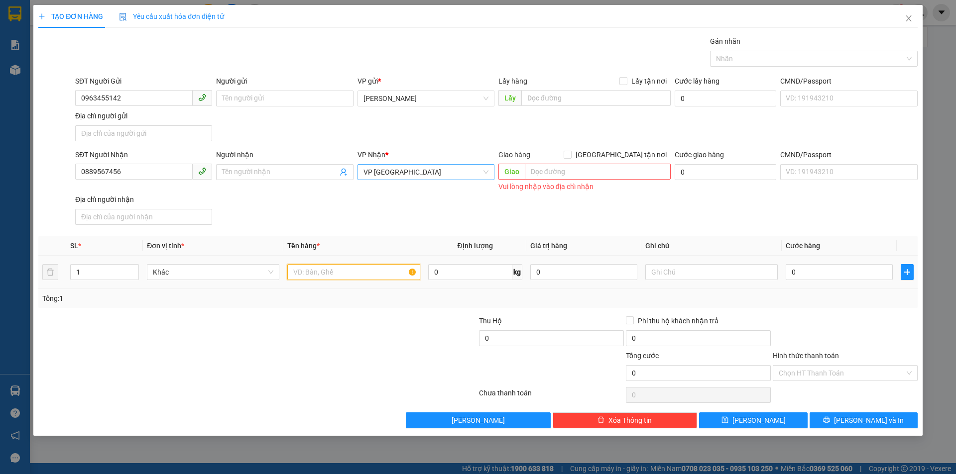
click at [368, 274] on input "text" at bounding box center [353, 272] width 132 height 16
click at [873, 276] on input "0" at bounding box center [838, 272] width 107 height 16
click at [849, 375] on input "Hình thức thanh toán" at bounding box center [841, 373] width 126 height 15
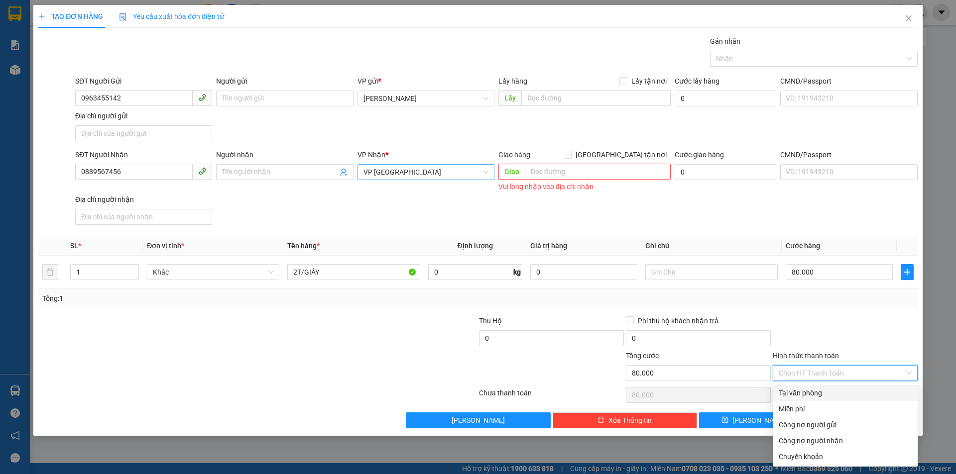
click at [841, 389] on div "Tại văn phòng" at bounding box center [844, 393] width 133 height 11
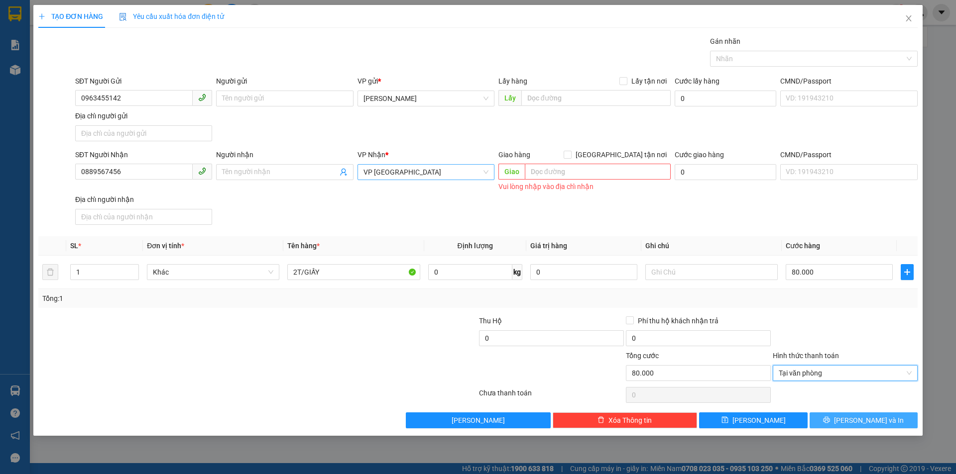
click at [842, 420] on button "Lưu và In" at bounding box center [863, 421] width 108 height 16
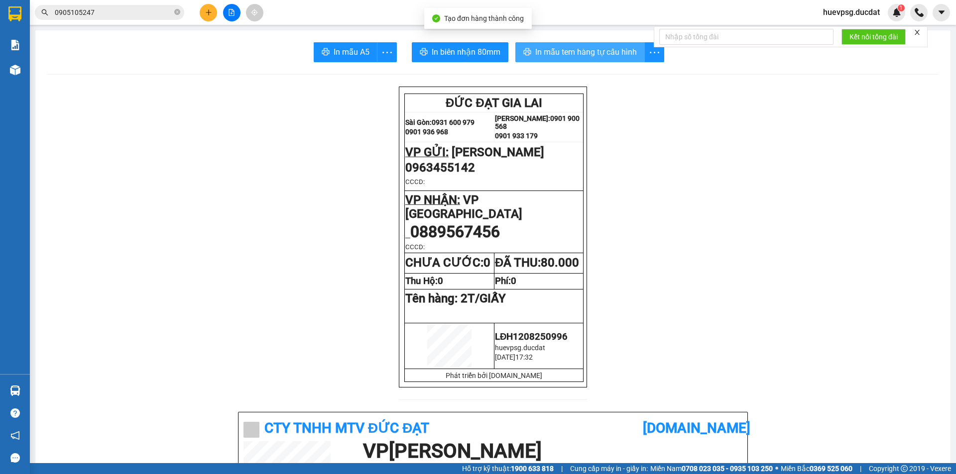
click at [603, 53] on span "In mẫu tem hàng tự cấu hình" at bounding box center [586, 52] width 102 height 12
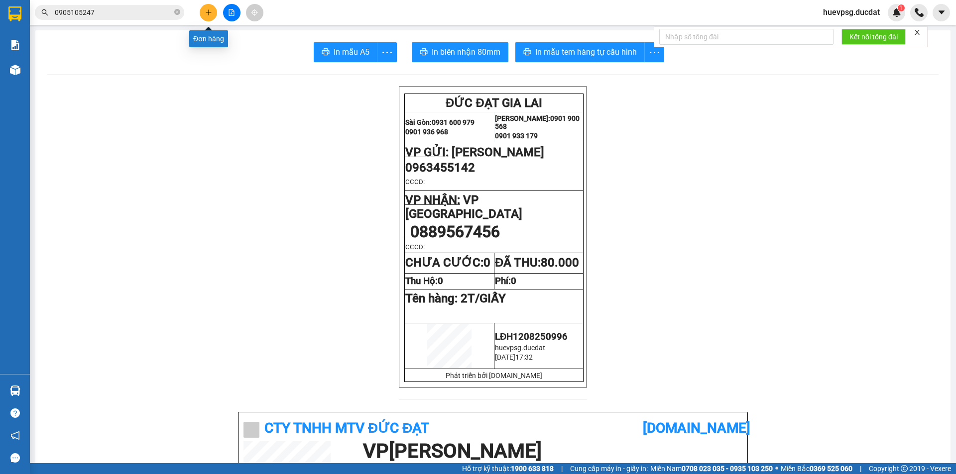
click at [202, 12] on button at bounding box center [208, 12] width 17 height 17
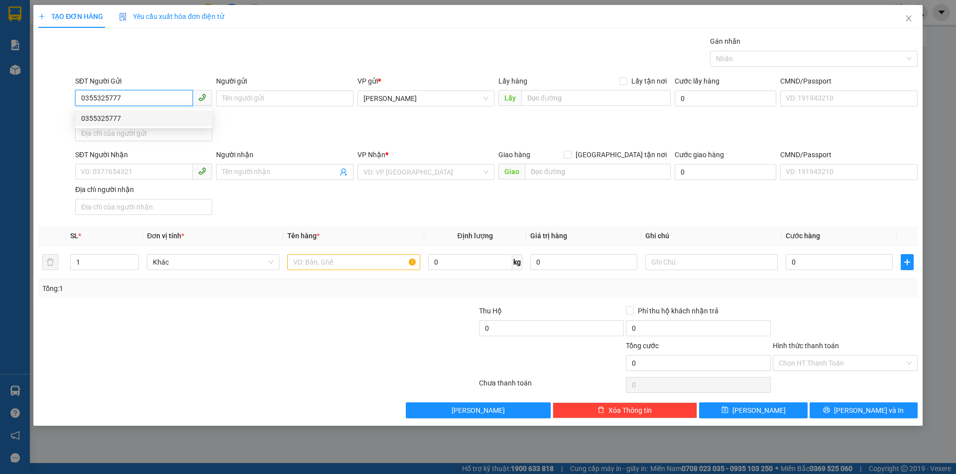
click at [108, 118] on div "0355325777" at bounding box center [143, 118] width 125 height 11
click at [396, 260] on input "text" at bounding box center [353, 262] width 132 height 16
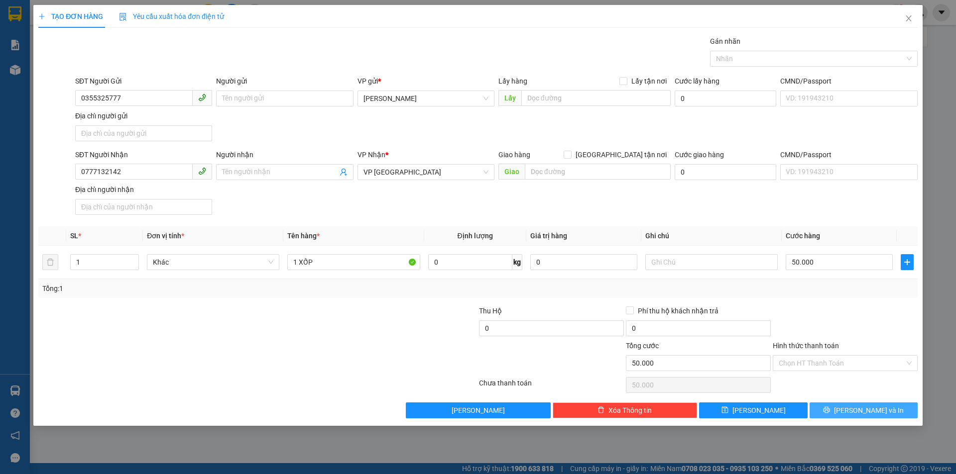
click at [858, 412] on span "Lưu và In" at bounding box center [869, 410] width 70 height 11
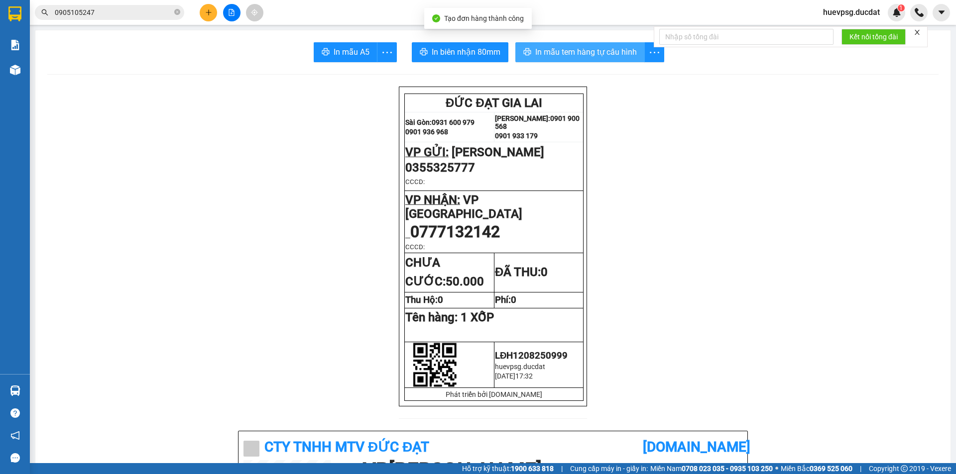
click at [623, 47] on span "In mẫu tem hàng tự cấu hình" at bounding box center [586, 52] width 102 height 12
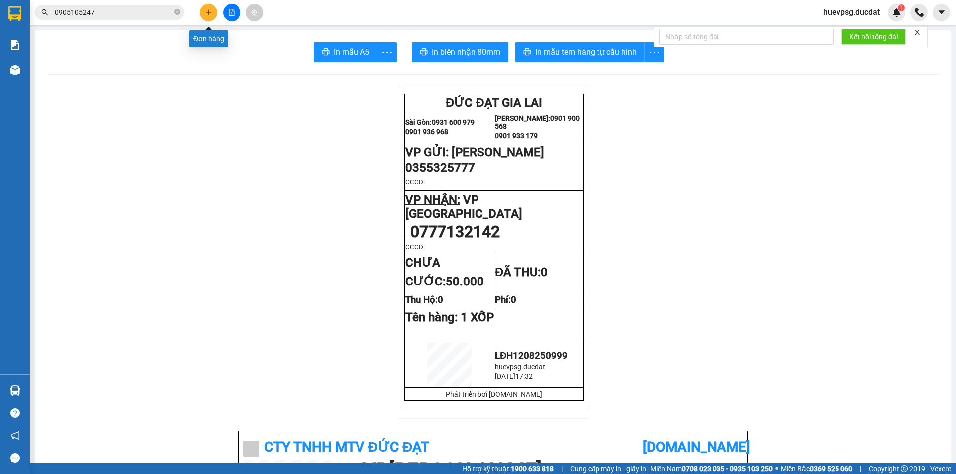
click at [213, 8] on button at bounding box center [208, 12] width 17 height 17
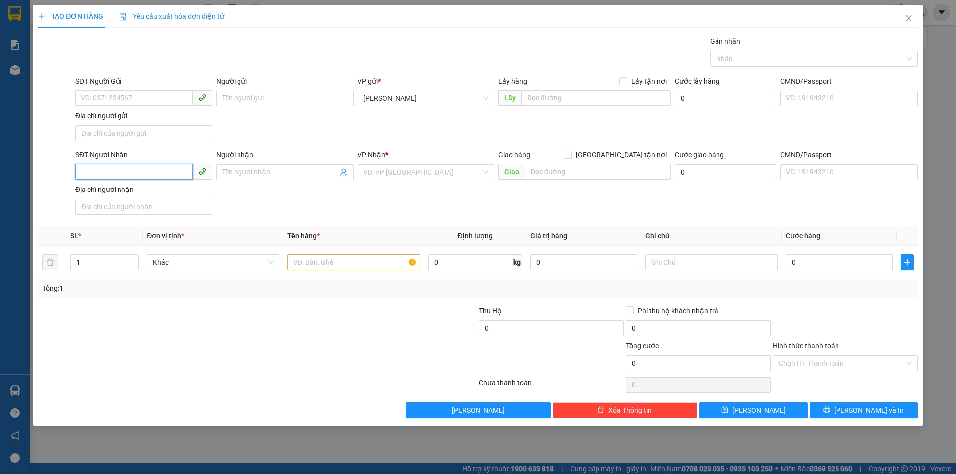
click at [167, 178] on input "SĐT Người Nhận" at bounding box center [133, 172] width 117 height 16
paste input "0357596476"
click at [95, 97] on input "SĐT Người Gửi" at bounding box center [133, 98] width 117 height 16
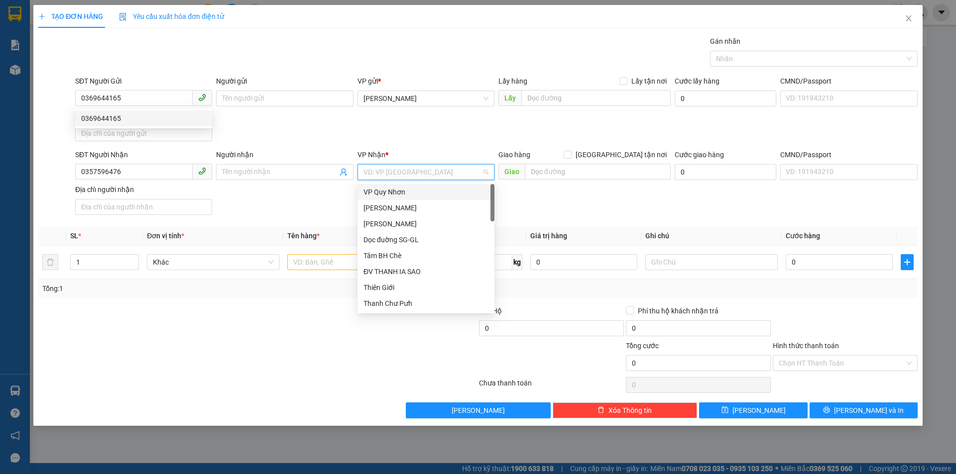
click at [399, 171] on input "search" at bounding box center [422, 172] width 118 height 15
click at [386, 211] on div "VP [GEOGRAPHIC_DATA]" at bounding box center [425, 208] width 125 height 11
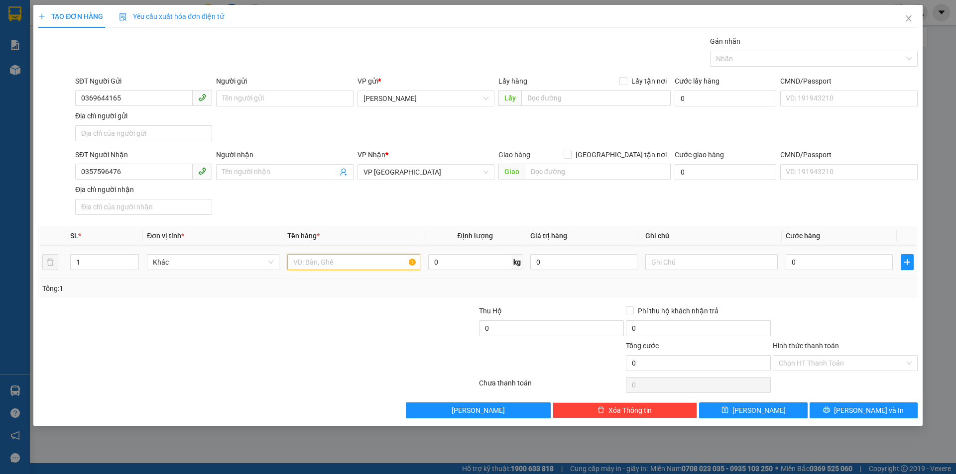
click at [365, 262] on input "text" at bounding box center [353, 262] width 132 height 16
click at [317, 254] on div "1" at bounding box center [353, 262] width 132 height 20
click at [318, 255] on input "1" at bounding box center [353, 262] width 132 height 16
click at [828, 360] on input "Hình thức thanh toán" at bounding box center [841, 363] width 126 height 15
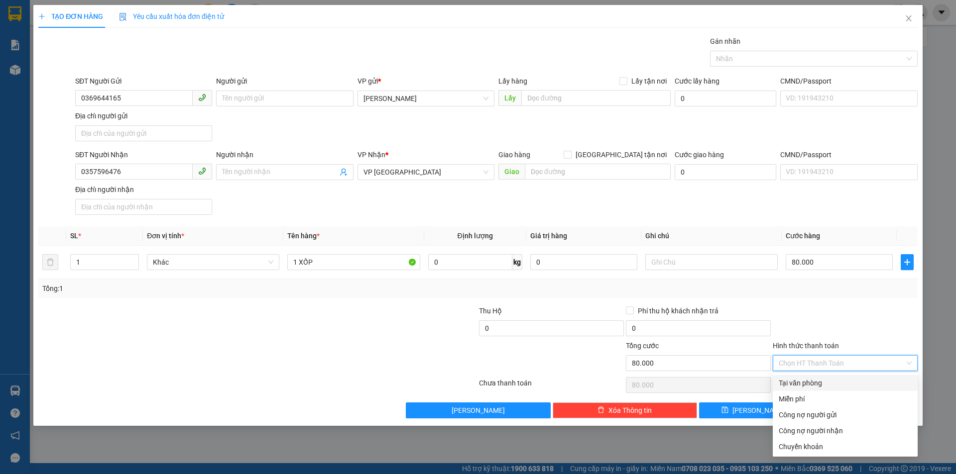
click at [825, 382] on div "Tại văn phòng" at bounding box center [844, 383] width 133 height 11
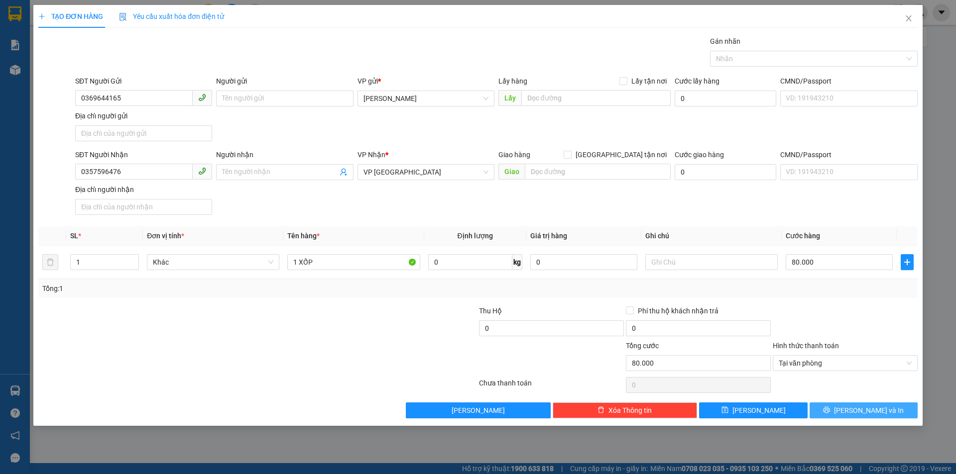
click at [862, 403] on button "Lưu và In" at bounding box center [863, 411] width 108 height 16
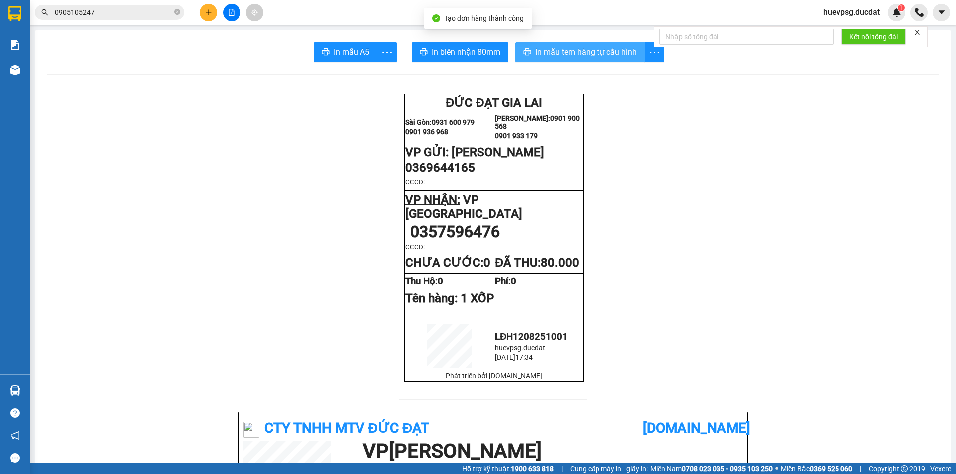
click at [583, 56] on span "In mẫu tem hàng tự cấu hình" at bounding box center [586, 52] width 102 height 12
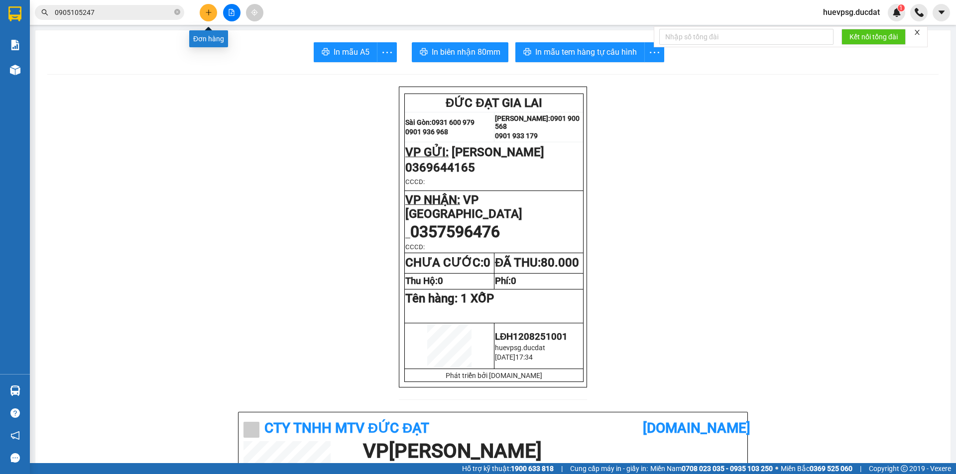
click at [206, 12] on icon "plus" at bounding box center [208, 12] width 7 height 7
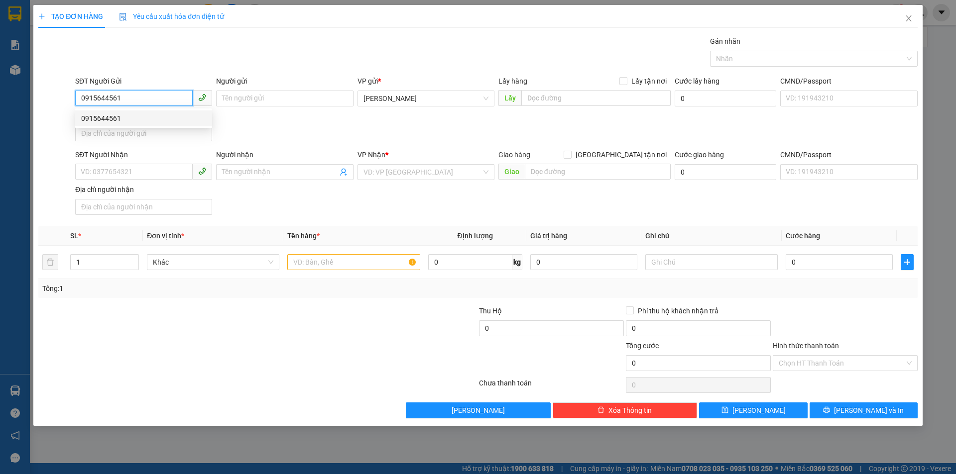
drag, startPoint x: 147, startPoint y: 117, endPoint x: 139, endPoint y: 115, distance: 8.6
click at [144, 117] on div "0915644561" at bounding box center [143, 118] width 125 height 11
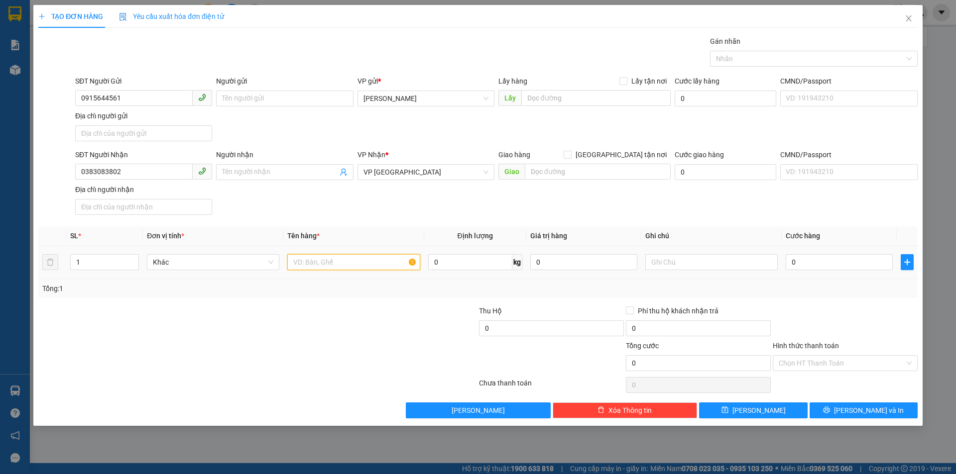
click at [355, 267] on input "text" at bounding box center [353, 262] width 132 height 16
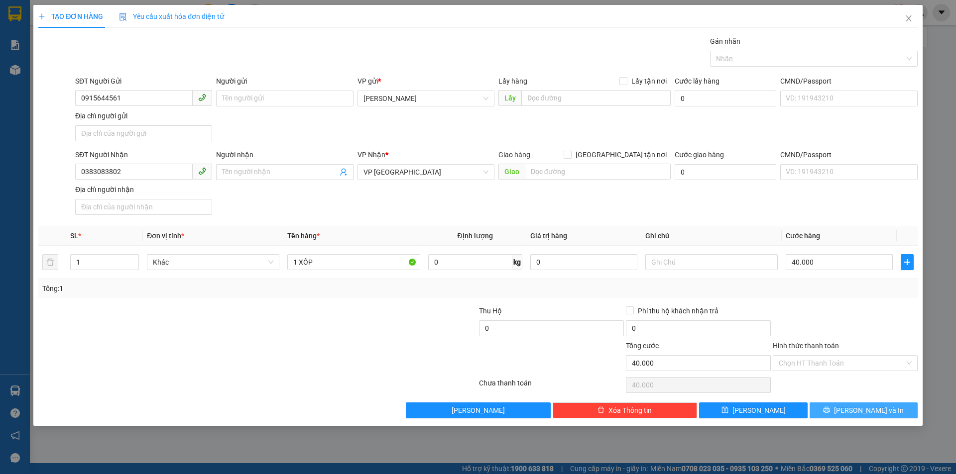
click at [873, 409] on span "Lưu và In" at bounding box center [869, 410] width 70 height 11
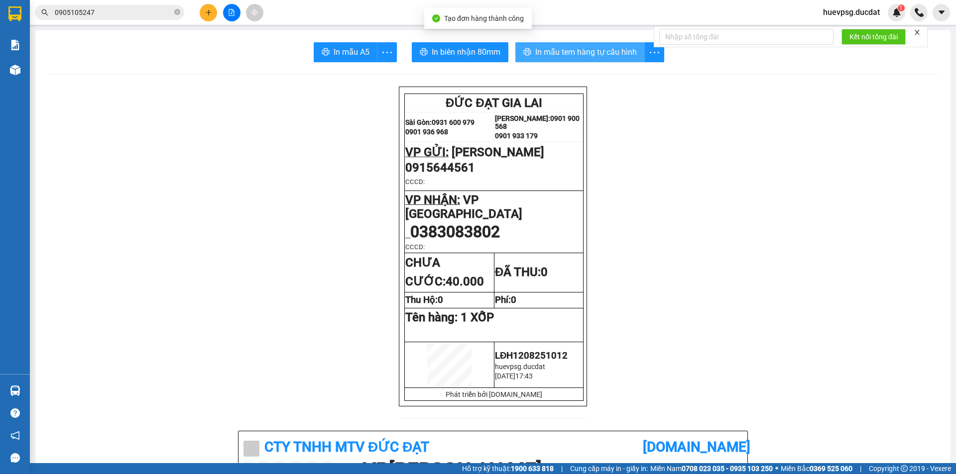
click at [617, 53] on span "In mẫu tem hàng tự cấu hình" at bounding box center [586, 52] width 102 height 12
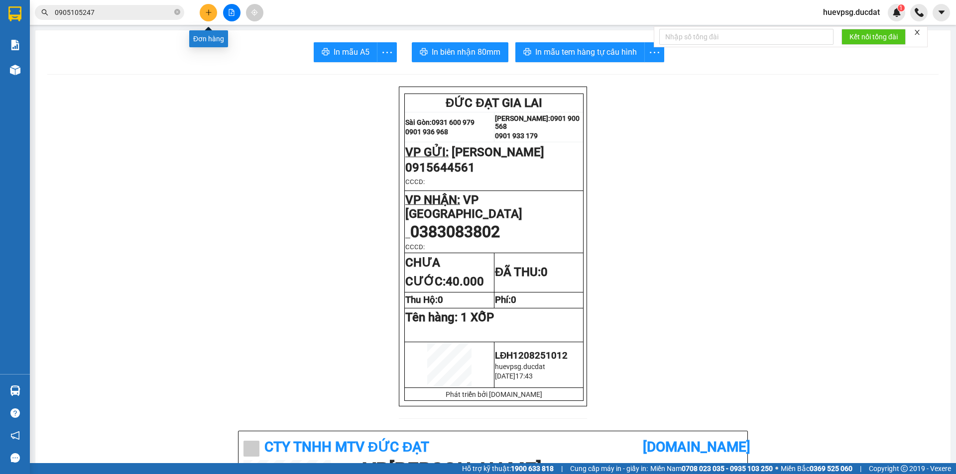
click at [212, 14] on button at bounding box center [208, 12] width 17 height 17
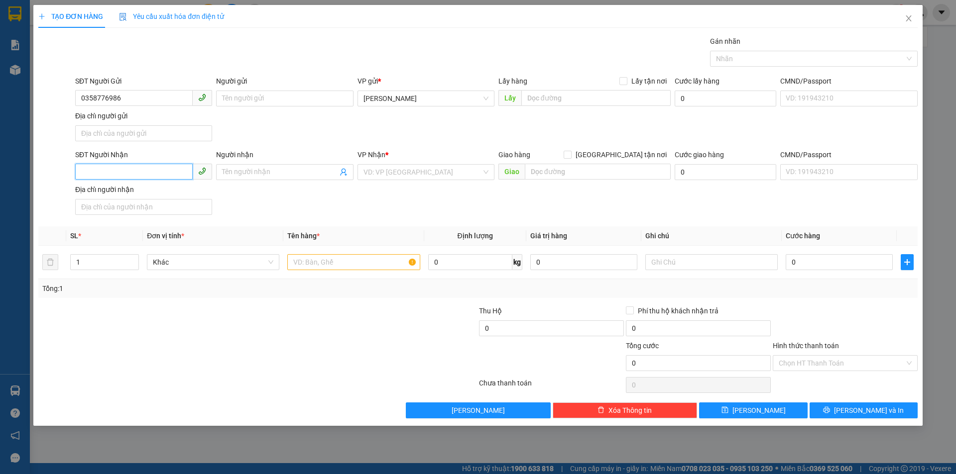
click at [119, 177] on input "SĐT Người Nhận" at bounding box center [133, 172] width 117 height 16
click at [422, 175] on input "search" at bounding box center [422, 172] width 118 height 15
click at [409, 217] on body "Kết quả tìm kiếm ( 1 ) Bộ lọc Ngày tạo đơn gần nhất Mã ĐH Trạng thái Món hàng T…" at bounding box center [478, 237] width 956 height 474
click at [445, 174] on input "search" at bounding box center [422, 172] width 118 height 15
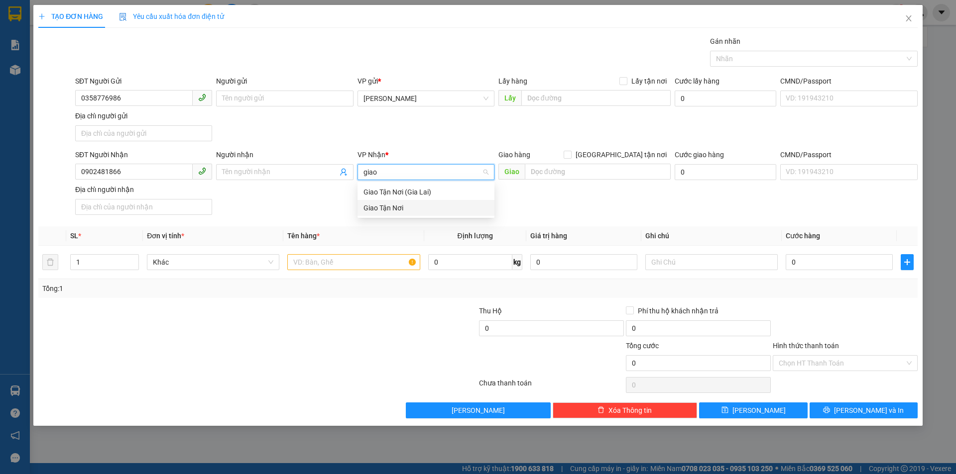
click at [400, 203] on div "Giao Tận Nơi" at bounding box center [425, 208] width 125 height 11
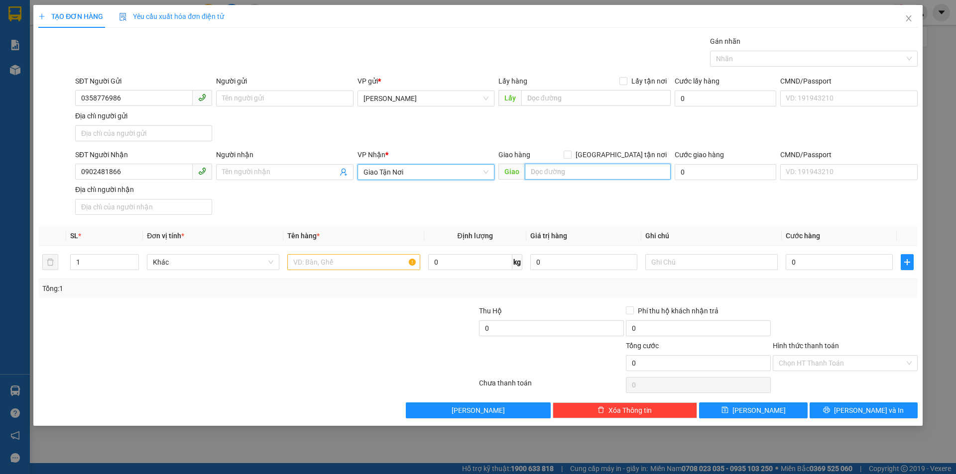
click at [584, 169] on input "text" at bounding box center [598, 172] width 146 height 16
click at [570, 155] on input "Giao tận nơi" at bounding box center [566, 154] width 7 height 7
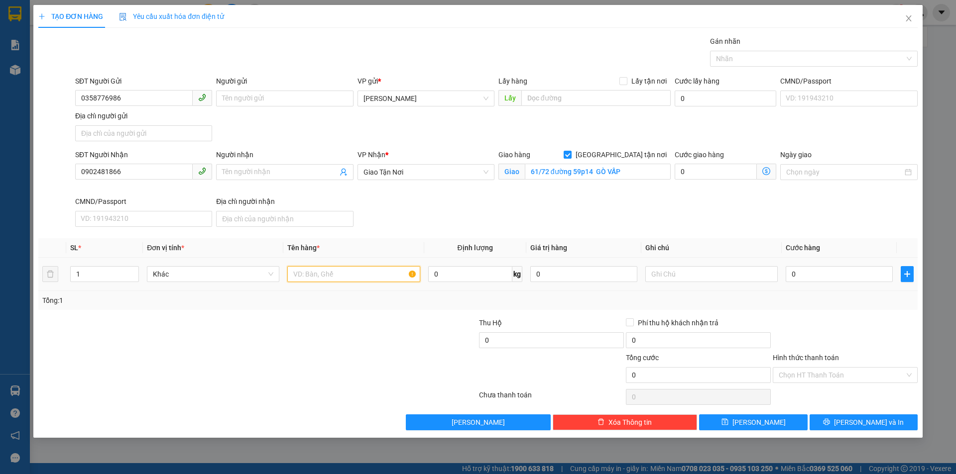
click at [378, 274] on input "text" at bounding box center [353, 274] width 132 height 16
click at [794, 375] on input "Hình thức thanh toán" at bounding box center [841, 375] width 126 height 15
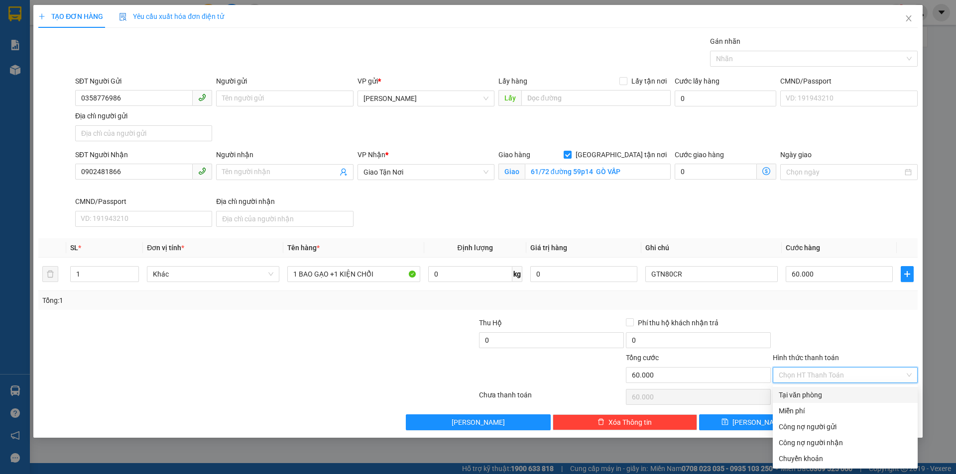
click at [799, 397] on div "Tại văn phòng" at bounding box center [844, 395] width 133 height 11
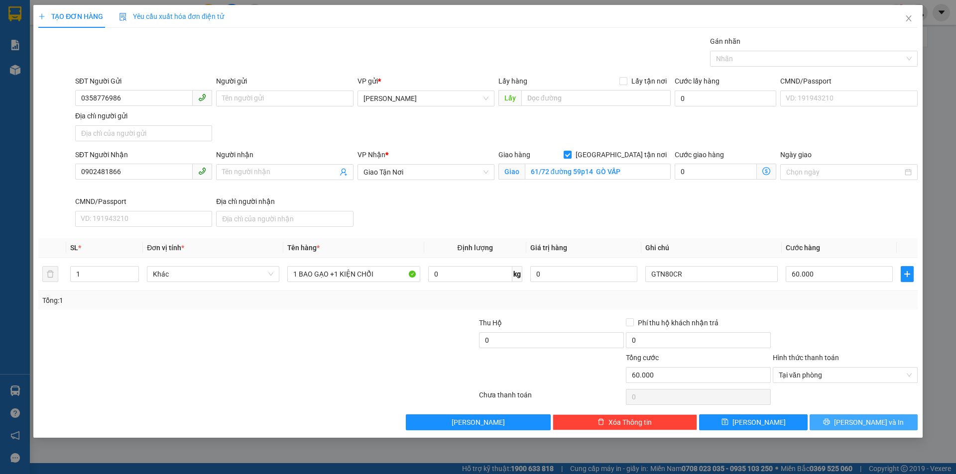
drag, startPoint x: 837, startPoint y: 434, endPoint x: 853, endPoint y: 418, distance: 22.9
click at [839, 434] on div "TẠO ĐƠN HÀNG Yêu cầu xuất hóa đơn điện tử Transit Pickup Surcharge Ids Transit …" at bounding box center [477, 221] width 889 height 433
click at [854, 420] on button "Lưu và In" at bounding box center [863, 423] width 108 height 16
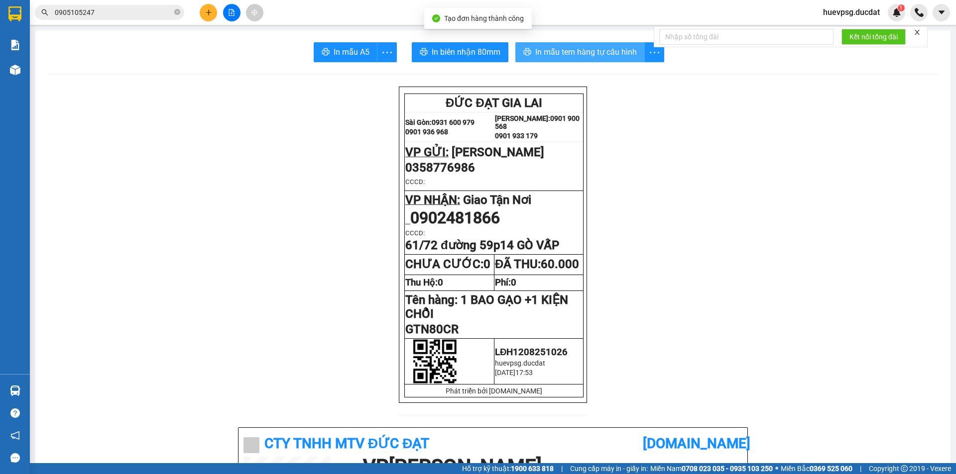
click at [589, 53] on span "In mẫu tem hàng tự cấu hình" at bounding box center [586, 52] width 102 height 12
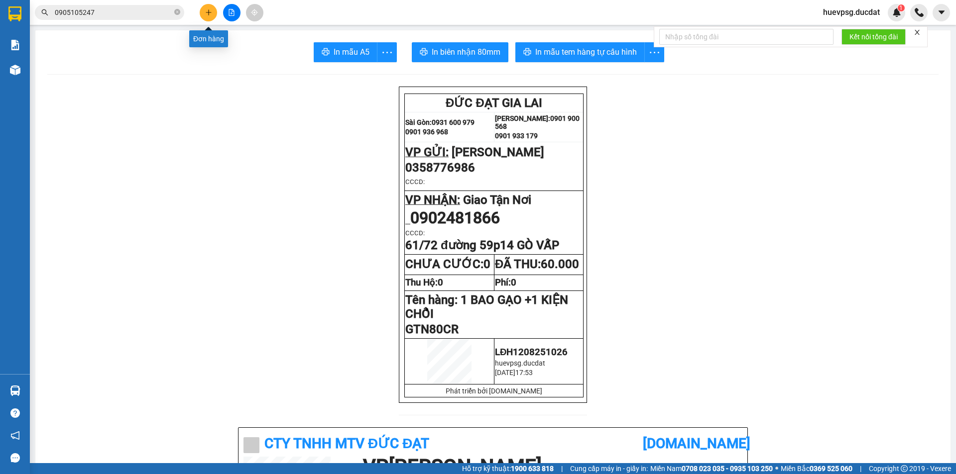
click at [204, 11] on button at bounding box center [208, 12] width 17 height 17
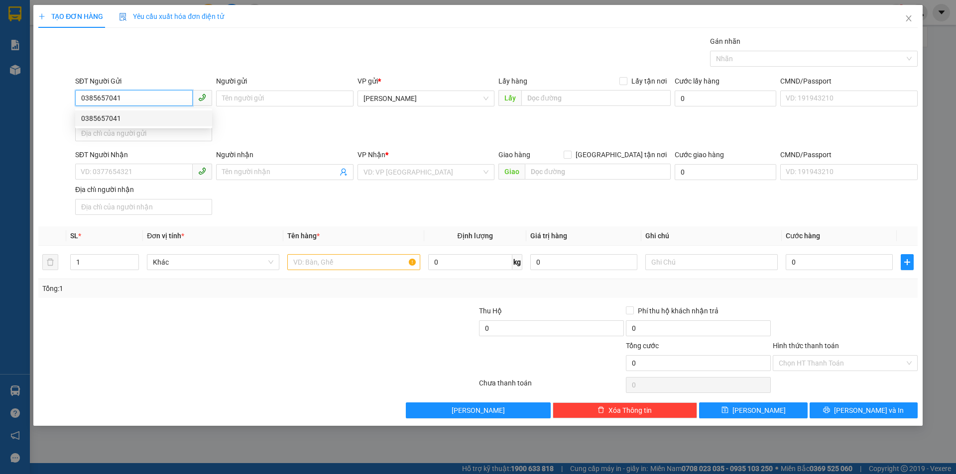
click at [187, 119] on div "0385657041" at bounding box center [143, 118] width 125 height 11
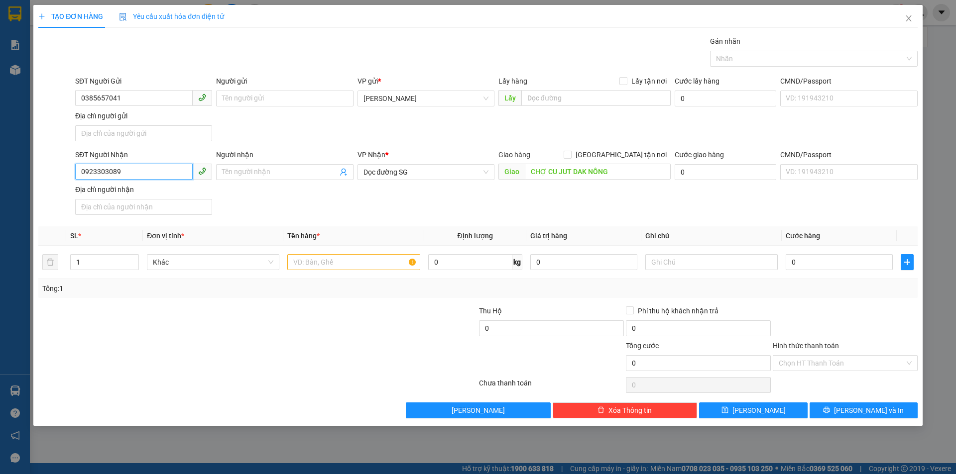
click at [133, 173] on input "0923303089" at bounding box center [133, 172] width 117 height 16
click at [550, 164] on input "CHỢ CU JUT DAK NÔNG" at bounding box center [598, 172] width 146 height 16
click at [170, 168] on input "0981840179" at bounding box center [133, 172] width 117 height 16
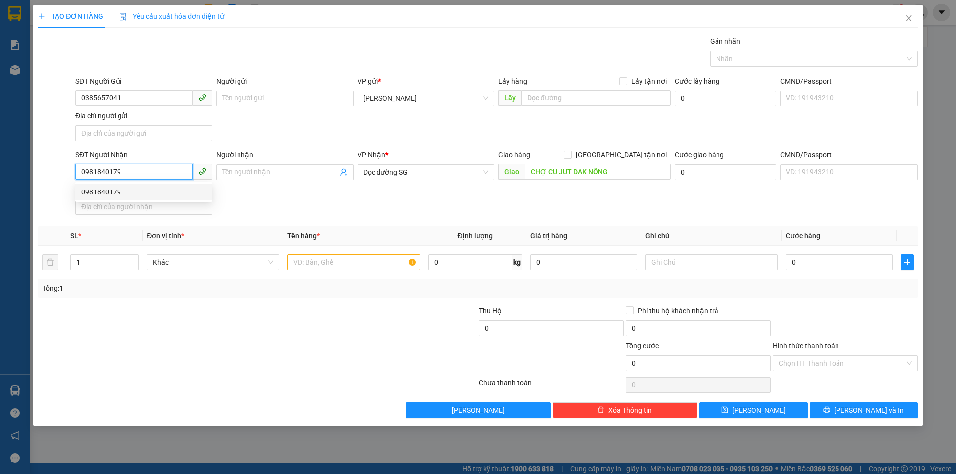
click at [135, 193] on div "0981840179" at bounding box center [143, 192] width 125 height 11
drag, startPoint x: 328, startPoint y: 267, endPoint x: 503, endPoint y: 205, distance: 185.4
click at [331, 267] on input "text" at bounding box center [353, 262] width 132 height 16
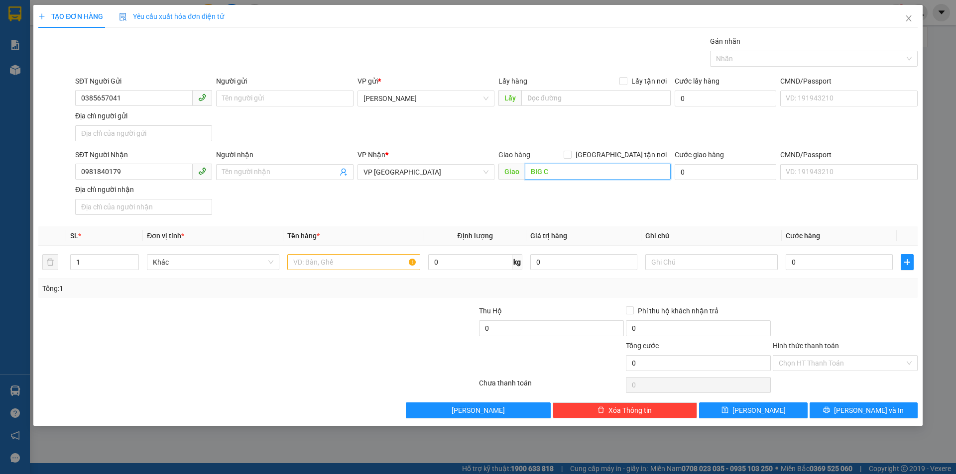
click at [552, 176] on input "BIG C" at bounding box center [598, 172] width 146 height 16
click at [353, 269] on input "text" at bounding box center [353, 262] width 132 height 16
click at [818, 260] on input "0" at bounding box center [838, 262] width 107 height 16
click at [850, 361] on input "Hình thức thanh toán" at bounding box center [841, 363] width 126 height 15
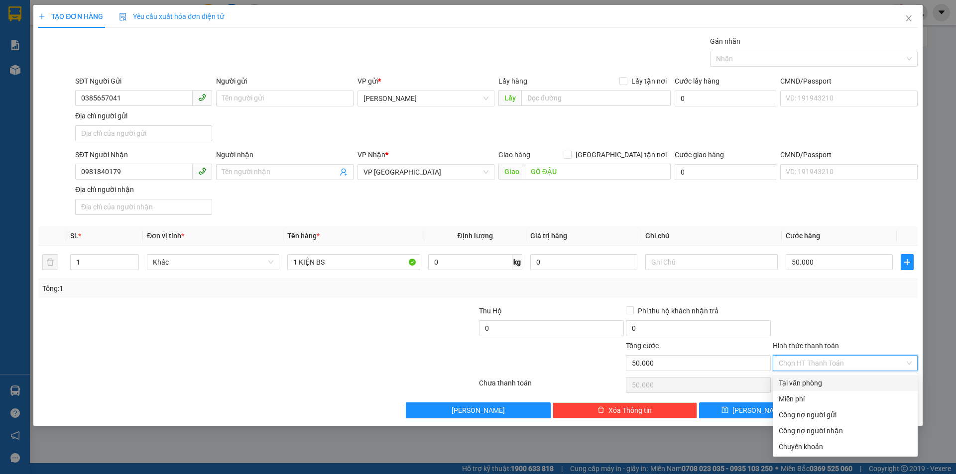
drag, startPoint x: 846, startPoint y: 381, endPoint x: 847, endPoint y: 394, distance: 12.5
click at [846, 383] on div "Tại văn phòng" at bounding box center [844, 383] width 133 height 11
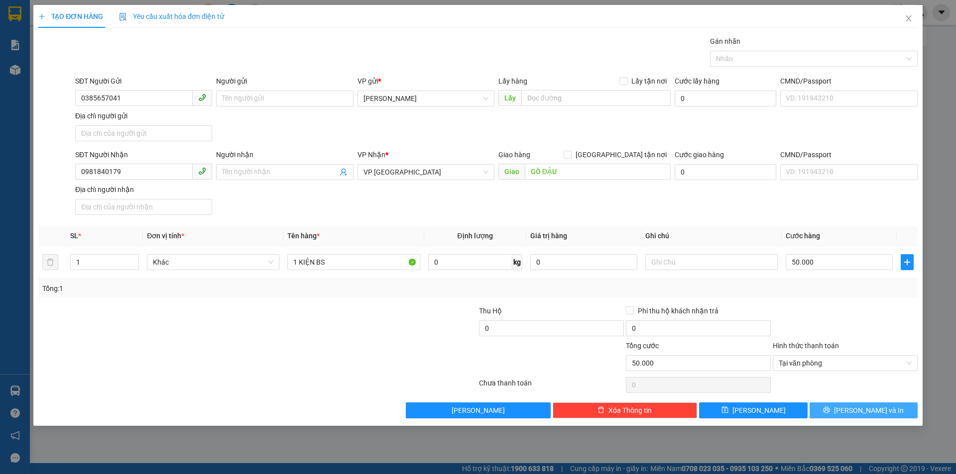
click at [865, 416] on span "Lưu và In" at bounding box center [869, 410] width 70 height 11
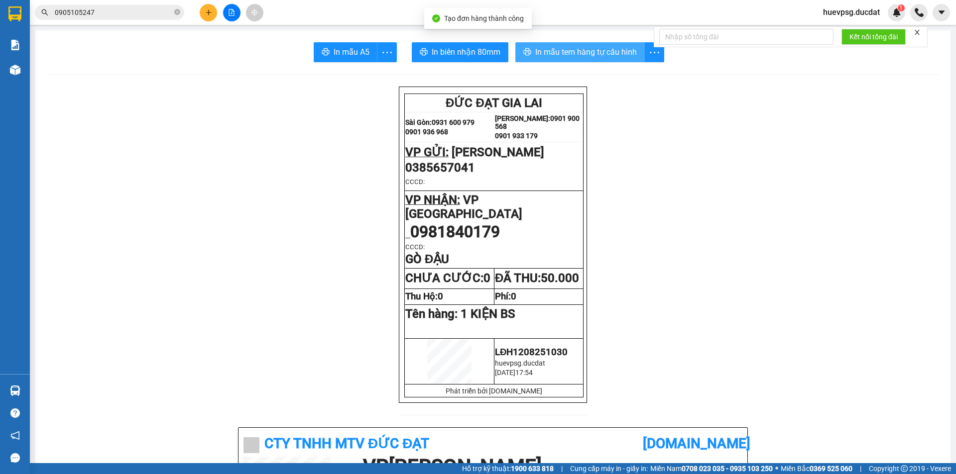
click at [626, 54] on span "In mẫu tem hàng tự cấu hình" at bounding box center [586, 52] width 102 height 12
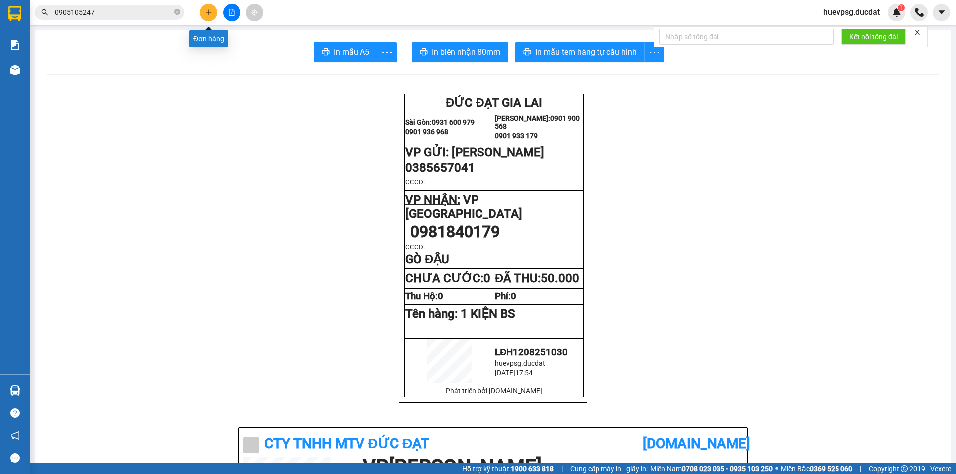
click at [213, 9] on button at bounding box center [208, 12] width 17 height 17
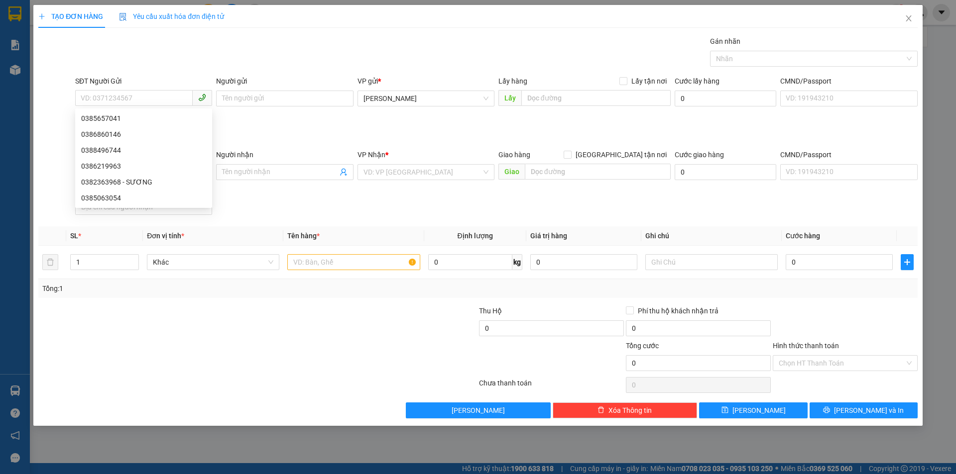
click at [303, 220] on div "Transit Pickup Surcharge Ids Transit Deliver Surcharge Ids Transit Deliver Surc…" at bounding box center [477, 227] width 879 height 383
click at [187, 174] on input "SĐT Người Nhận" at bounding box center [133, 172] width 117 height 16
click at [110, 190] on div "0385949474 - OANH" at bounding box center [143, 192] width 125 height 11
click at [353, 262] on input "text" at bounding box center [353, 262] width 132 height 16
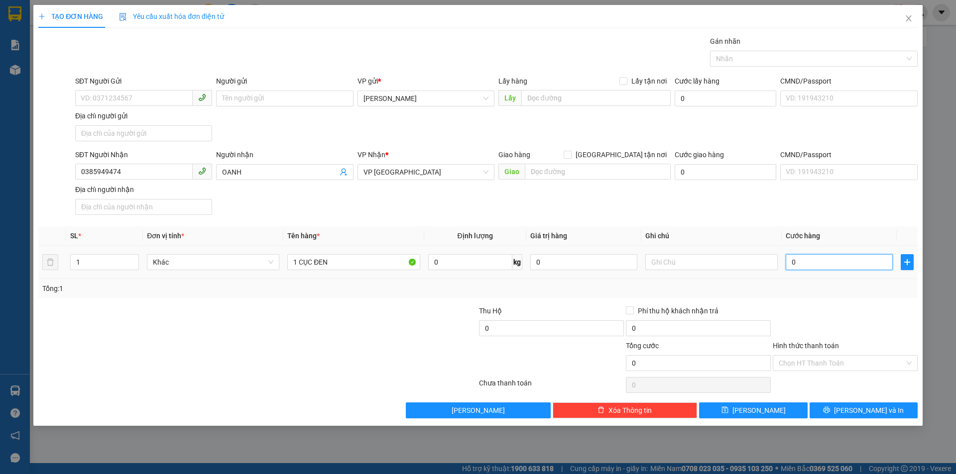
click at [853, 264] on input "0" at bounding box center [838, 262] width 107 height 16
click at [871, 417] on button "Lưu và In" at bounding box center [863, 411] width 108 height 16
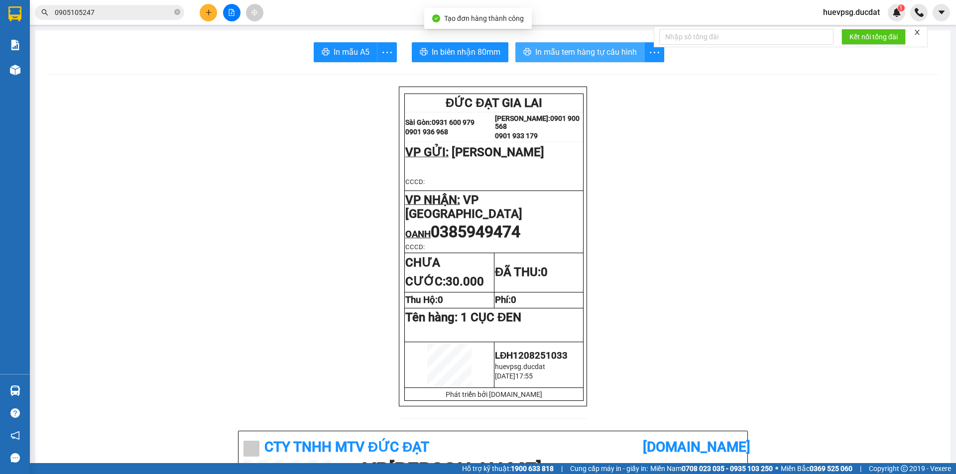
click at [601, 52] on span "In mẫu tem hàng tự cấu hình" at bounding box center [586, 52] width 102 height 12
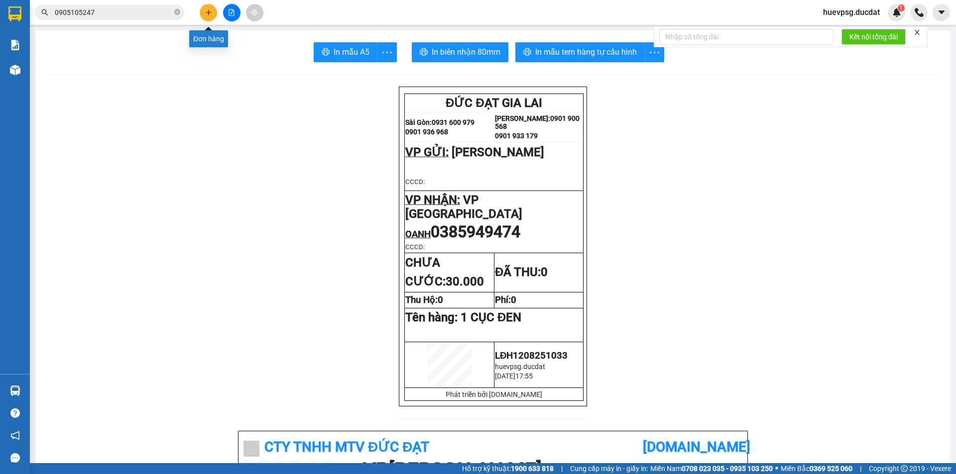
click at [204, 16] on button at bounding box center [208, 12] width 17 height 17
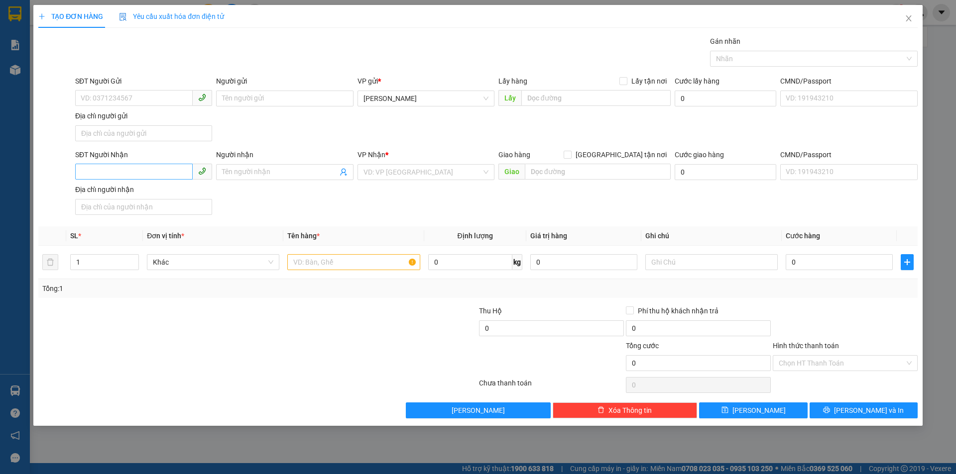
drag, startPoint x: 138, startPoint y: 161, endPoint x: 135, endPoint y: 168, distance: 7.4
click at [137, 162] on div "SĐT Người Nhận" at bounding box center [143, 156] width 137 height 15
click at [135, 171] on input "SĐT Người Nhận" at bounding box center [133, 172] width 117 height 16
click at [108, 197] on div "0902891697 - VY" at bounding box center [143, 192] width 125 height 11
click at [343, 264] on input "text" at bounding box center [353, 262] width 132 height 16
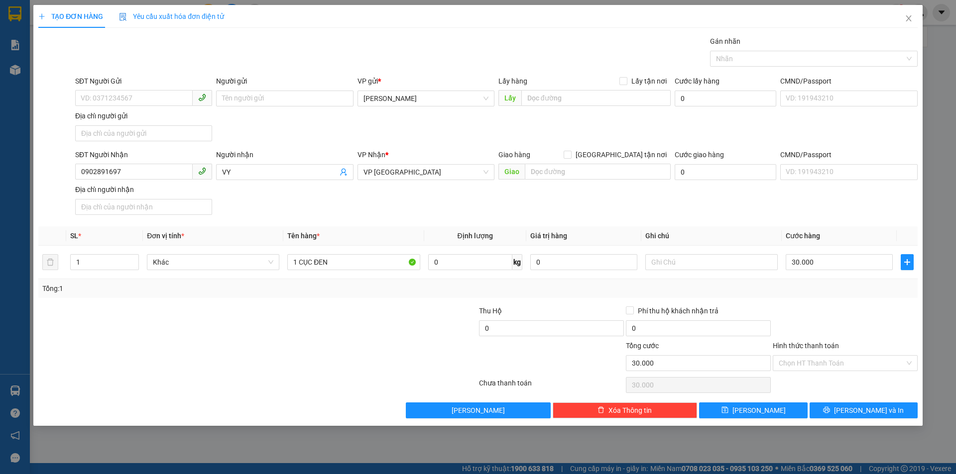
click at [843, 422] on div "TẠO ĐƠN HÀNG Yêu cầu xuất hóa đơn điện tử Transit Pickup Surcharge Ids Transit …" at bounding box center [477, 215] width 889 height 421
click at [830, 412] on icon "printer" at bounding box center [826, 410] width 6 height 6
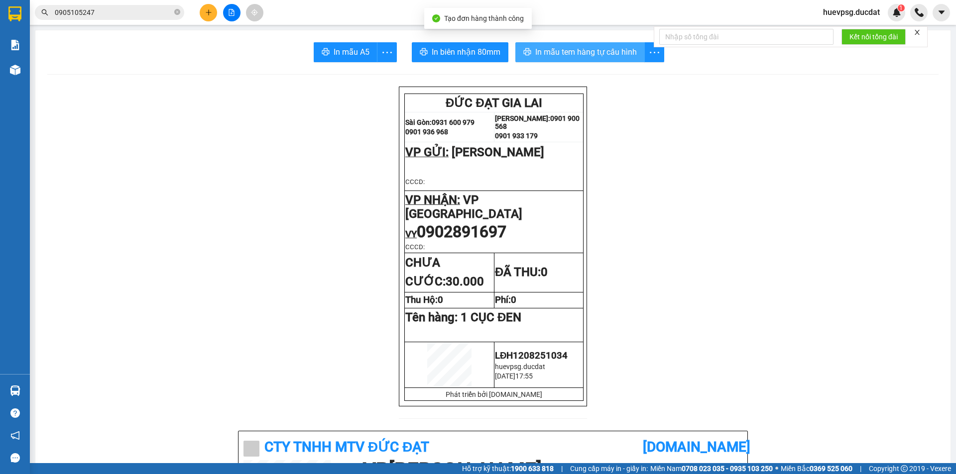
click at [546, 50] on span "In mẫu tem hàng tự cấu hình" at bounding box center [586, 52] width 102 height 12
click at [204, 19] on button at bounding box center [208, 12] width 17 height 17
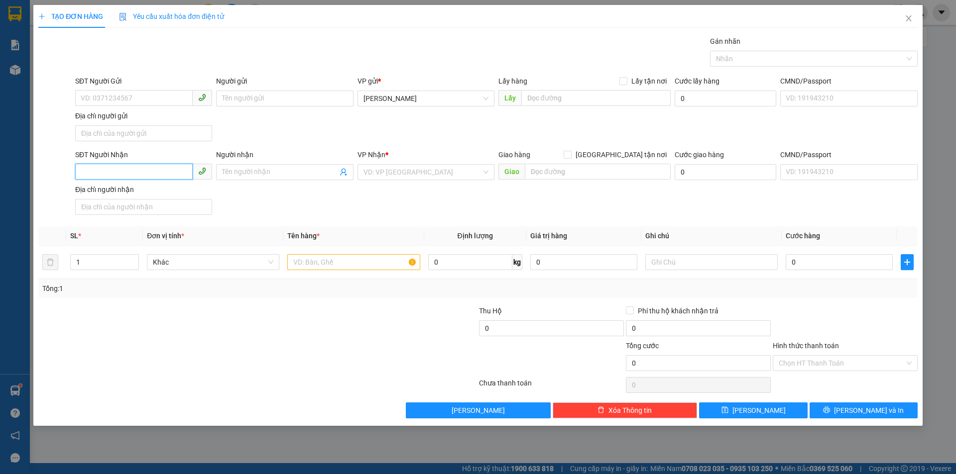
click at [153, 174] on input "SĐT Người Nhận" at bounding box center [133, 172] width 117 height 16
click at [168, 194] on div "0903504337" at bounding box center [143, 192] width 125 height 11
click at [286, 174] on input "Người nhận" at bounding box center [279, 172] width 115 height 11
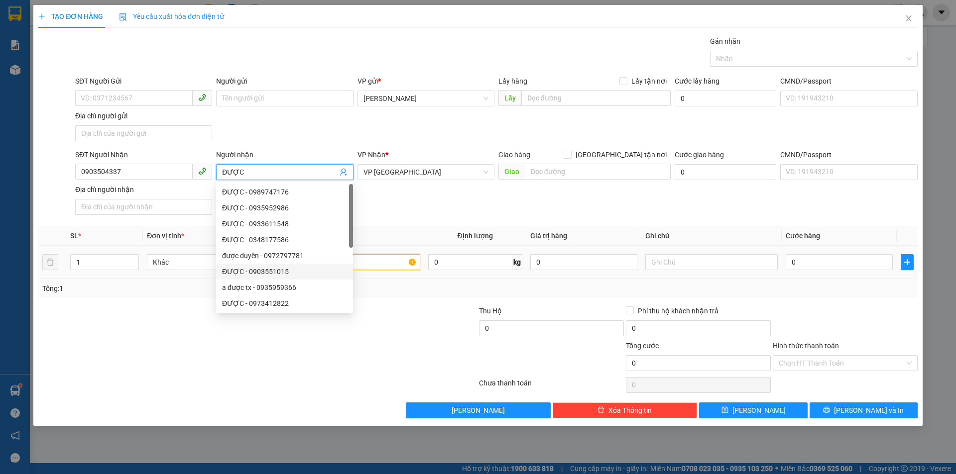
click at [407, 266] on input "text" at bounding box center [353, 262] width 132 height 16
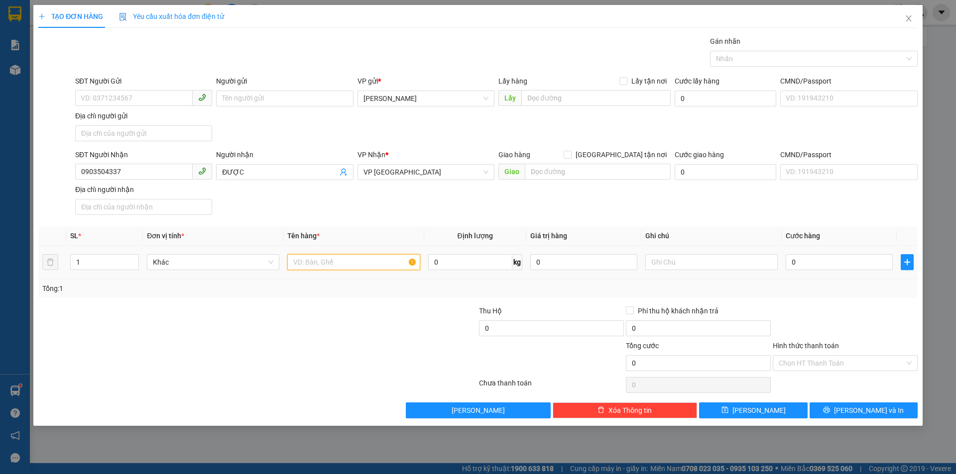
click at [388, 264] on input "text" at bounding box center [353, 262] width 132 height 16
click at [807, 268] on input "0" at bounding box center [838, 262] width 107 height 16
click at [837, 358] on input "Hình thức thanh toán" at bounding box center [841, 363] width 126 height 15
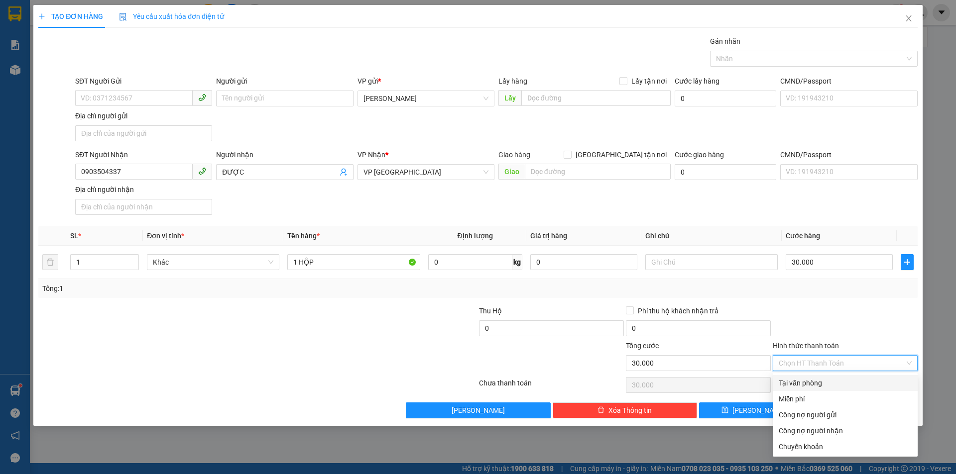
click at [837, 376] on div "Tại văn phòng" at bounding box center [844, 383] width 145 height 16
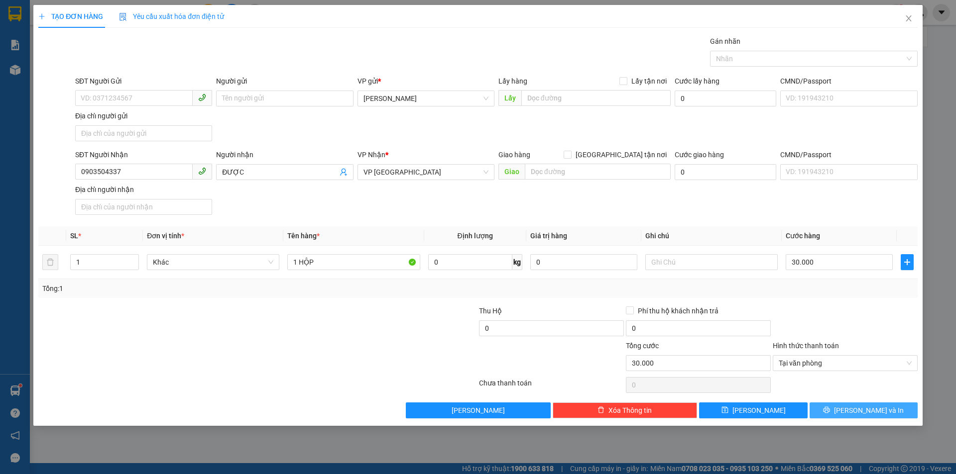
click at [855, 408] on span "Lưu và In" at bounding box center [869, 410] width 70 height 11
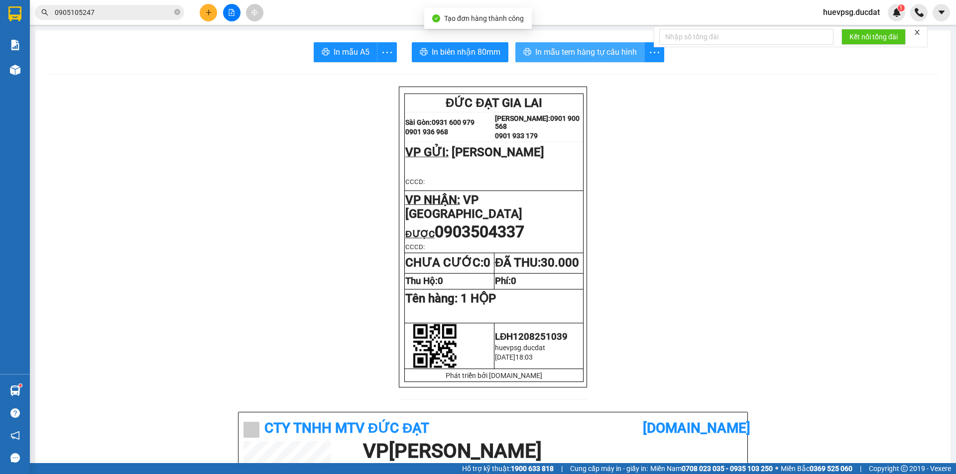
click at [551, 58] on span "In mẫu tem hàng tự cấu hình" at bounding box center [586, 52] width 102 height 12
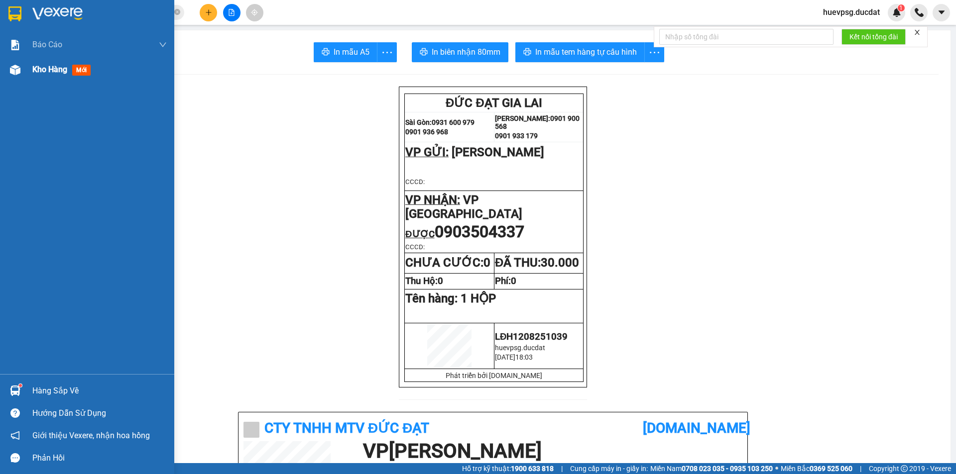
click at [59, 76] on div "Kho hàng mới" at bounding box center [99, 69] width 134 height 25
click at [59, 72] on span "Kho hàng" at bounding box center [49, 69] width 35 height 9
click at [59, 71] on span "Kho hàng" at bounding box center [49, 69] width 35 height 9
click at [57, 69] on span "Kho hàng" at bounding box center [49, 69] width 35 height 9
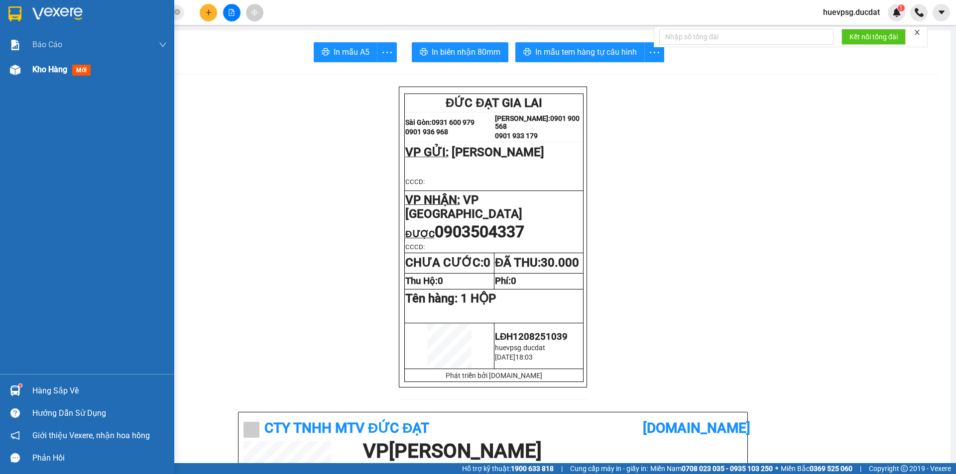
click at [57, 69] on span "Kho hàng" at bounding box center [49, 69] width 35 height 9
click at [56, 69] on span "Kho hàng" at bounding box center [49, 69] width 35 height 9
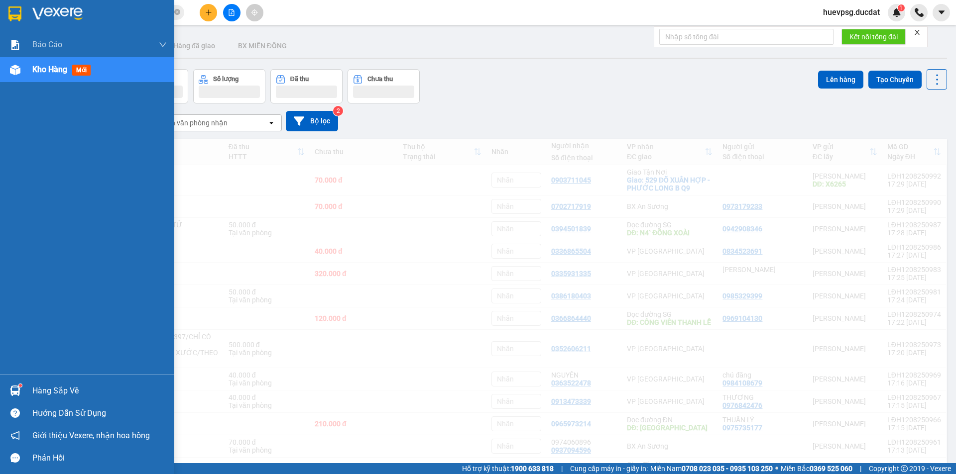
click at [56, 69] on span "Kho hàng" at bounding box center [49, 69] width 35 height 9
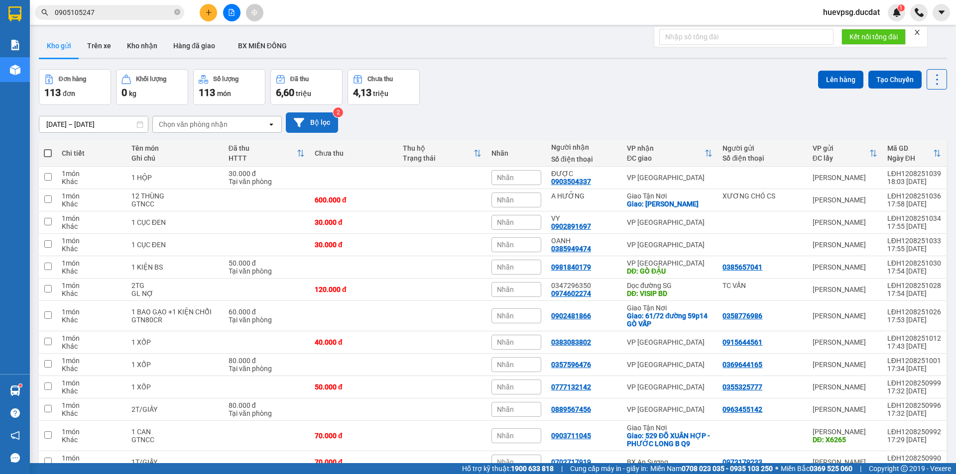
click at [334, 121] on button "Bộ lọc" at bounding box center [312, 122] width 52 height 20
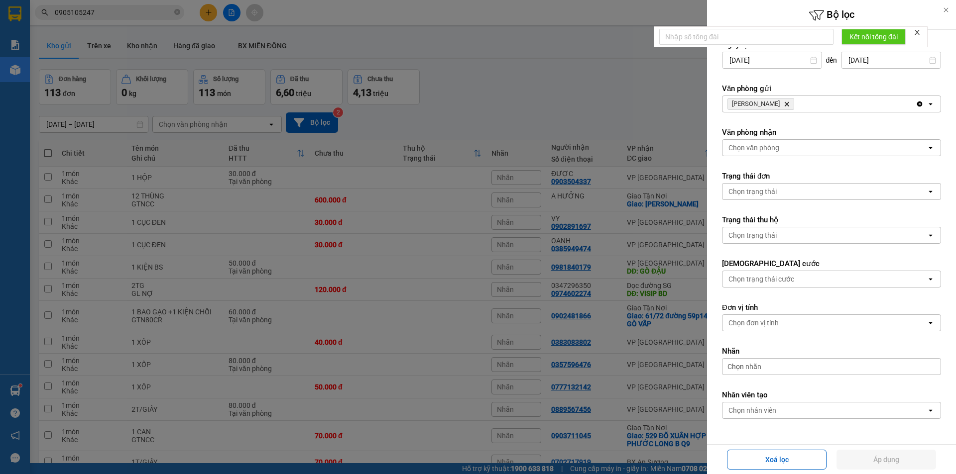
click at [745, 413] on div "Chọn nhân viên" at bounding box center [752, 411] width 48 height 10
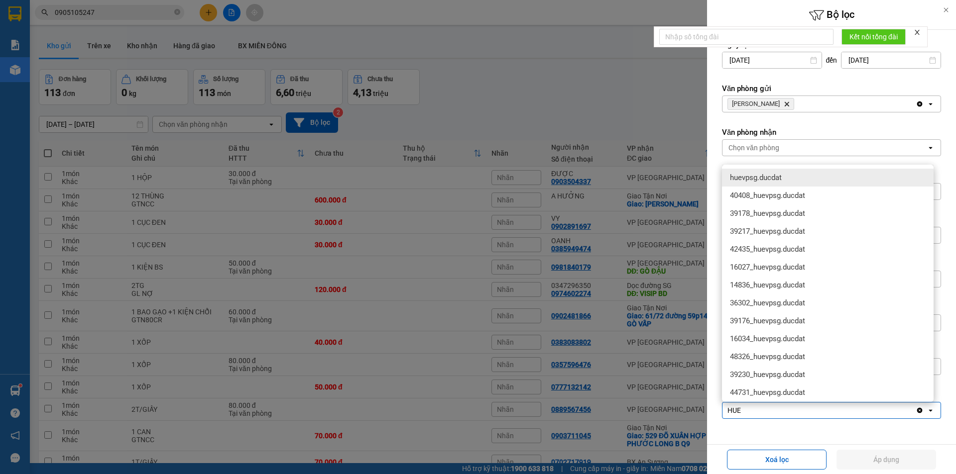
click at [762, 181] on span "huevpsg.ducdat" at bounding box center [756, 178] width 52 height 10
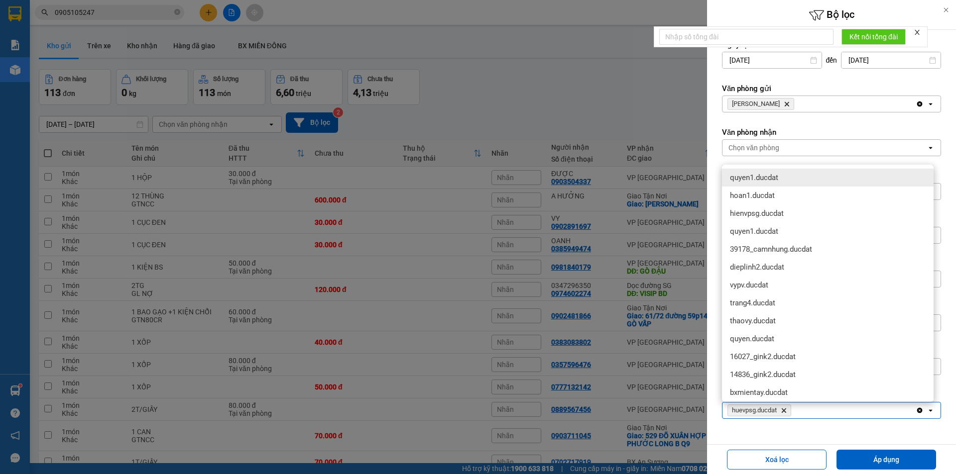
drag, startPoint x: 890, startPoint y: 457, endPoint x: 258, endPoint y: 116, distance: 718.6
click at [890, 457] on button "Áp dụng" at bounding box center [886, 460] width 100 height 20
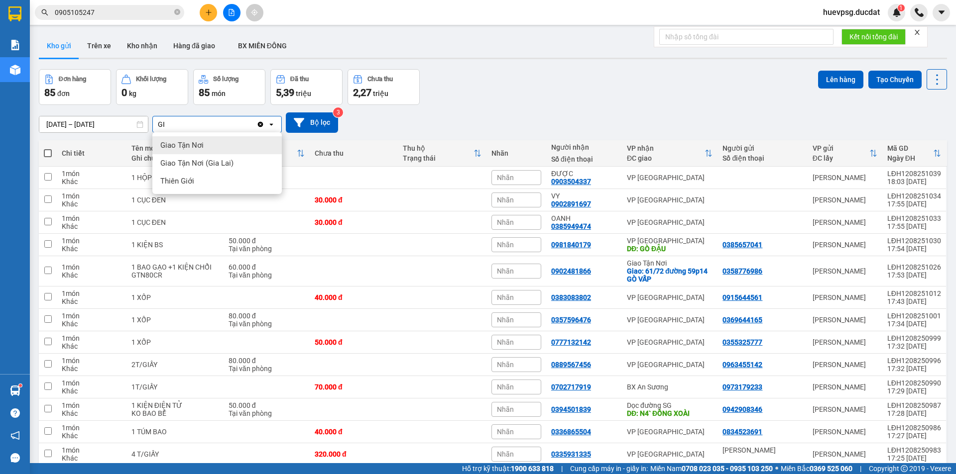
type input "GI"
drag, startPoint x: 226, startPoint y: 143, endPoint x: 250, endPoint y: 135, distance: 25.3
click at [226, 144] on div "Giao Tận Nơi" at bounding box center [216, 145] width 129 height 18
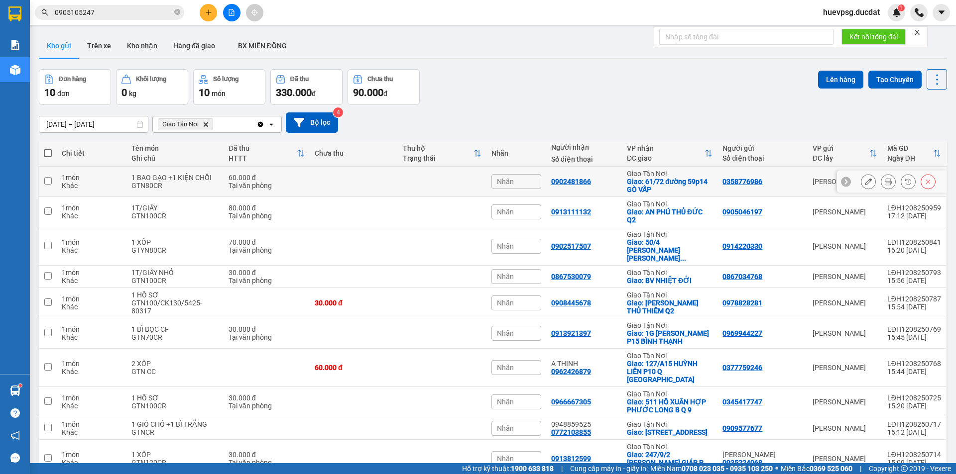
click at [194, 191] on td "1 BAO GẠO +1 KIỆN CHỔI GTN80CR" at bounding box center [174, 182] width 97 height 30
checkbox input "true"
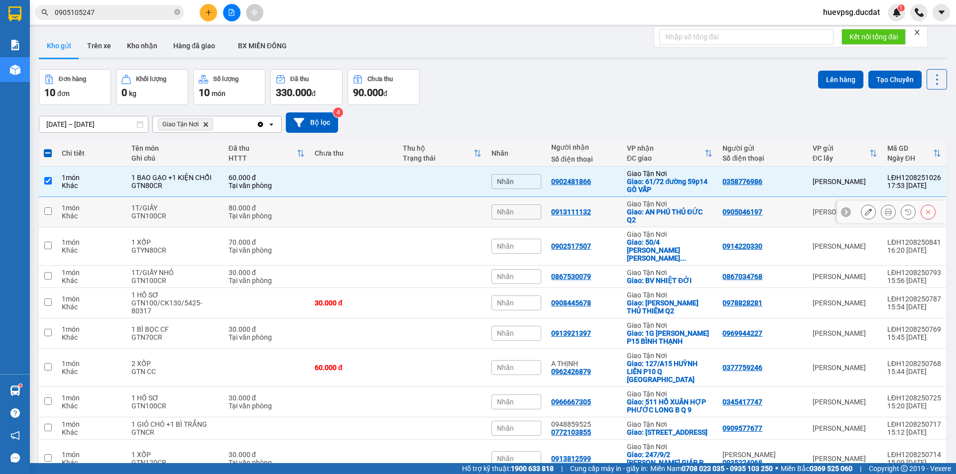
click at [182, 207] on div "1T/GIẤY" at bounding box center [174, 208] width 87 height 8
checkbox input "true"
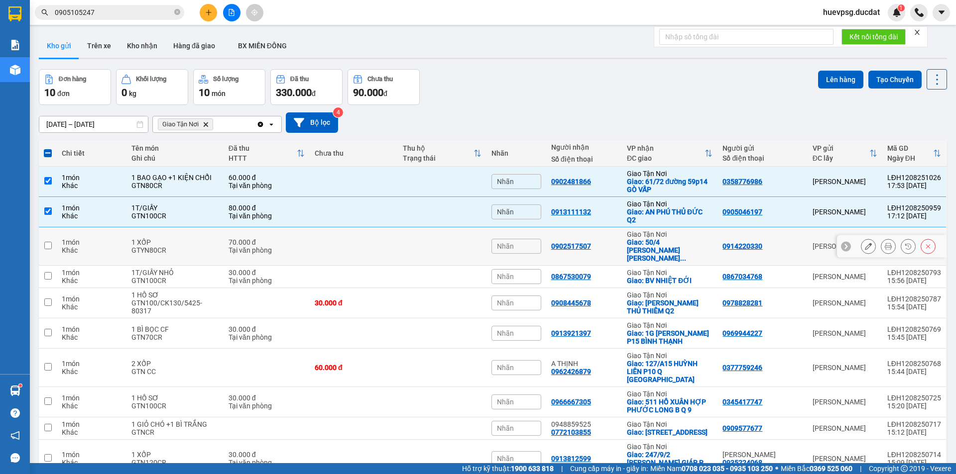
click at [185, 241] on div "1 XỐP" at bounding box center [174, 242] width 87 height 8
checkbox input "true"
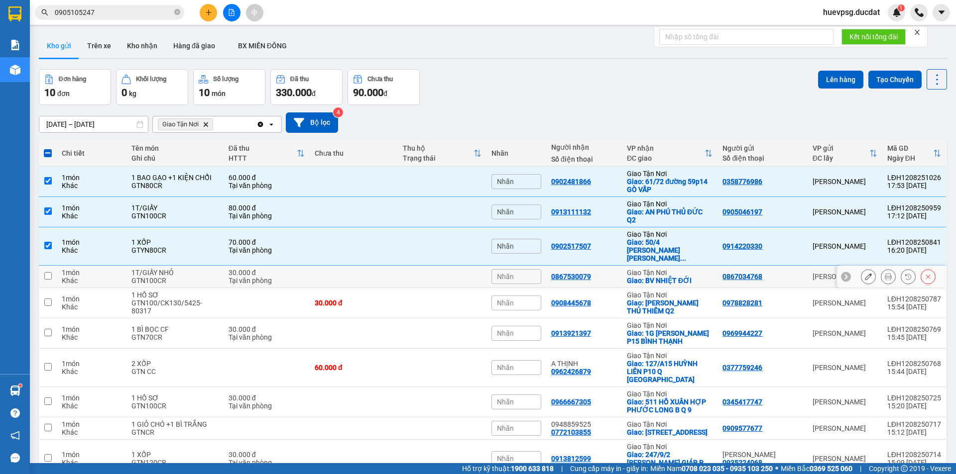
click at [179, 277] on div "GTN100CR" at bounding box center [174, 281] width 87 height 8
checkbox input "true"
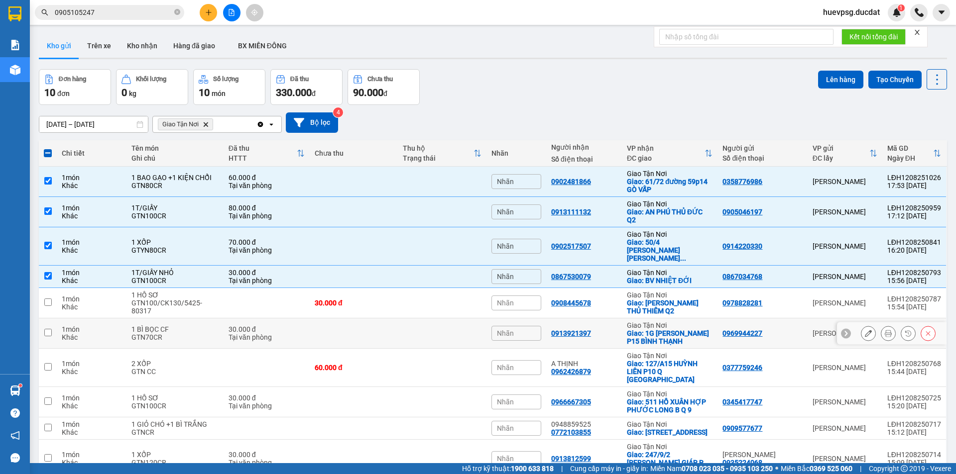
click at [176, 333] on div "GTN70CR" at bounding box center [174, 337] width 87 height 8
checkbox input "true"
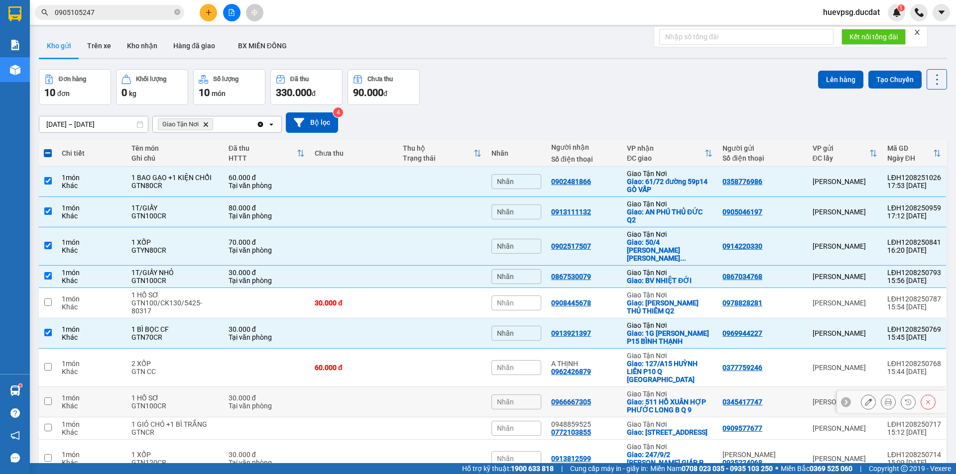
click at [180, 402] on div "GTN100CR" at bounding box center [174, 406] width 87 height 8
checkbox input "true"
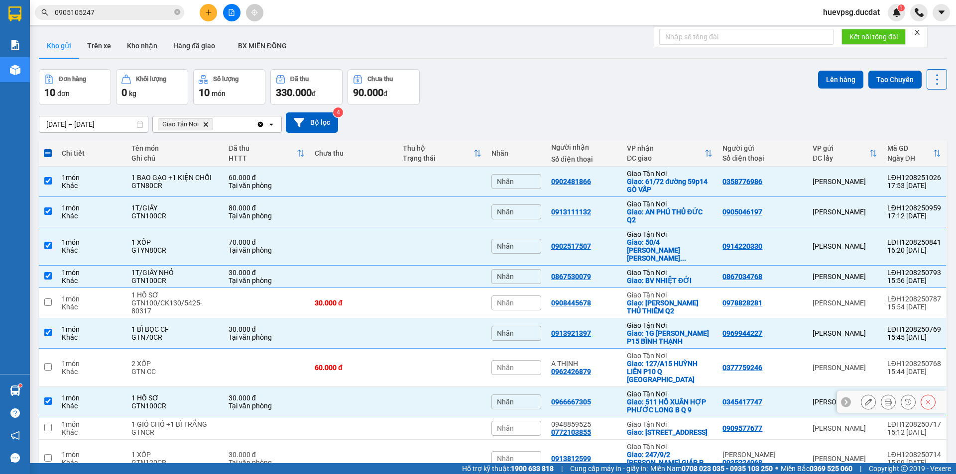
scroll to position [46, 0]
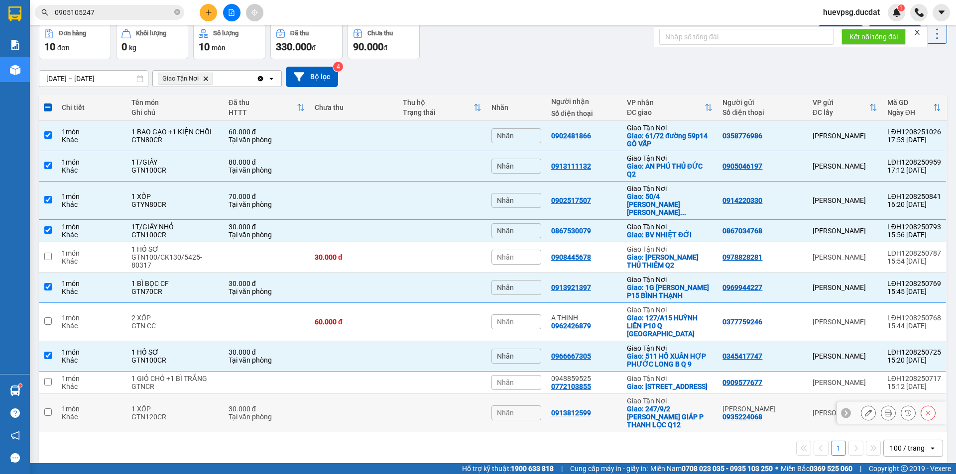
click at [183, 413] on div "GTN120CR" at bounding box center [174, 417] width 87 height 8
checkbox input "true"
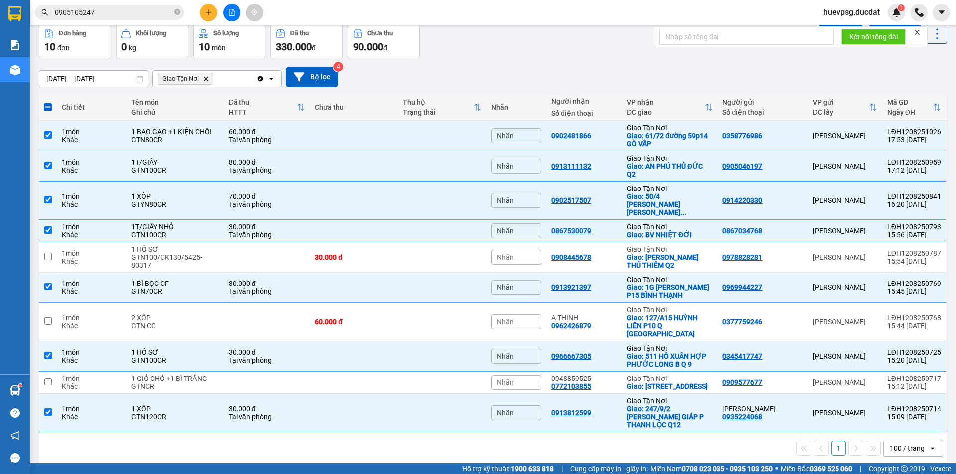
click at [207, 79] on icon "Giao Tận Nơi, close by backspace" at bounding box center [206, 78] width 4 height 4
checkbox input "false"
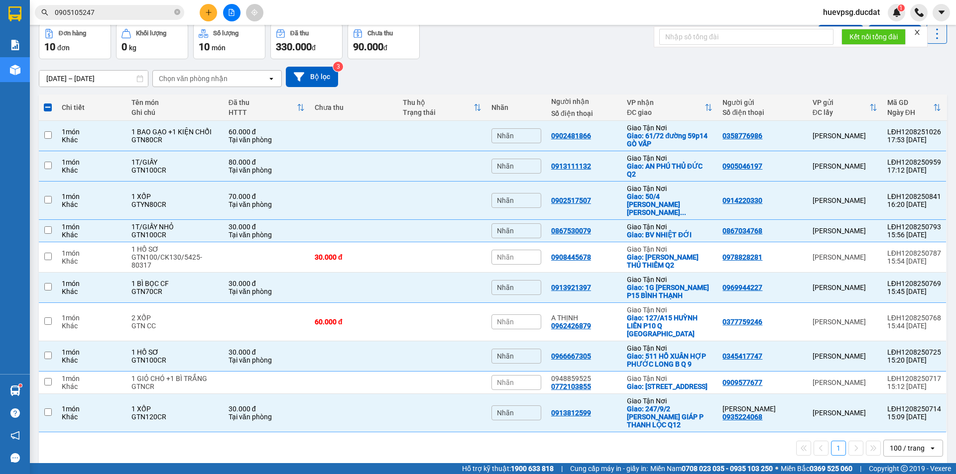
checkbox input "false"
